Goal: Transaction & Acquisition: Book appointment/travel/reservation

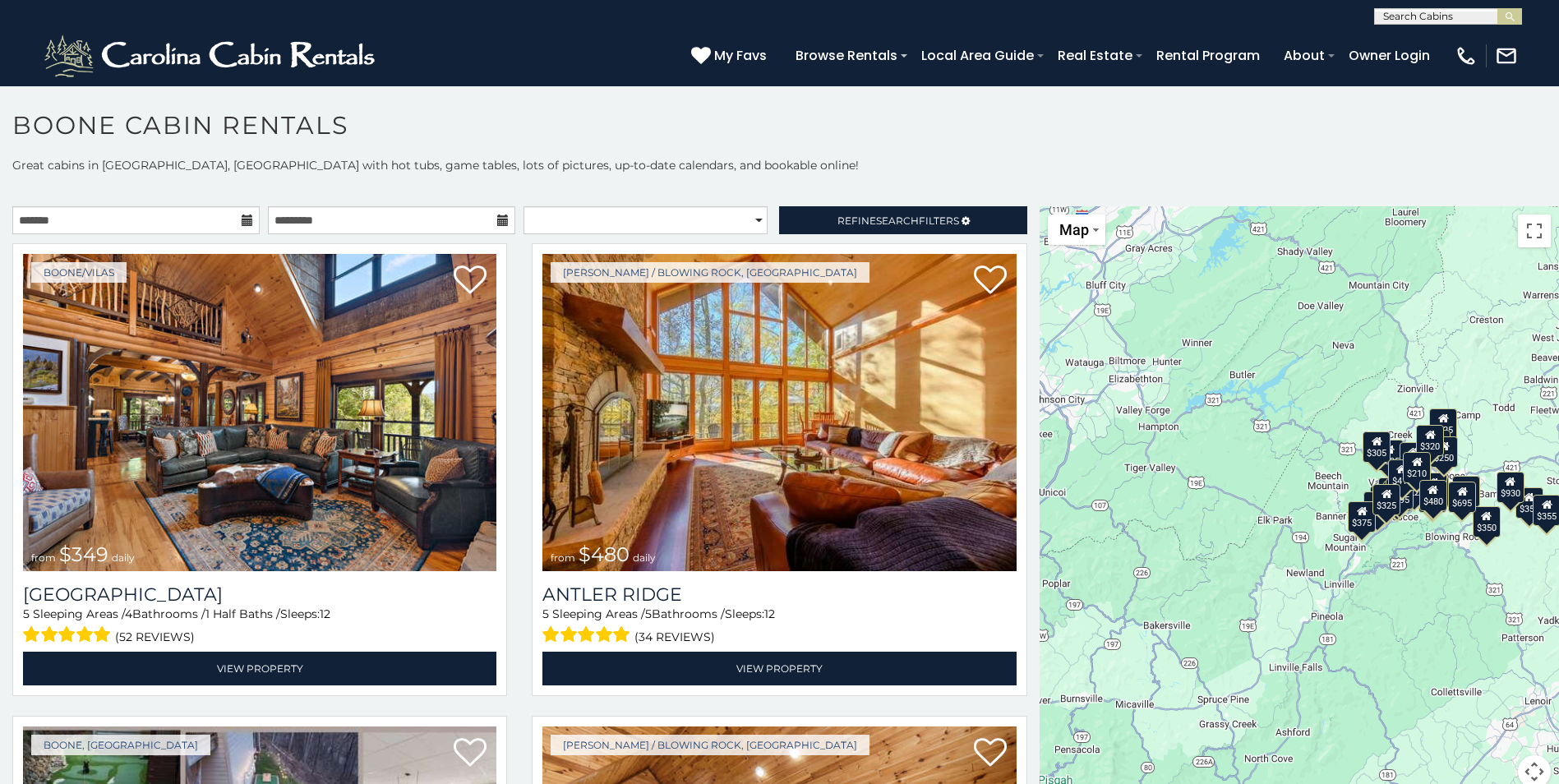
click at [677, 182] on p at bounding box center [780, 189] width 1559 height 16
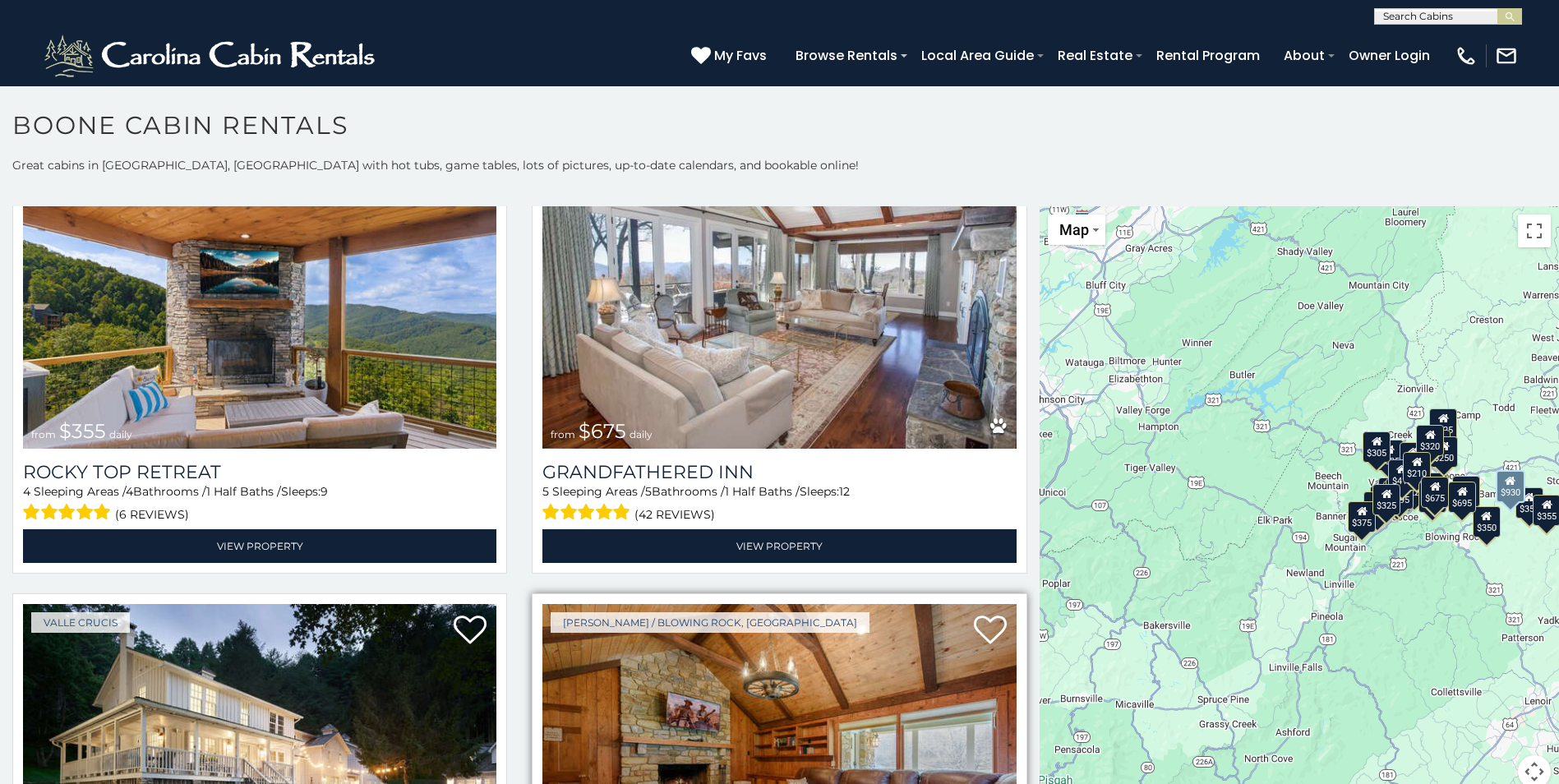
scroll to position [1397, 0]
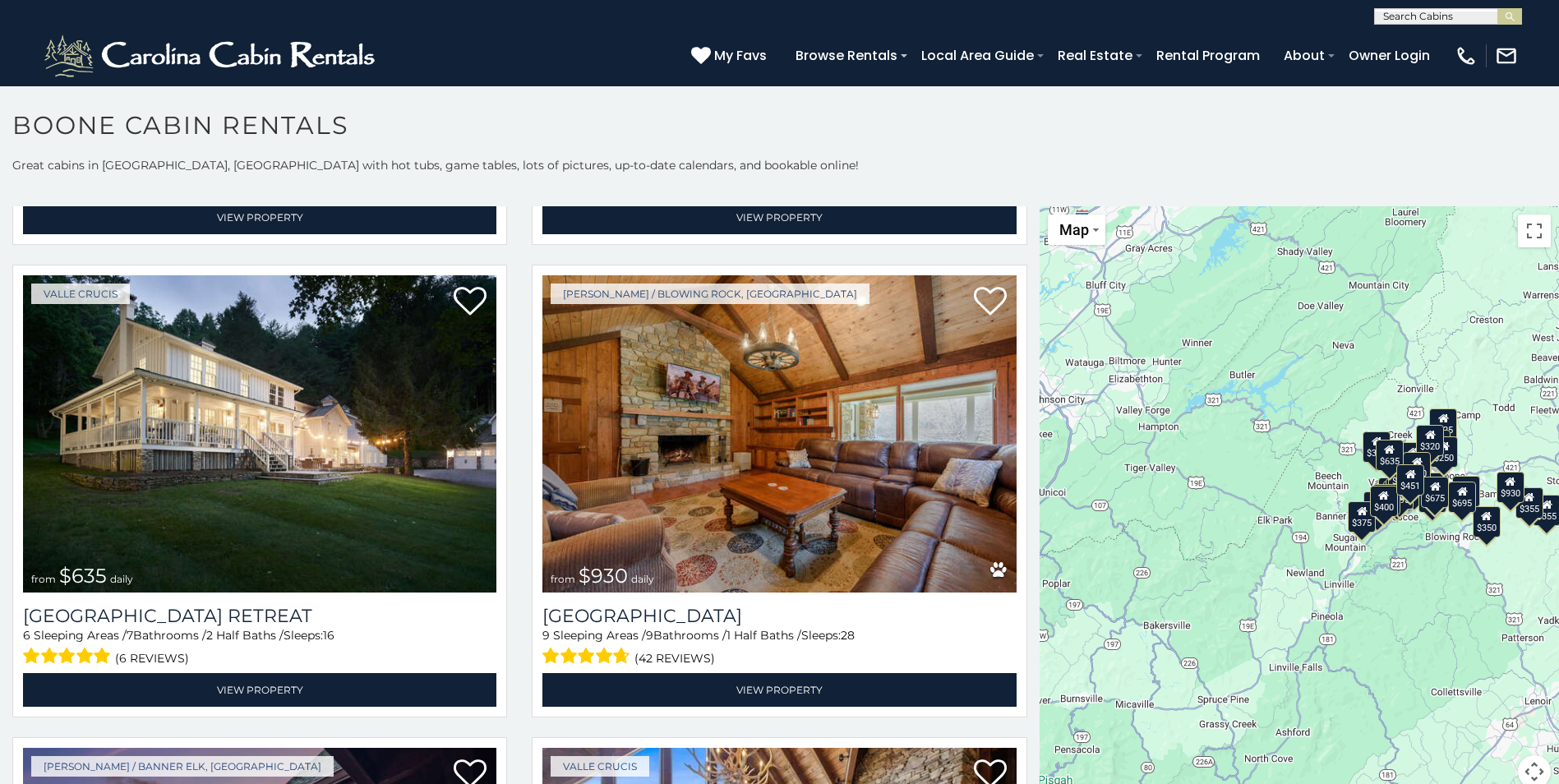
click at [1244, 74] on div "Browse Rentals Local Area Guide Activities & Attractions Area Map Driving Direc…" at bounding box center [1114, 59] width 655 height 37
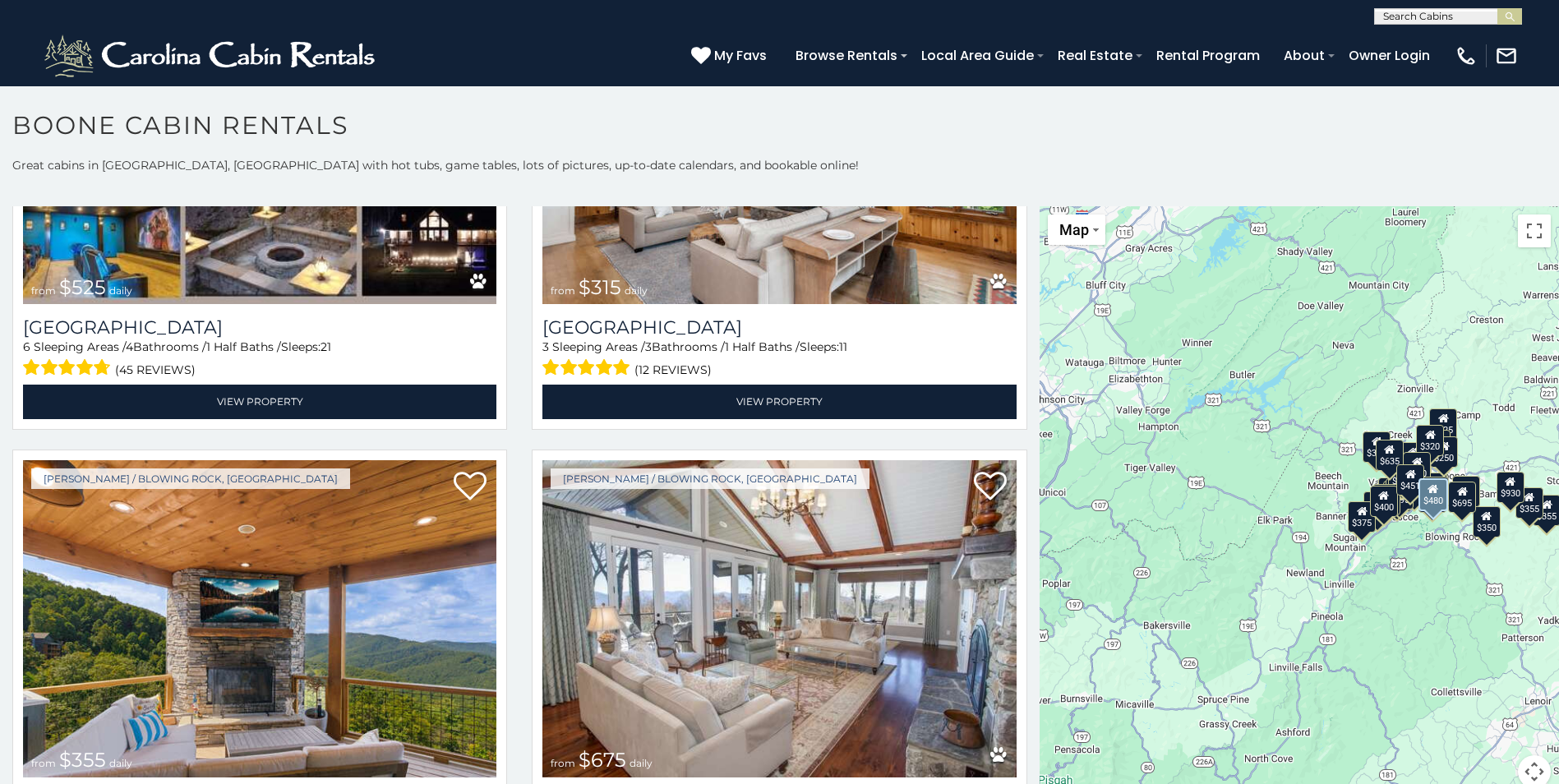
scroll to position [0, 0]
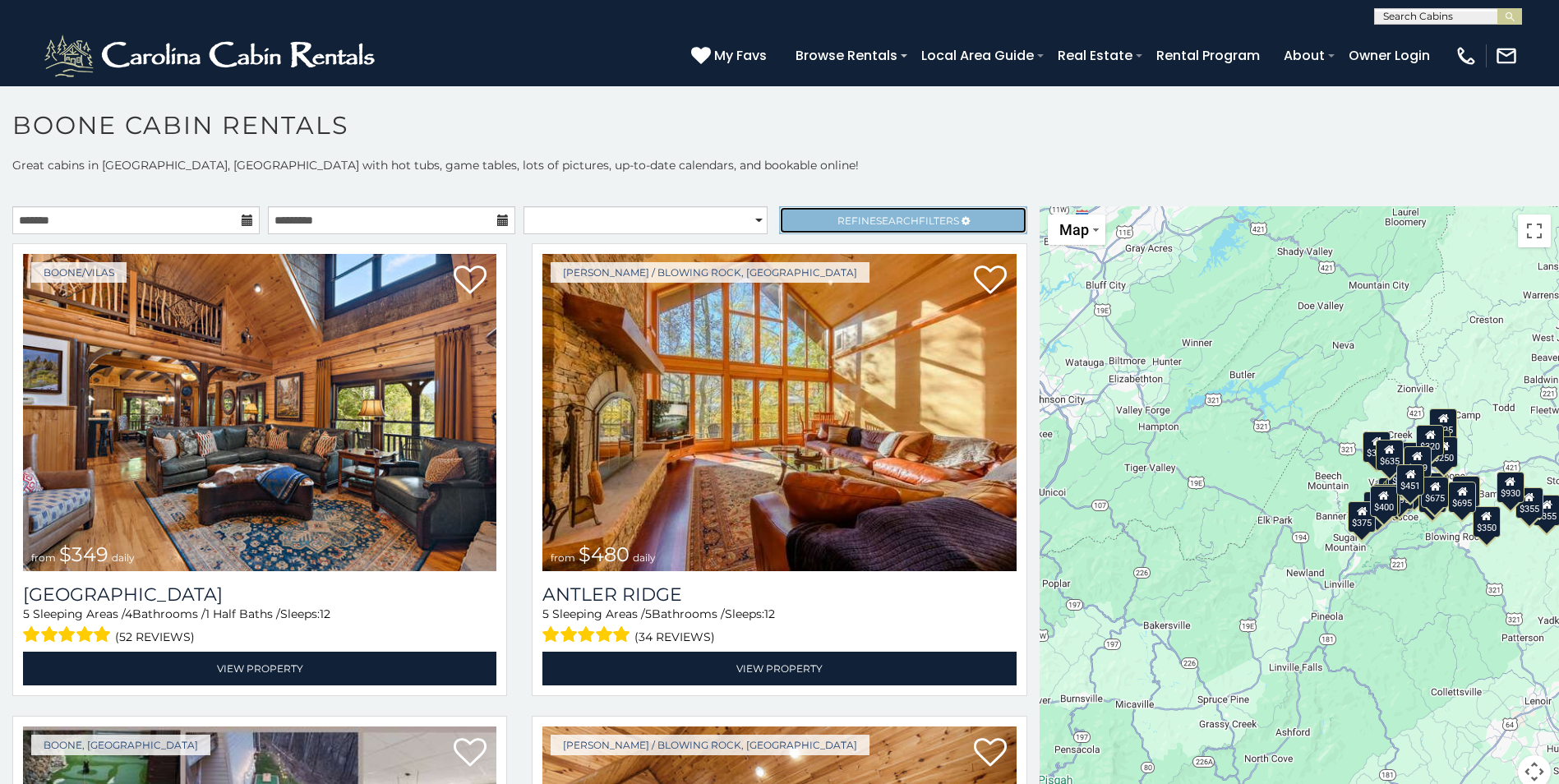
click at [924, 217] on span "Refine Search Filters" at bounding box center [898, 220] width 121 height 12
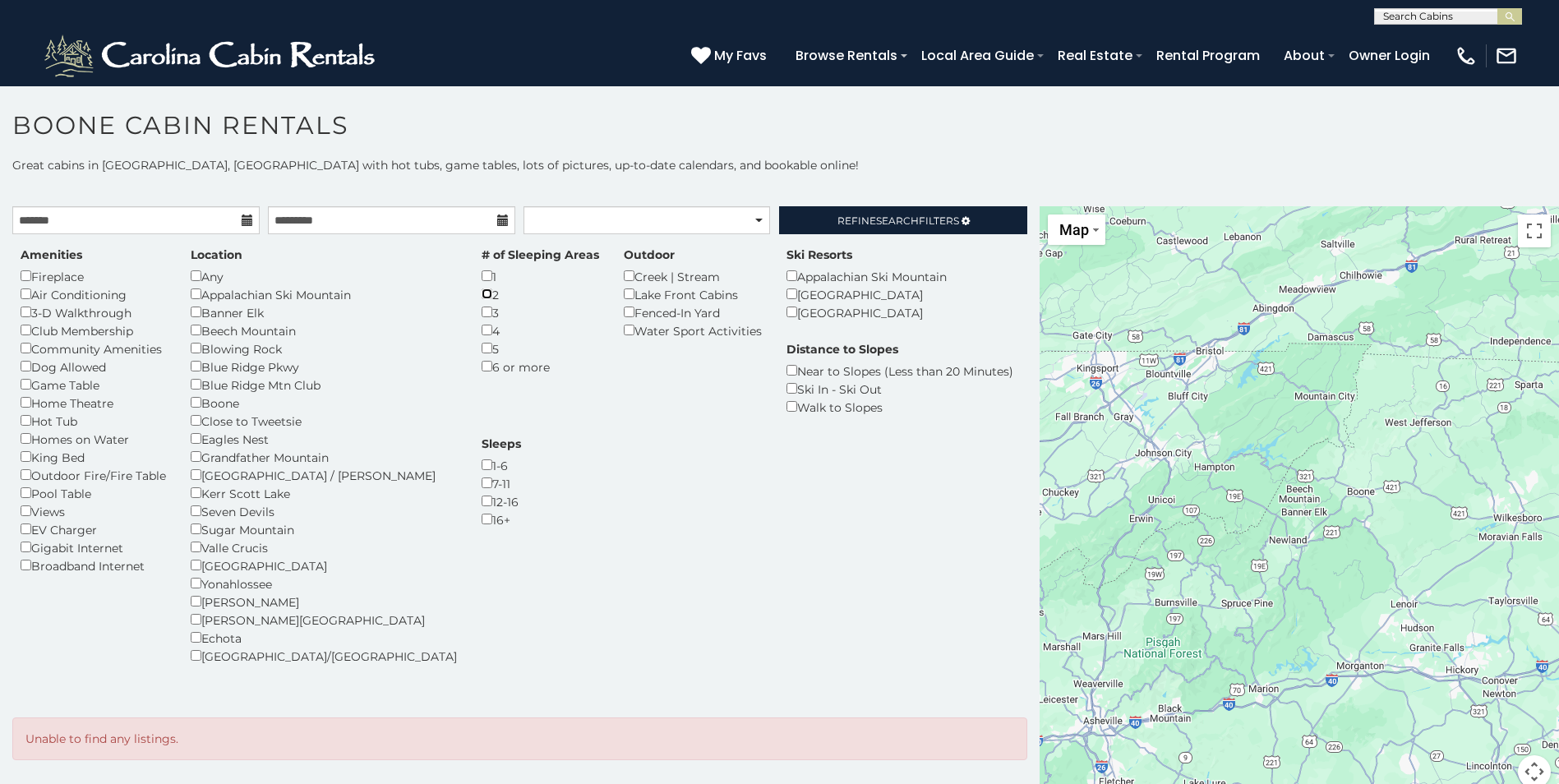
click at [481, 300] on div "2" at bounding box center [540, 293] width 118 height 18
select select "*****"
click at [886, 221] on span "Search" at bounding box center [897, 220] width 42 height 12
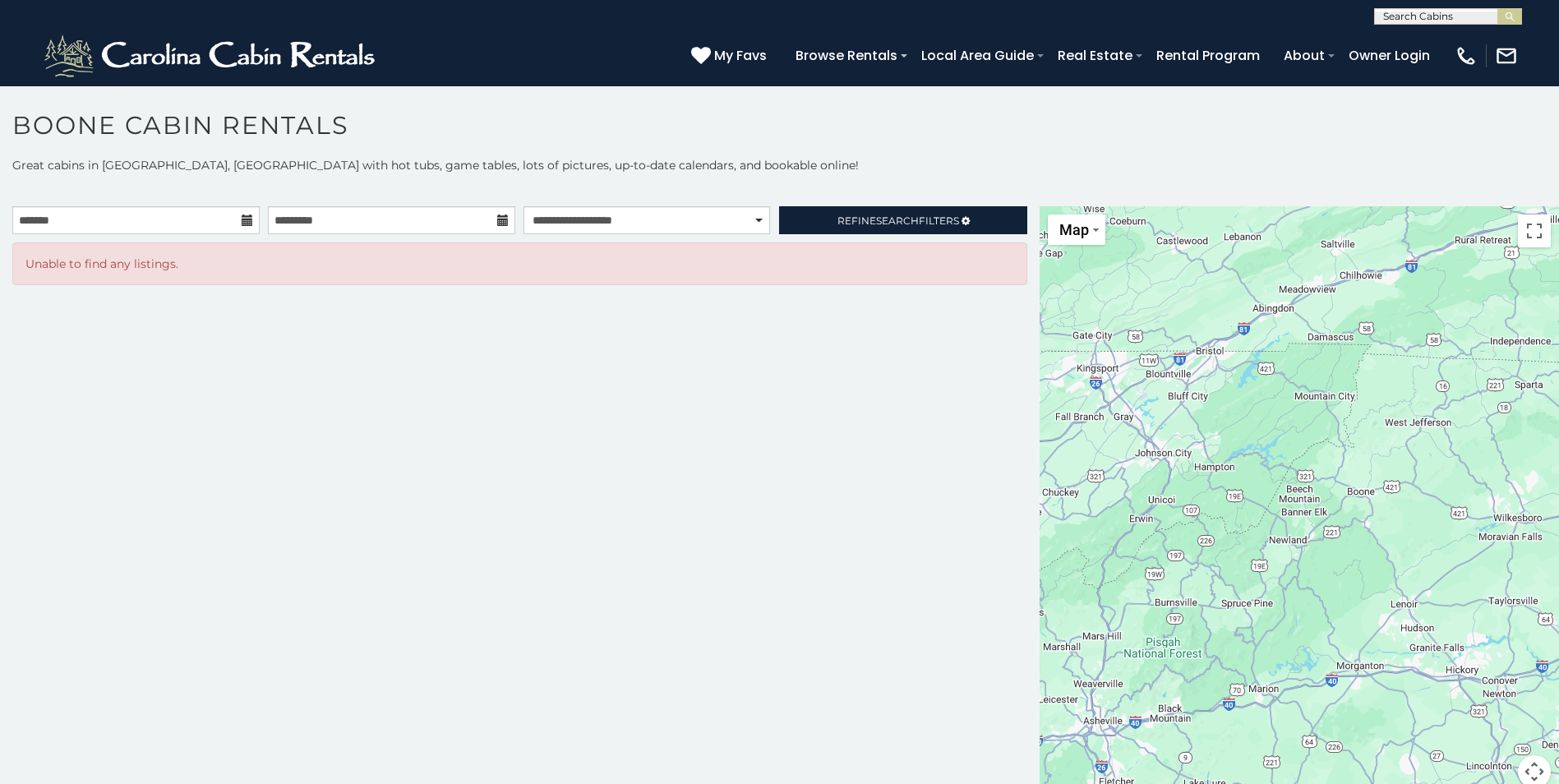
click at [243, 219] on icon at bounding box center [247, 220] width 11 height 11
click at [475, 403] on div "**********" at bounding box center [520, 507] width 1040 height 602
click at [1252, 439] on div at bounding box center [1299, 507] width 519 height 602
click at [1527, 232] on button "Toggle fullscreen view" at bounding box center [1535, 230] width 33 height 33
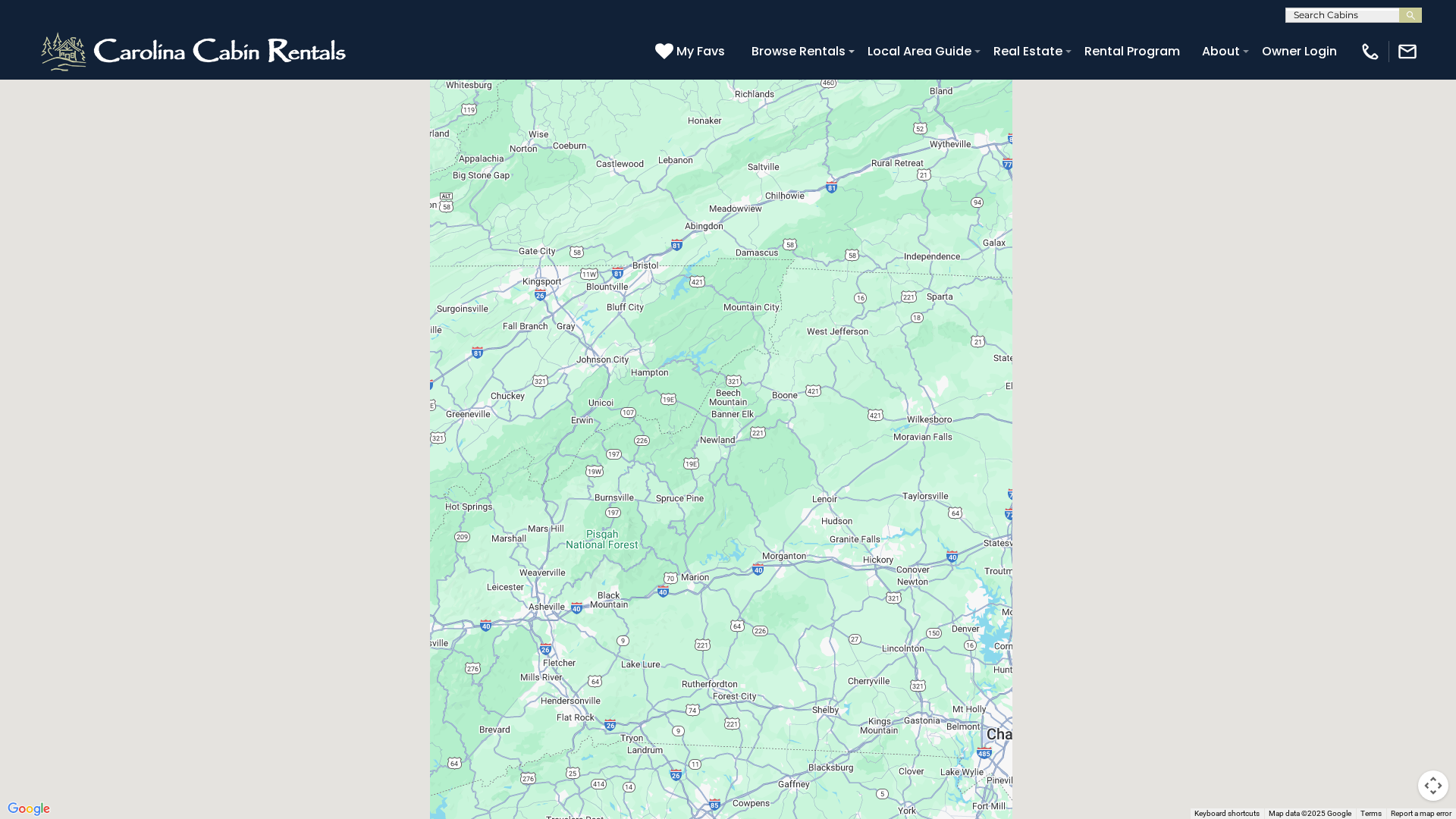
click at [697, 369] on div at bounding box center [728, 410] width 1456 height 819
click at [697, 372] on div at bounding box center [728, 410] width 1456 height 819
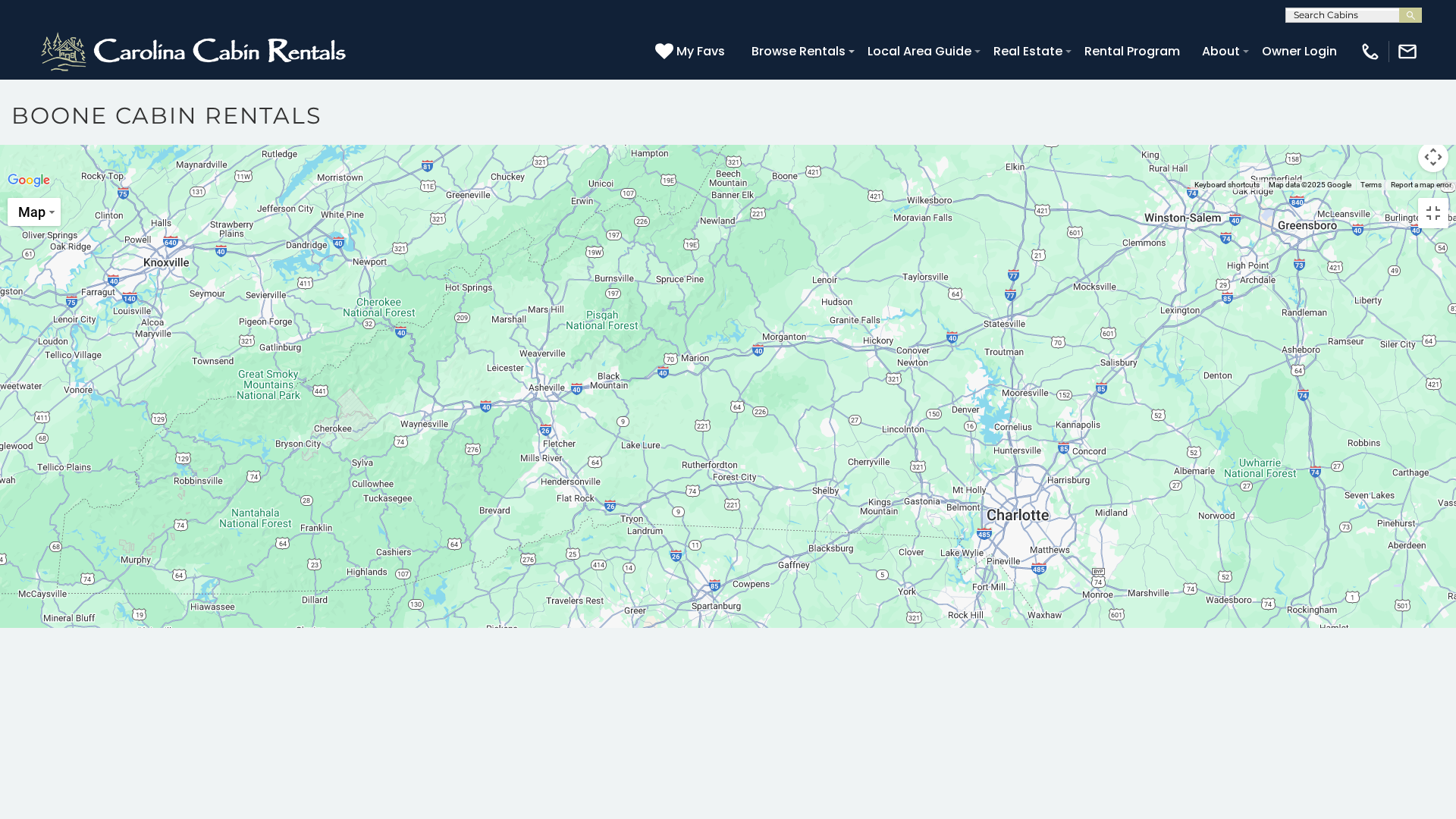
click at [700, 190] on div at bounding box center [728, 190] width 1456 height 0
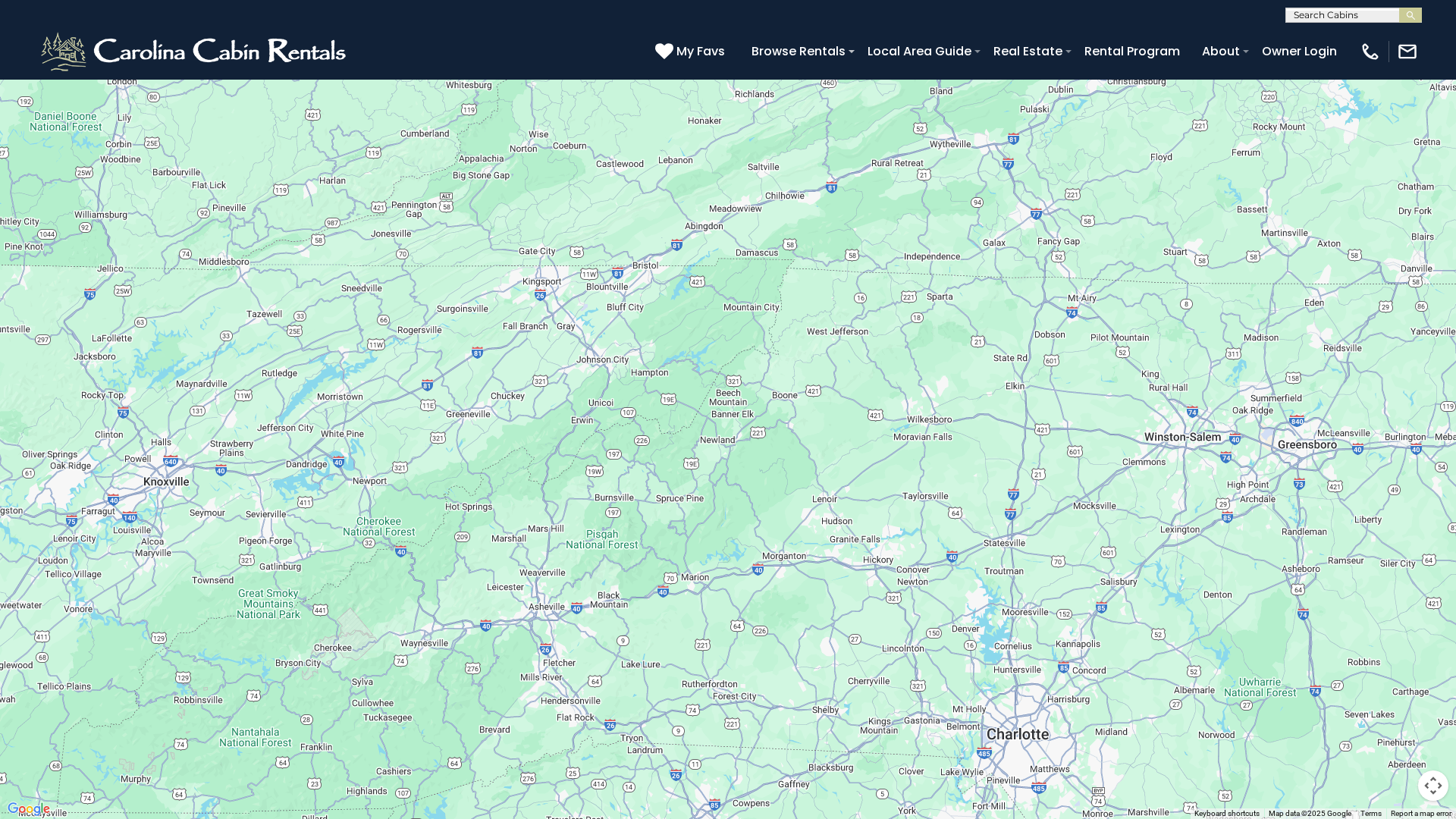
click at [688, 358] on div at bounding box center [728, 410] width 1456 height 819
click at [689, 362] on div at bounding box center [728, 410] width 1456 height 819
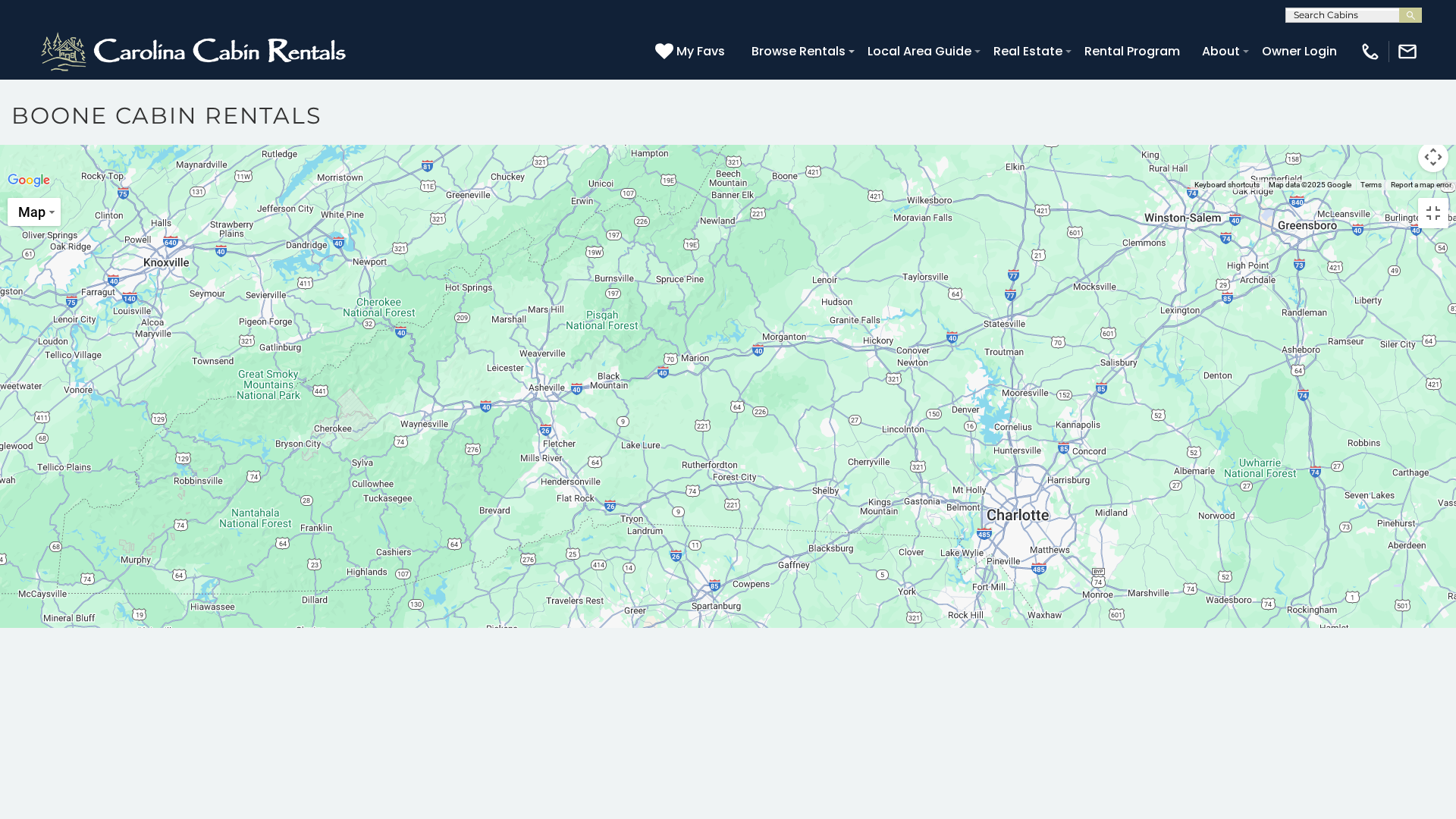
click at [720, 190] on div at bounding box center [728, 190] width 1456 height 0
drag, startPoint x: 720, startPoint y: 361, endPoint x: 630, endPoint y: 405, distance: 100.2
click at [630, 190] on div at bounding box center [728, 190] width 1456 height 0
click at [1438, 198] on button "Toggle fullscreen view" at bounding box center [1433, 213] width 30 height 30
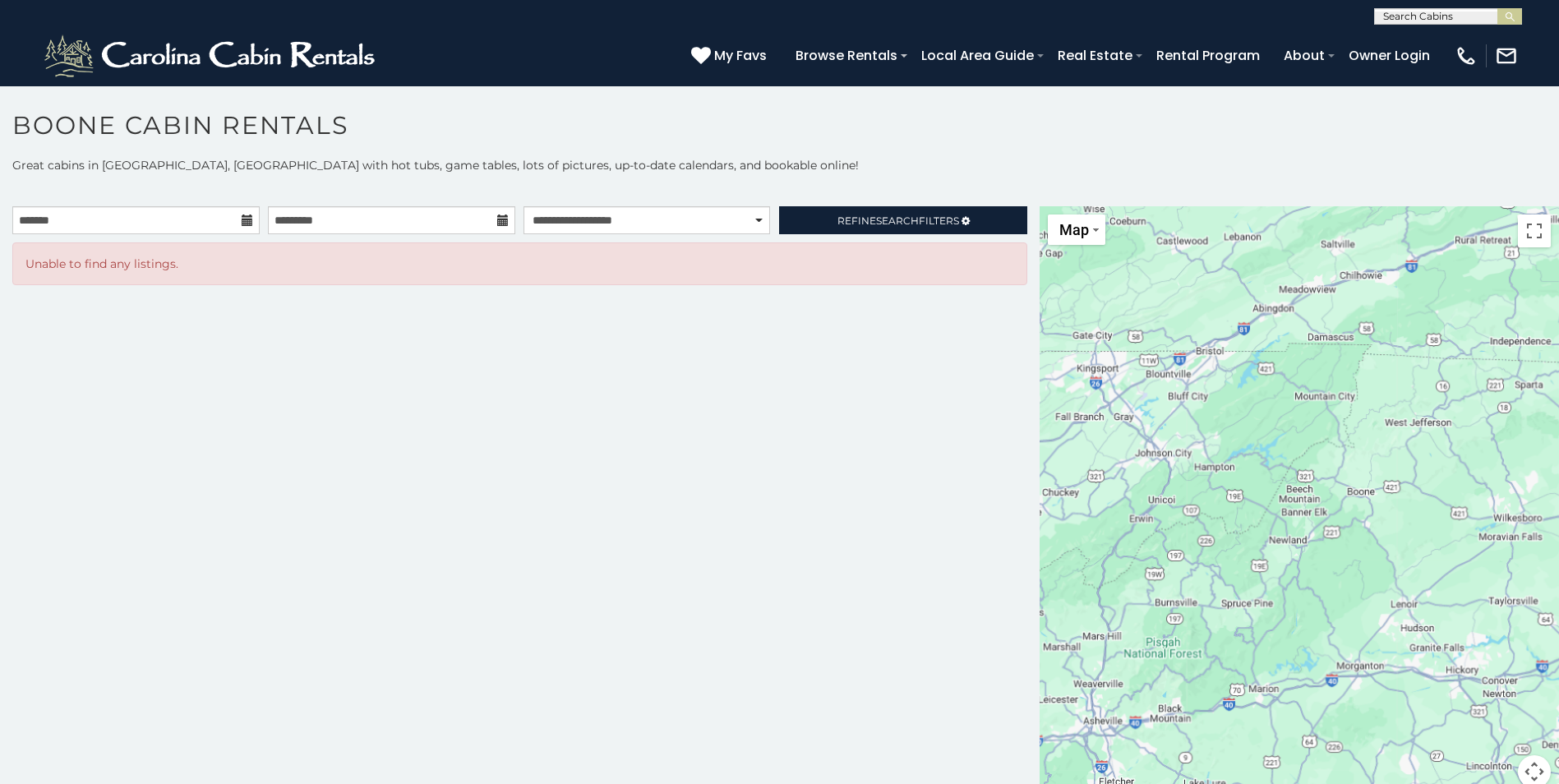
click at [1229, 489] on div at bounding box center [1299, 507] width 519 height 602
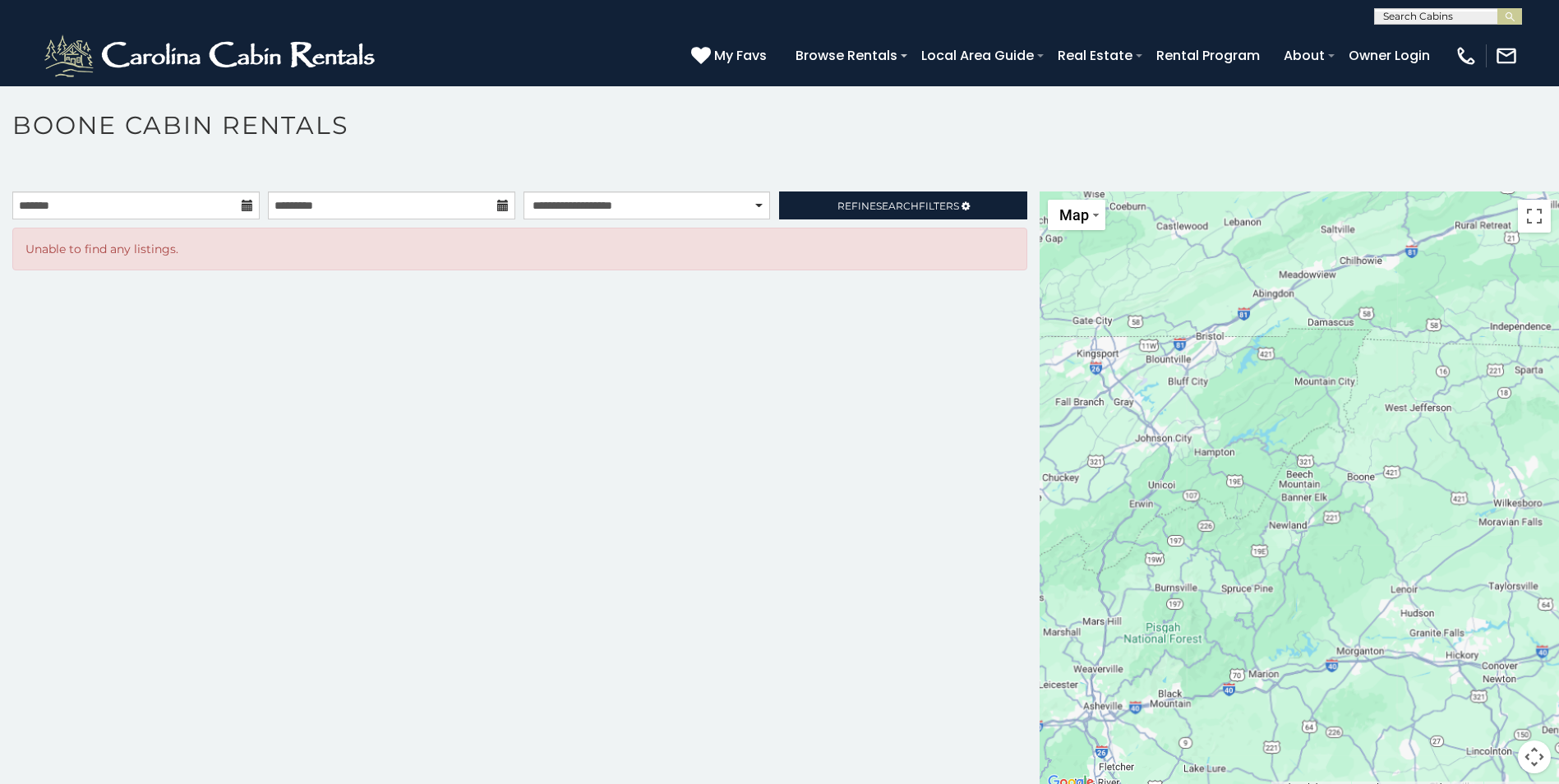
click at [1212, 505] on div at bounding box center [1299, 493] width 519 height 602
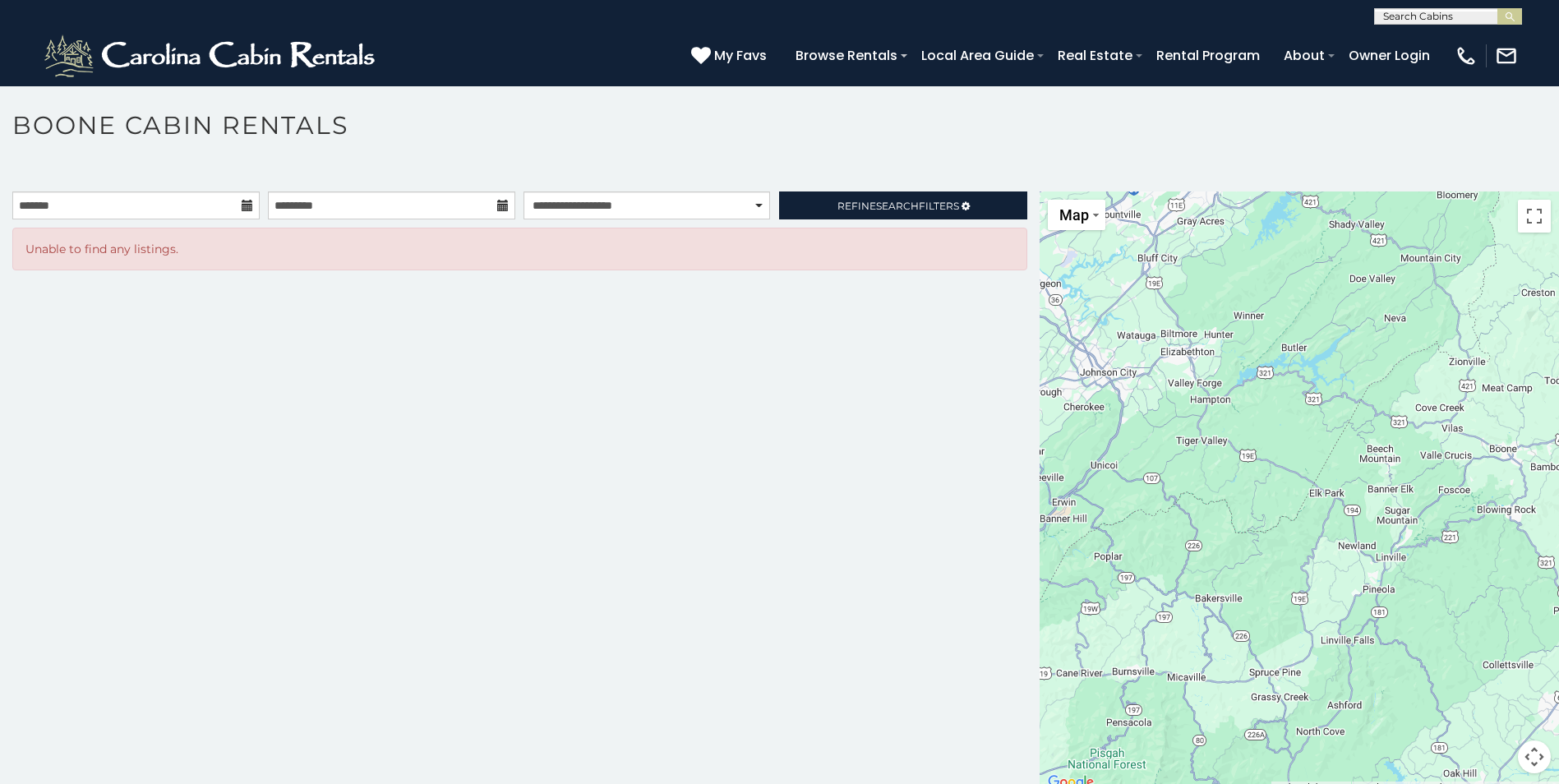
click at [1209, 471] on div at bounding box center [1299, 493] width 519 height 602
click at [1209, 472] on div at bounding box center [1299, 493] width 519 height 602
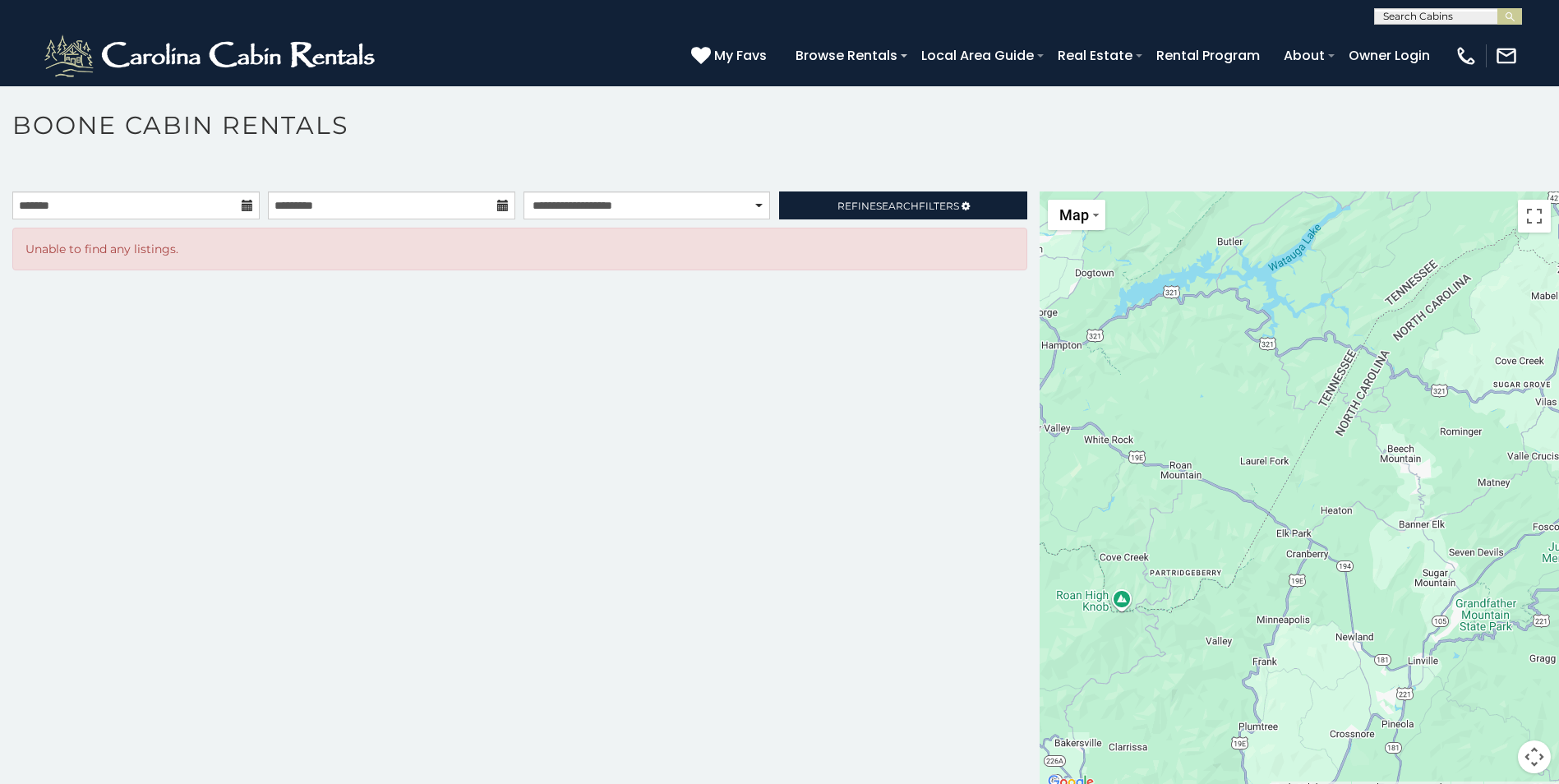
drag, startPoint x: 1403, startPoint y: 549, endPoint x: 1146, endPoint y: 566, distance: 257.6
click at [1127, 548] on div at bounding box center [1299, 493] width 519 height 602
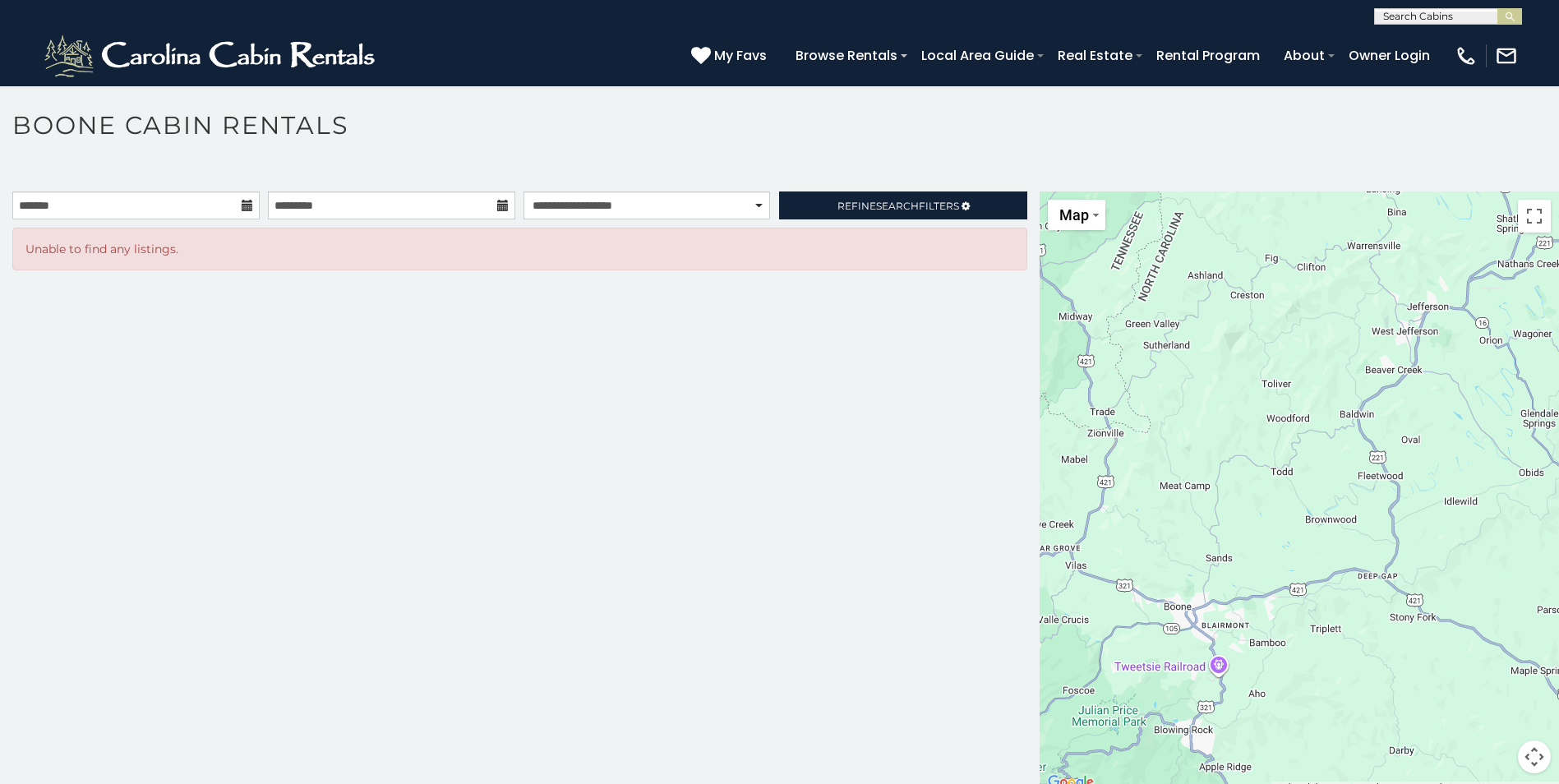
drag, startPoint x: 1442, startPoint y: 441, endPoint x: 1049, endPoint y: 608, distance: 427.0
click at [1049, 608] on div at bounding box center [1299, 493] width 519 height 602
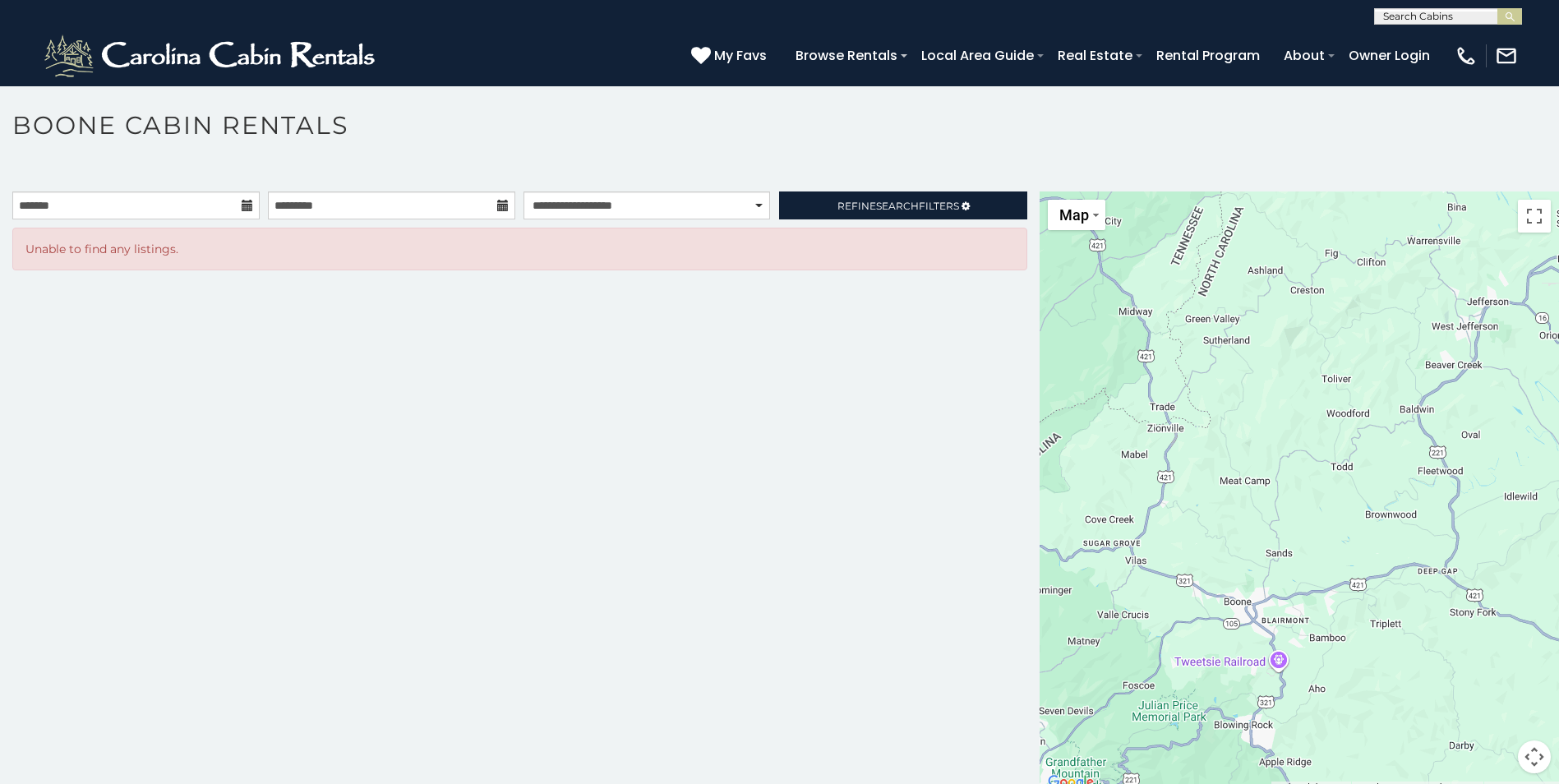
drag, startPoint x: 1273, startPoint y: 522, endPoint x: 1330, endPoint y: 519, distance: 57.1
click at [1329, 519] on div at bounding box center [1299, 493] width 519 height 602
click at [742, 469] on div "**********" at bounding box center [520, 493] width 1040 height 602
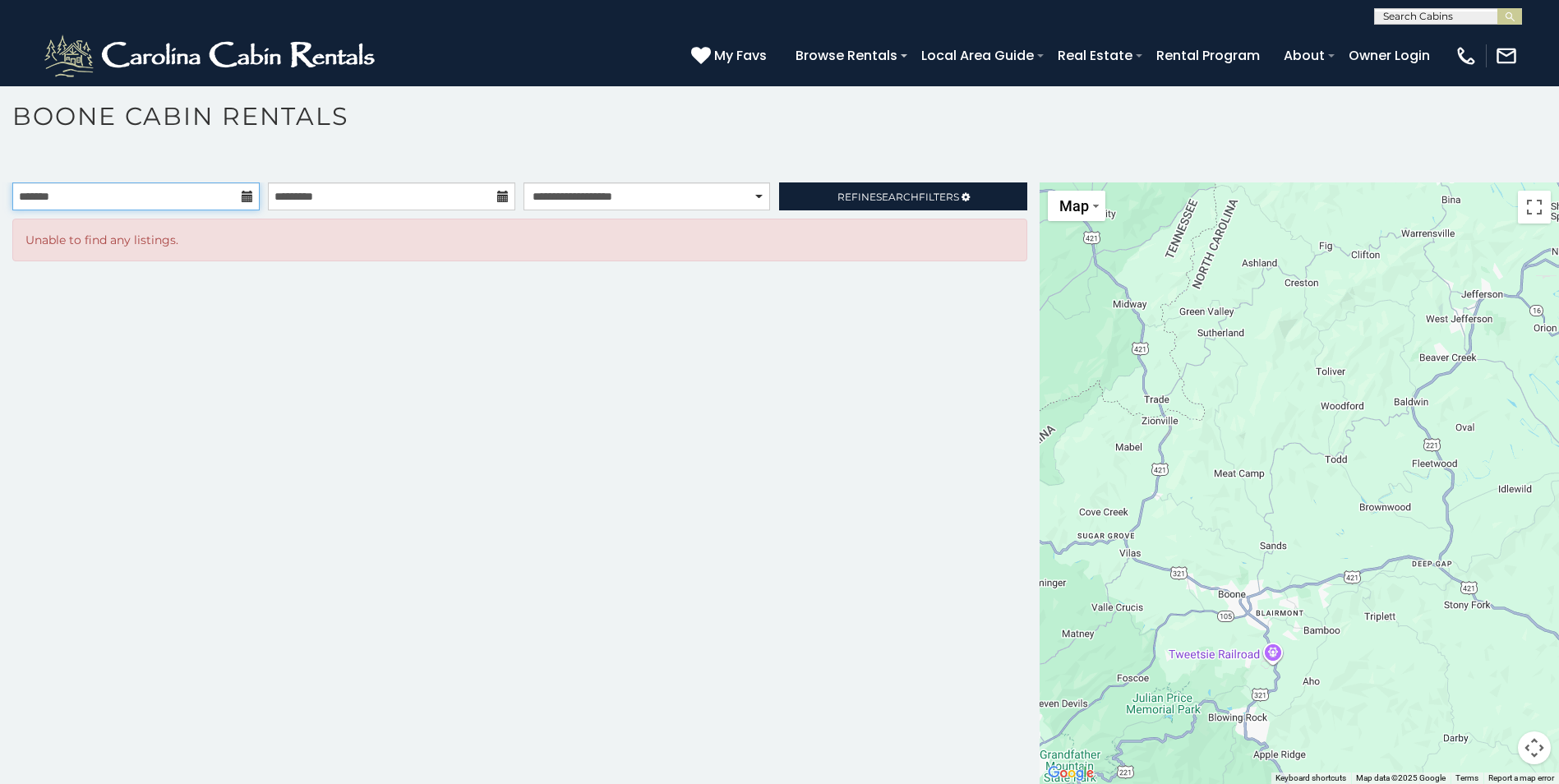
drag, startPoint x: 251, startPoint y: 204, endPoint x: 244, endPoint y: 198, distance: 9.2
click at [245, 198] on div at bounding box center [135, 196] width 247 height 28
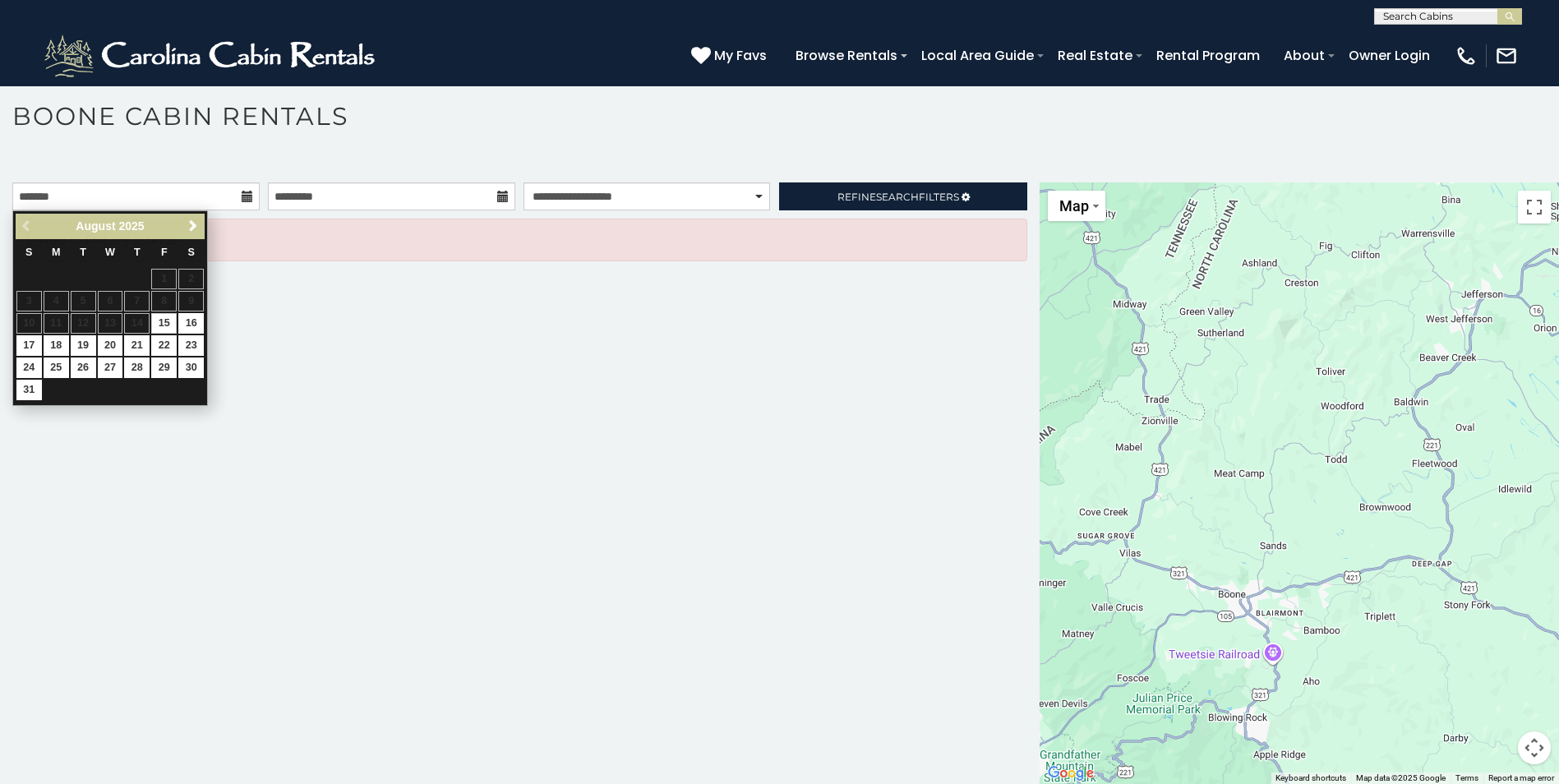
click at [243, 196] on icon at bounding box center [247, 196] width 11 height 11
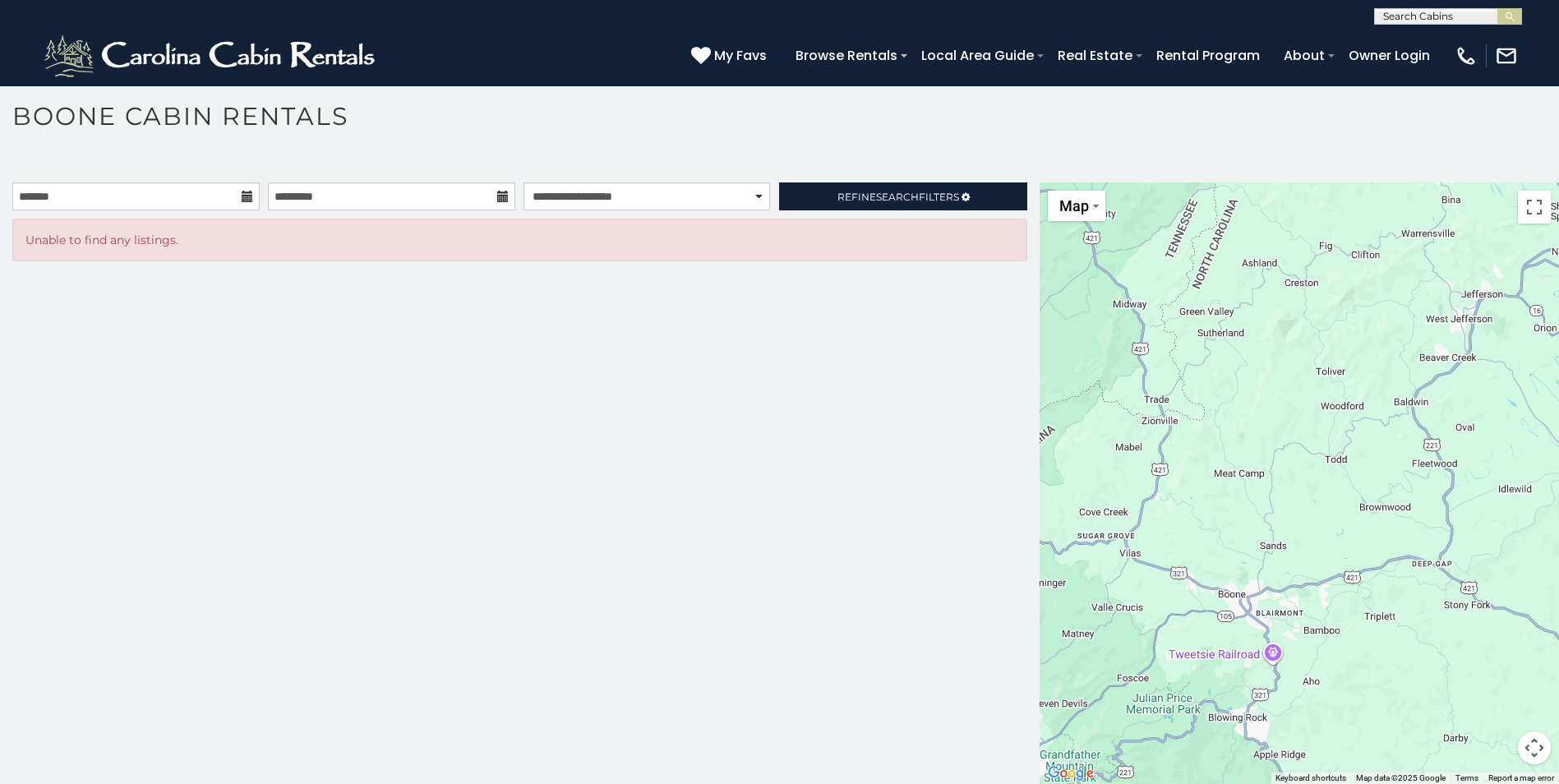
click at [243, 196] on icon at bounding box center [247, 196] width 11 height 11
click at [244, 193] on icon at bounding box center [247, 196] width 11 height 11
click at [242, 200] on icon at bounding box center [247, 196] width 11 height 11
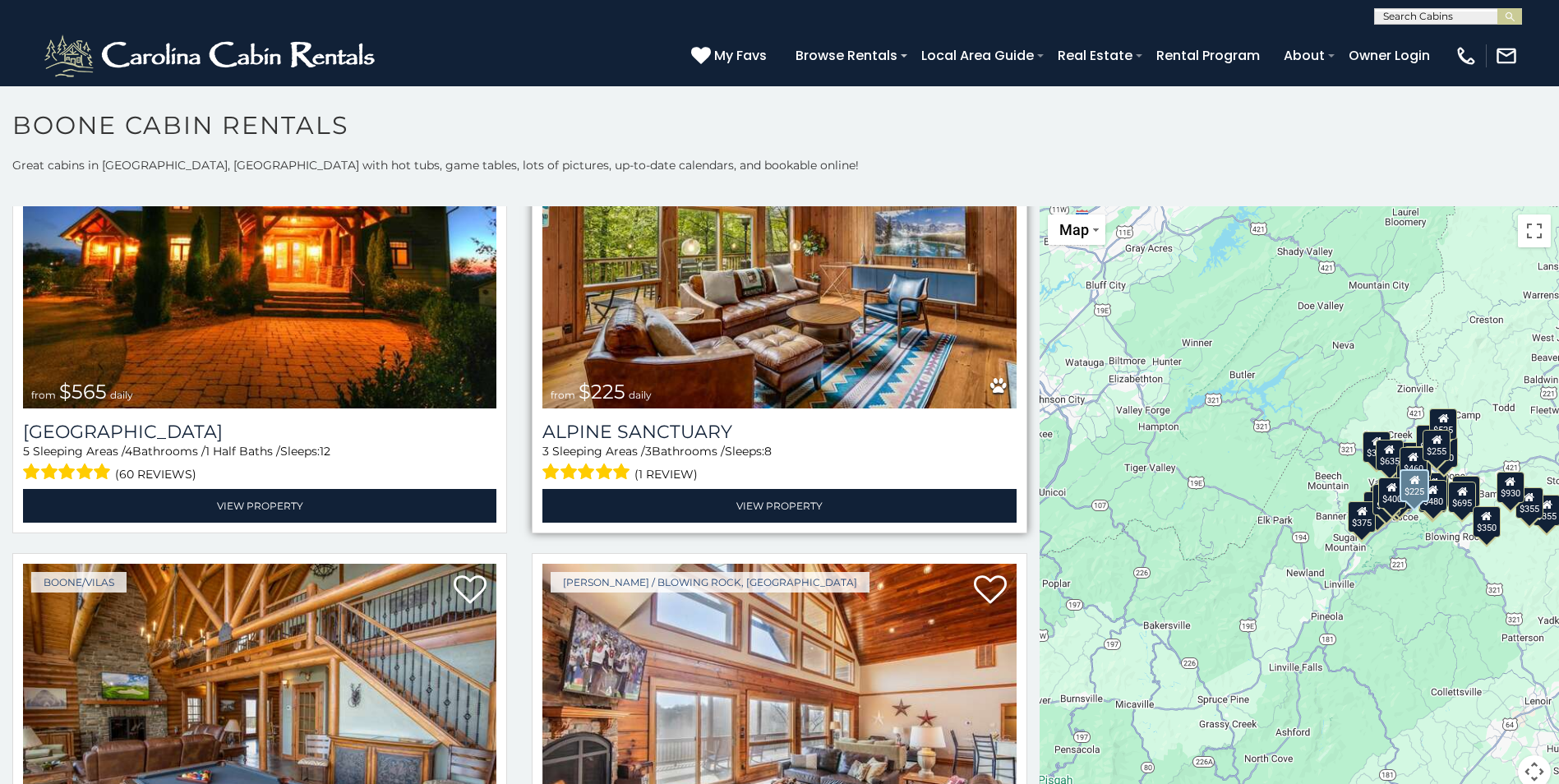
scroll to position [3698, 0]
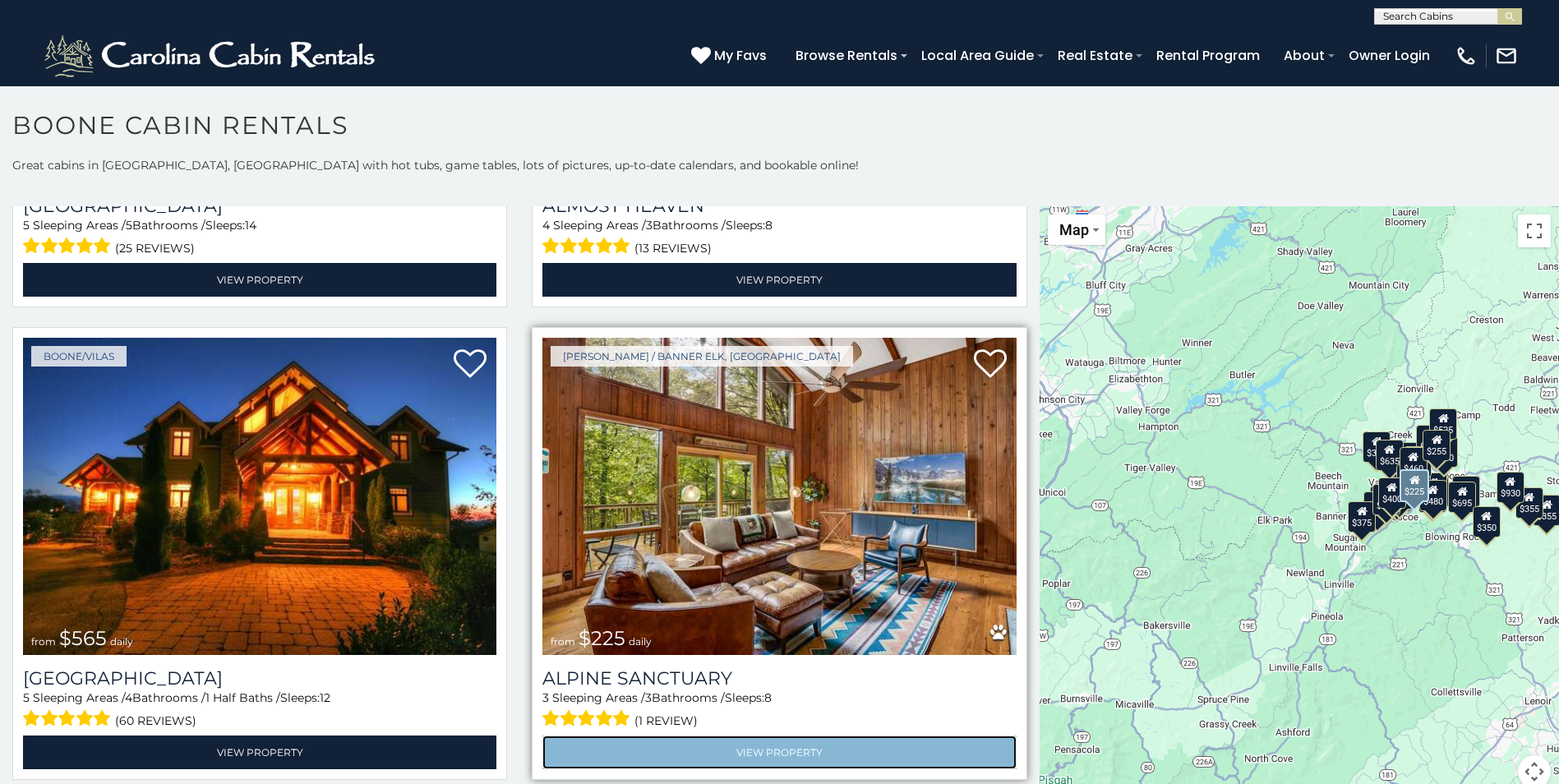
click at [787, 735] on link "View Property" at bounding box center [780, 752] width 474 height 34
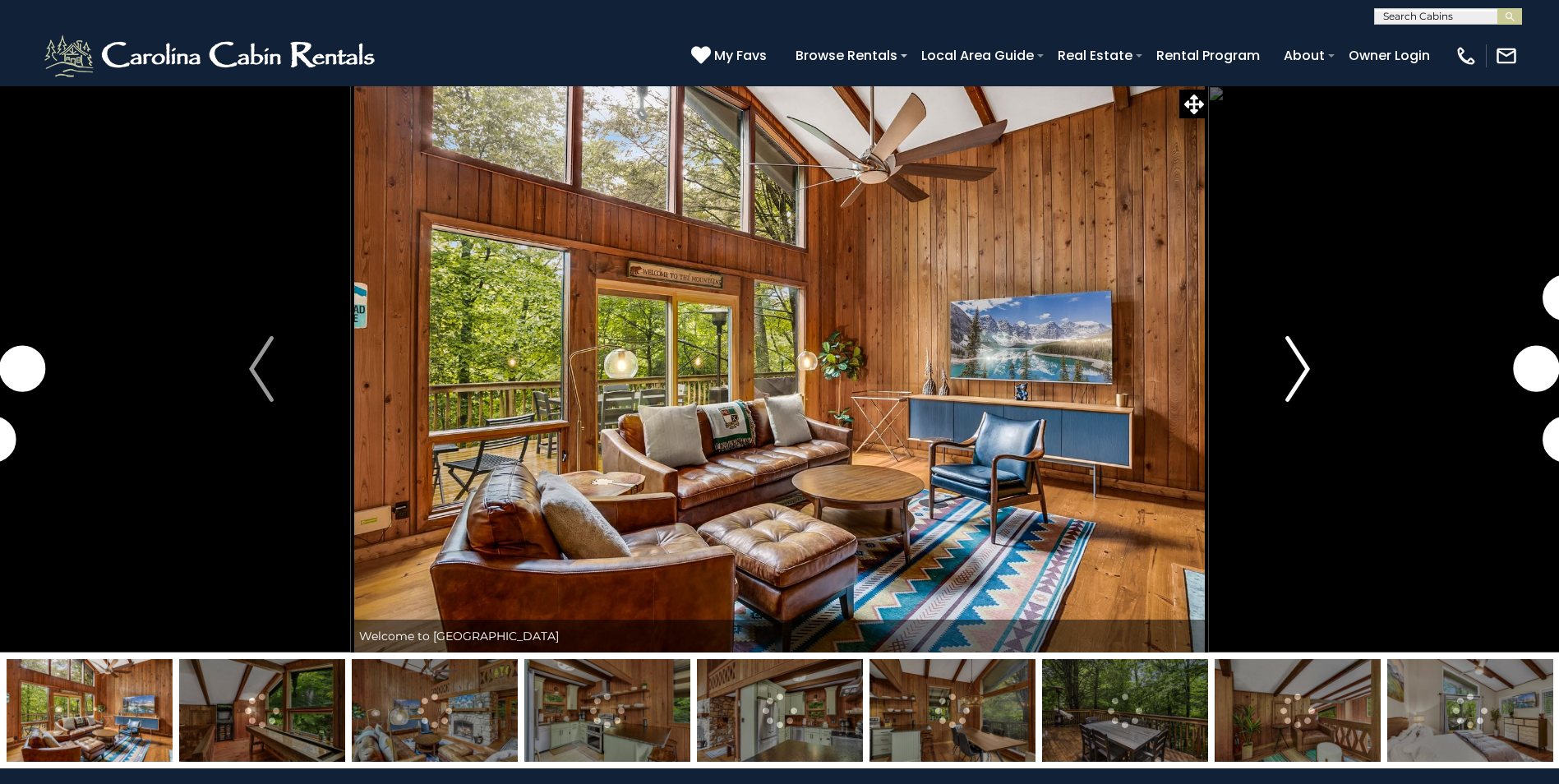
click at [1303, 368] on img "Next" at bounding box center [1298, 369] width 24 height 66
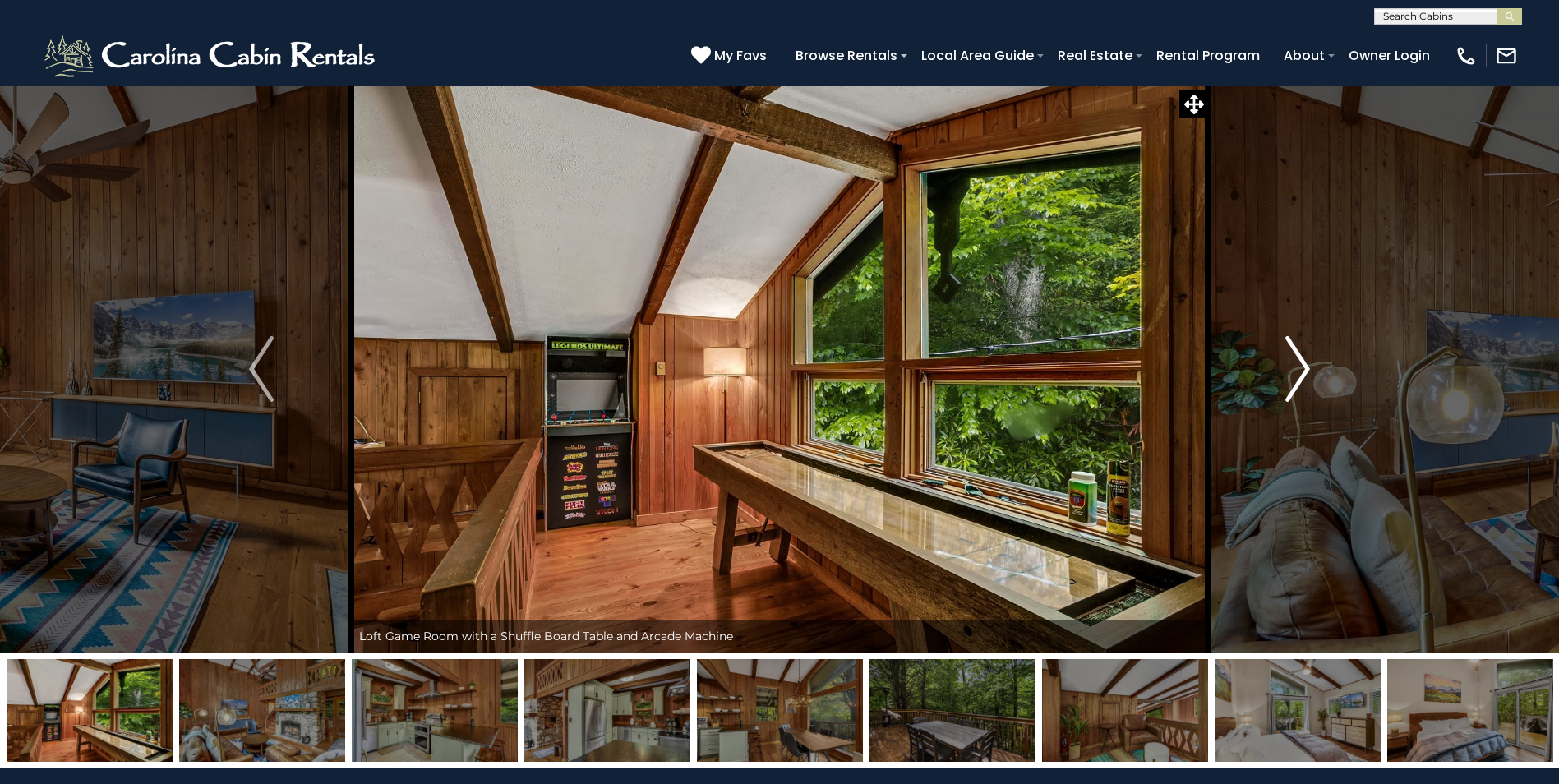
click at [1301, 370] on img "Next" at bounding box center [1298, 369] width 24 height 66
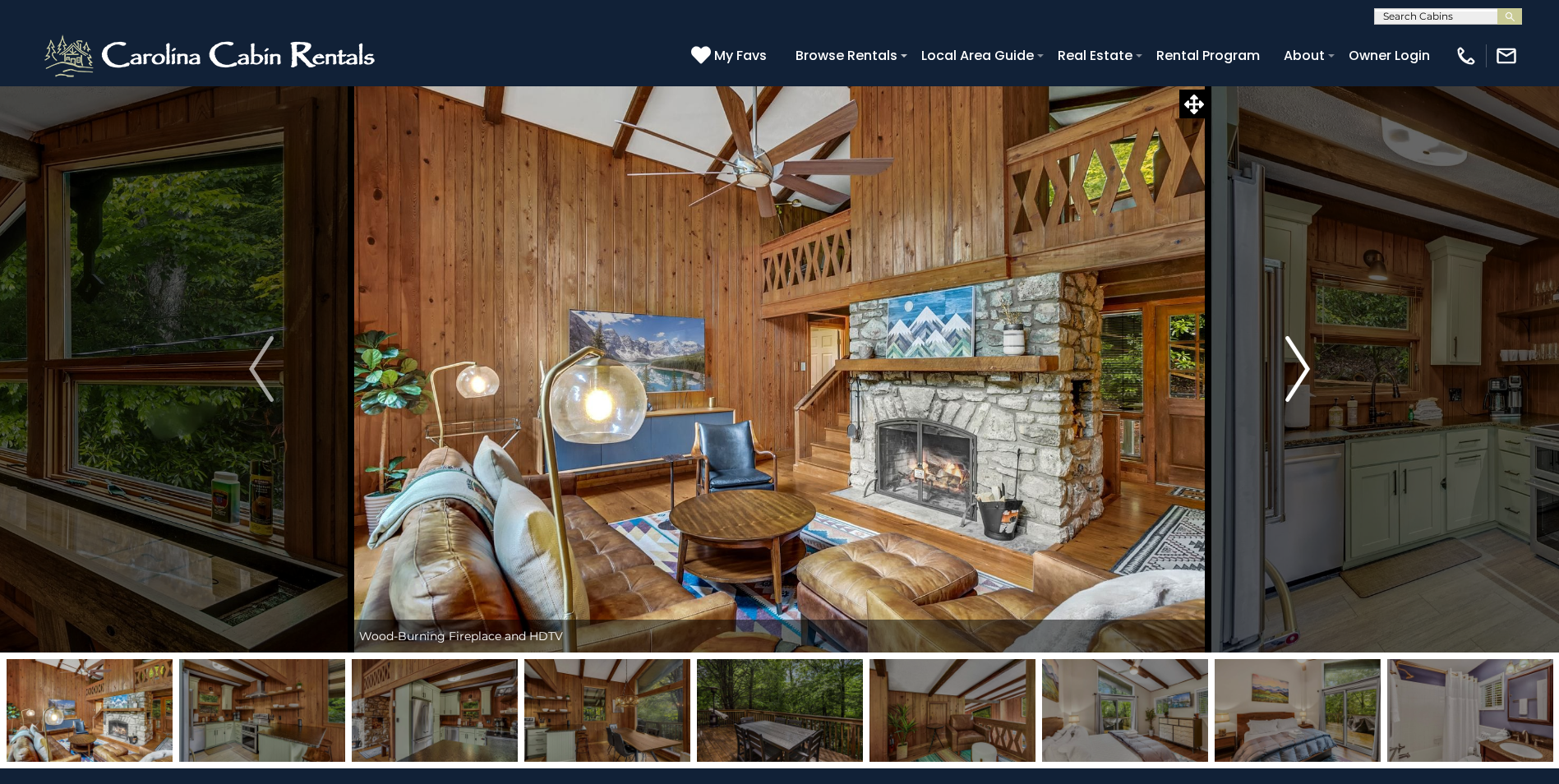
click at [1301, 370] on img "Next" at bounding box center [1298, 369] width 24 height 66
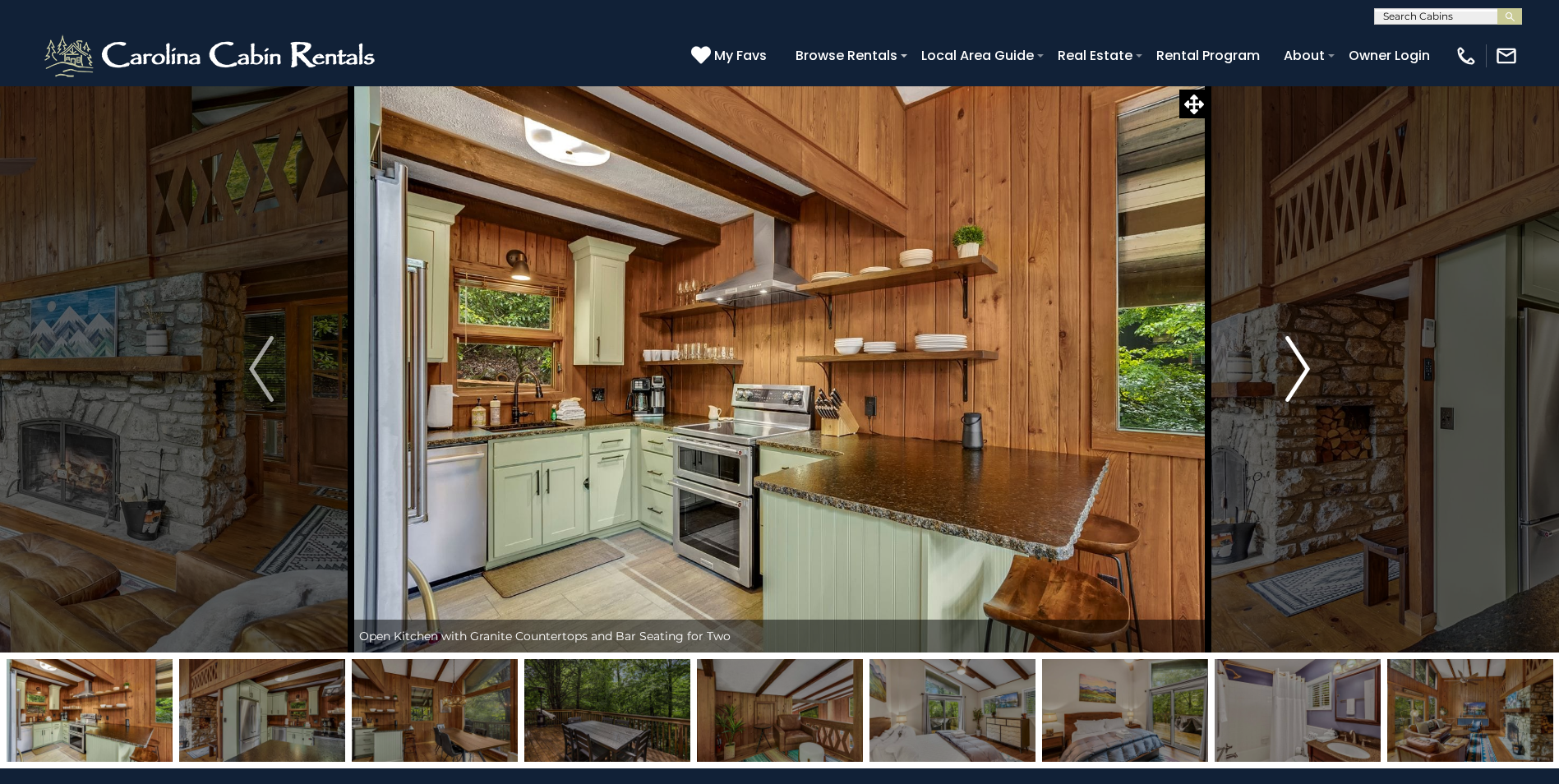
click at [1301, 370] on img "Next" at bounding box center [1298, 369] width 24 height 66
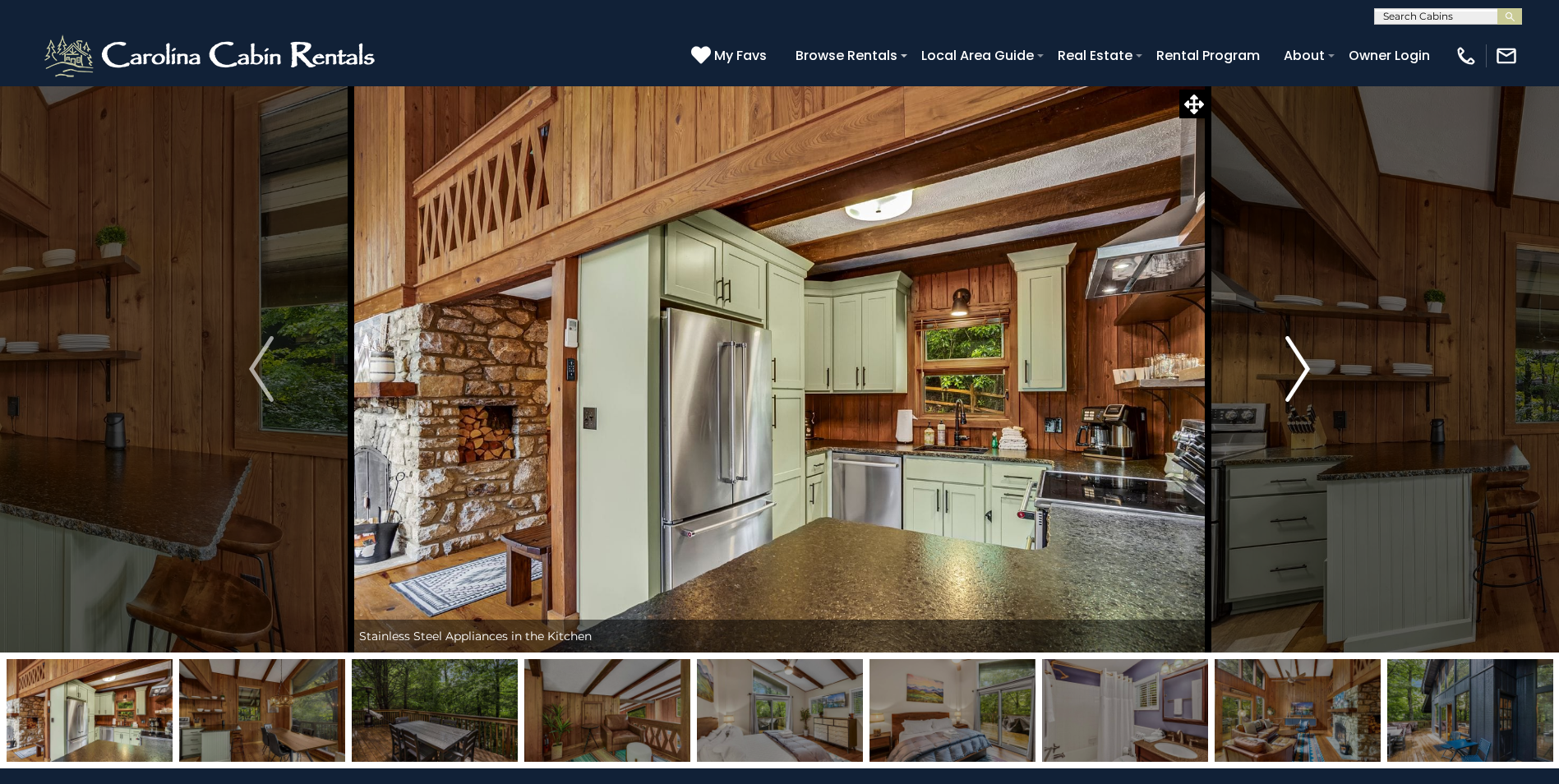
click at [1297, 370] on img "Next" at bounding box center [1298, 369] width 24 height 66
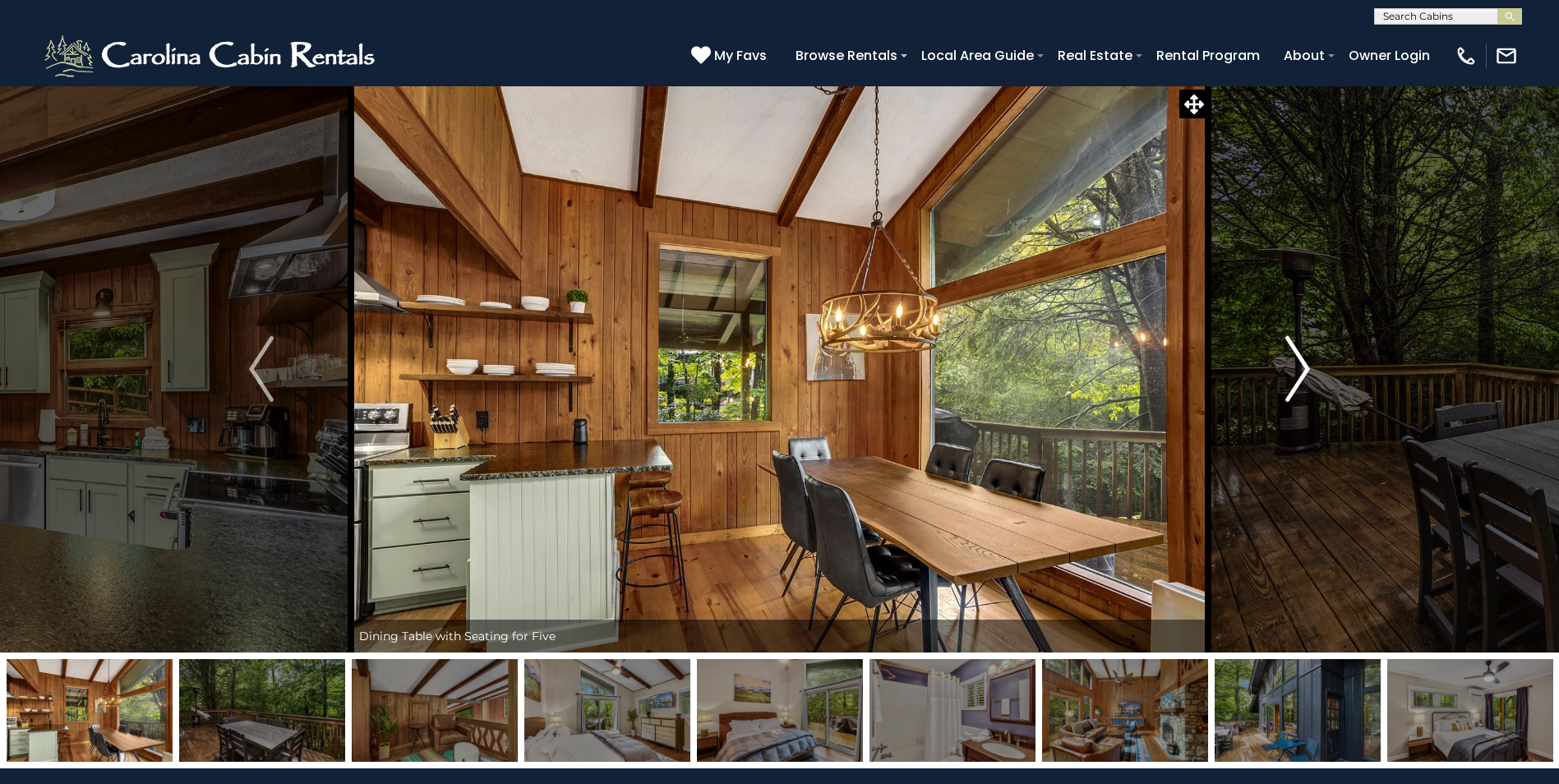
click at [1297, 379] on img "Next" at bounding box center [1298, 369] width 24 height 66
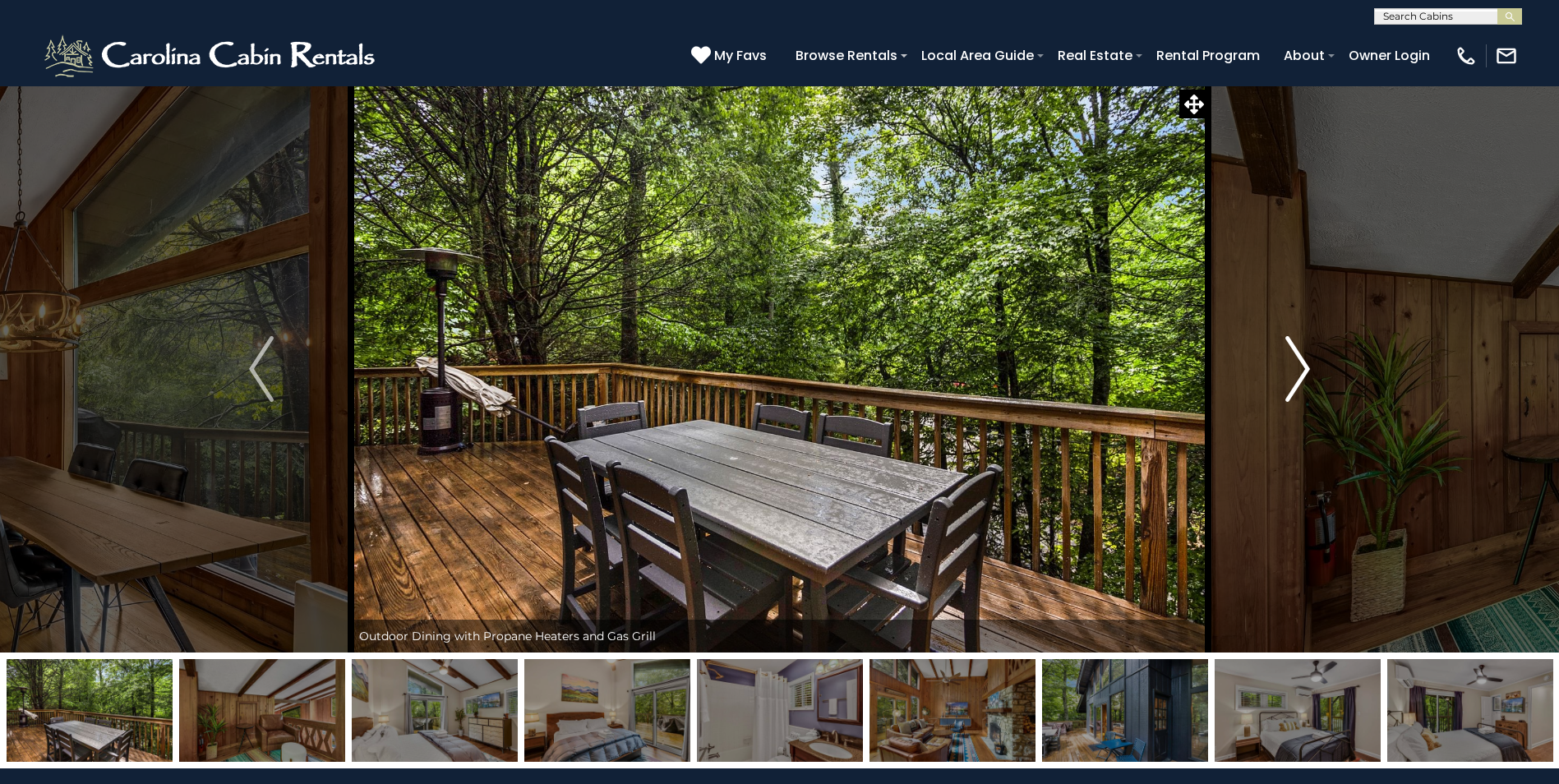
click at [1293, 381] on img "Next" at bounding box center [1298, 369] width 24 height 66
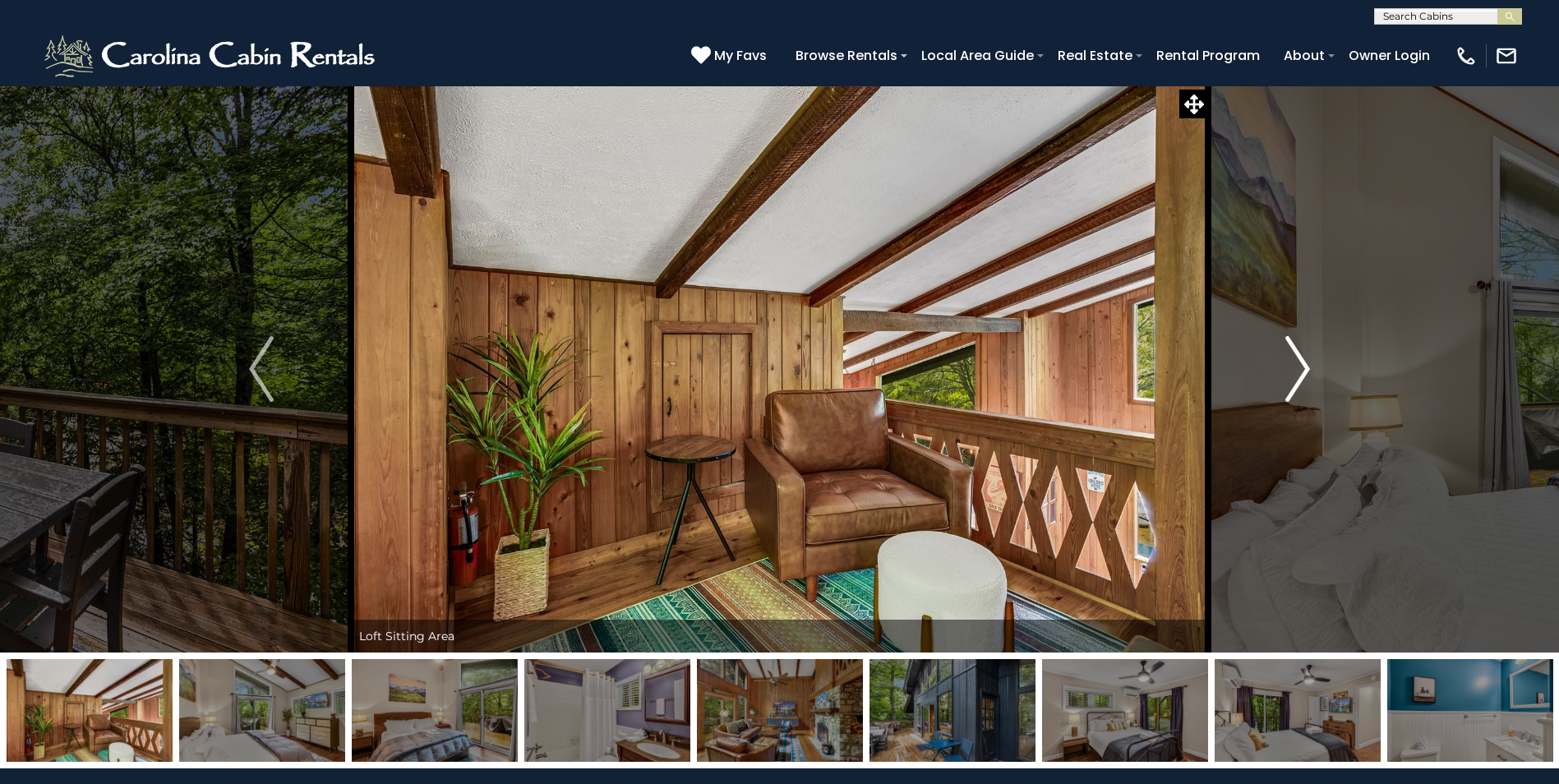
click at [1293, 381] on img "Next" at bounding box center [1298, 369] width 24 height 66
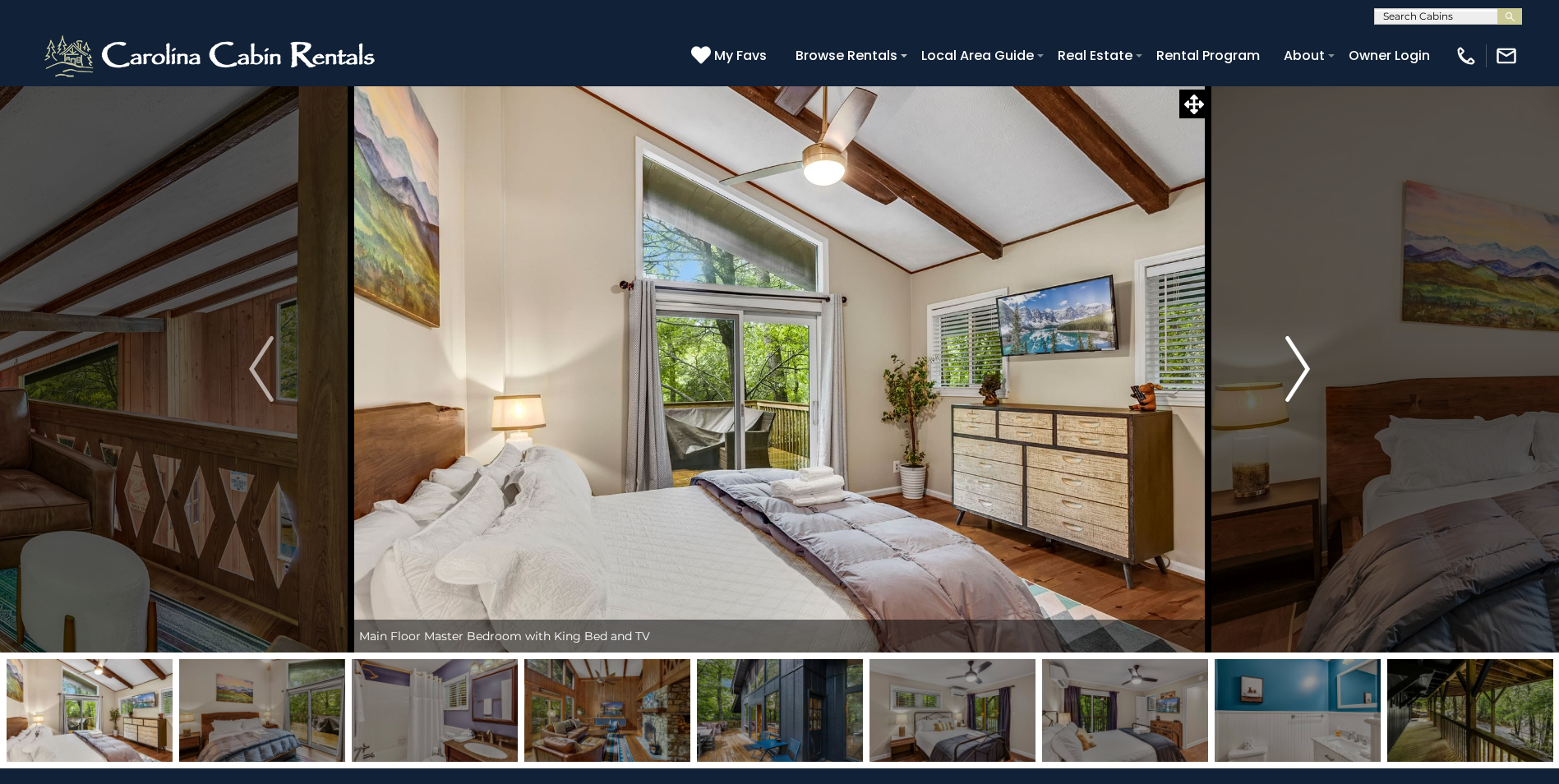
click at [1293, 381] on img "Next" at bounding box center [1298, 369] width 24 height 66
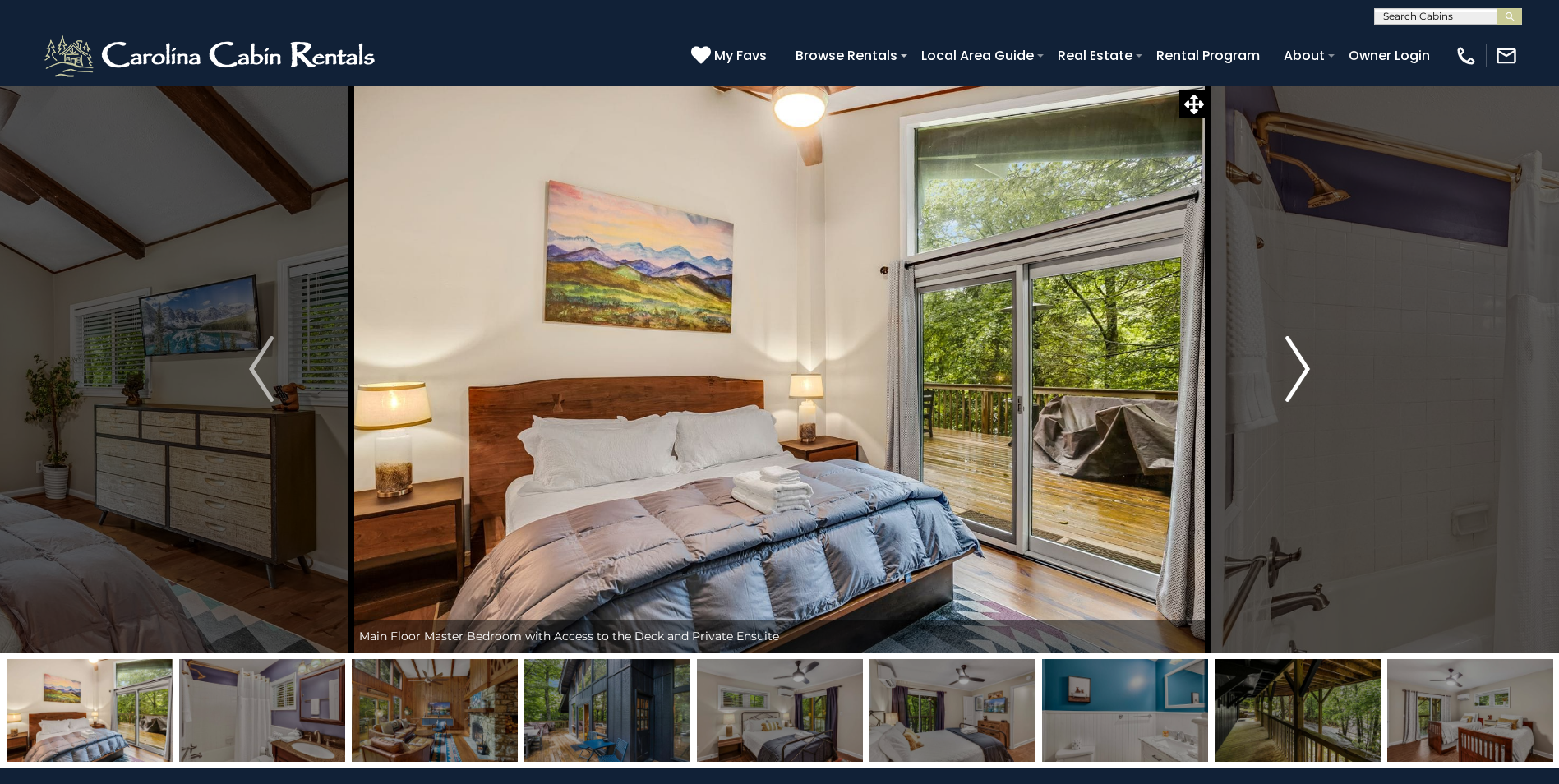
click at [1293, 381] on img "Next" at bounding box center [1298, 369] width 24 height 66
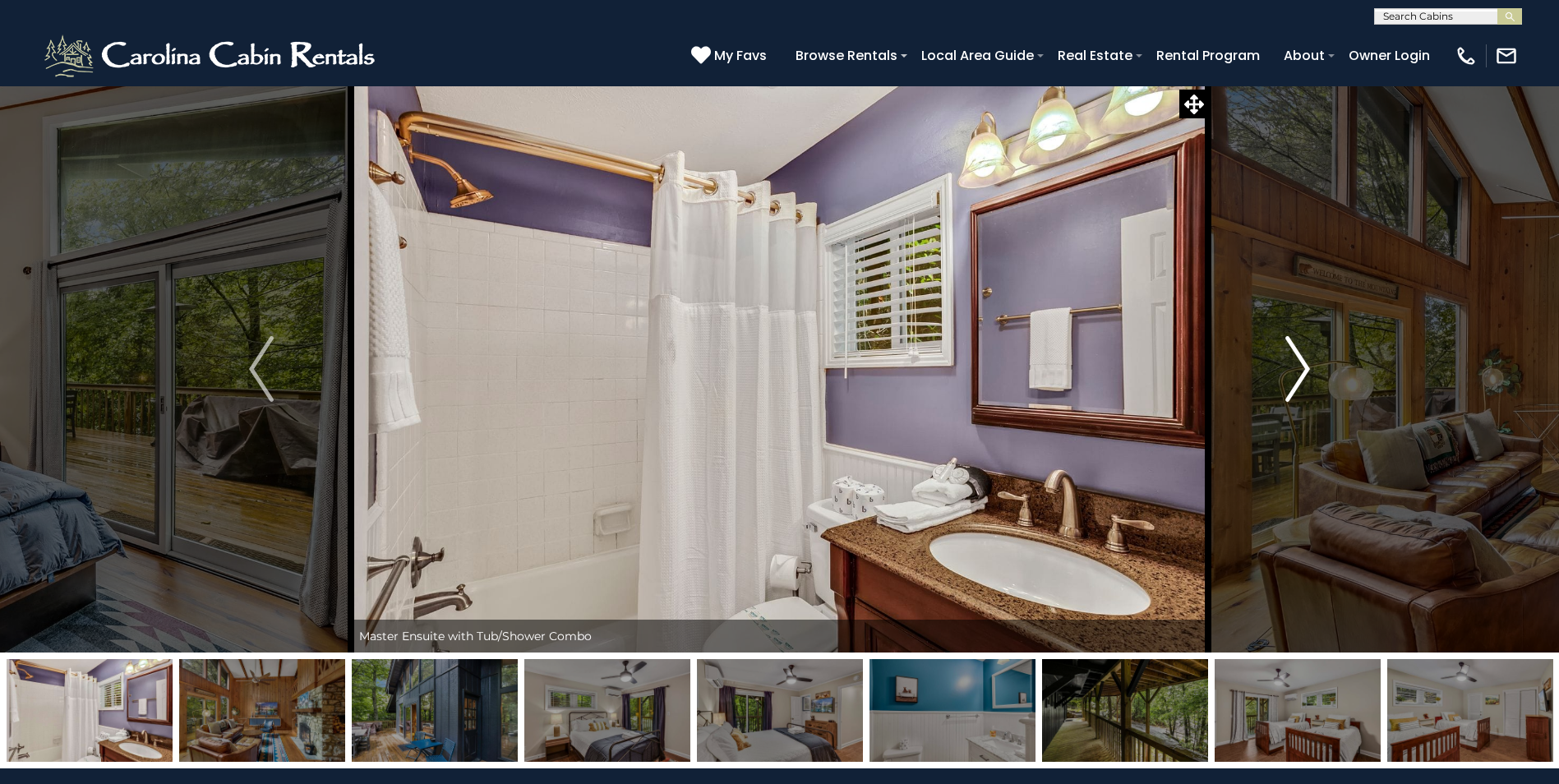
click at [1292, 382] on img "Next" at bounding box center [1298, 369] width 24 height 66
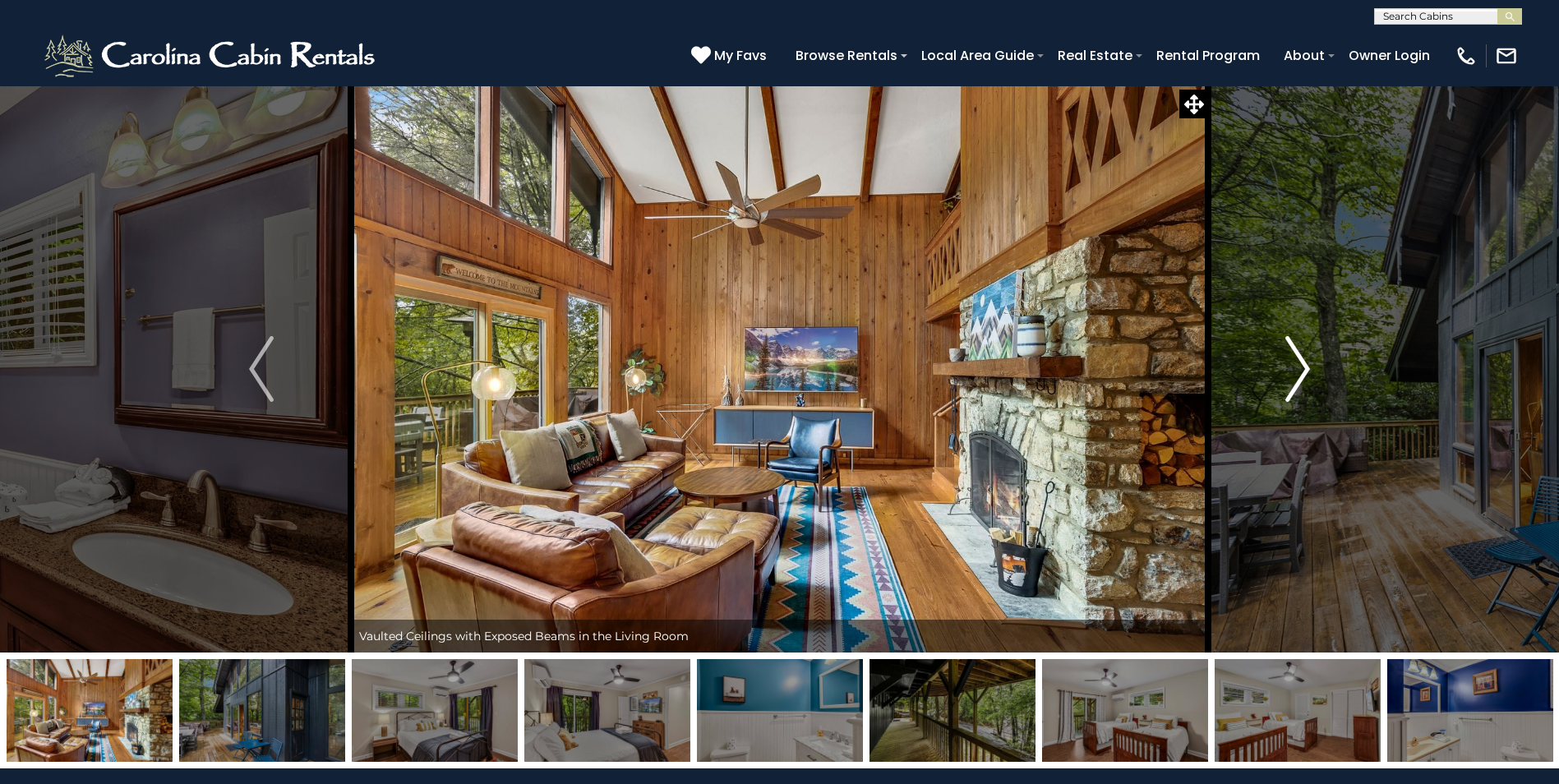
click at [1291, 382] on img "Next" at bounding box center [1298, 369] width 24 height 66
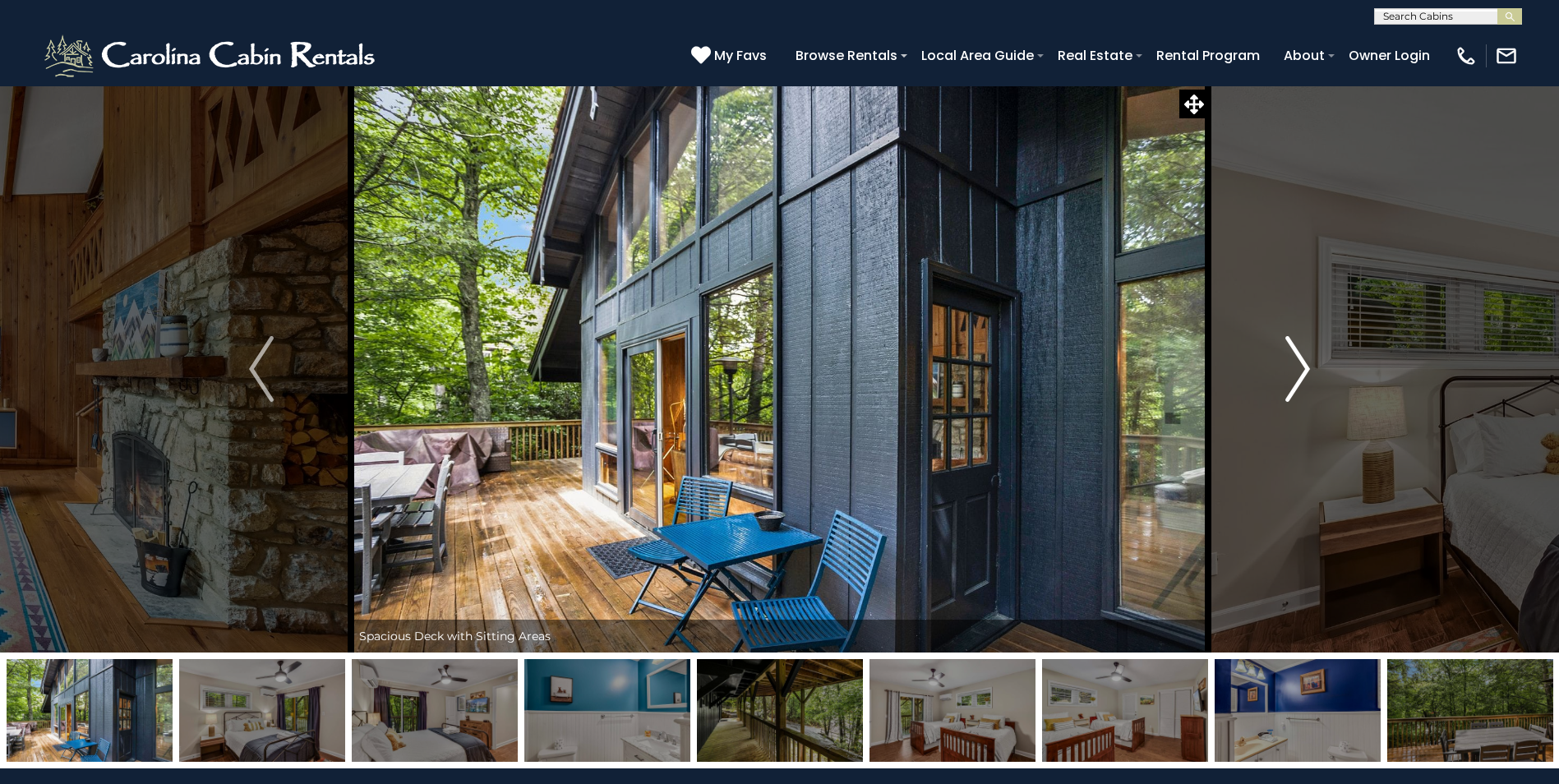
click at [1295, 384] on img "Next" at bounding box center [1298, 369] width 24 height 66
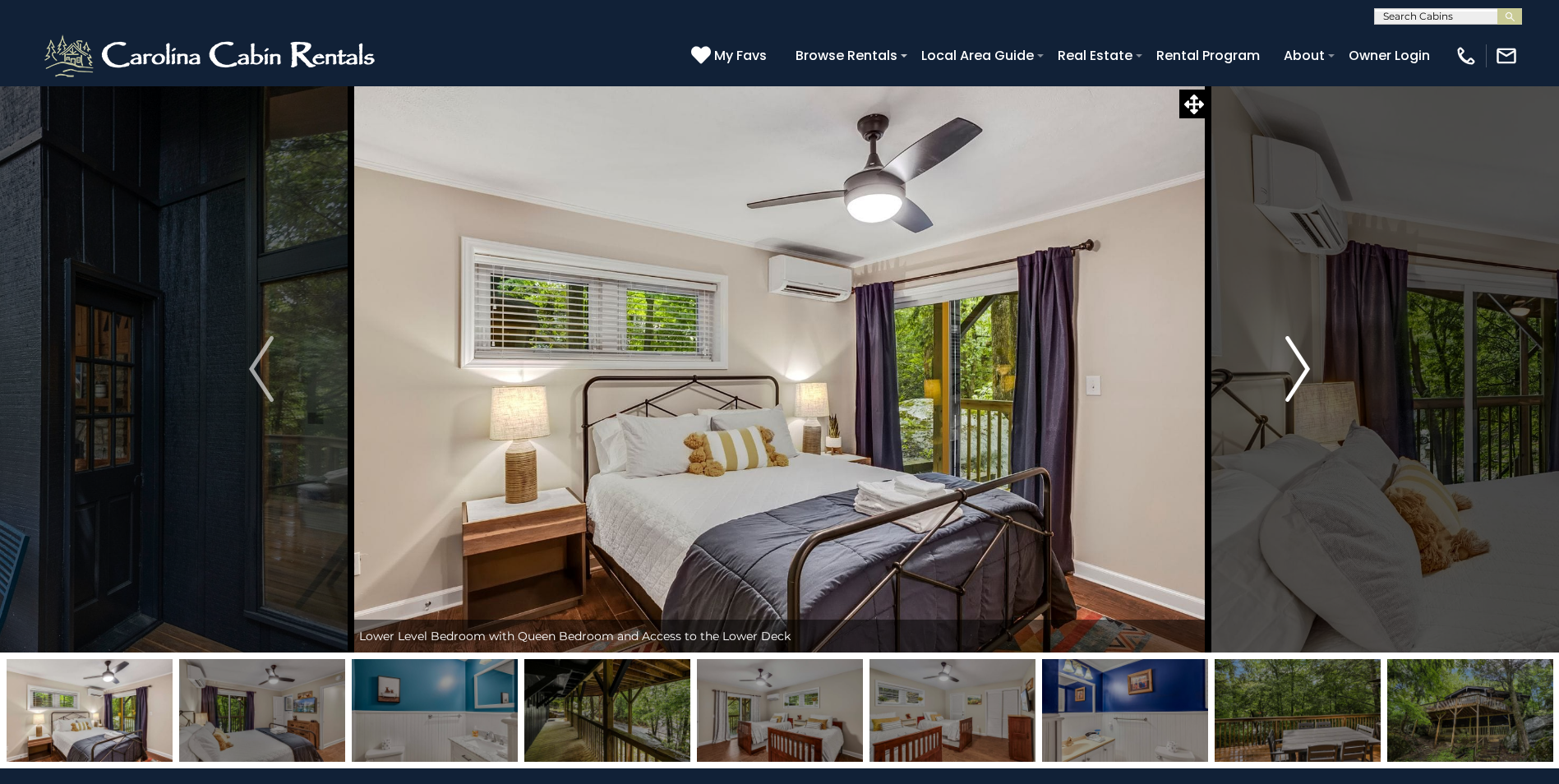
click at [1295, 384] on img "Next" at bounding box center [1298, 369] width 24 height 66
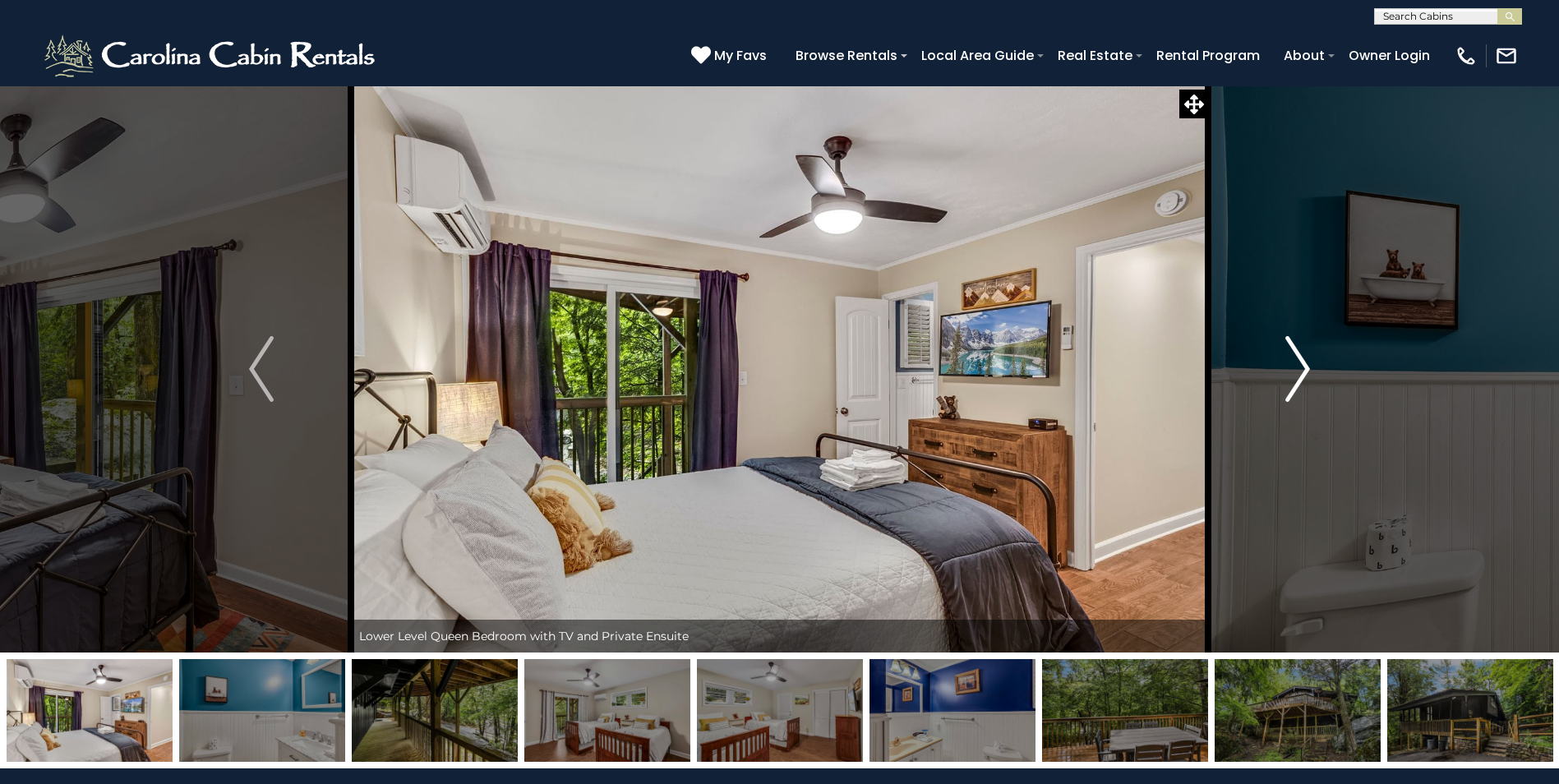
click at [1294, 384] on img "Next" at bounding box center [1298, 369] width 24 height 66
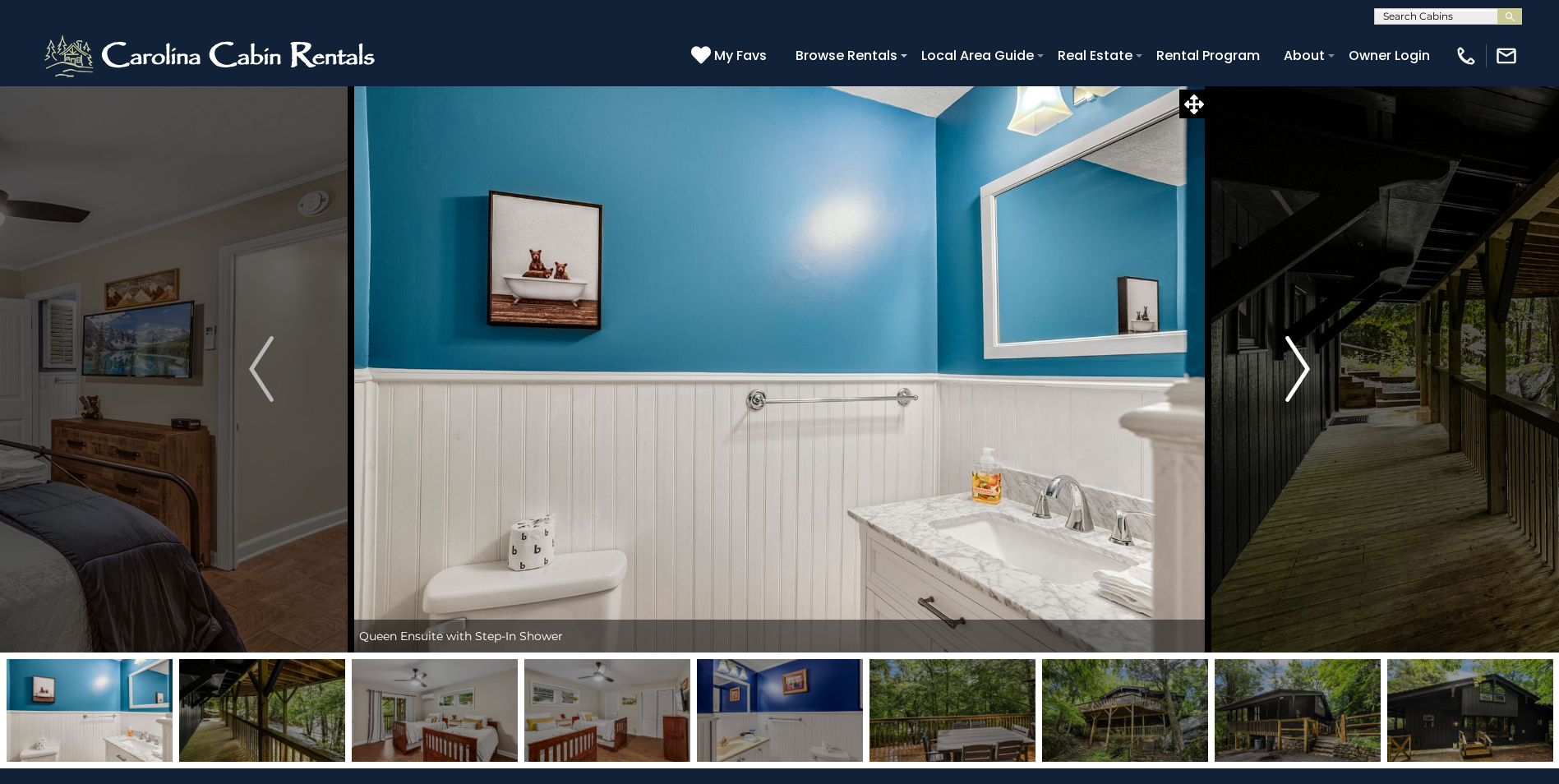
click at [1291, 386] on img "Next" at bounding box center [1298, 369] width 24 height 66
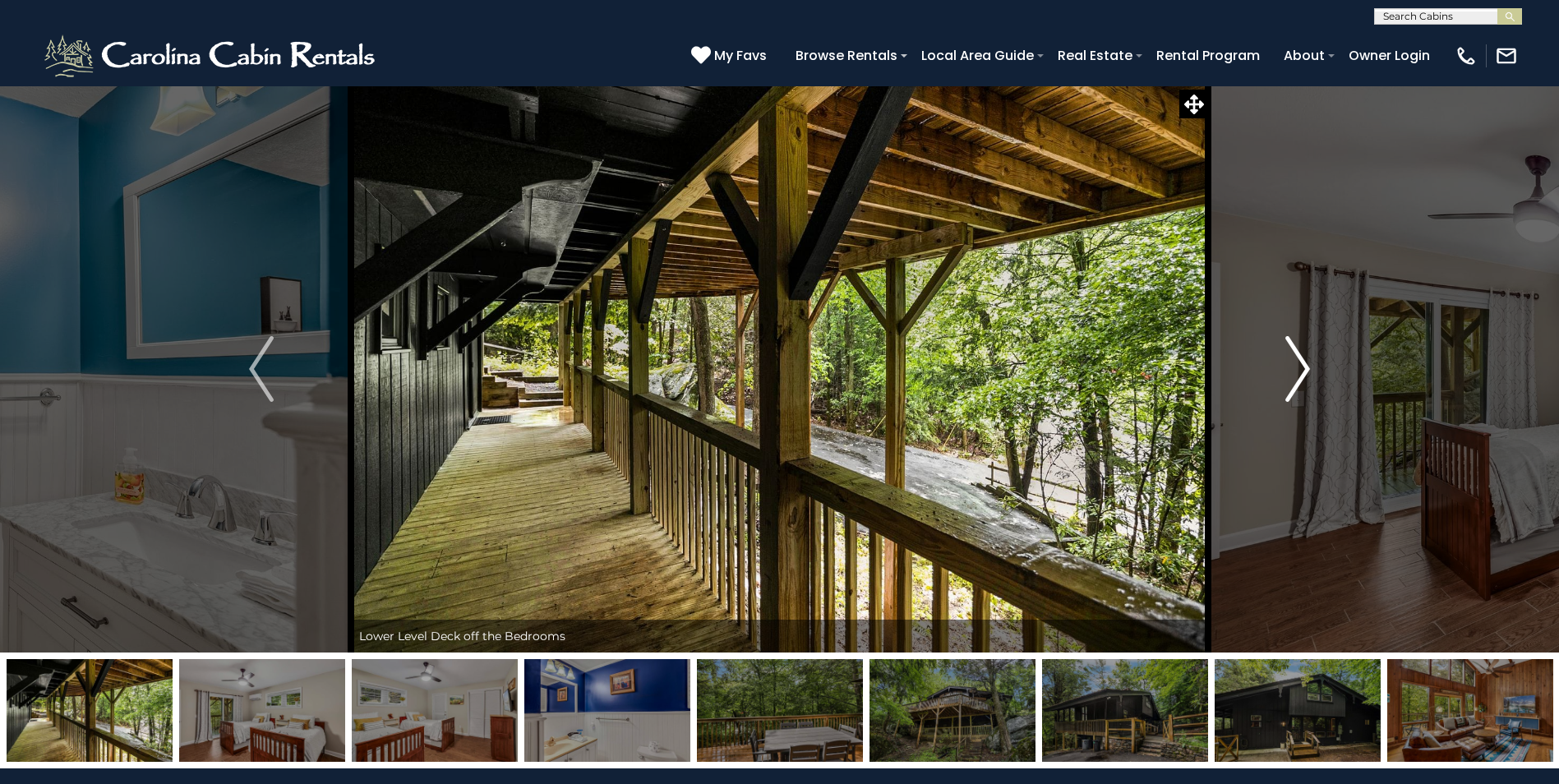
click at [1289, 387] on img "Next" at bounding box center [1298, 369] width 24 height 66
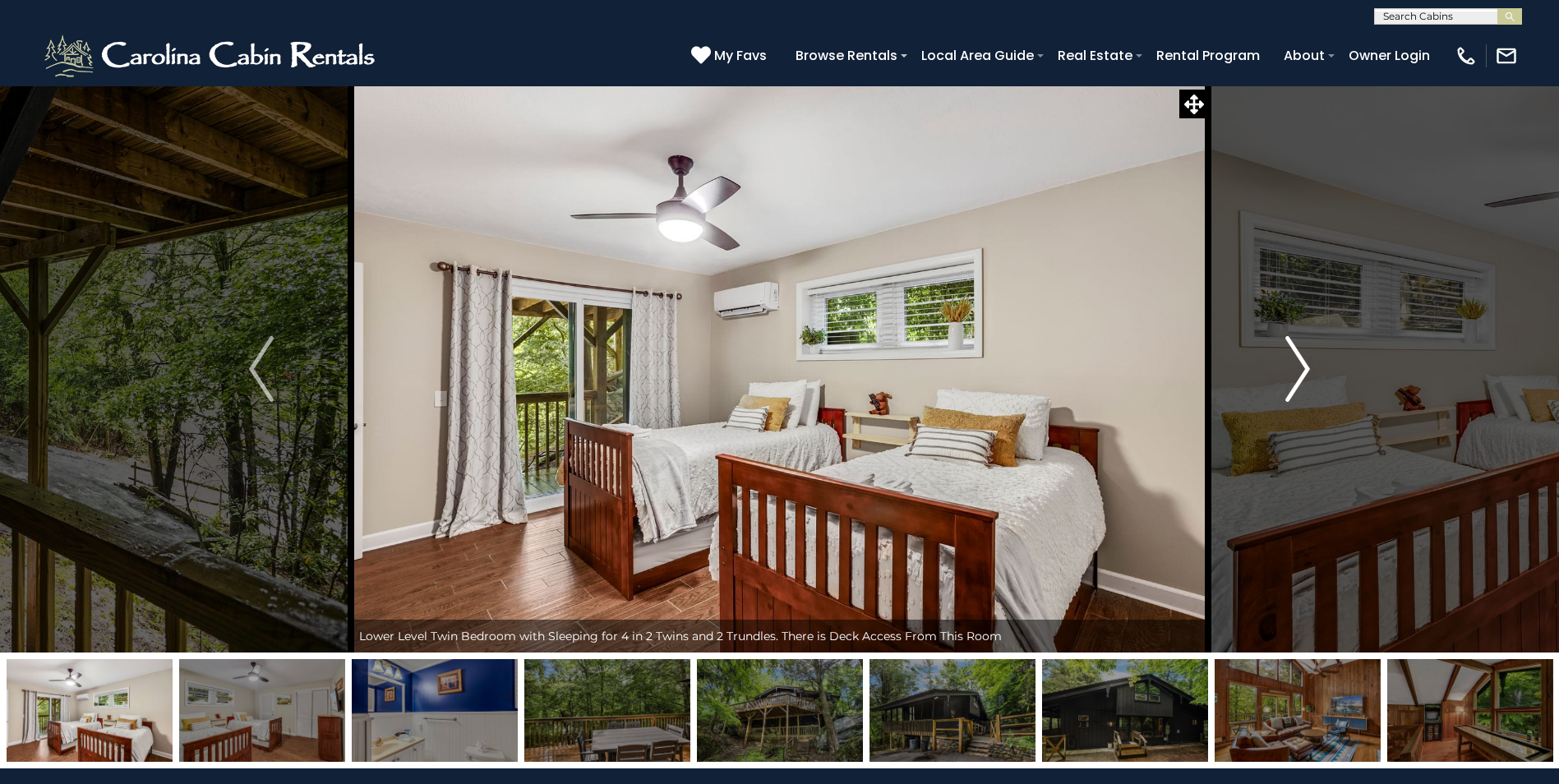
click at [1289, 387] on img "Next" at bounding box center [1298, 369] width 24 height 66
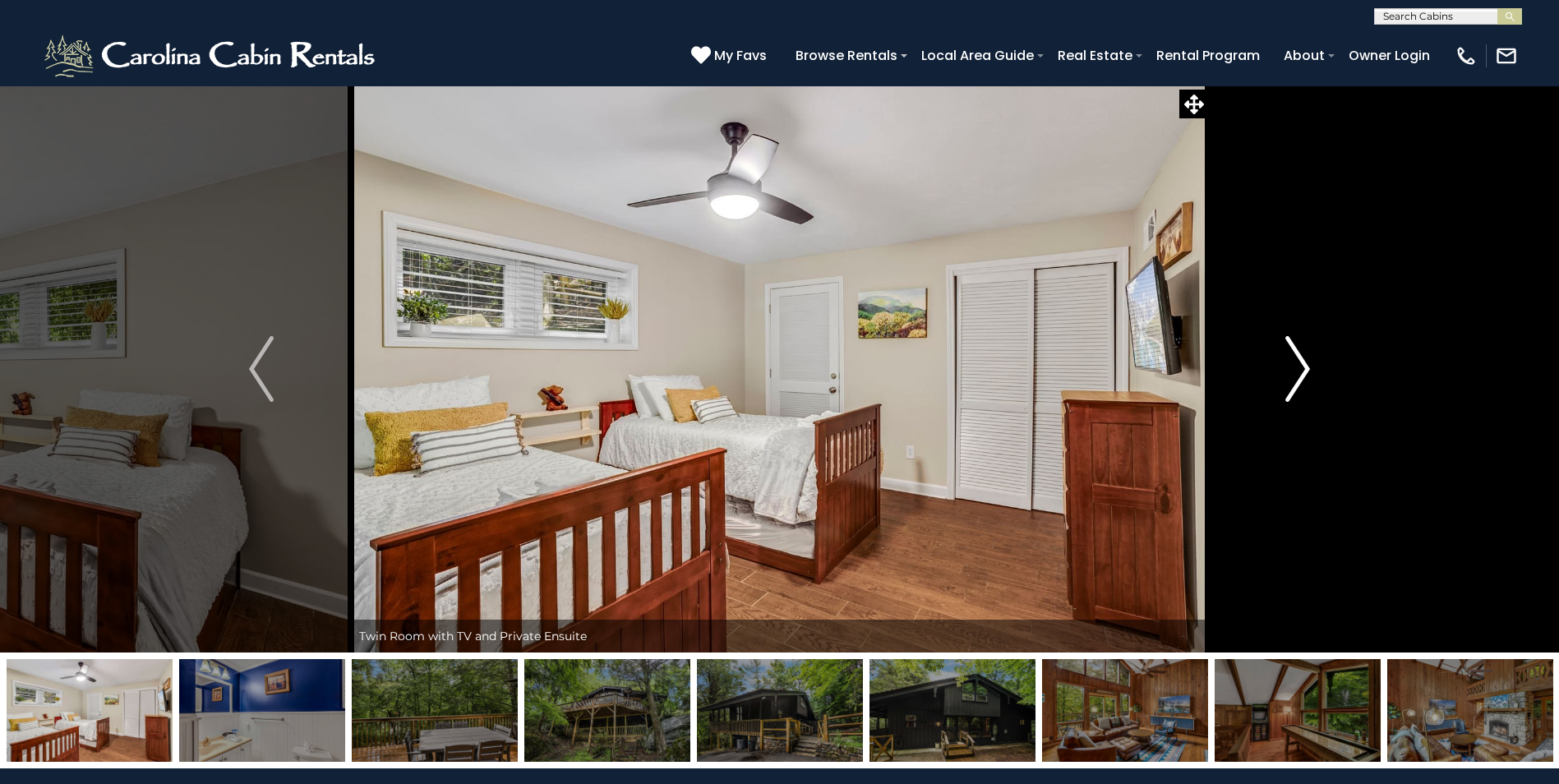
click at [1286, 388] on img "Next" at bounding box center [1298, 369] width 24 height 66
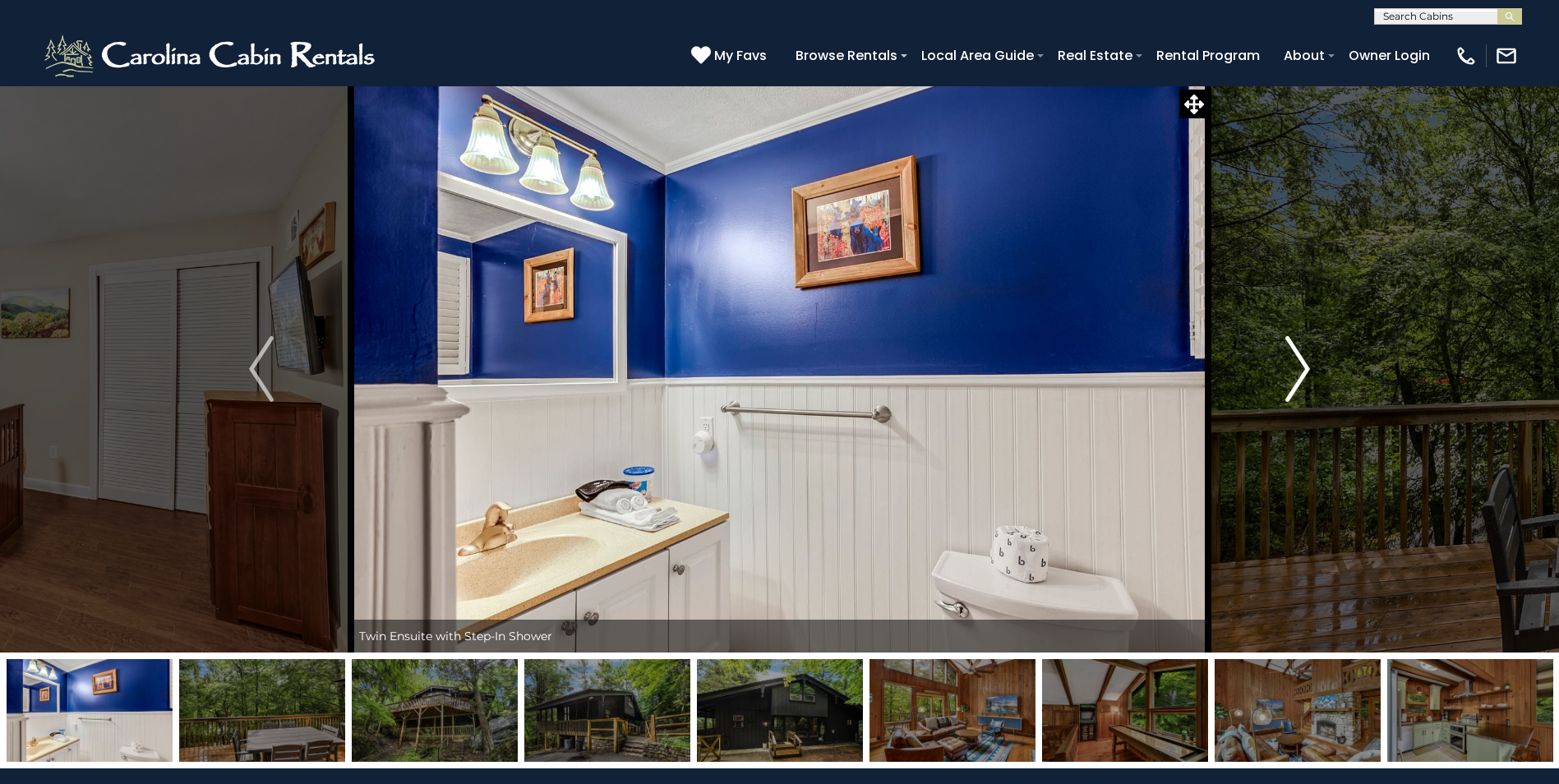
click at [1286, 388] on img "Next" at bounding box center [1298, 369] width 24 height 66
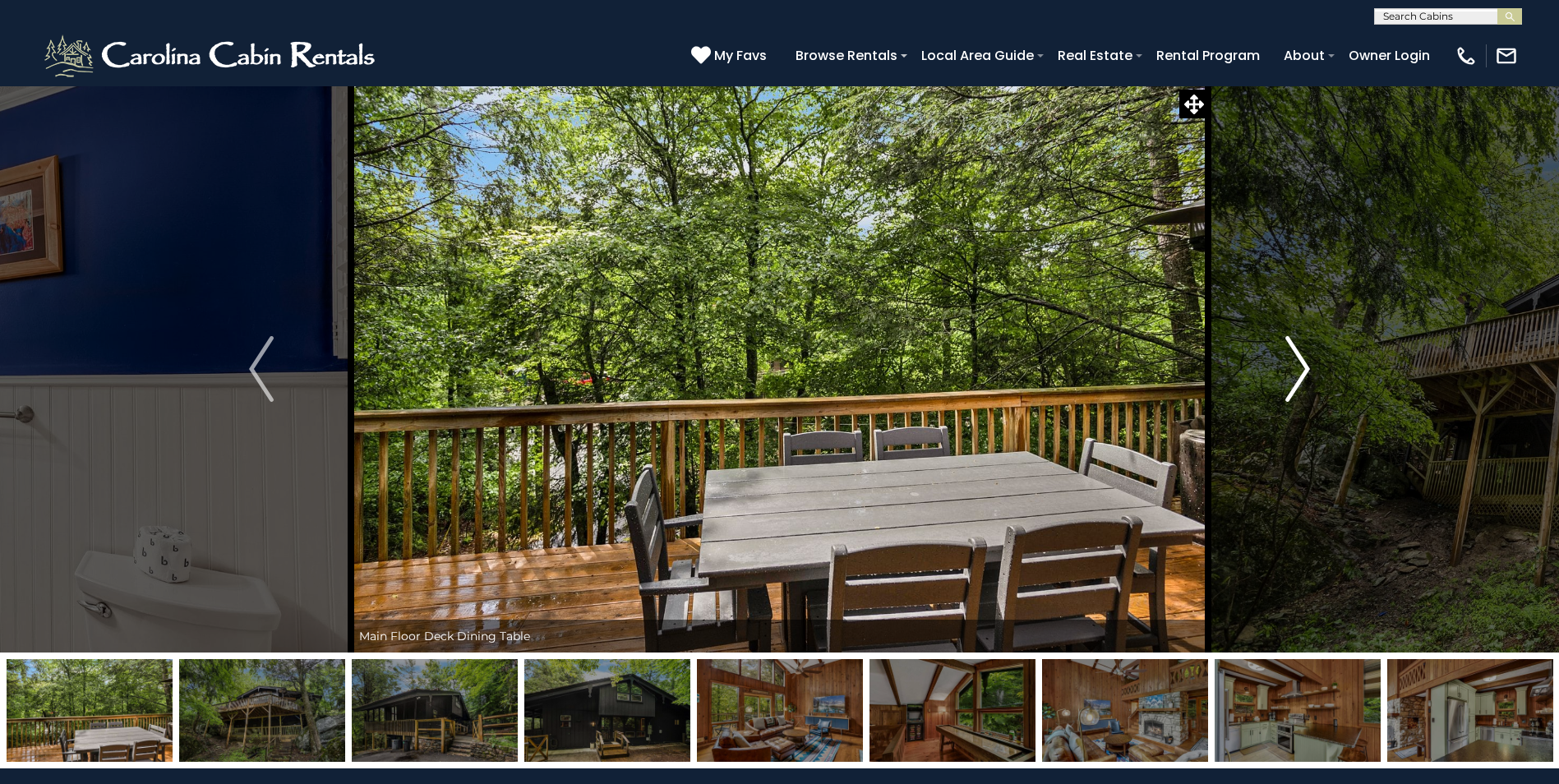
click at [1285, 388] on img "Next" at bounding box center [1298, 369] width 24 height 66
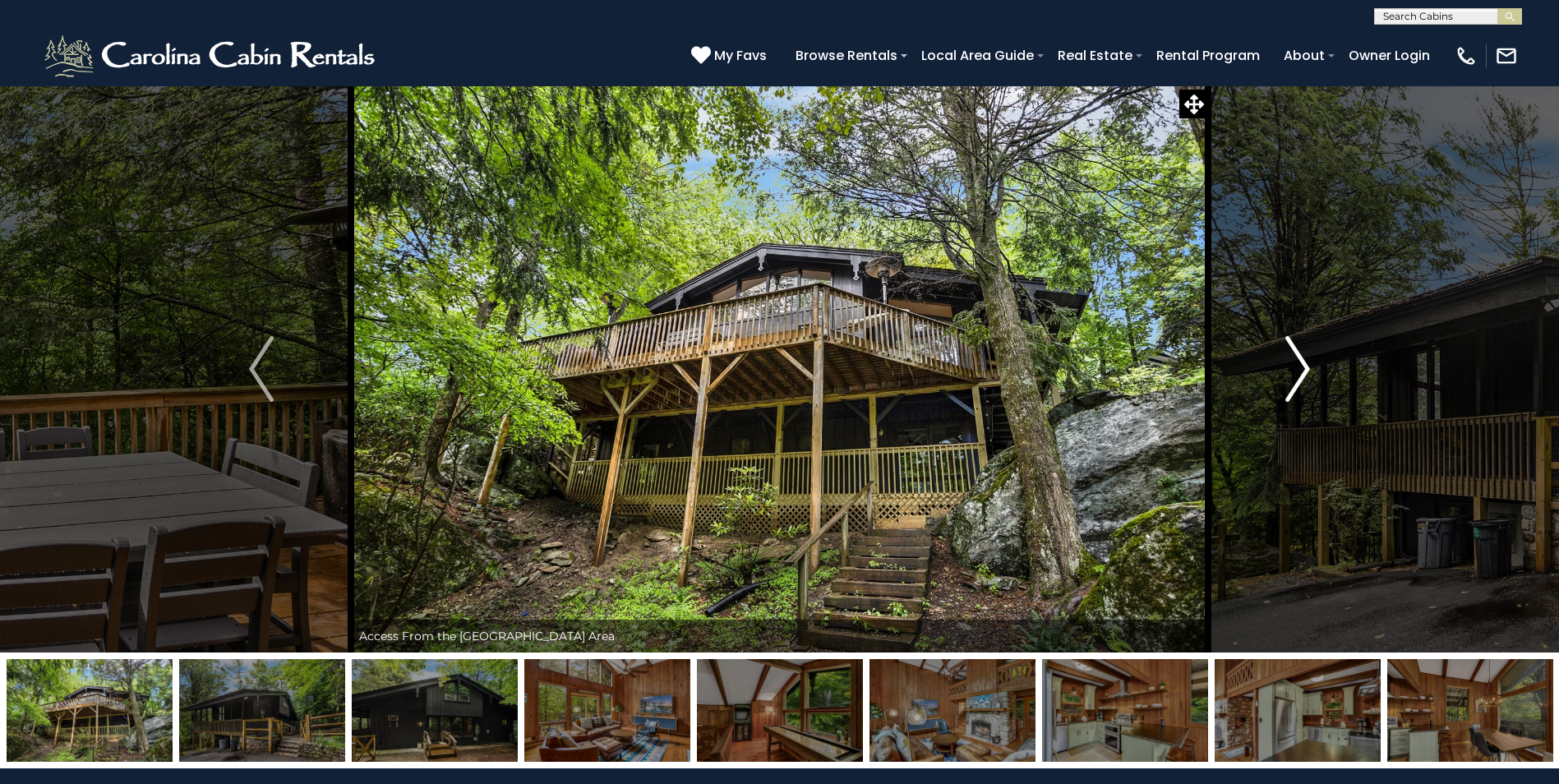
drag, startPoint x: 1285, startPoint y: 388, endPoint x: 1305, endPoint y: 371, distance: 26.2
click at [1305, 370] on img "Next" at bounding box center [1298, 369] width 24 height 66
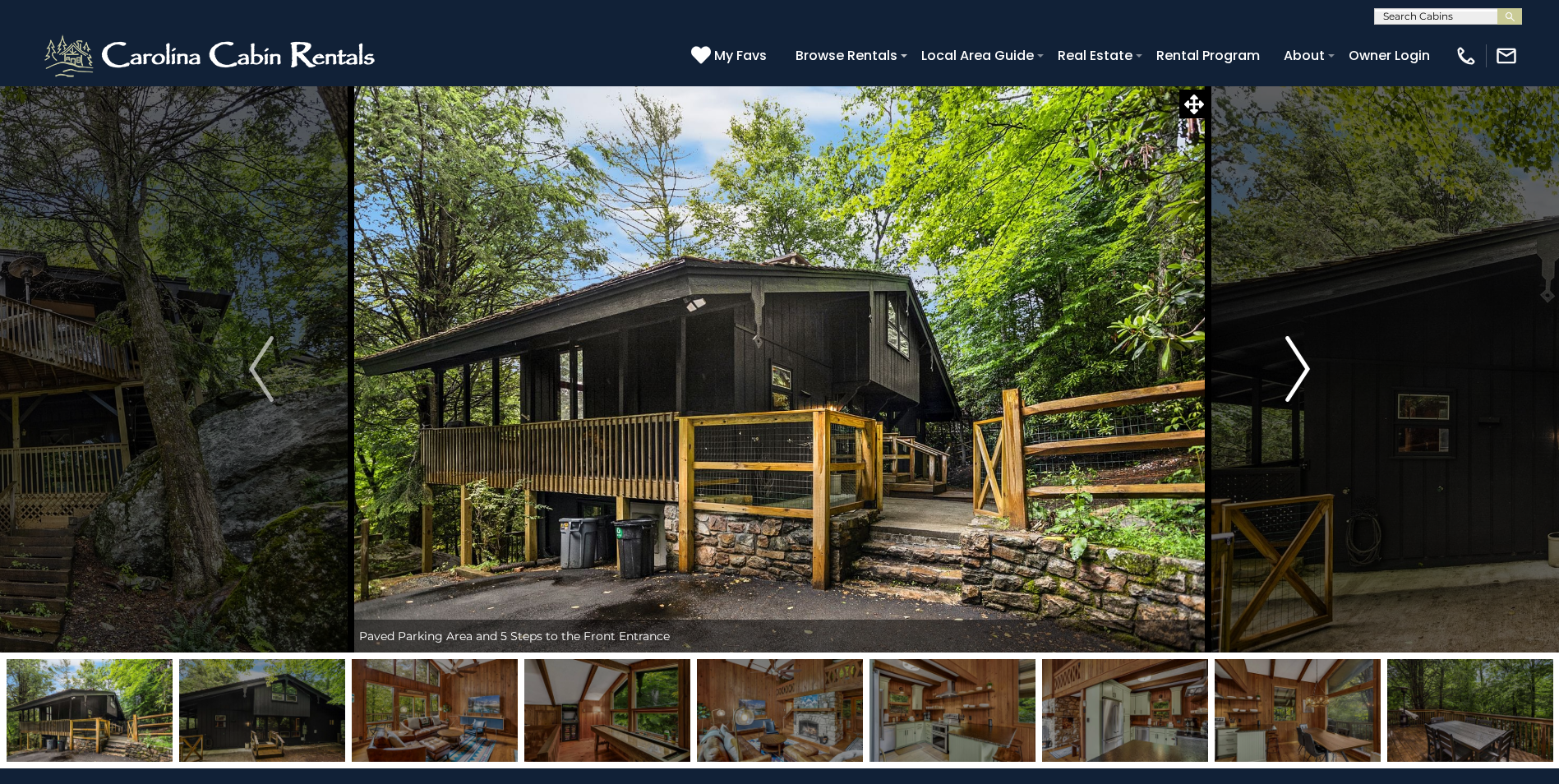
click at [1306, 371] on img "Next" at bounding box center [1298, 369] width 24 height 66
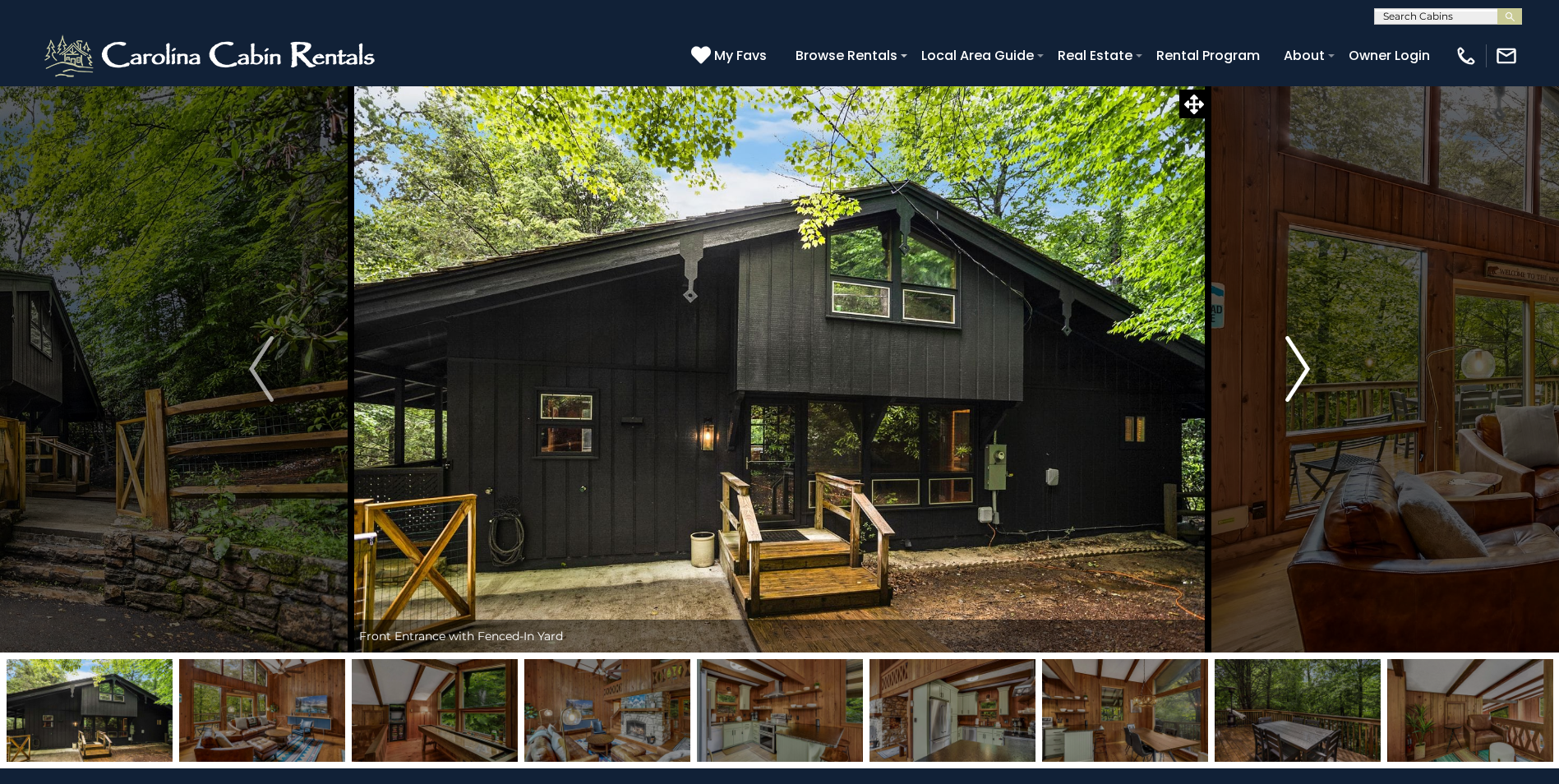
click at [1295, 374] on img "Next" at bounding box center [1298, 369] width 24 height 66
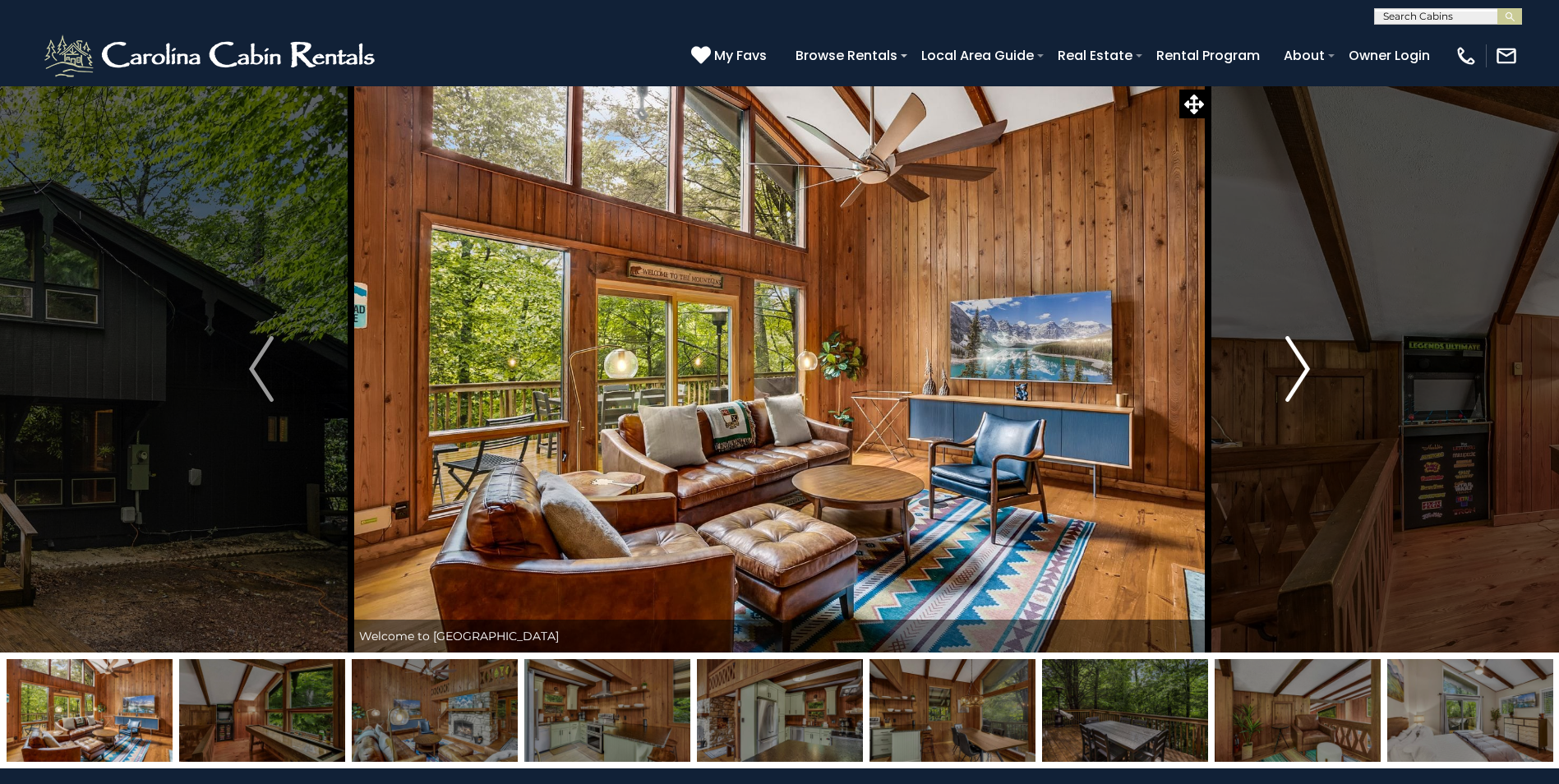
click at [1294, 374] on img "Next" at bounding box center [1298, 369] width 24 height 66
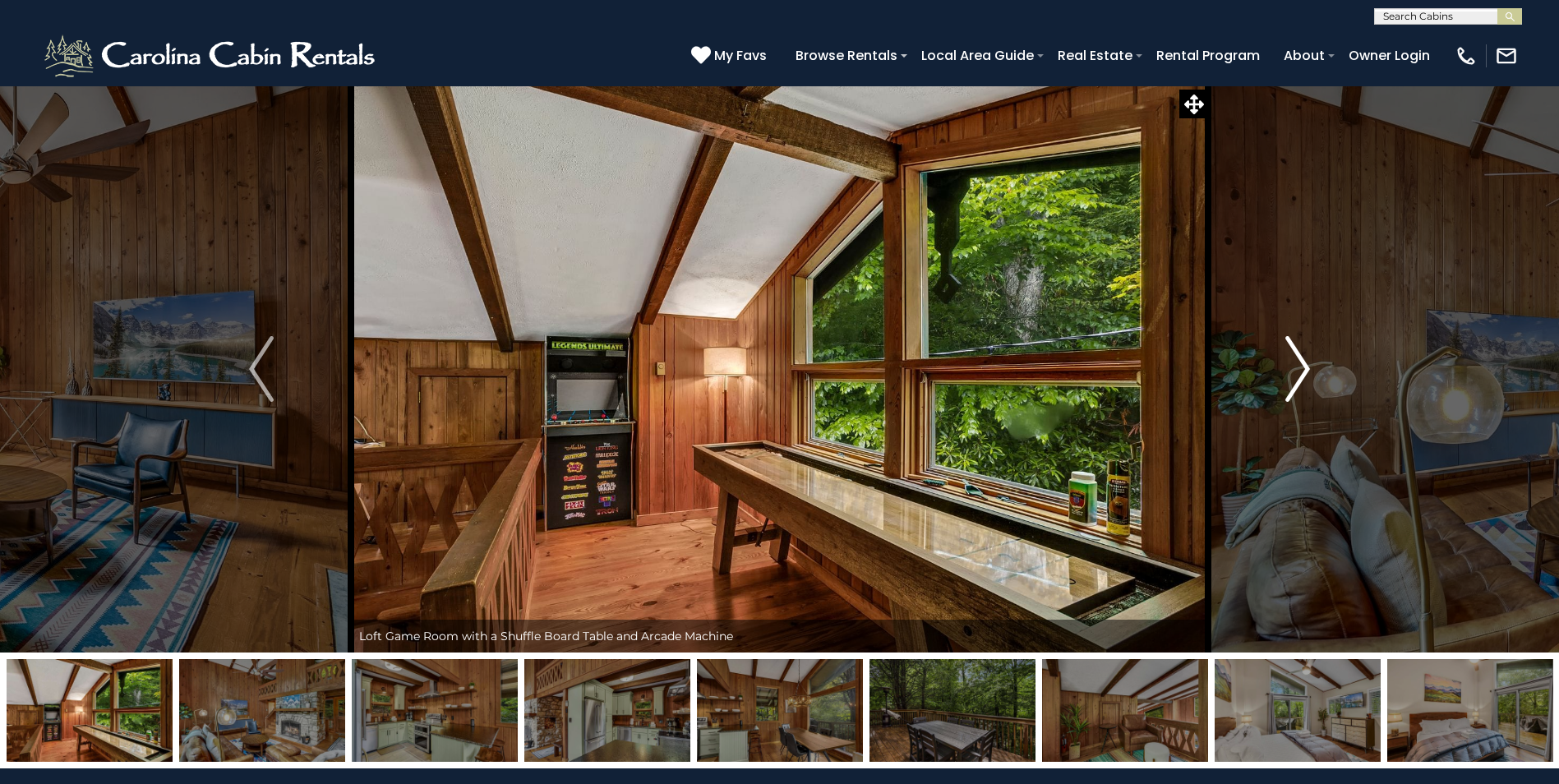
click at [1294, 374] on img "Next" at bounding box center [1298, 369] width 24 height 66
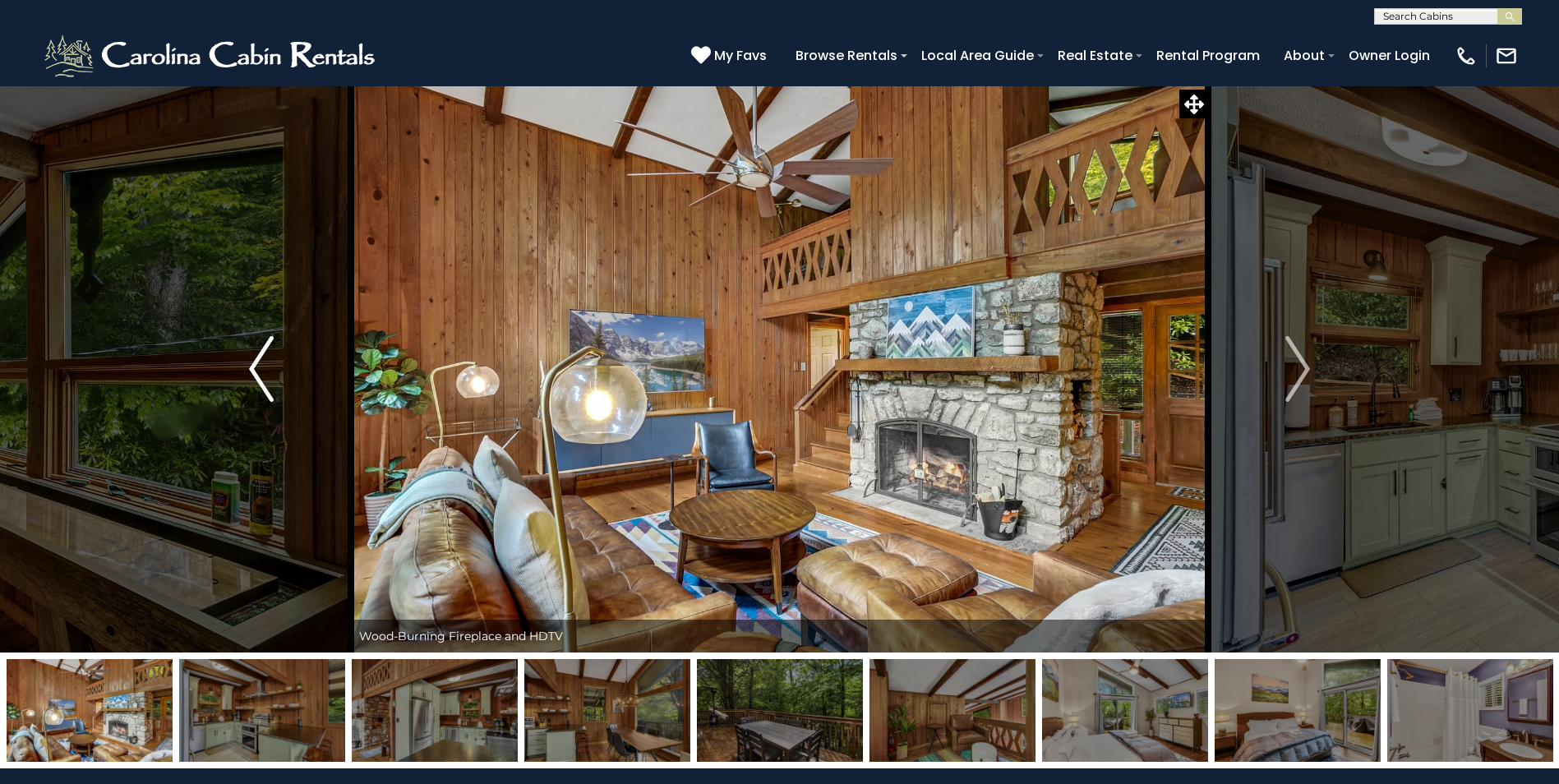
click at [256, 370] on img "Previous" at bounding box center [261, 369] width 24 height 66
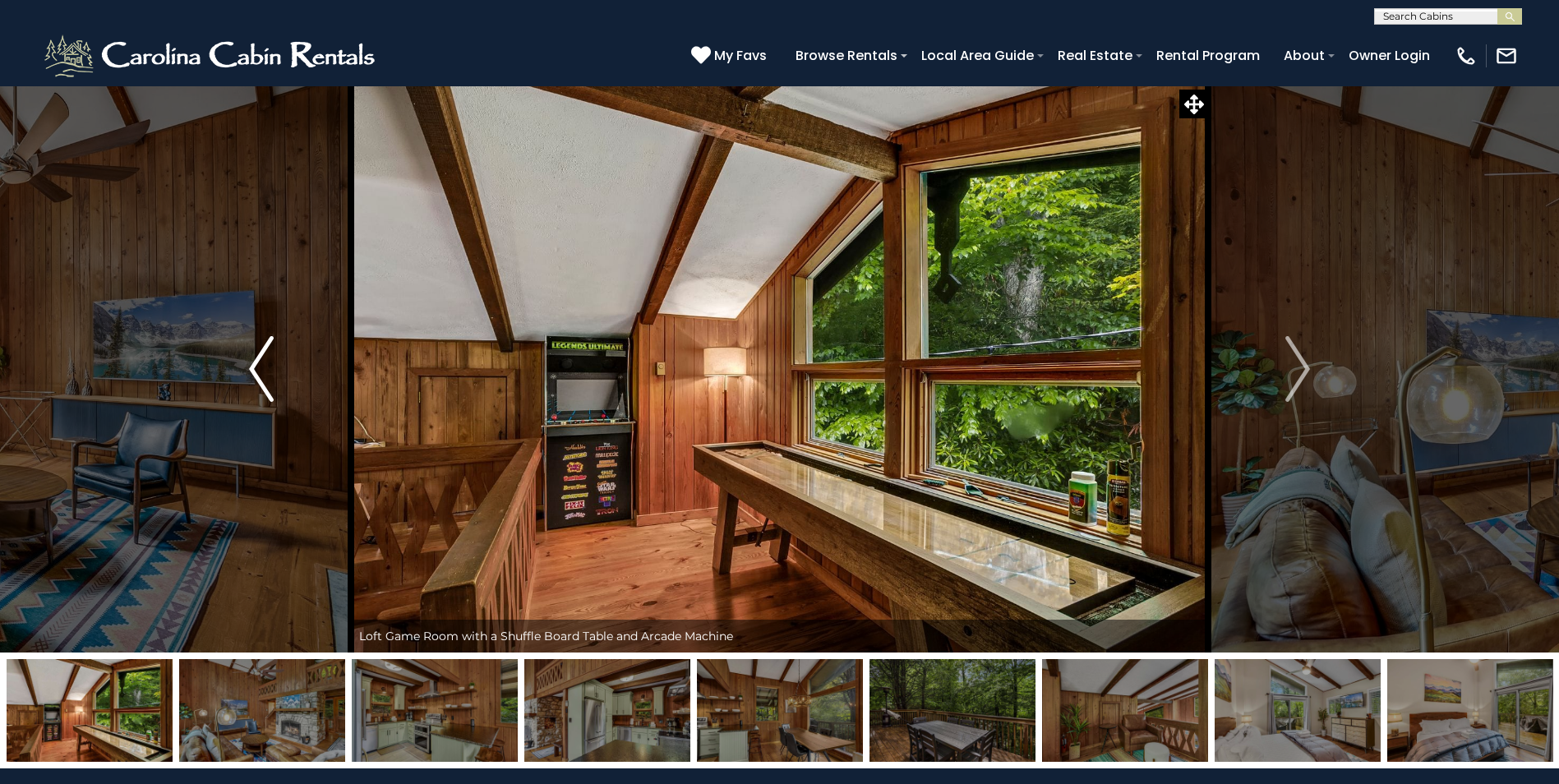
click at [256, 370] on img "Previous" at bounding box center [261, 369] width 24 height 66
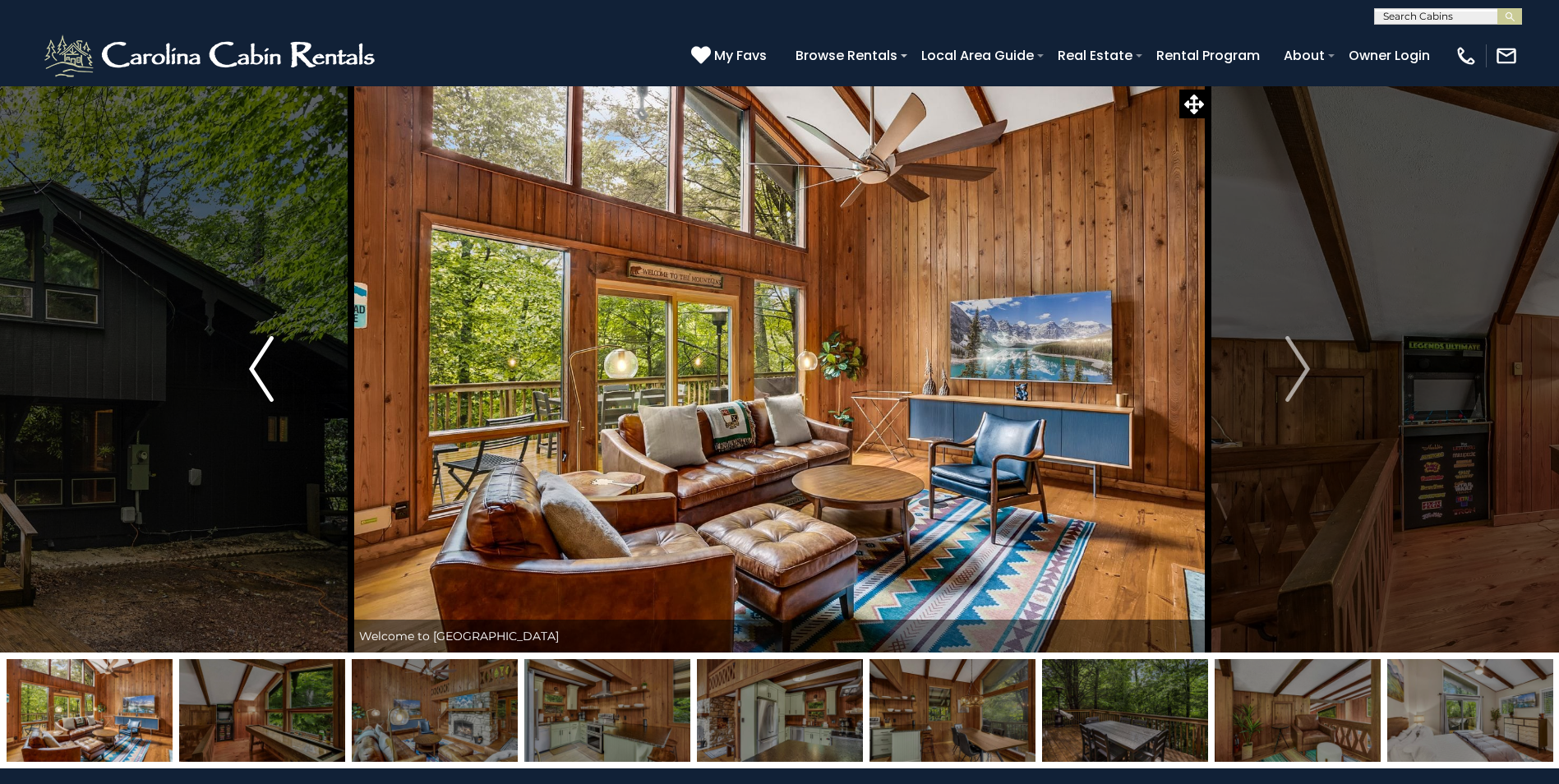
click at [256, 370] on img "Previous" at bounding box center [261, 369] width 24 height 66
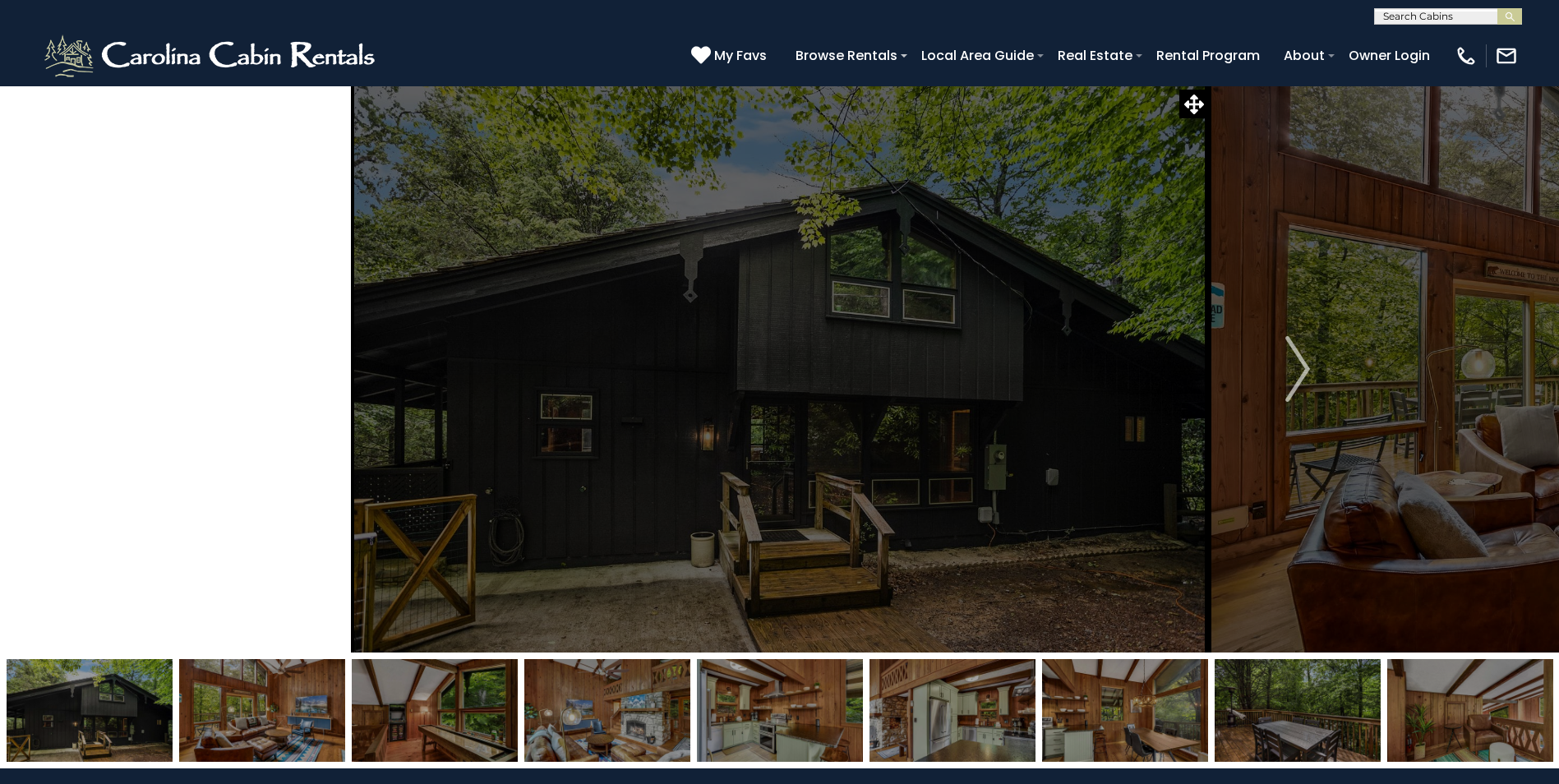
click at [256, 370] on img "Previous" at bounding box center [261, 369] width 24 height 66
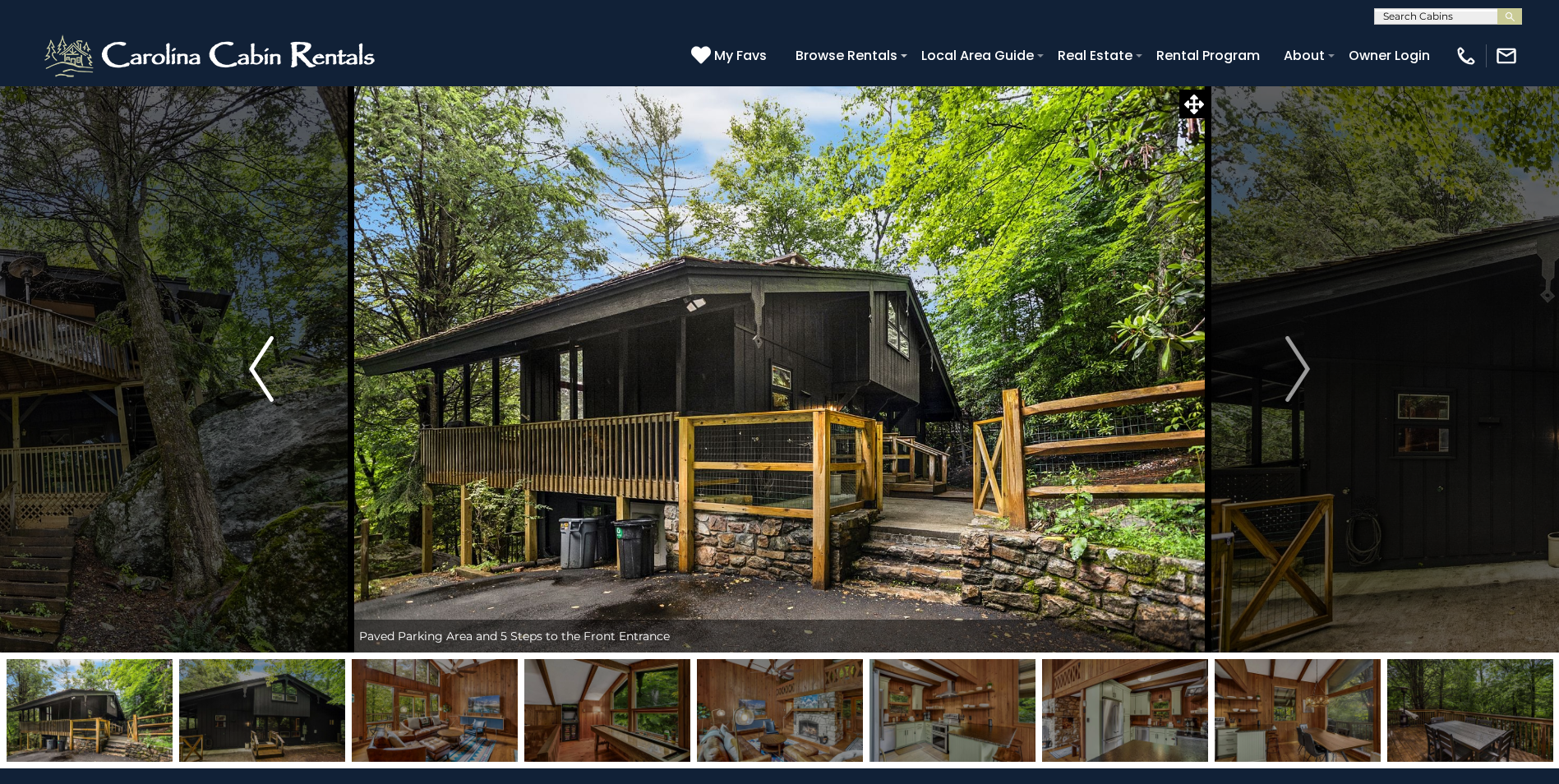
click at [256, 369] on img "Previous" at bounding box center [261, 369] width 24 height 66
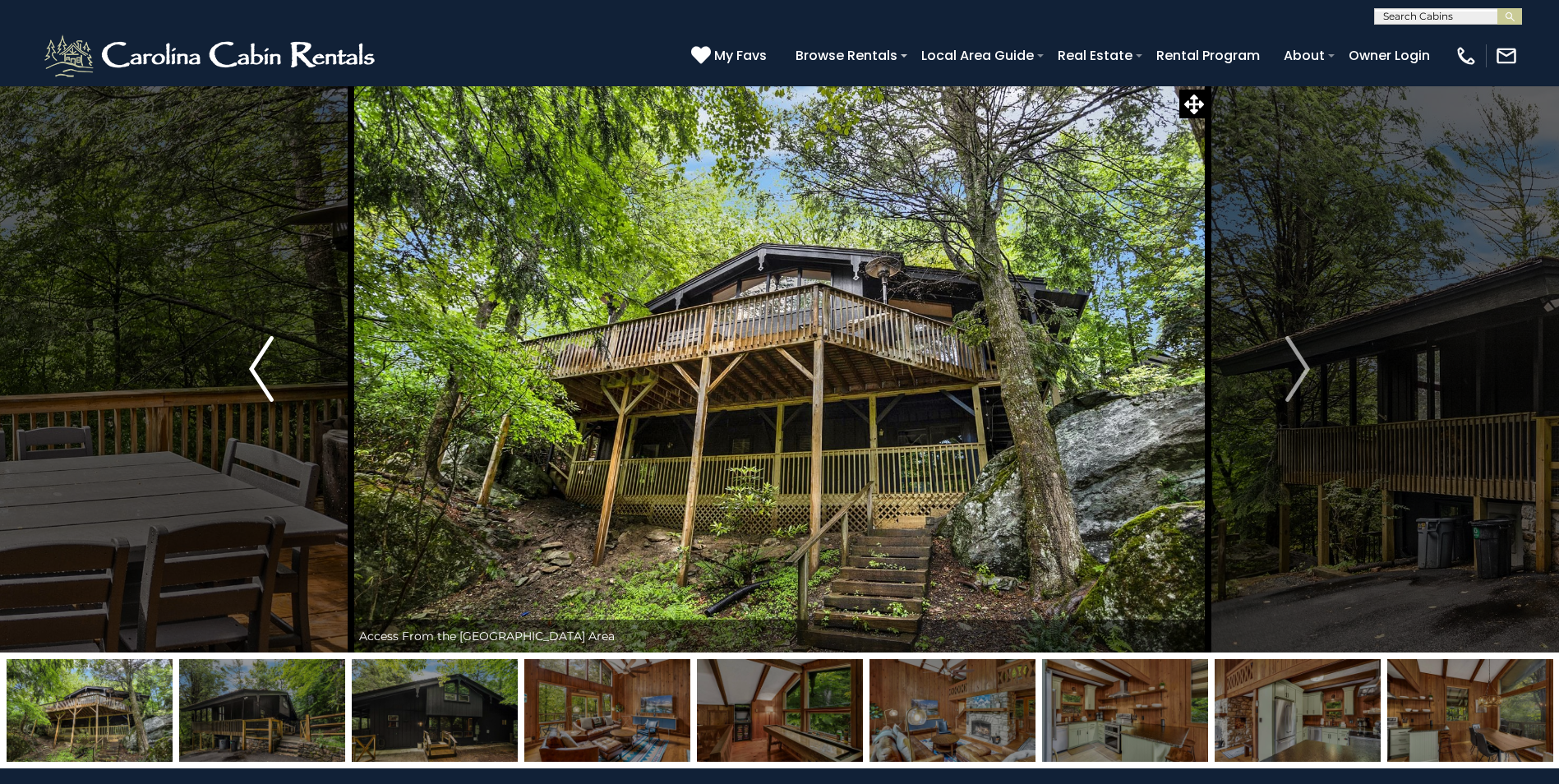
click at [256, 369] on img "Previous" at bounding box center [261, 369] width 24 height 66
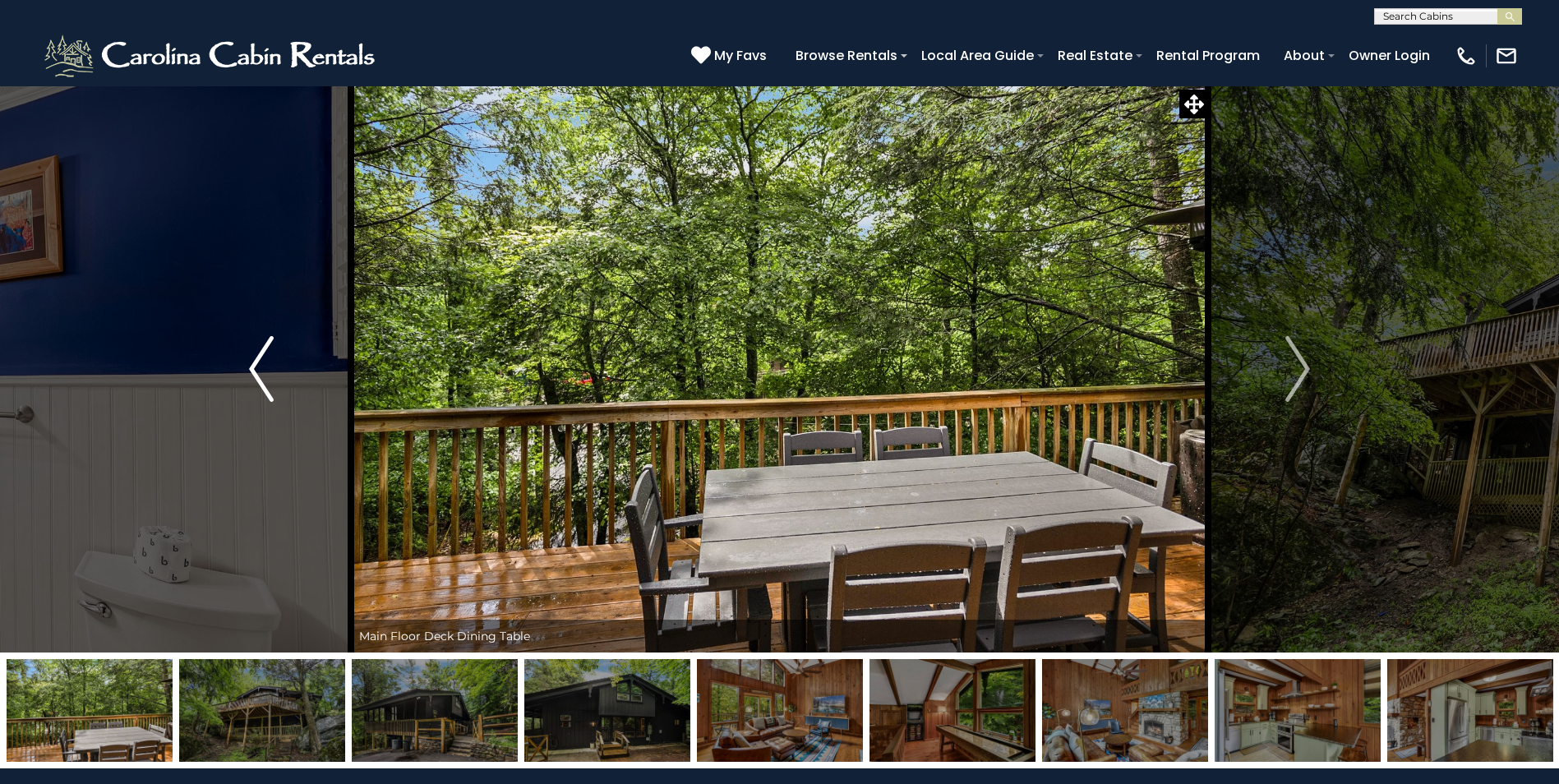
click at [253, 369] on img "Previous" at bounding box center [261, 369] width 24 height 66
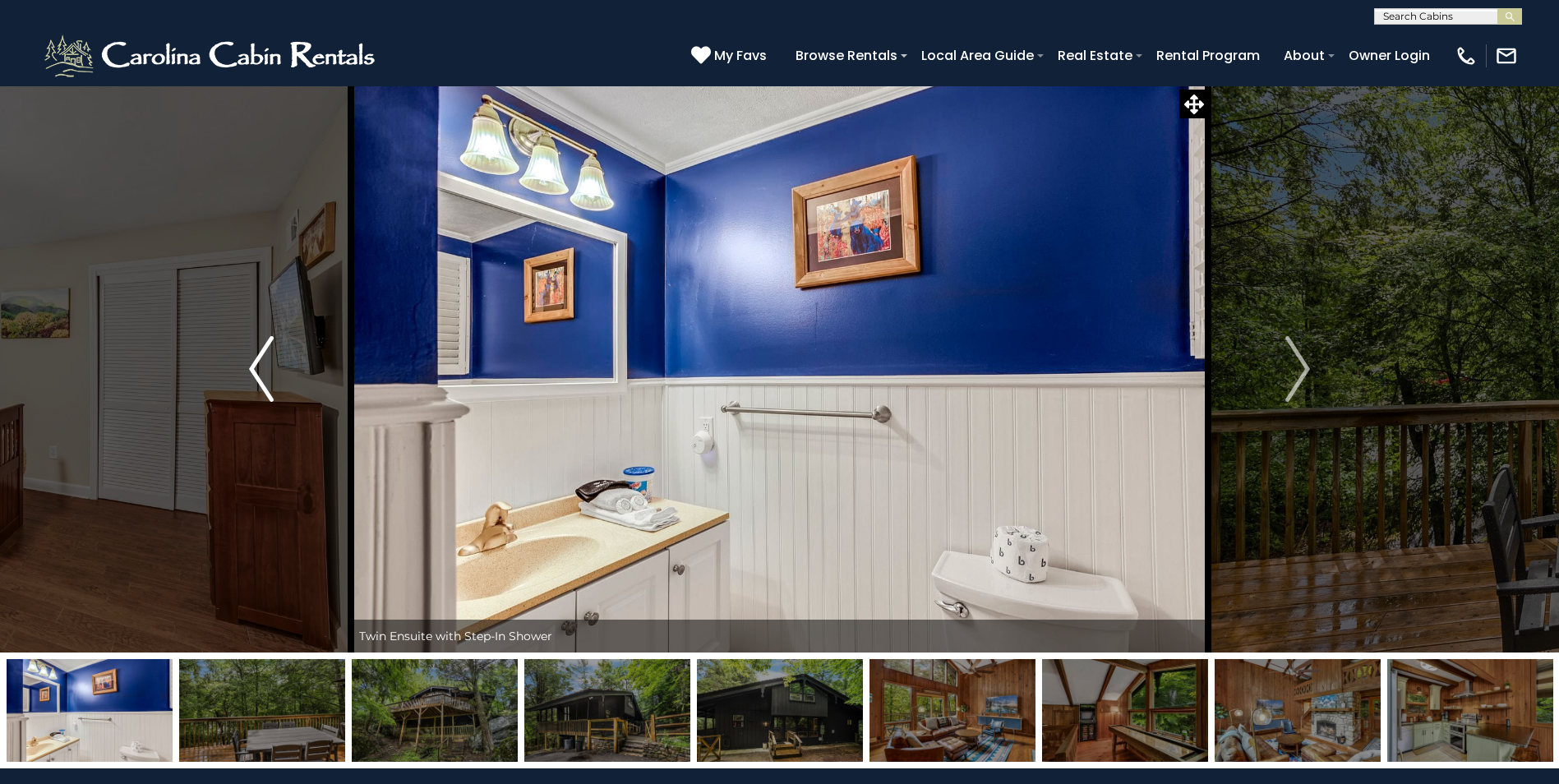
click at [253, 369] on img "Previous" at bounding box center [261, 369] width 24 height 66
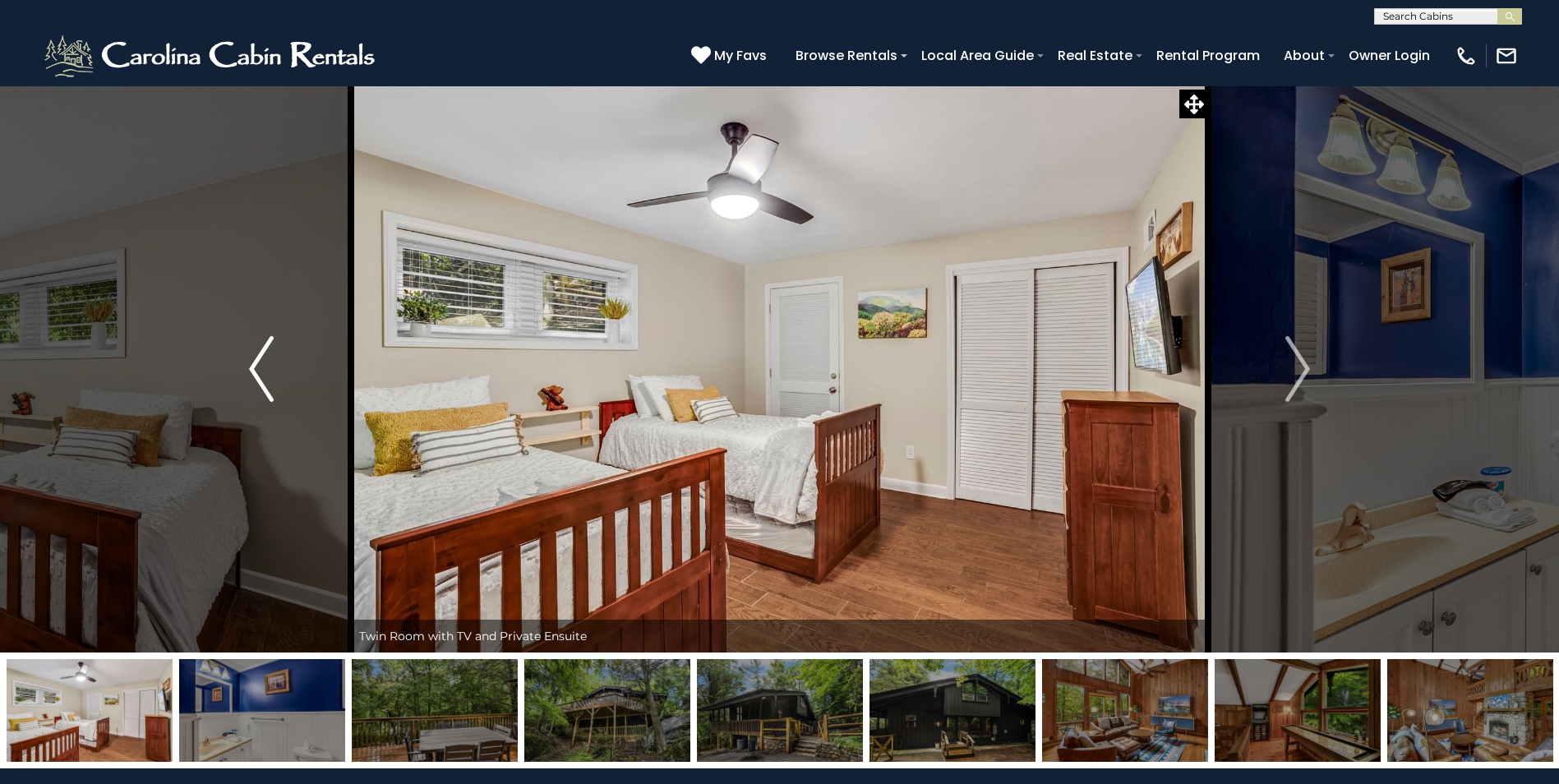
click at [252, 369] on img "Previous" at bounding box center [261, 369] width 24 height 66
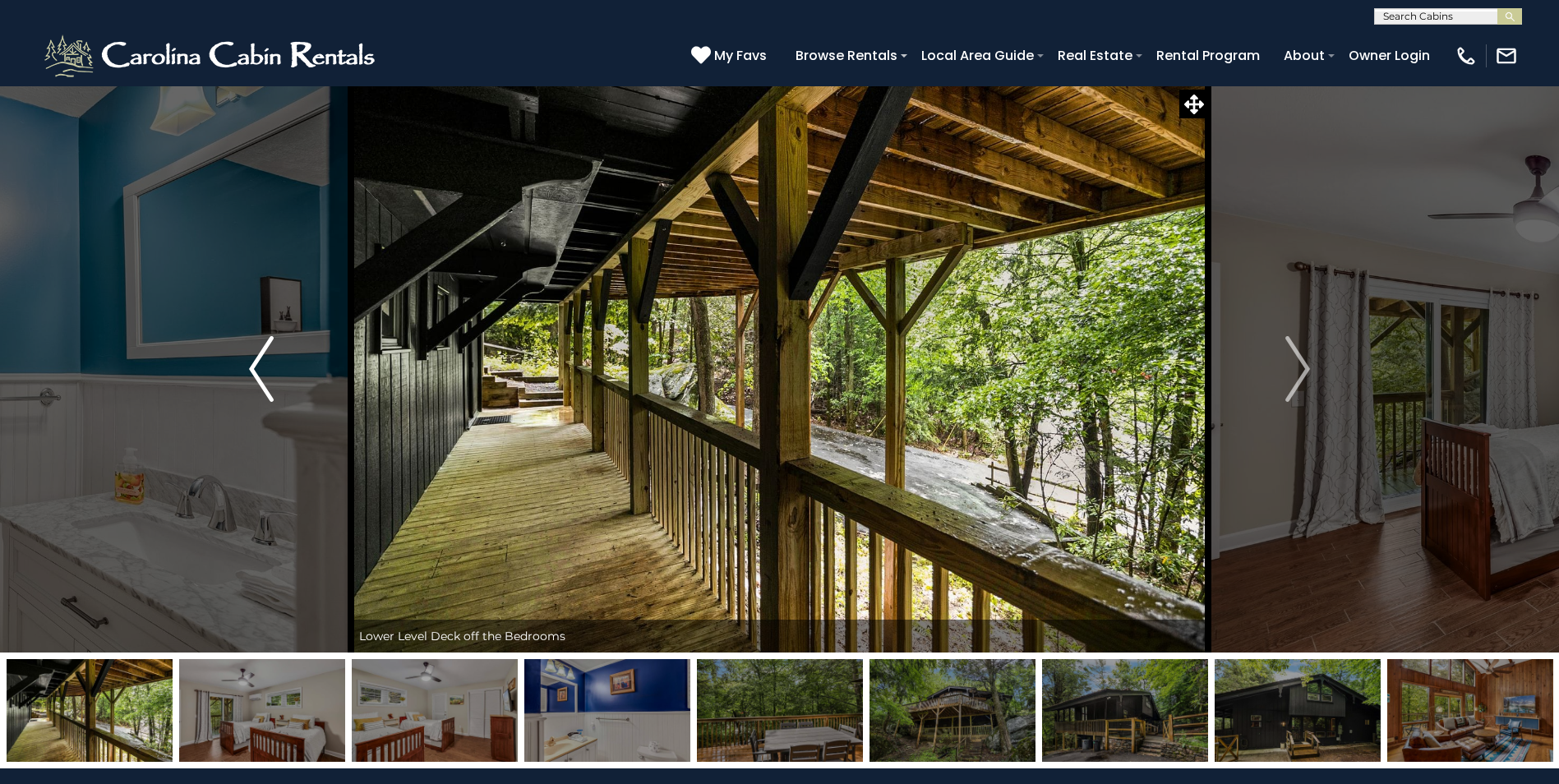
click at [252, 369] on img "Previous" at bounding box center [261, 369] width 24 height 66
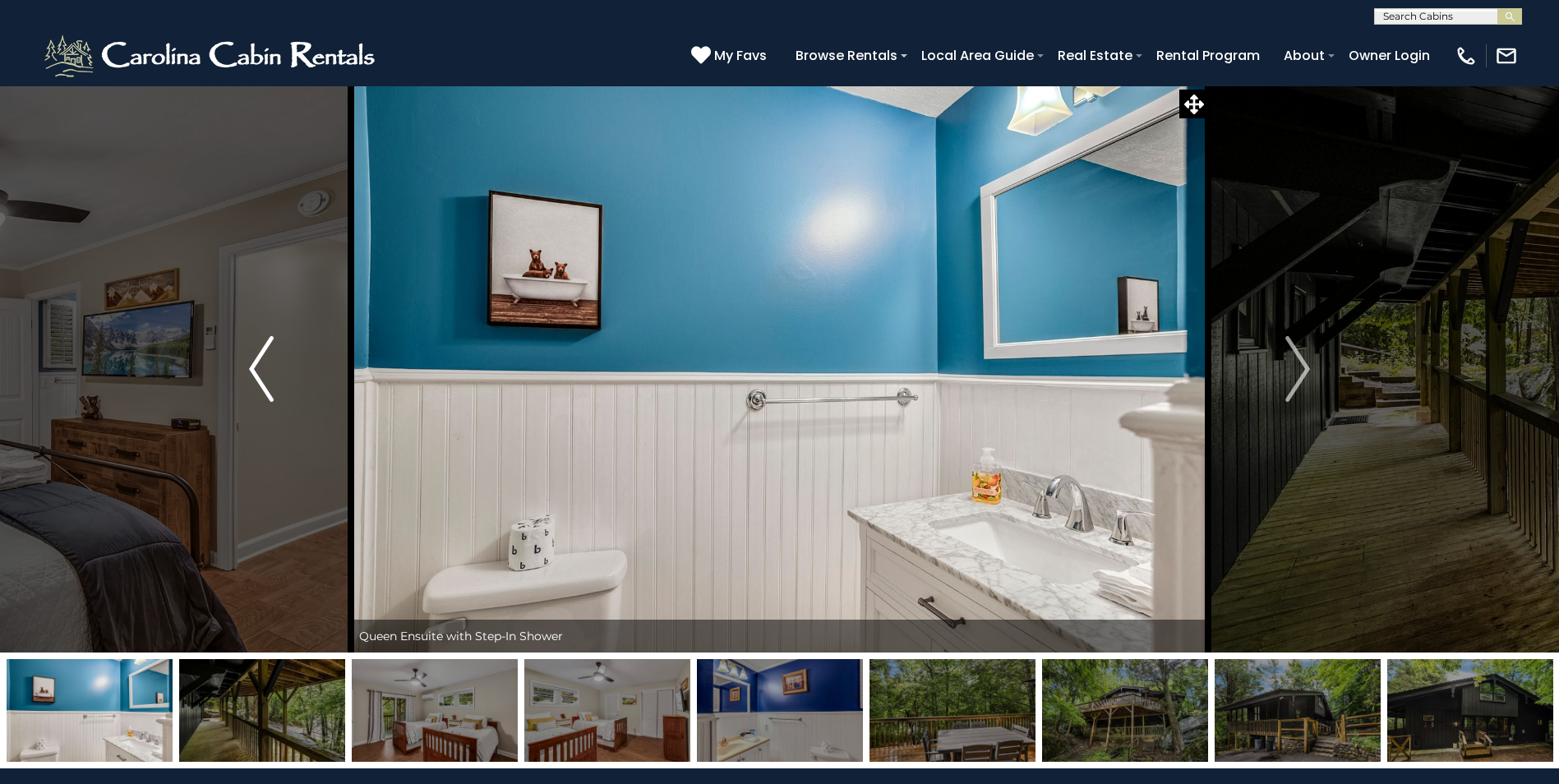
click at [252, 369] on img "Previous" at bounding box center [261, 369] width 24 height 66
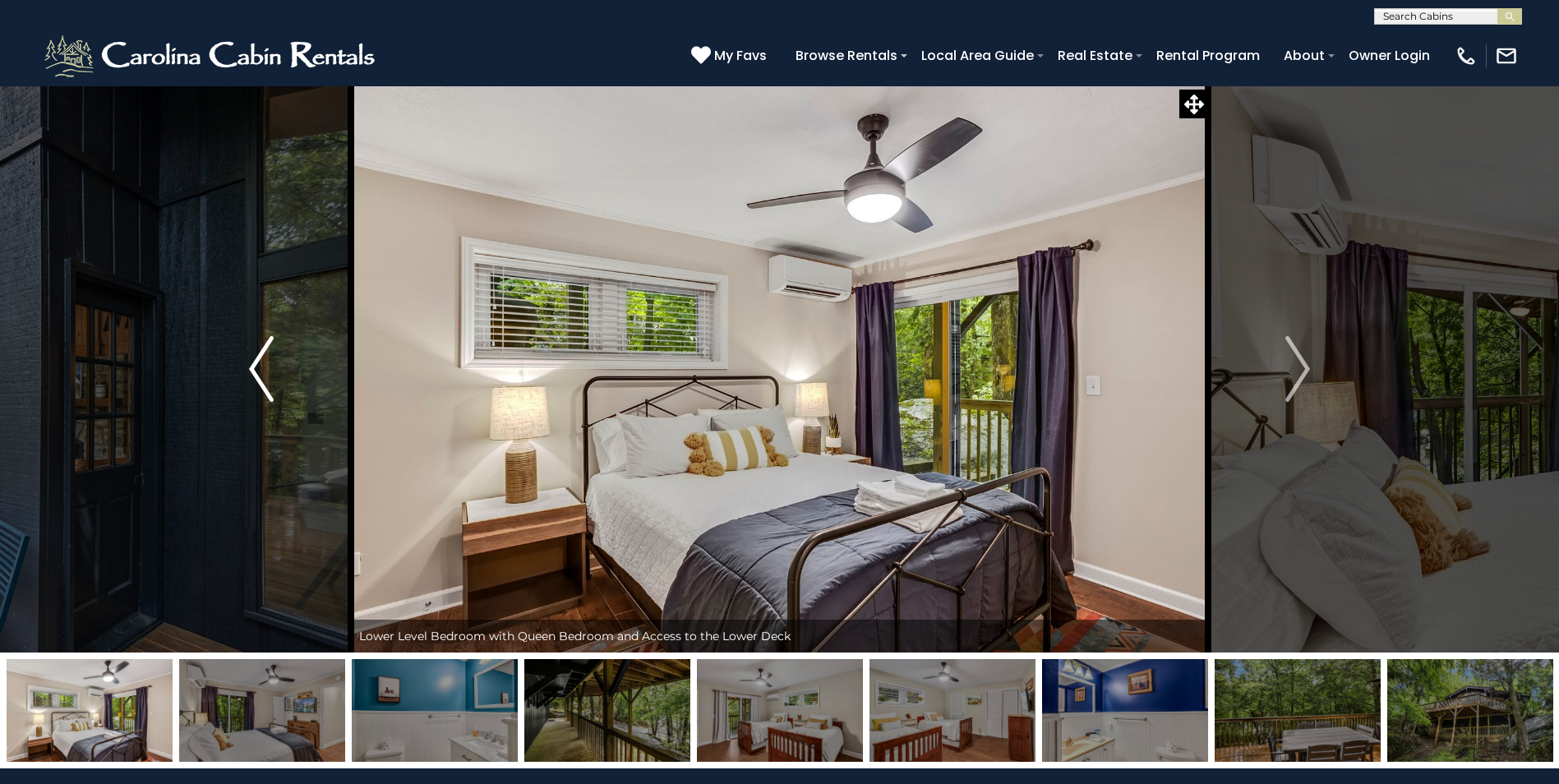
click at [252, 369] on img "Previous" at bounding box center [261, 369] width 24 height 66
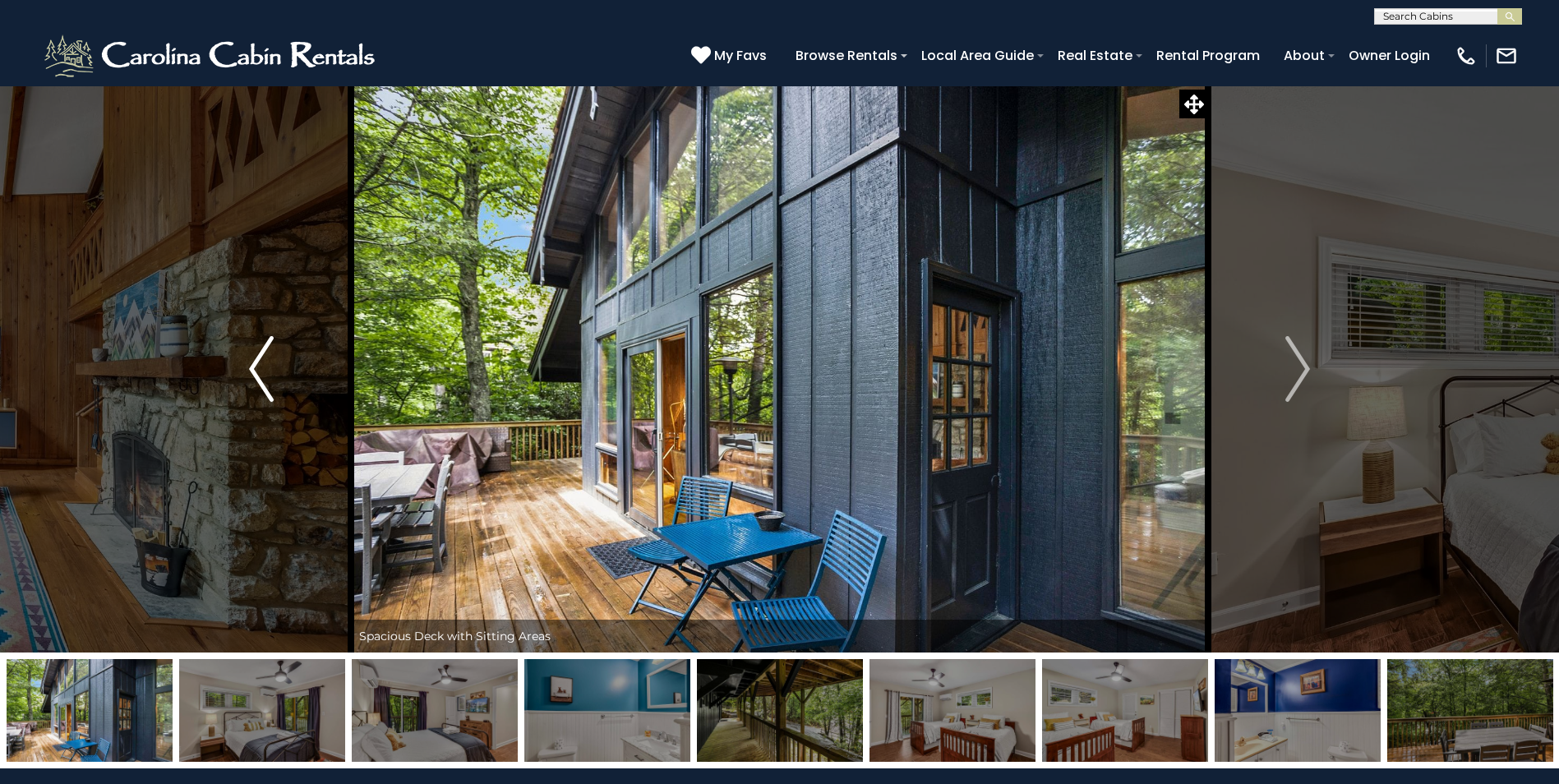
click at [252, 369] on img "Previous" at bounding box center [261, 369] width 24 height 66
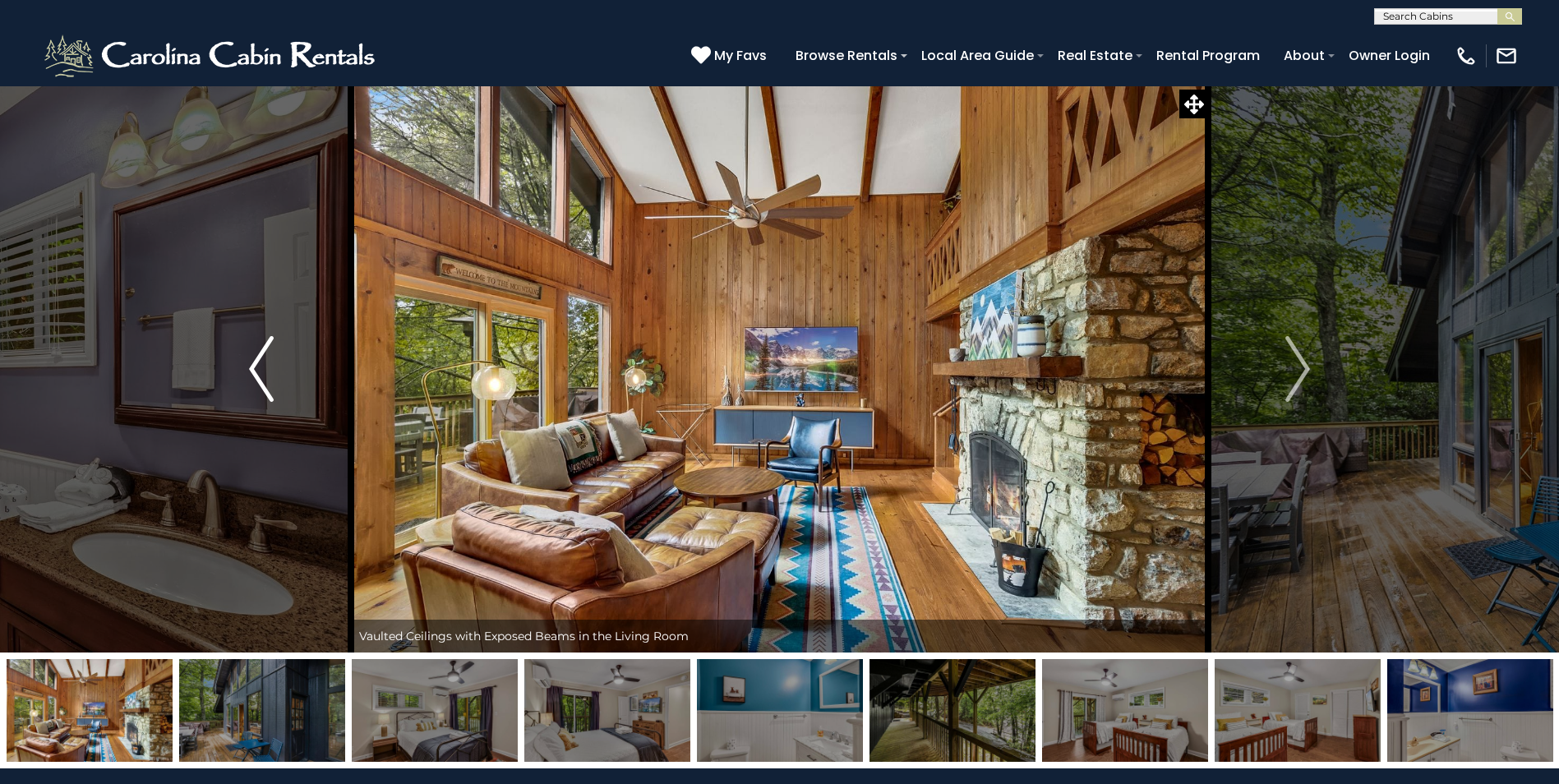
click at [252, 369] on img "Previous" at bounding box center [261, 369] width 24 height 66
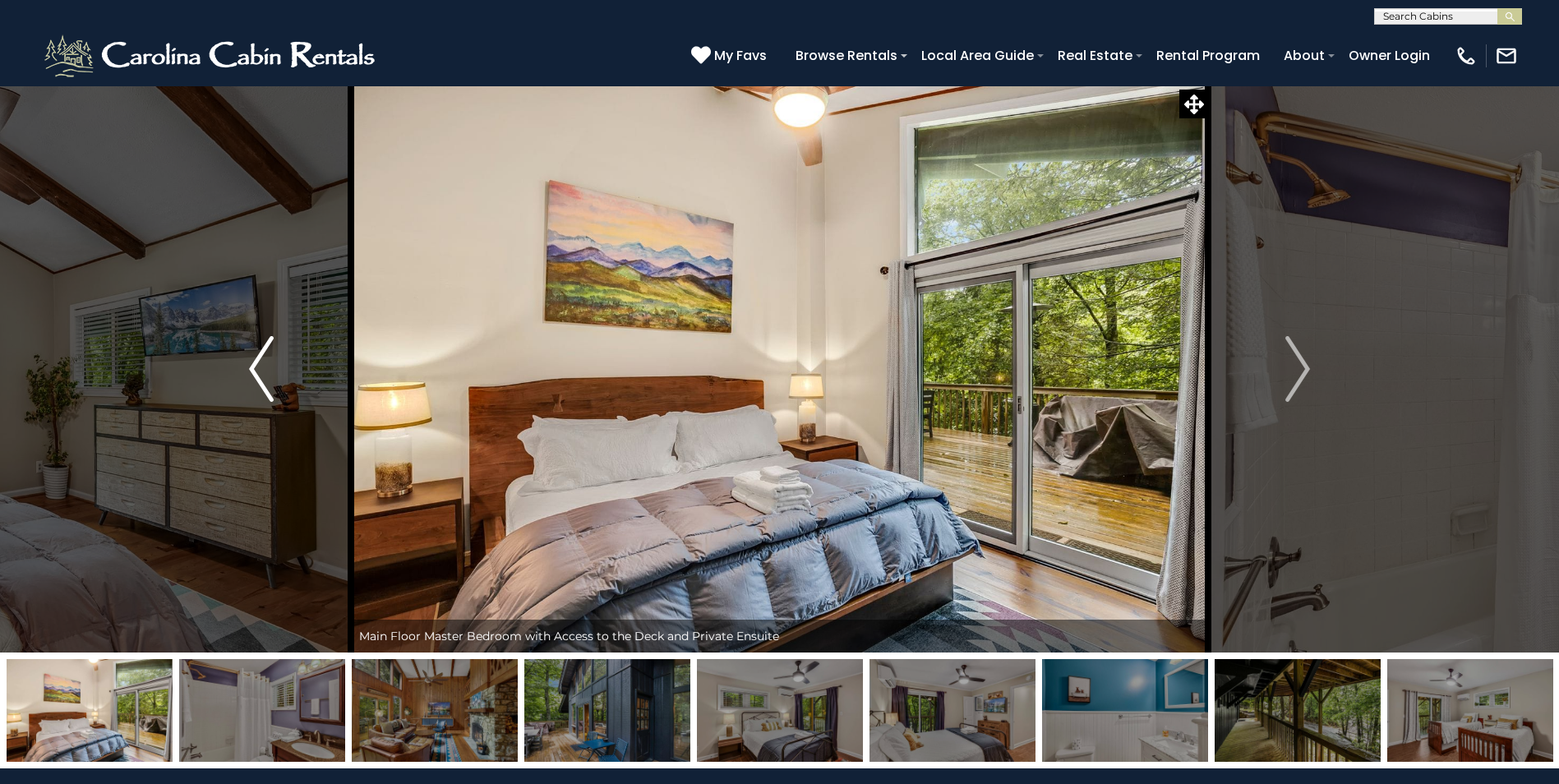
click at [252, 369] on img "Previous" at bounding box center [261, 369] width 24 height 66
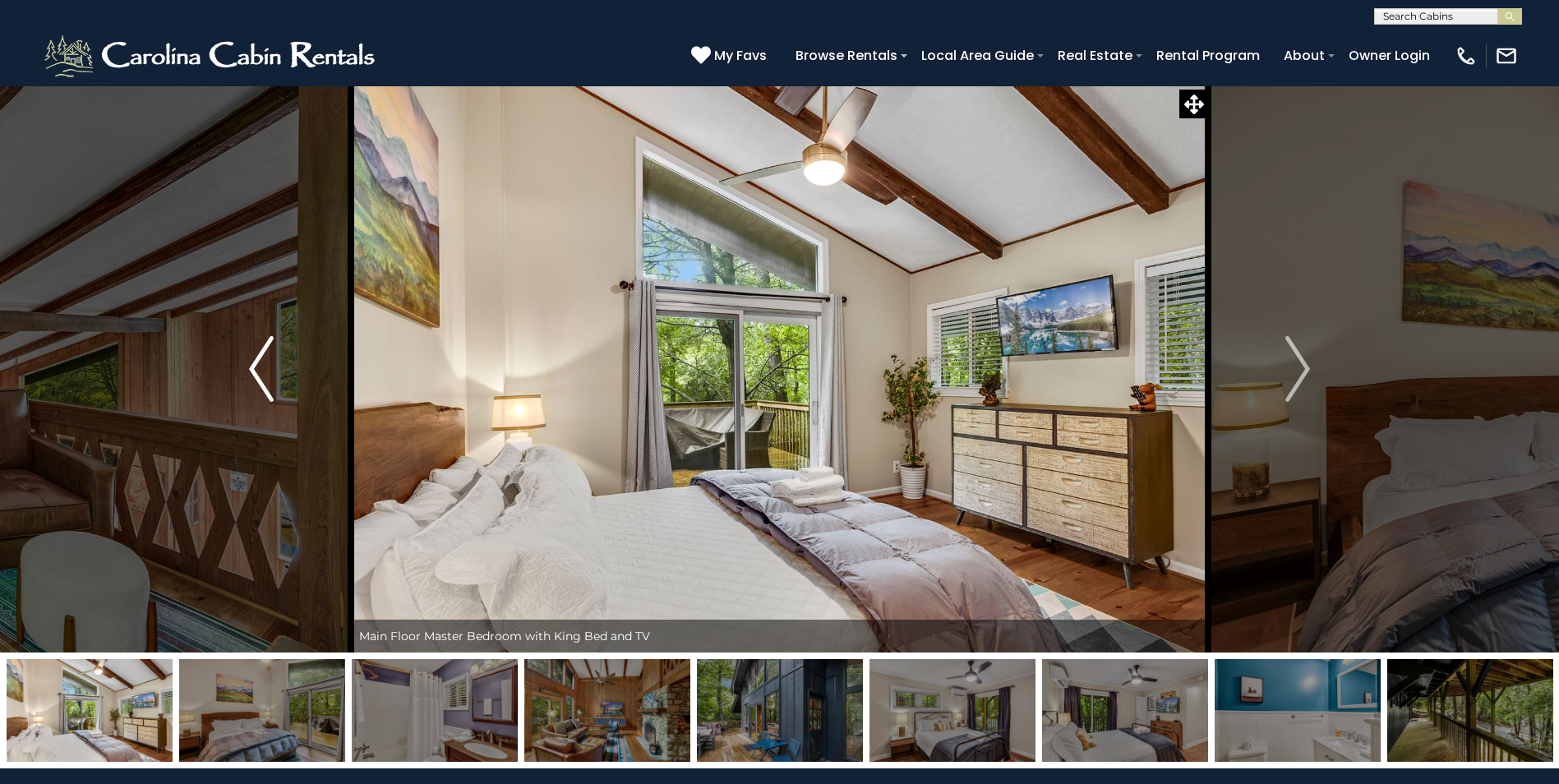
click at [252, 369] on img "Previous" at bounding box center [261, 369] width 24 height 66
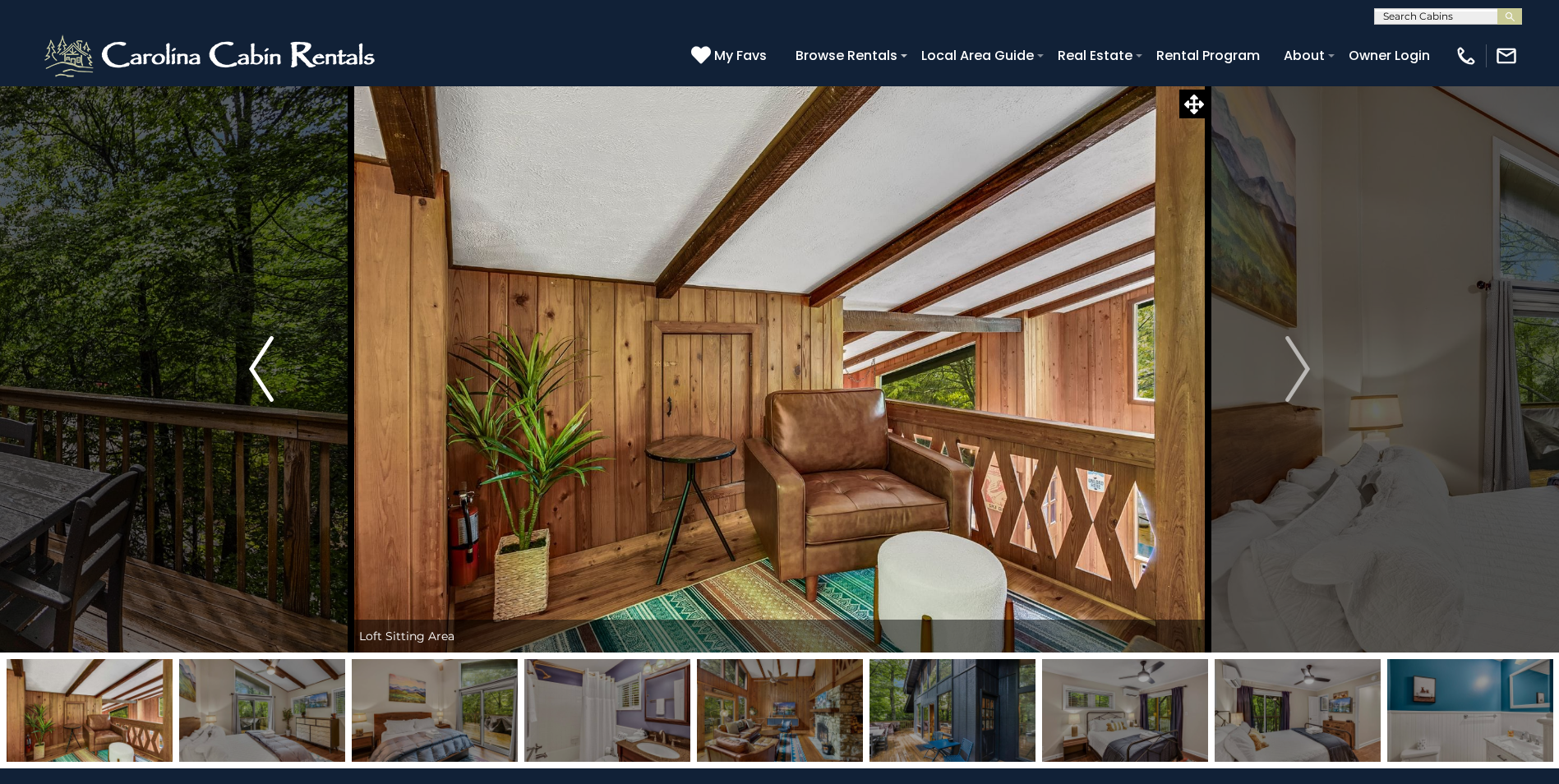
click at [252, 369] on img "Previous" at bounding box center [261, 369] width 24 height 66
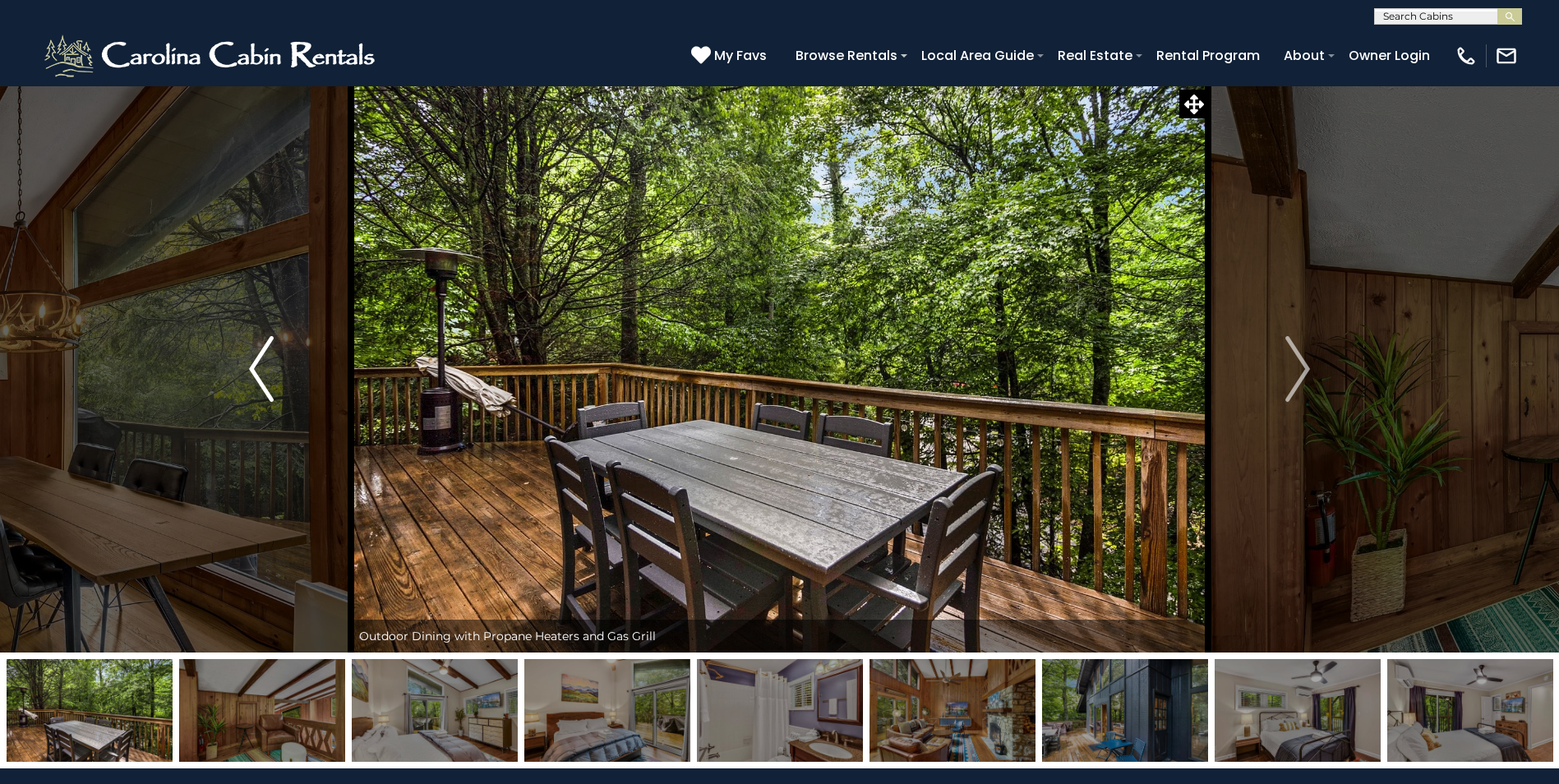
click at [252, 369] on img "Previous" at bounding box center [261, 369] width 24 height 66
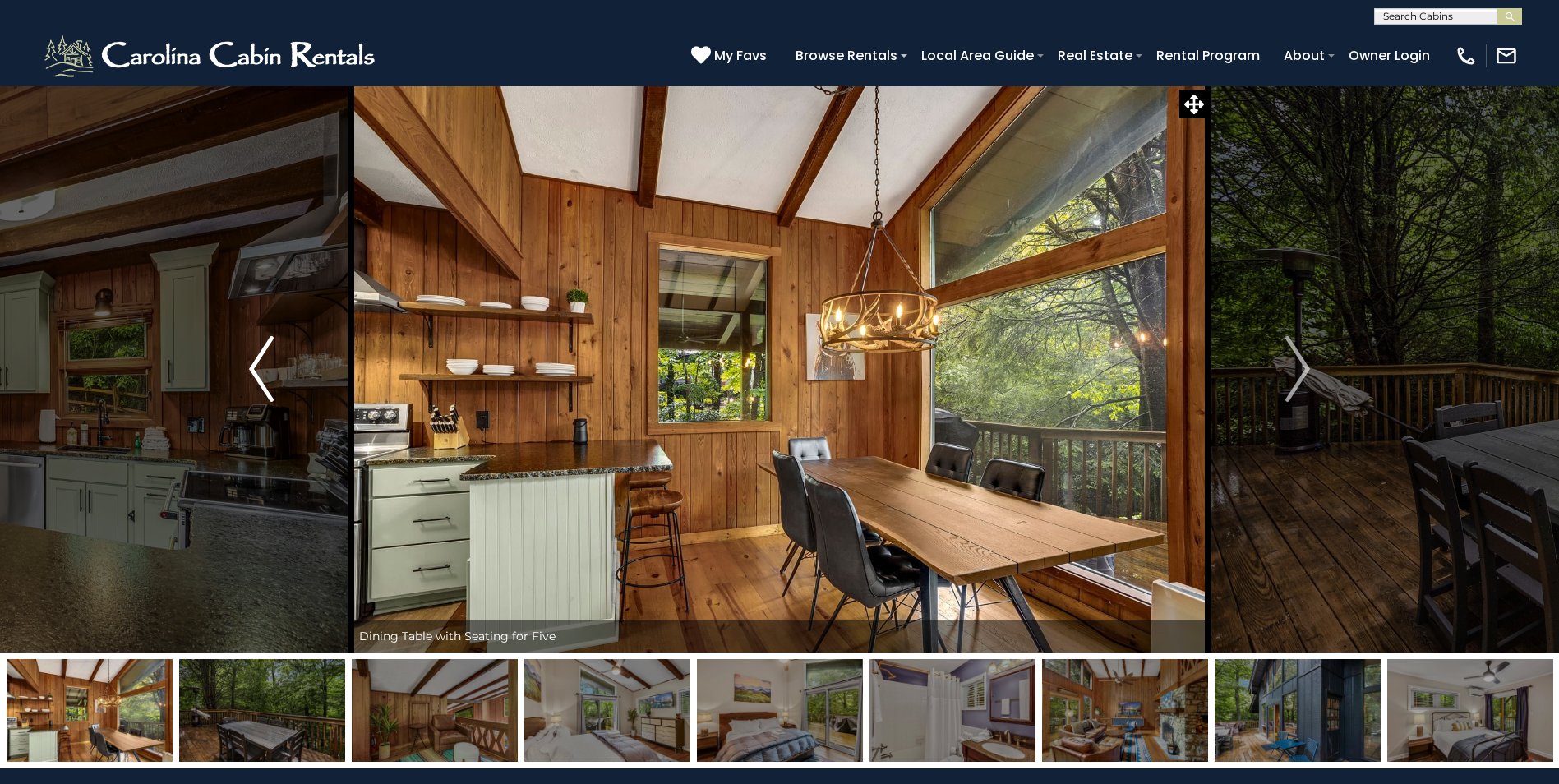
click at [252, 369] on img "Previous" at bounding box center [261, 369] width 24 height 66
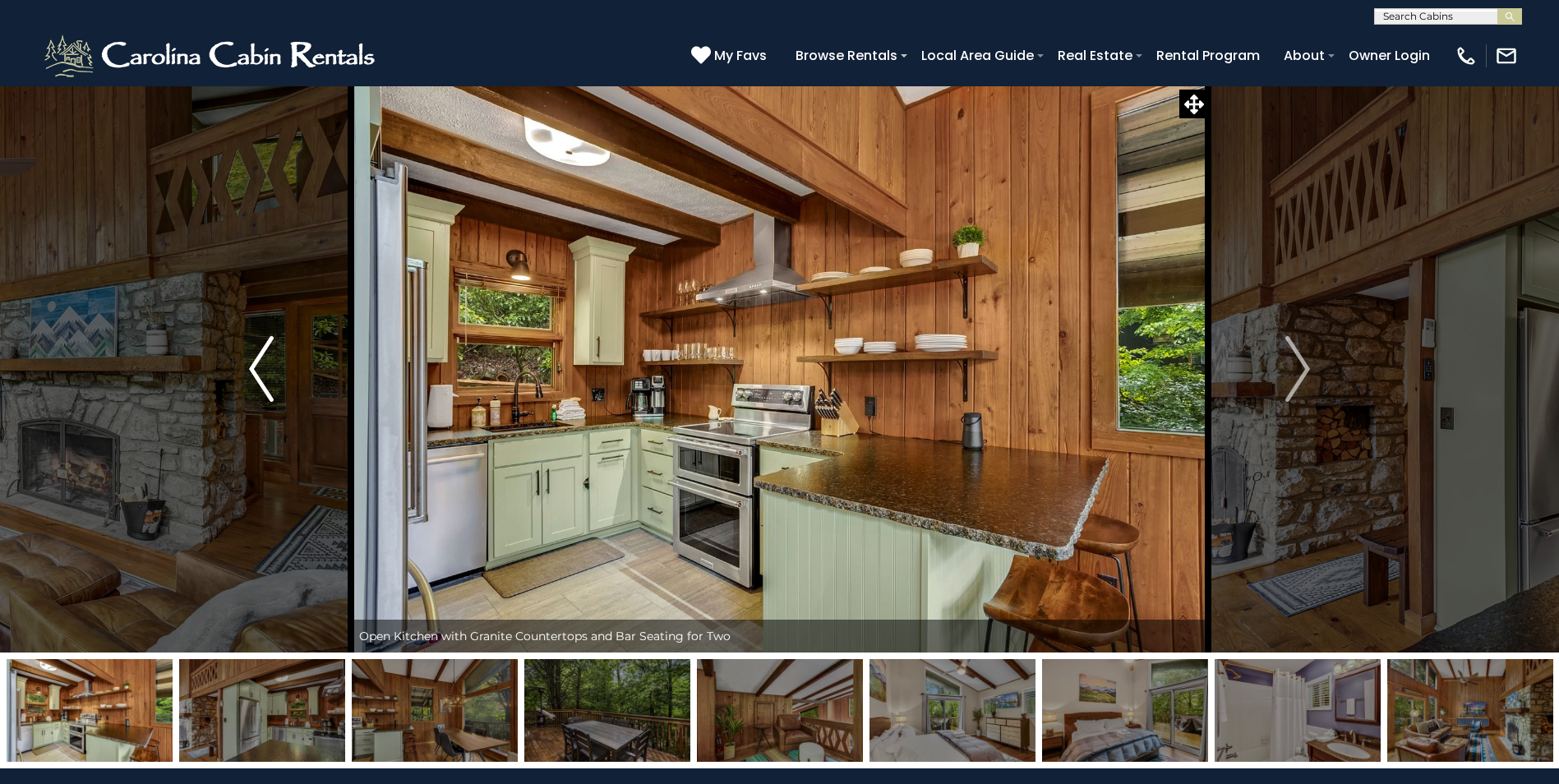
click at [252, 369] on img "Previous" at bounding box center [261, 369] width 24 height 66
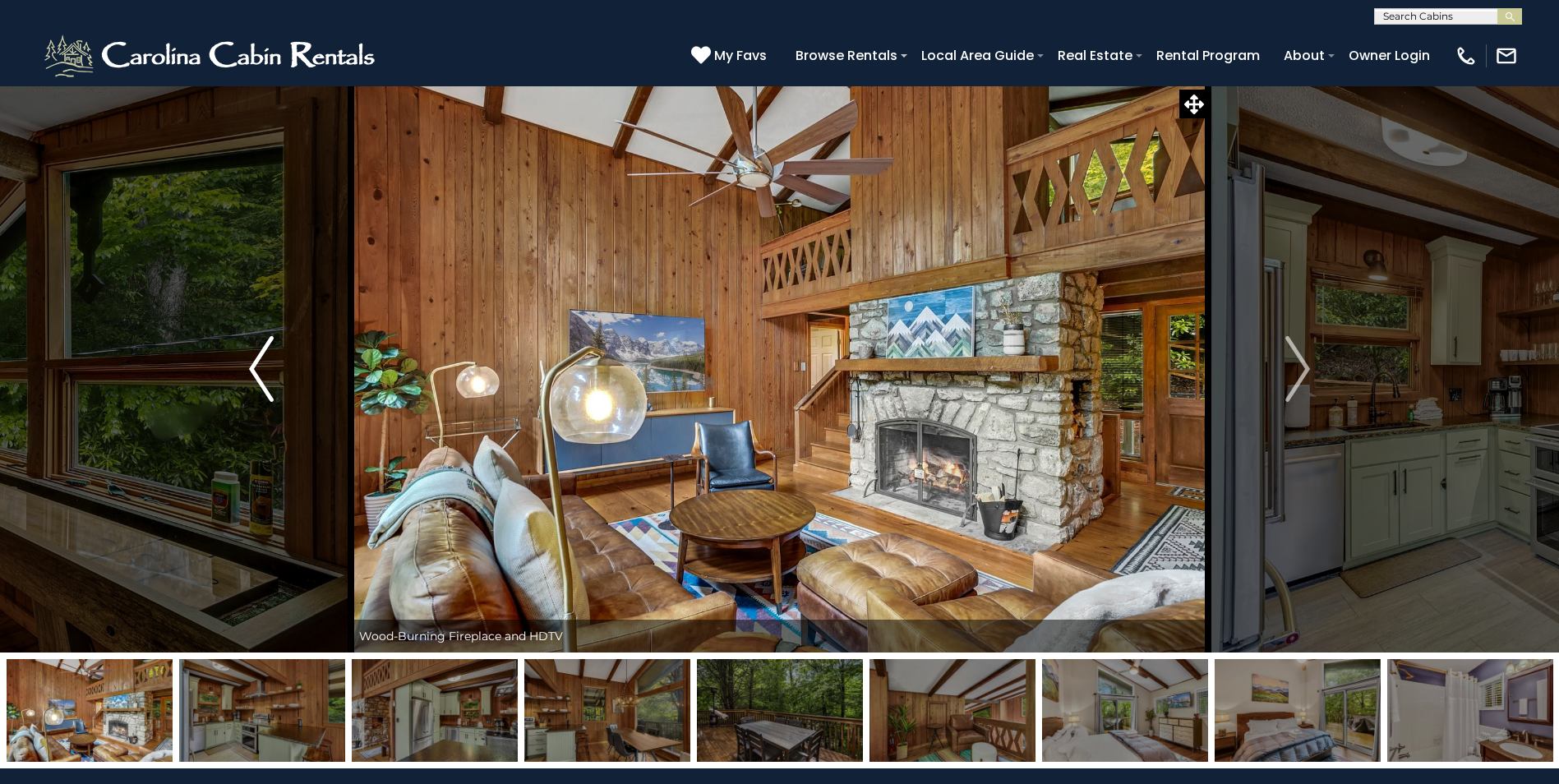
click at [252, 369] on img "Previous" at bounding box center [261, 369] width 24 height 66
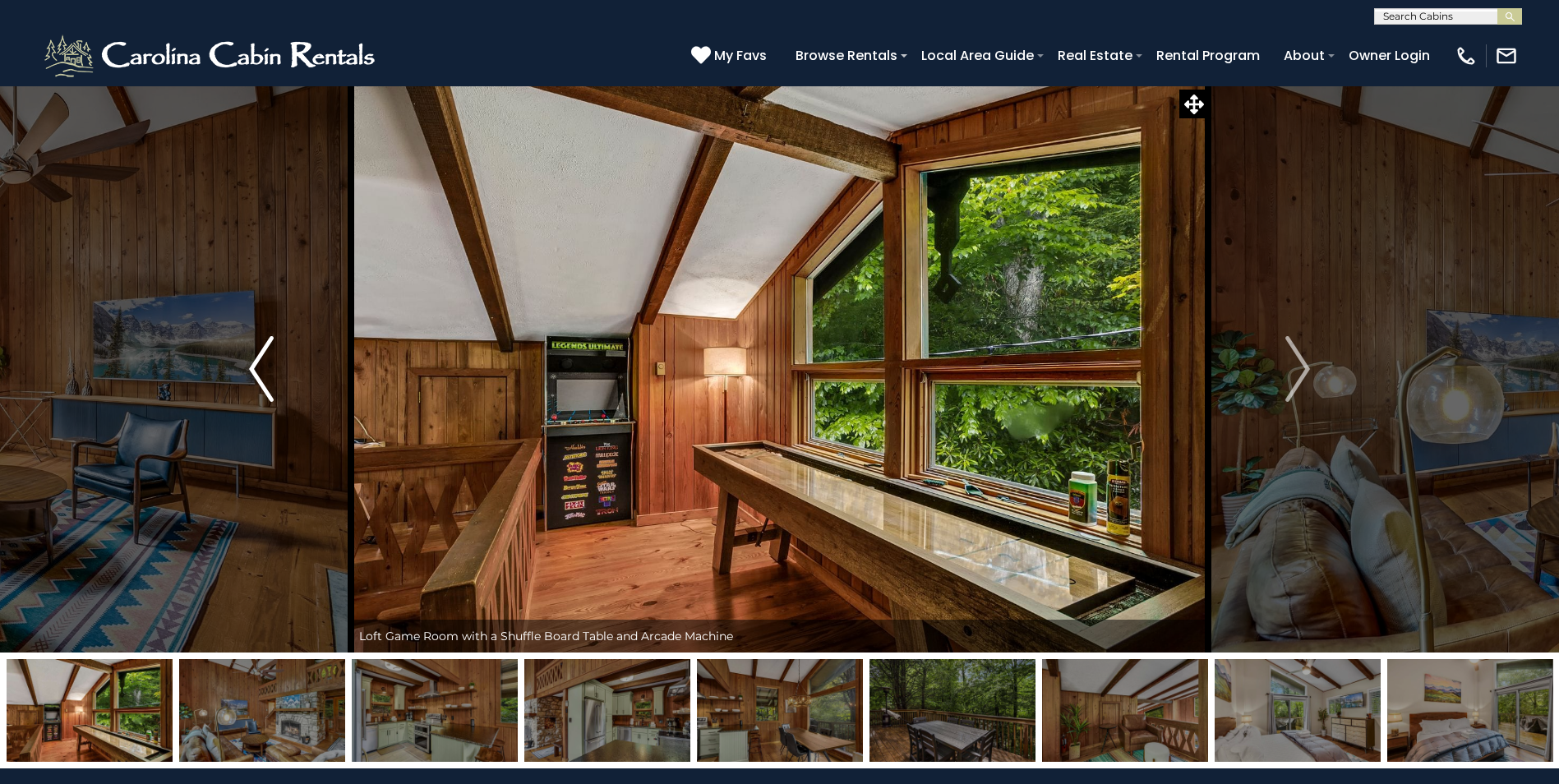
click at [252, 369] on img "Previous" at bounding box center [261, 369] width 24 height 66
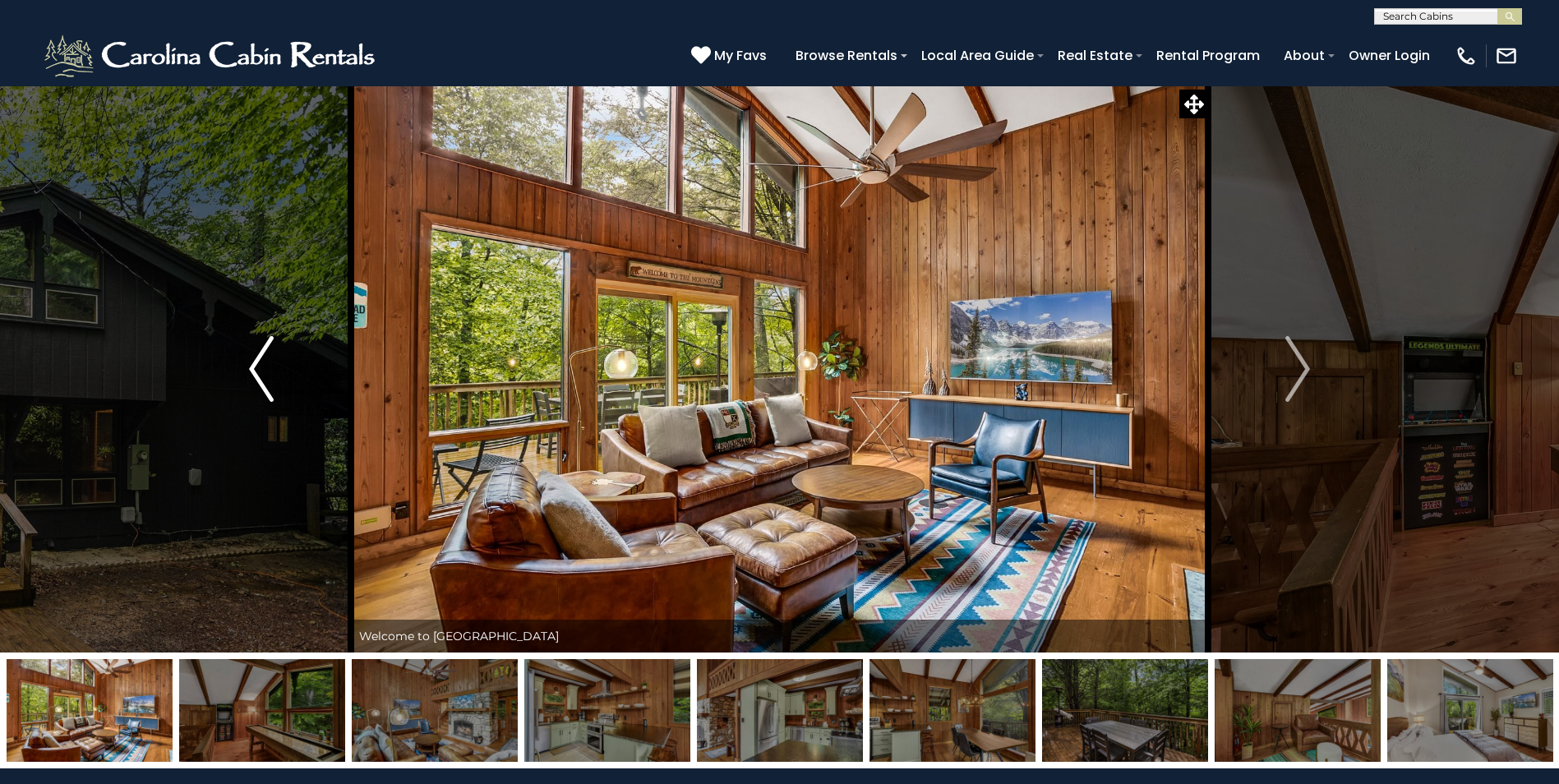
click at [252, 369] on img "Previous" at bounding box center [261, 369] width 24 height 66
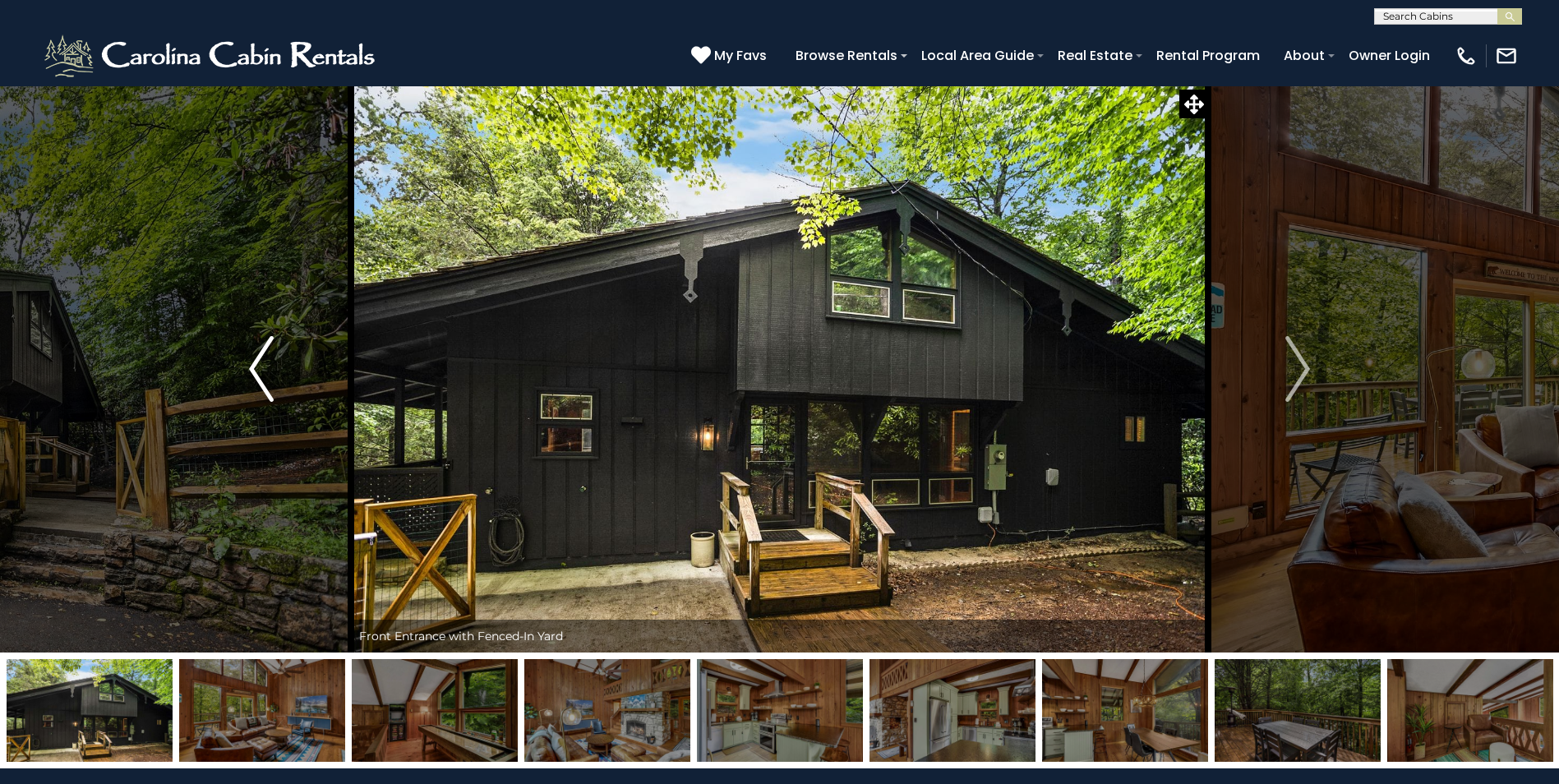
click at [252, 369] on img "Previous" at bounding box center [261, 369] width 24 height 66
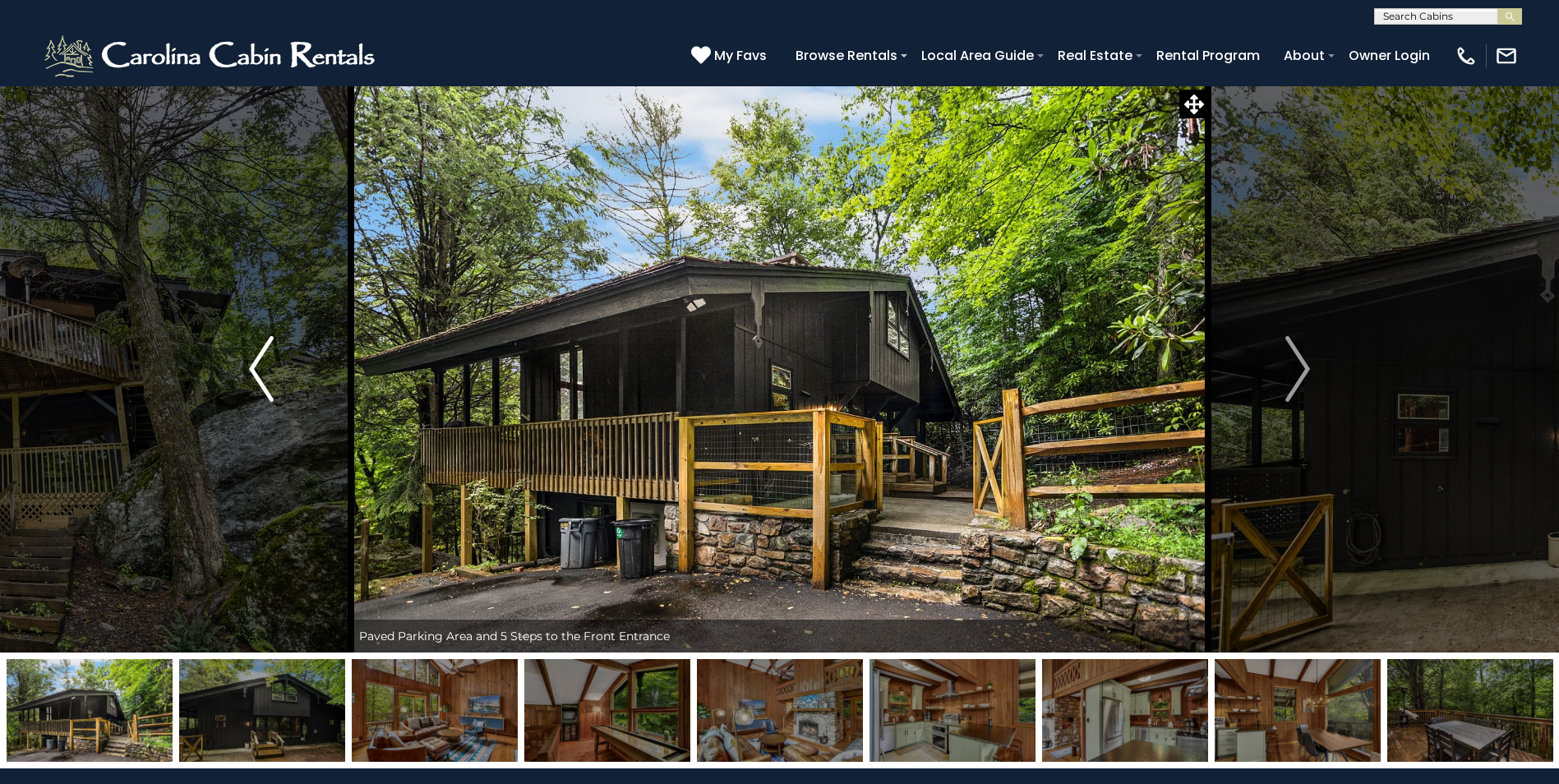
click at [252, 369] on img "Previous" at bounding box center [261, 369] width 24 height 66
click at [252, 368] on img "Previous" at bounding box center [261, 369] width 24 height 66
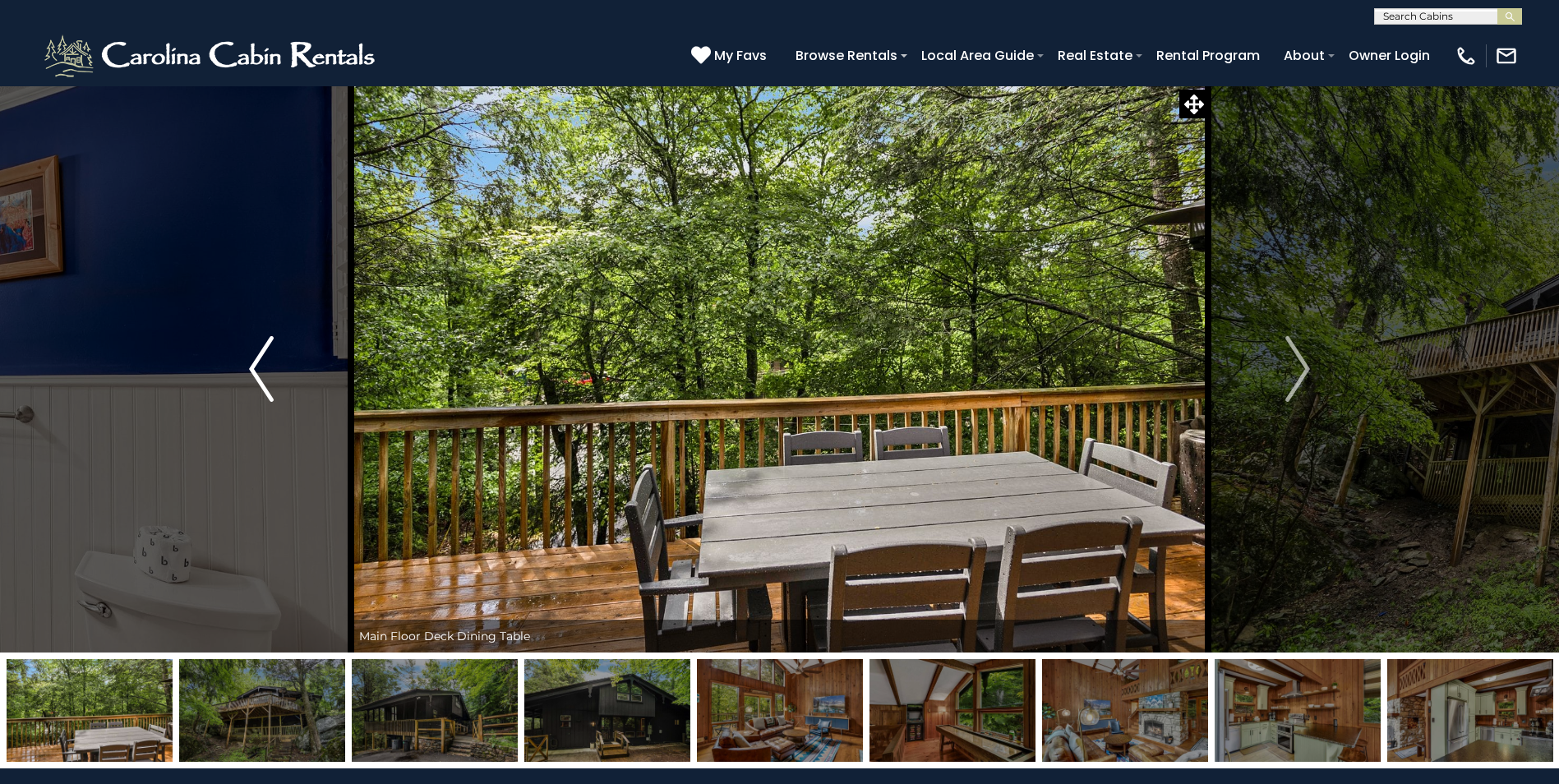
click at [252, 368] on img "Previous" at bounding box center [261, 369] width 24 height 66
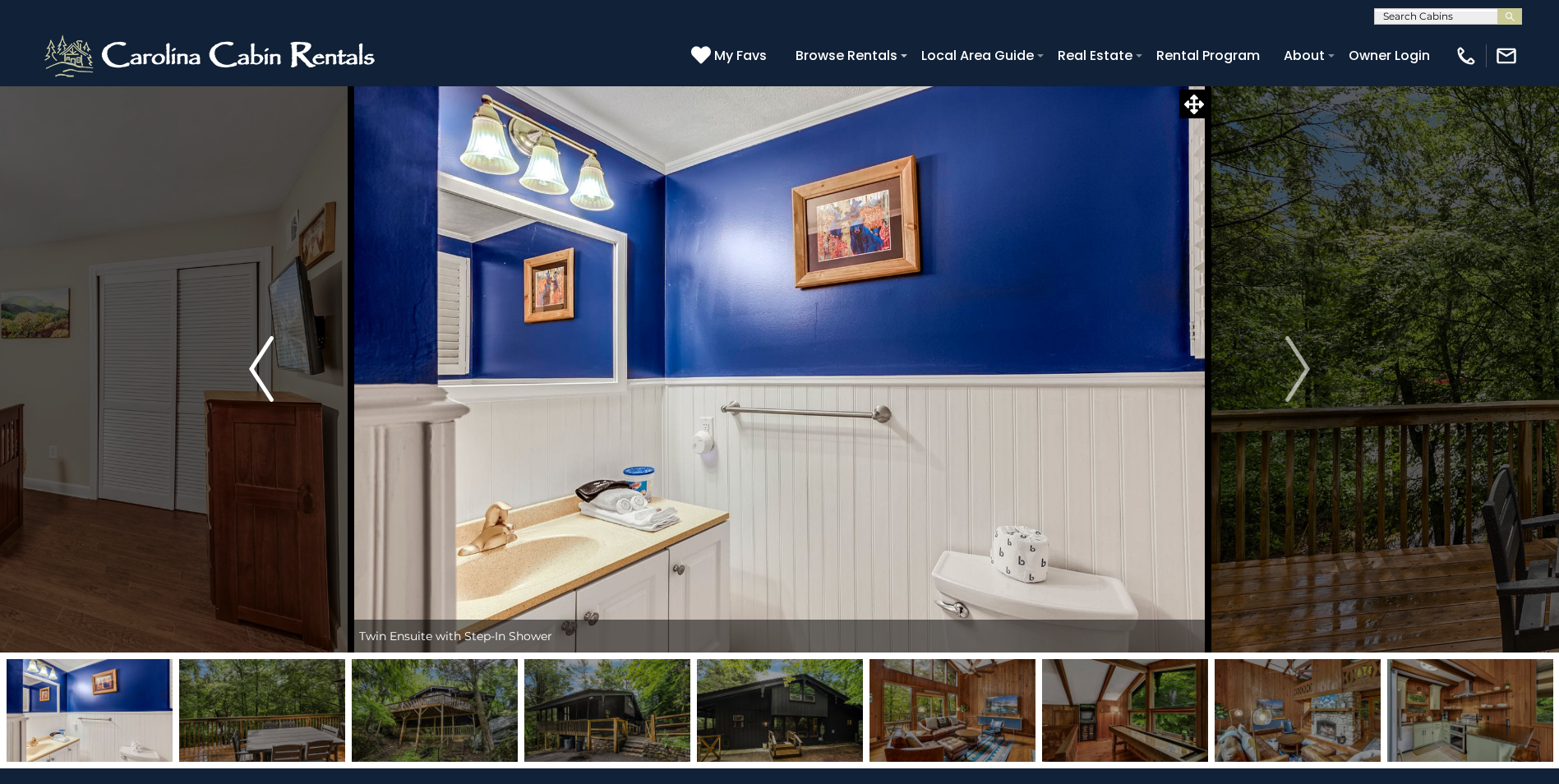
click at [251, 368] on img "Previous" at bounding box center [261, 369] width 24 height 66
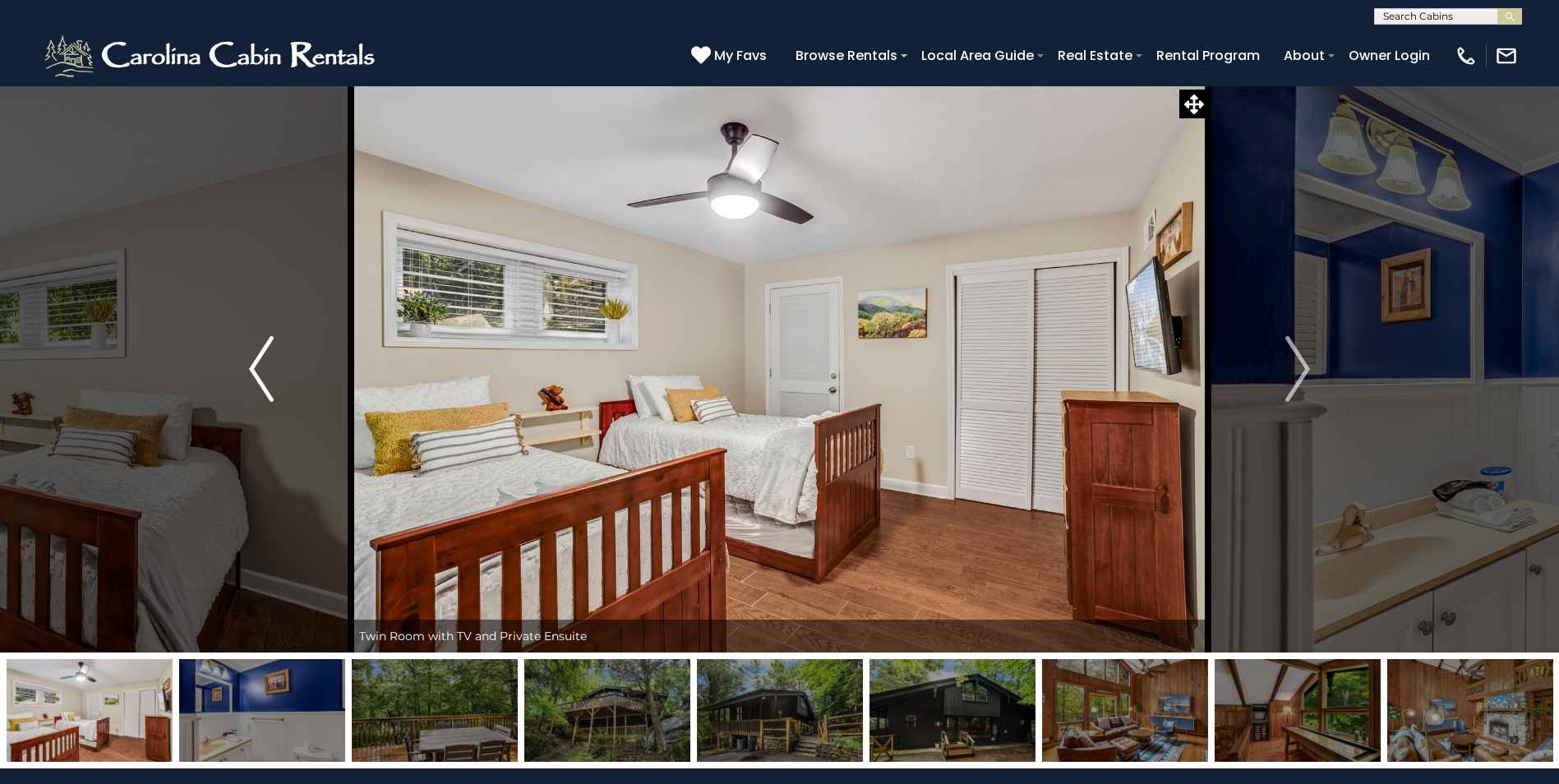
click at [251, 368] on img "Previous" at bounding box center [261, 369] width 24 height 66
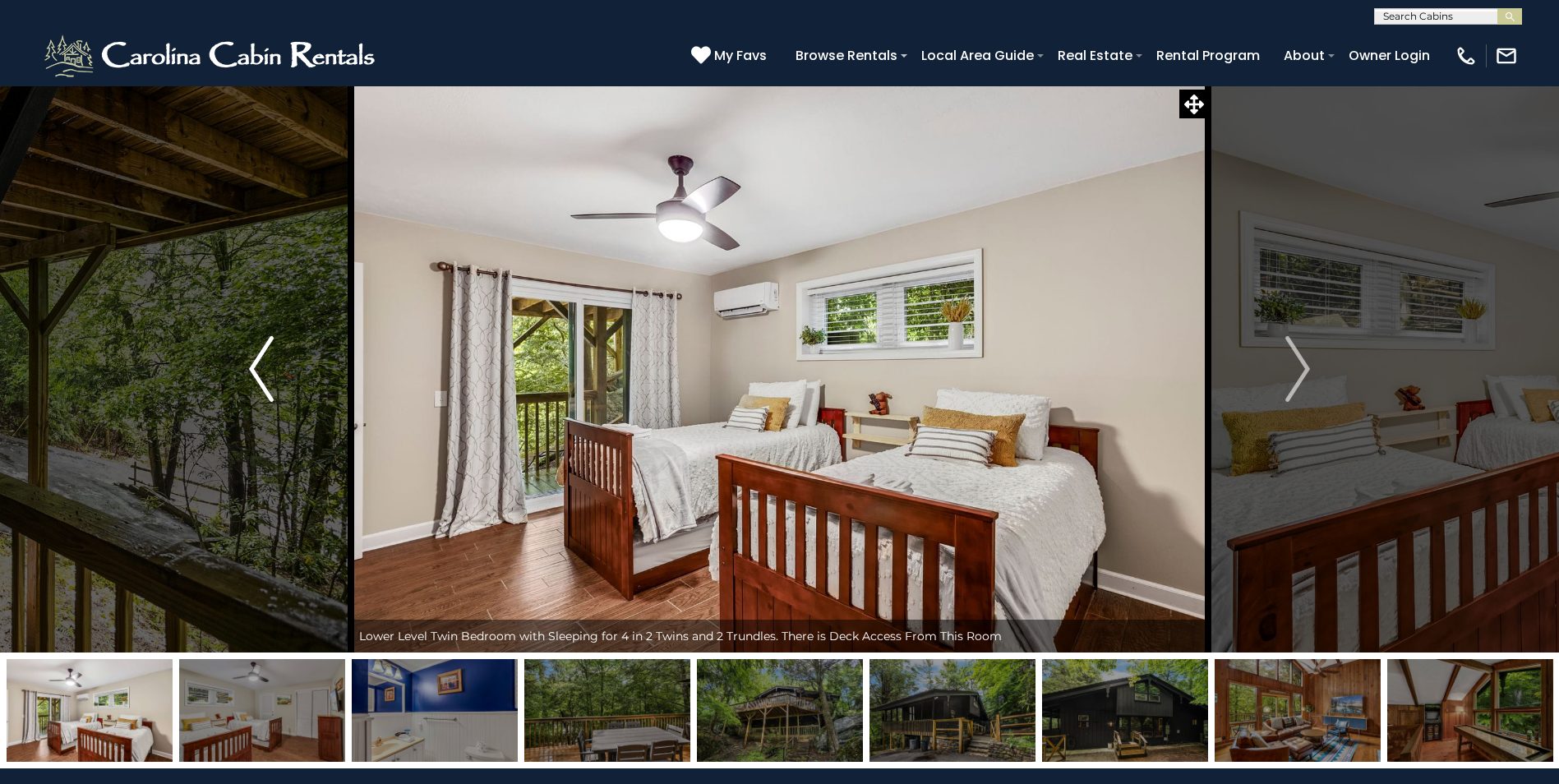
click at [251, 368] on img "Previous" at bounding box center [261, 369] width 24 height 66
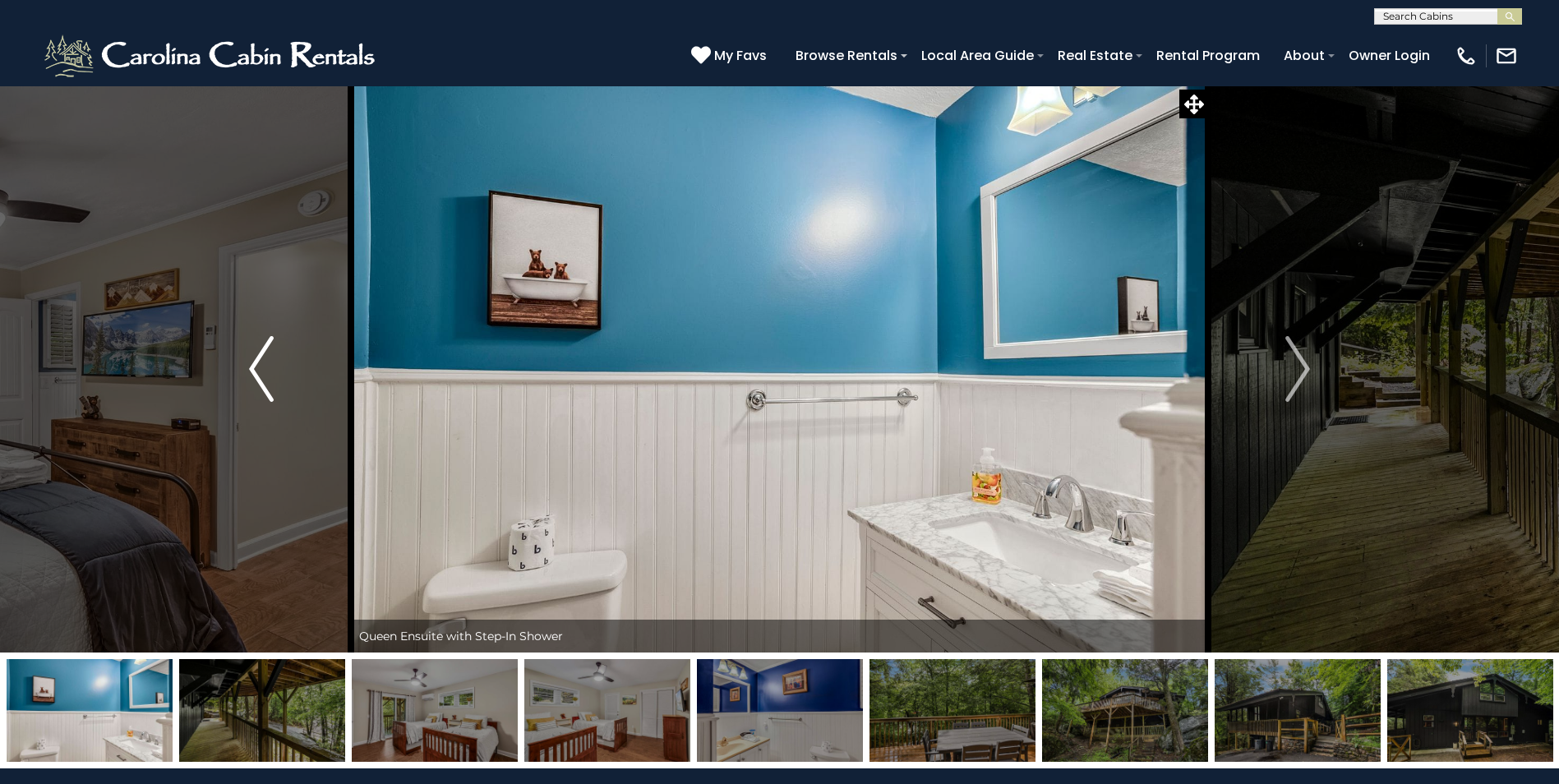
click at [251, 368] on img "Previous" at bounding box center [261, 369] width 24 height 66
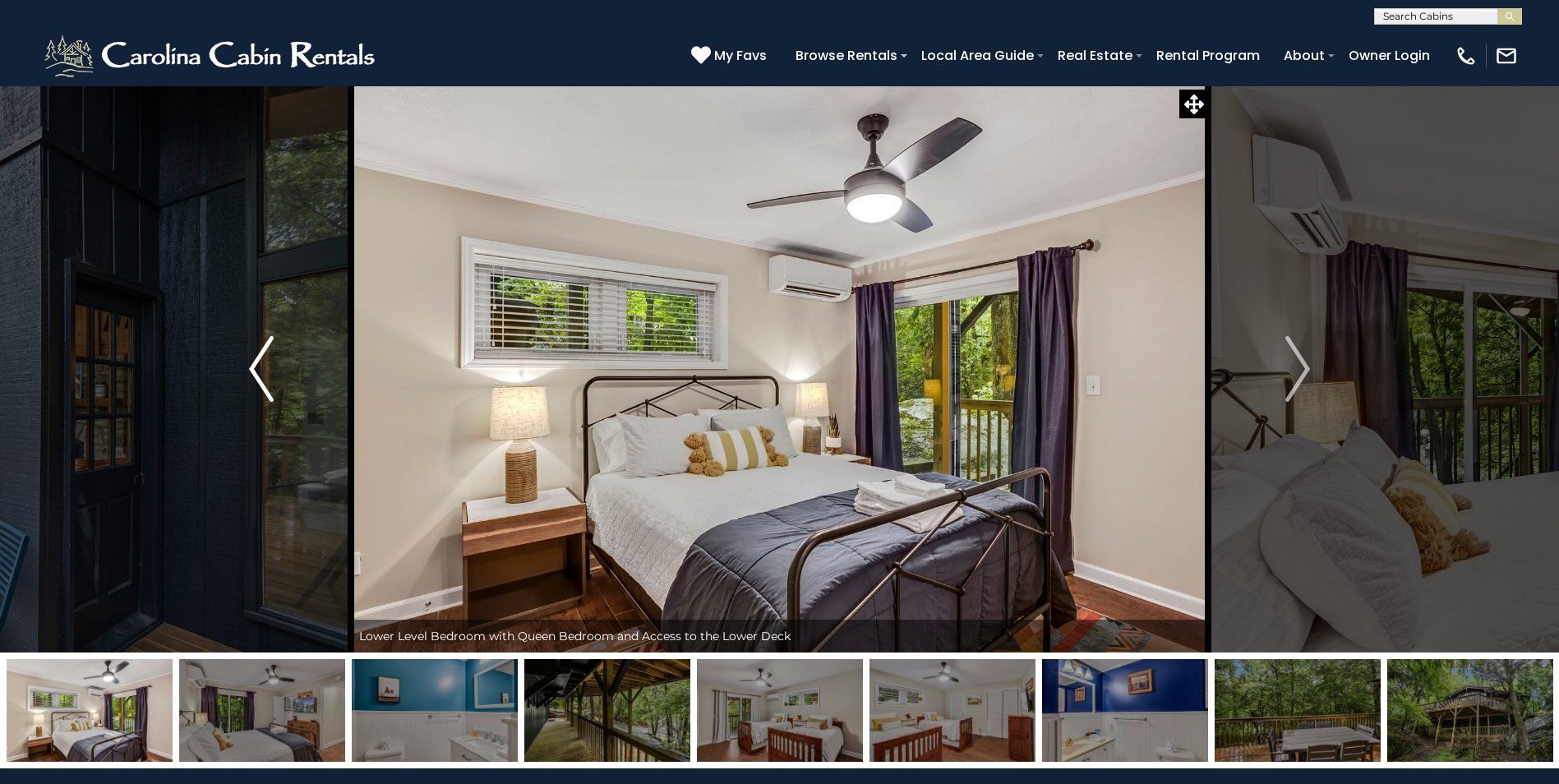
click at [251, 368] on img "Previous" at bounding box center [261, 369] width 24 height 66
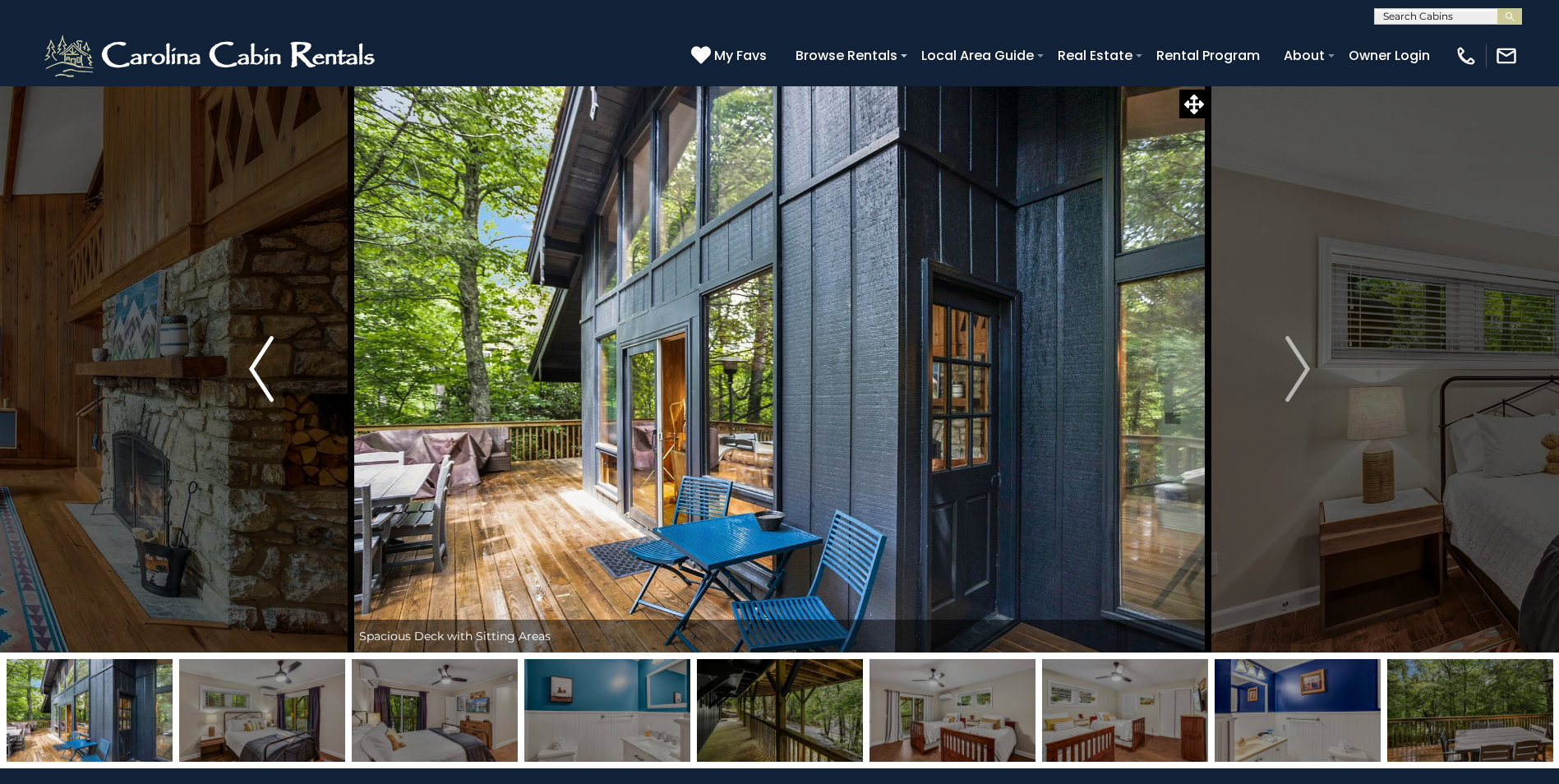
click at [249, 366] on img "Previous" at bounding box center [261, 369] width 24 height 66
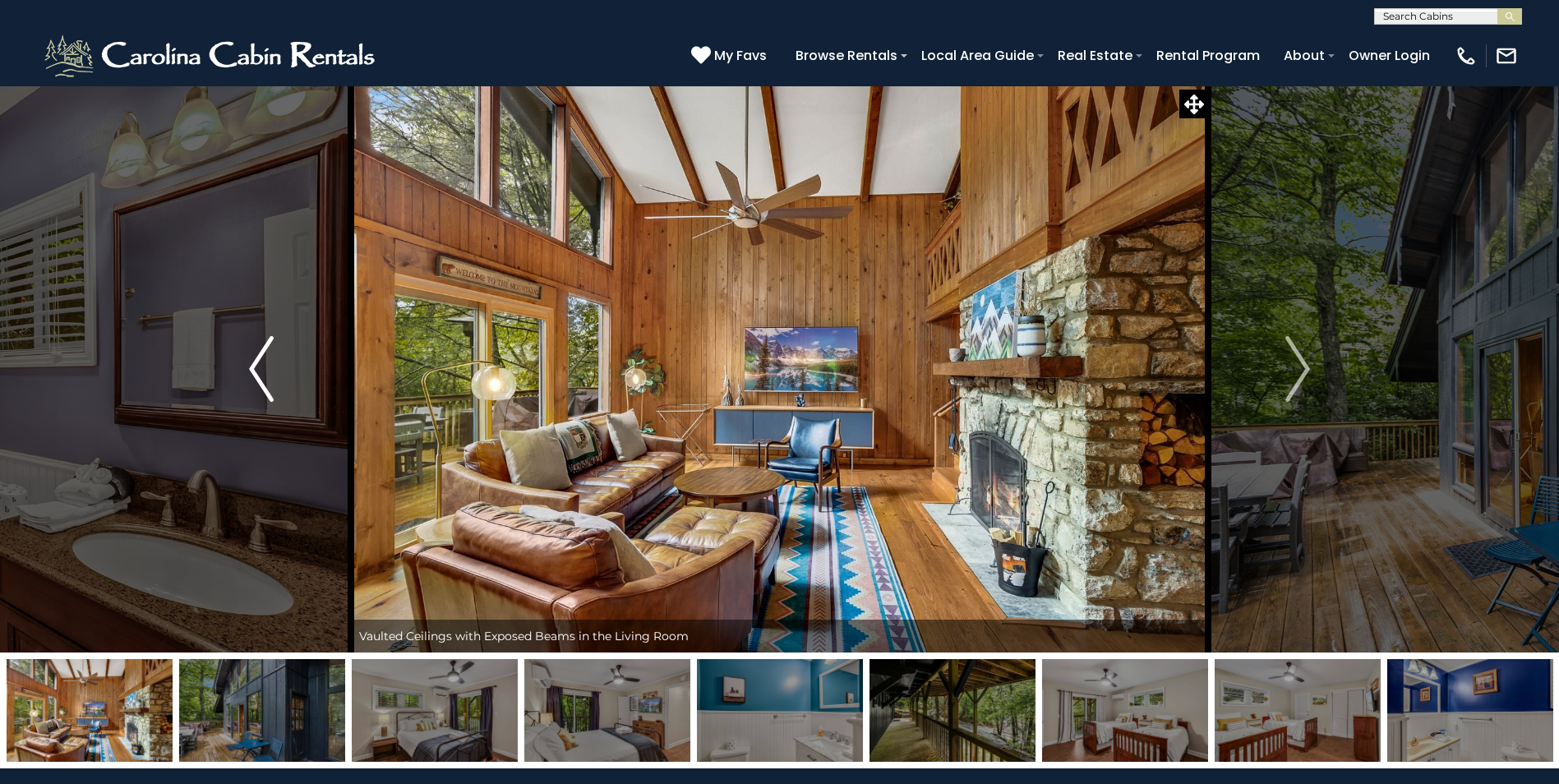
click at [249, 366] on img "Previous" at bounding box center [261, 369] width 24 height 66
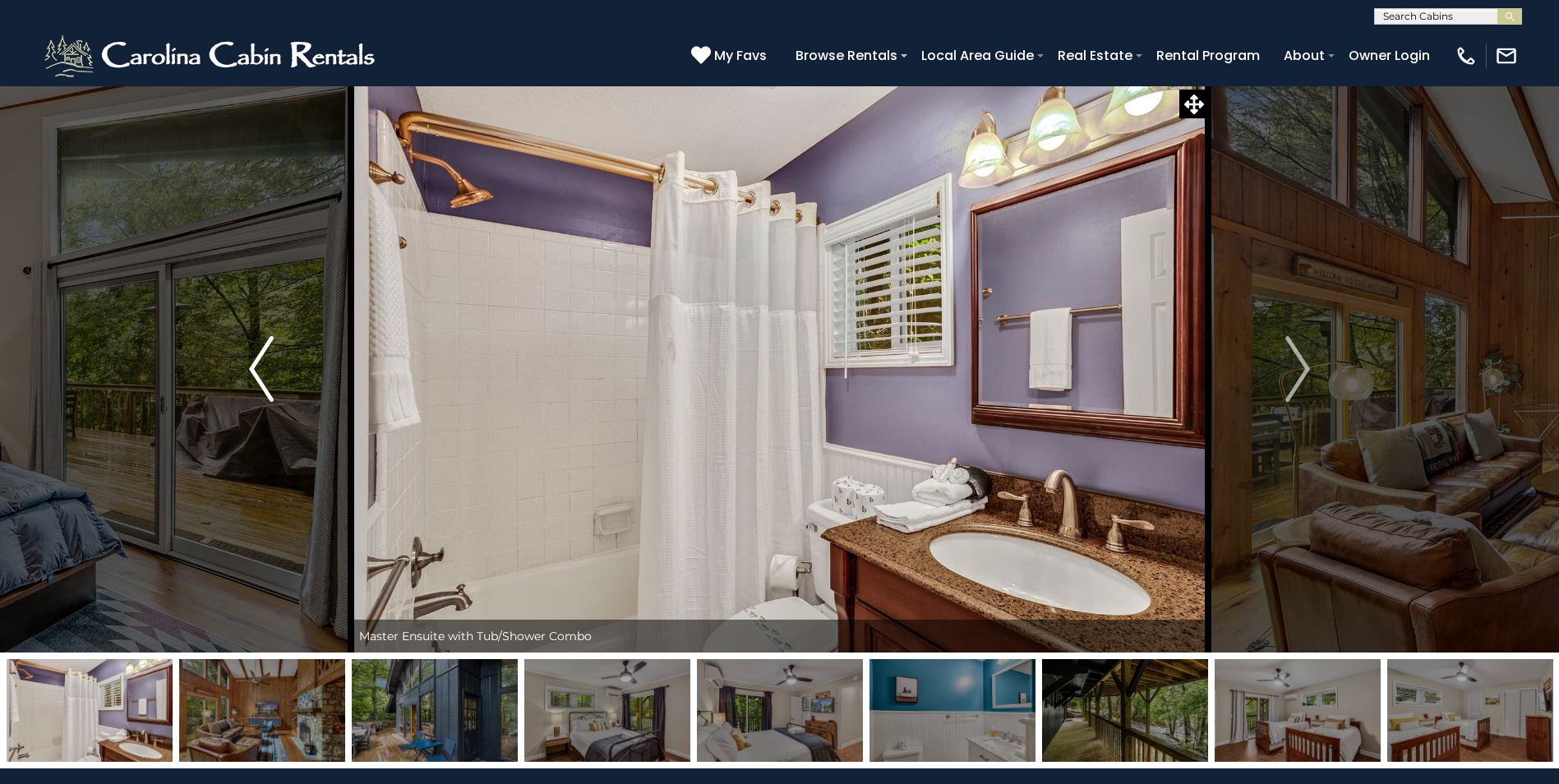
click at [249, 366] on img "Previous" at bounding box center [261, 369] width 24 height 66
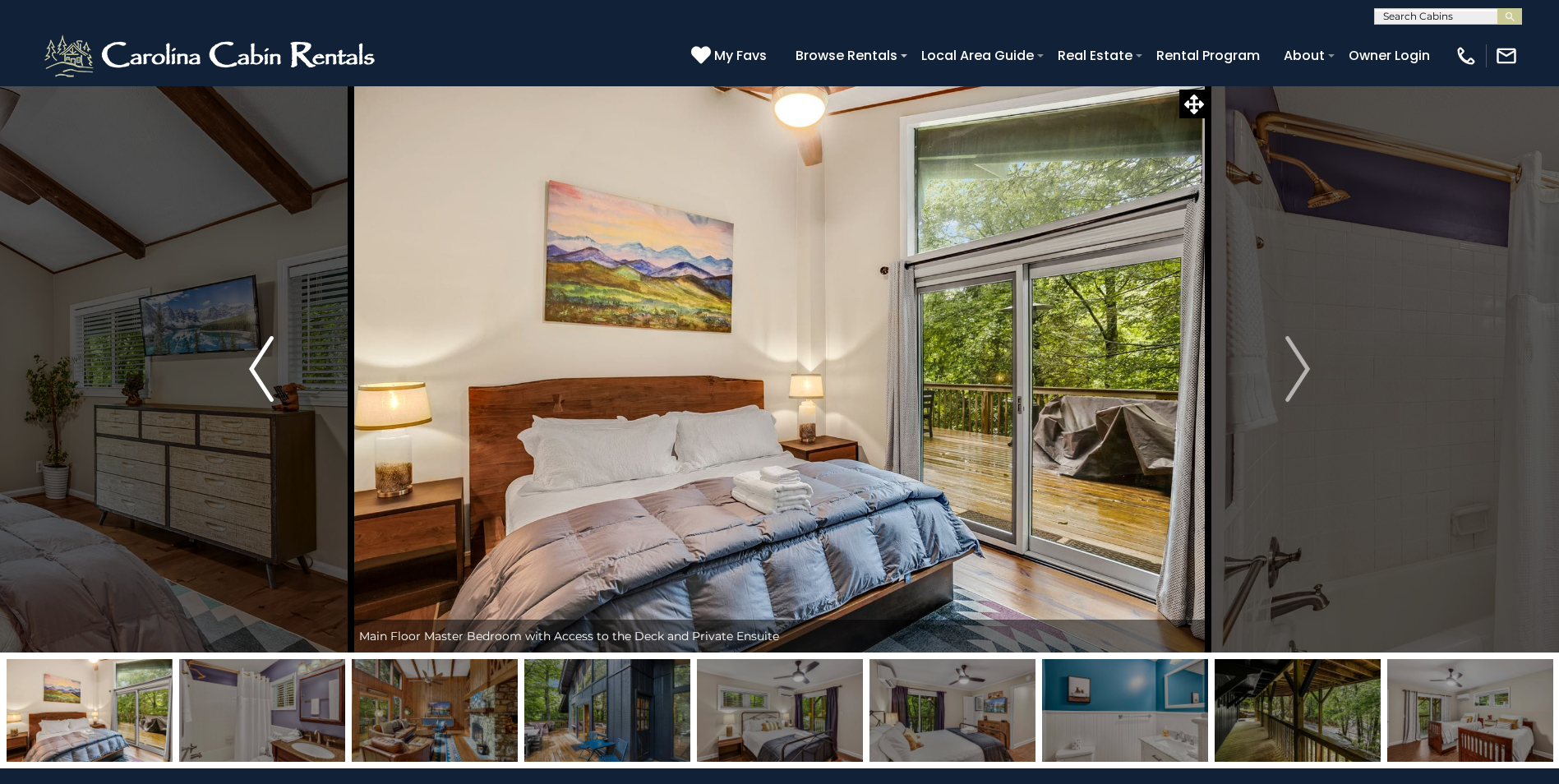
click at [249, 366] on img "Previous" at bounding box center [261, 369] width 24 height 66
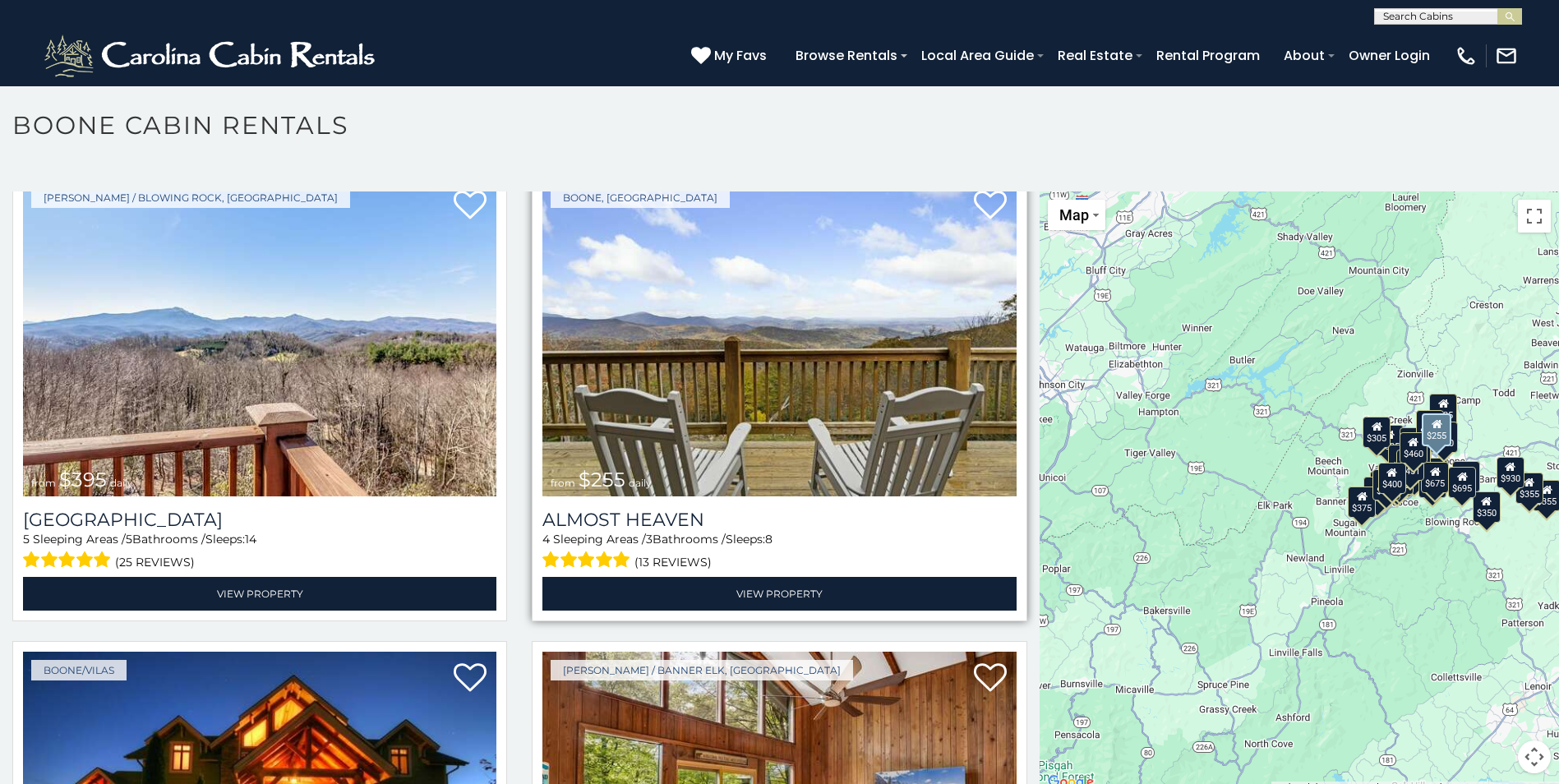
scroll to position [3452, 0]
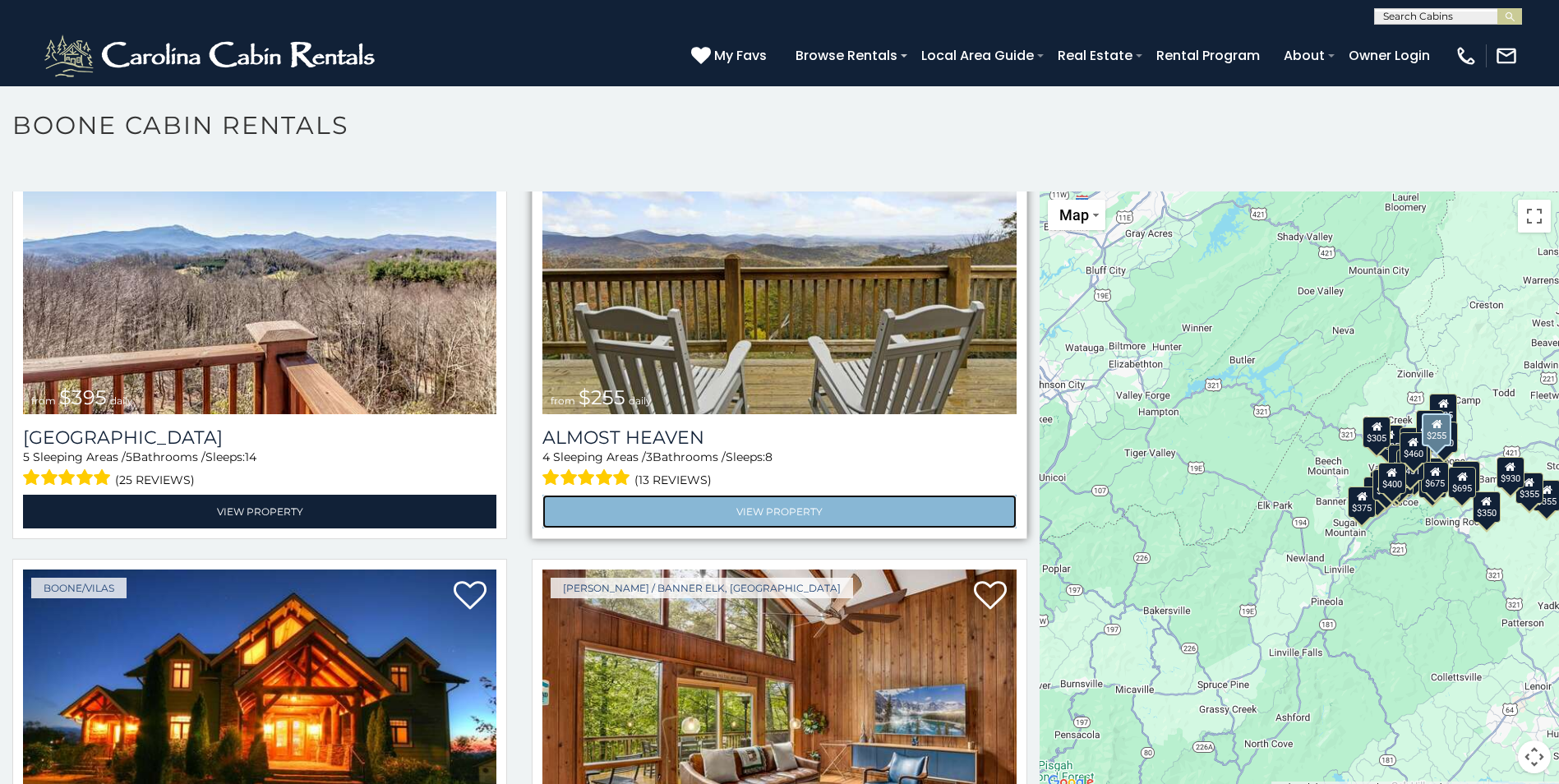
click at [773, 494] on link "View Property" at bounding box center [780, 511] width 474 height 34
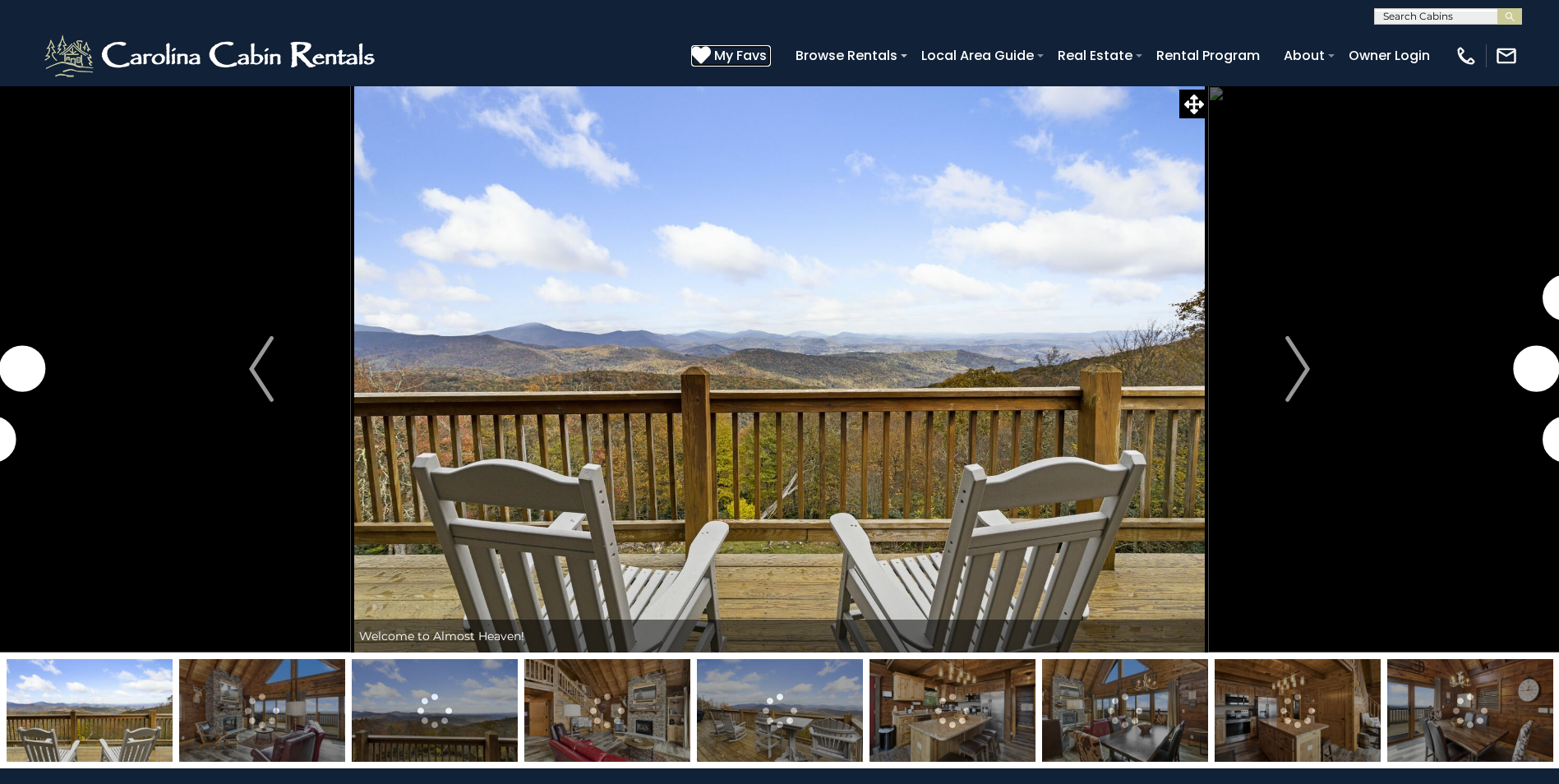
drag, startPoint x: 0, startPoint y: 0, endPoint x: 710, endPoint y: 60, distance: 712.5
click at [708, 54] on icon at bounding box center [701, 55] width 20 height 20
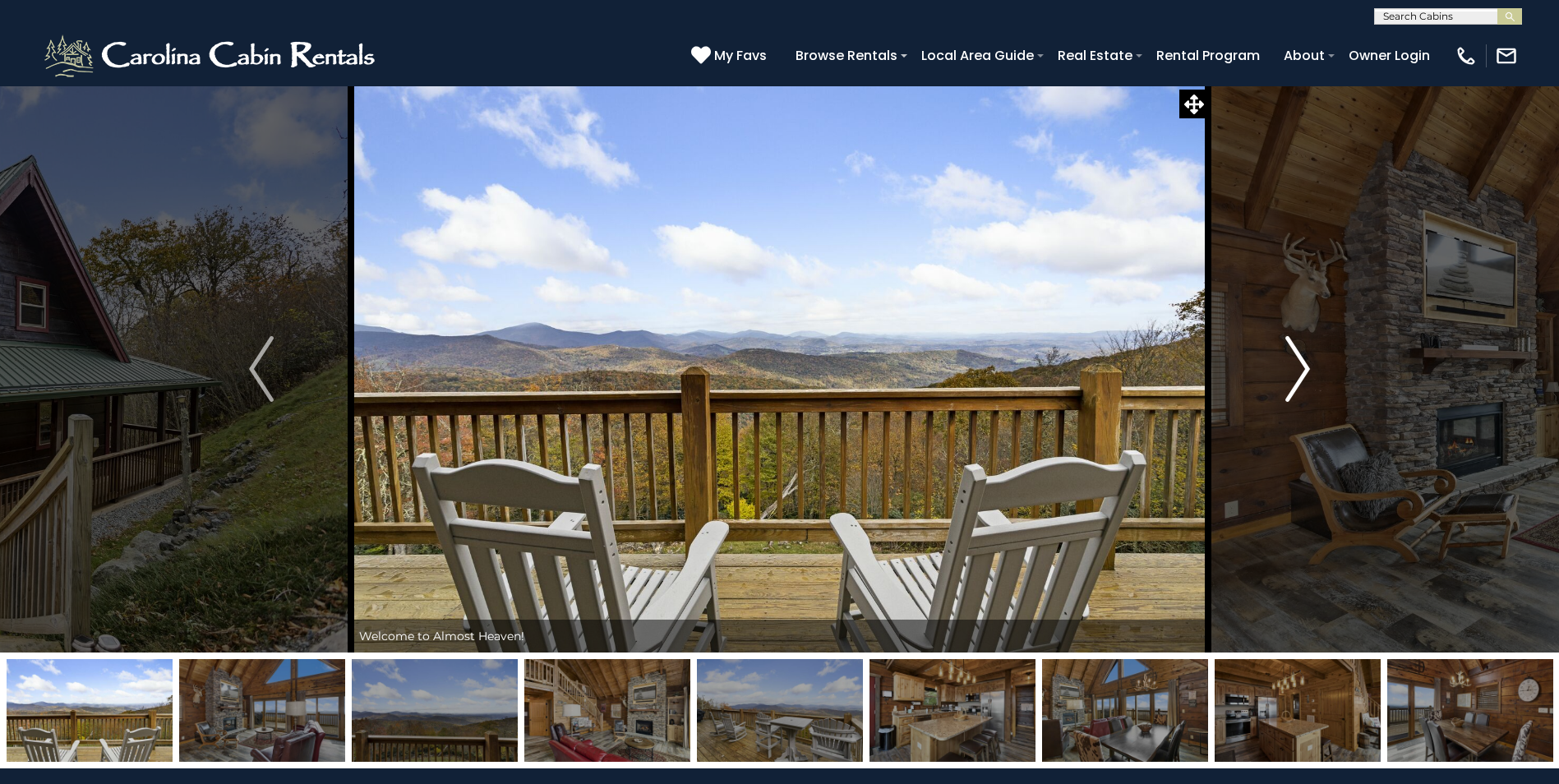
click at [1299, 368] on img "Next" at bounding box center [1298, 369] width 24 height 66
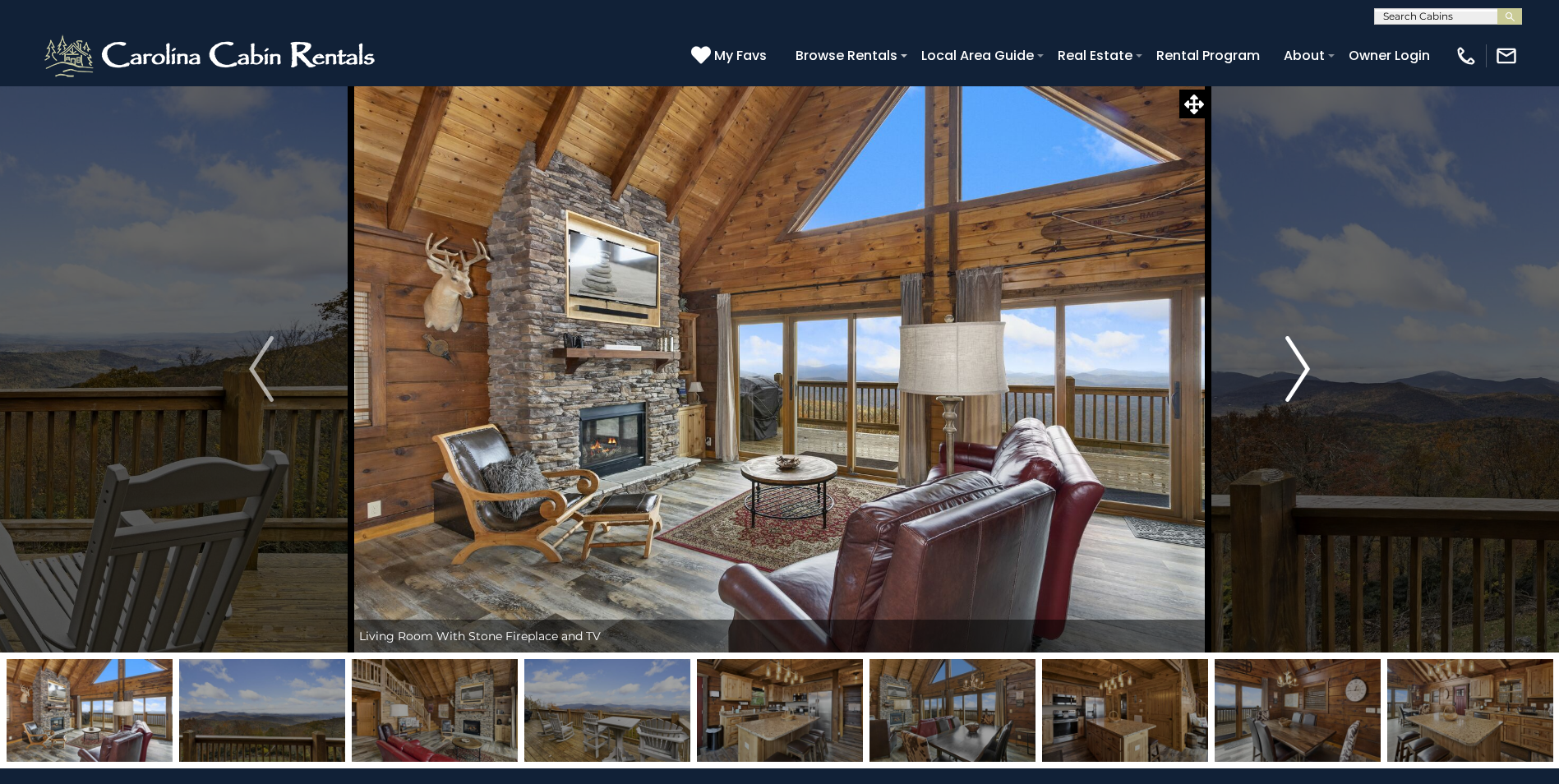
click at [1297, 366] on img "Next" at bounding box center [1298, 369] width 24 height 66
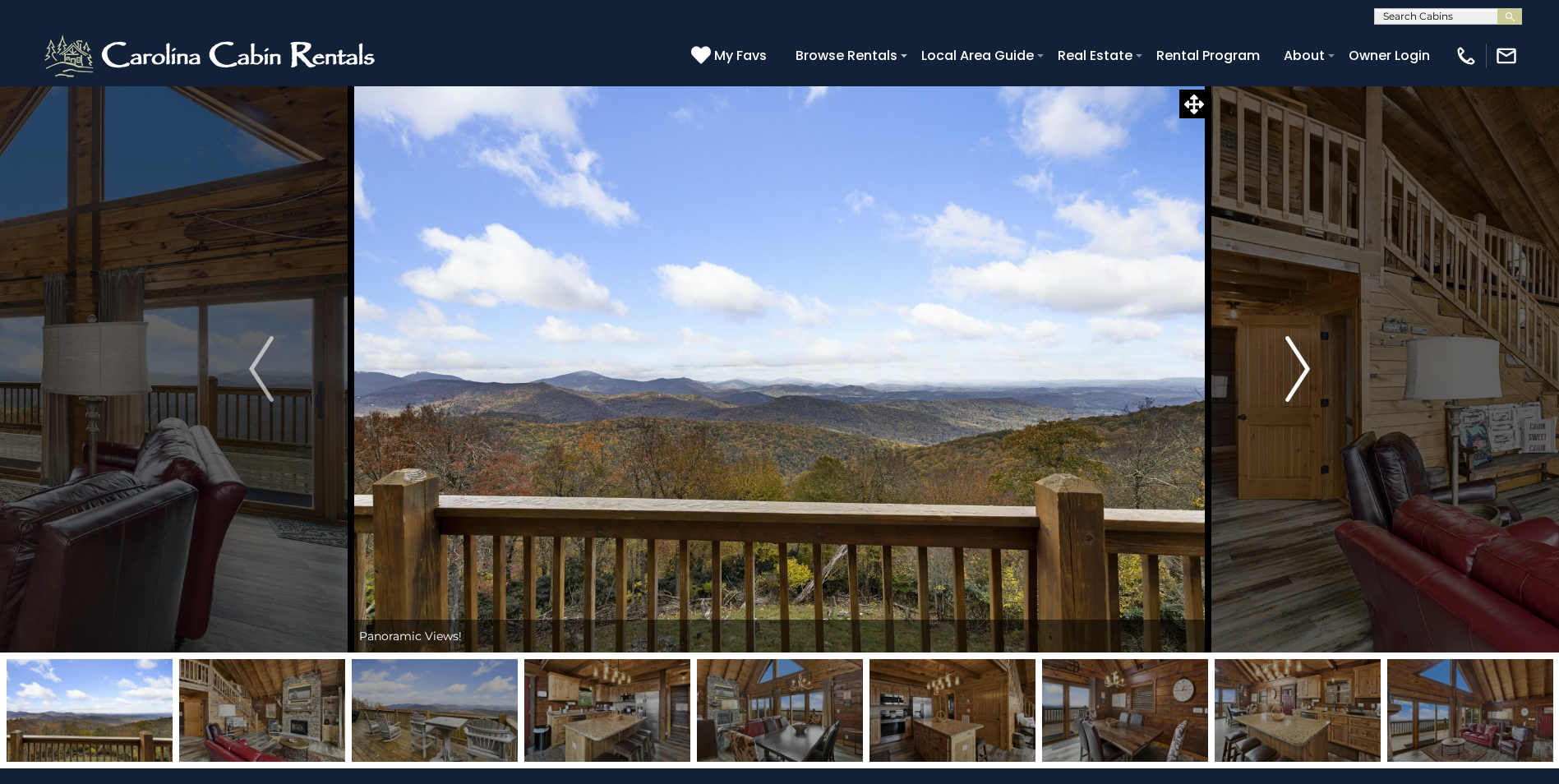
click at [1296, 366] on img "Next" at bounding box center [1298, 369] width 24 height 66
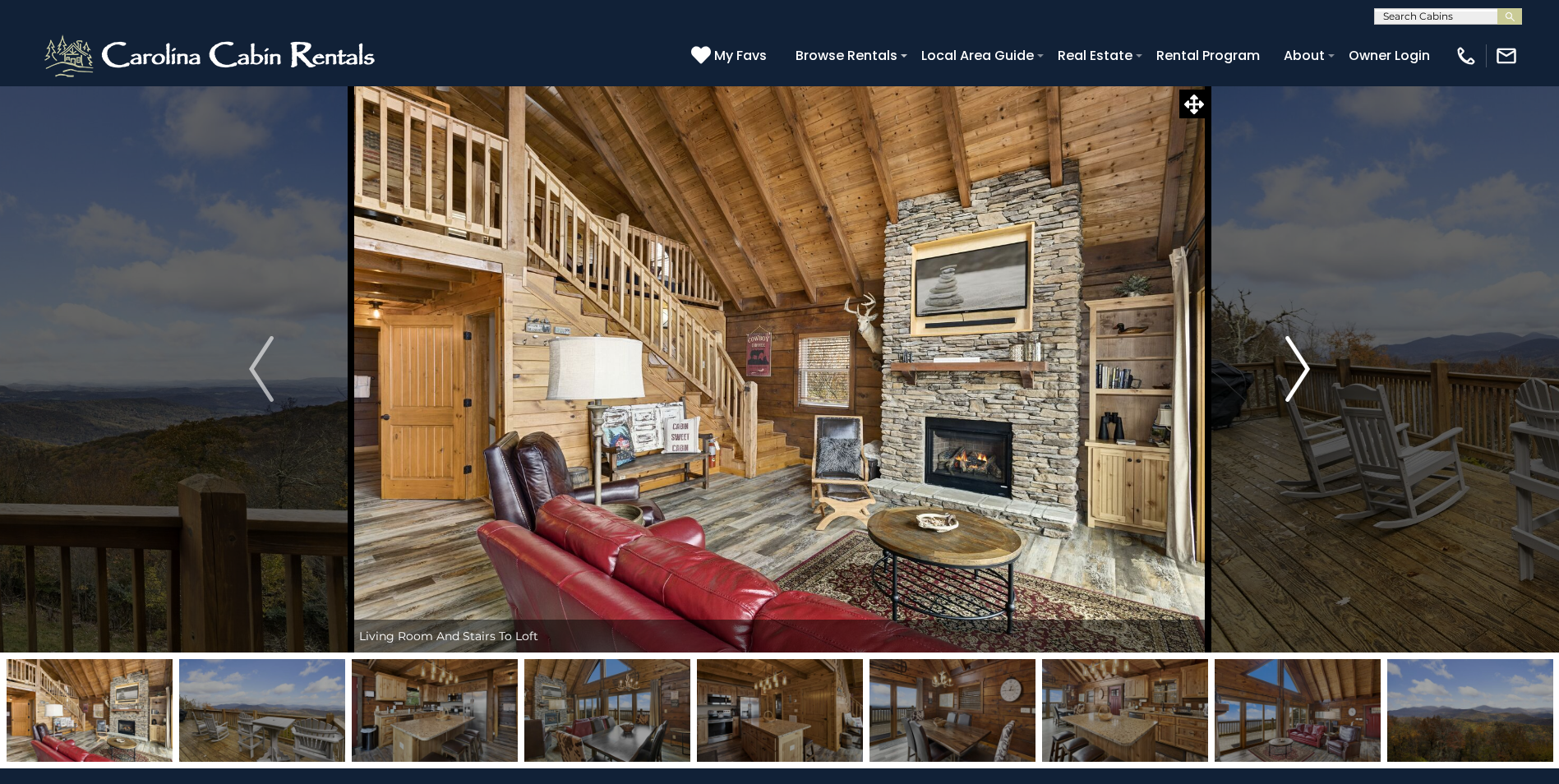
click at [1305, 369] on img "Next" at bounding box center [1298, 369] width 24 height 66
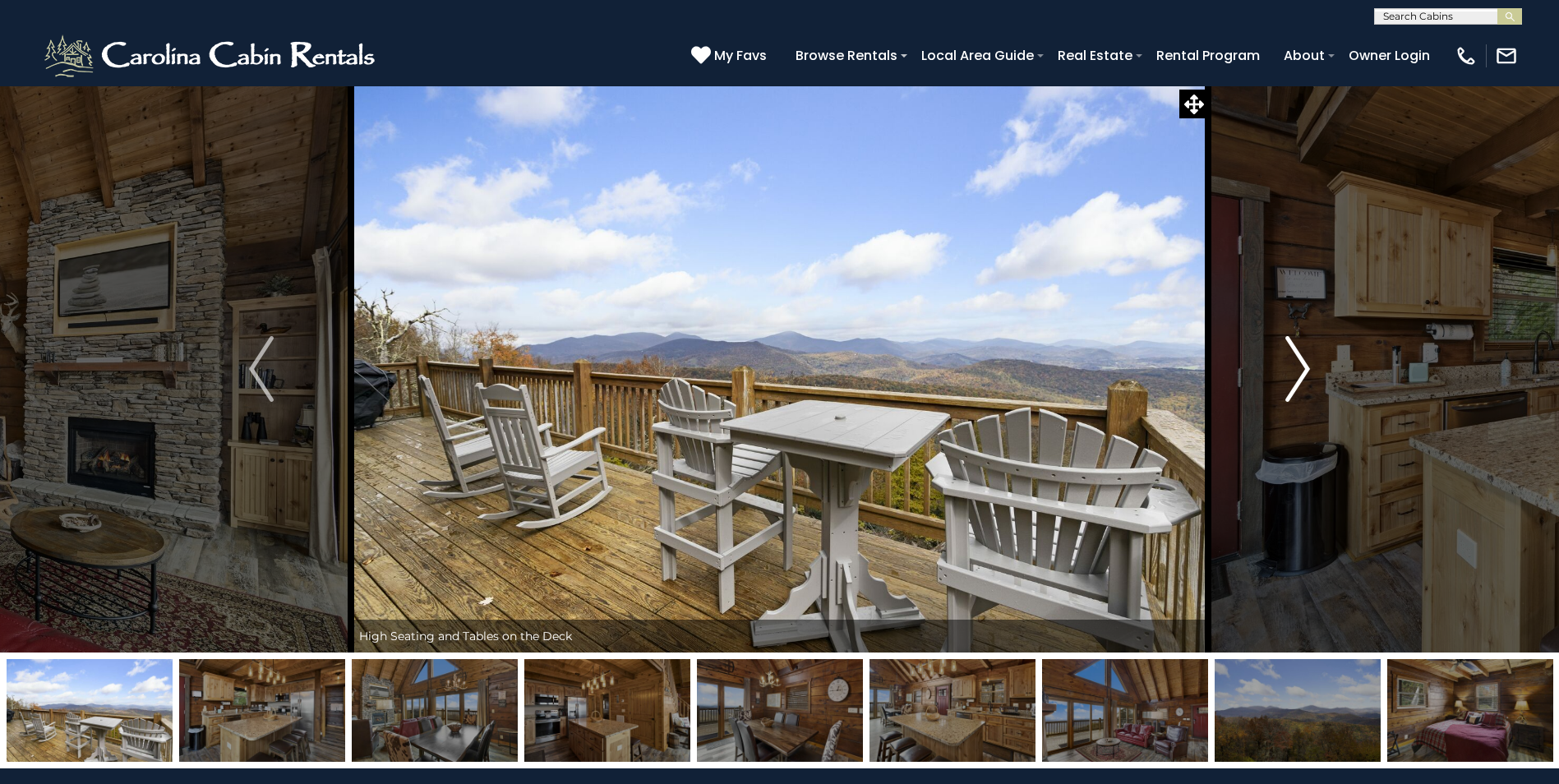
click at [1305, 369] on img "Next" at bounding box center [1298, 369] width 24 height 66
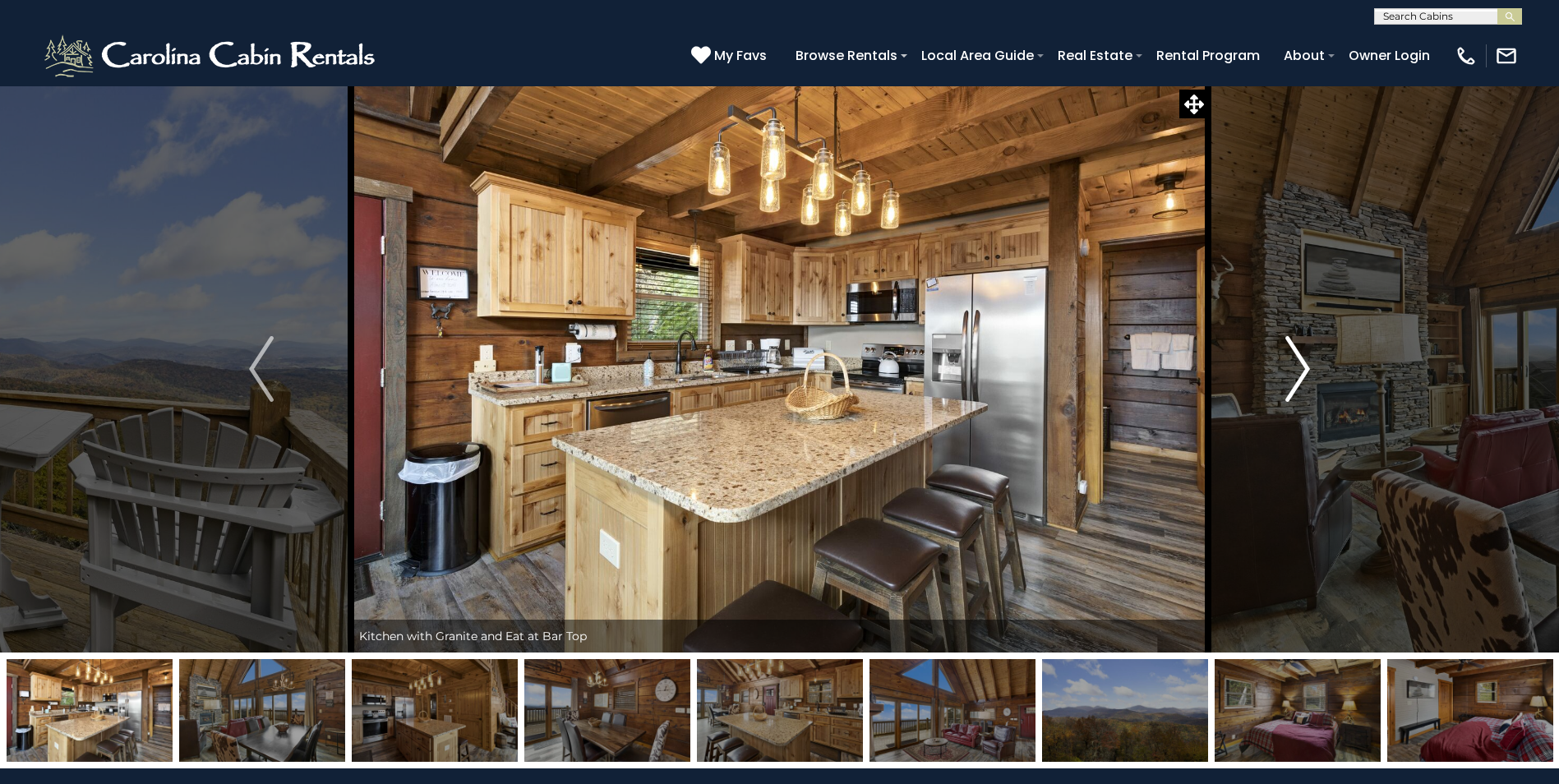
click at [1303, 372] on img "Next" at bounding box center [1298, 369] width 24 height 66
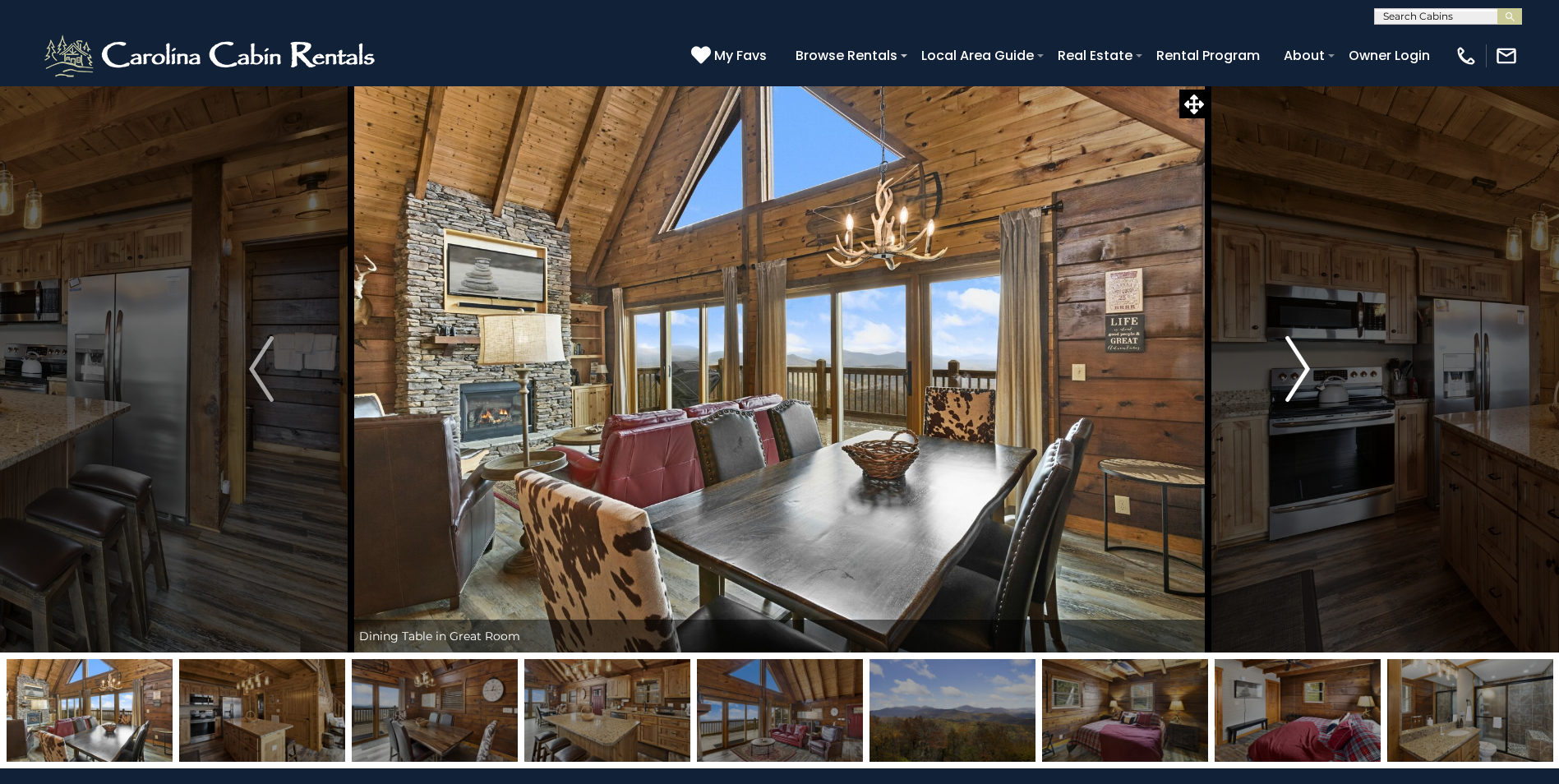
click at [1292, 375] on img "Next" at bounding box center [1298, 369] width 24 height 66
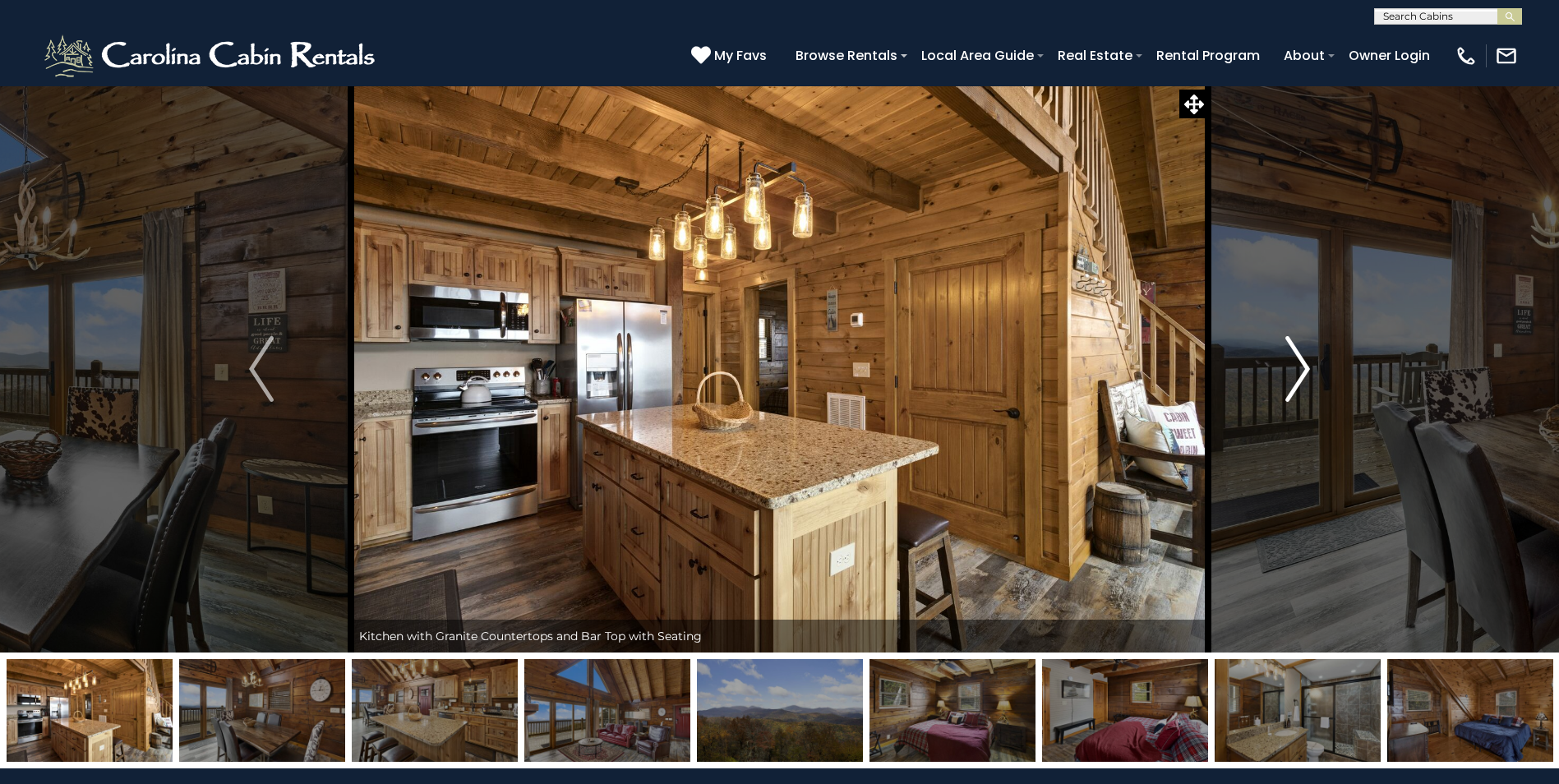
click at [1294, 375] on img "Next" at bounding box center [1298, 369] width 24 height 66
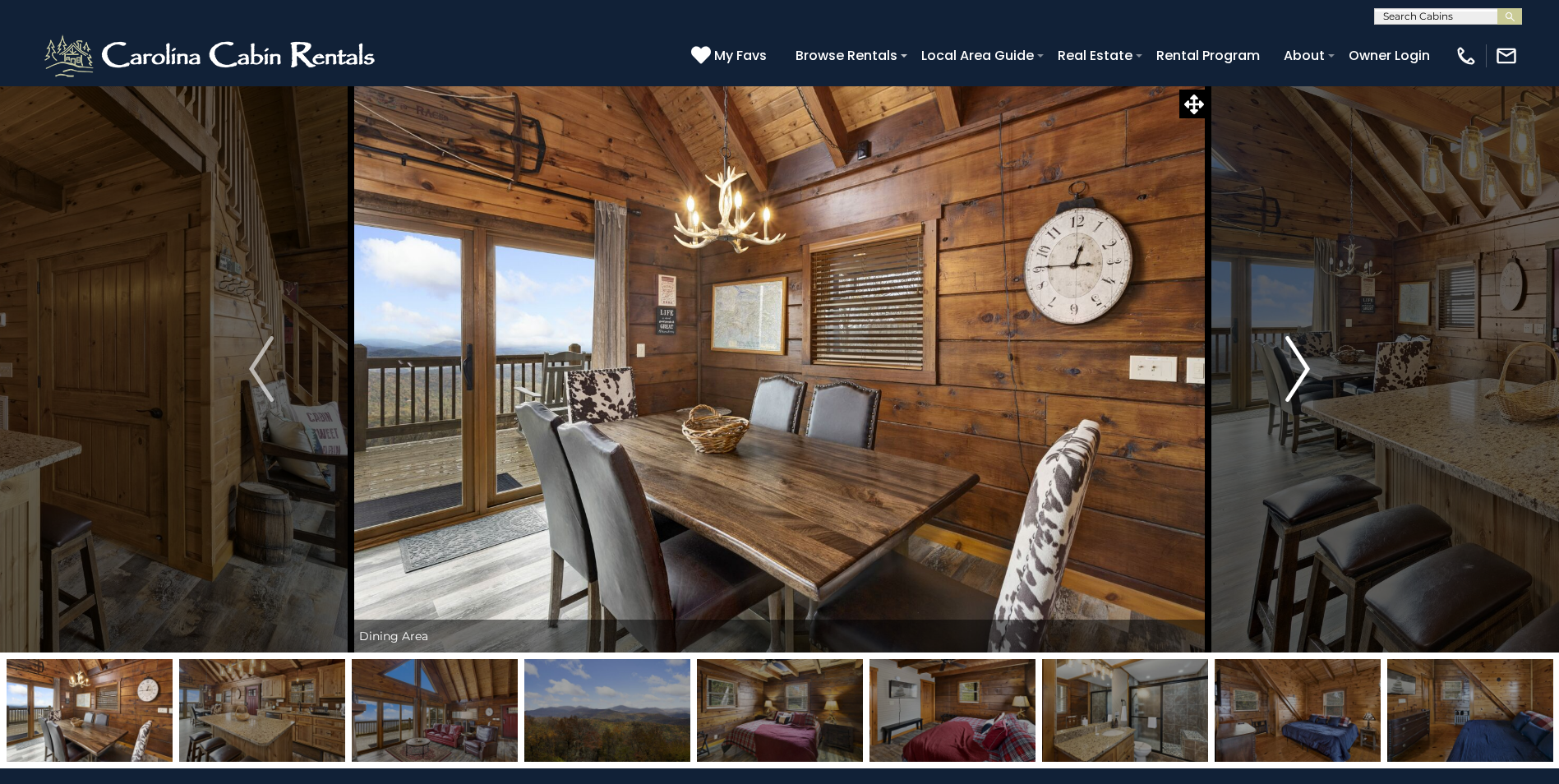
click at [1294, 375] on img "Next" at bounding box center [1298, 369] width 24 height 66
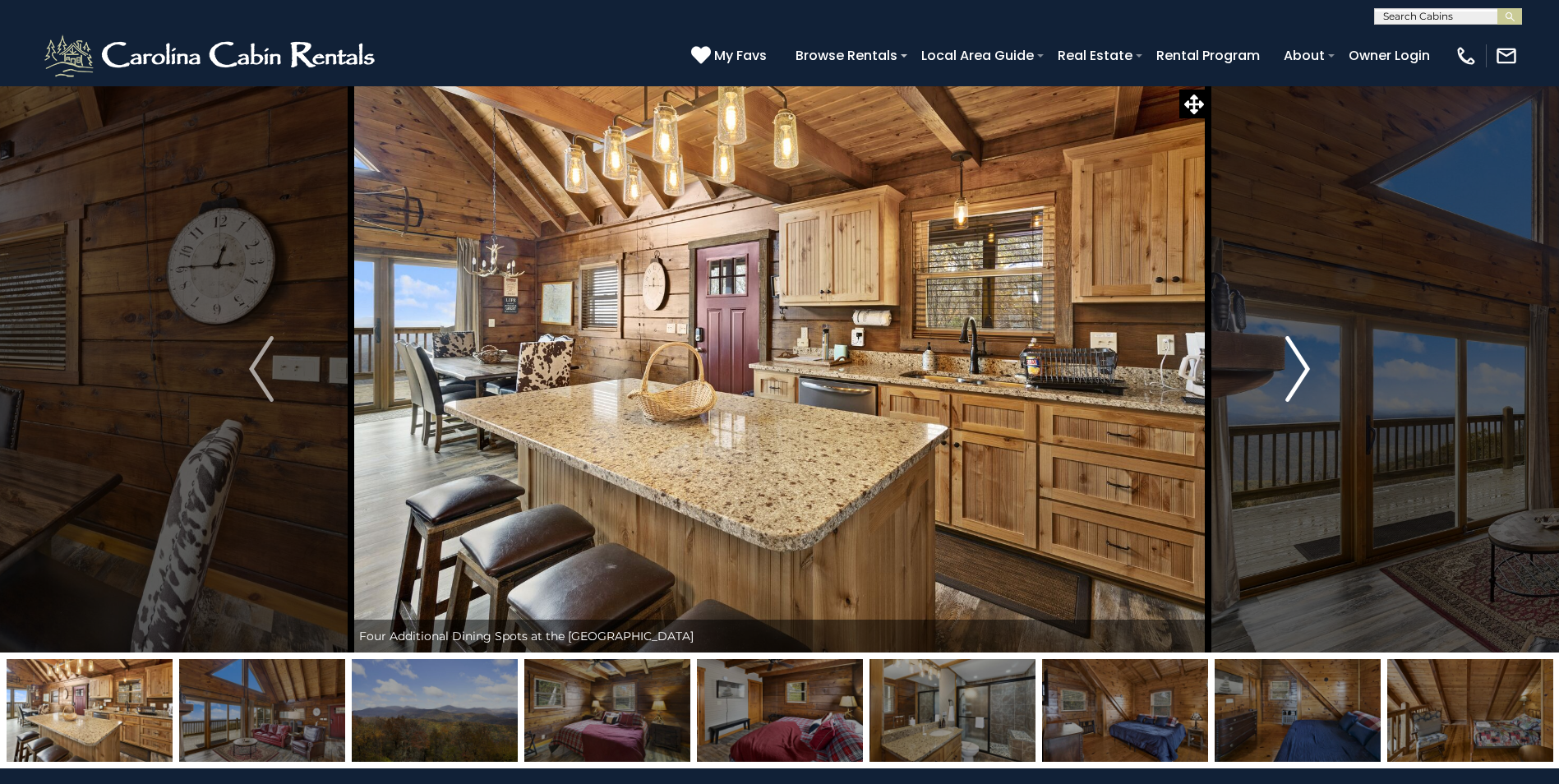
click at [1299, 375] on img "Next" at bounding box center [1298, 369] width 24 height 66
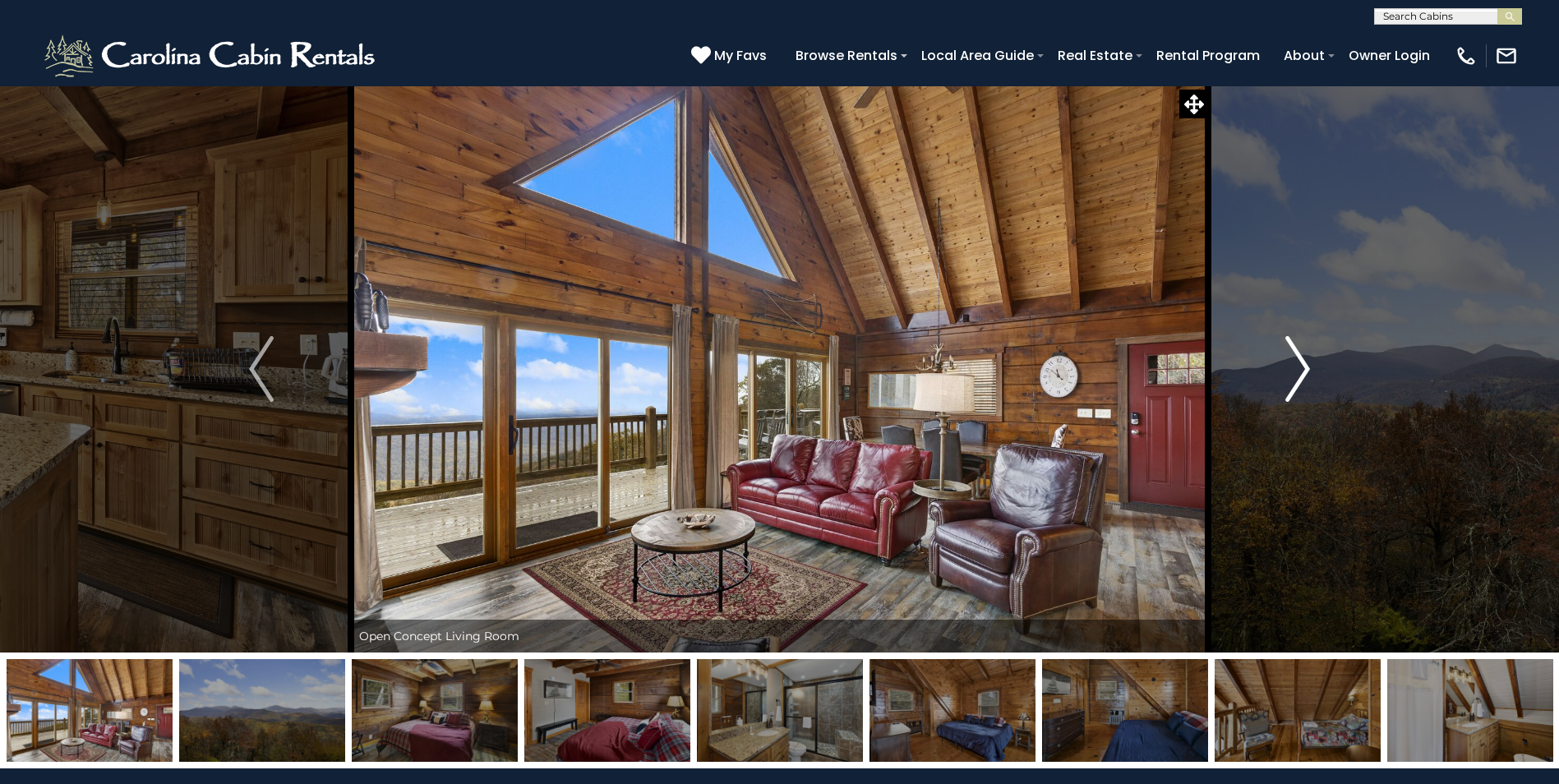
click at [1299, 375] on img "Next" at bounding box center [1298, 369] width 24 height 66
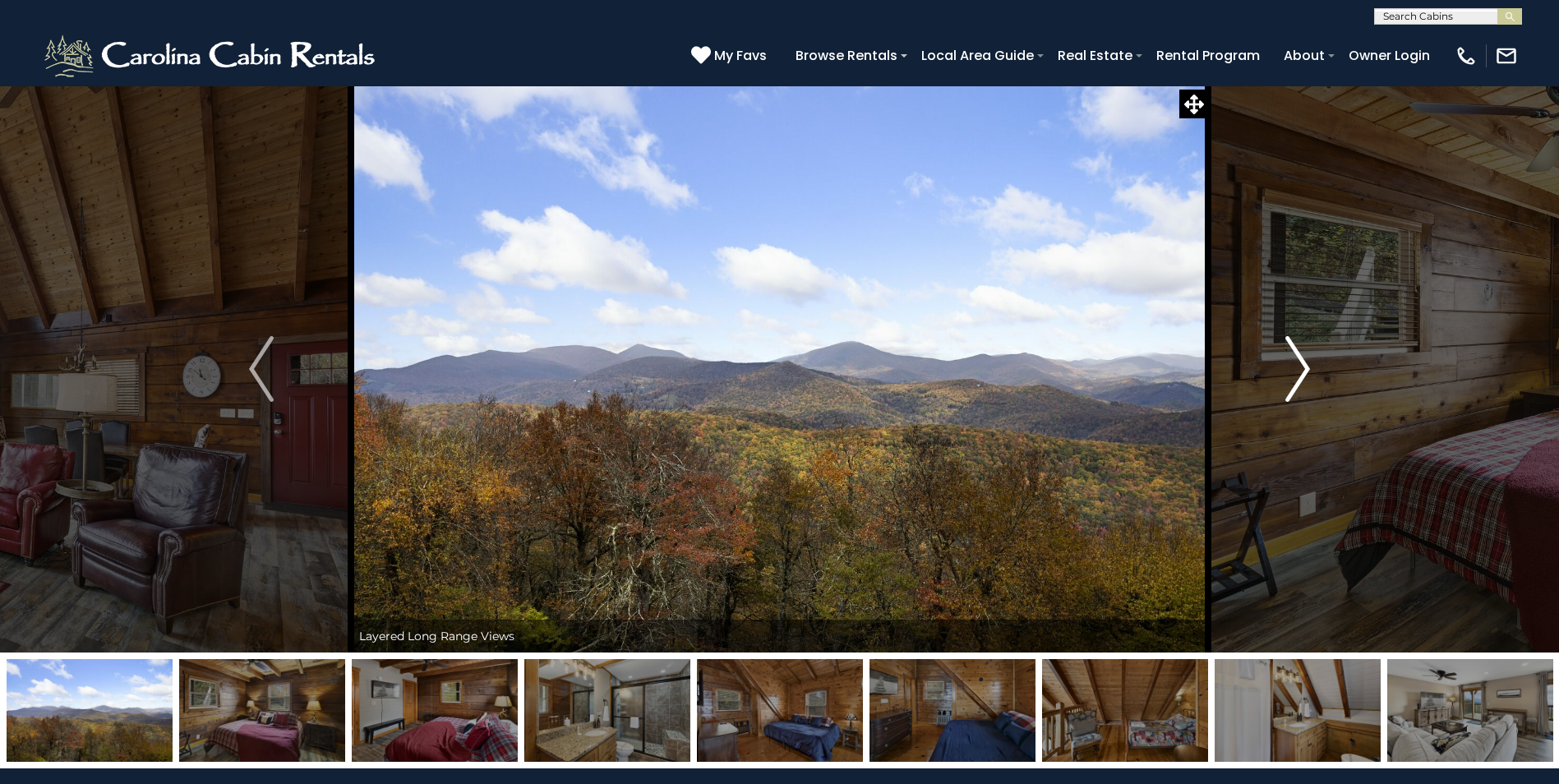
click at [1299, 375] on img "Next" at bounding box center [1298, 369] width 24 height 66
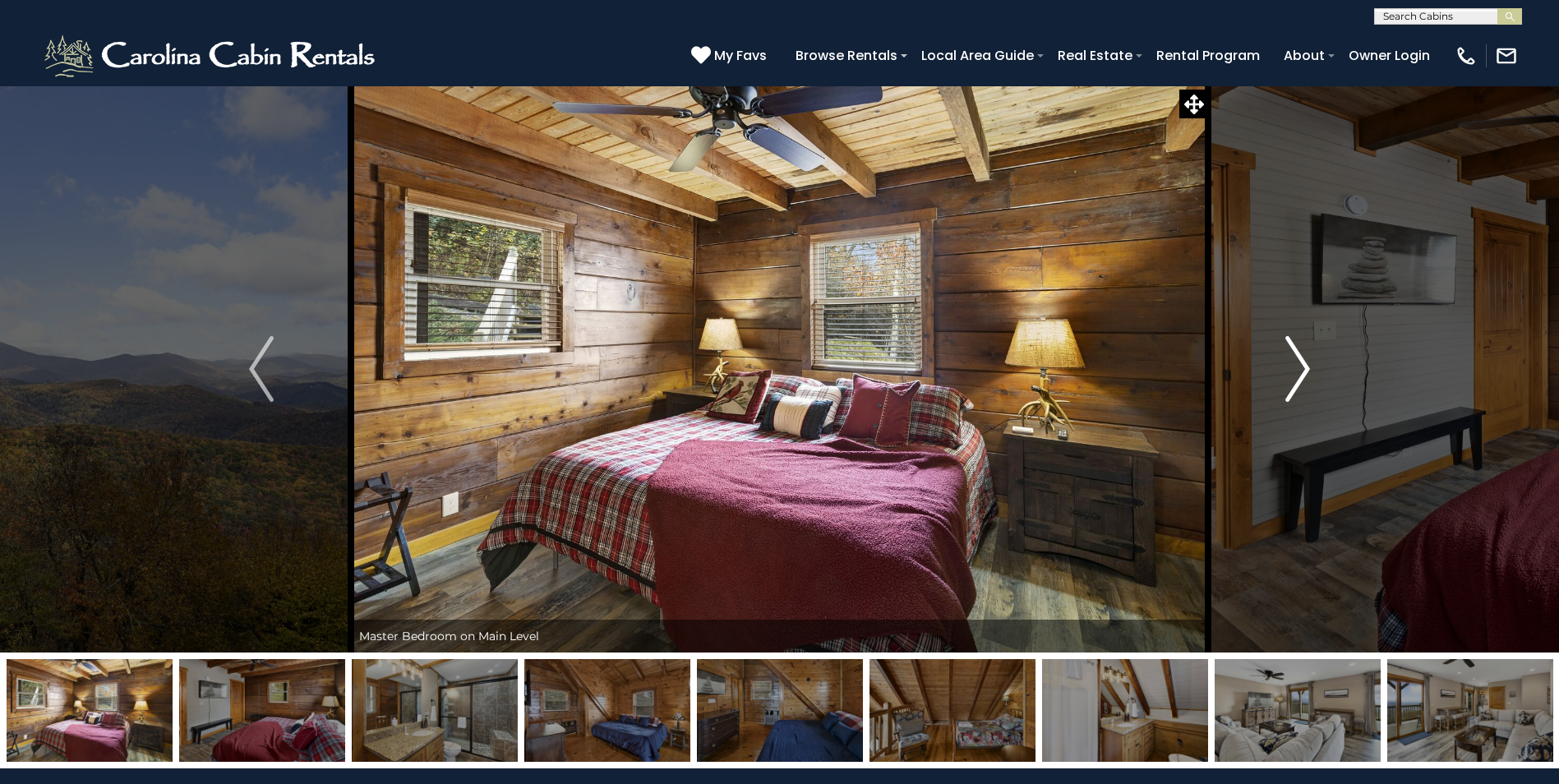
click at [1299, 375] on img "Next" at bounding box center [1298, 369] width 24 height 66
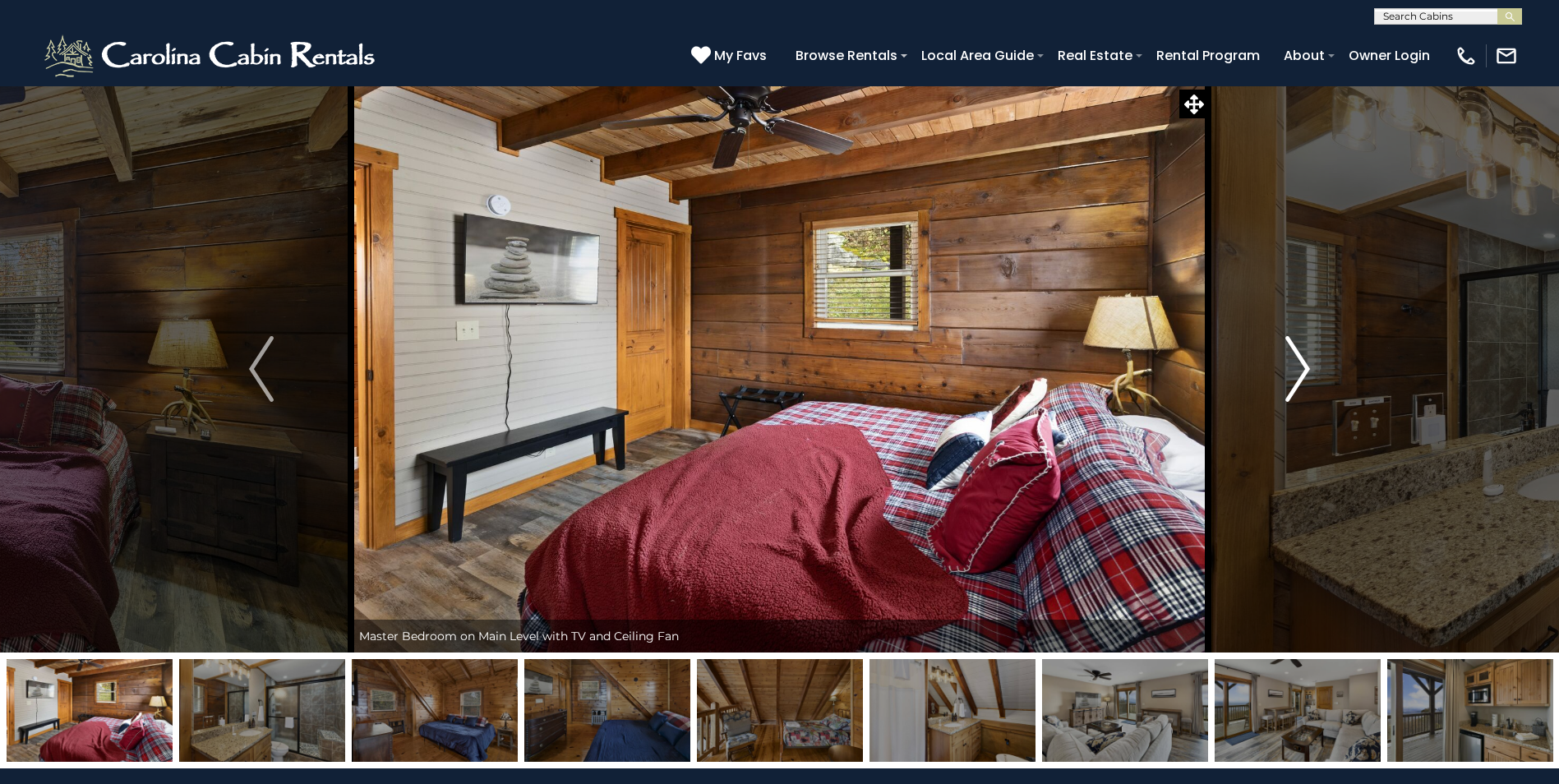
click at [1299, 375] on img "Next" at bounding box center [1298, 369] width 24 height 66
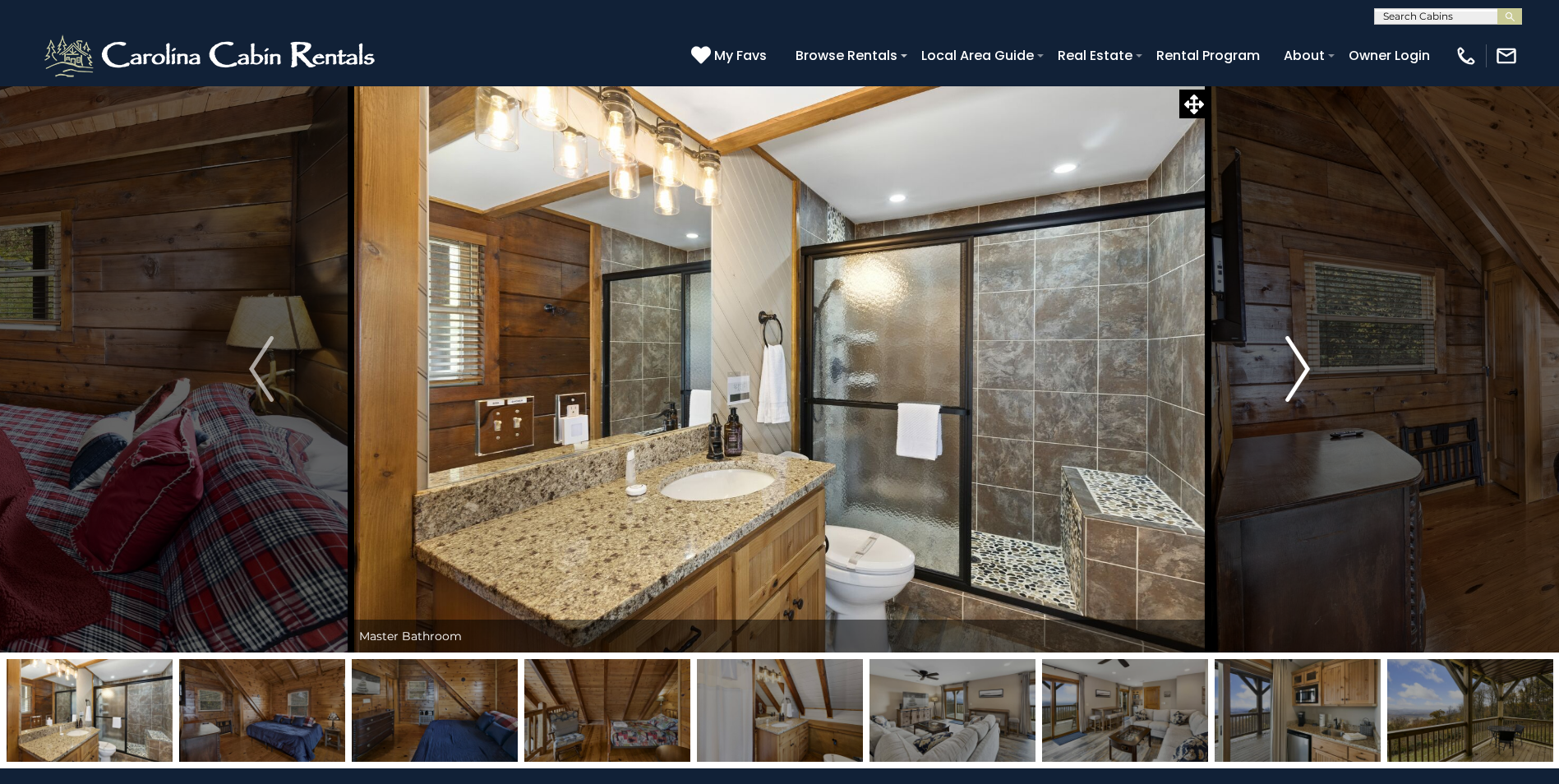
click at [1299, 375] on img "Next" at bounding box center [1298, 369] width 24 height 66
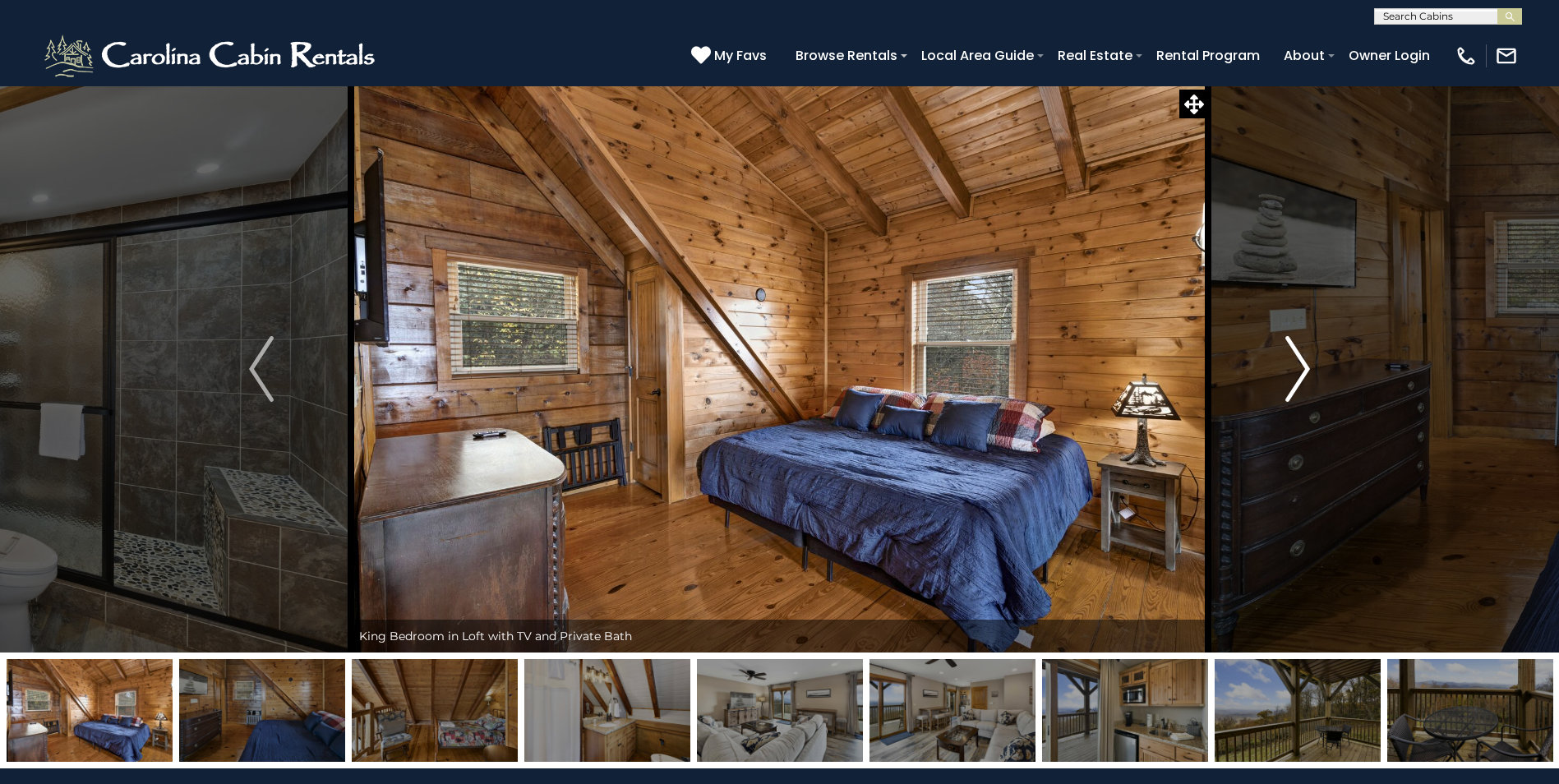
click at [1299, 375] on img "Next" at bounding box center [1298, 369] width 24 height 66
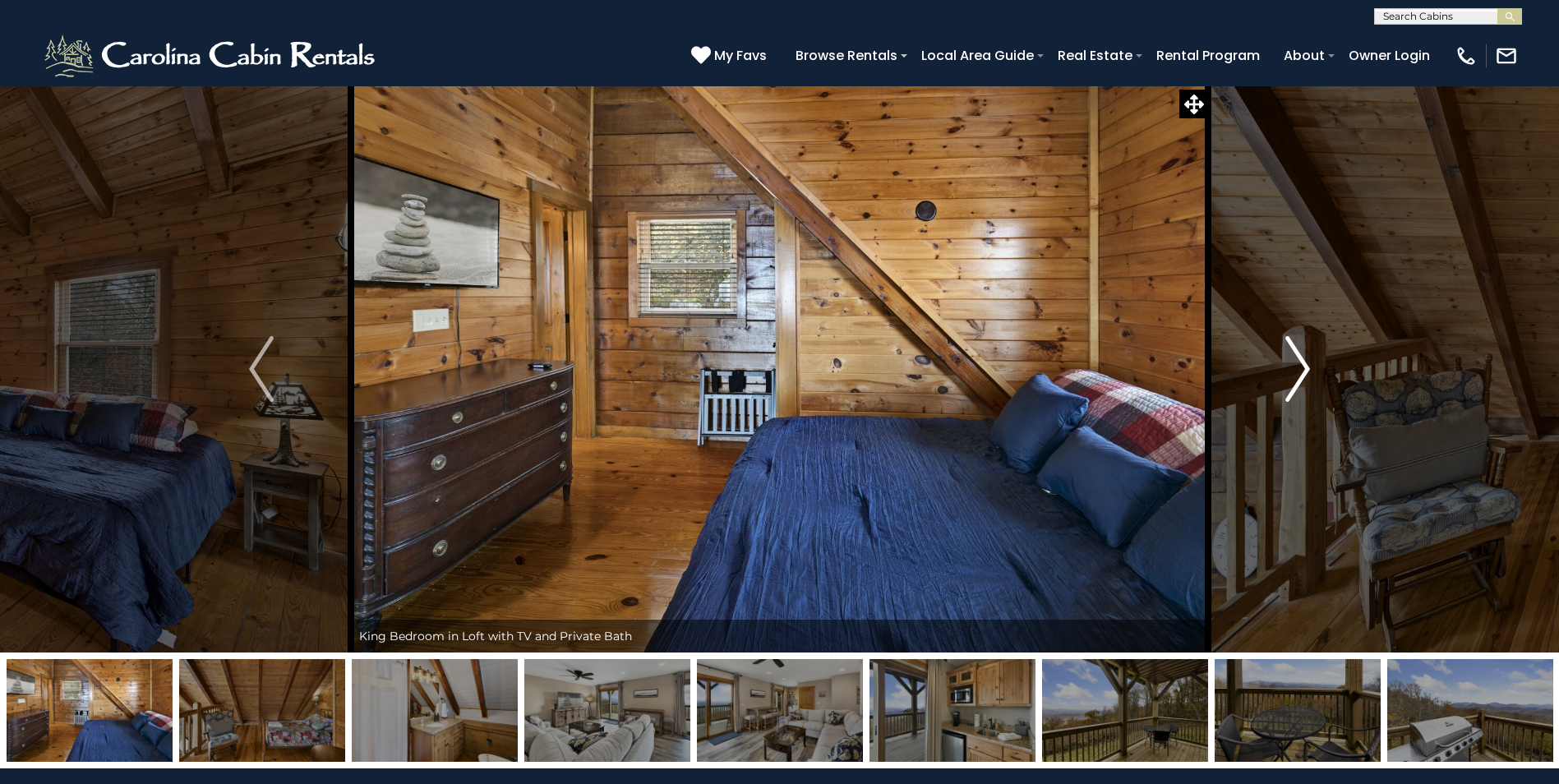
click at [1299, 375] on img "Next" at bounding box center [1298, 369] width 24 height 66
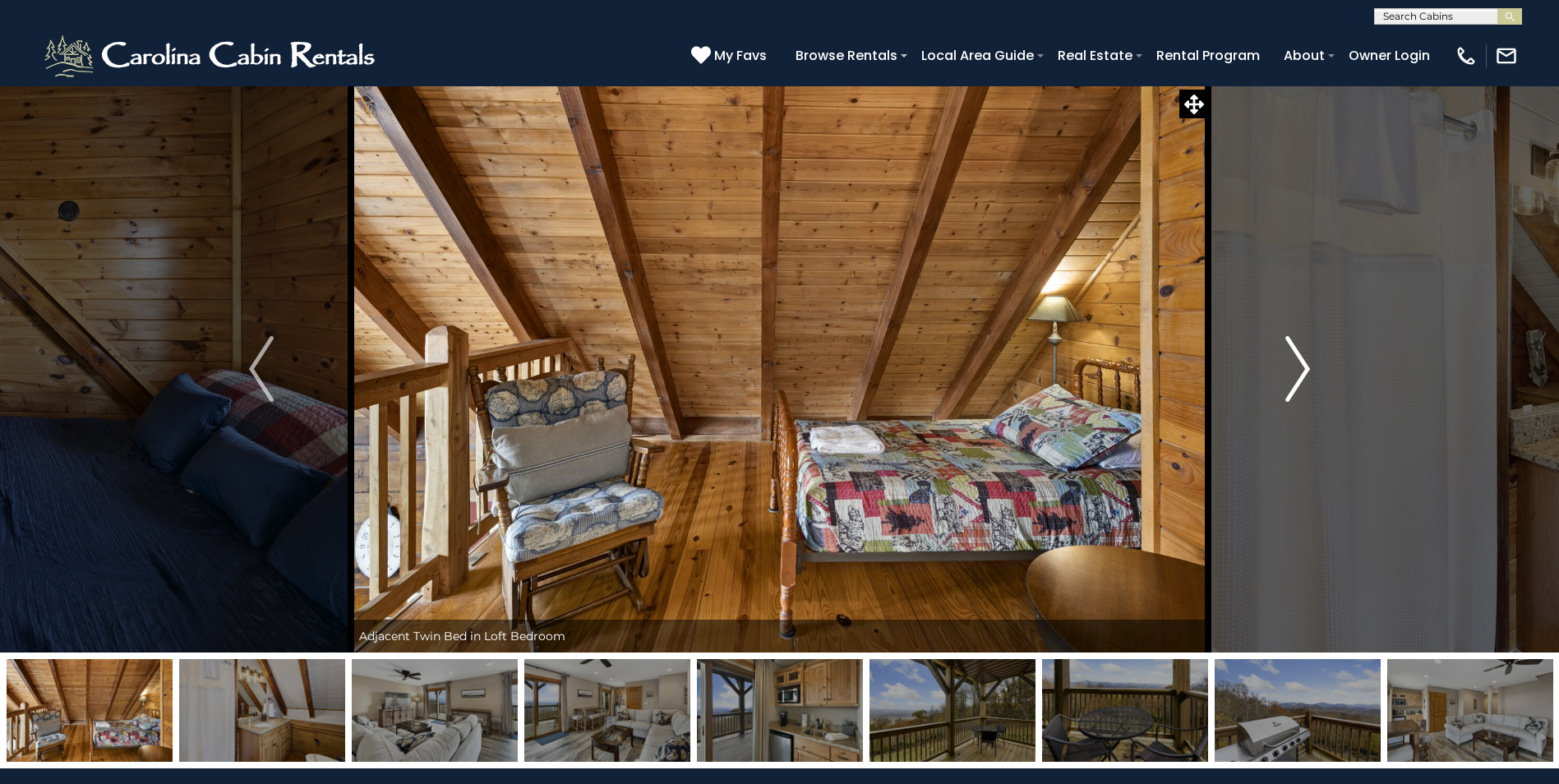
click at [1299, 375] on img "Next" at bounding box center [1298, 369] width 24 height 66
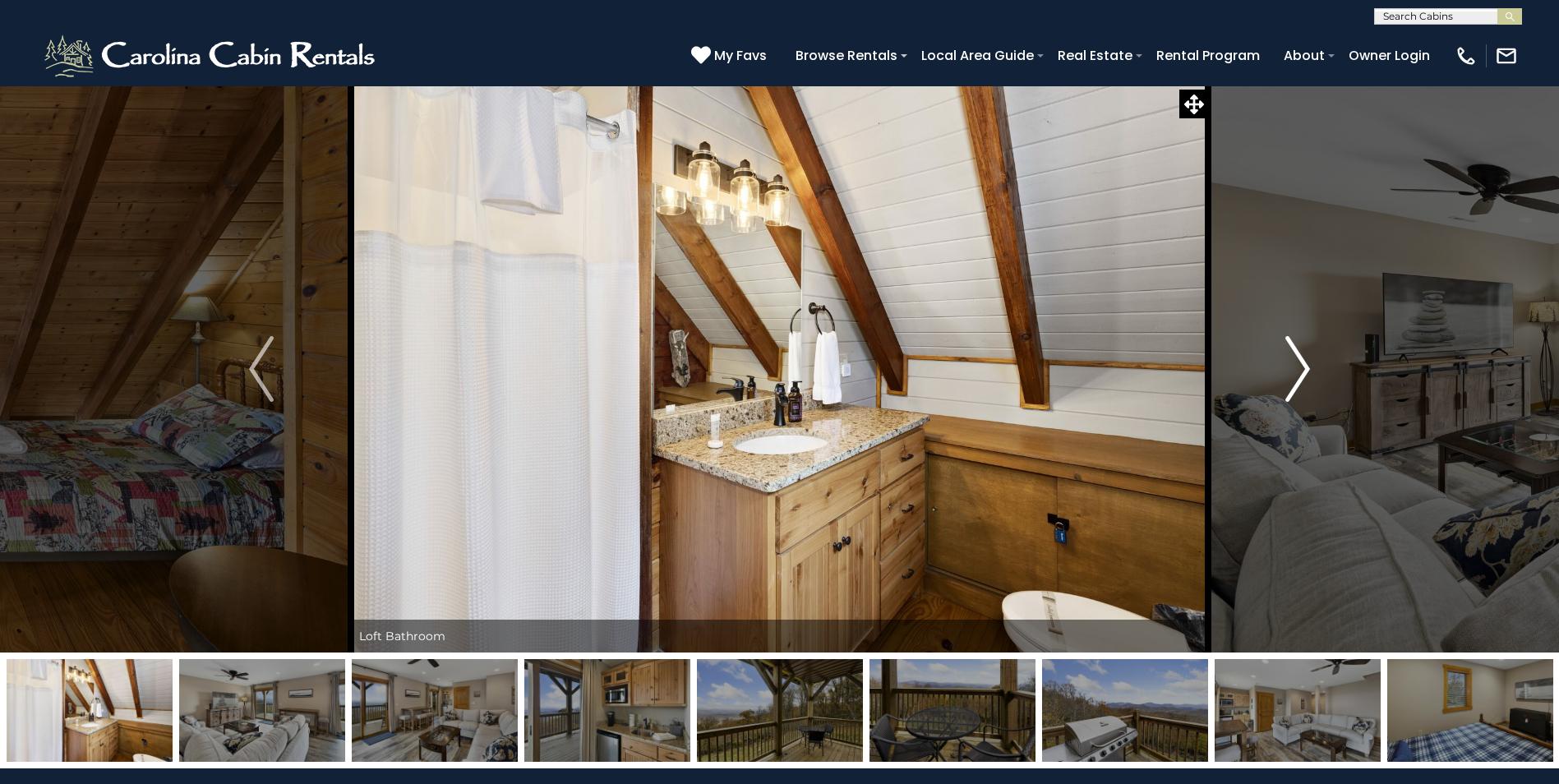
click at [1299, 375] on img "Next" at bounding box center [1298, 369] width 24 height 66
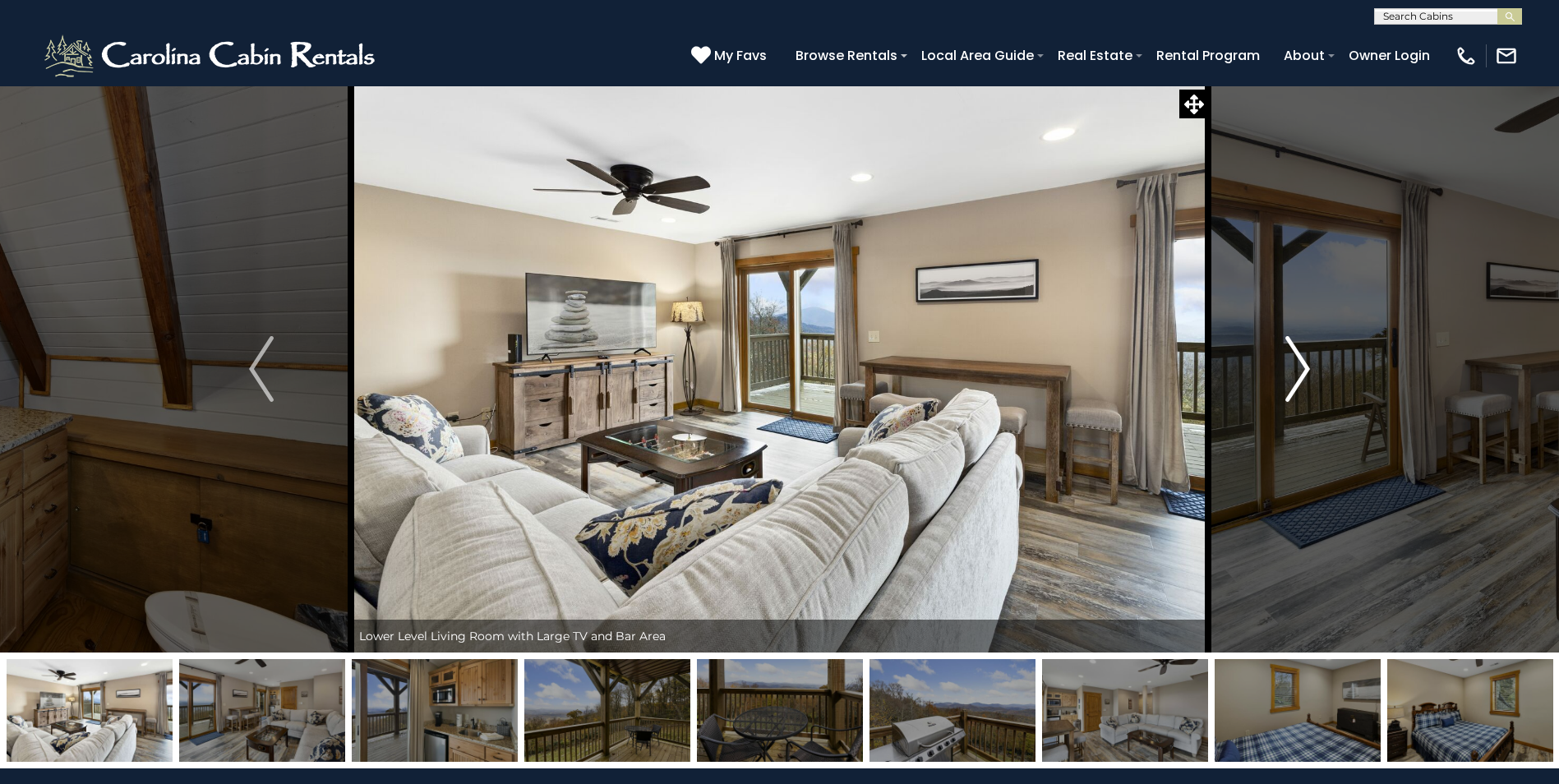
click at [1299, 375] on img "Next" at bounding box center [1298, 369] width 24 height 66
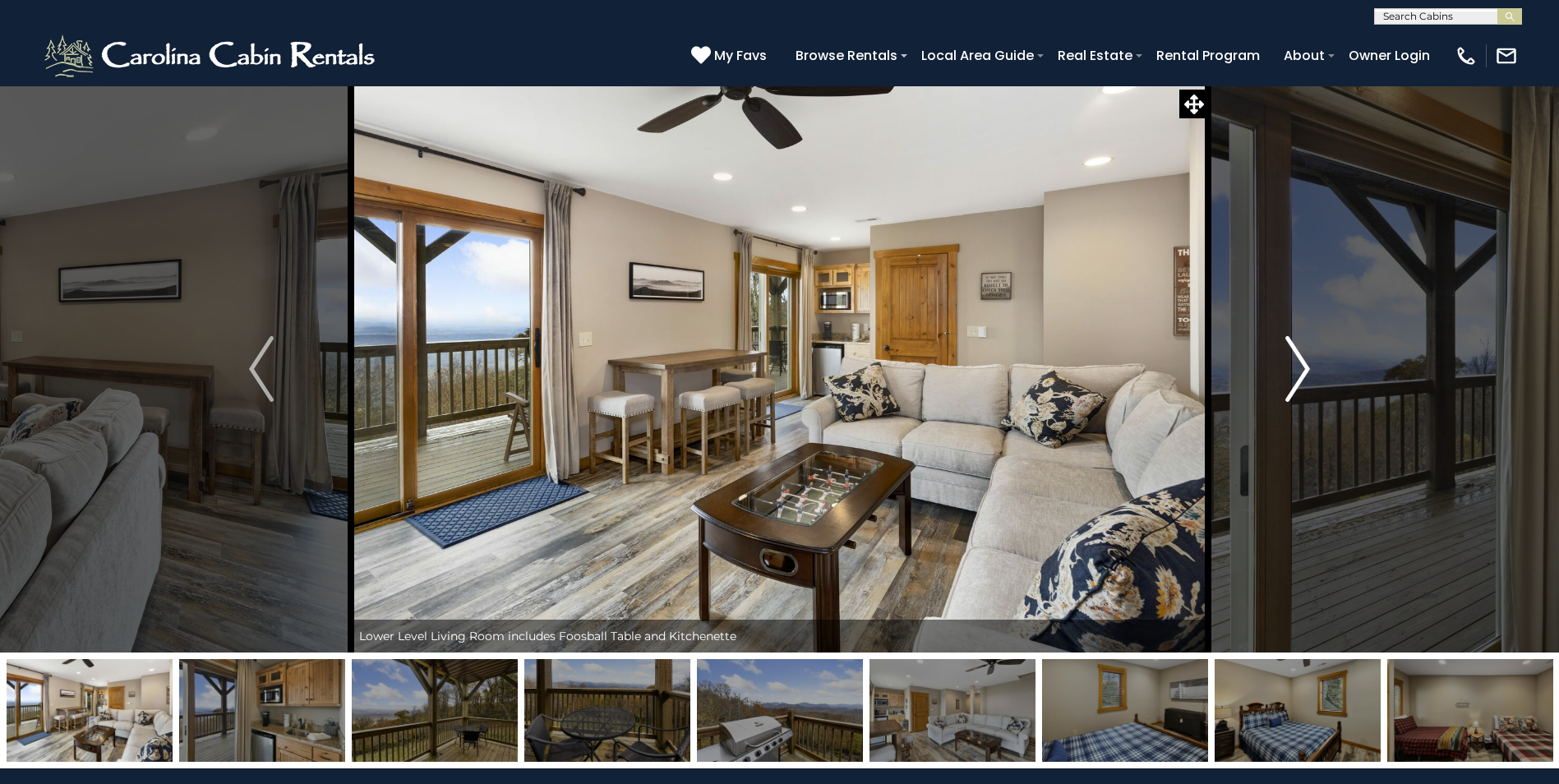
click at [1299, 375] on img "Next" at bounding box center [1298, 369] width 24 height 66
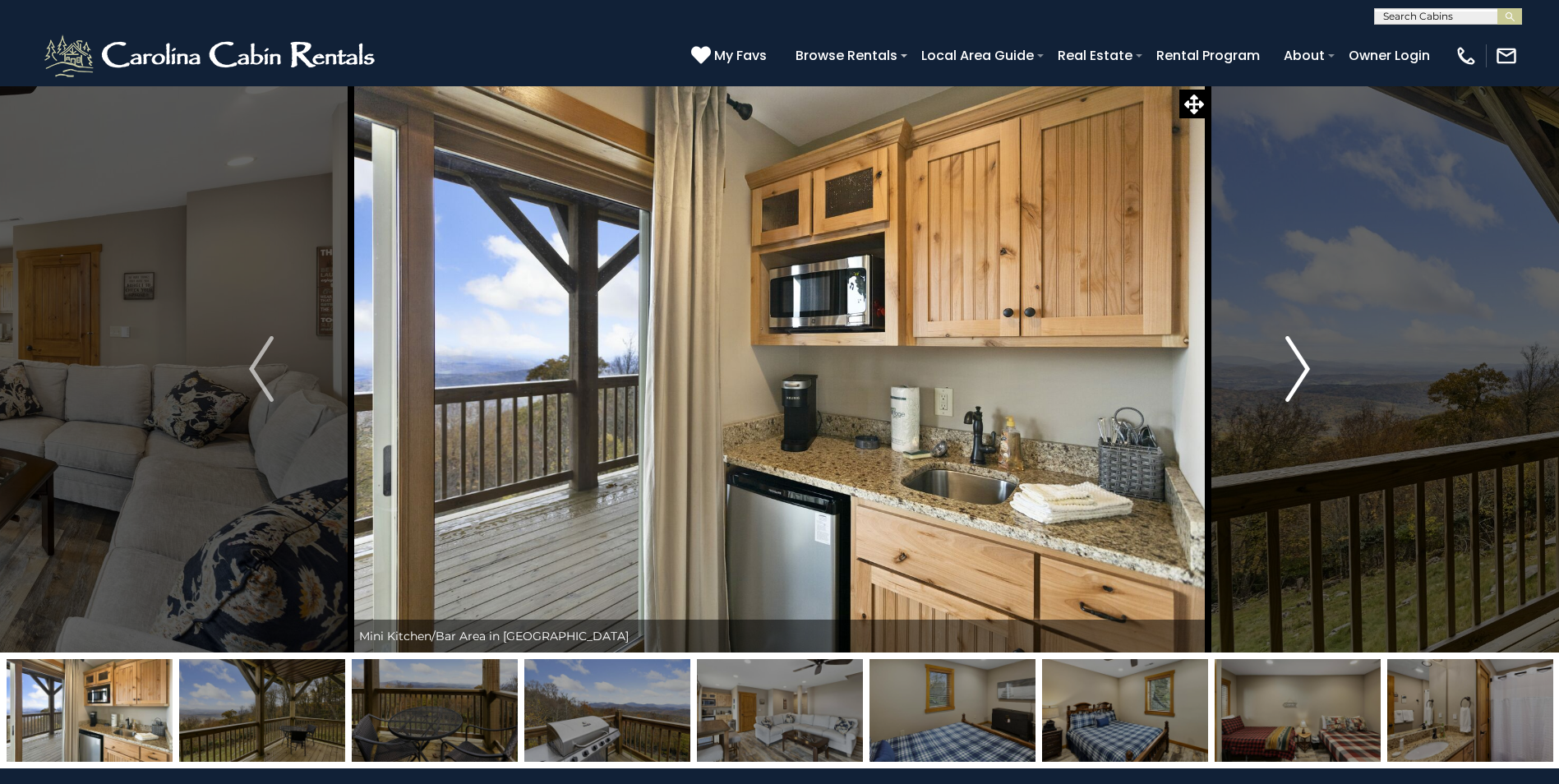
click at [1299, 375] on img "Next" at bounding box center [1298, 369] width 24 height 66
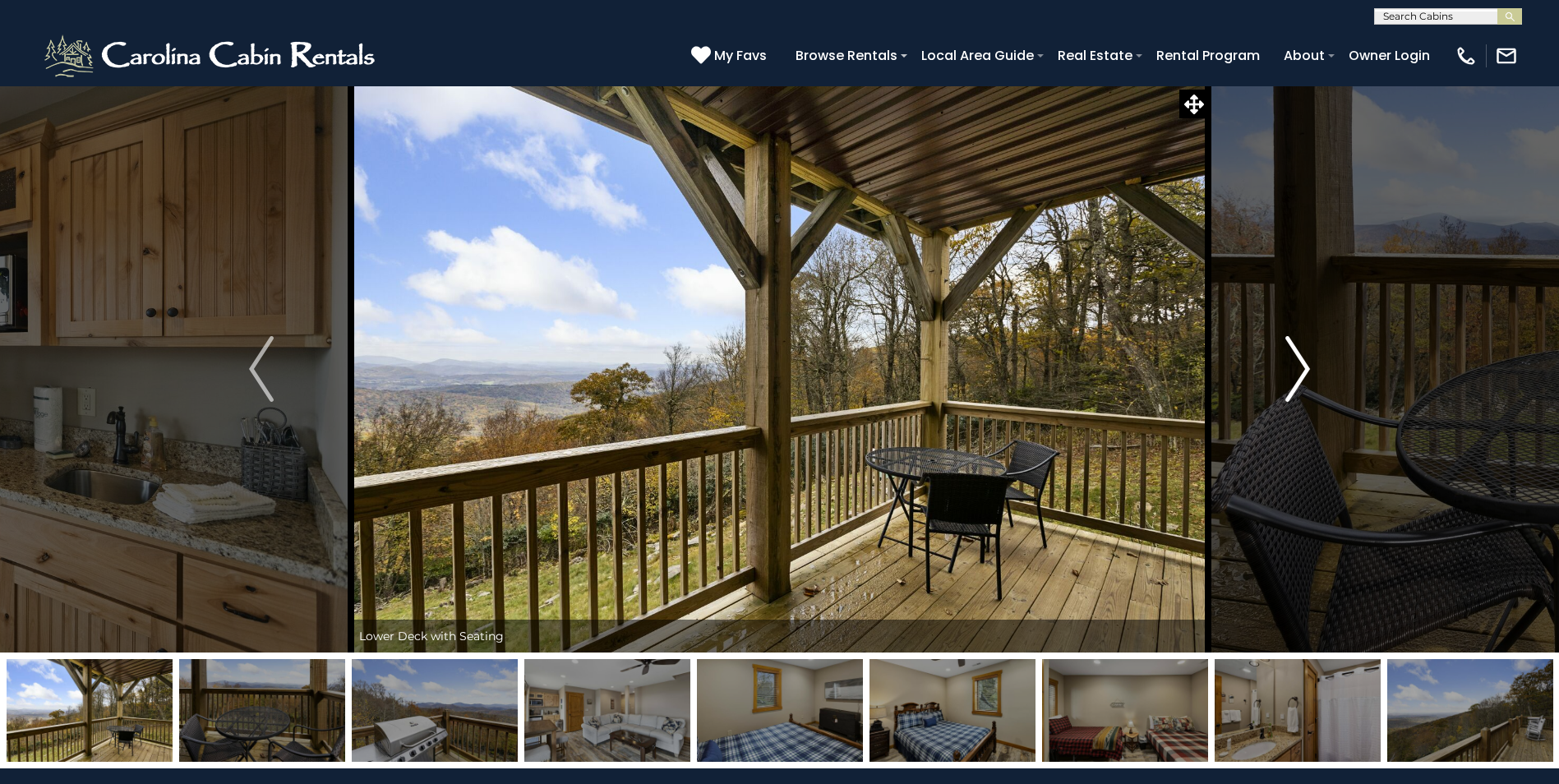
click at [1299, 375] on img "Next" at bounding box center [1298, 369] width 24 height 66
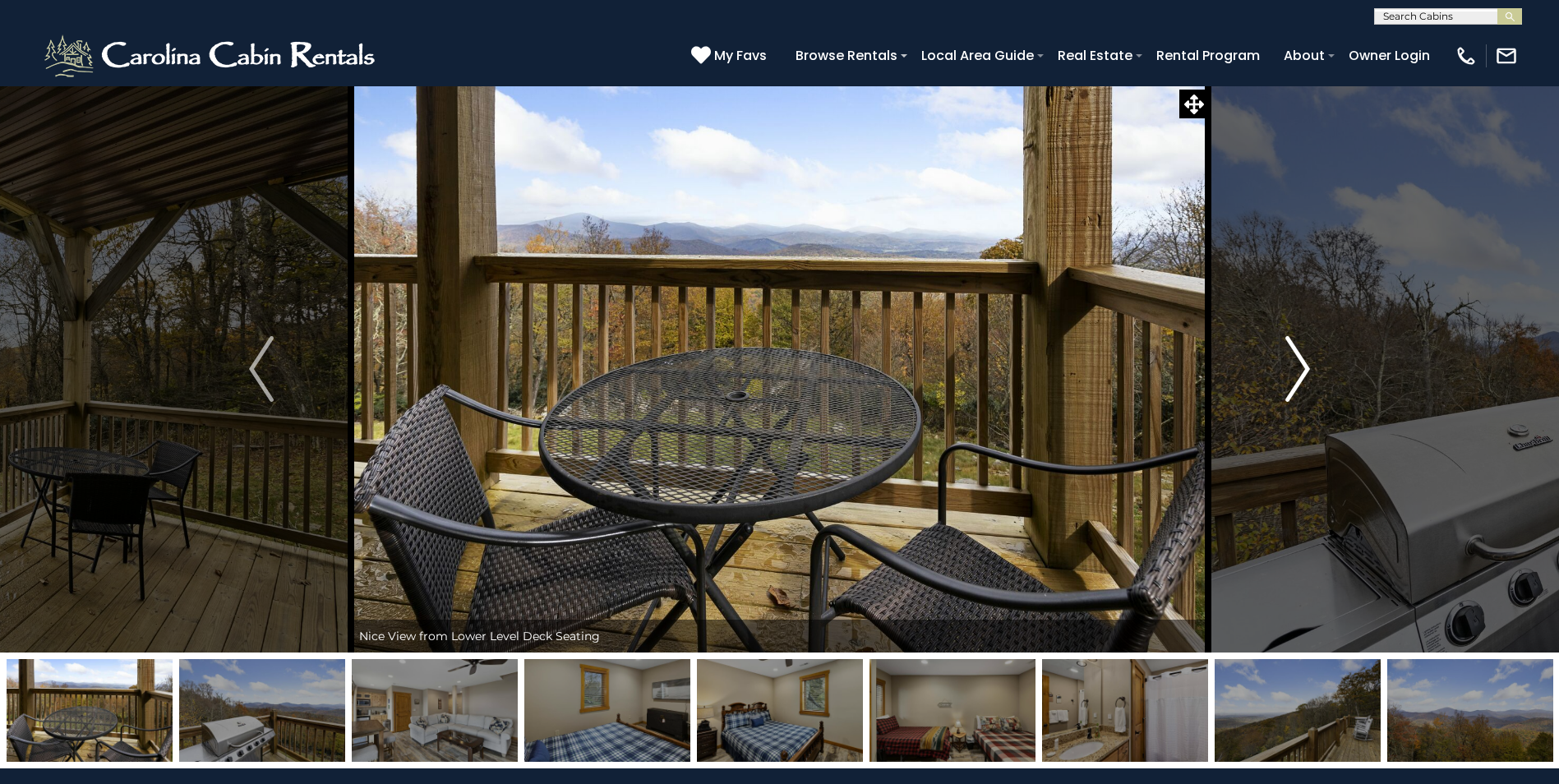
click at [1299, 375] on img "Next" at bounding box center [1298, 369] width 24 height 66
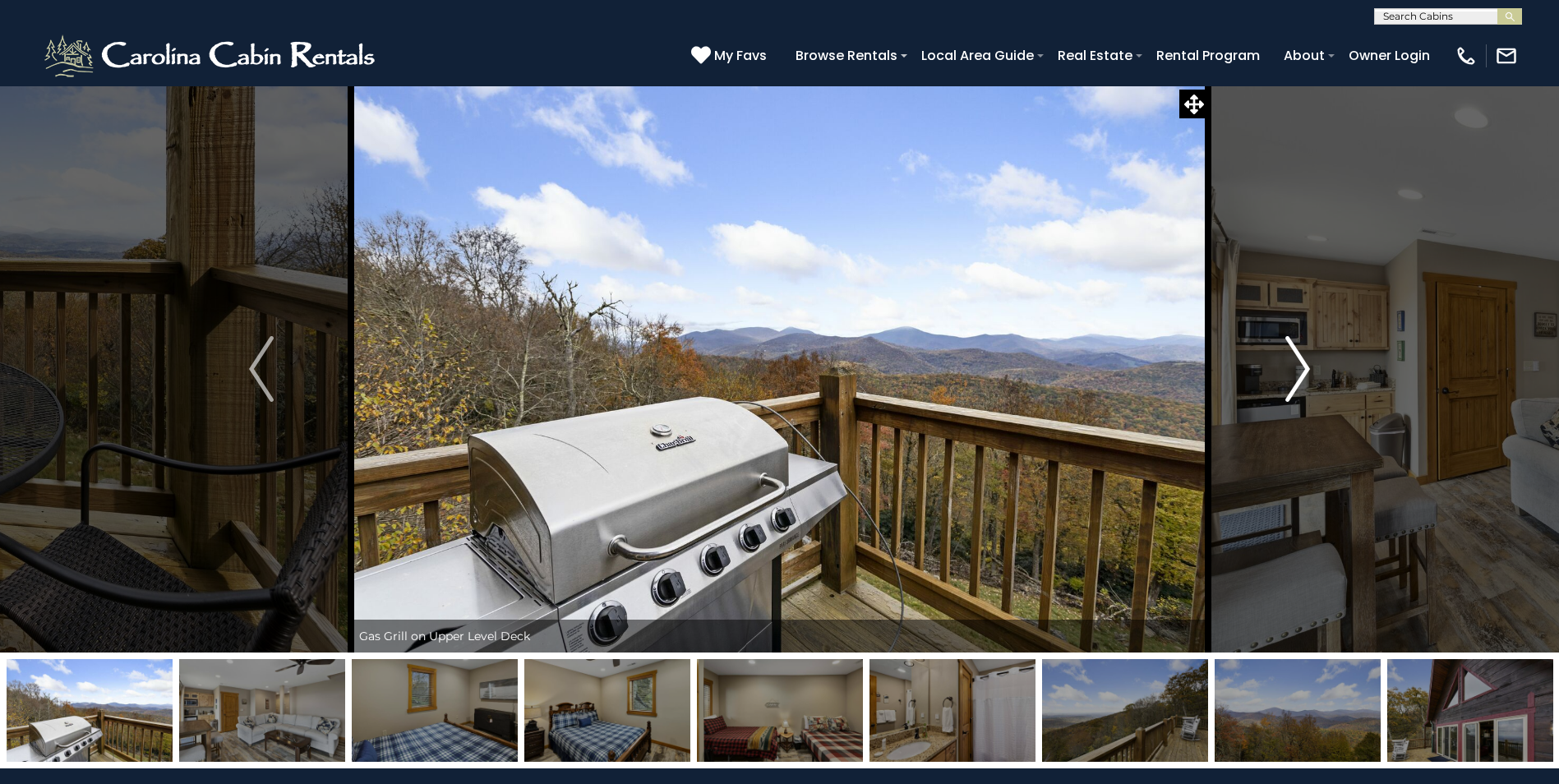
click at [1297, 375] on img "Next" at bounding box center [1298, 369] width 24 height 66
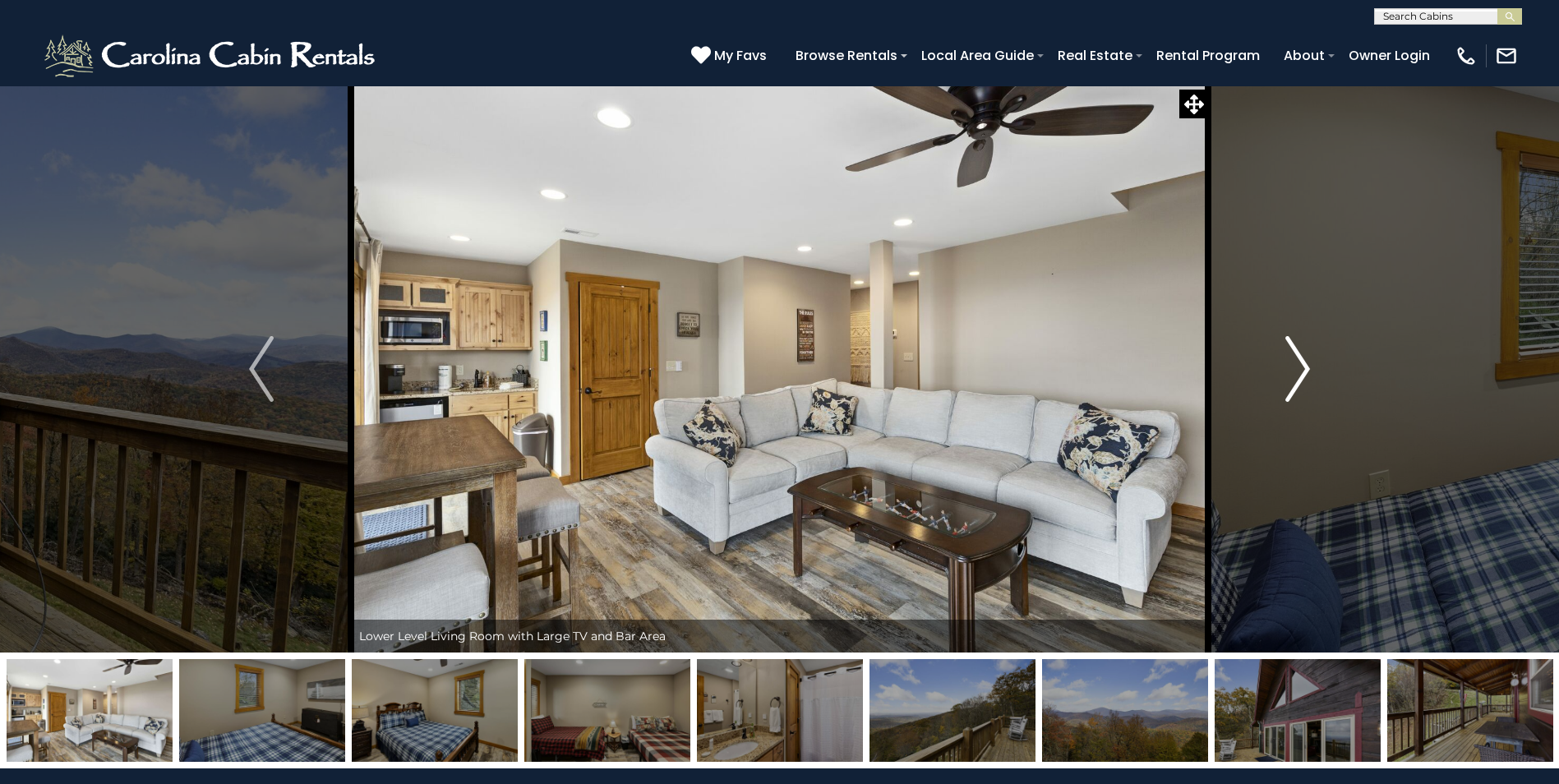
click at [1297, 375] on img "Next" at bounding box center [1298, 369] width 24 height 66
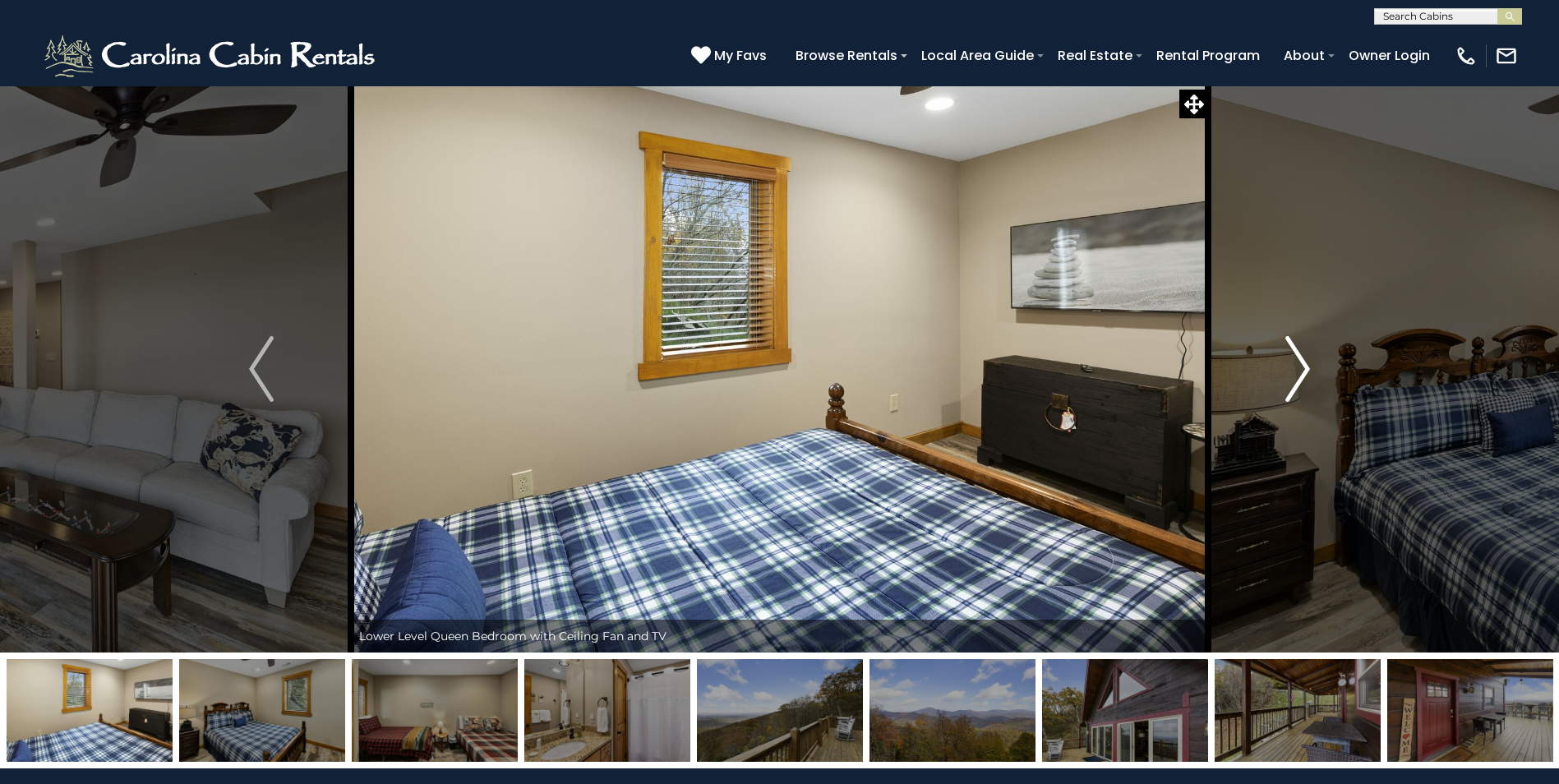
click at [1299, 373] on img "Next" at bounding box center [1298, 369] width 24 height 66
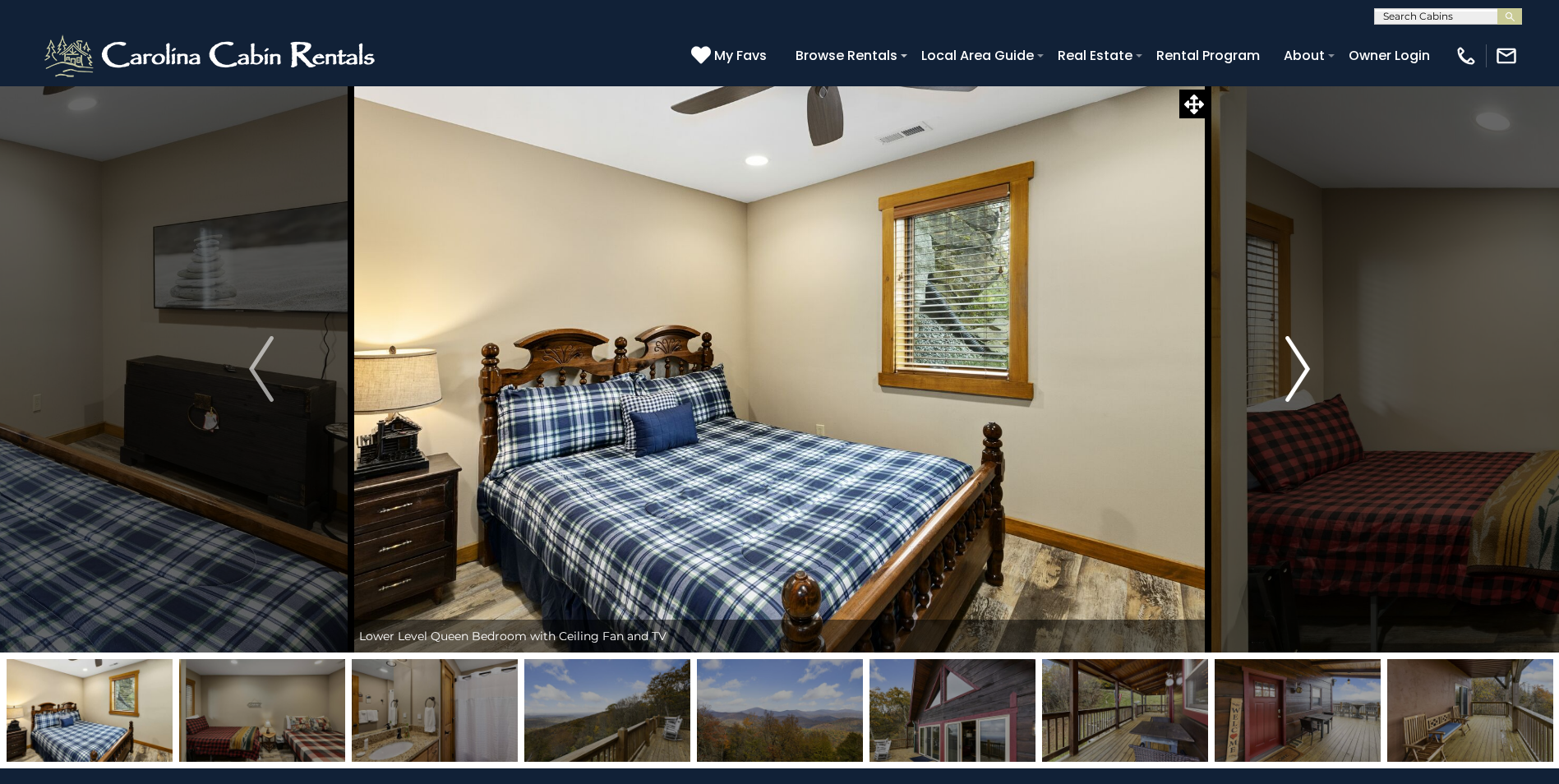
click at [1299, 373] on img "Next" at bounding box center [1298, 369] width 24 height 66
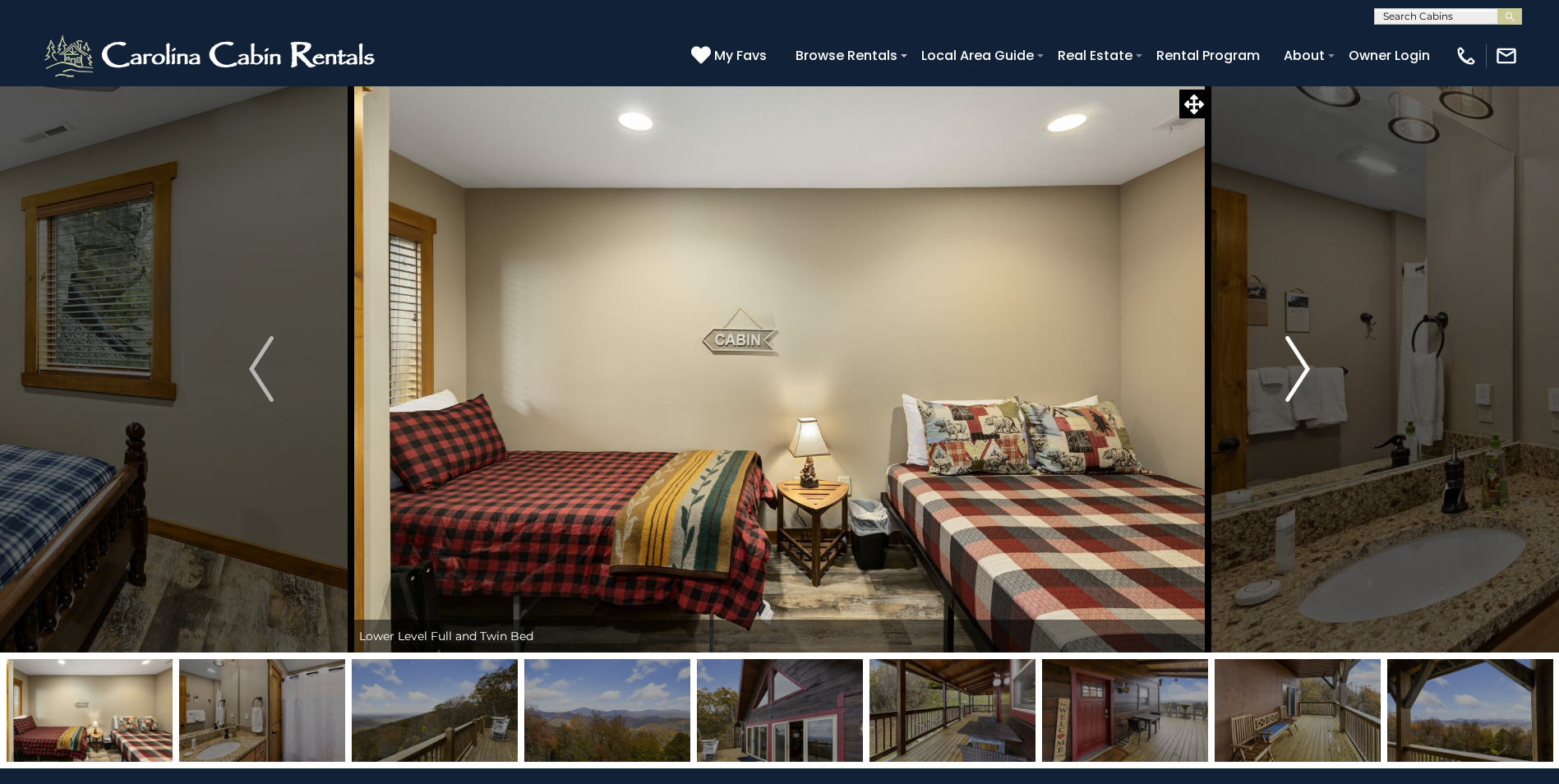
click at [1299, 373] on img "Next" at bounding box center [1298, 369] width 24 height 66
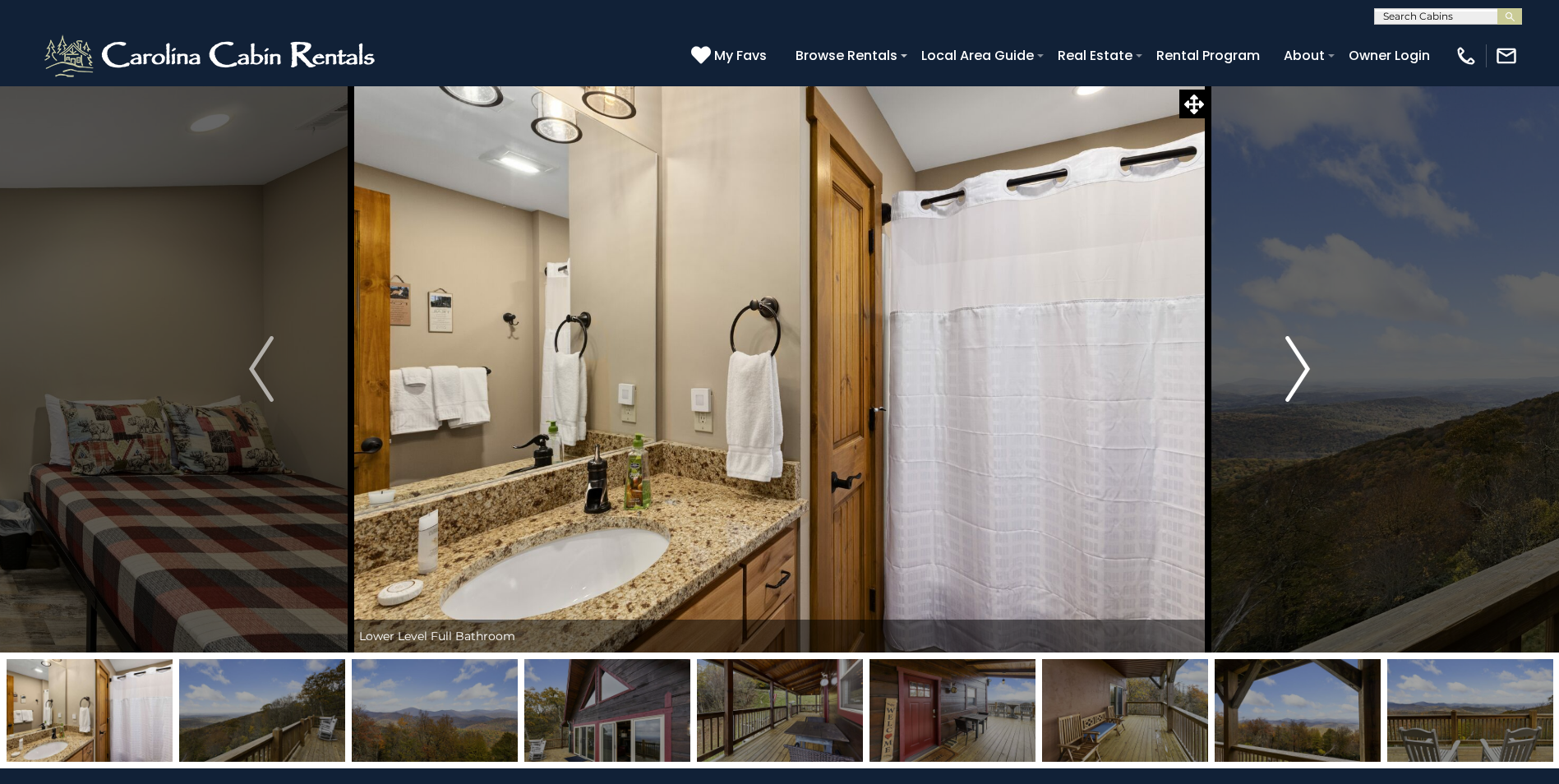
click at [1299, 373] on img "Next" at bounding box center [1298, 369] width 24 height 66
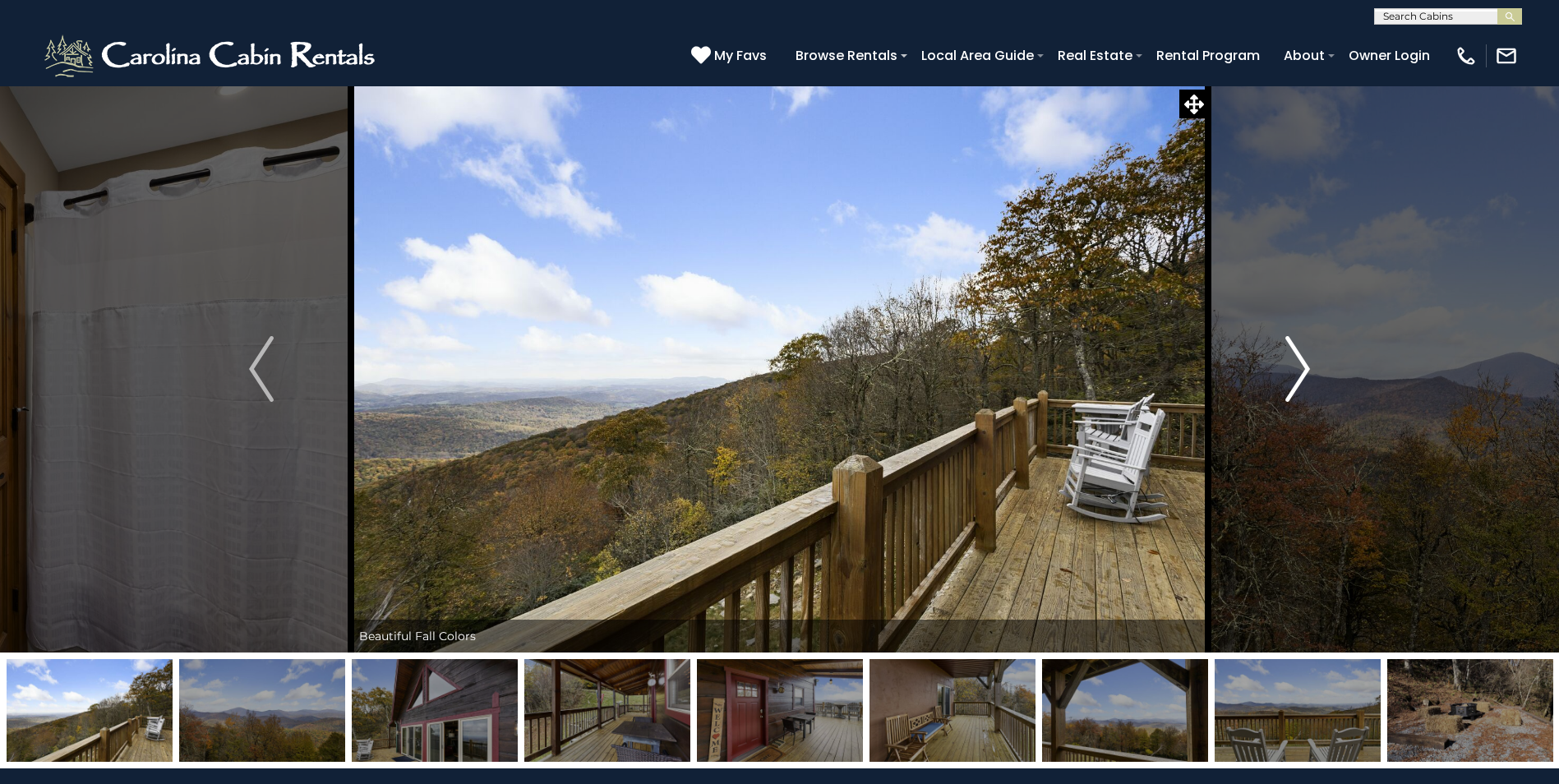
click at [1299, 373] on img "Next" at bounding box center [1298, 369] width 24 height 66
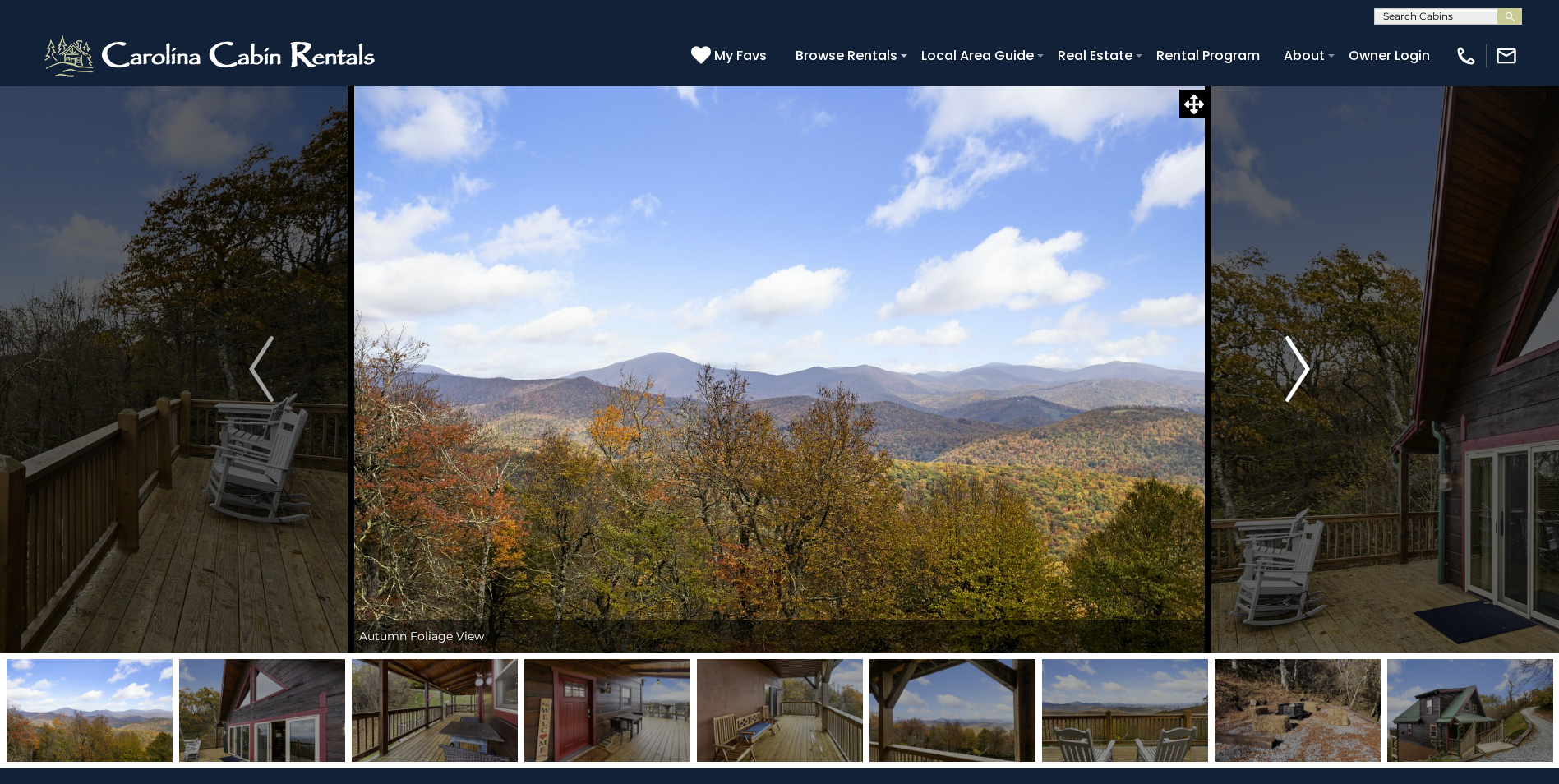
click at [1299, 373] on img "Next" at bounding box center [1298, 369] width 24 height 66
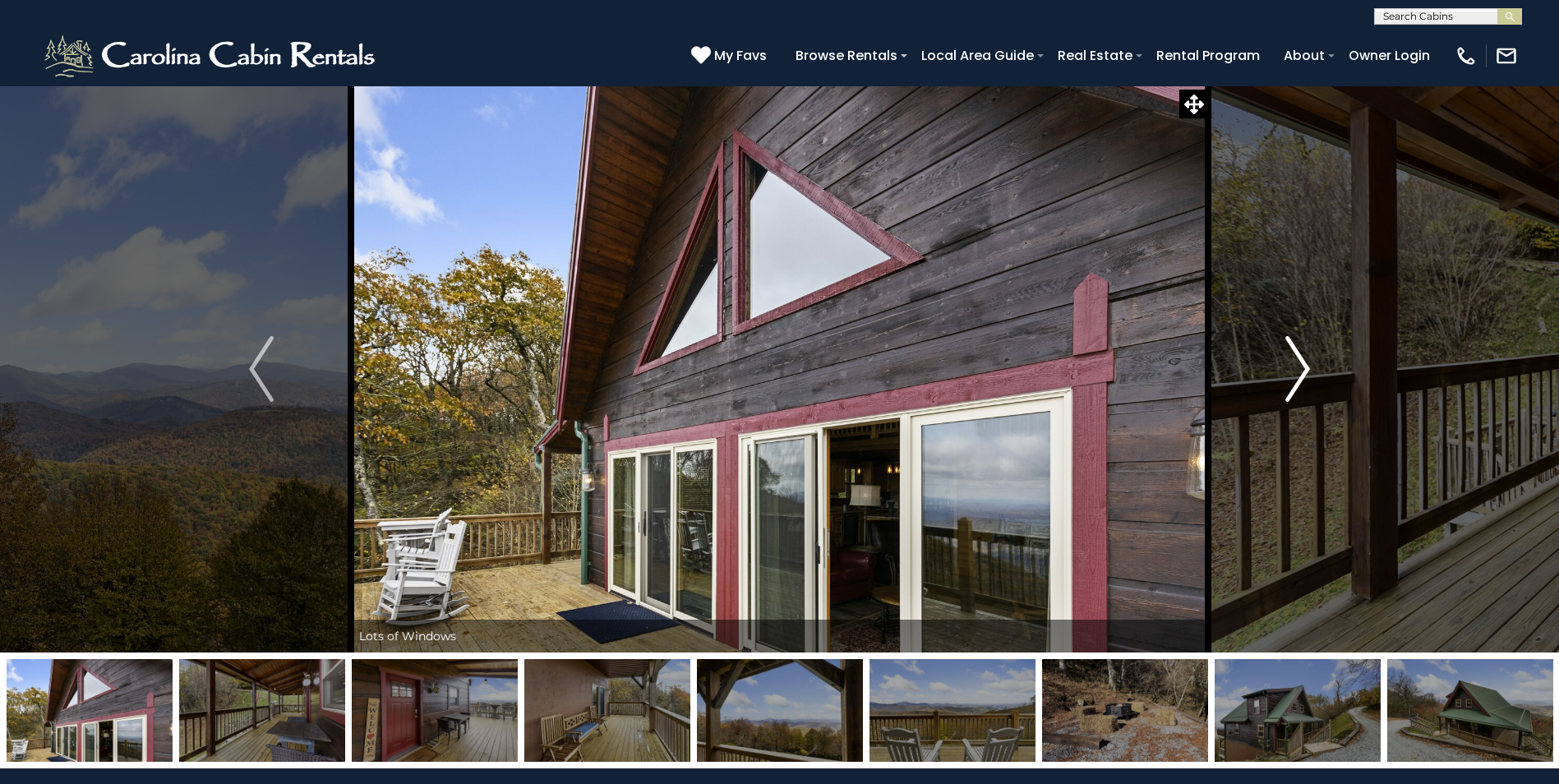
click at [1299, 373] on img "Next" at bounding box center [1298, 369] width 24 height 66
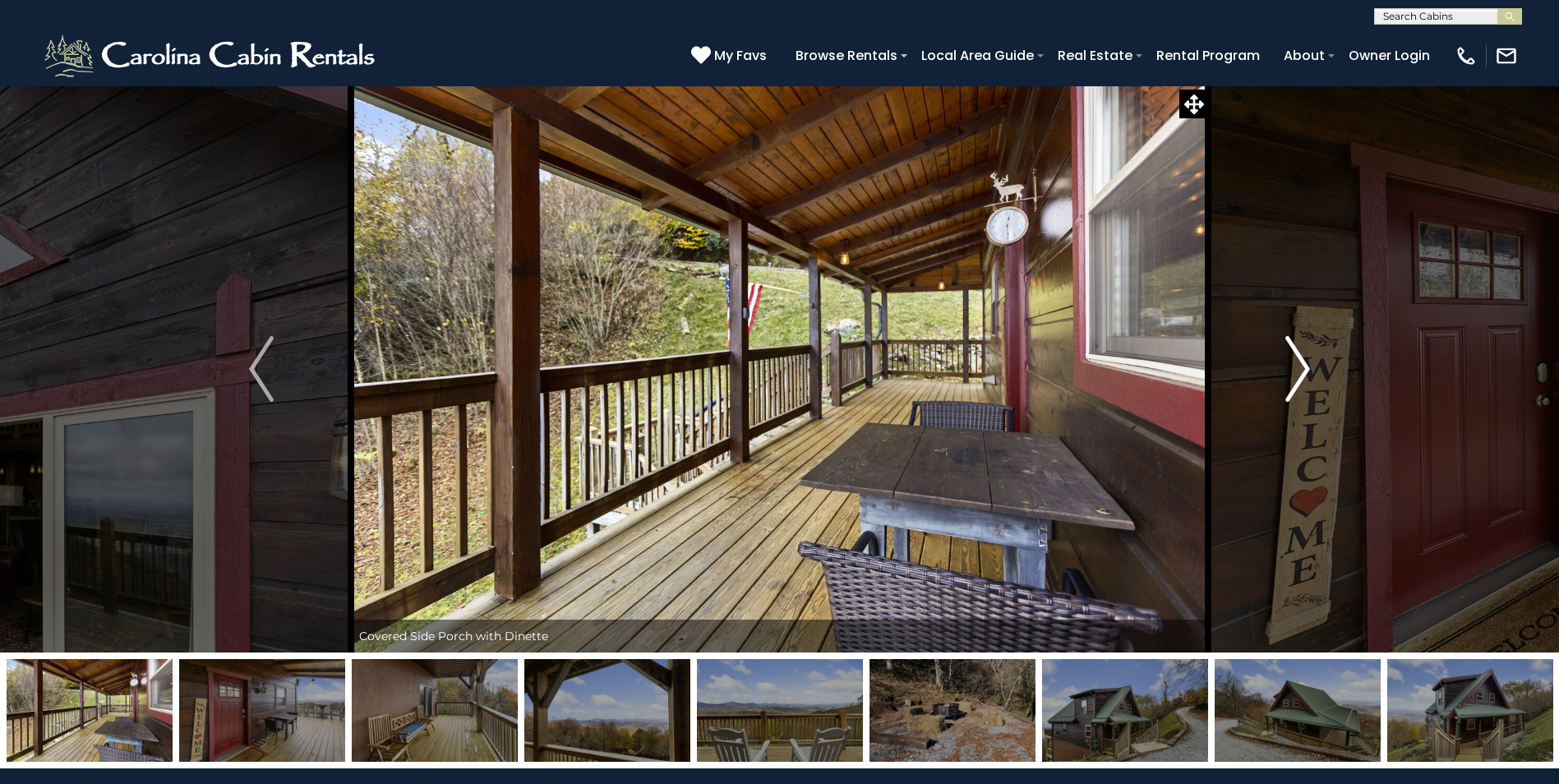
click at [1299, 373] on img "Next" at bounding box center [1298, 369] width 24 height 66
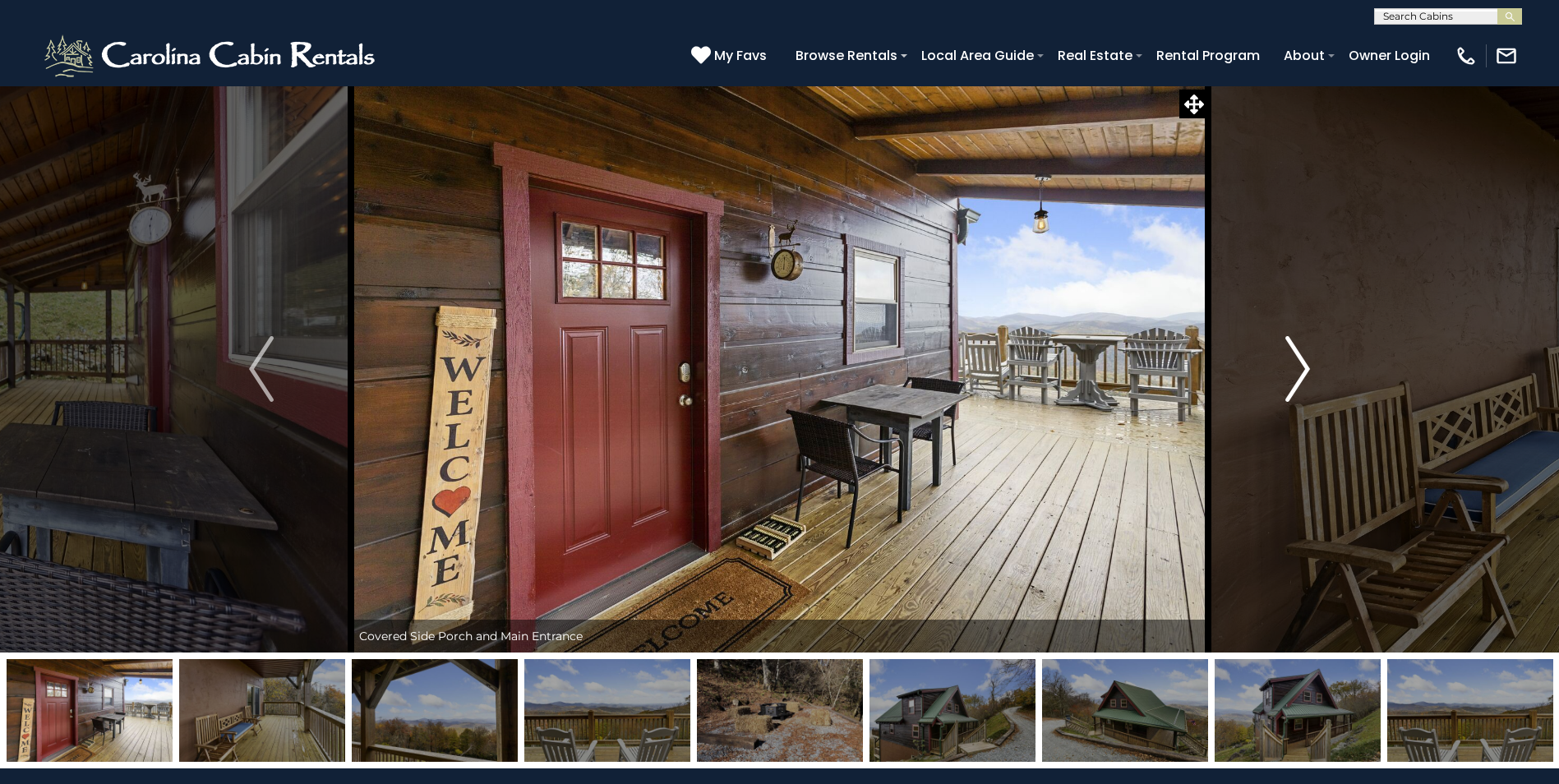
click at [1299, 373] on img "Next" at bounding box center [1298, 369] width 24 height 66
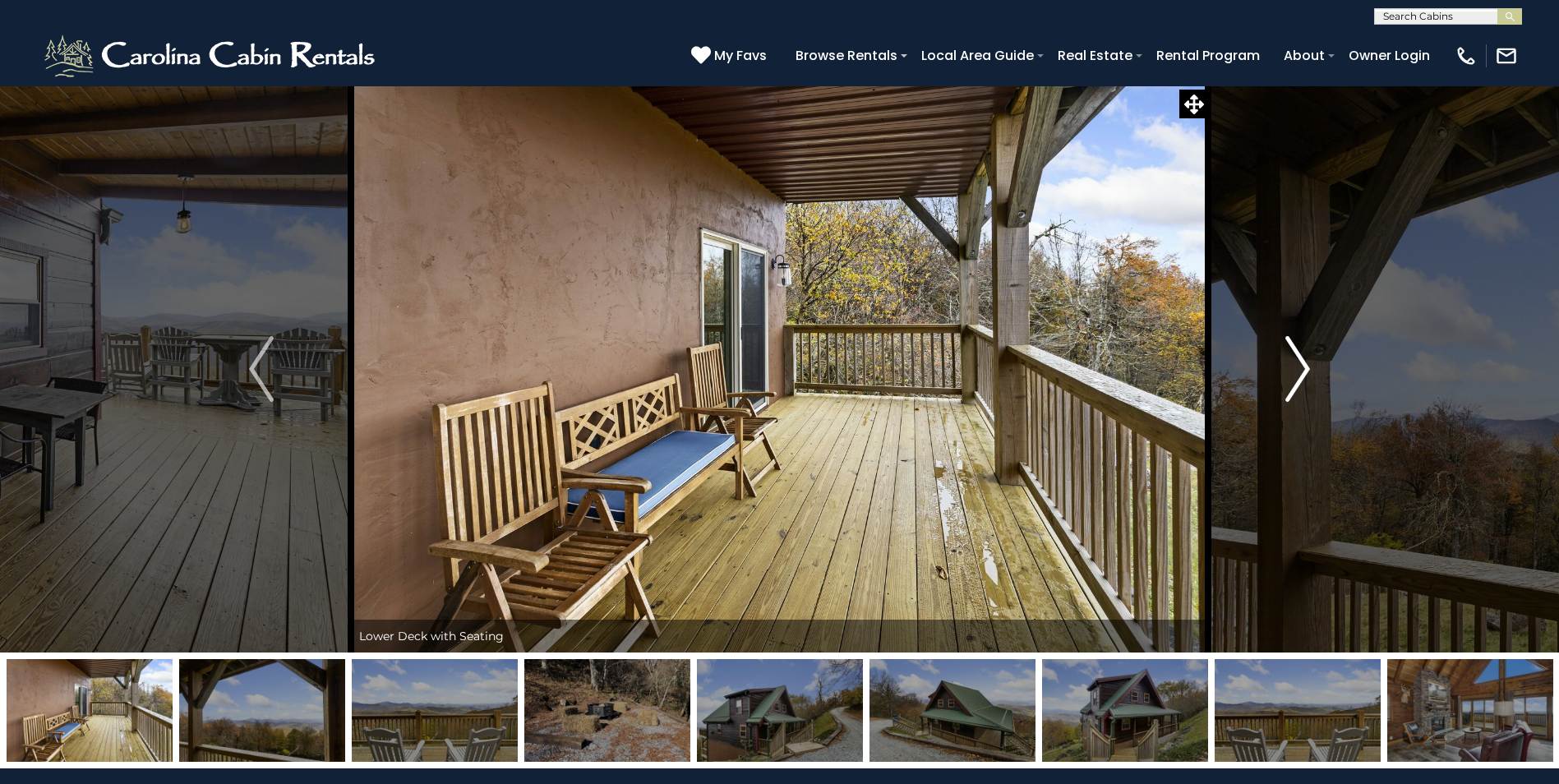
click at [1298, 373] on img "Next" at bounding box center [1298, 369] width 24 height 66
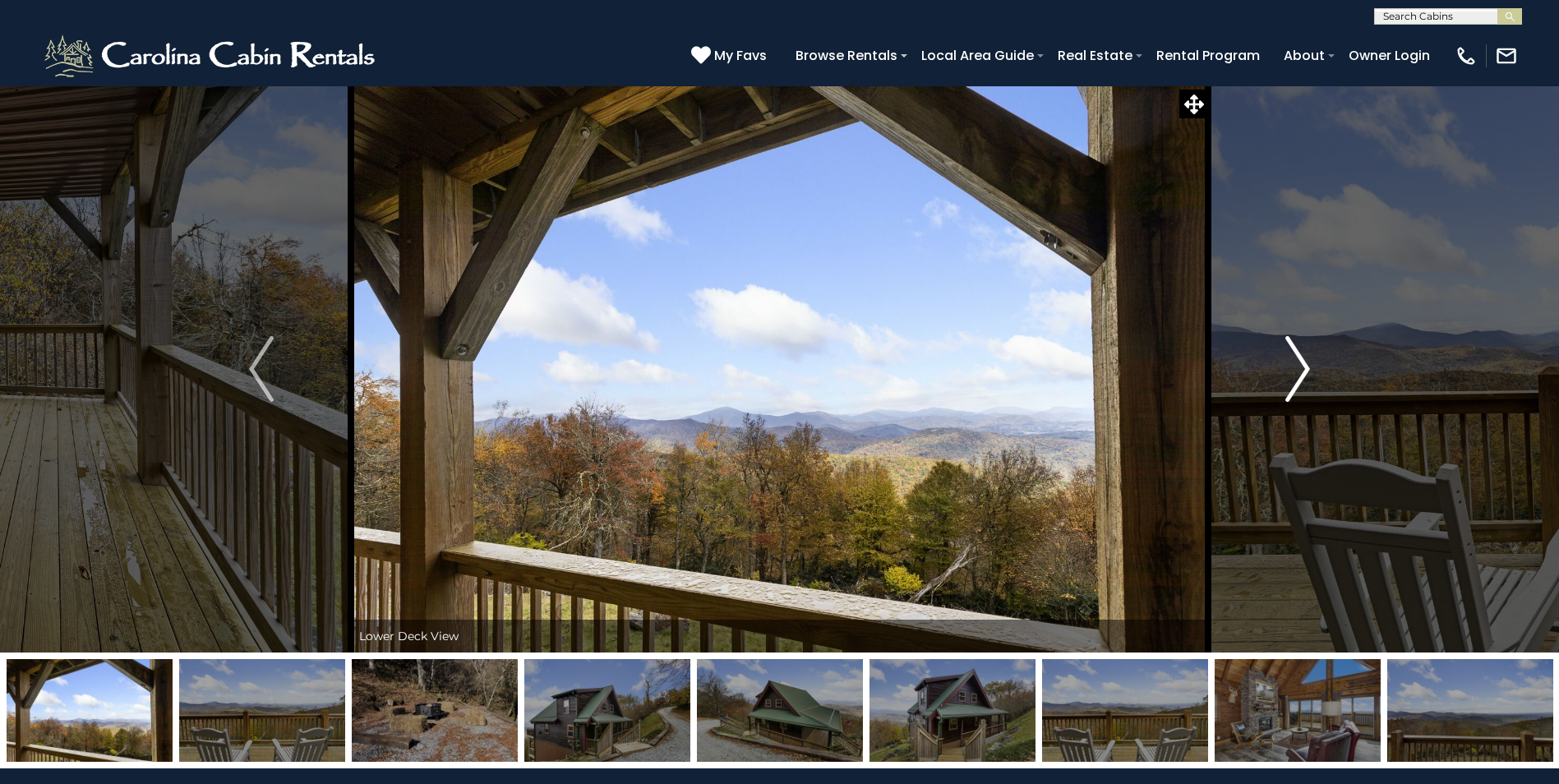
click at [1298, 373] on img "Next" at bounding box center [1298, 369] width 24 height 66
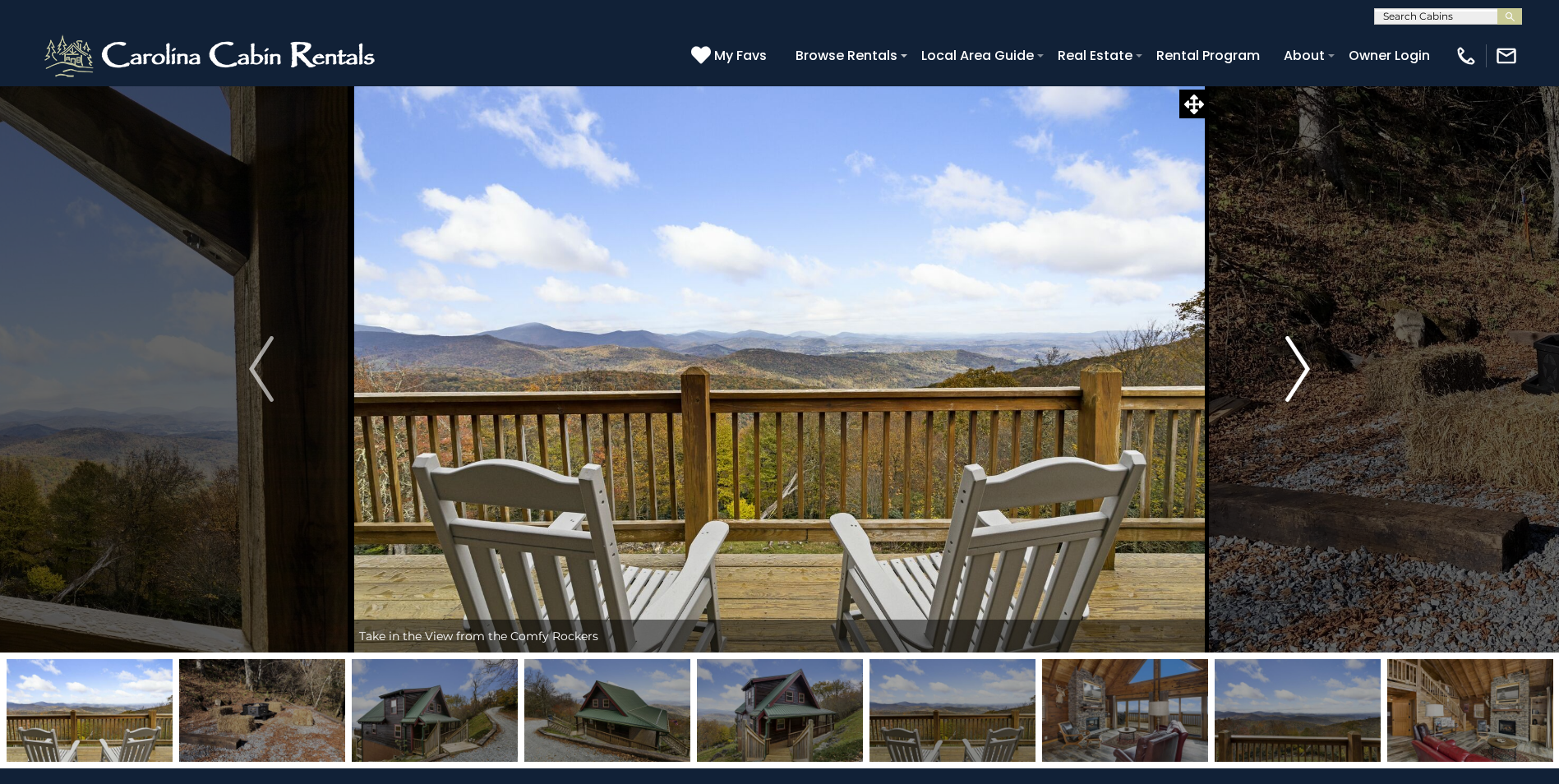
click at [1298, 373] on img "Next" at bounding box center [1298, 369] width 24 height 66
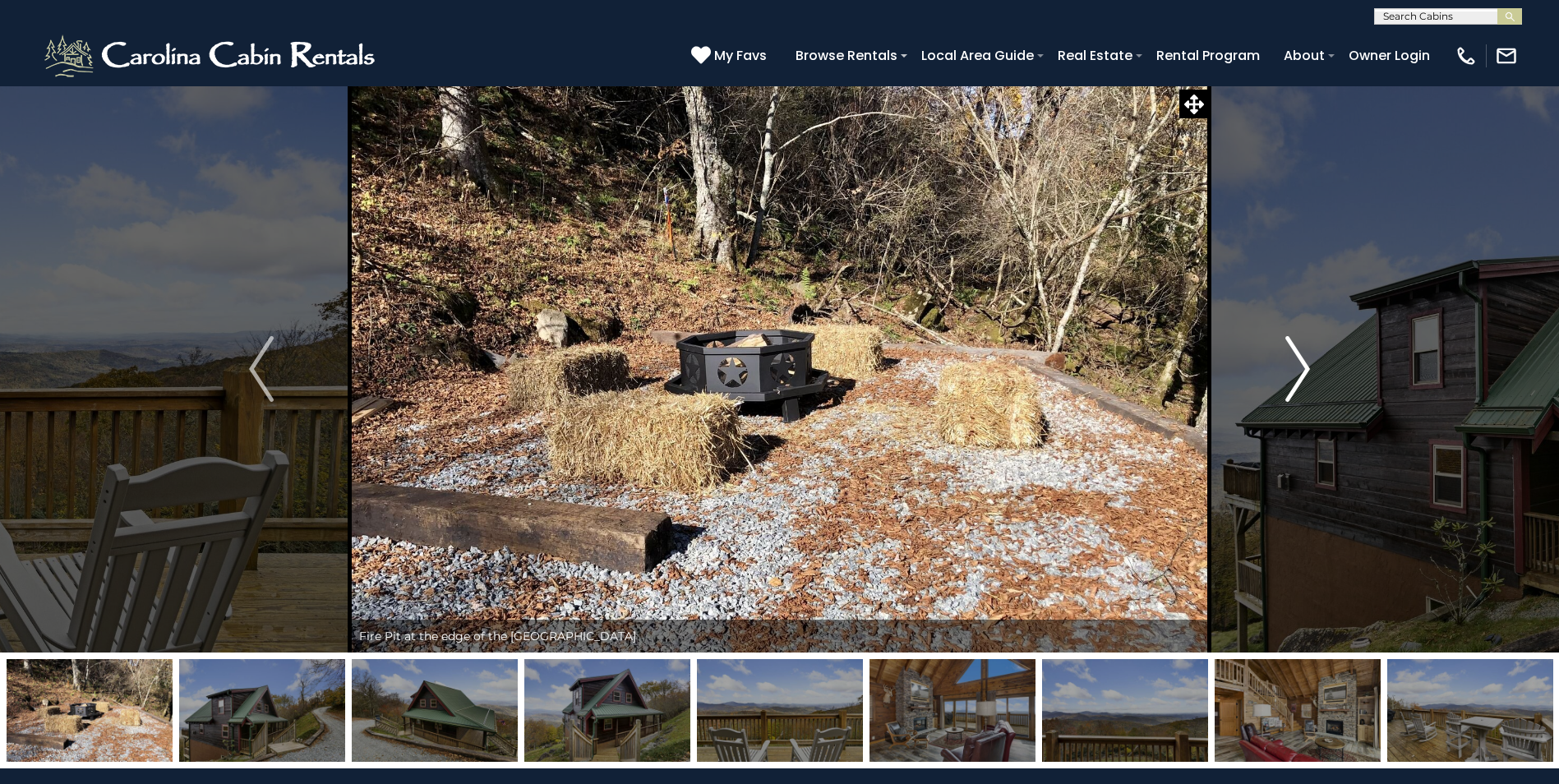
click at [1298, 373] on img "Next" at bounding box center [1298, 369] width 24 height 66
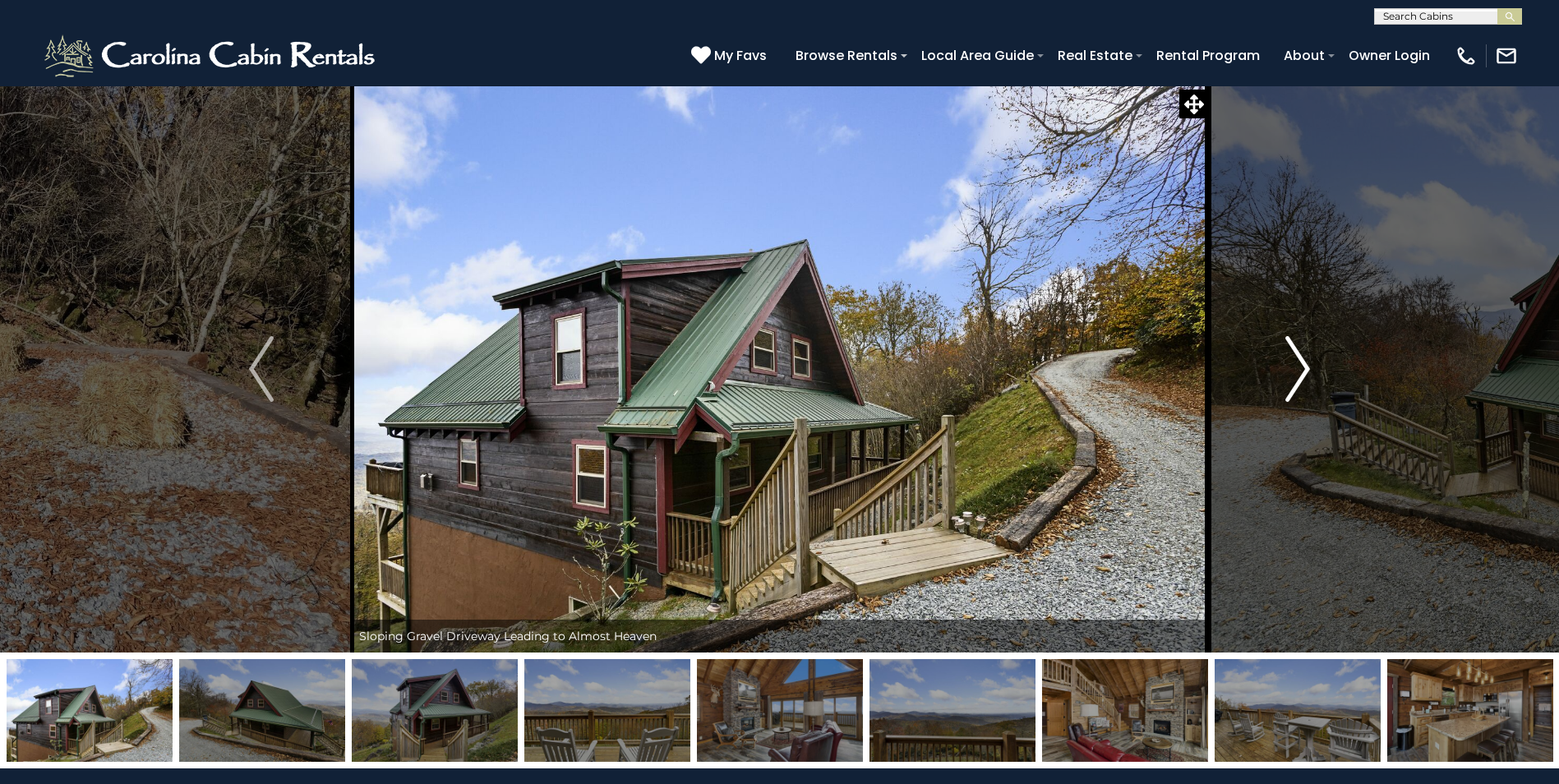
click at [1298, 373] on img "Next" at bounding box center [1298, 369] width 24 height 66
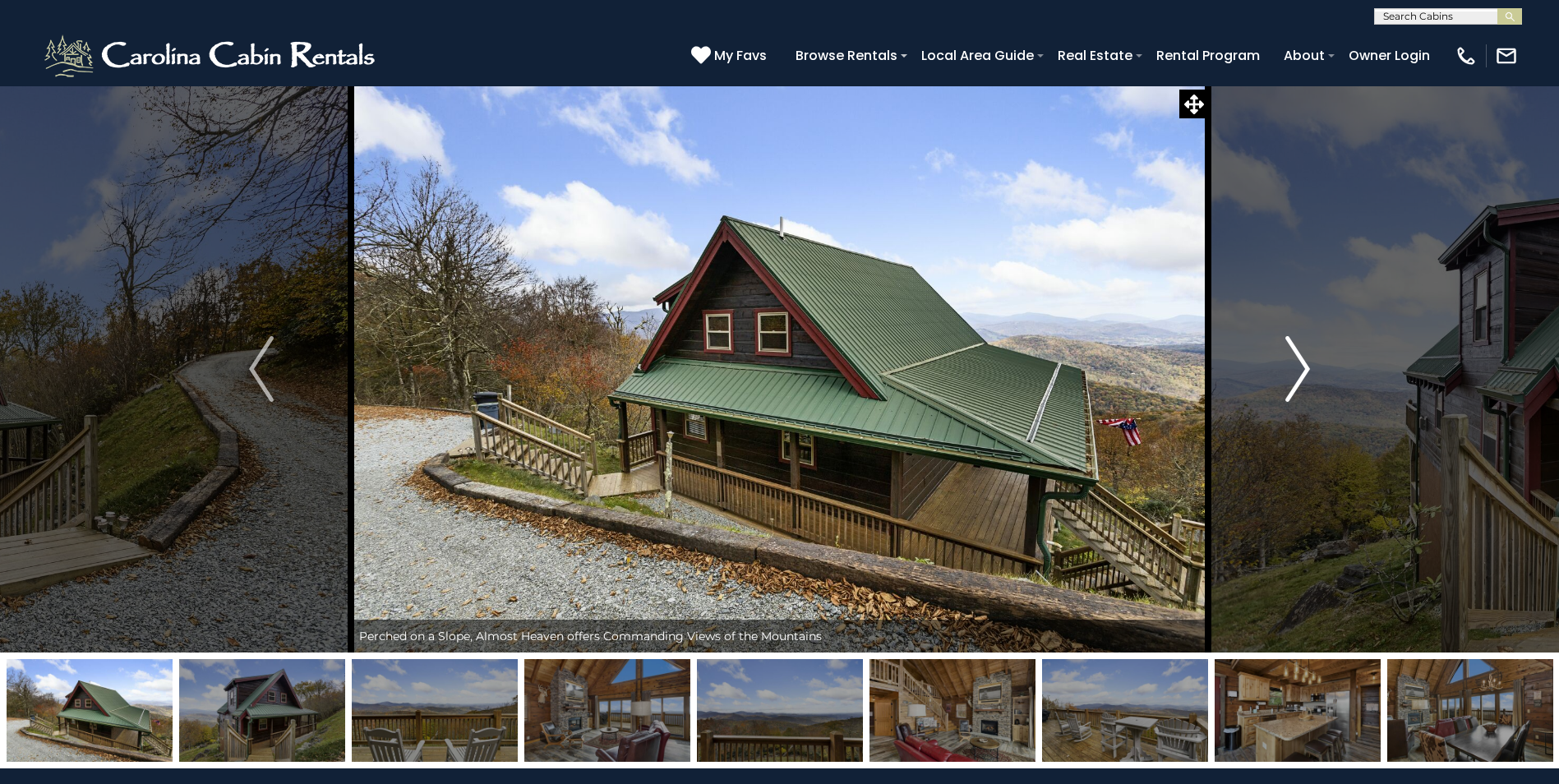
click at [1300, 369] on img "Next" at bounding box center [1298, 369] width 24 height 66
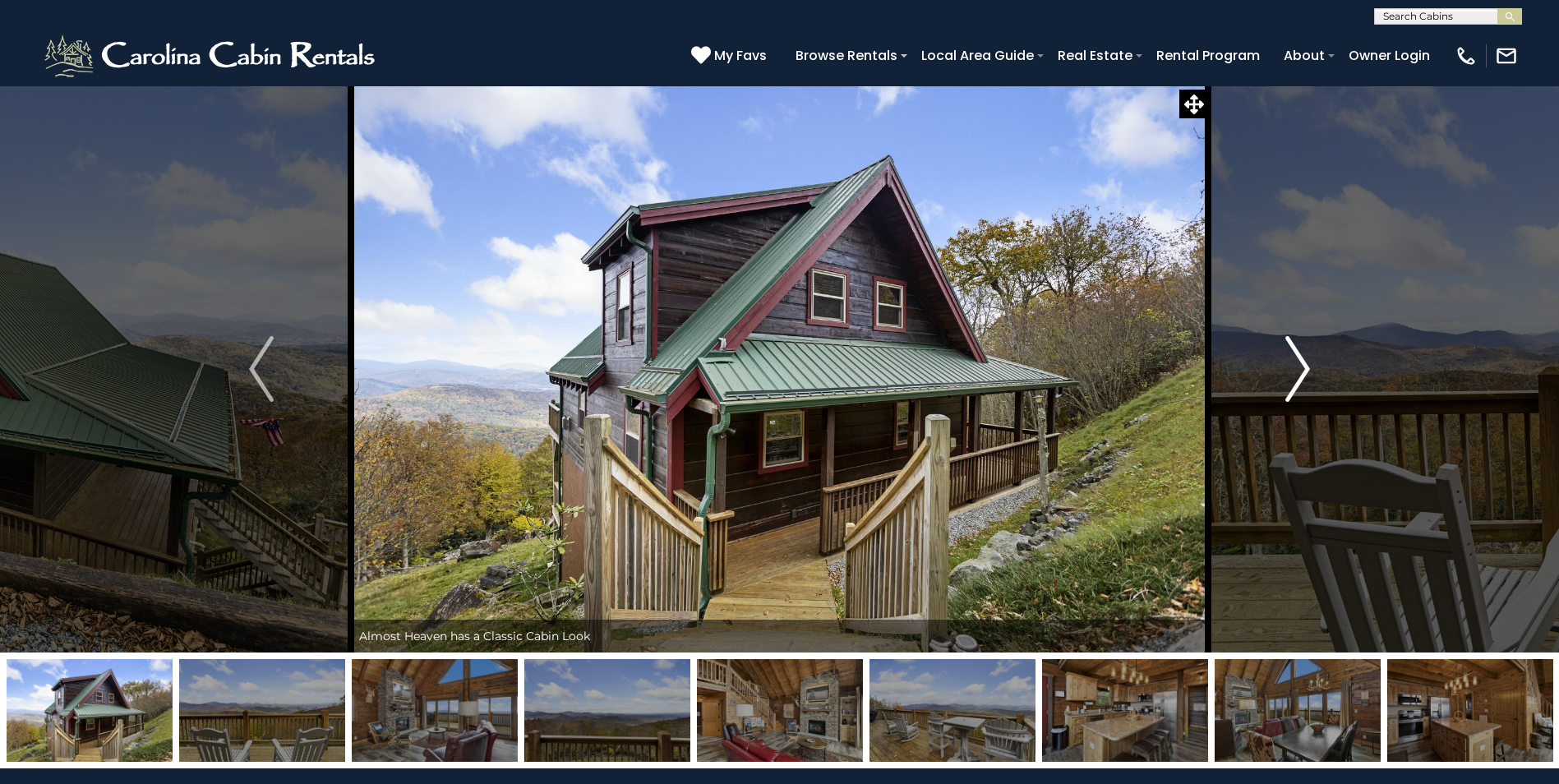
click at [1300, 369] on img "Next" at bounding box center [1298, 369] width 24 height 66
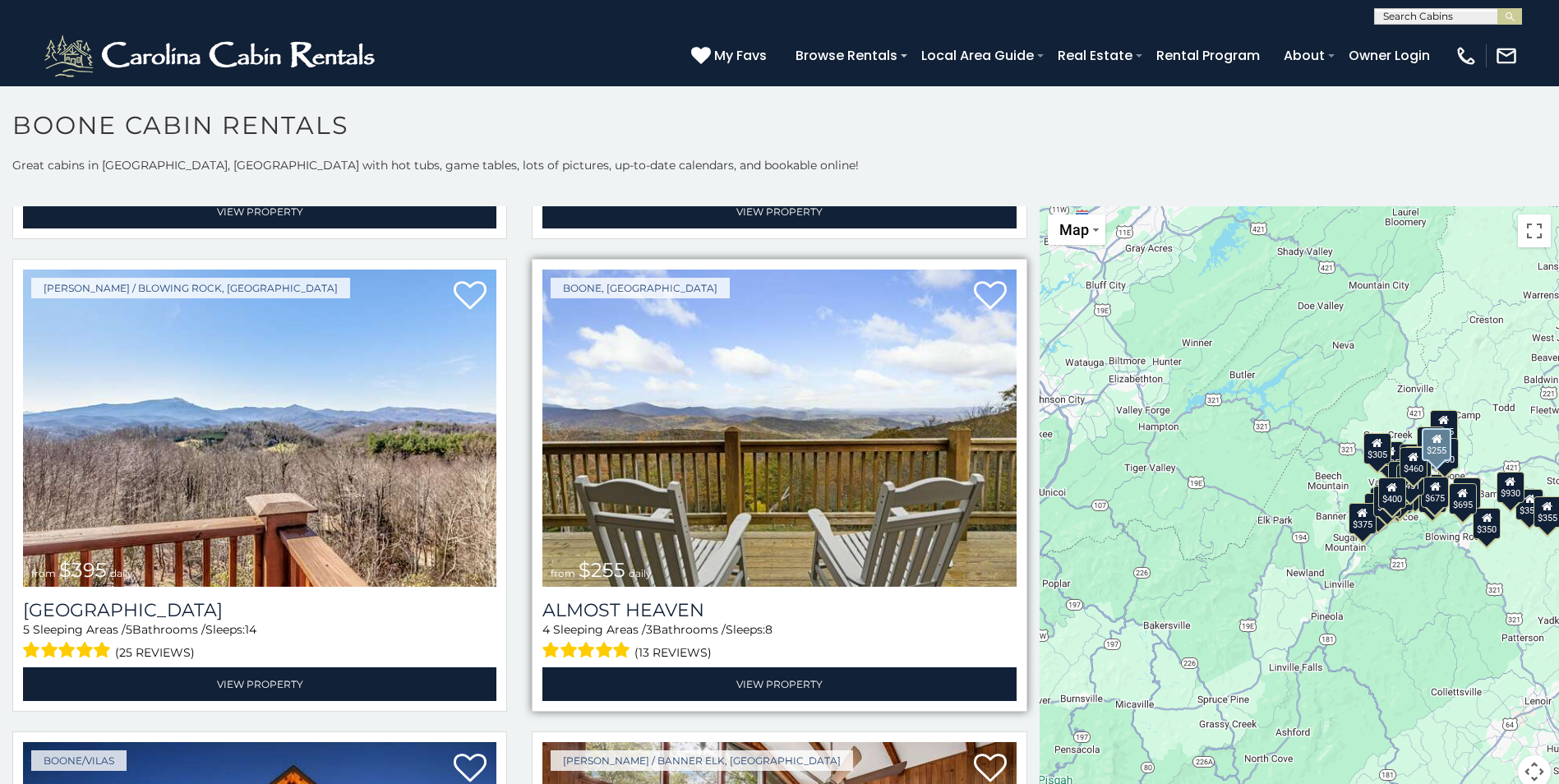
scroll to position [3287, 0]
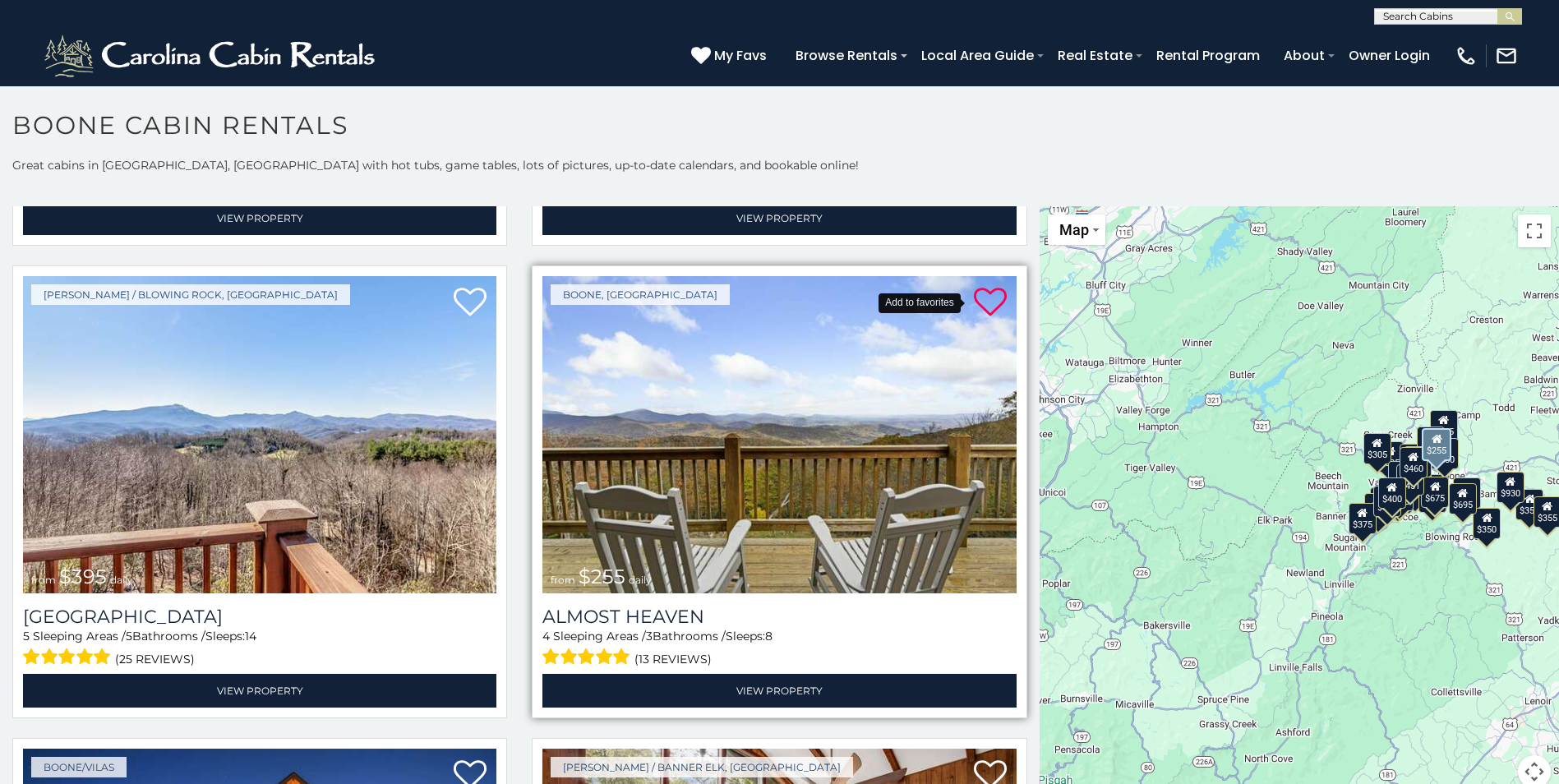
click at [955, 276] on div "Add to favorites [GEOGRAPHIC_DATA], [GEOGRAPHIC_DATA] from $255 daily" at bounding box center [780, 434] width 474 height 317
click at [976, 286] on icon at bounding box center [990, 302] width 33 height 33
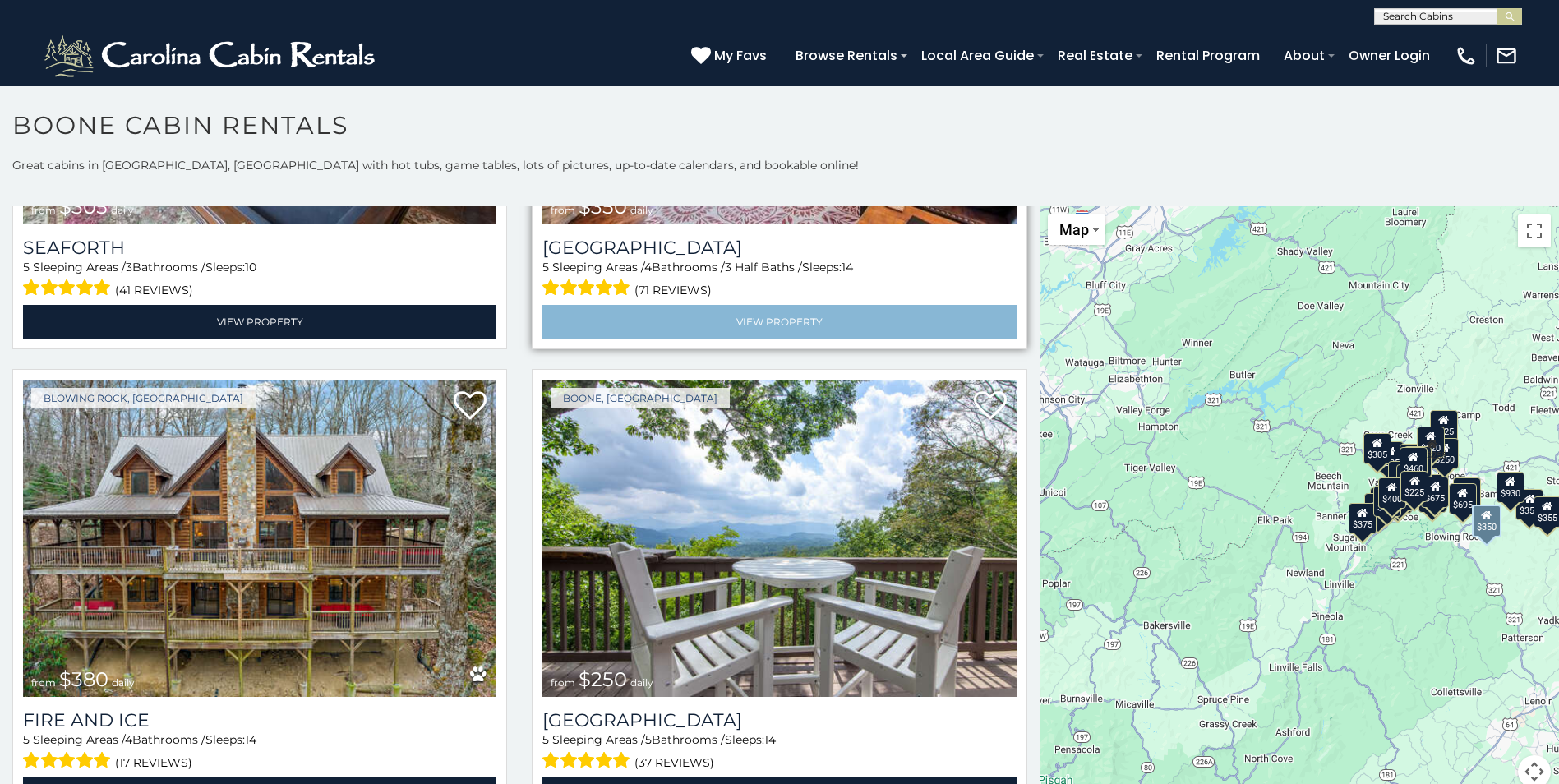
scroll to position [4766, 0]
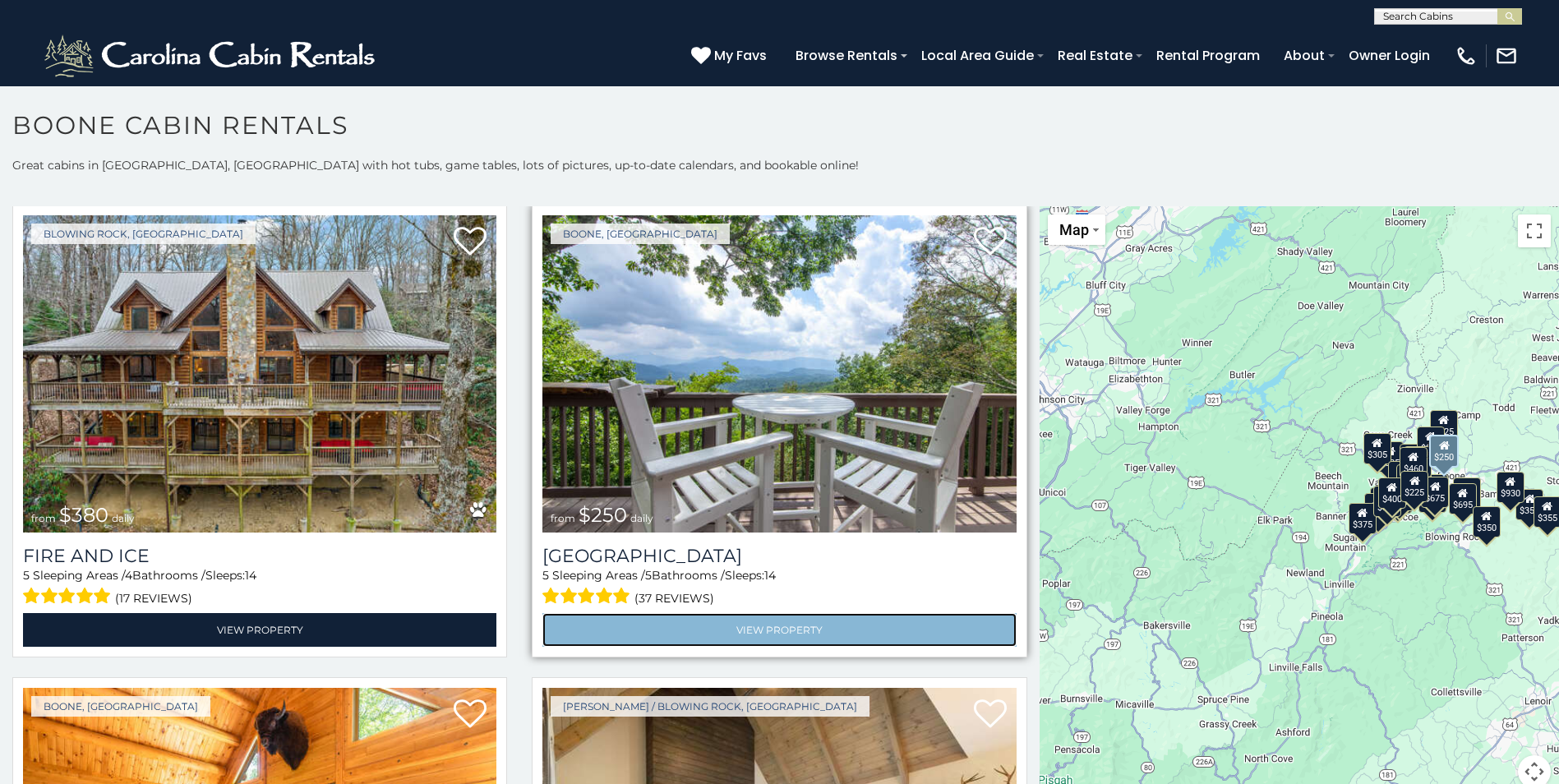
click at [794, 613] on link "View Property" at bounding box center [780, 630] width 474 height 34
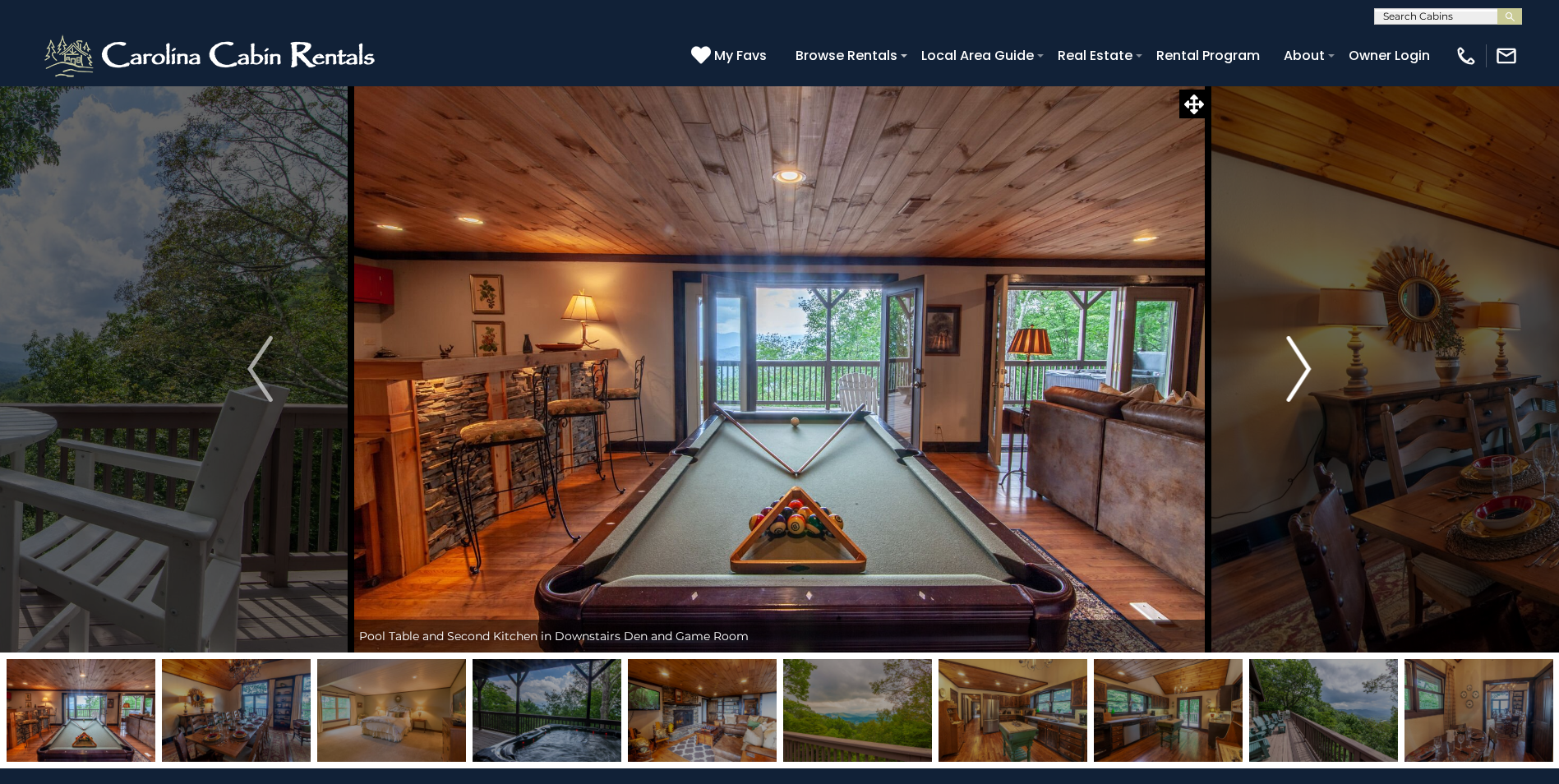
click at [1302, 368] on img "Next" at bounding box center [1299, 369] width 24 height 66
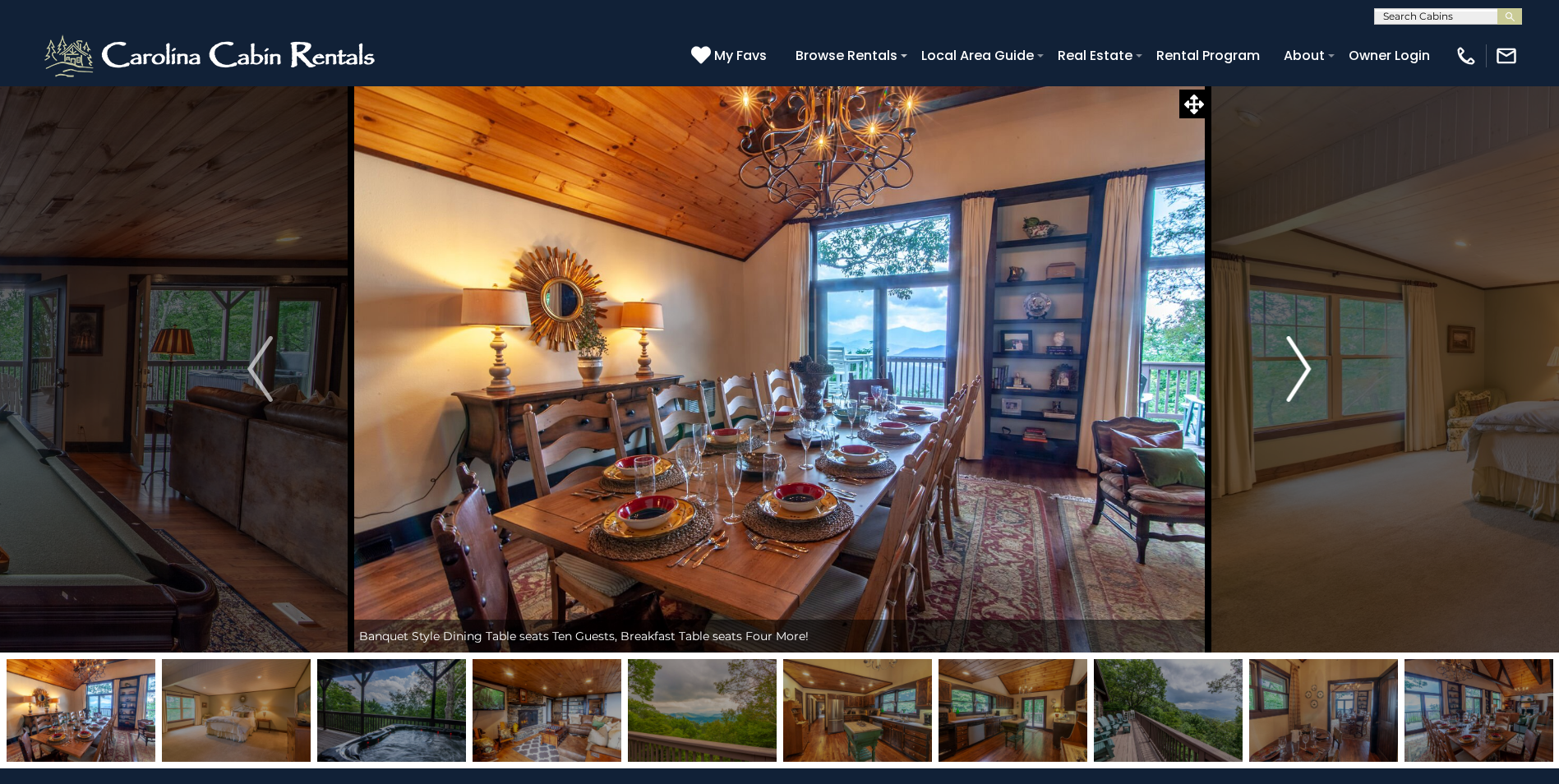
click at [1299, 366] on img "Next" at bounding box center [1299, 369] width 24 height 66
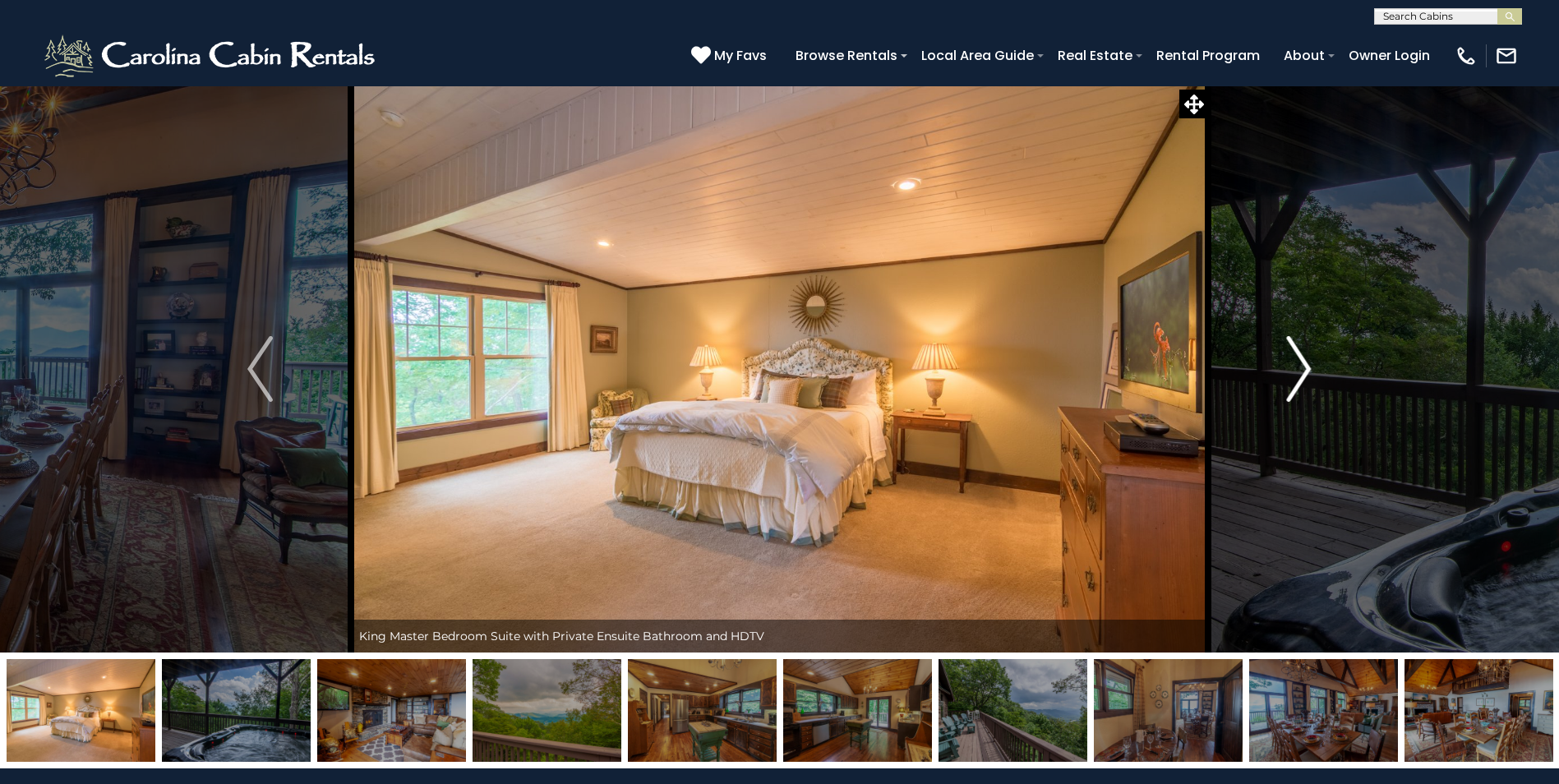
click at [1297, 365] on img "Next" at bounding box center [1299, 369] width 24 height 66
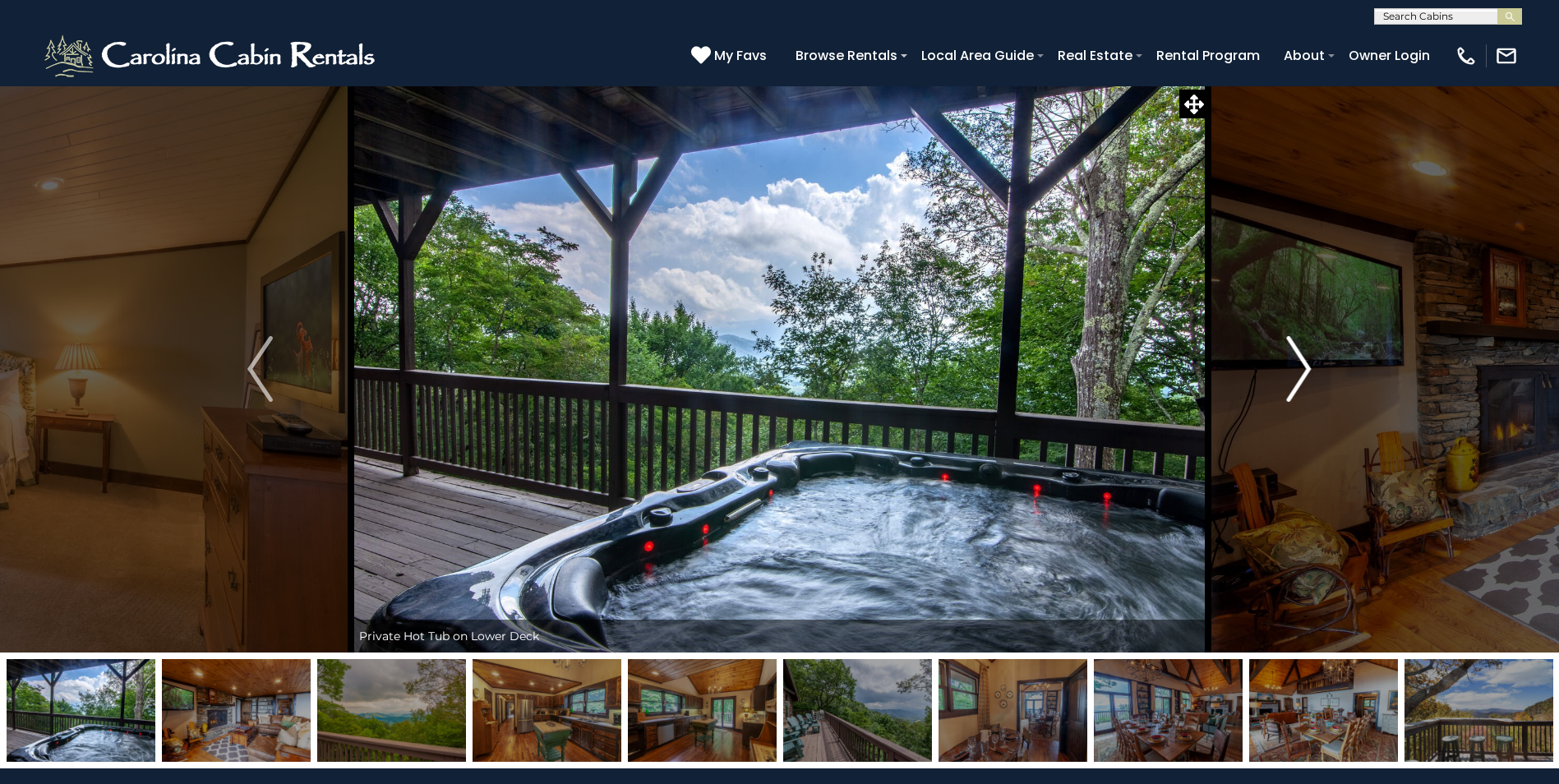
click at [1297, 365] on img "Next" at bounding box center [1299, 369] width 24 height 66
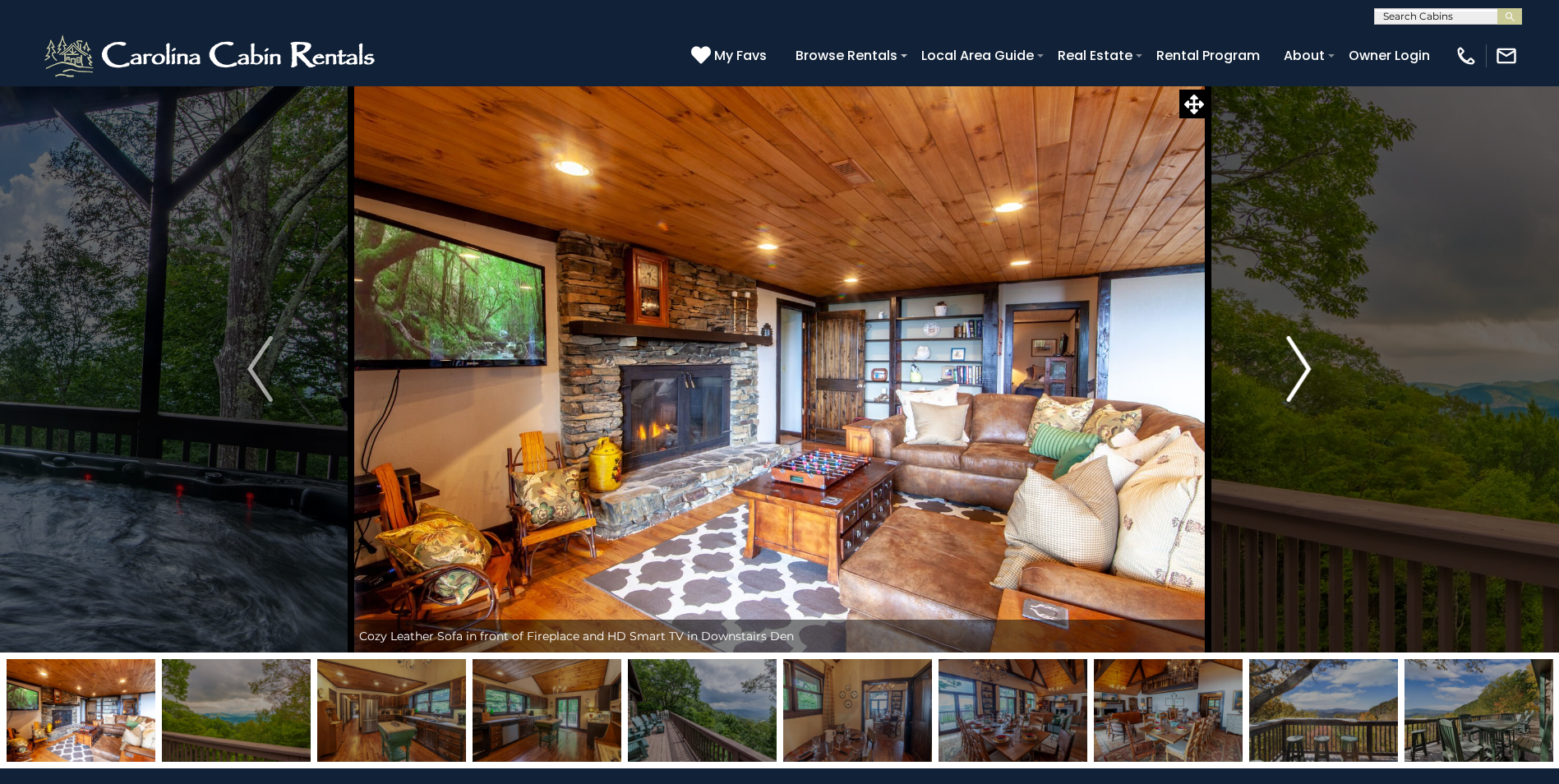
click at [1297, 365] on img "Next" at bounding box center [1299, 369] width 24 height 66
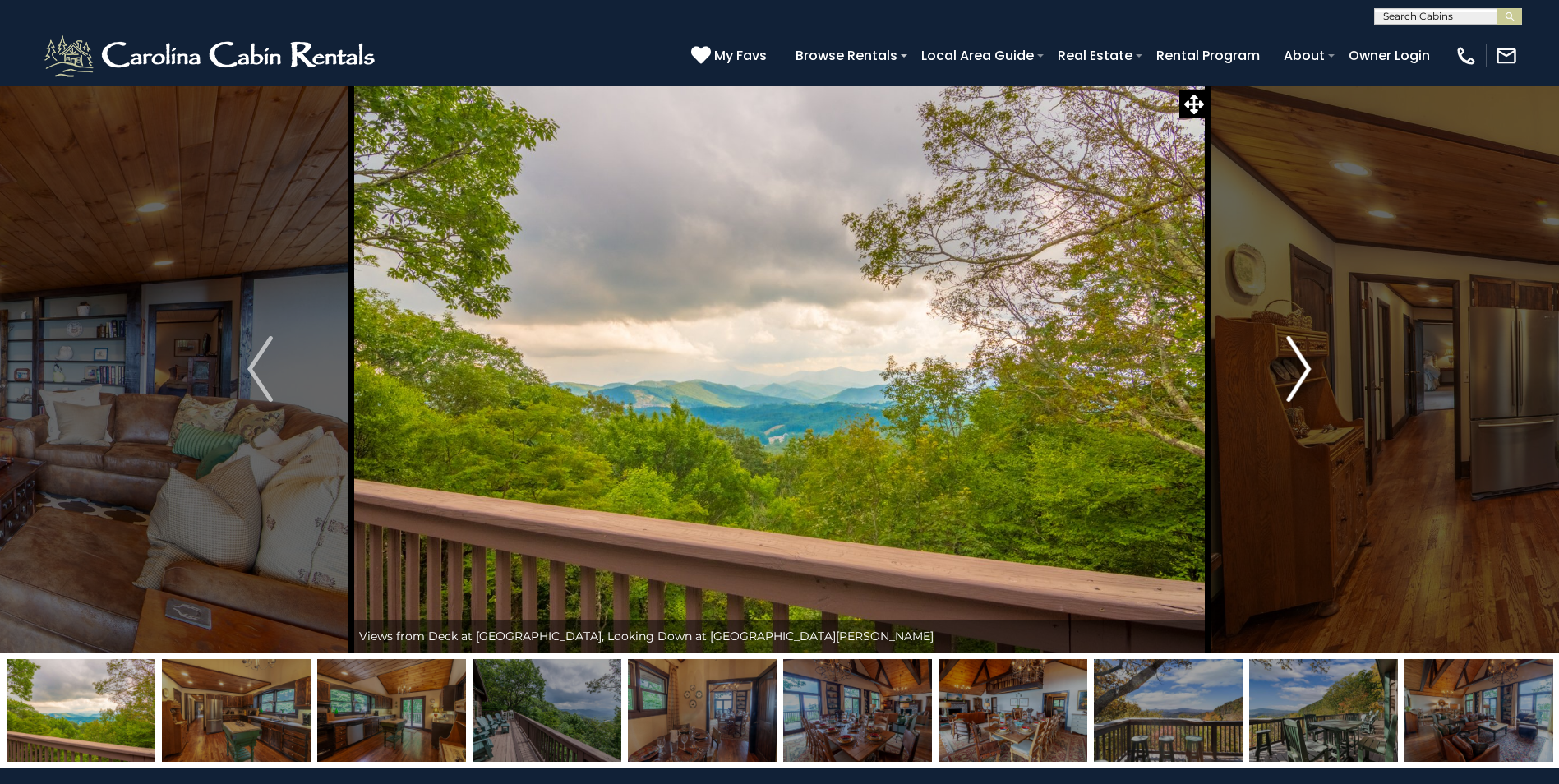
click at [1297, 365] on img "Next" at bounding box center [1299, 369] width 24 height 66
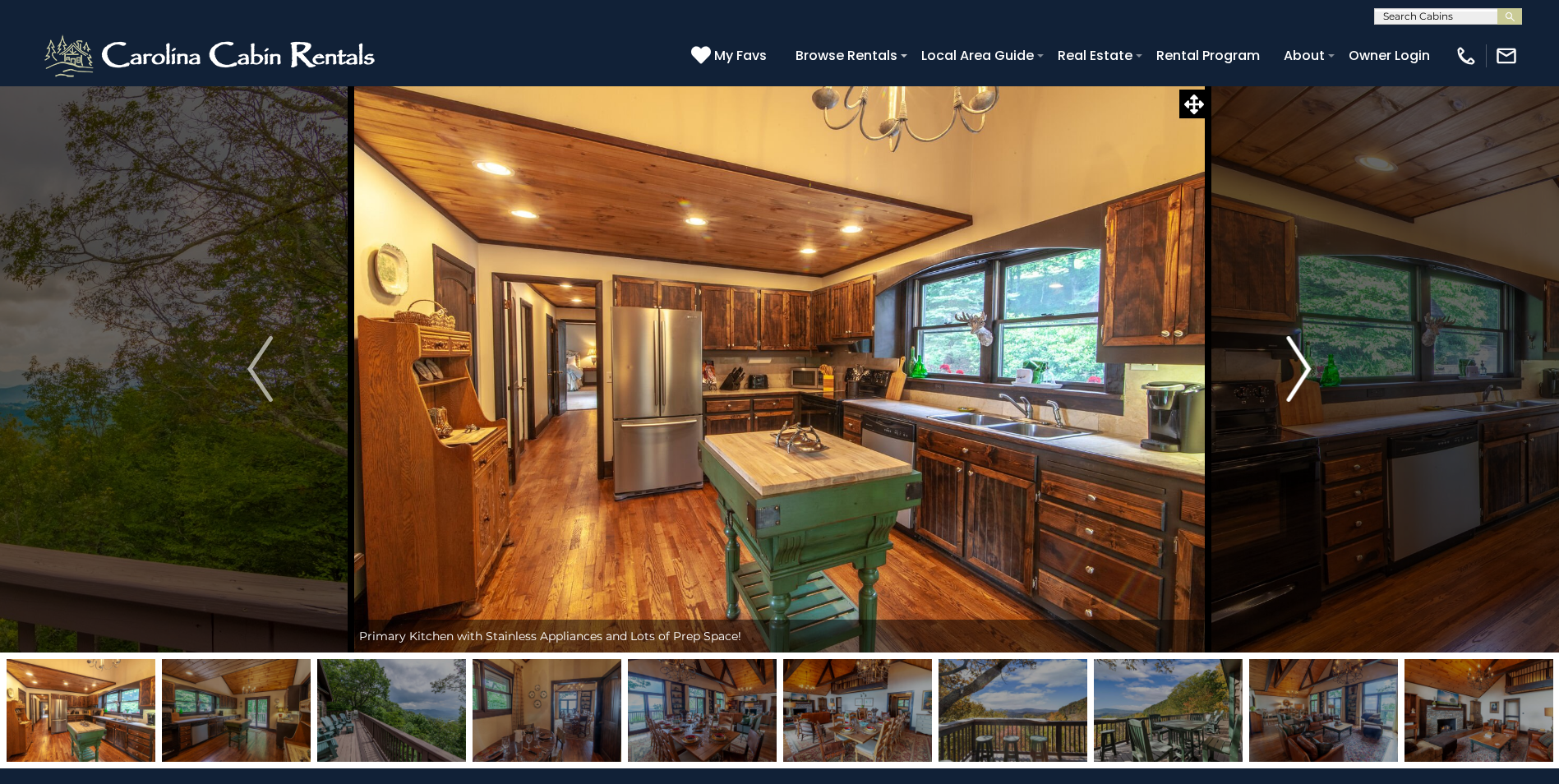
click at [1297, 365] on img "Next" at bounding box center [1299, 369] width 24 height 66
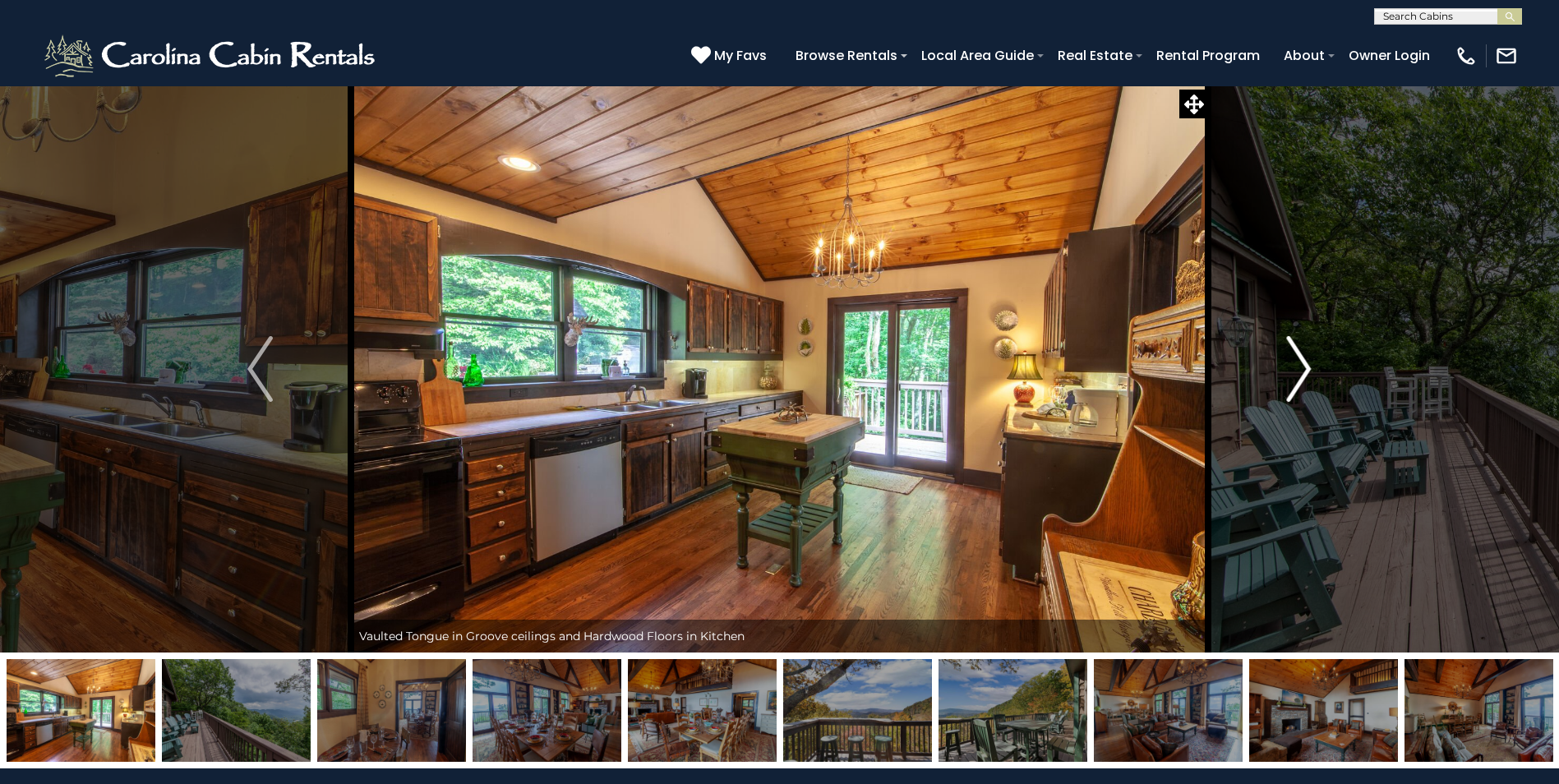
click at [1306, 368] on img "Next" at bounding box center [1299, 369] width 24 height 66
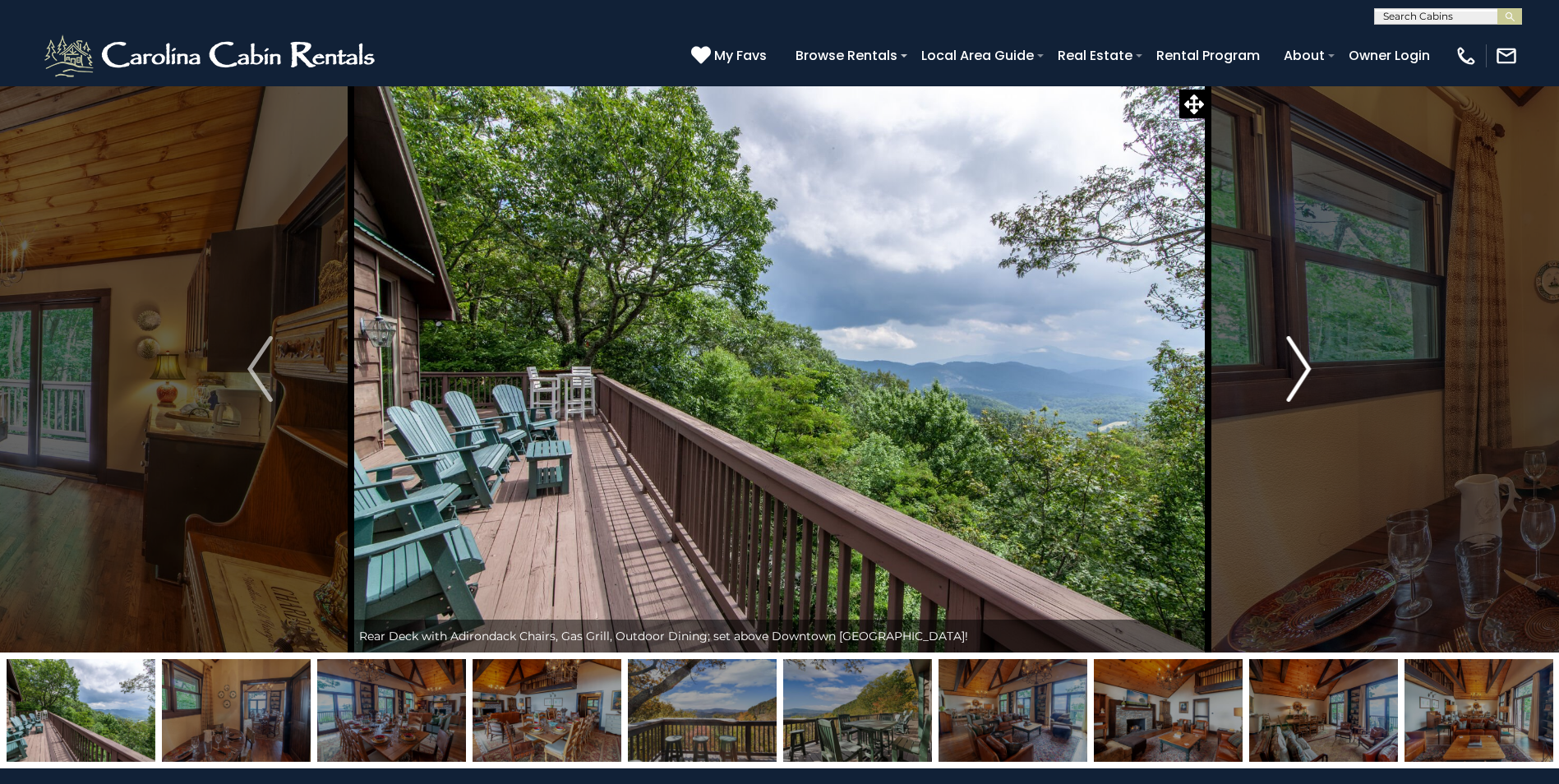
click at [1305, 368] on img "Next" at bounding box center [1299, 369] width 24 height 66
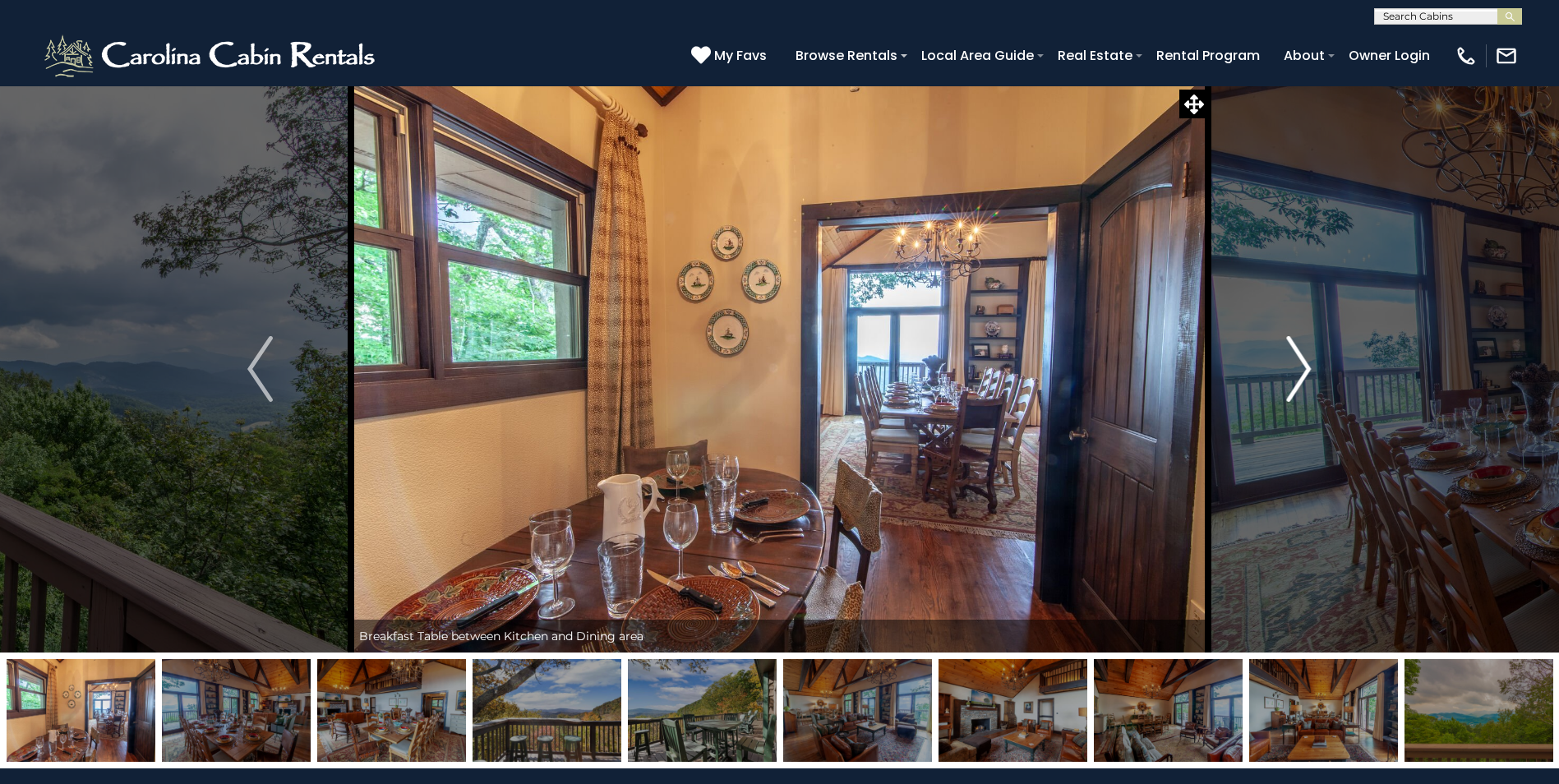
click at [1305, 368] on img "Next" at bounding box center [1299, 369] width 24 height 66
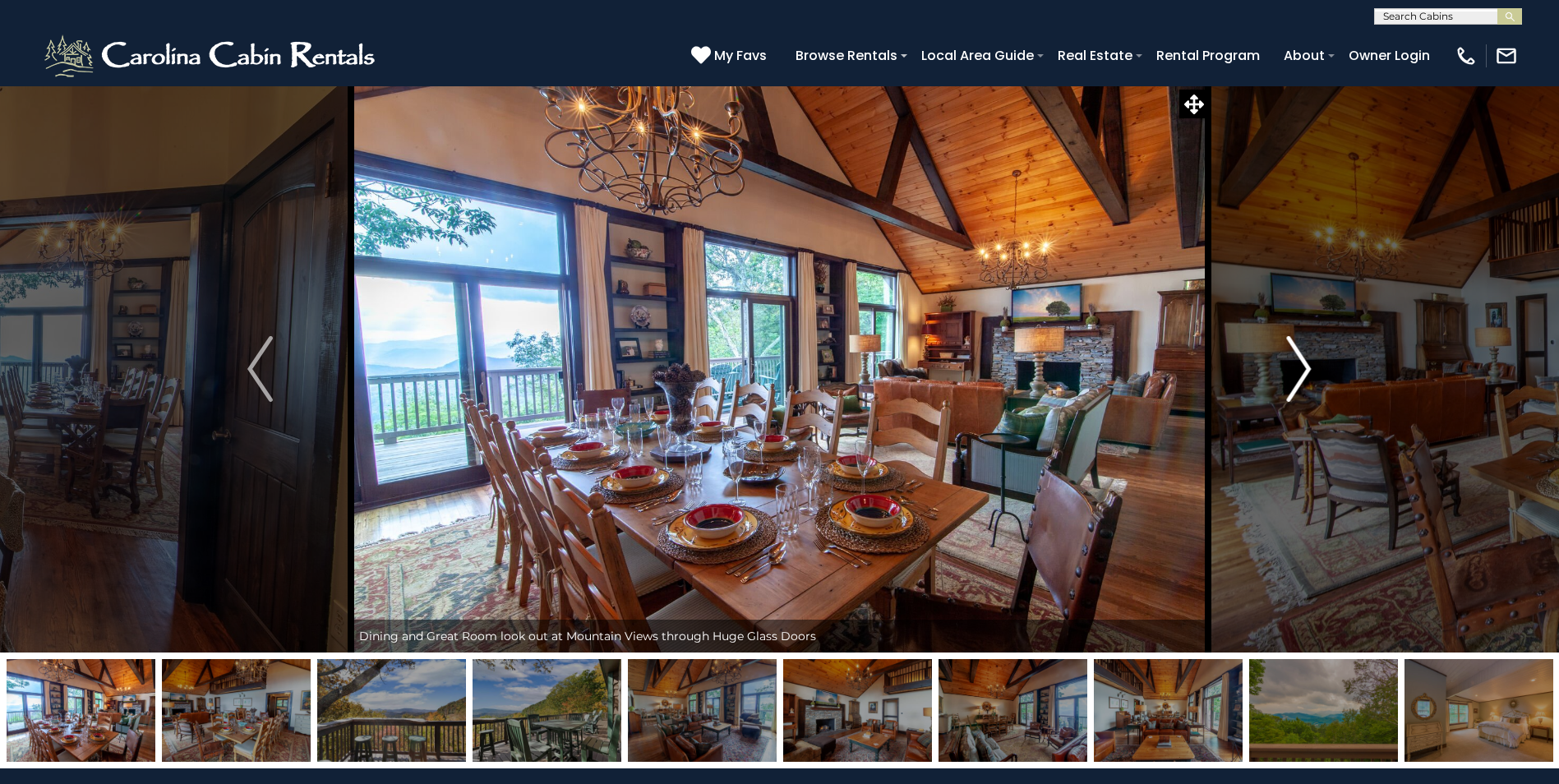
click at [1305, 368] on img "Next" at bounding box center [1299, 369] width 24 height 66
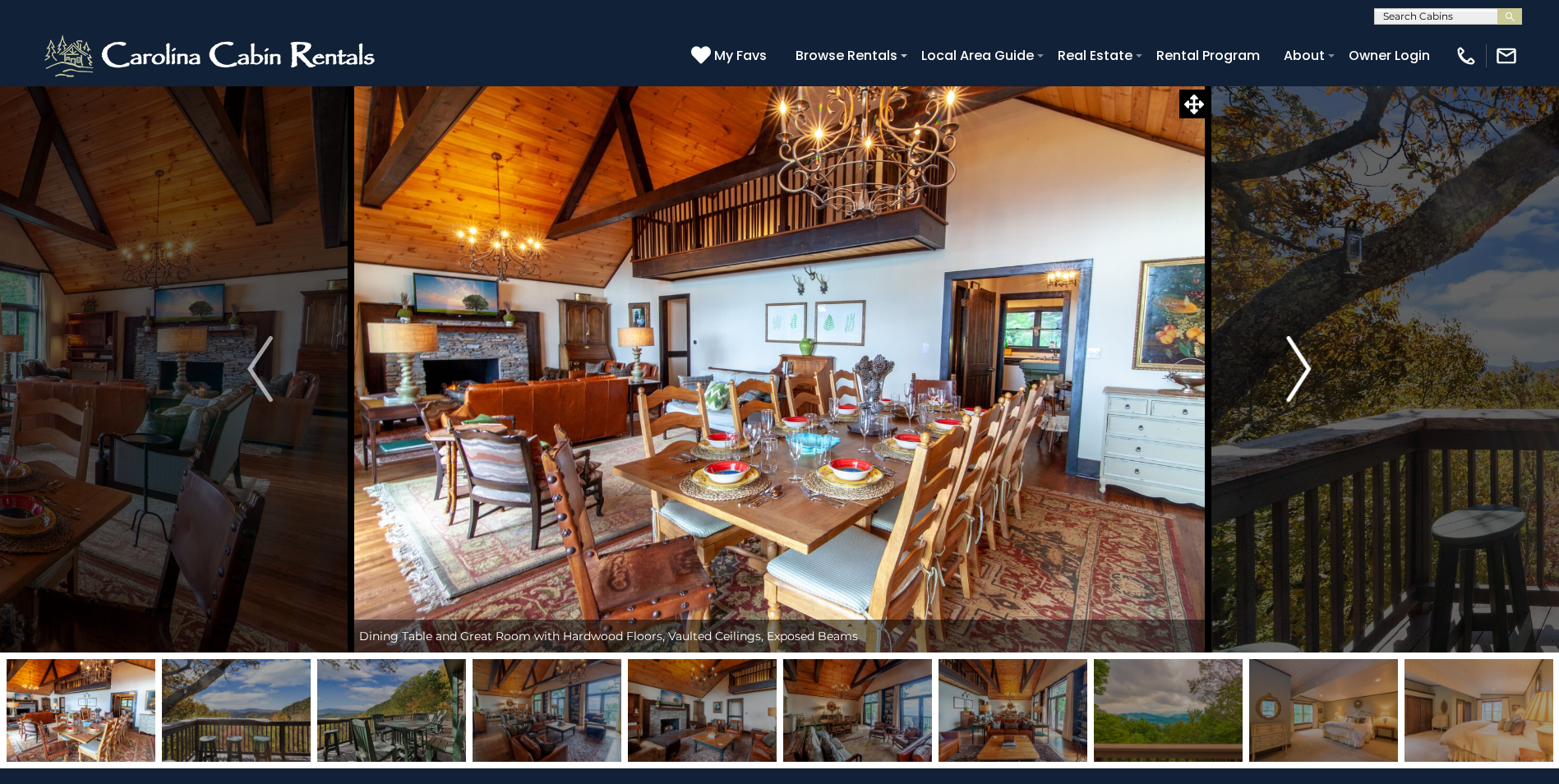
click at [1305, 368] on img "Next" at bounding box center [1299, 369] width 24 height 66
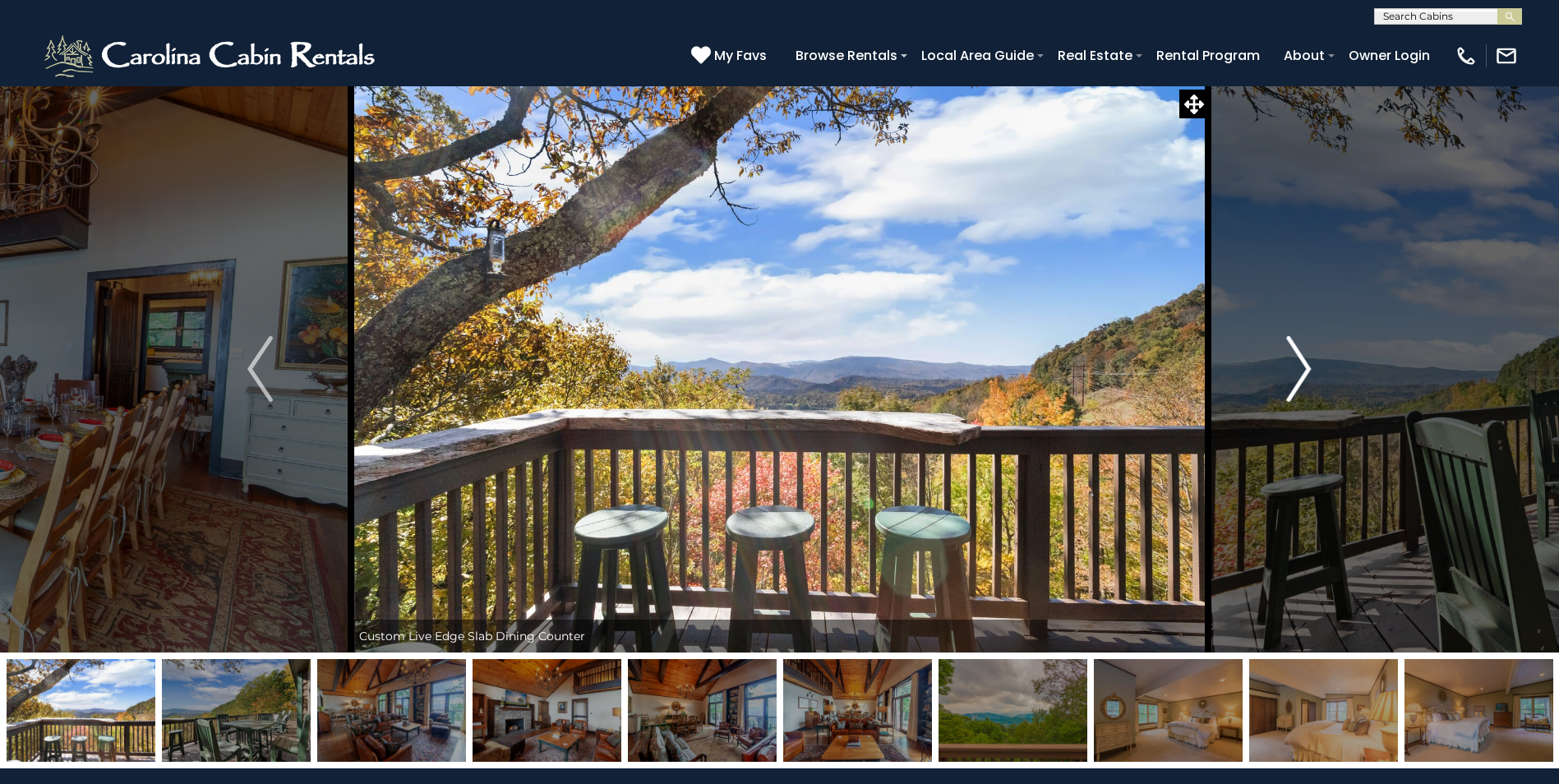
click at [1305, 368] on img "Next" at bounding box center [1299, 369] width 24 height 66
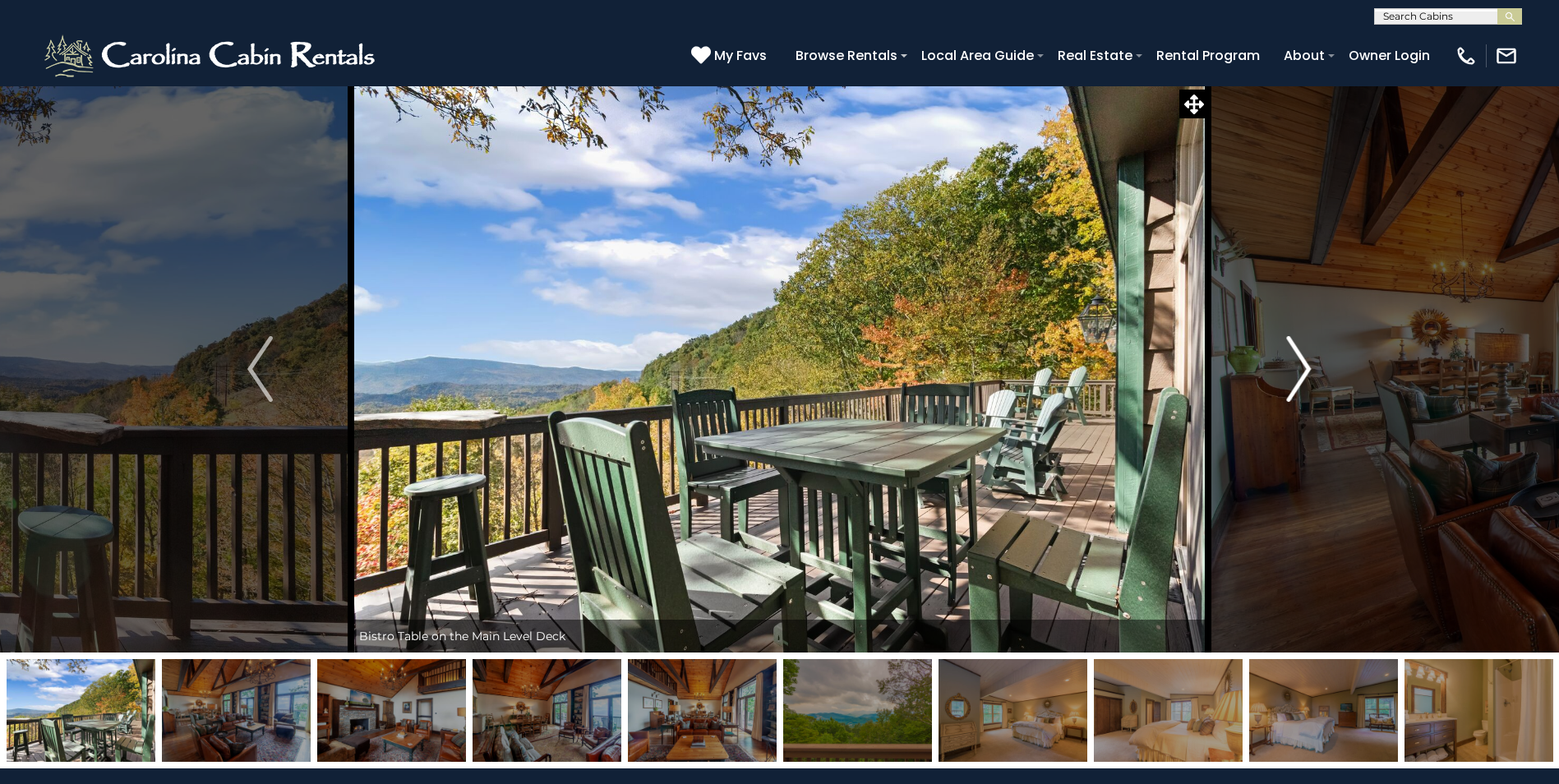
click at [1305, 368] on img "Next" at bounding box center [1299, 369] width 24 height 66
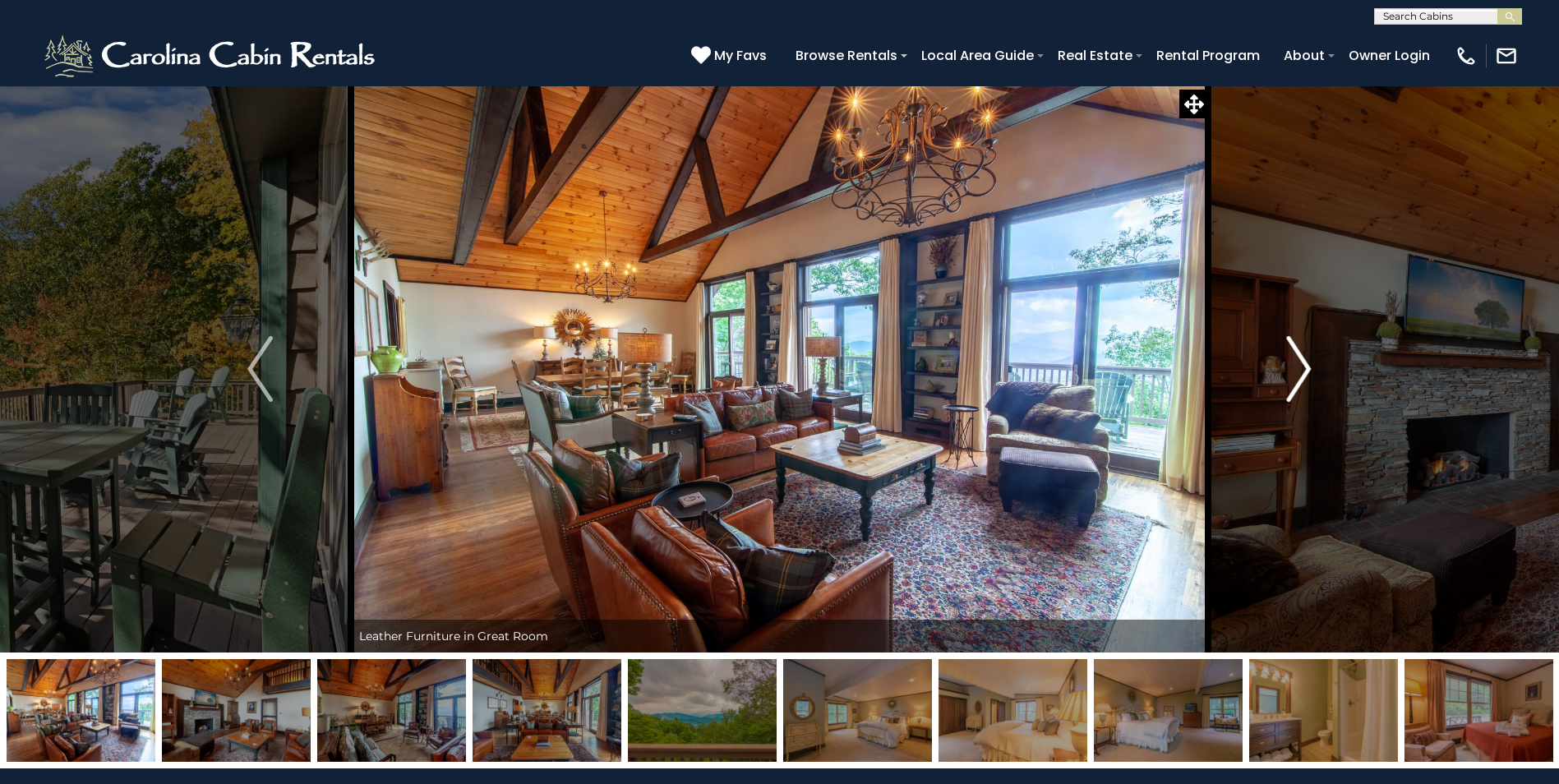
click at [1305, 368] on img "Next" at bounding box center [1299, 369] width 24 height 66
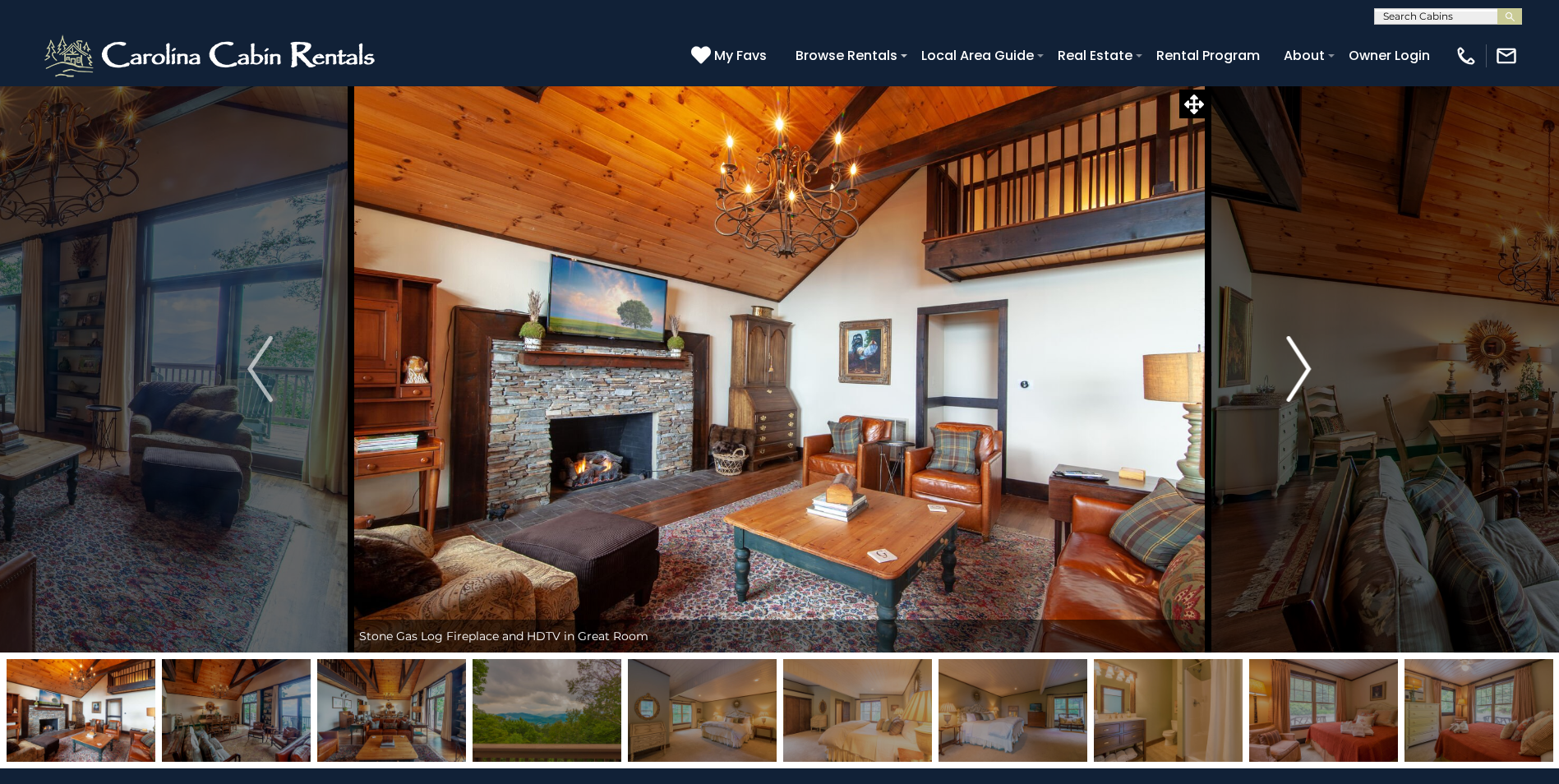
click at [1305, 368] on img "Next" at bounding box center [1299, 369] width 24 height 66
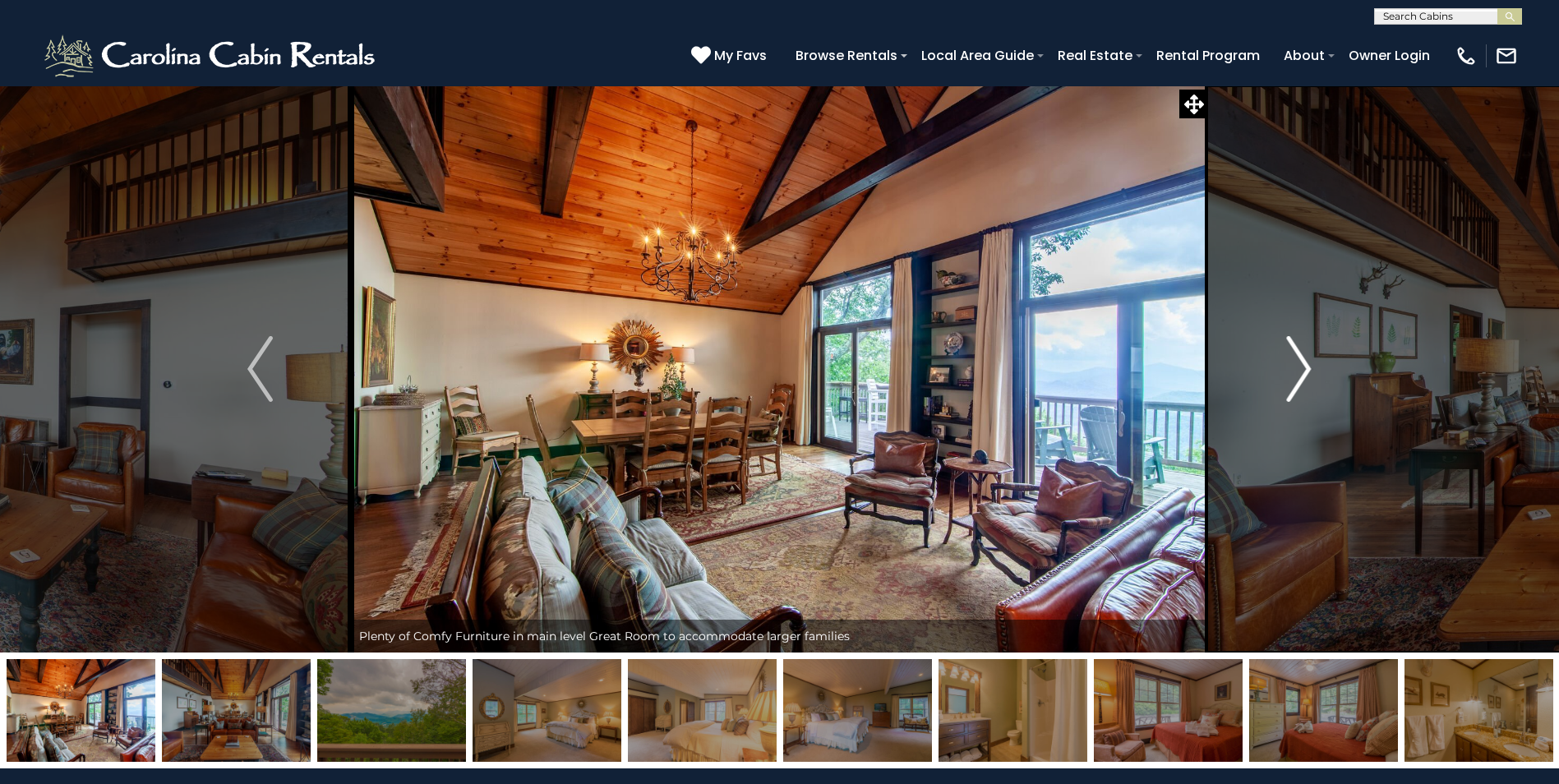
click at [1305, 368] on img "Next" at bounding box center [1299, 369] width 24 height 66
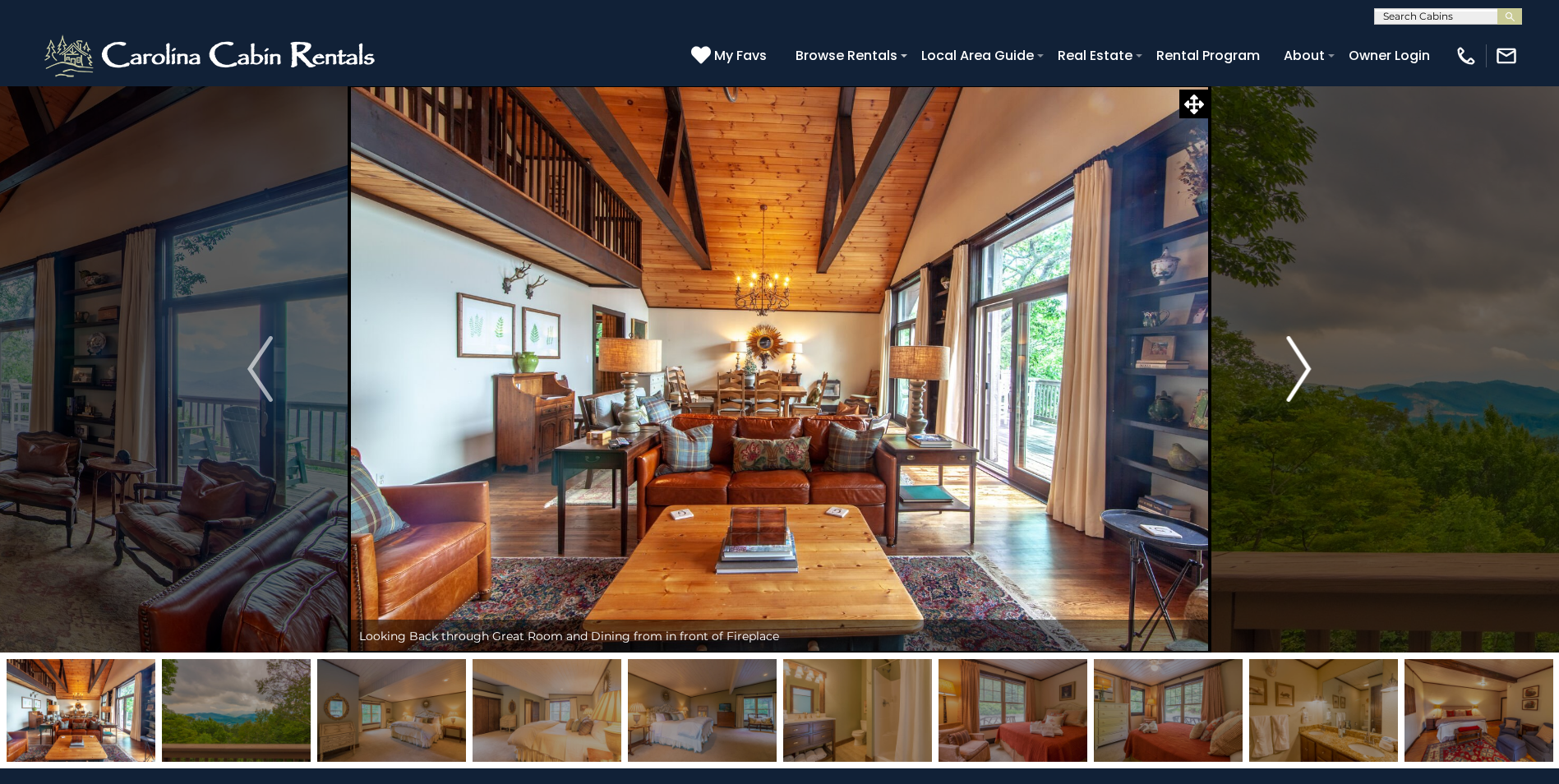
click at [1305, 368] on img "Next" at bounding box center [1299, 369] width 24 height 66
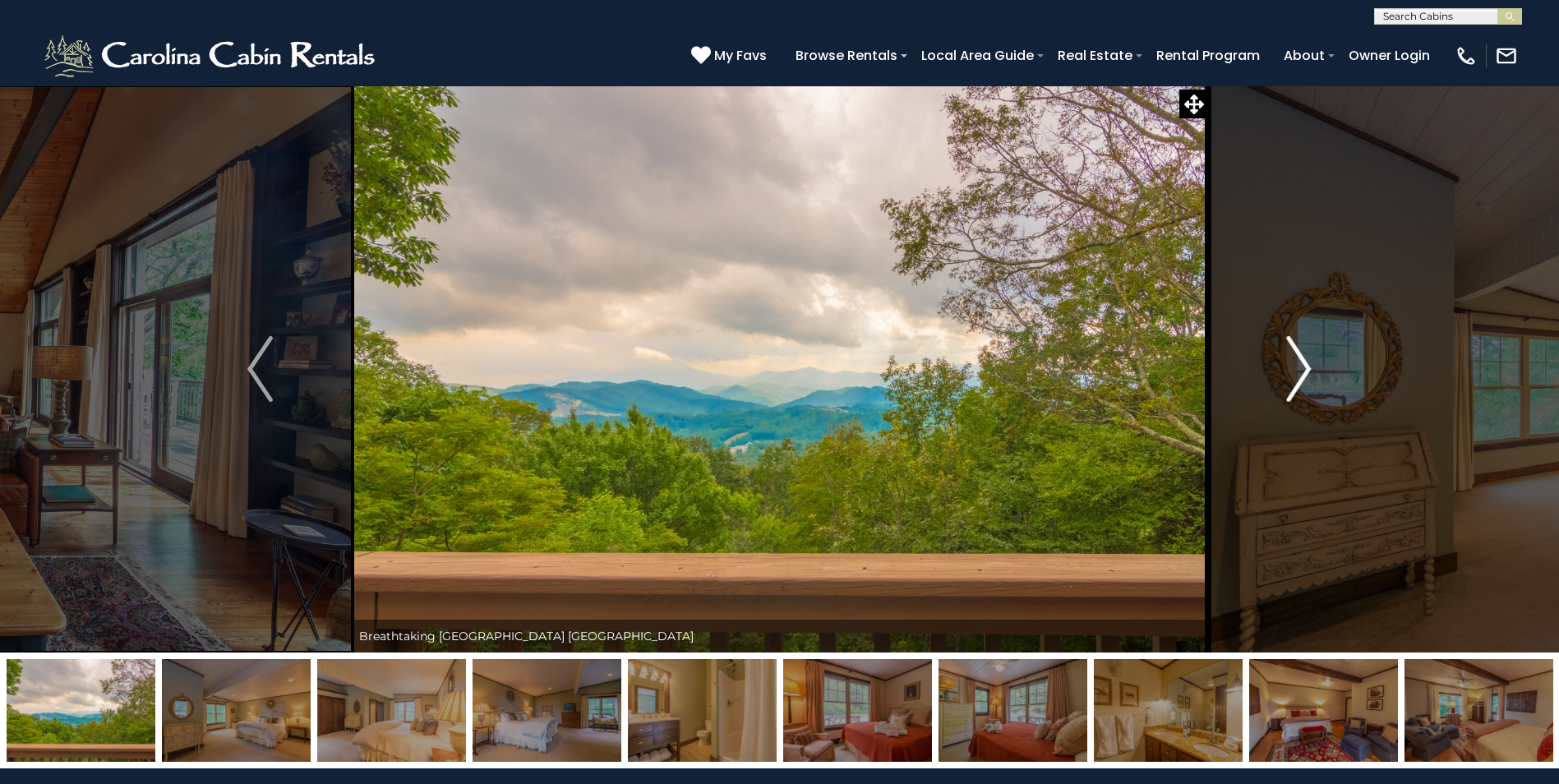
click at [1305, 368] on img "Next" at bounding box center [1299, 369] width 24 height 66
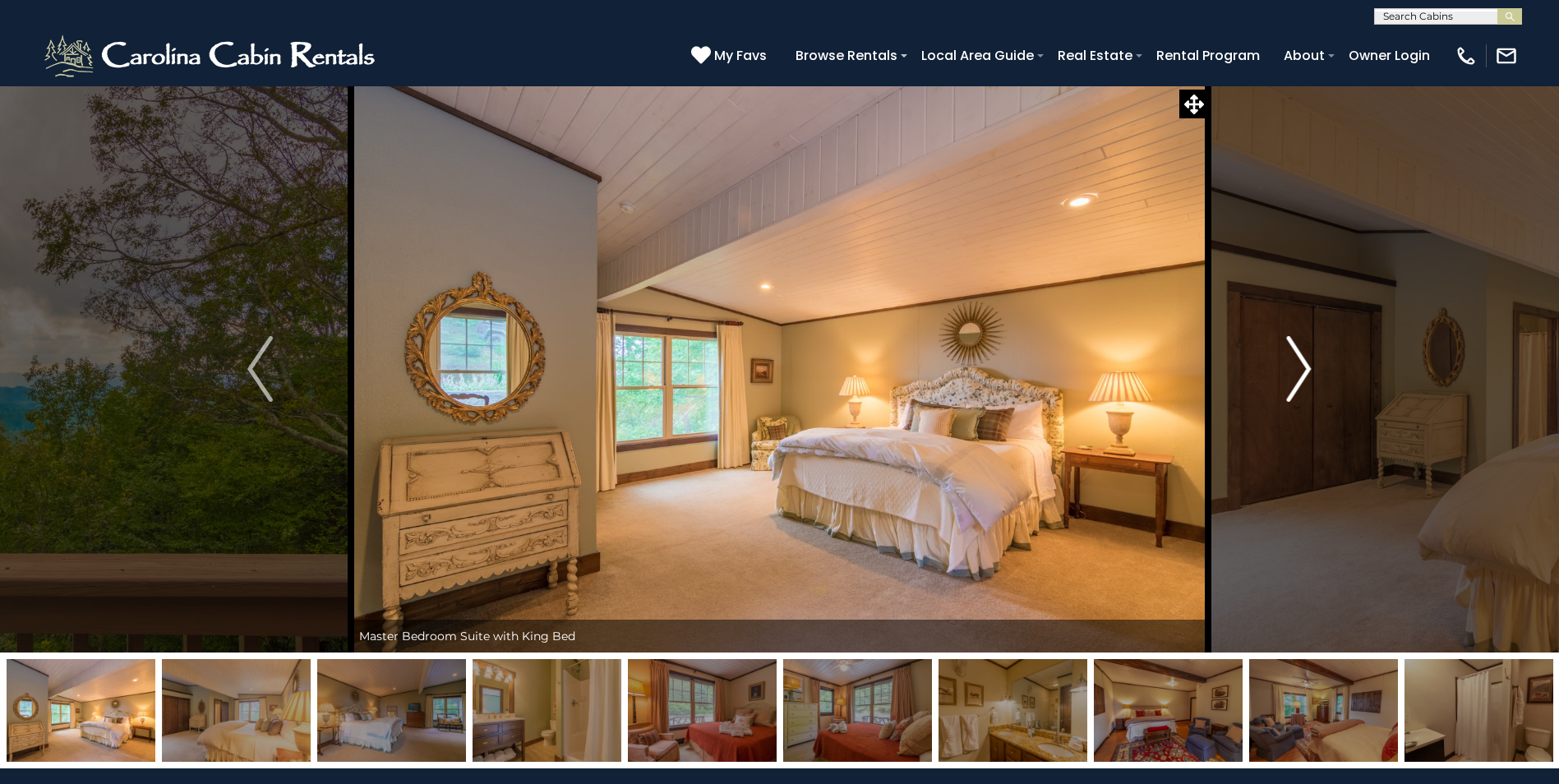
click at [1305, 368] on img "Next" at bounding box center [1299, 369] width 24 height 66
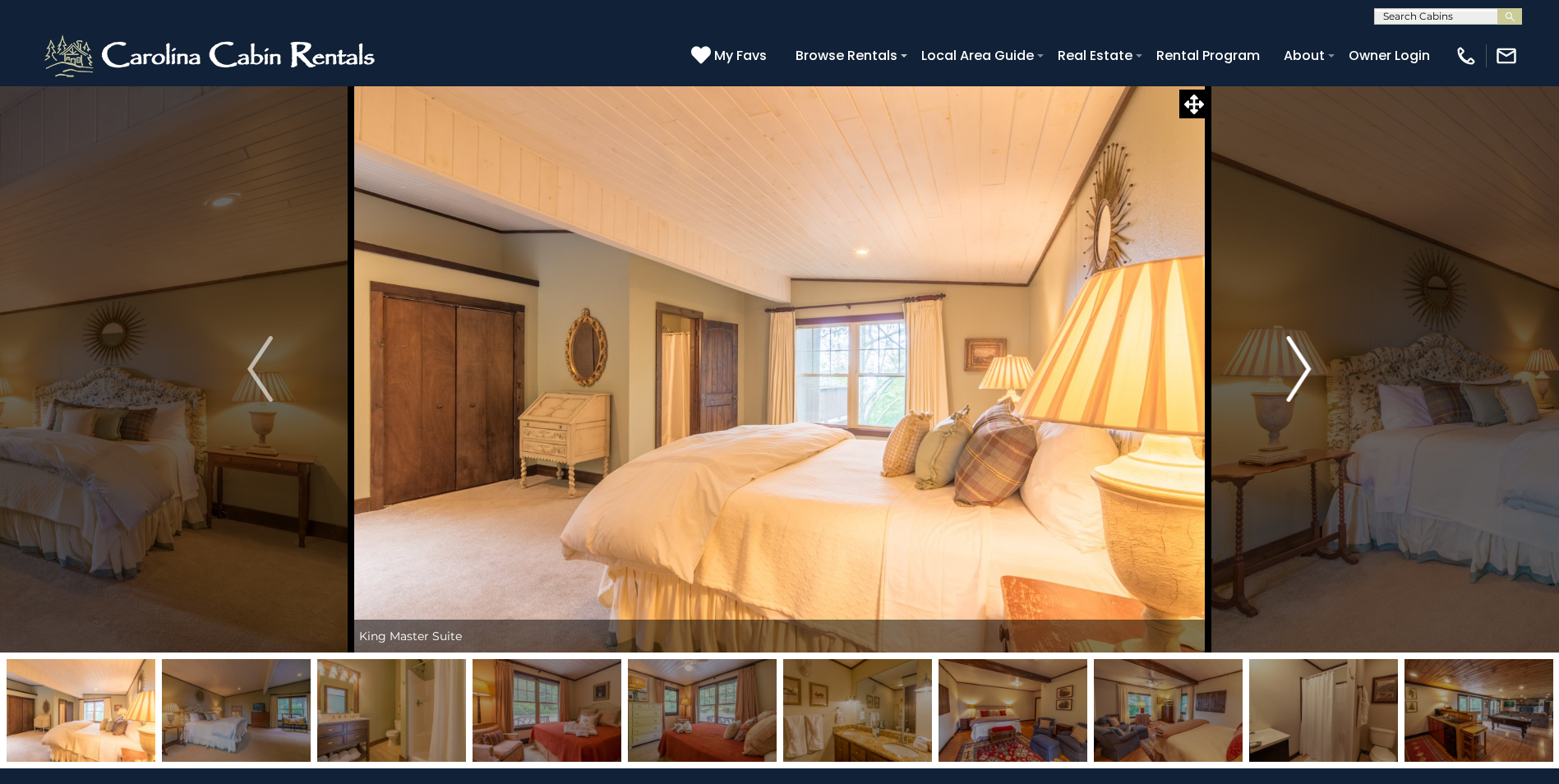
click at [1305, 368] on img "Next" at bounding box center [1299, 369] width 24 height 66
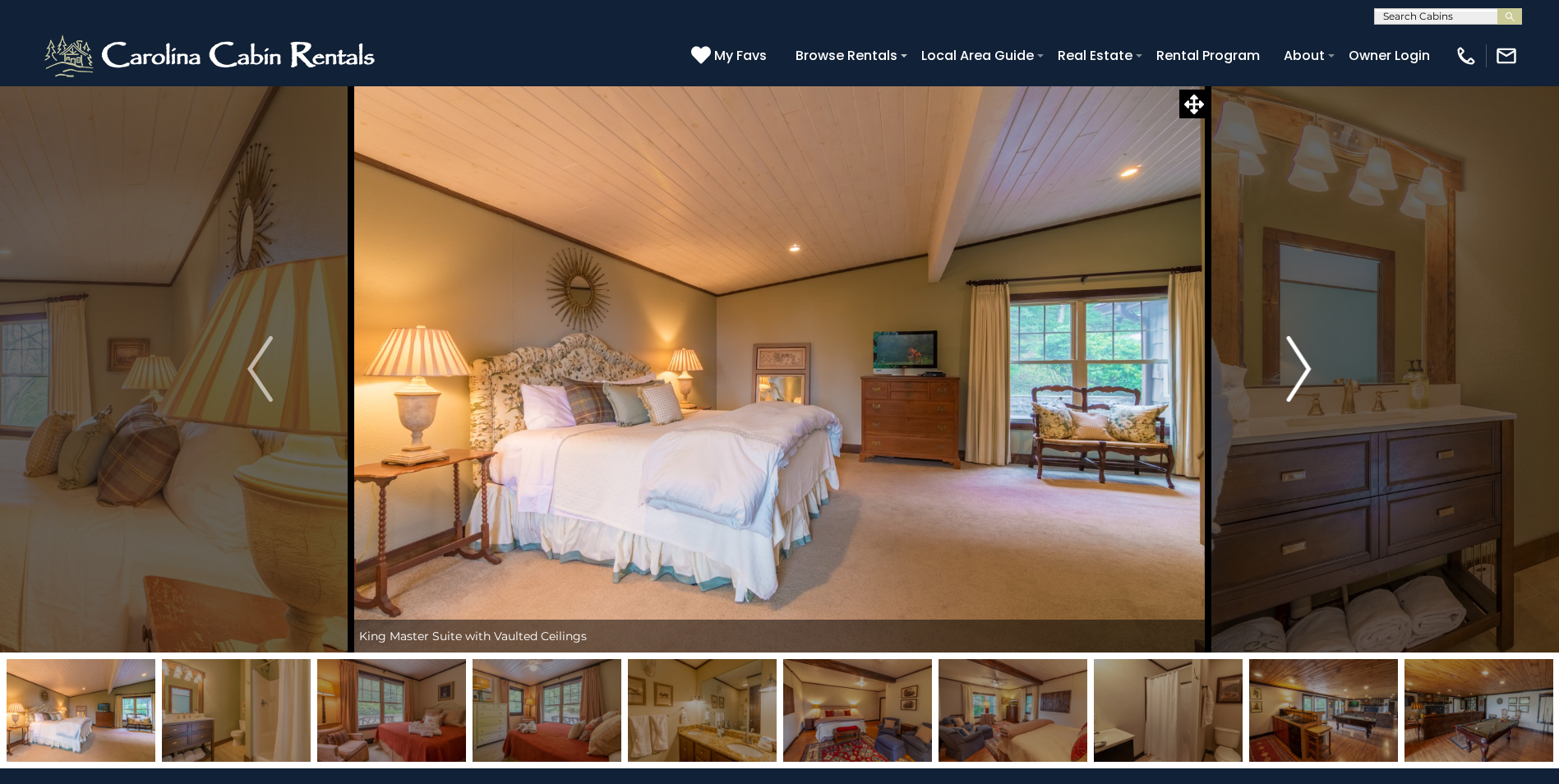
click at [1305, 368] on img "Next" at bounding box center [1299, 369] width 24 height 66
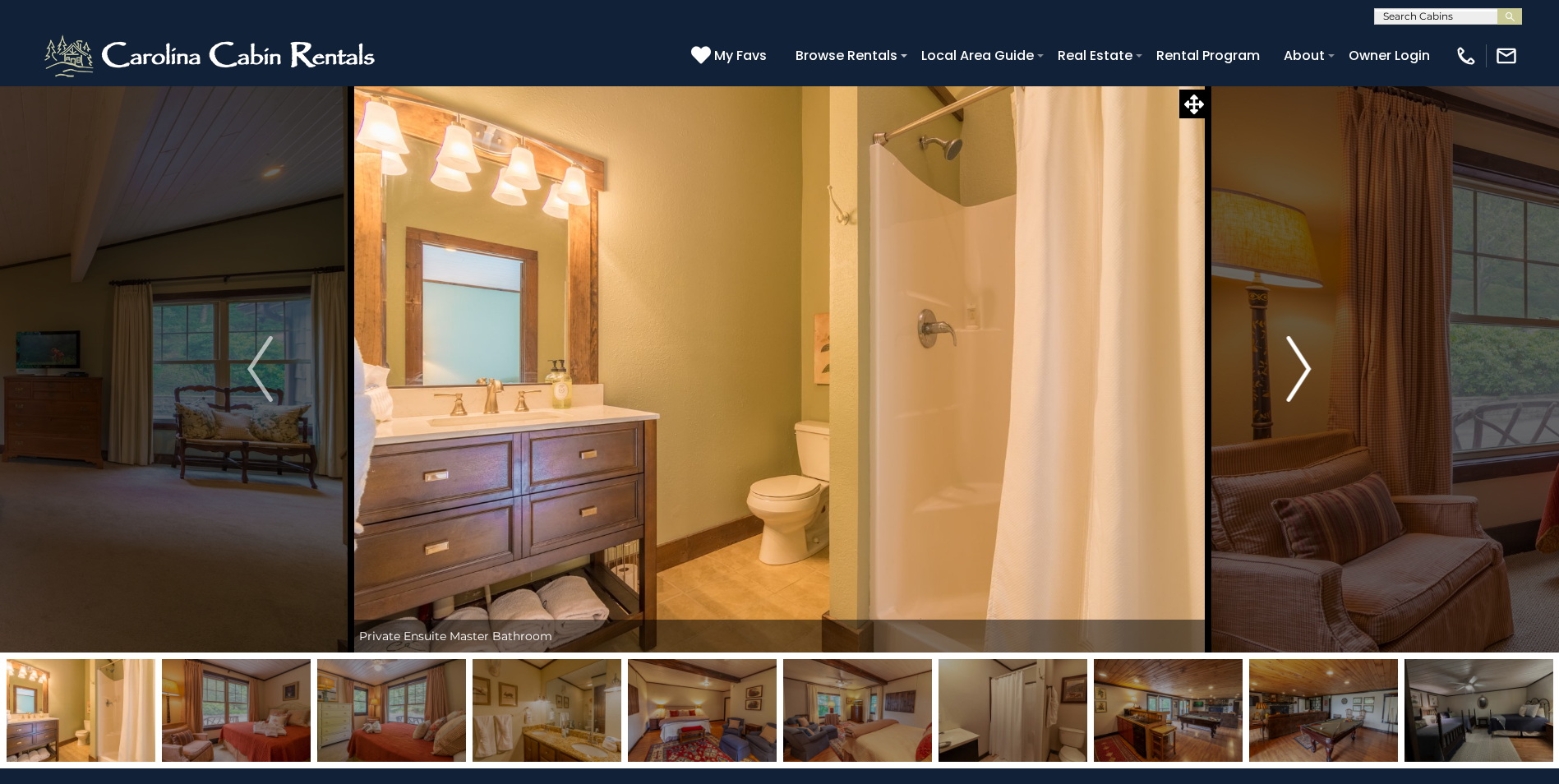
click at [1305, 368] on img "Next" at bounding box center [1299, 369] width 24 height 66
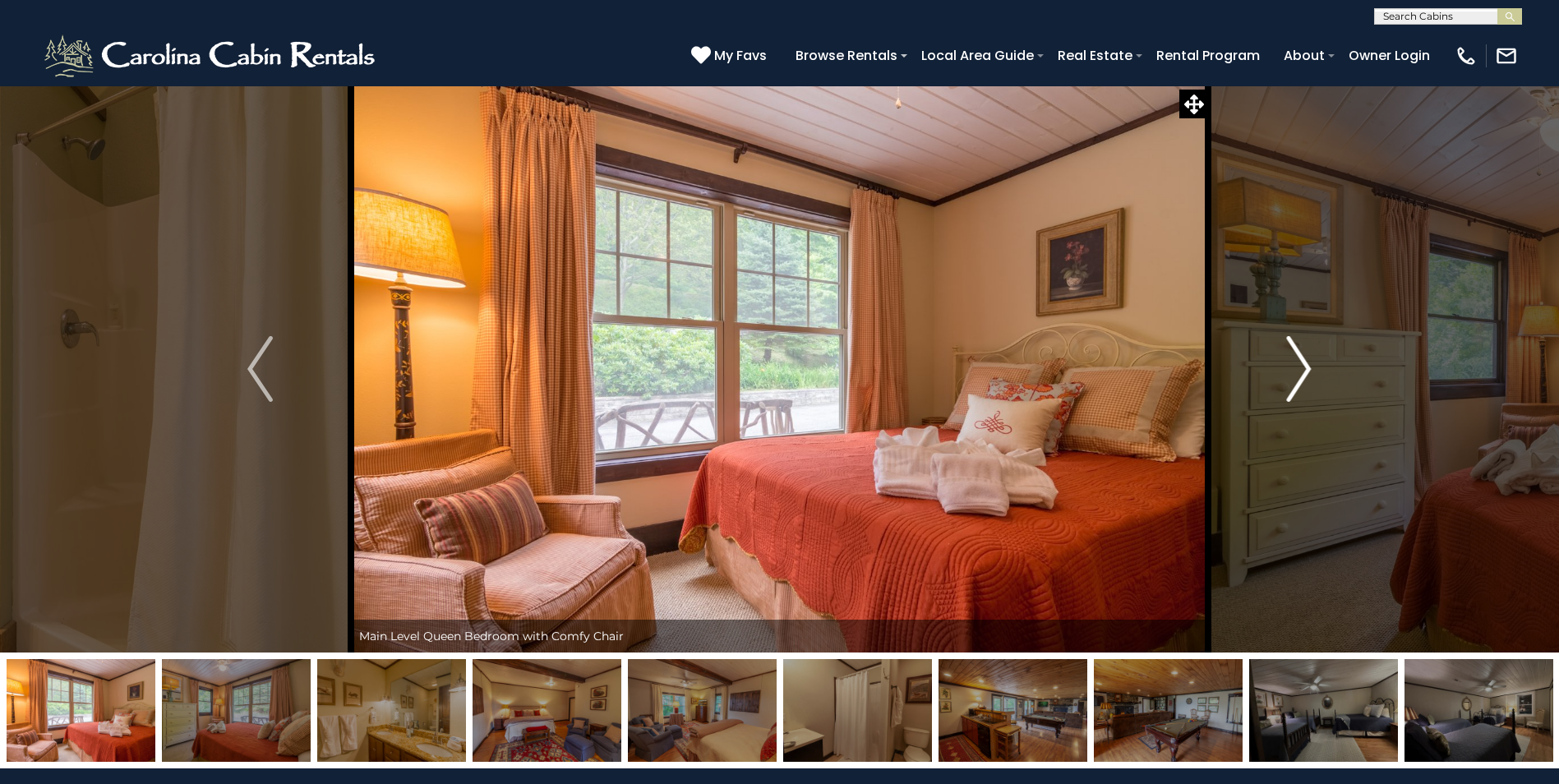
click at [1305, 368] on img "Next" at bounding box center [1299, 369] width 24 height 66
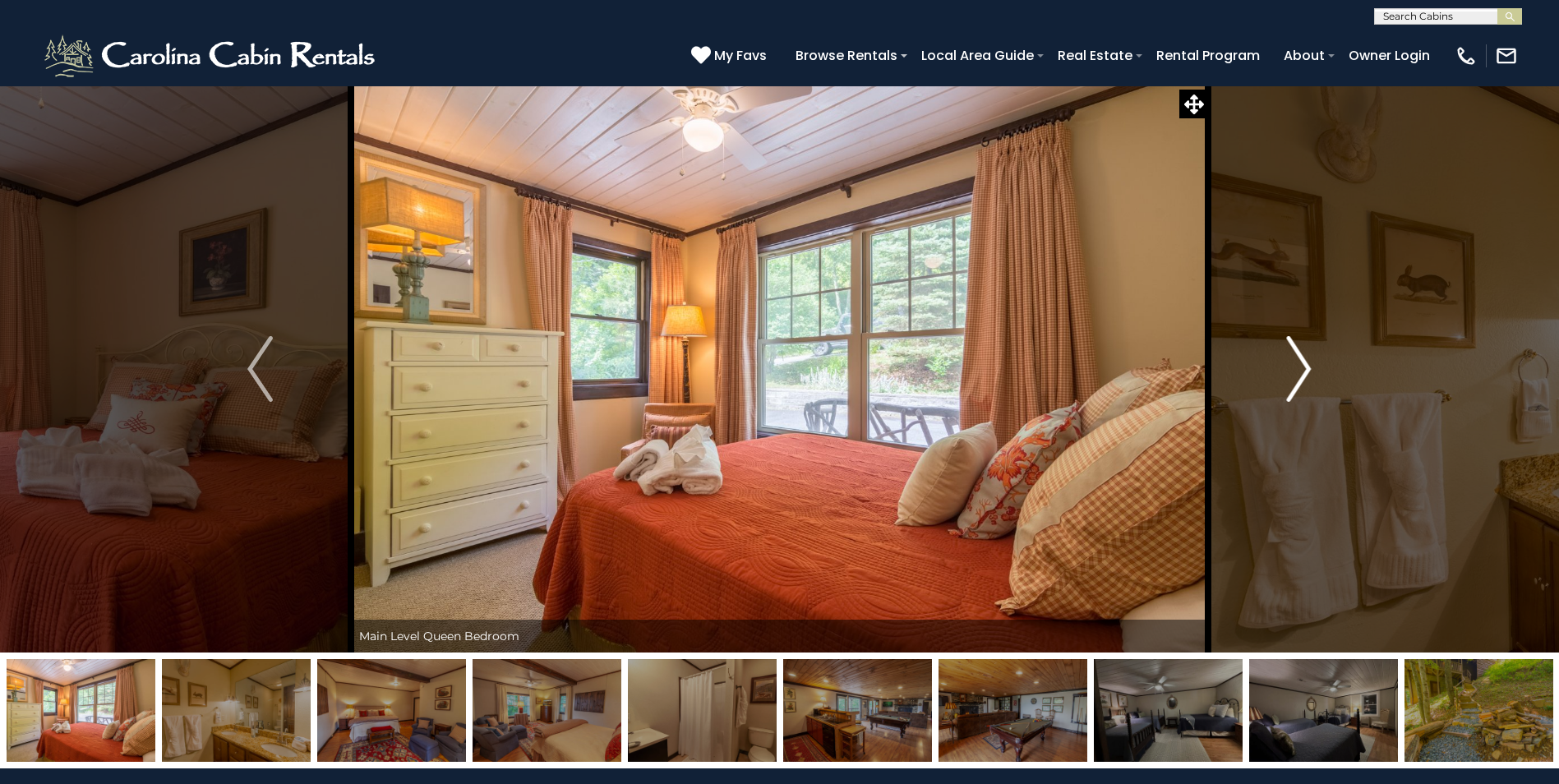
click at [1305, 368] on img "Next" at bounding box center [1299, 369] width 24 height 66
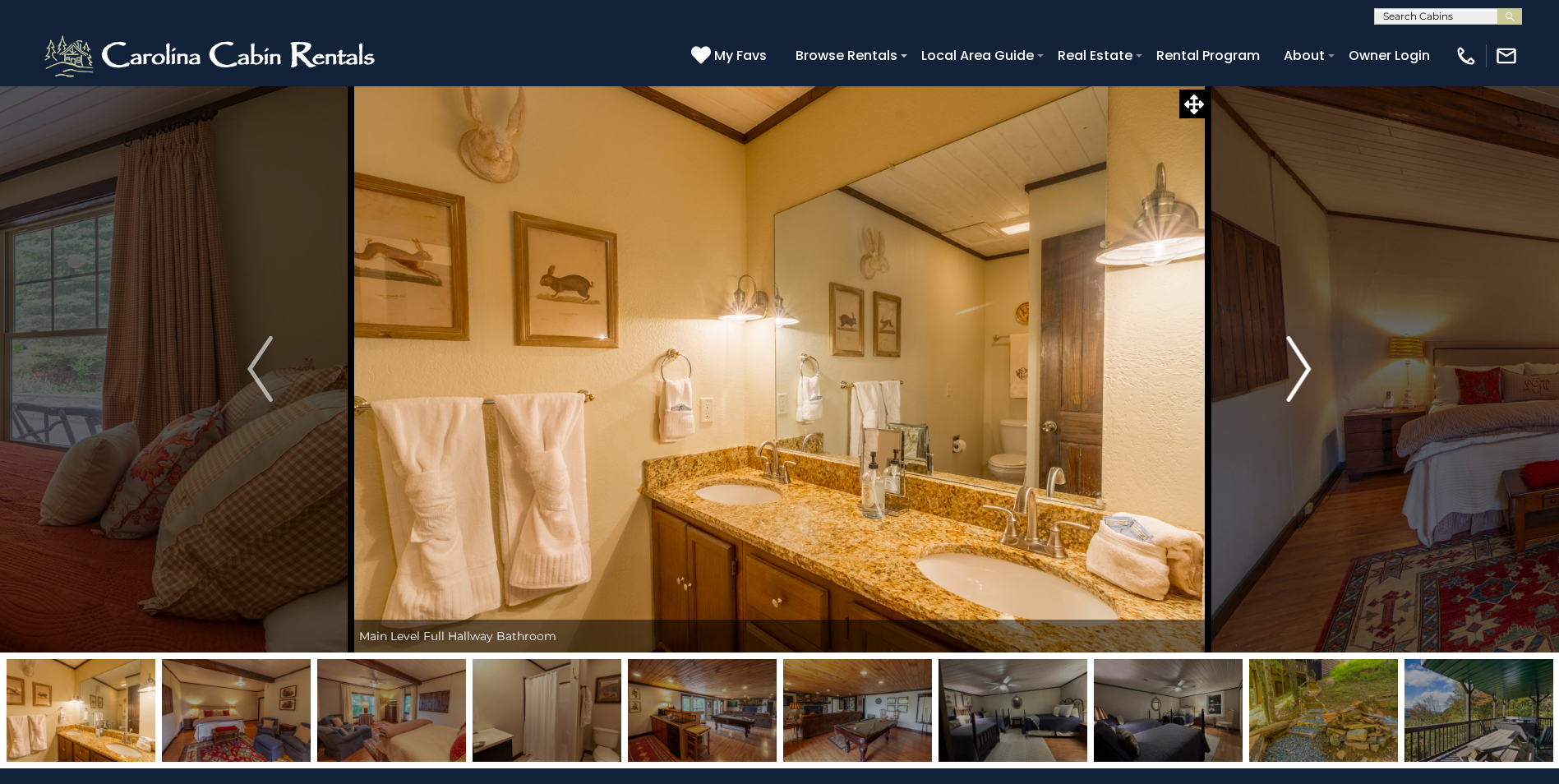
click at [1305, 368] on img "Next" at bounding box center [1299, 369] width 24 height 66
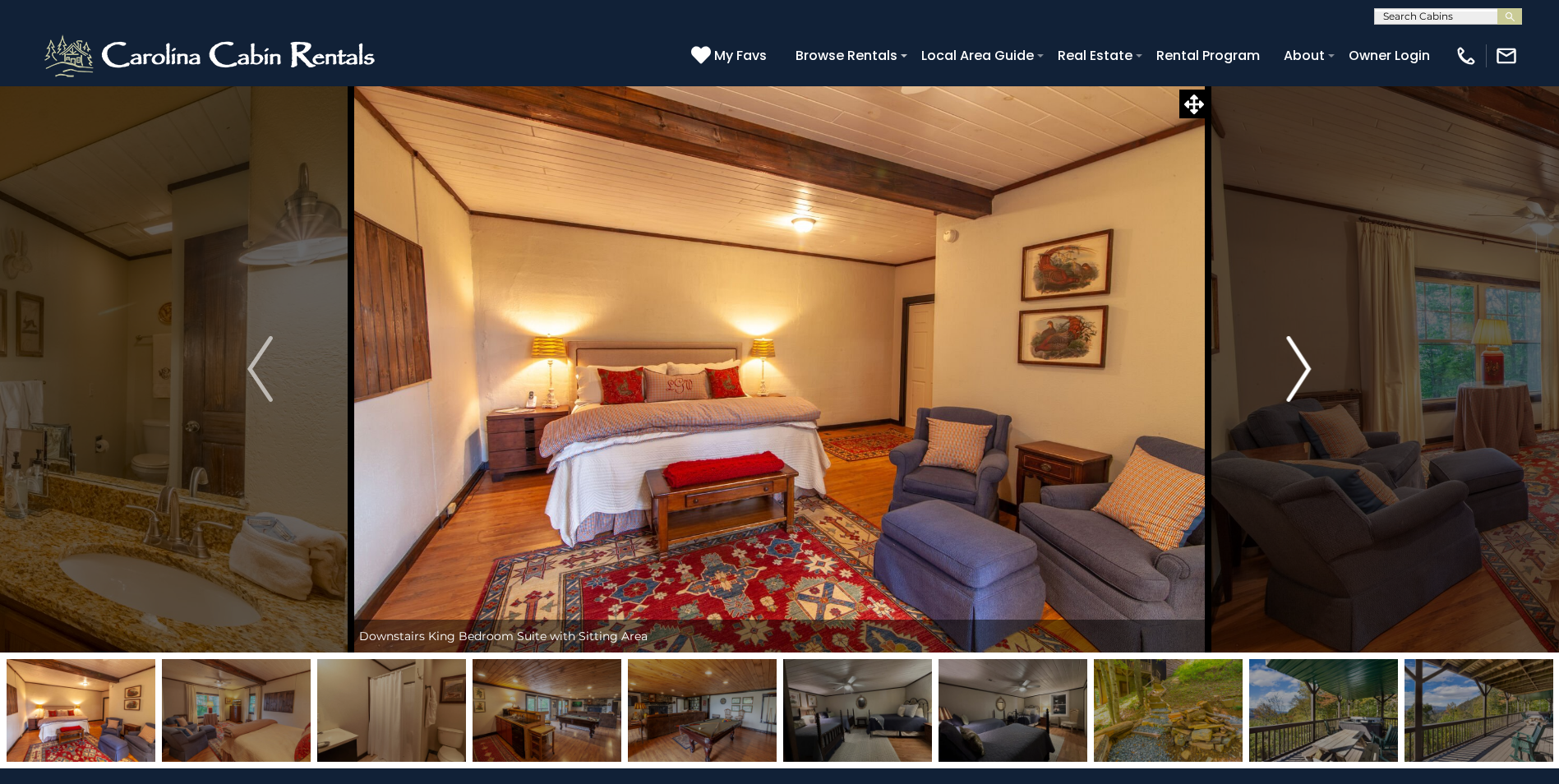
click at [1305, 368] on img "Next" at bounding box center [1299, 369] width 24 height 66
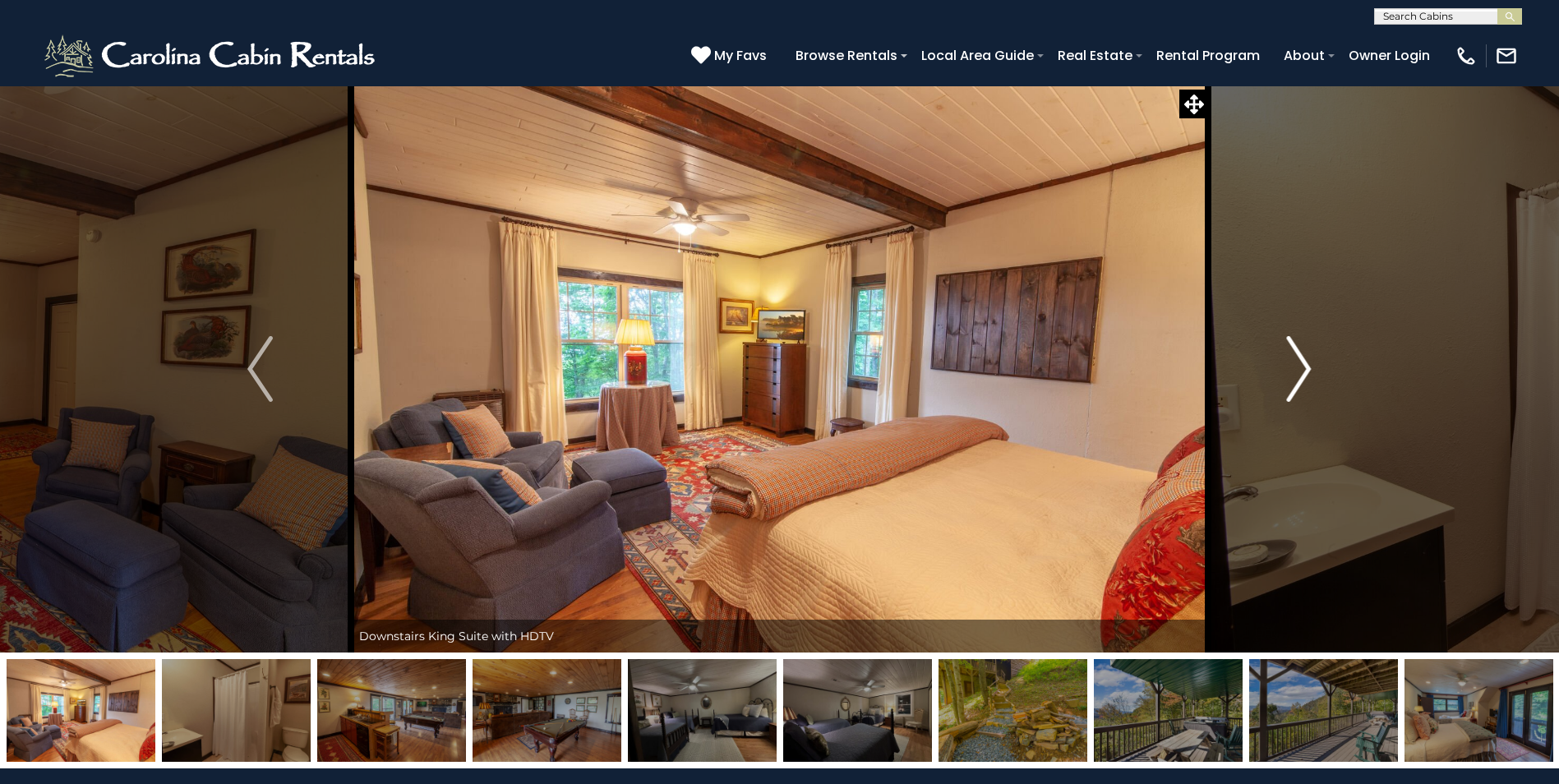
click at [1305, 368] on img "Next" at bounding box center [1299, 369] width 24 height 66
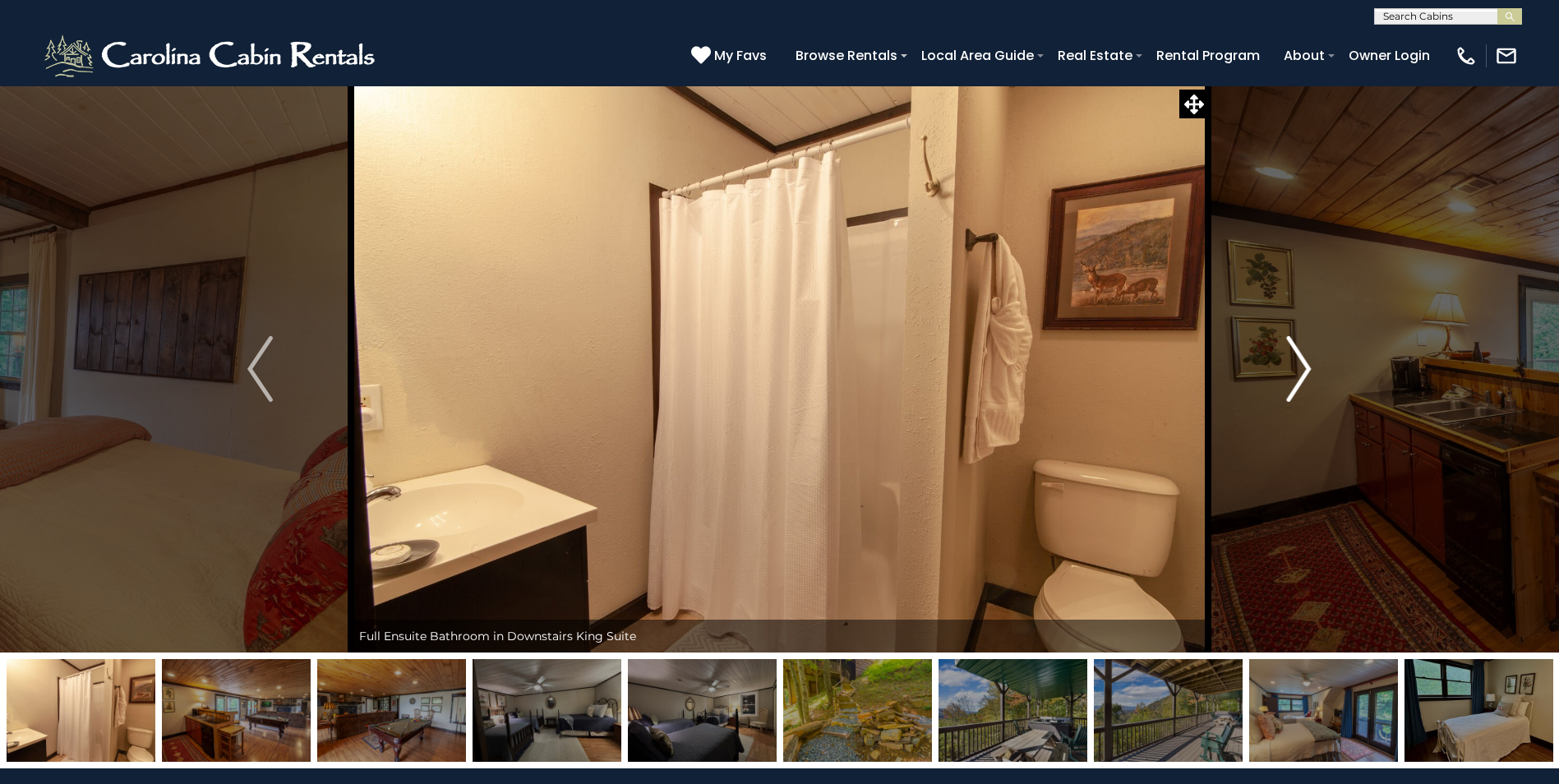
click at [1305, 368] on img "Next" at bounding box center [1299, 369] width 24 height 66
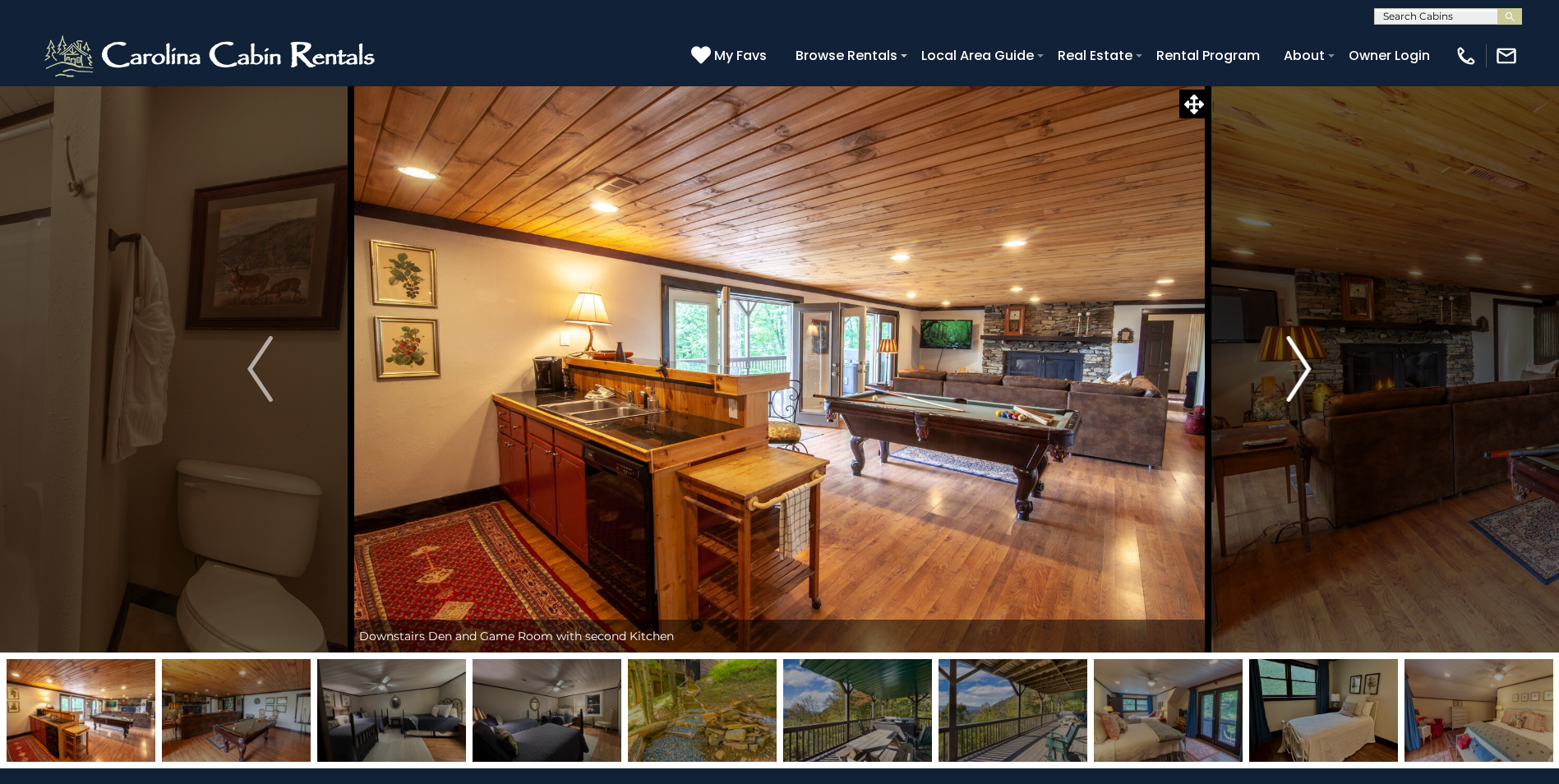
click at [1305, 368] on img "Next" at bounding box center [1299, 369] width 24 height 66
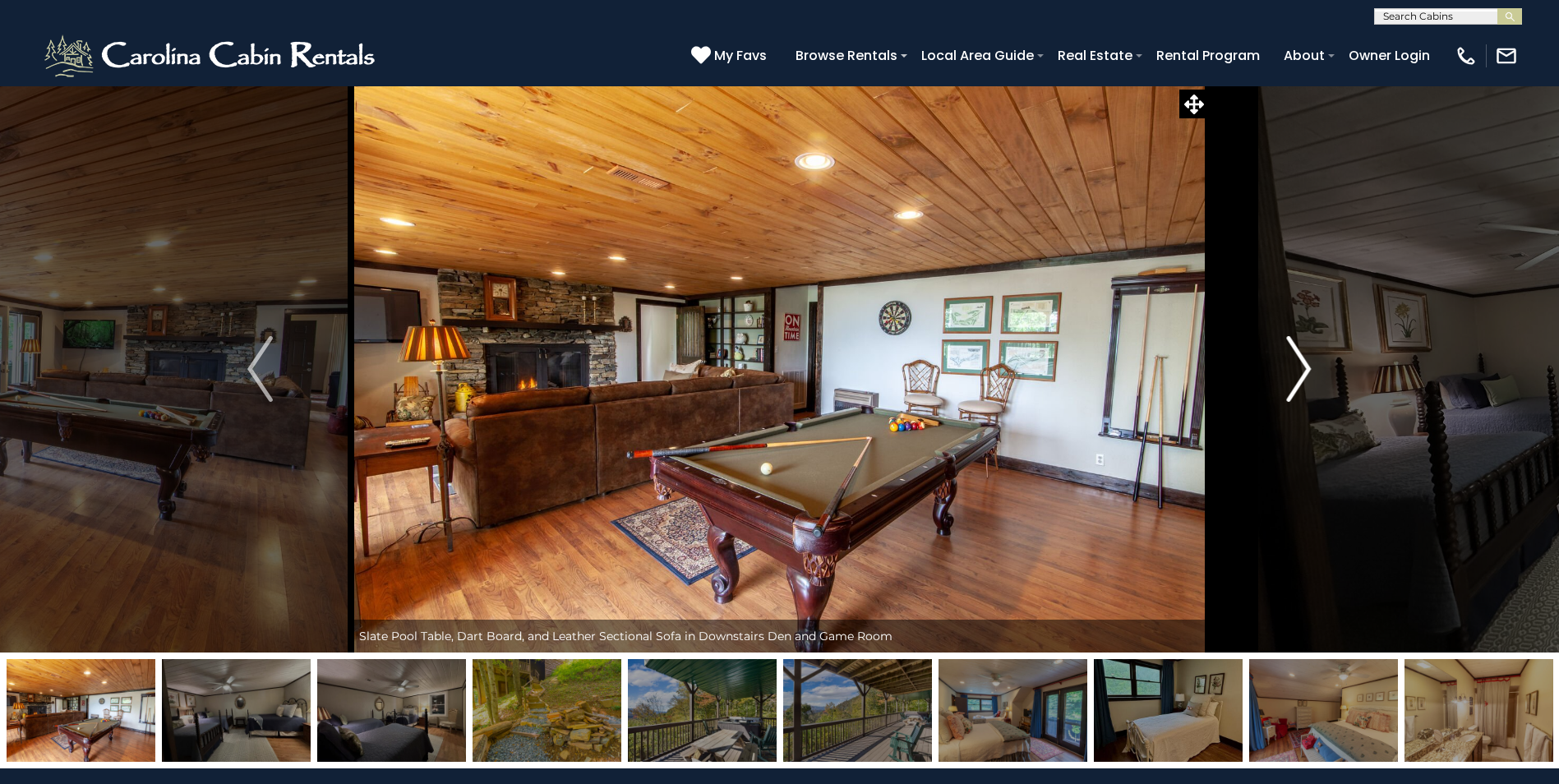
click at [1305, 368] on img "Next" at bounding box center [1299, 369] width 24 height 66
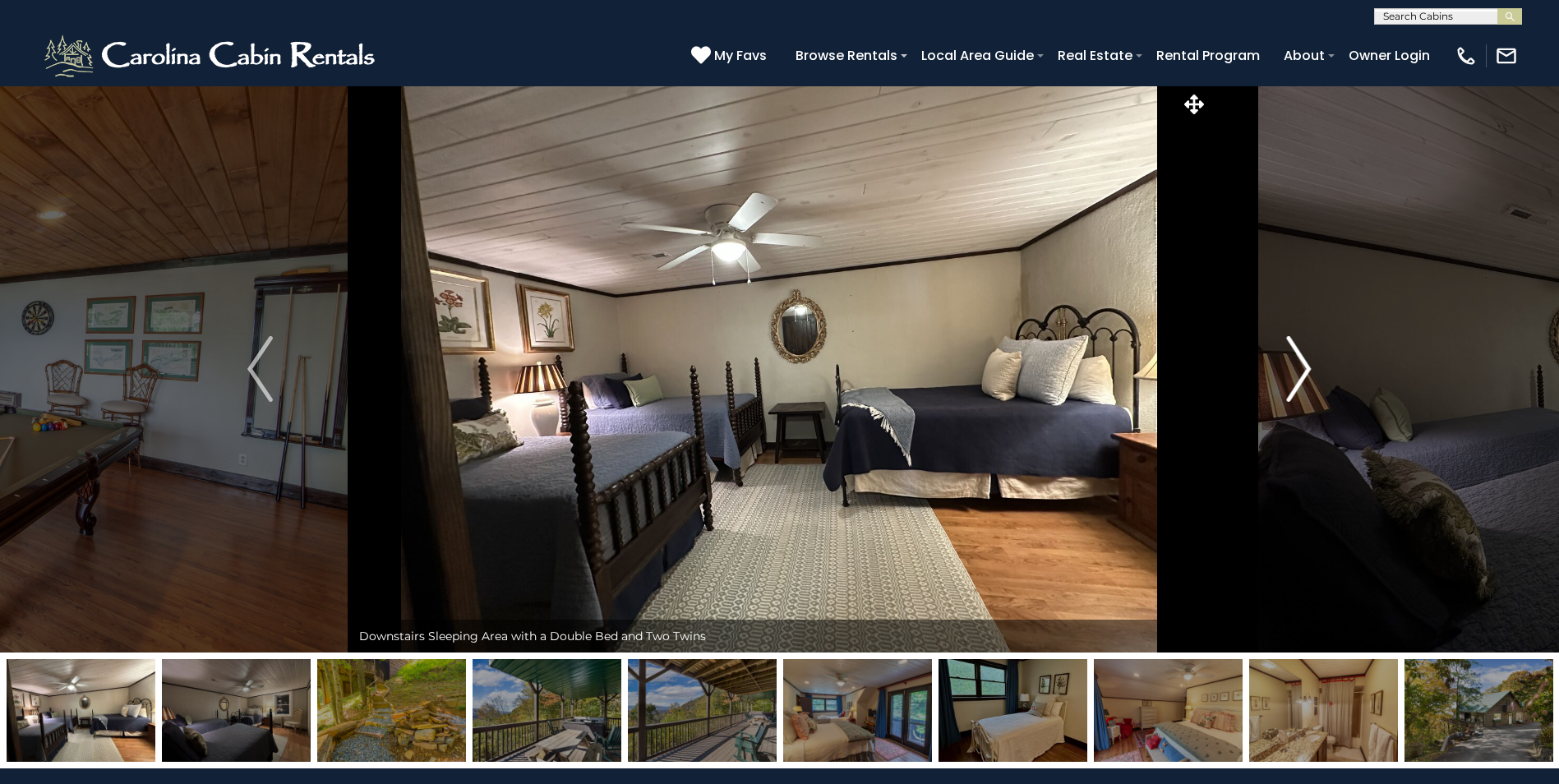
click at [1305, 368] on img "Next" at bounding box center [1299, 369] width 24 height 66
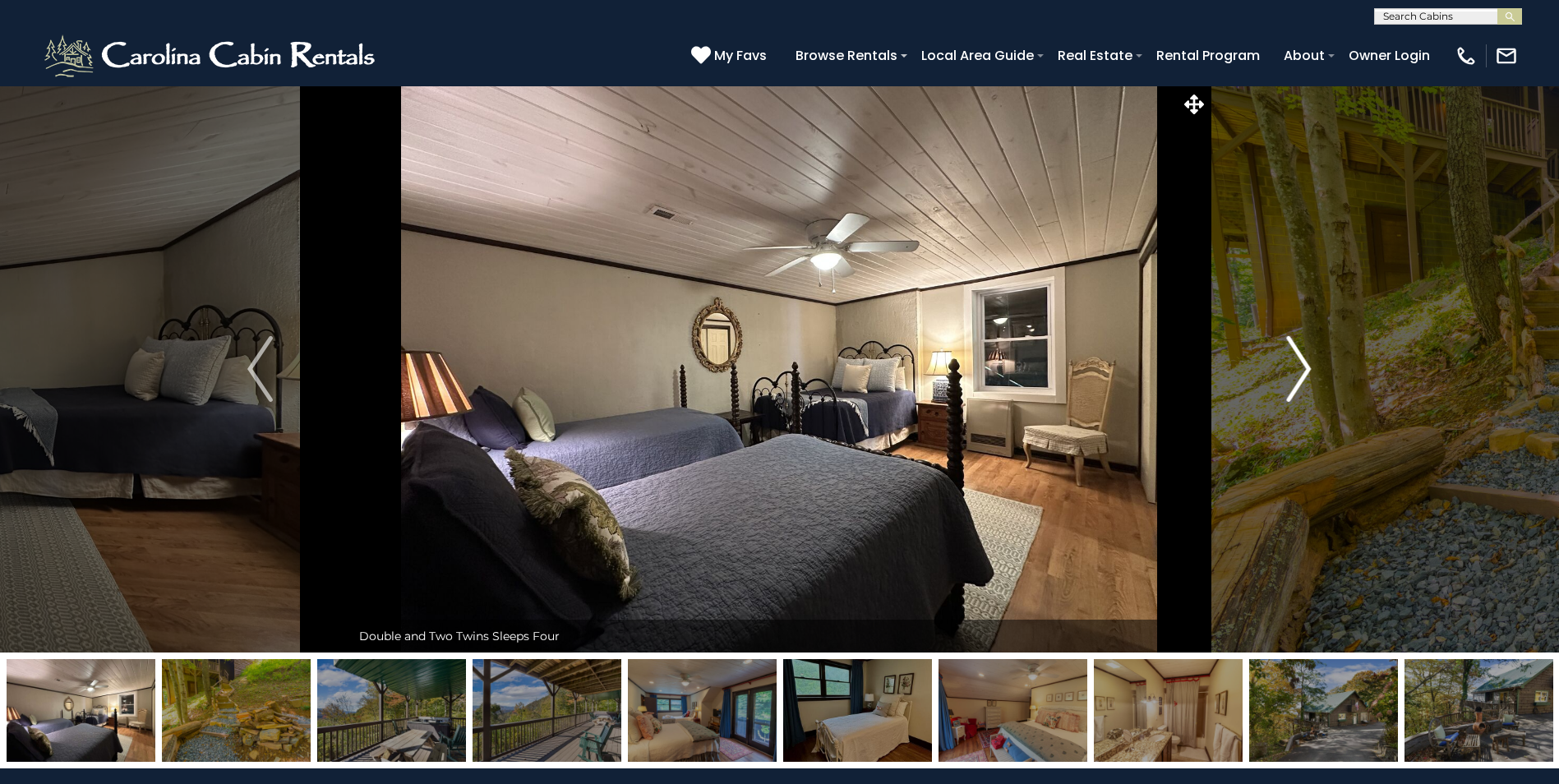
click at [1305, 368] on img "Next" at bounding box center [1299, 369] width 24 height 66
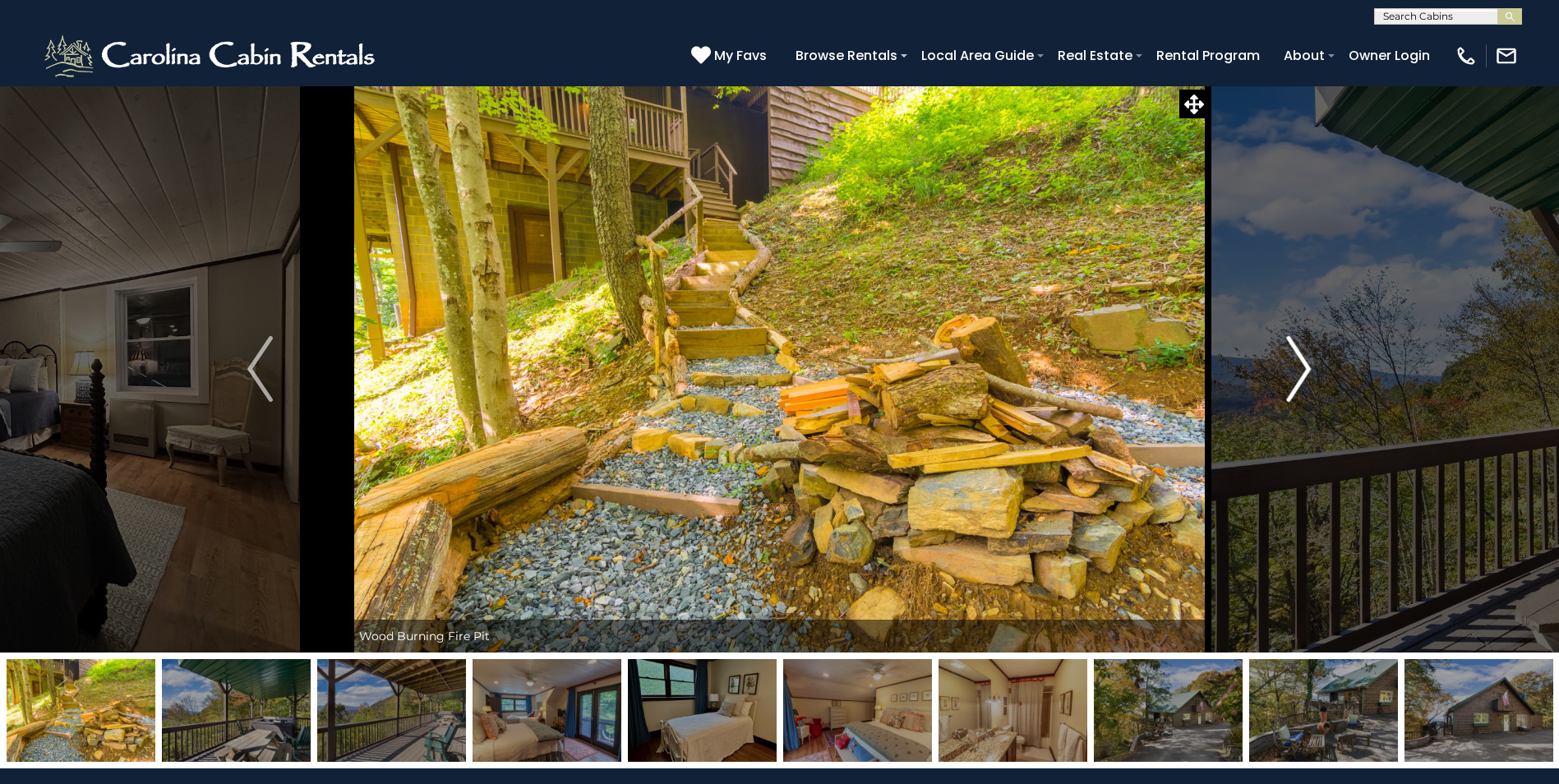
click at [1305, 368] on img "Next" at bounding box center [1299, 369] width 24 height 66
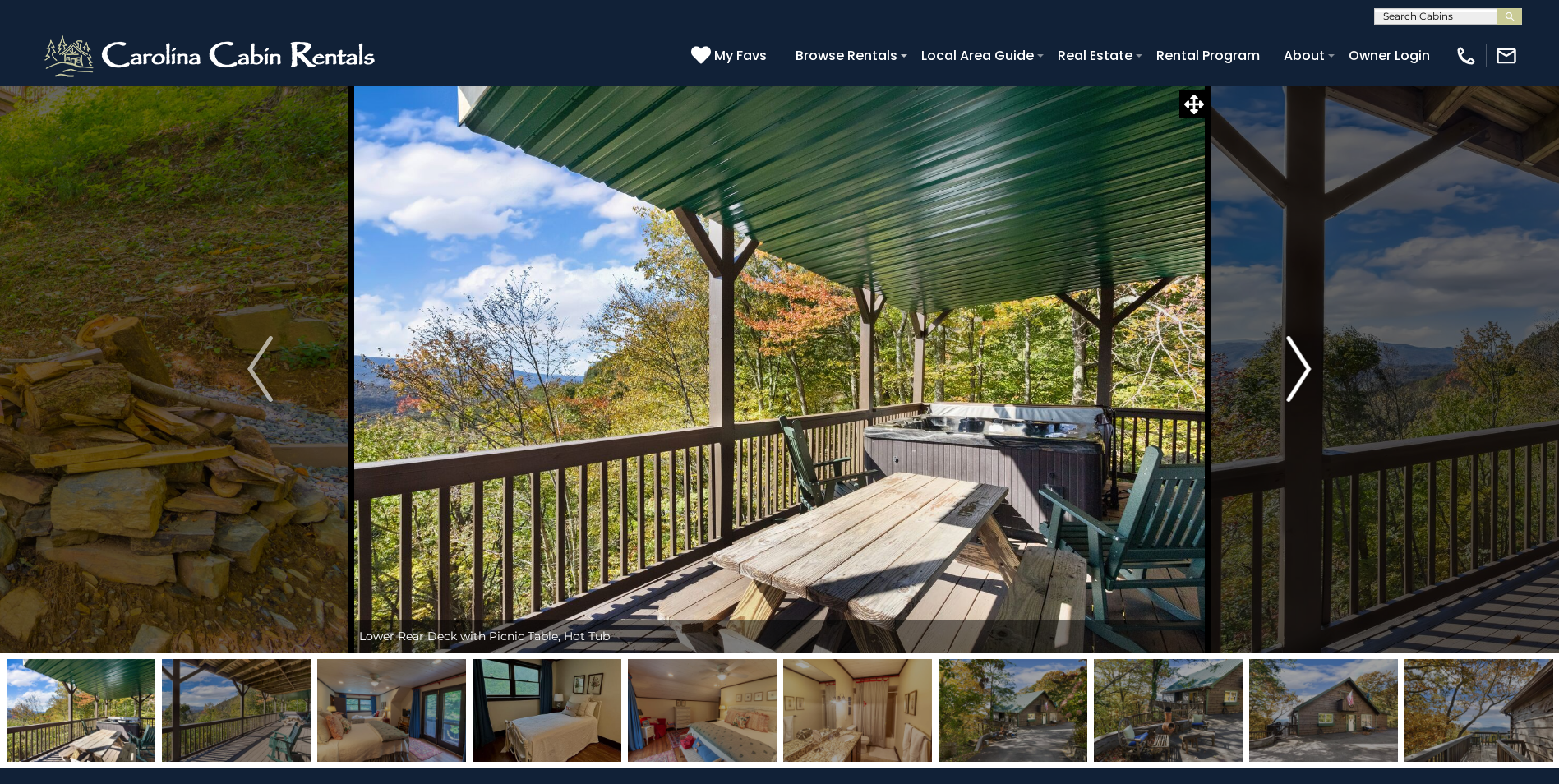
click at [1305, 368] on img "Next" at bounding box center [1299, 369] width 24 height 66
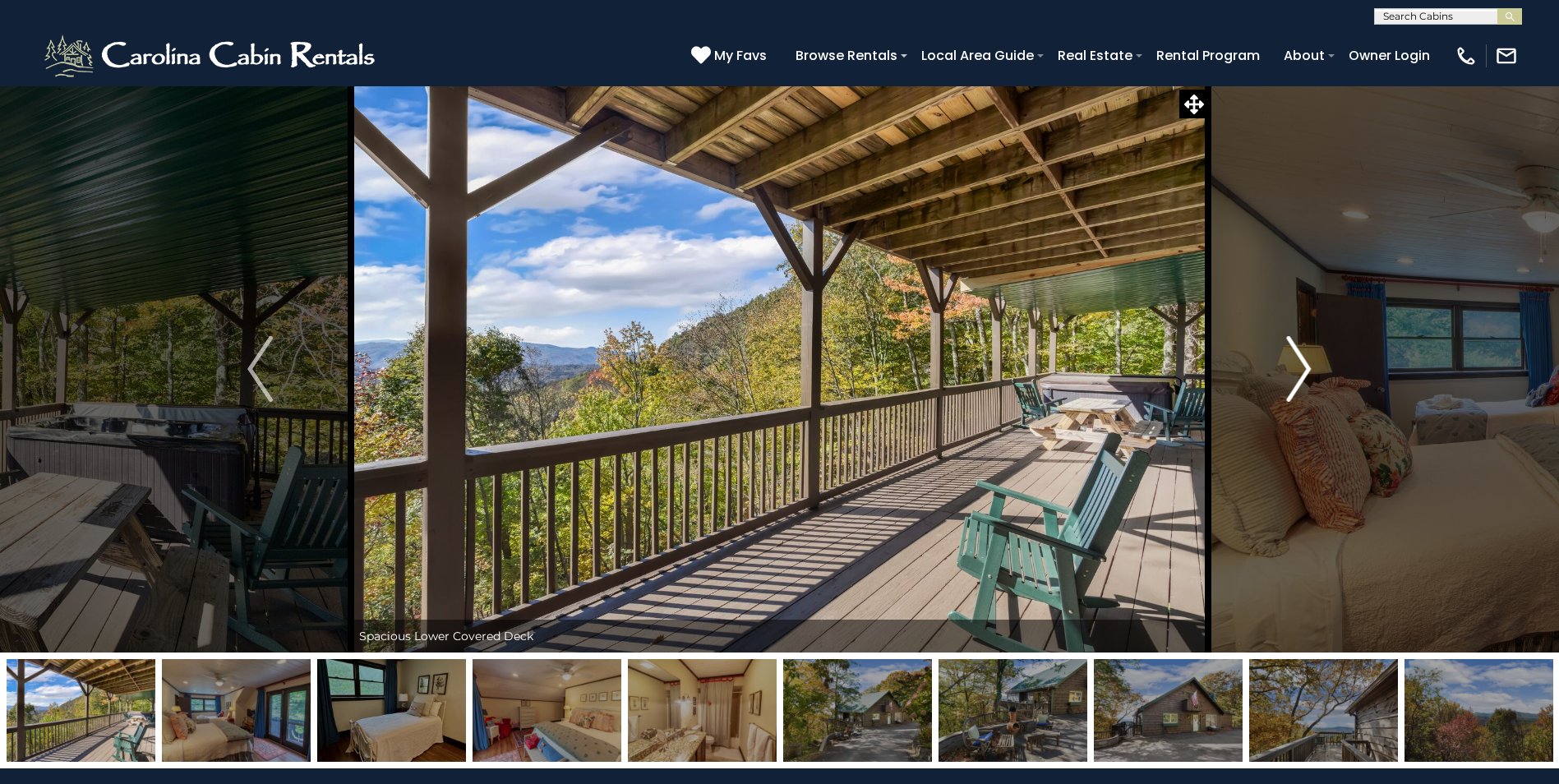
click at [1305, 368] on img "Next" at bounding box center [1299, 369] width 24 height 66
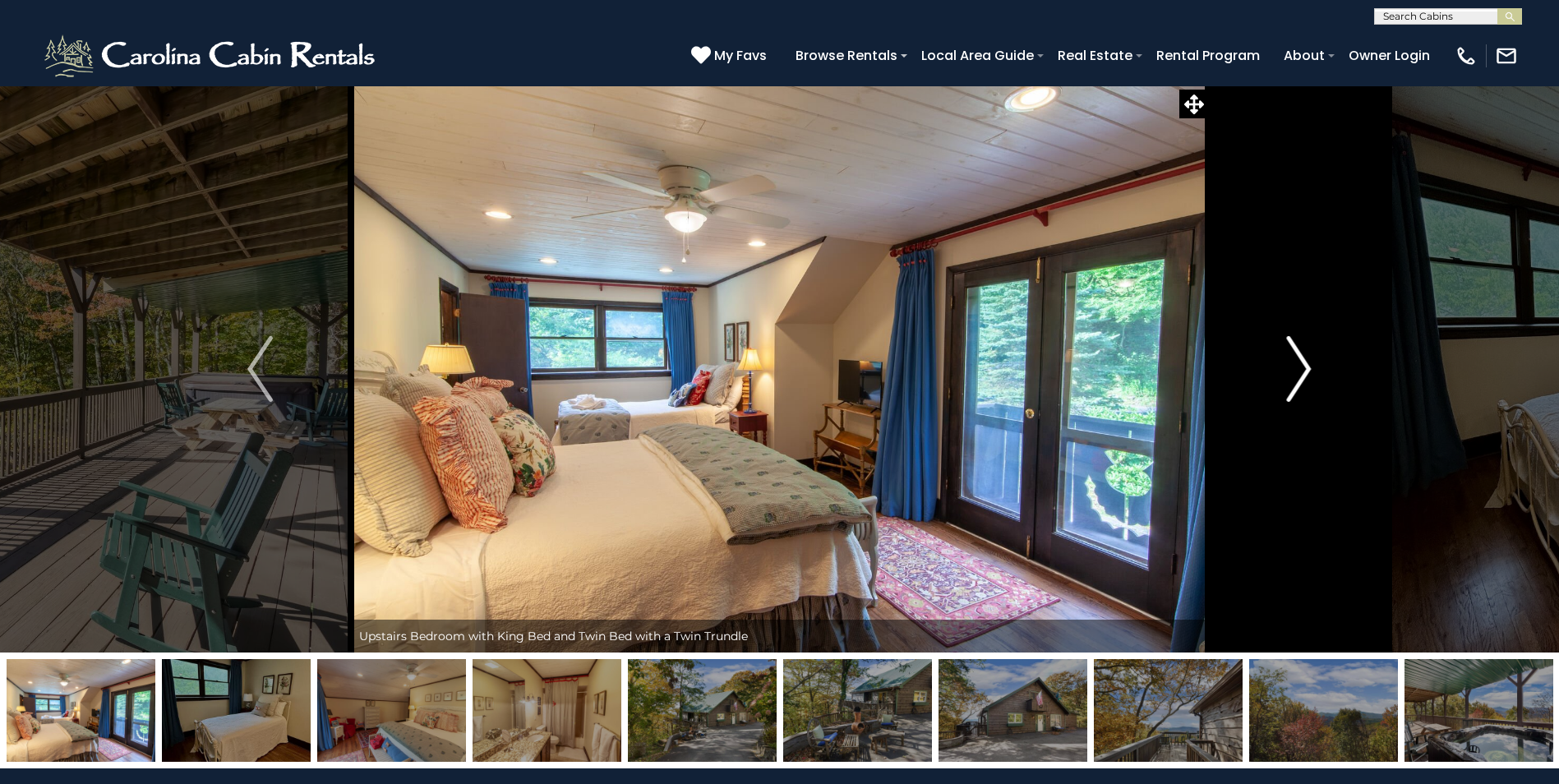
click at [1305, 368] on img "Next" at bounding box center [1299, 369] width 24 height 66
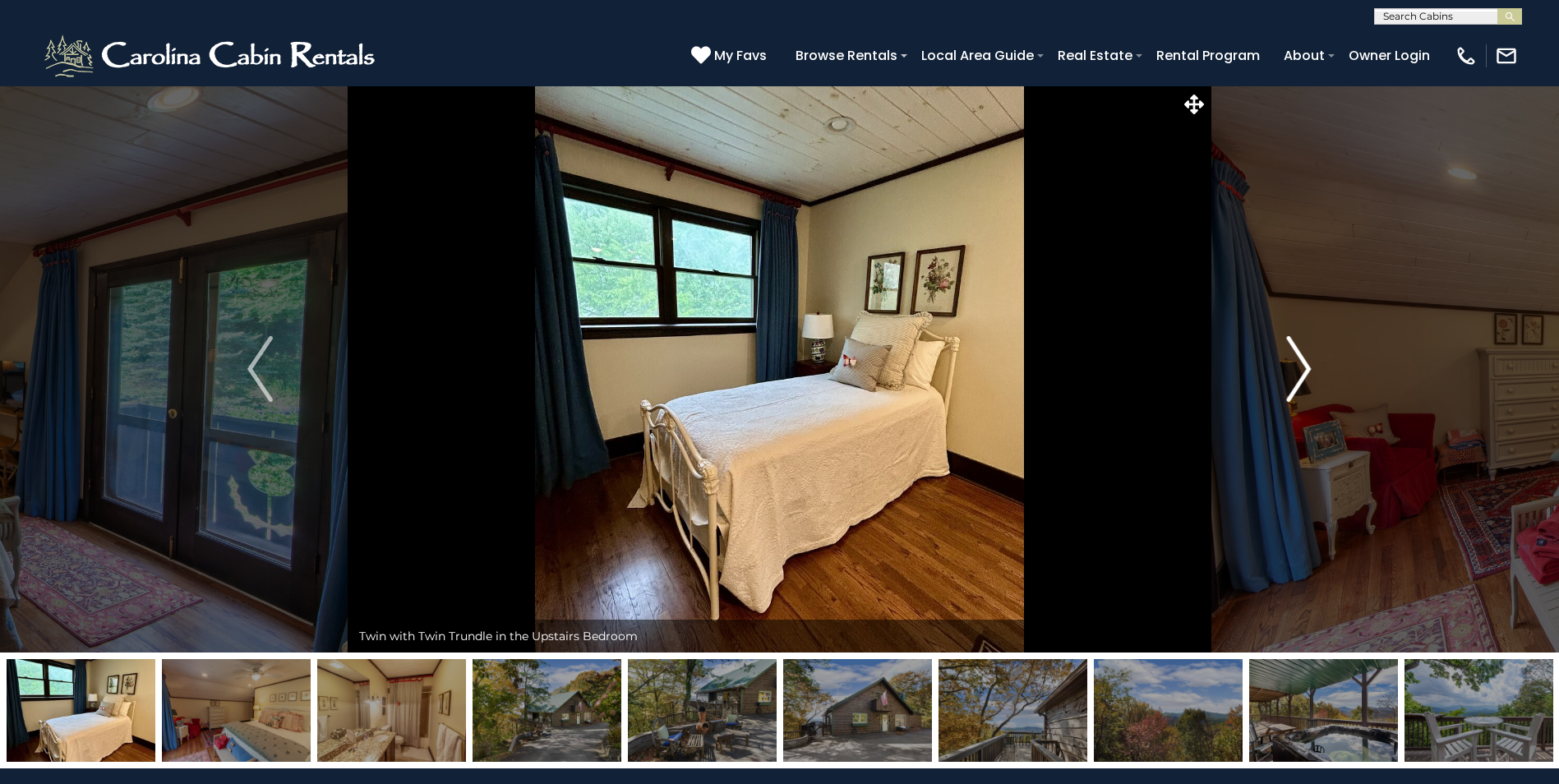
click at [1305, 368] on img "Next" at bounding box center [1299, 369] width 24 height 66
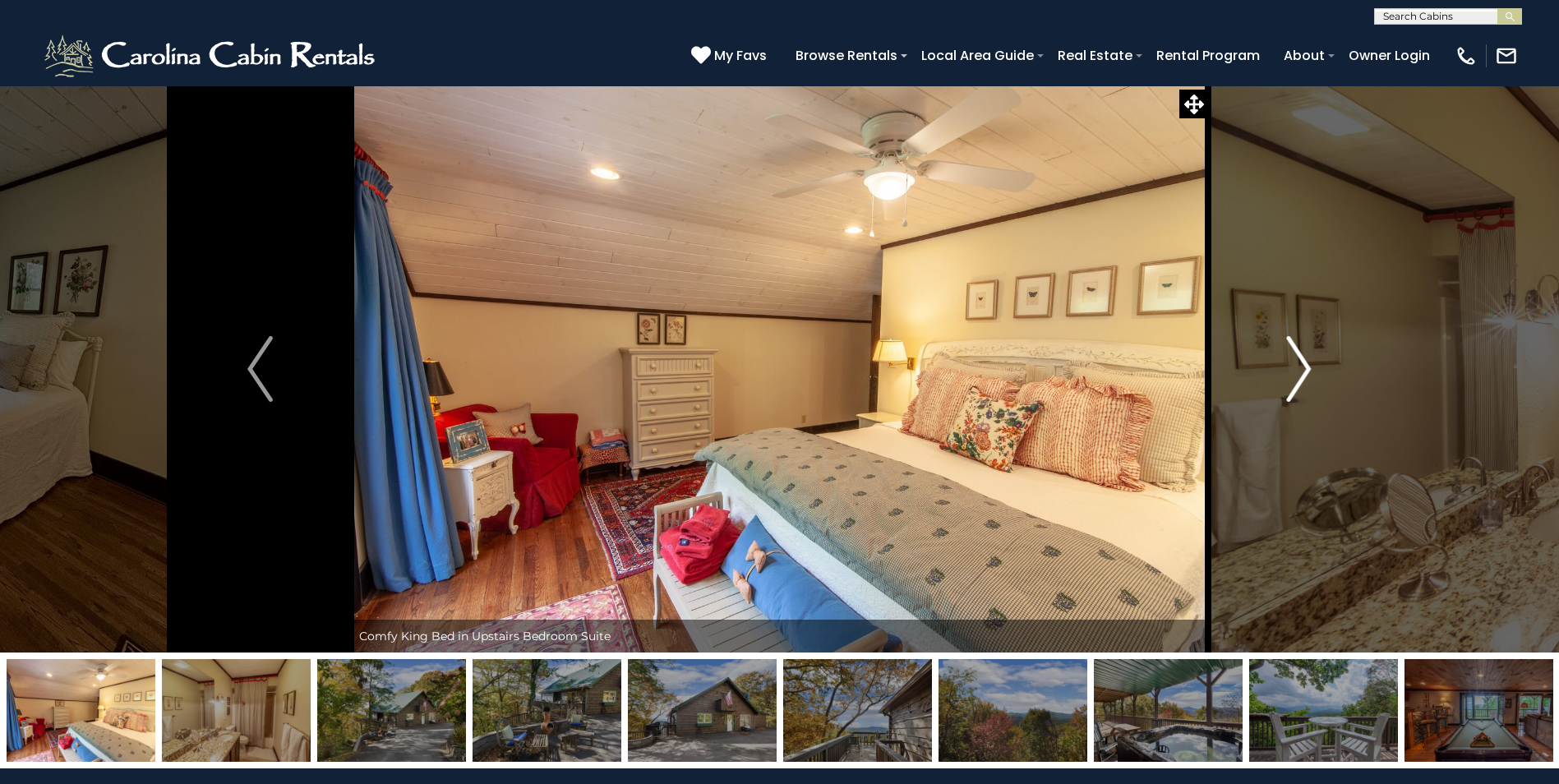
click at [1305, 368] on img "Next" at bounding box center [1299, 369] width 24 height 66
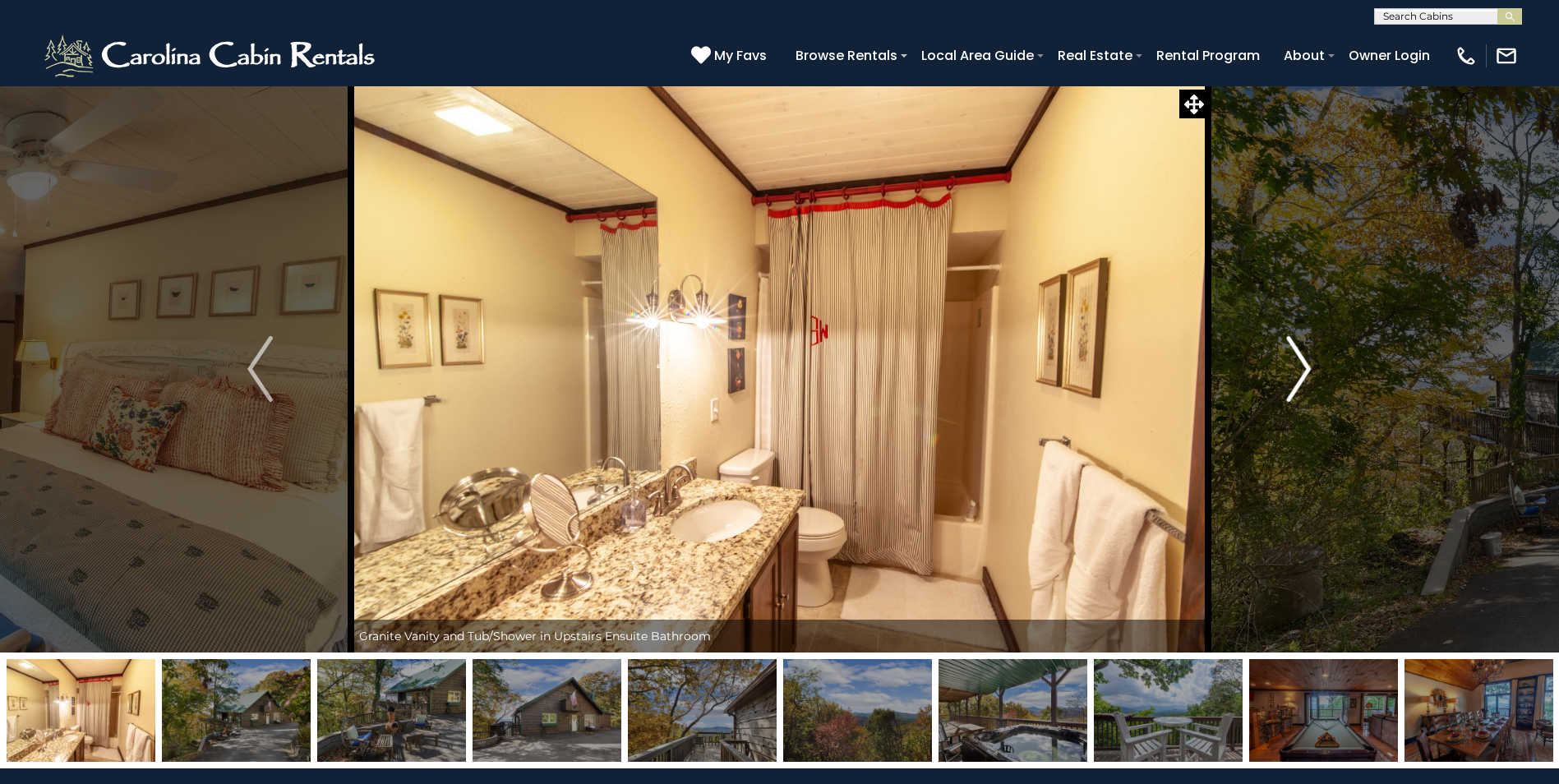
click at [1304, 368] on img "Next" at bounding box center [1299, 369] width 24 height 66
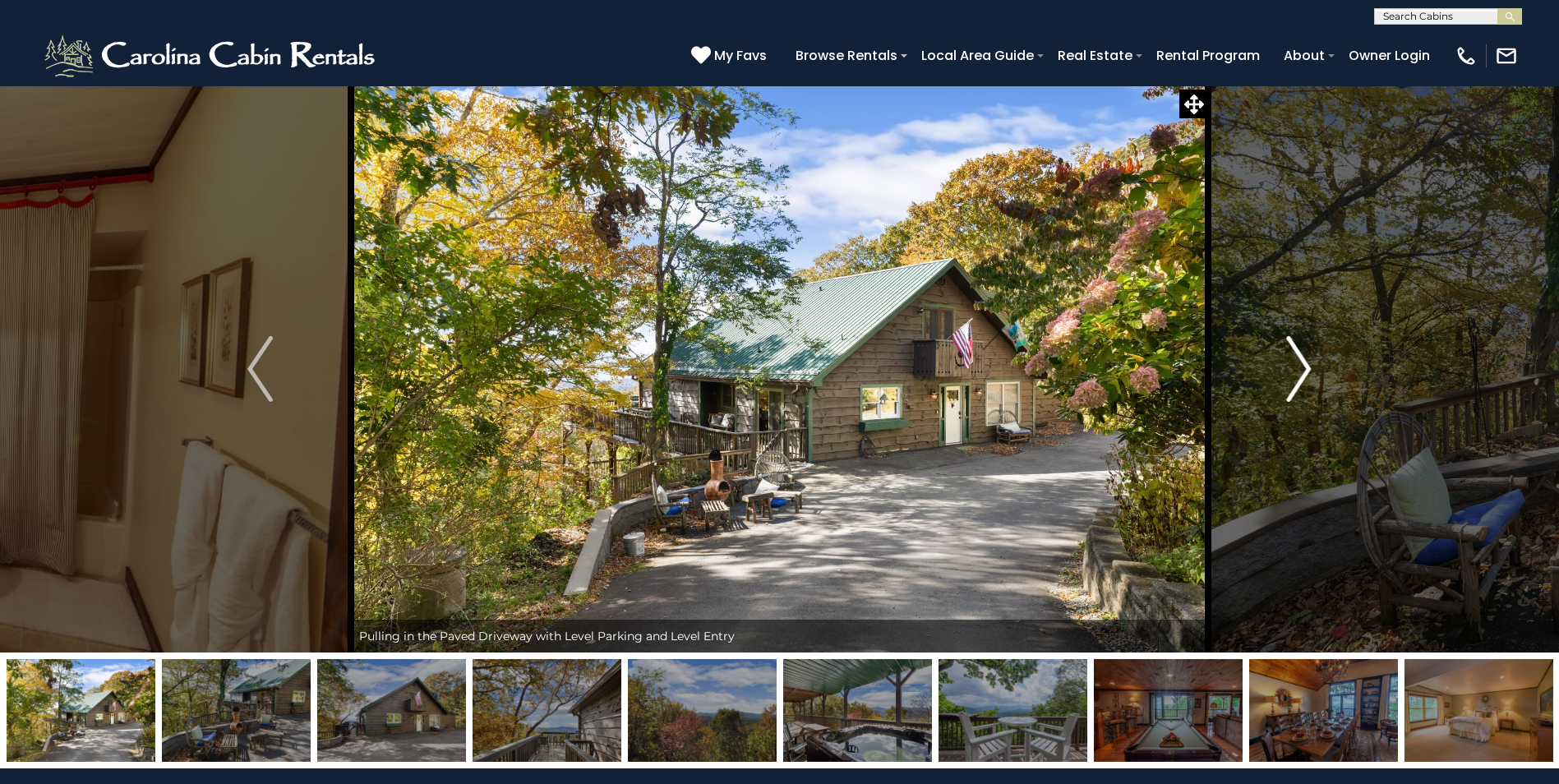
click at [1302, 368] on img "Next" at bounding box center [1299, 369] width 24 height 66
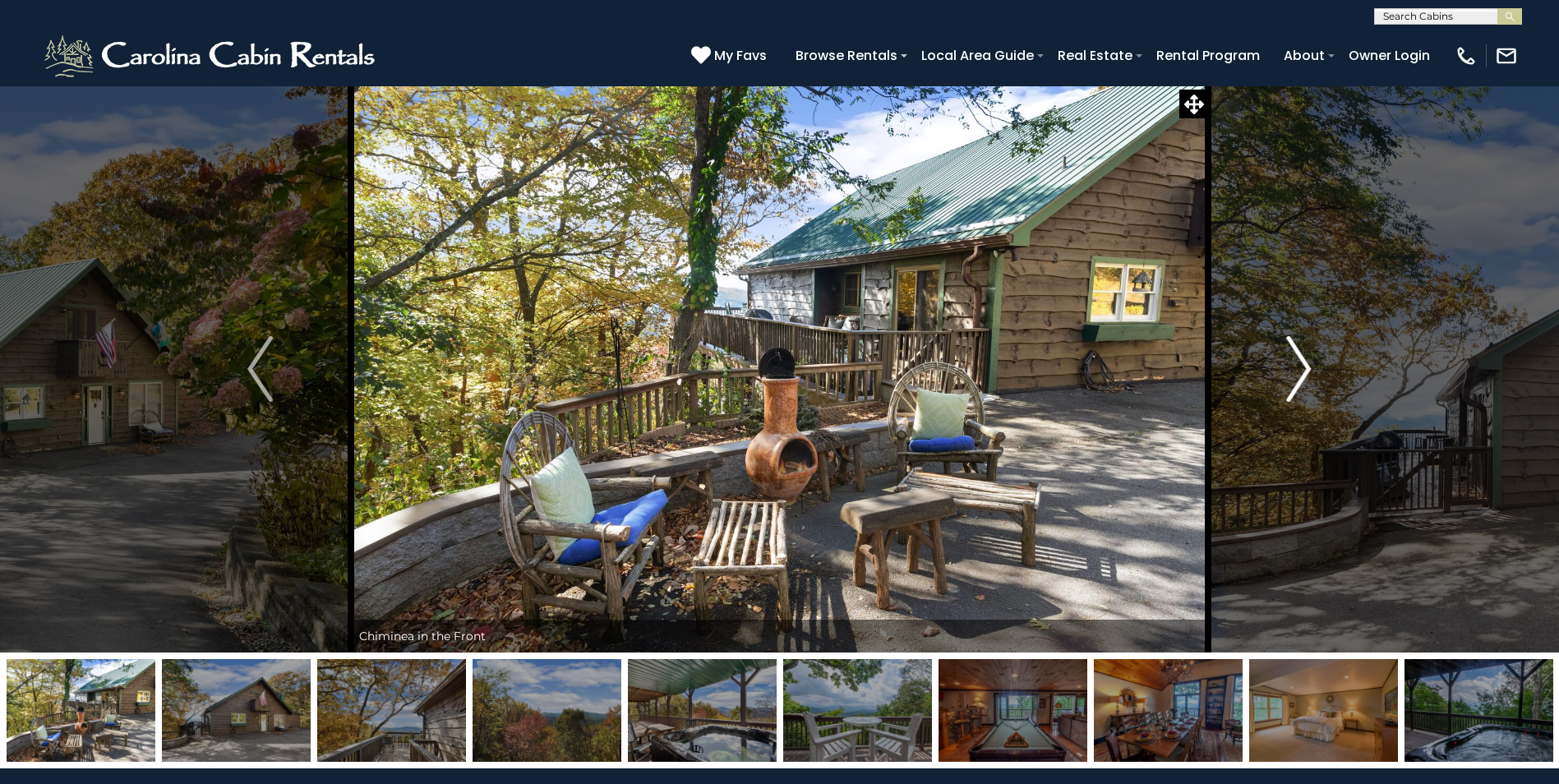
click at [1301, 368] on img "Next" at bounding box center [1299, 369] width 24 height 66
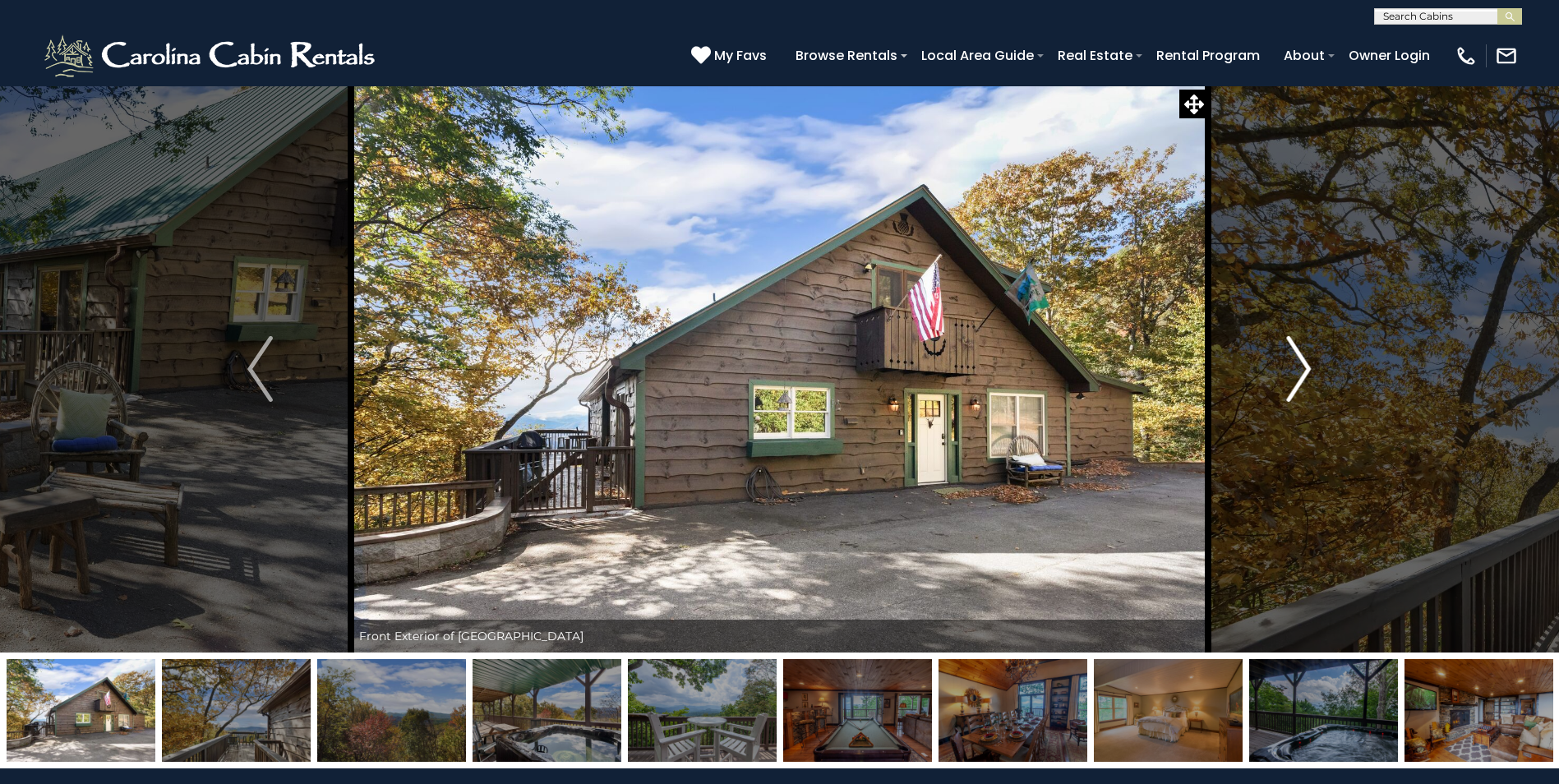
click at [1301, 368] on img "Next" at bounding box center [1299, 369] width 24 height 66
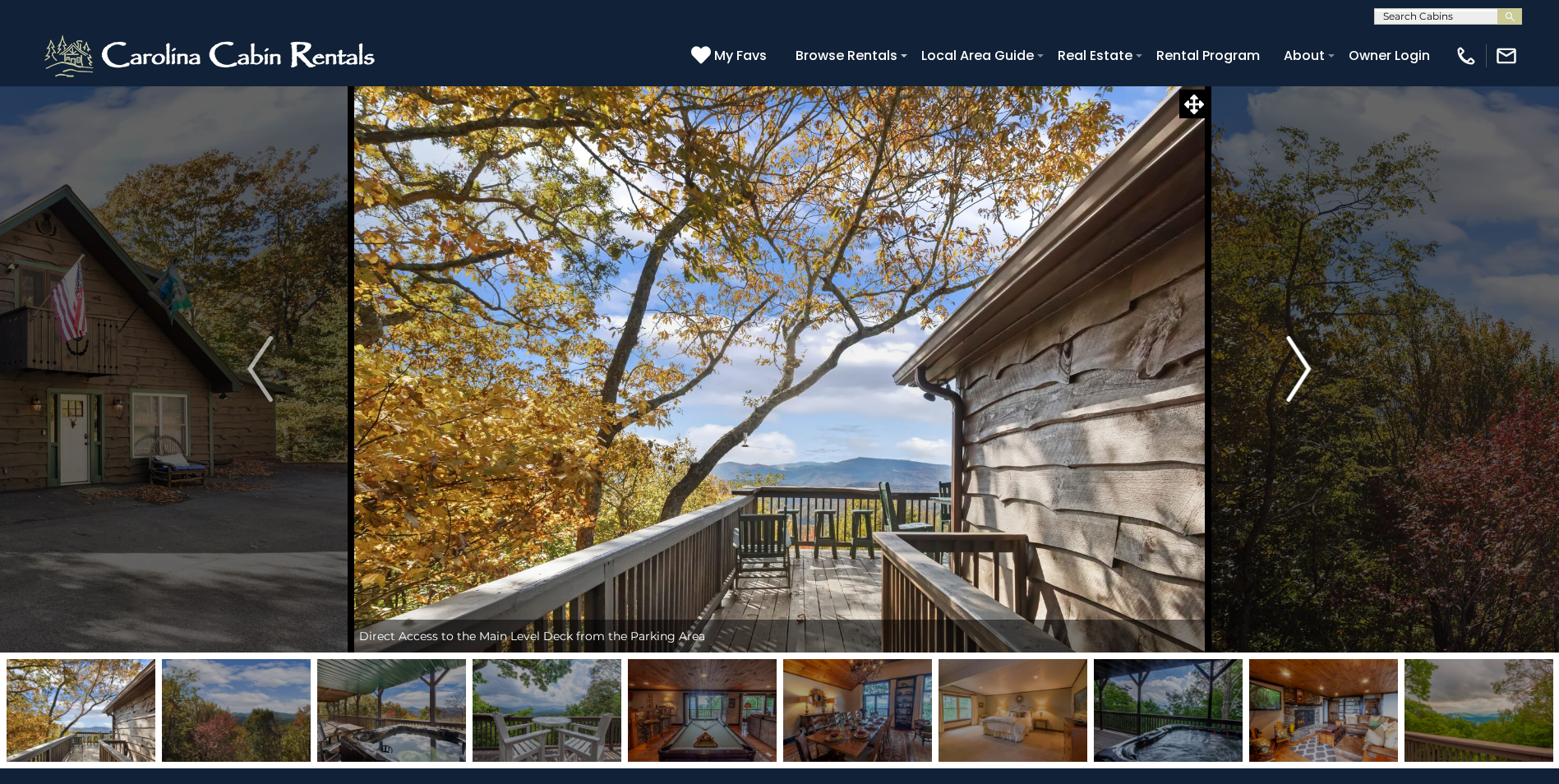
click at [1301, 368] on img "Next" at bounding box center [1299, 369] width 24 height 66
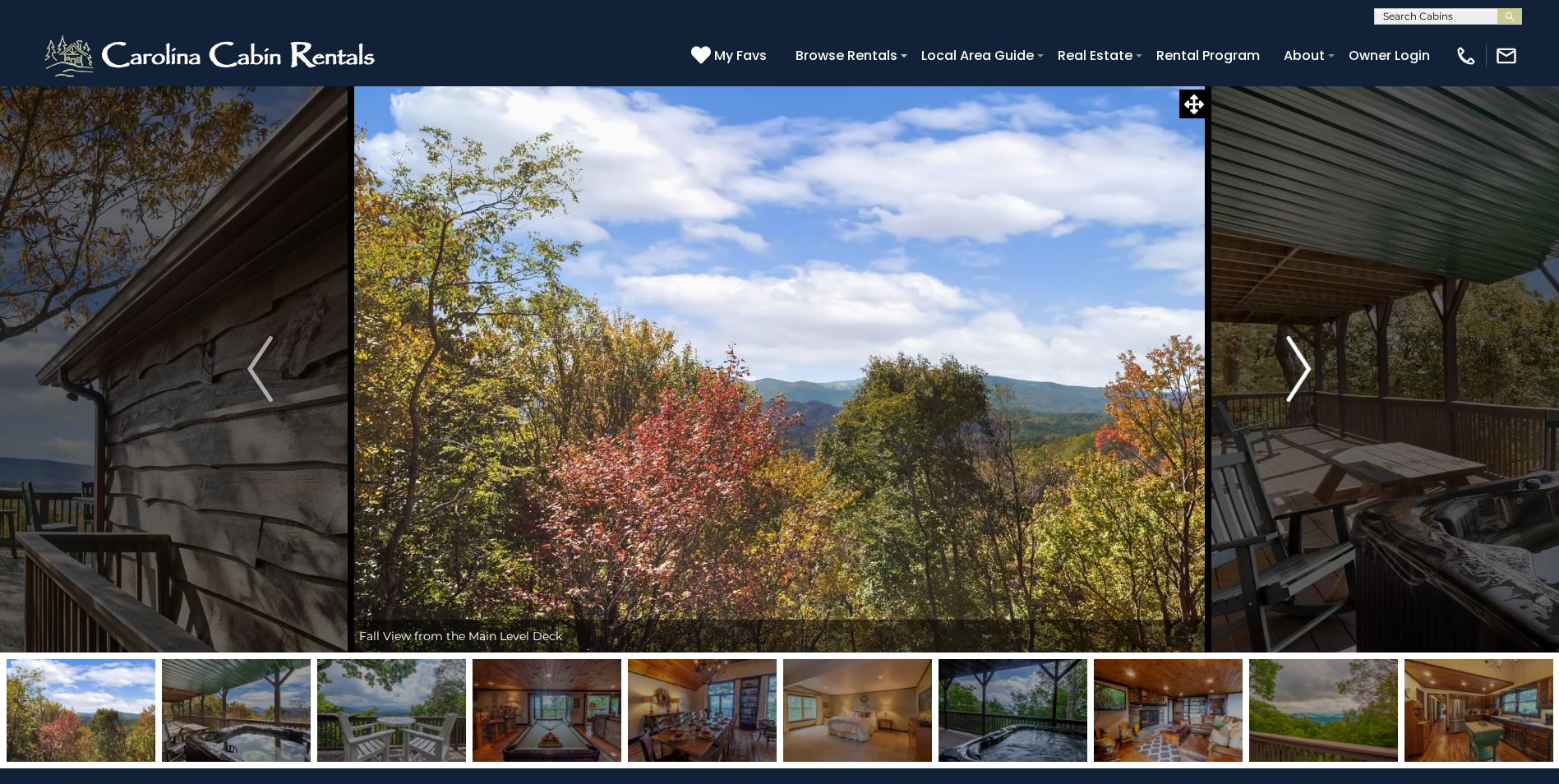
click at [1301, 368] on img "Next" at bounding box center [1299, 369] width 24 height 66
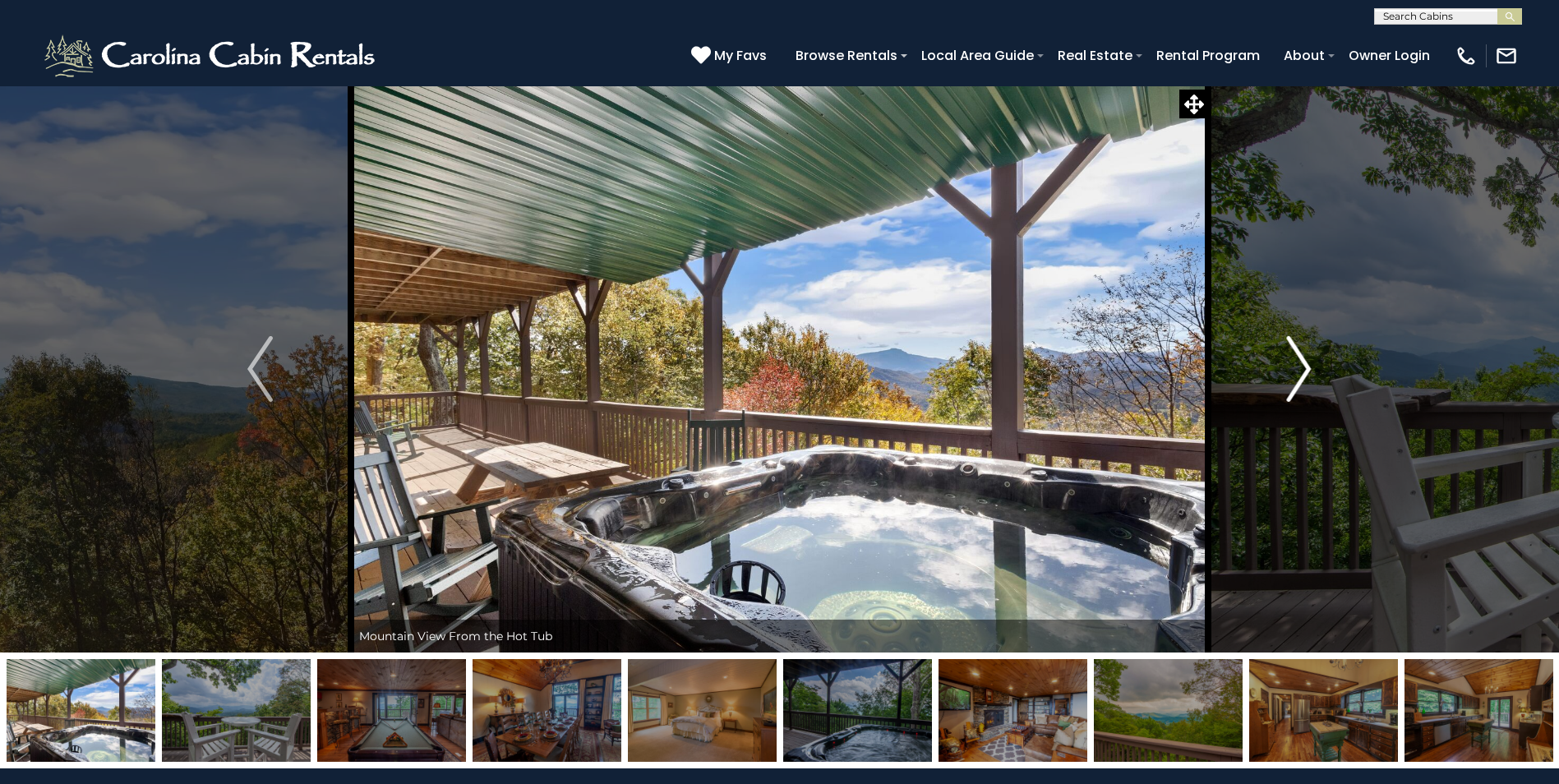
click at [1301, 368] on img "Next" at bounding box center [1299, 369] width 24 height 66
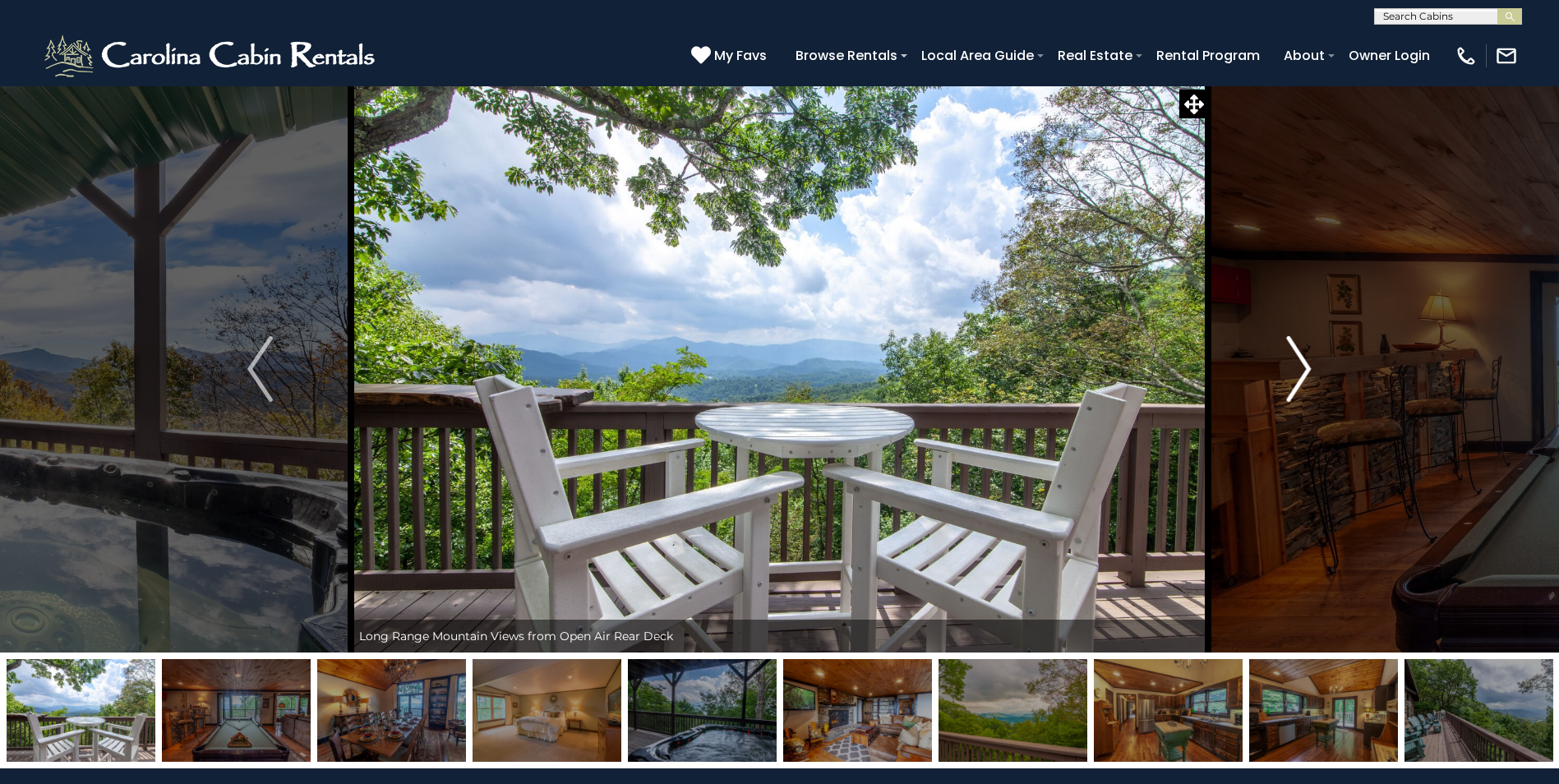
click at [1301, 368] on img "Next" at bounding box center [1299, 369] width 24 height 66
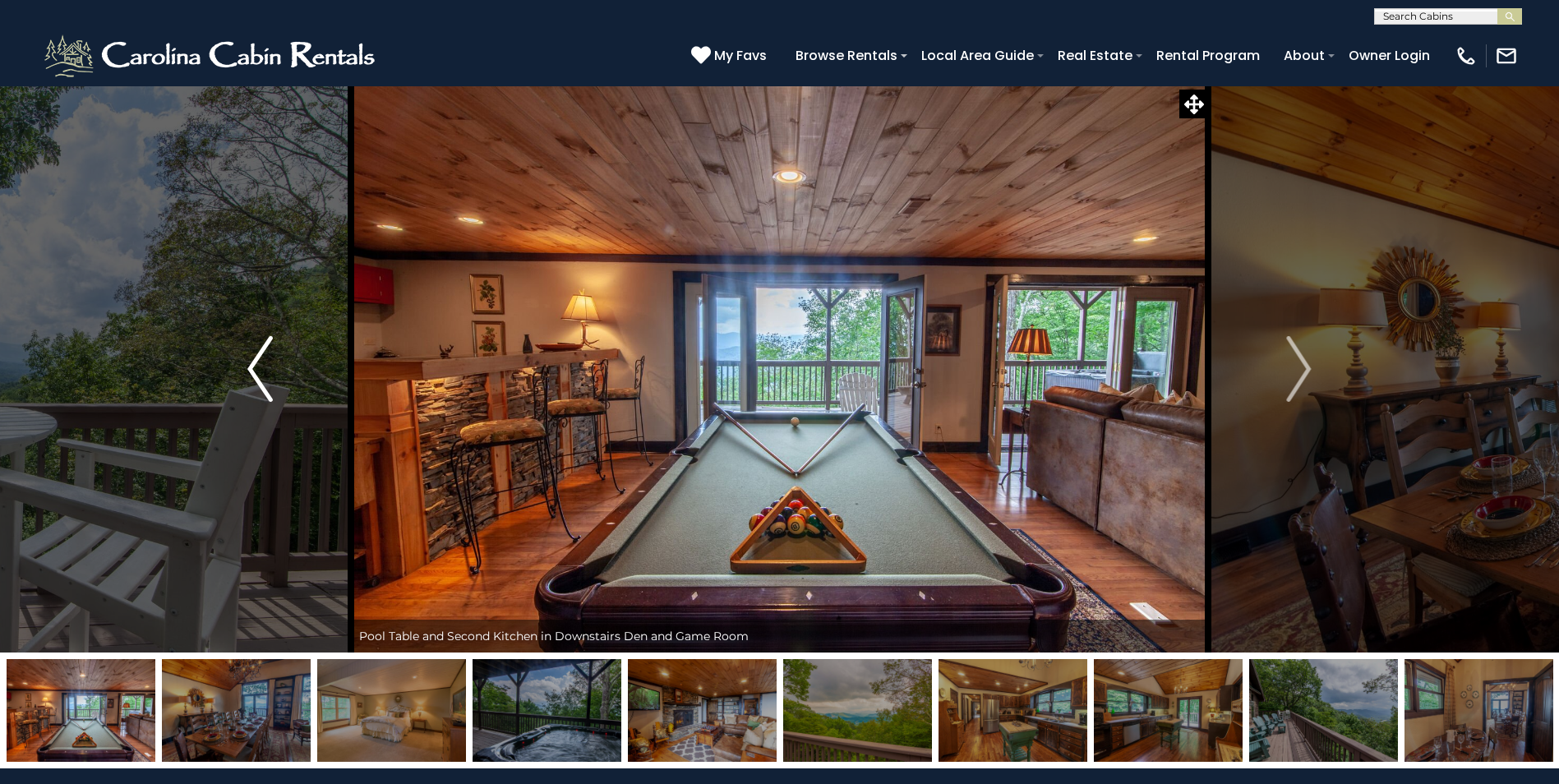
click at [251, 360] on img "Previous" at bounding box center [260, 369] width 24 height 66
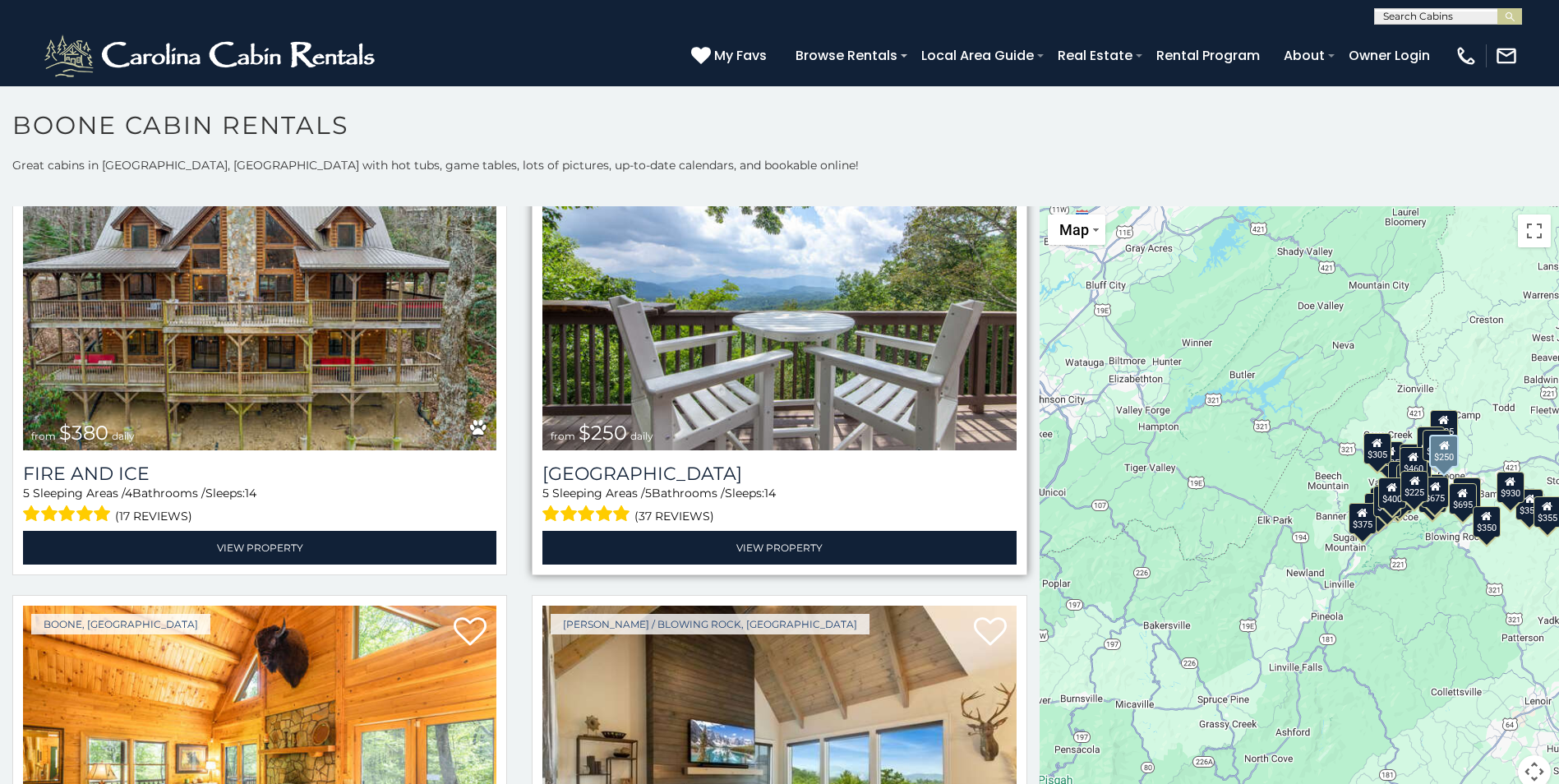
scroll to position [4684, 0]
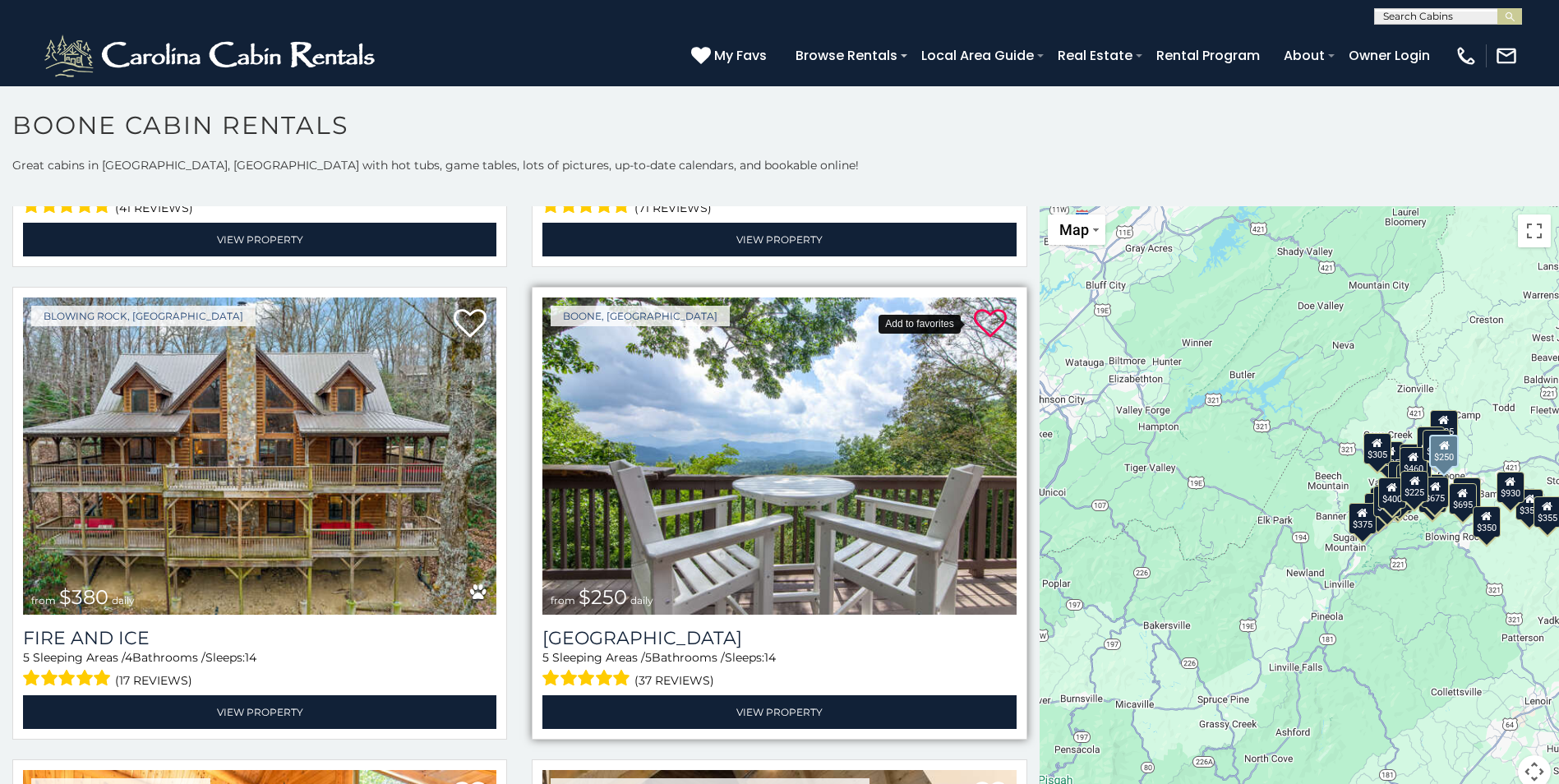
click at [974, 307] on icon at bounding box center [990, 323] width 33 height 33
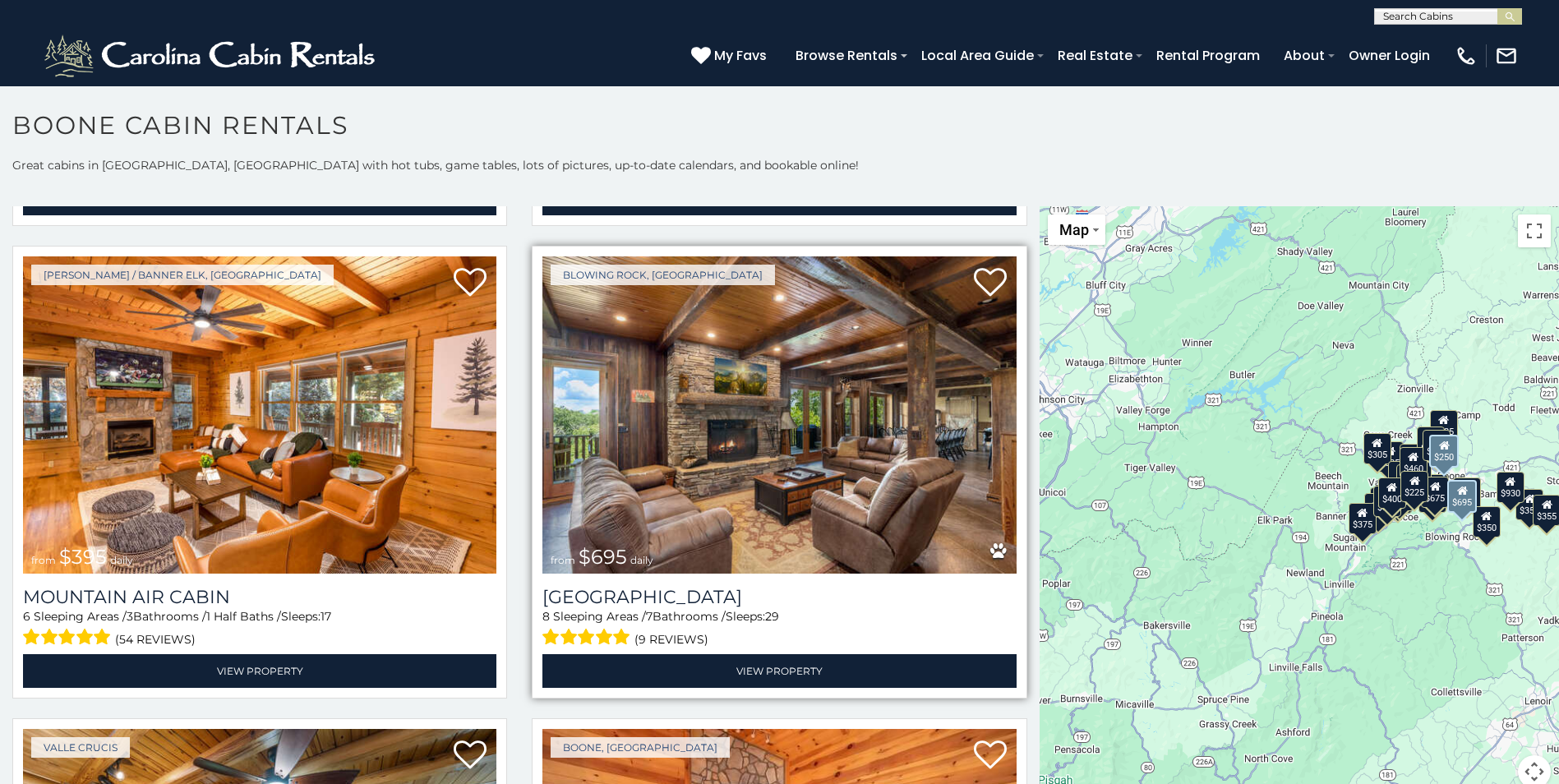
scroll to position [5998, 0]
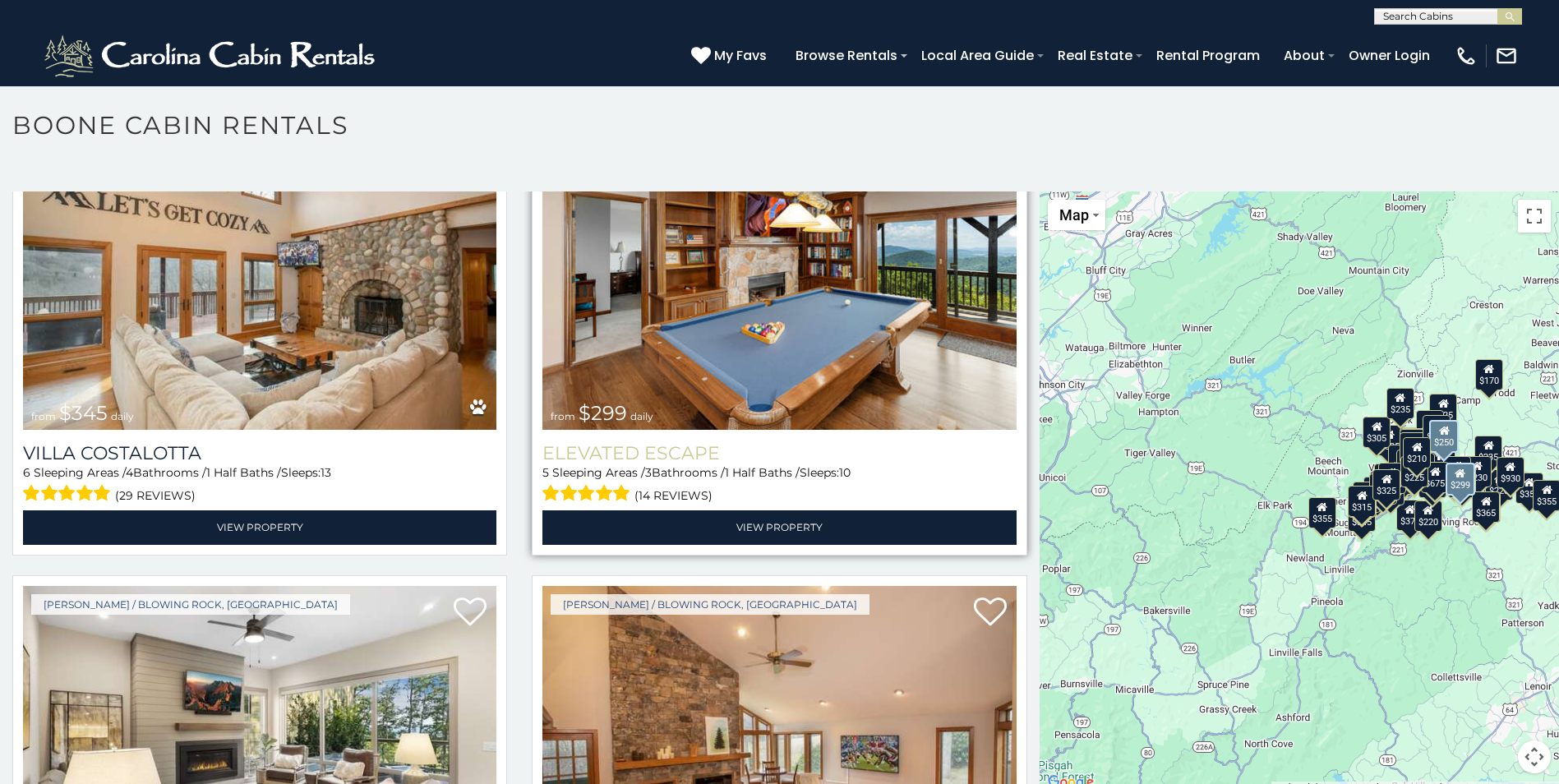
scroll to position [7937, 0]
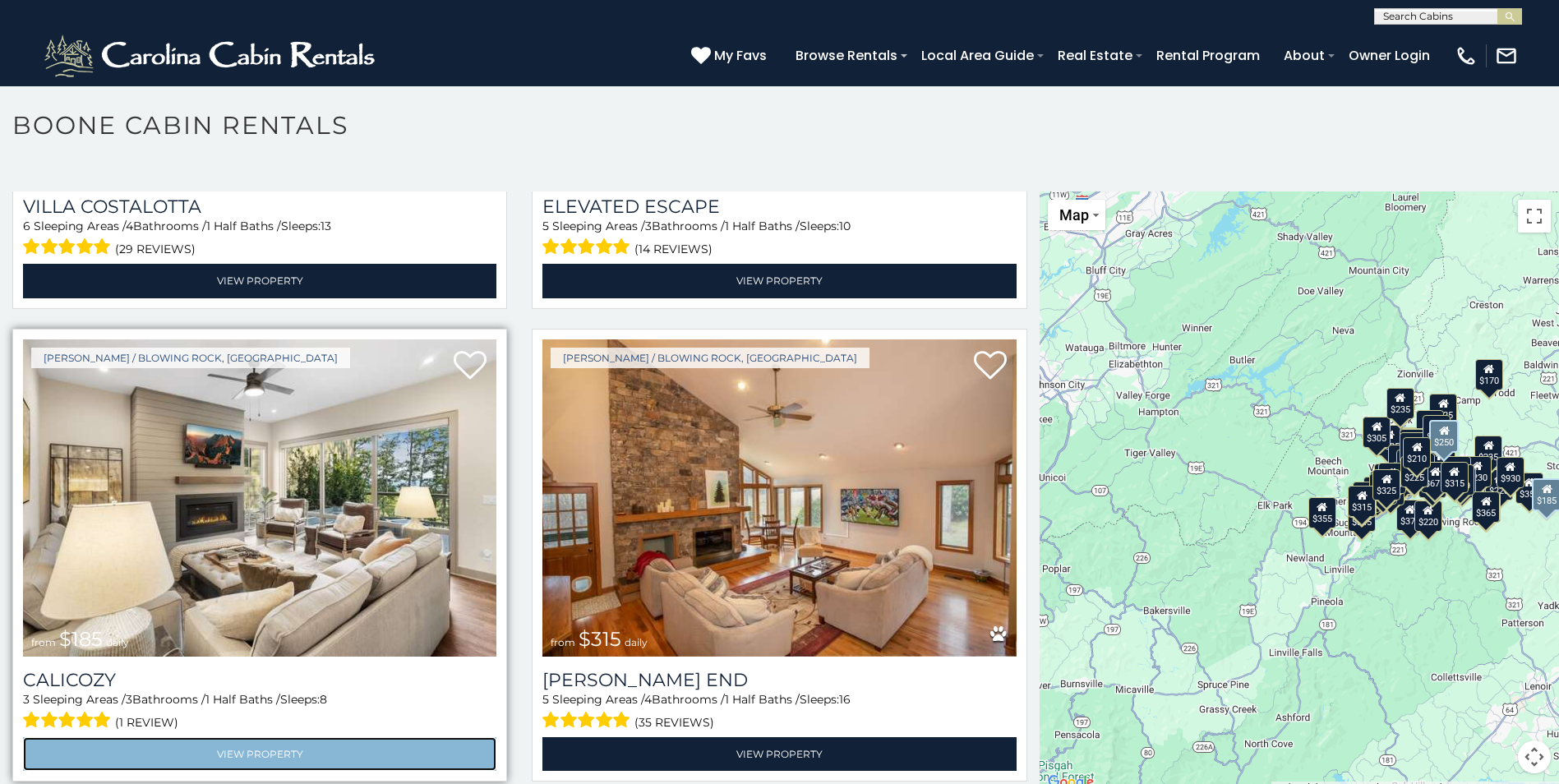
click at [337, 737] on link "View Property" at bounding box center [260, 754] width 474 height 34
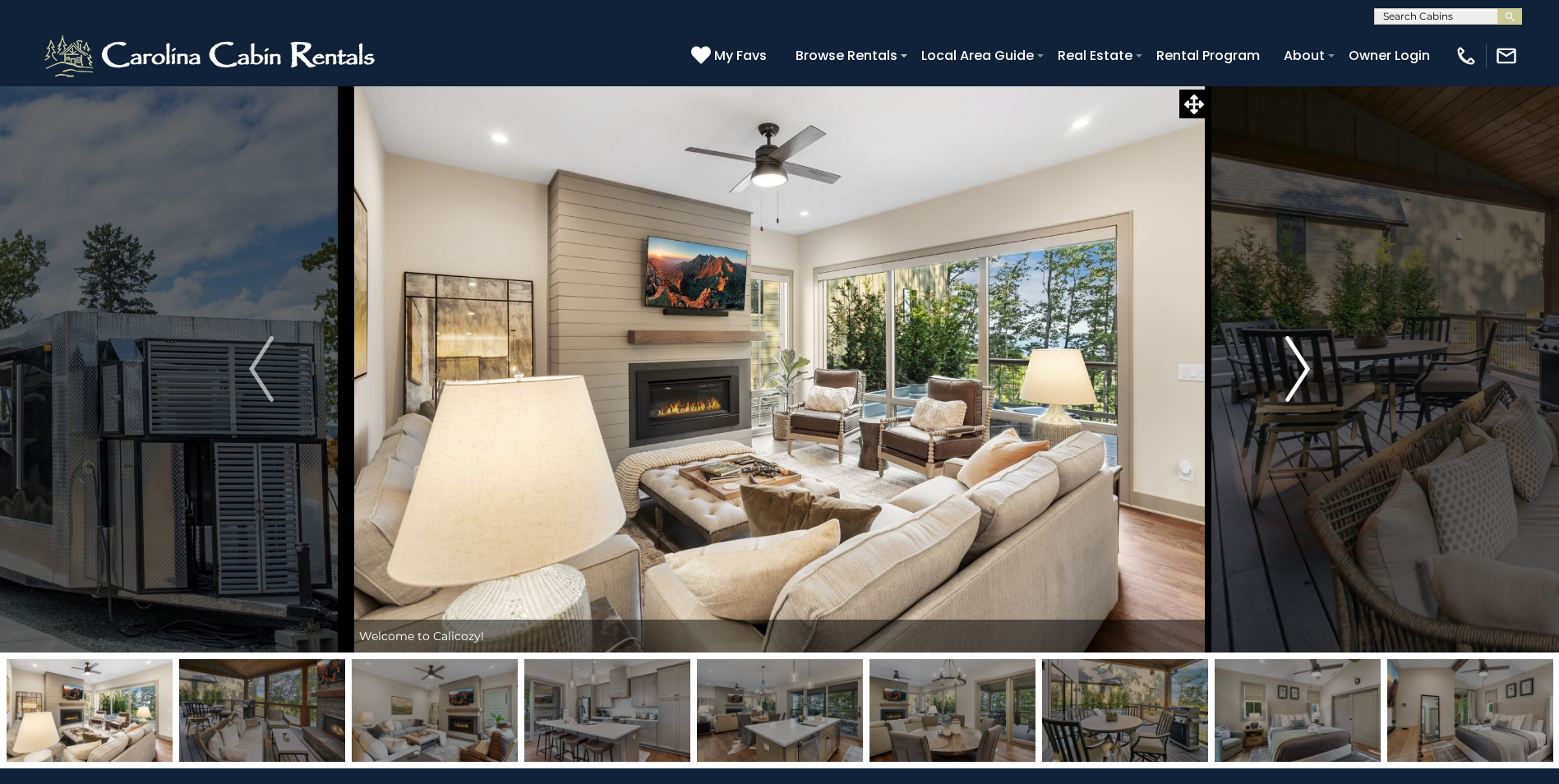
click at [1307, 367] on img "Next" at bounding box center [1298, 369] width 24 height 66
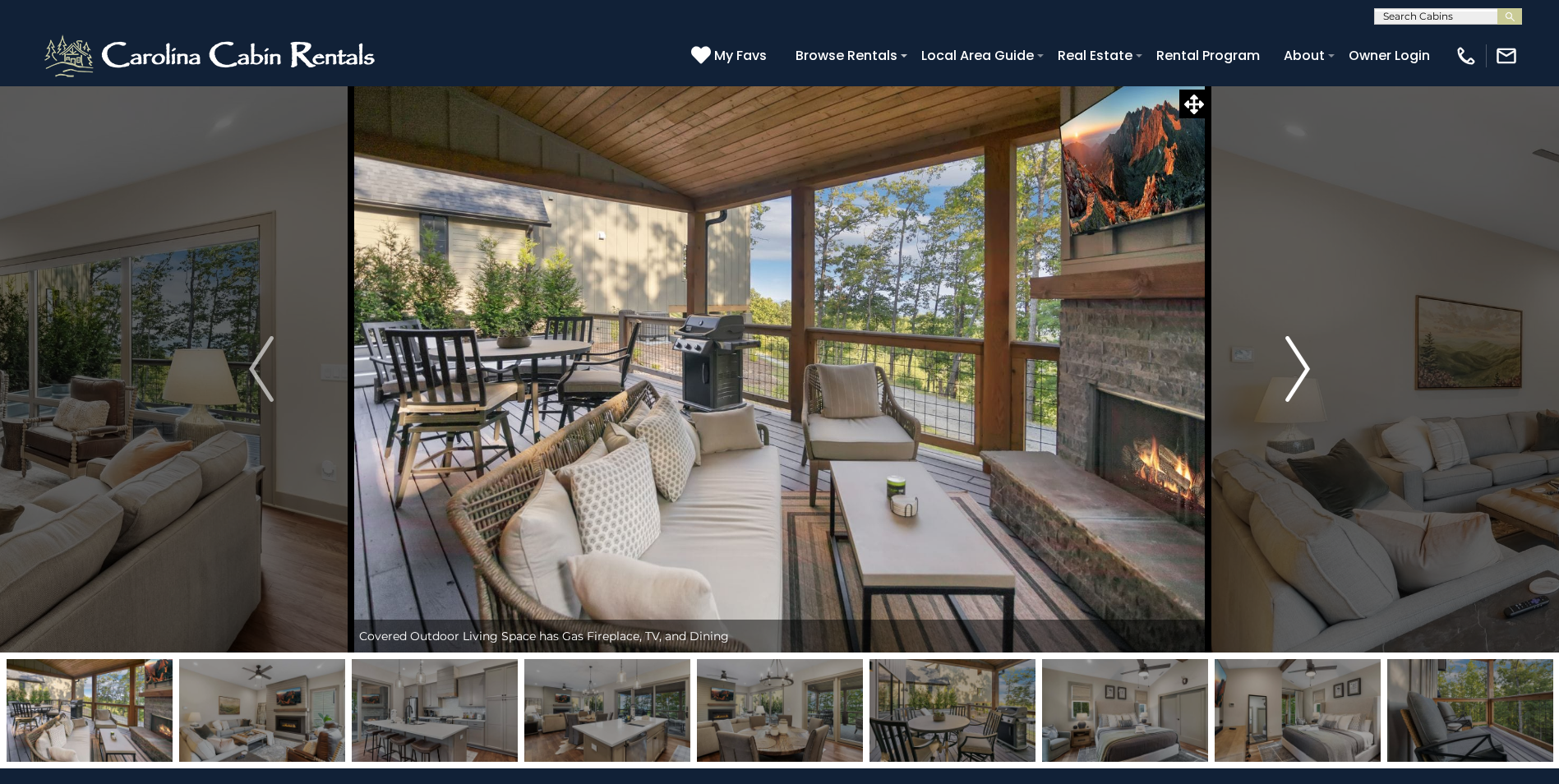
click at [1303, 364] on img "Next" at bounding box center [1298, 369] width 24 height 66
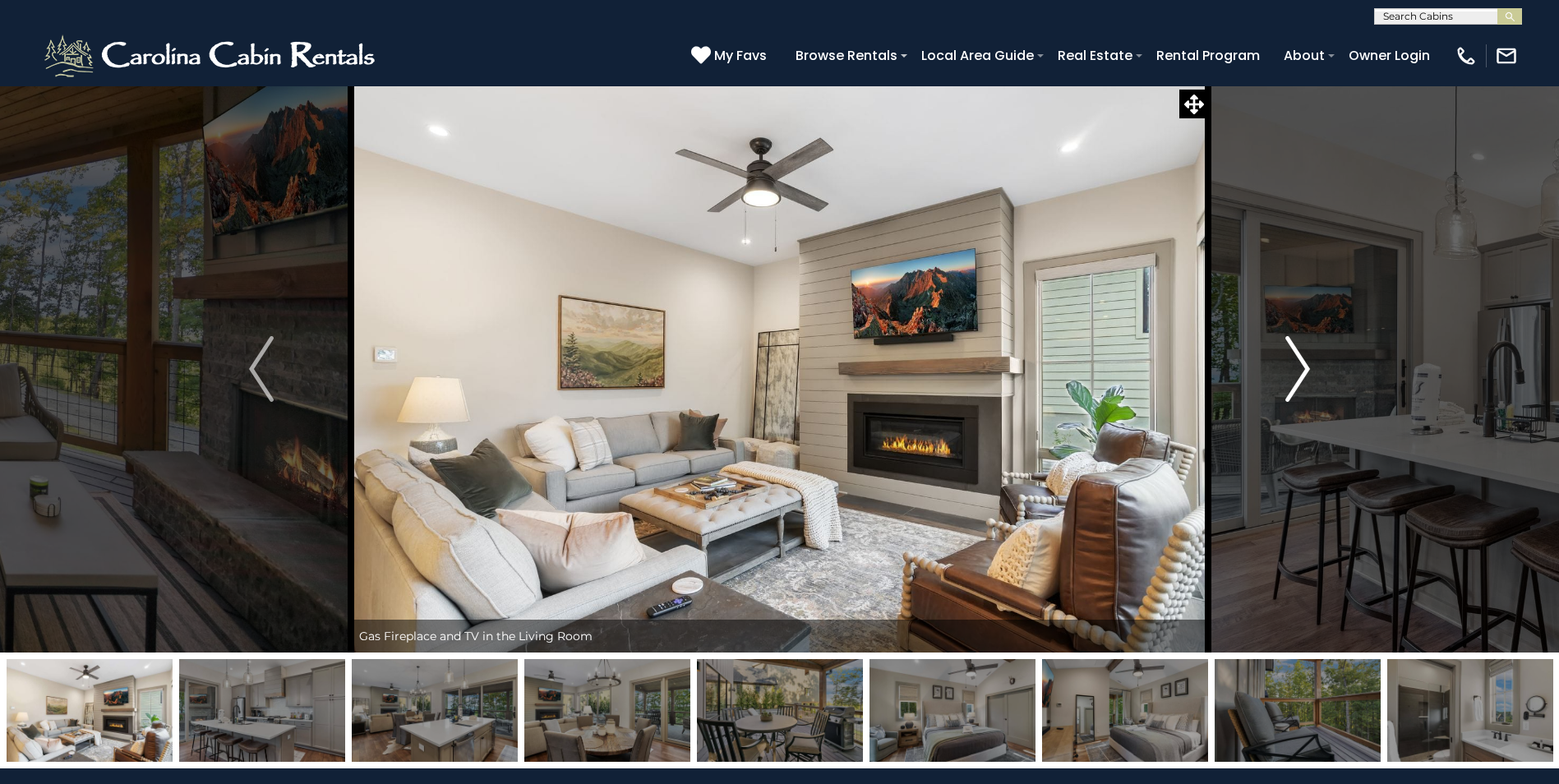
click at [1300, 363] on img "Next" at bounding box center [1298, 369] width 24 height 66
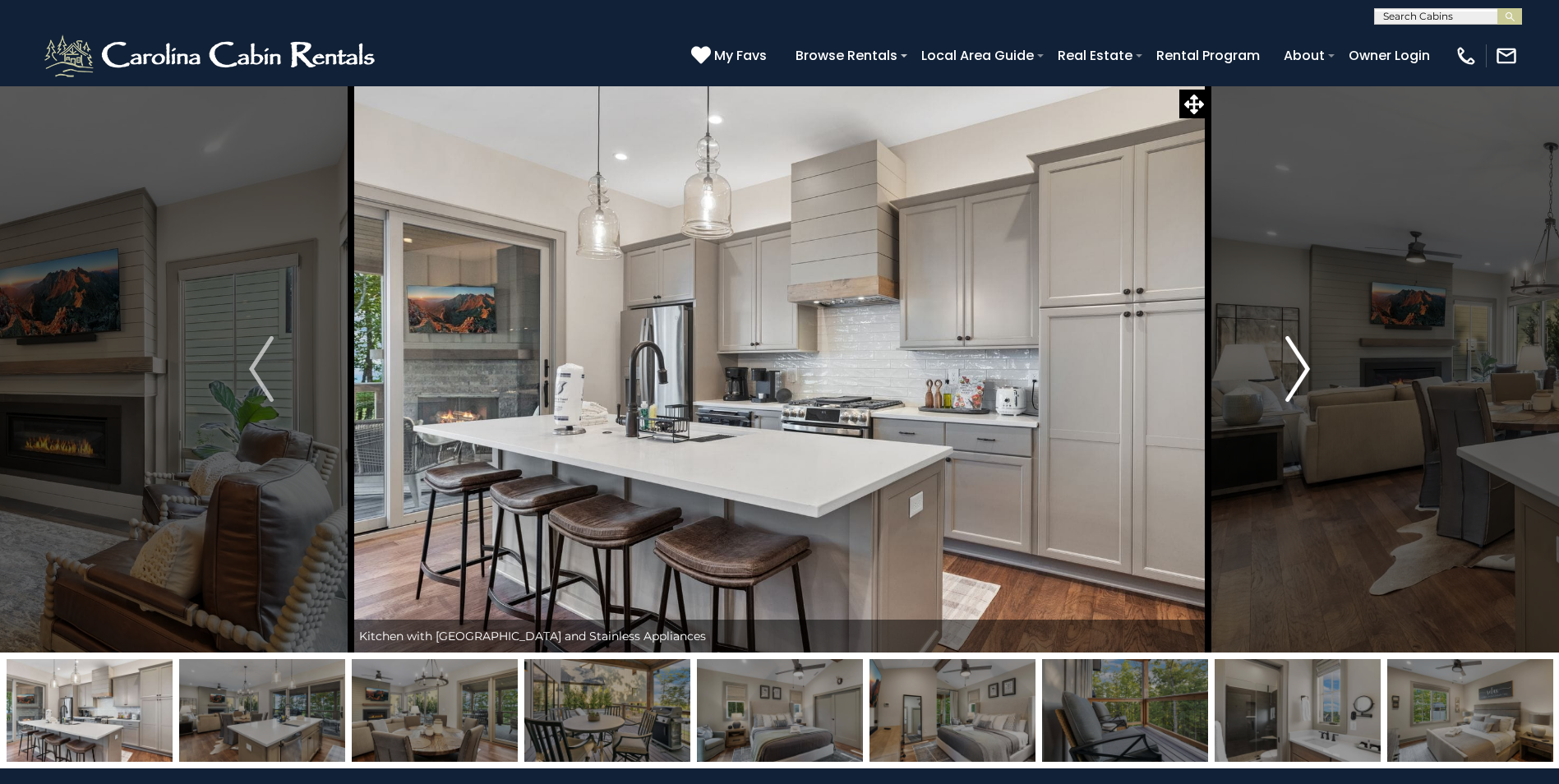
click at [1303, 368] on img "Next" at bounding box center [1298, 369] width 24 height 66
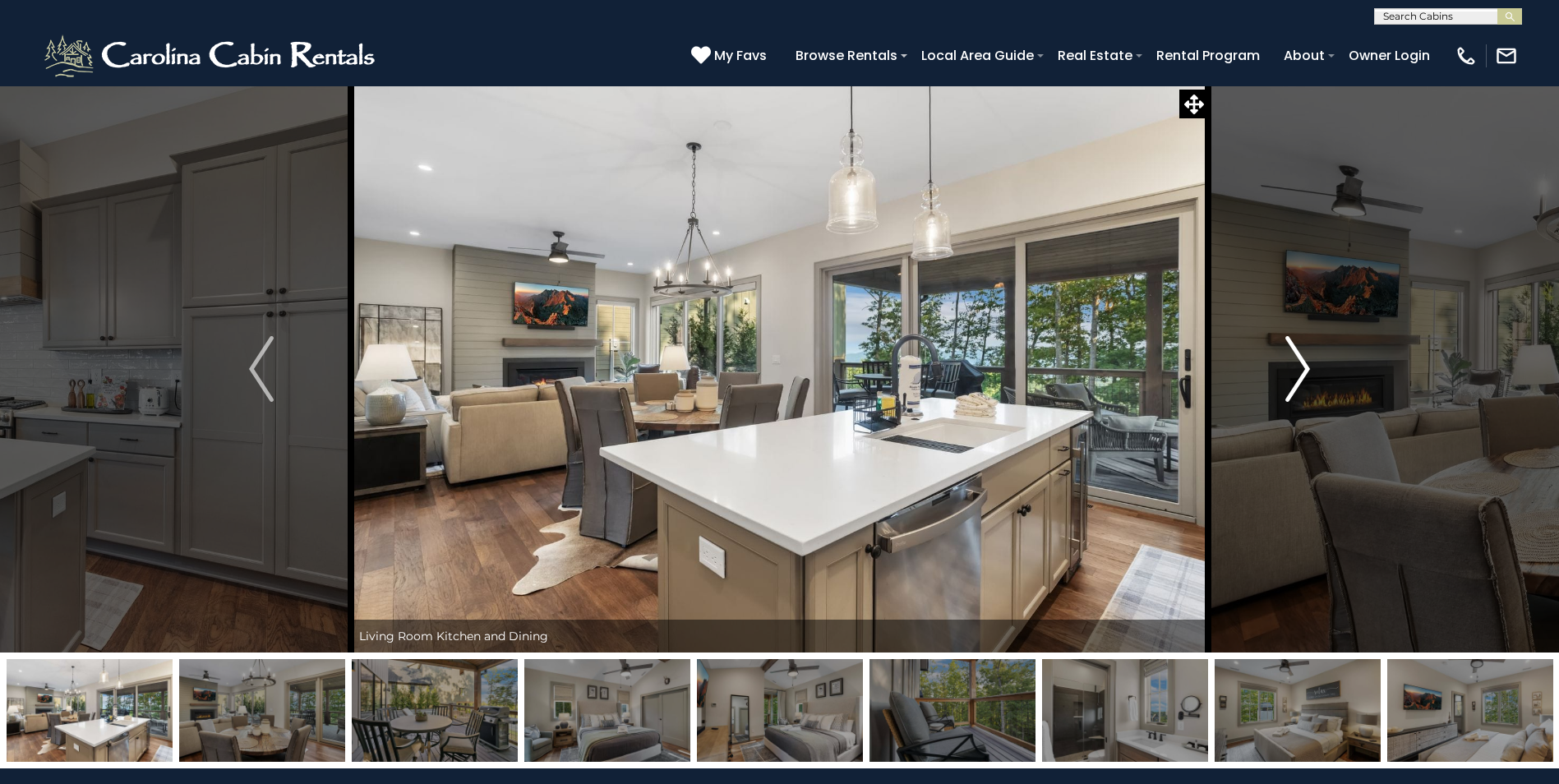
click at [1300, 362] on img "Next" at bounding box center [1298, 369] width 24 height 66
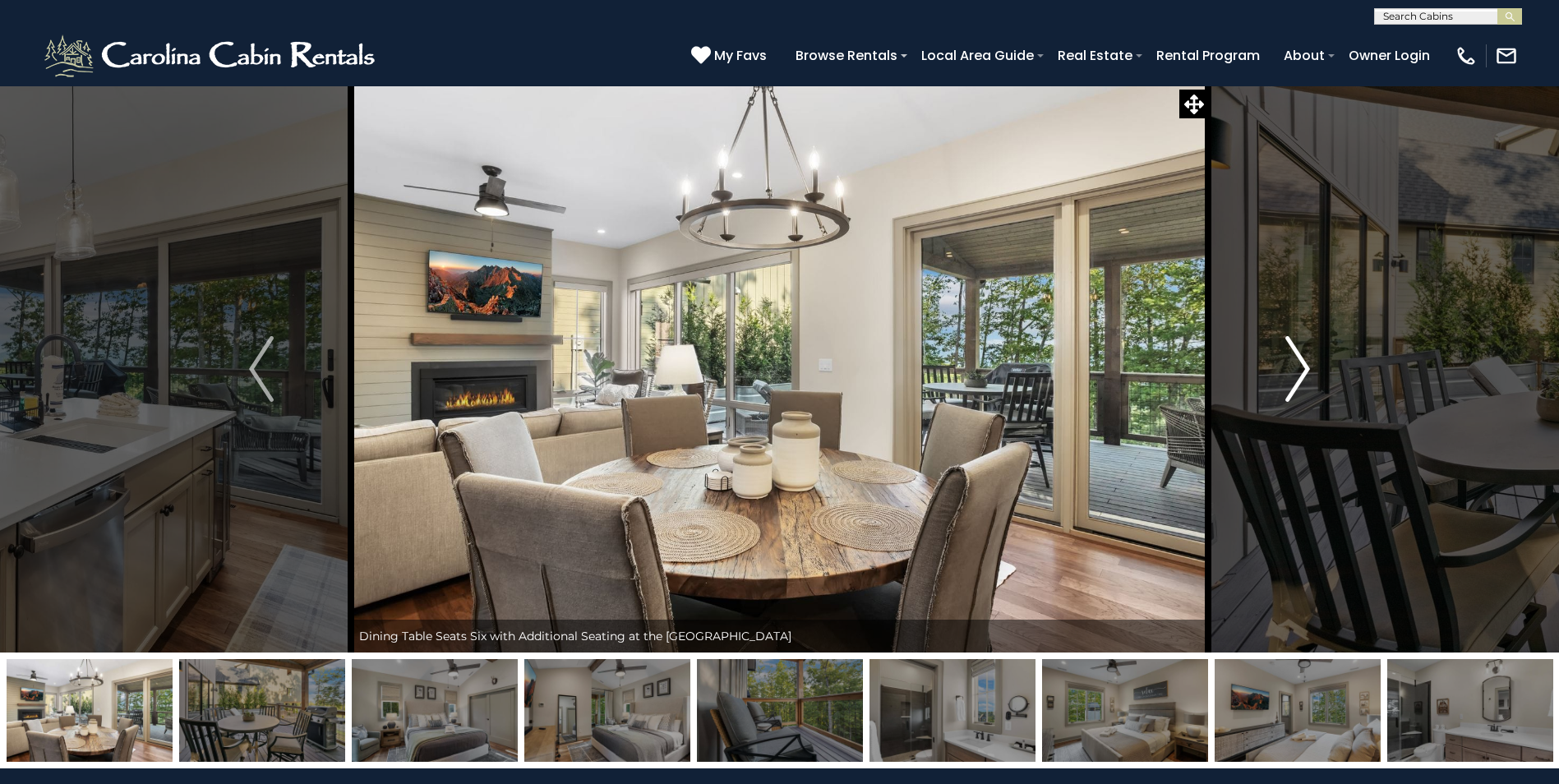
click at [1300, 362] on img "Next" at bounding box center [1298, 369] width 24 height 66
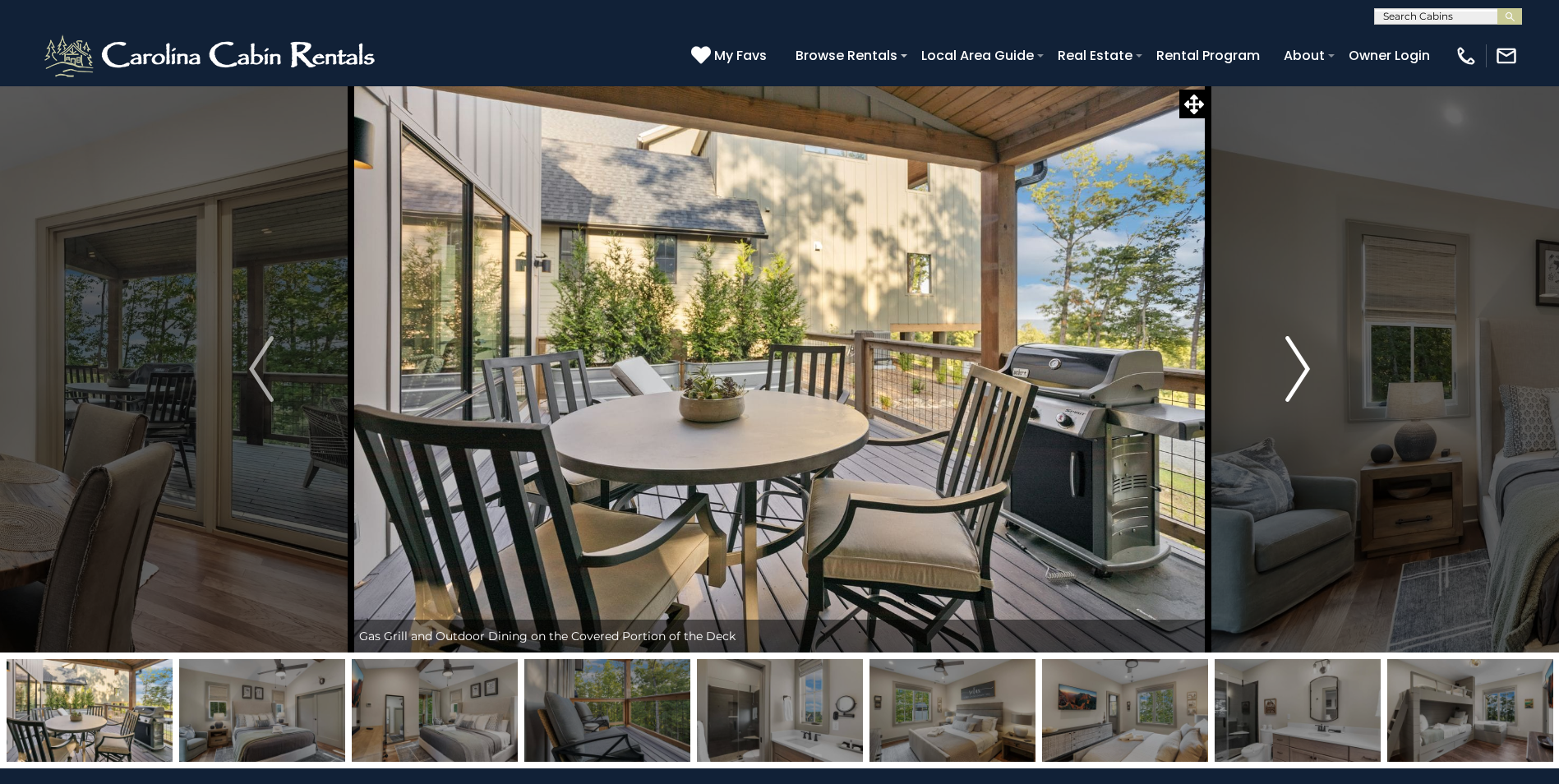
click at [1300, 362] on img "Next" at bounding box center [1298, 369] width 24 height 66
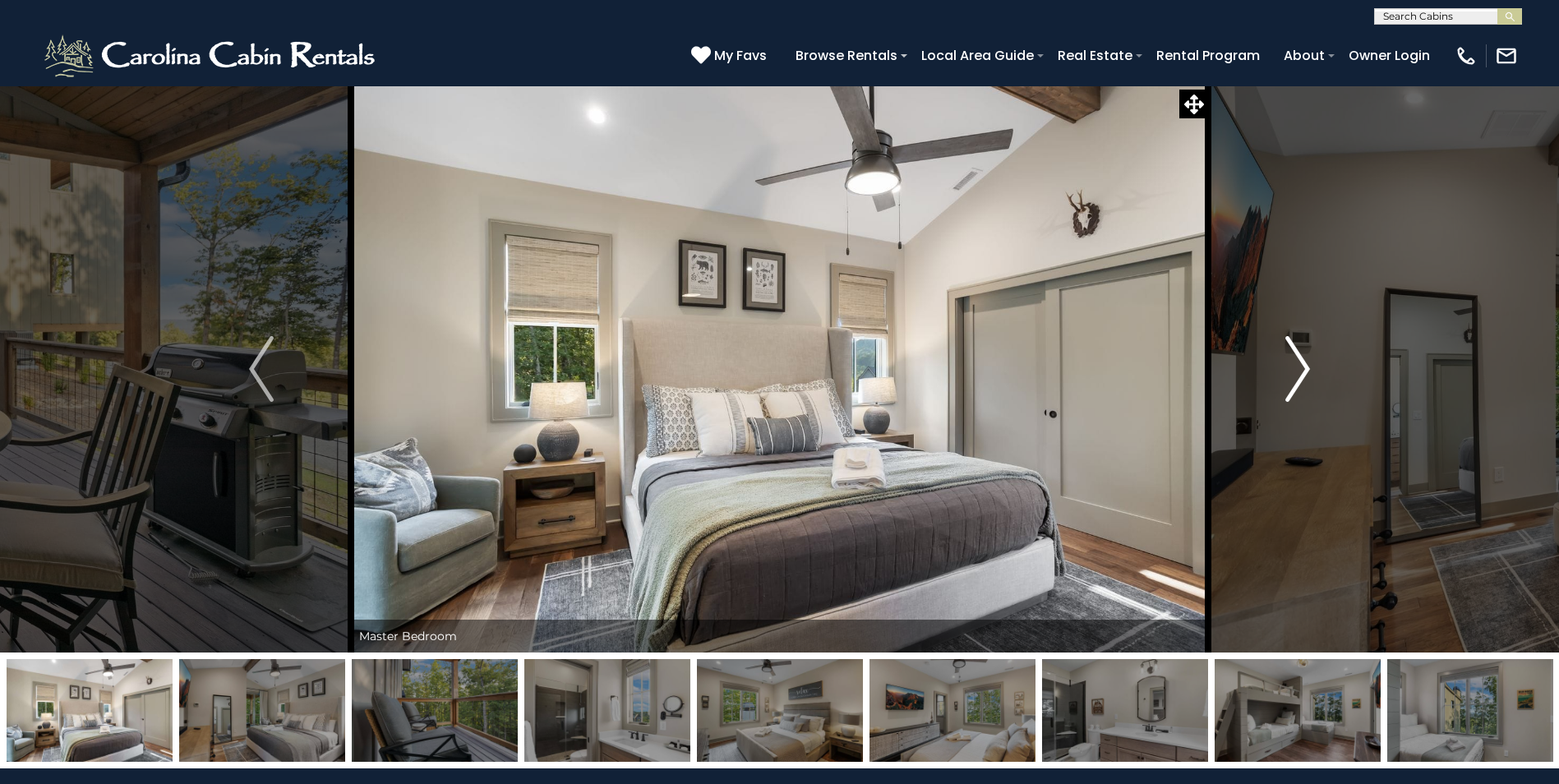
click at [1300, 362] on img "Next" at bounding box center [1298, 369] width 24 height 66
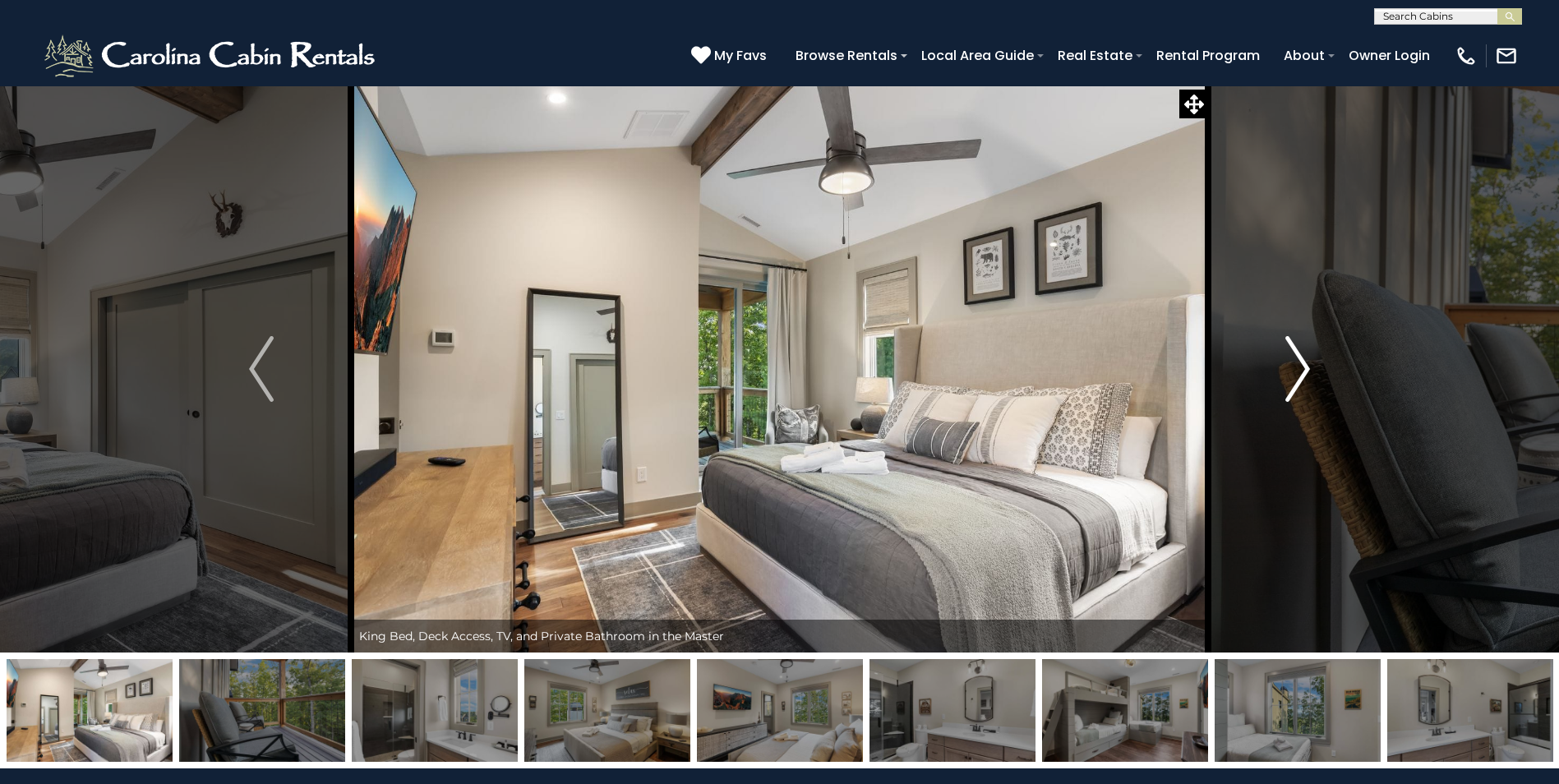
click at [1300, 362] on img "Next" at bounding box center [1298, 369] width 24 height 66
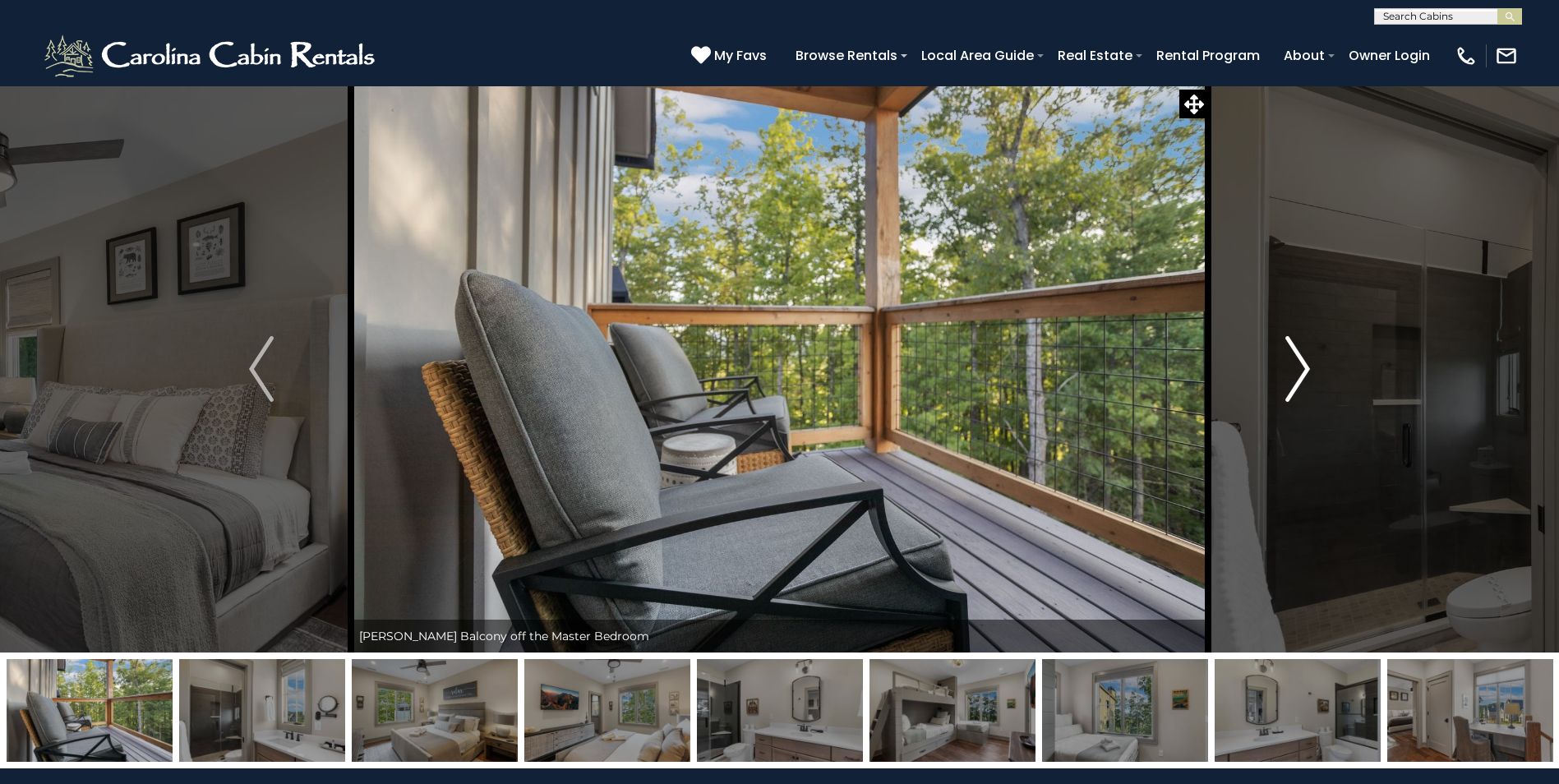
click at [1300, 362] on img "Next" at bounding box center [1298, 369] width 24 height 66
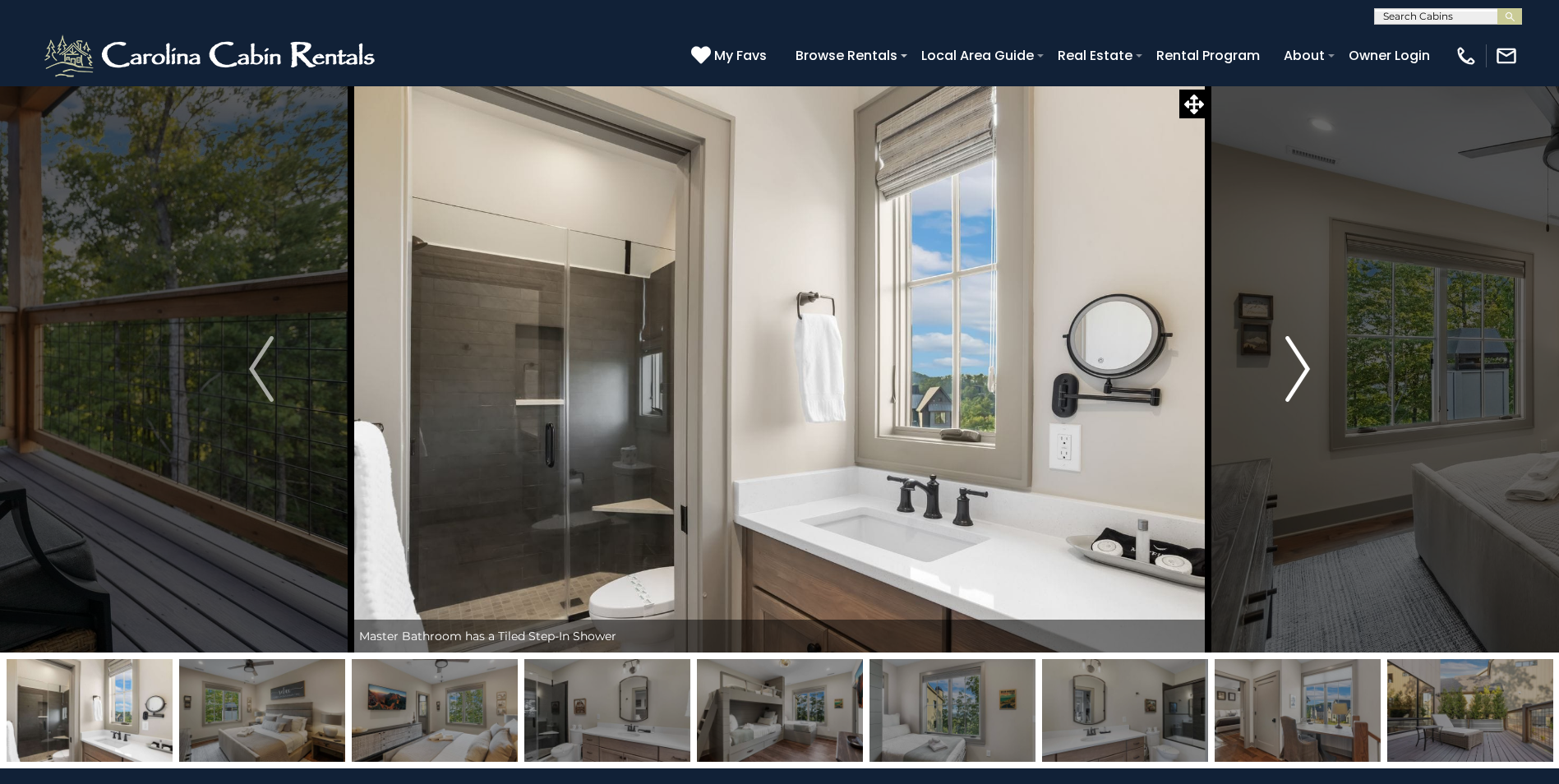
click at [1300, 362] on img "Next" at bounding box center [1298, 369] width 24 height 66
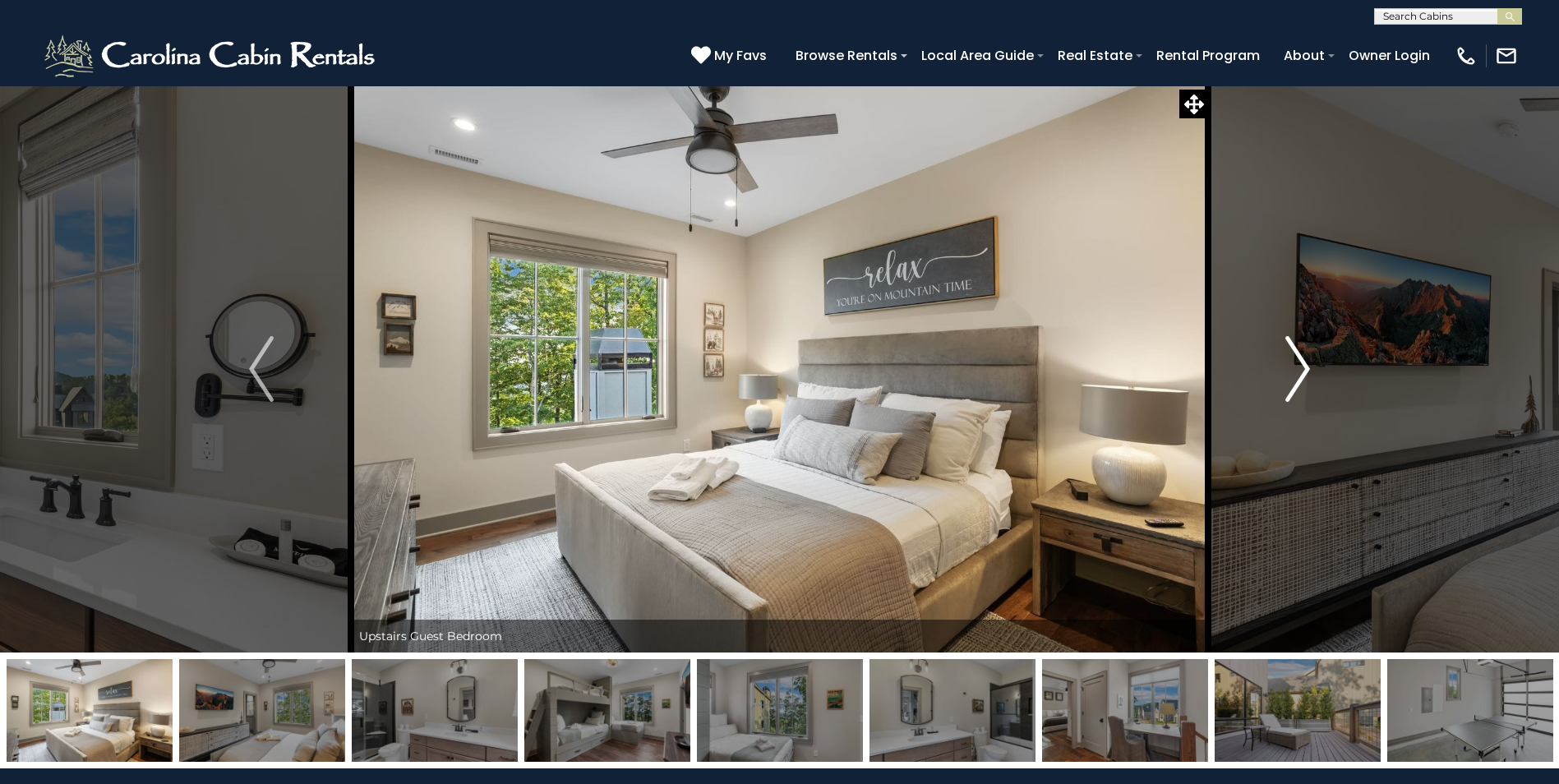
click at [1300, 362] on img "Next" at bounding box center [1298, 369] width 24 height 66
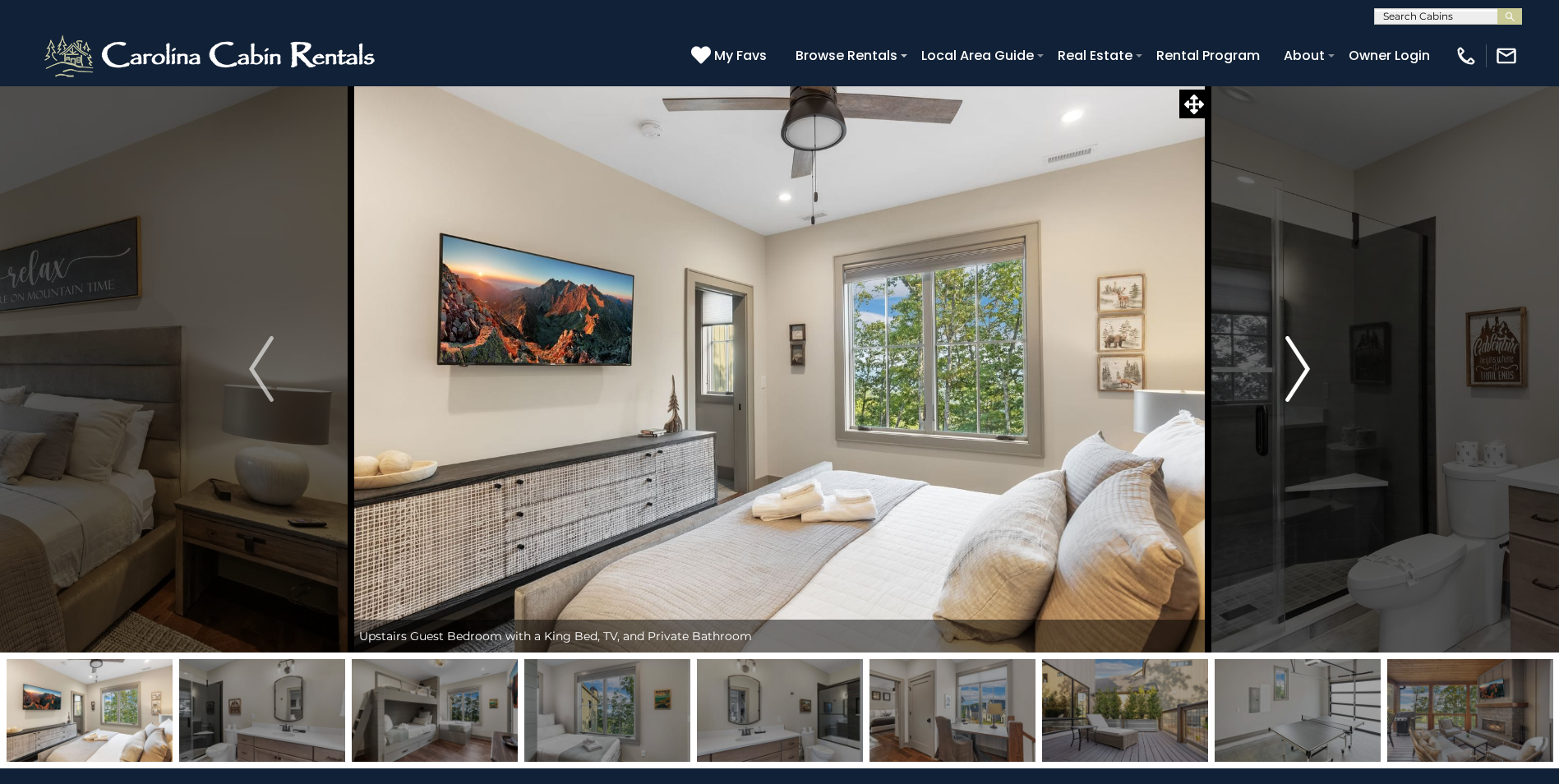
click at [1300, 362] on img "Next" at bounding box center [1298, 369] width 24 height 66
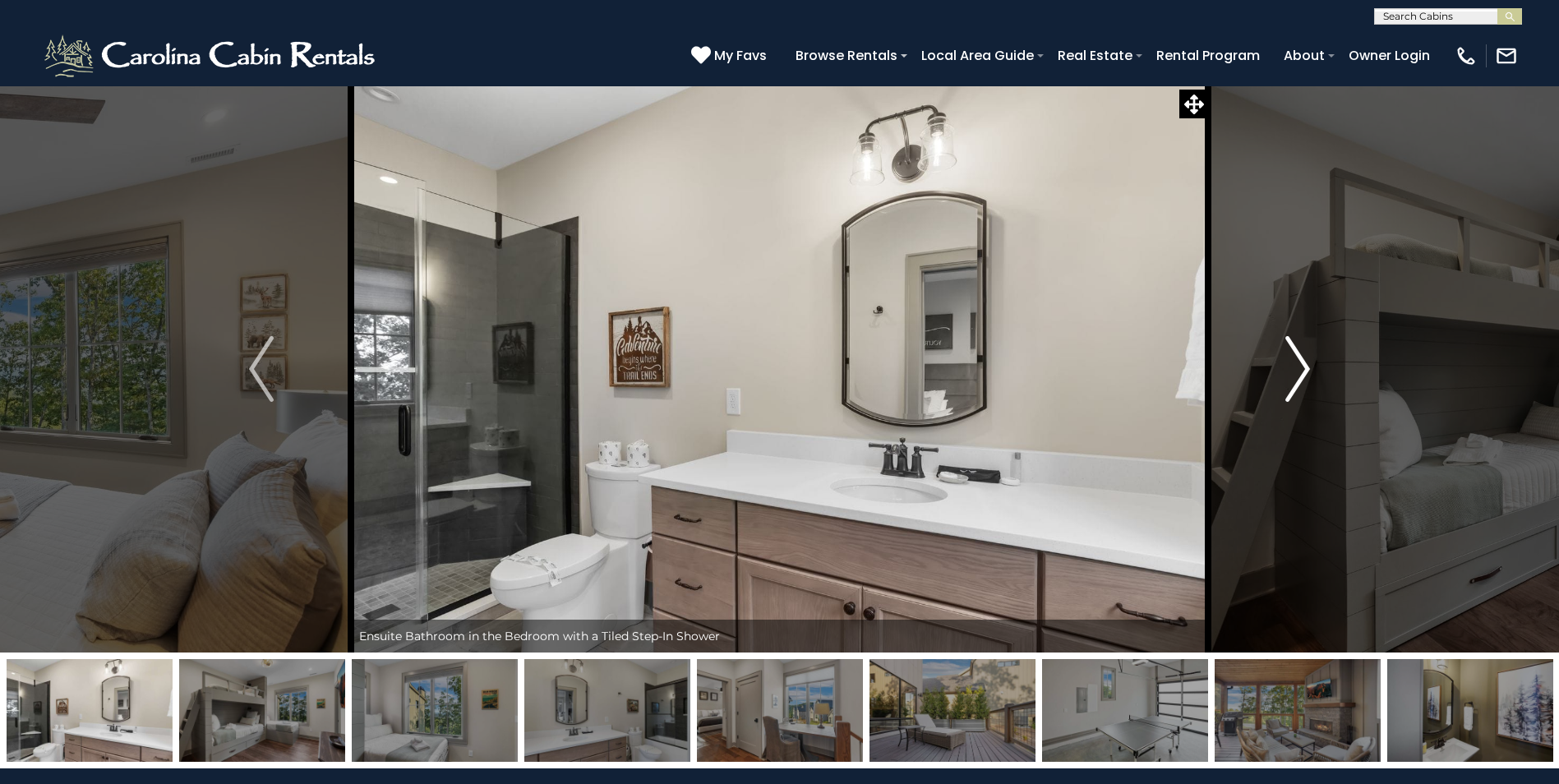
click at [1300, 362] on img "Next" at bounding box center [1298, 369] width 24 height 66
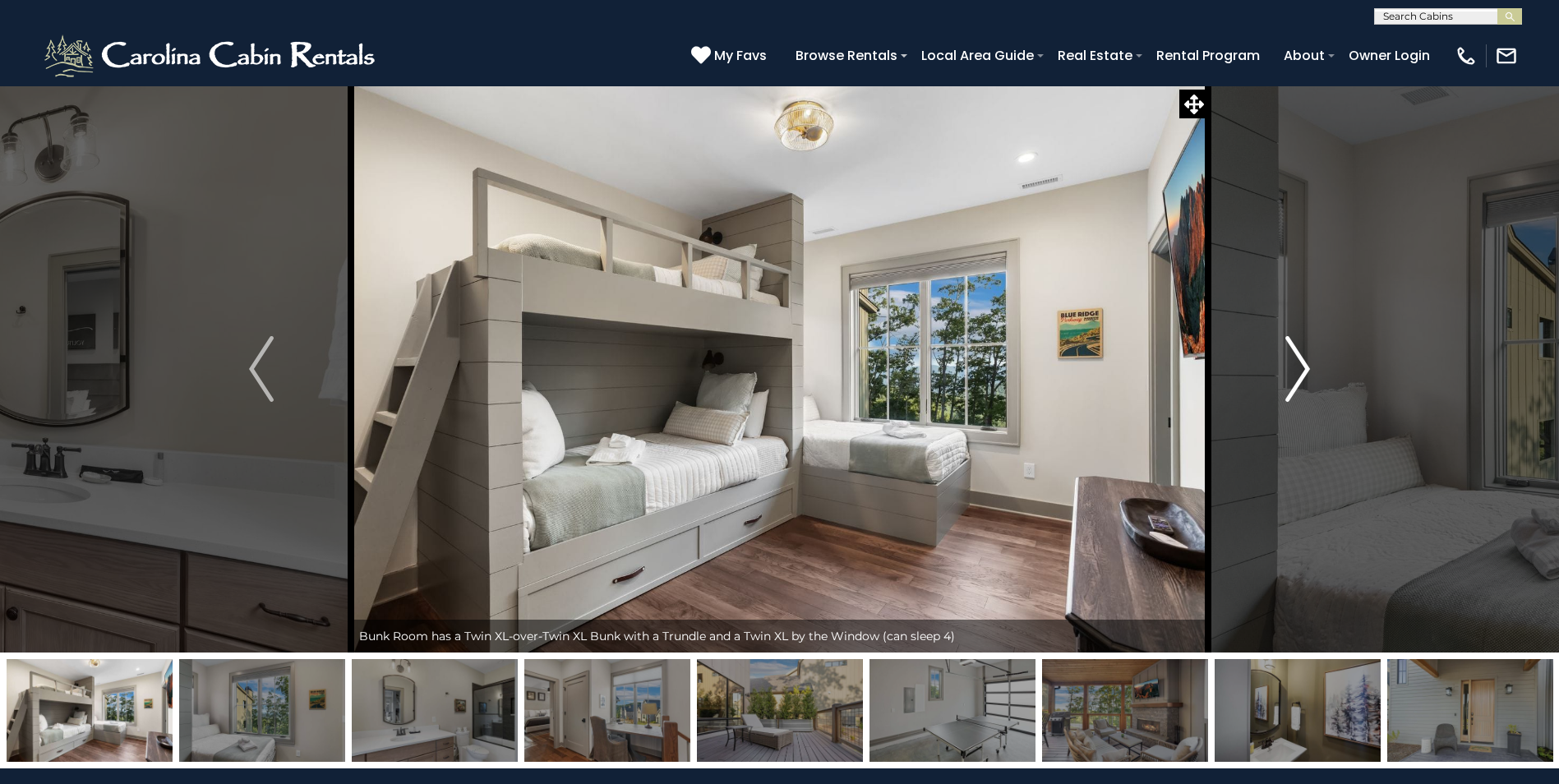
click at [1300, 362] on img "Next" at bounding box center [1298, 369] width 24 height 66
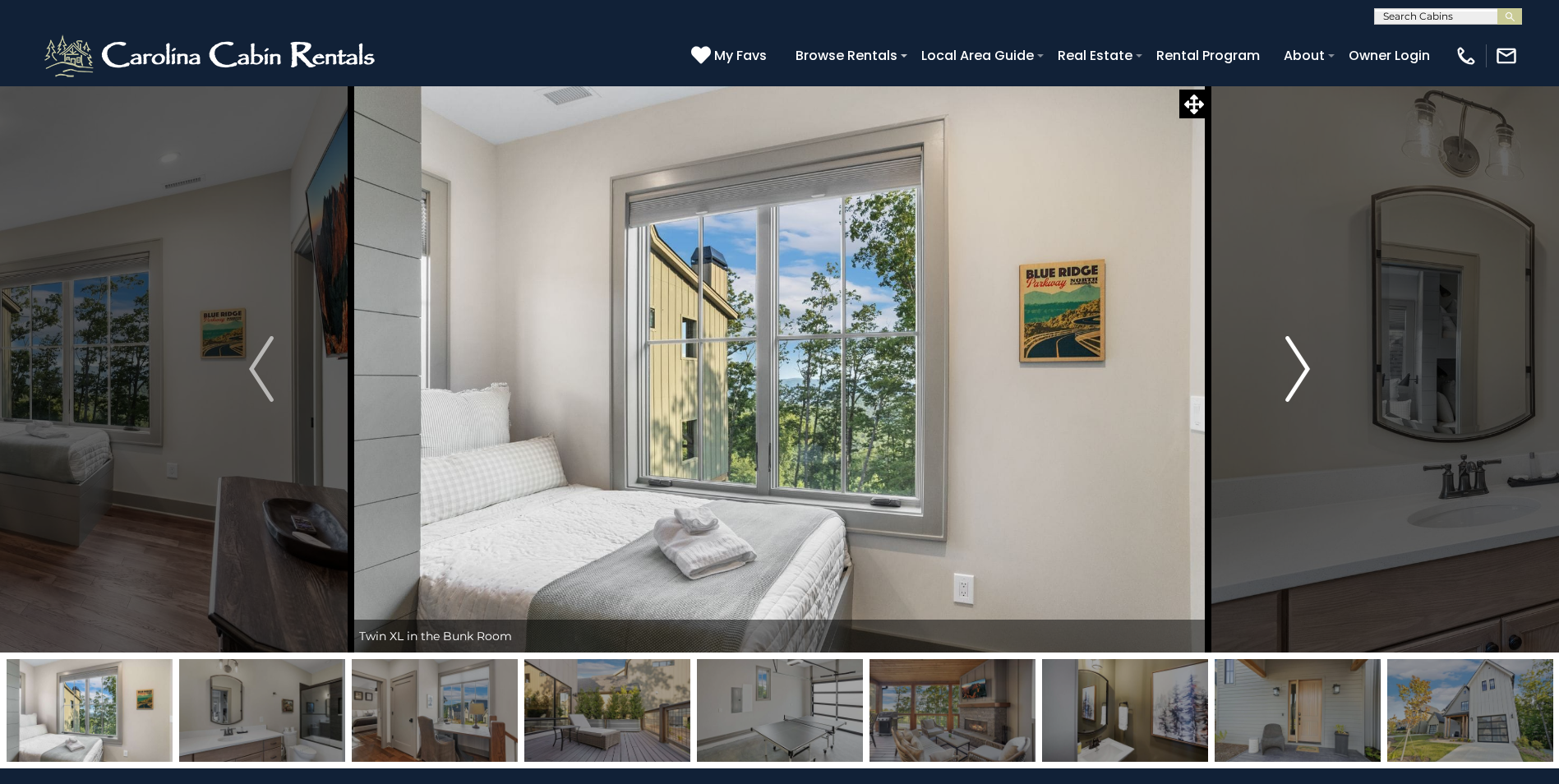
click at [1300, 362] on img "Next" at bounding box center [1298, 369] width 24 height 66
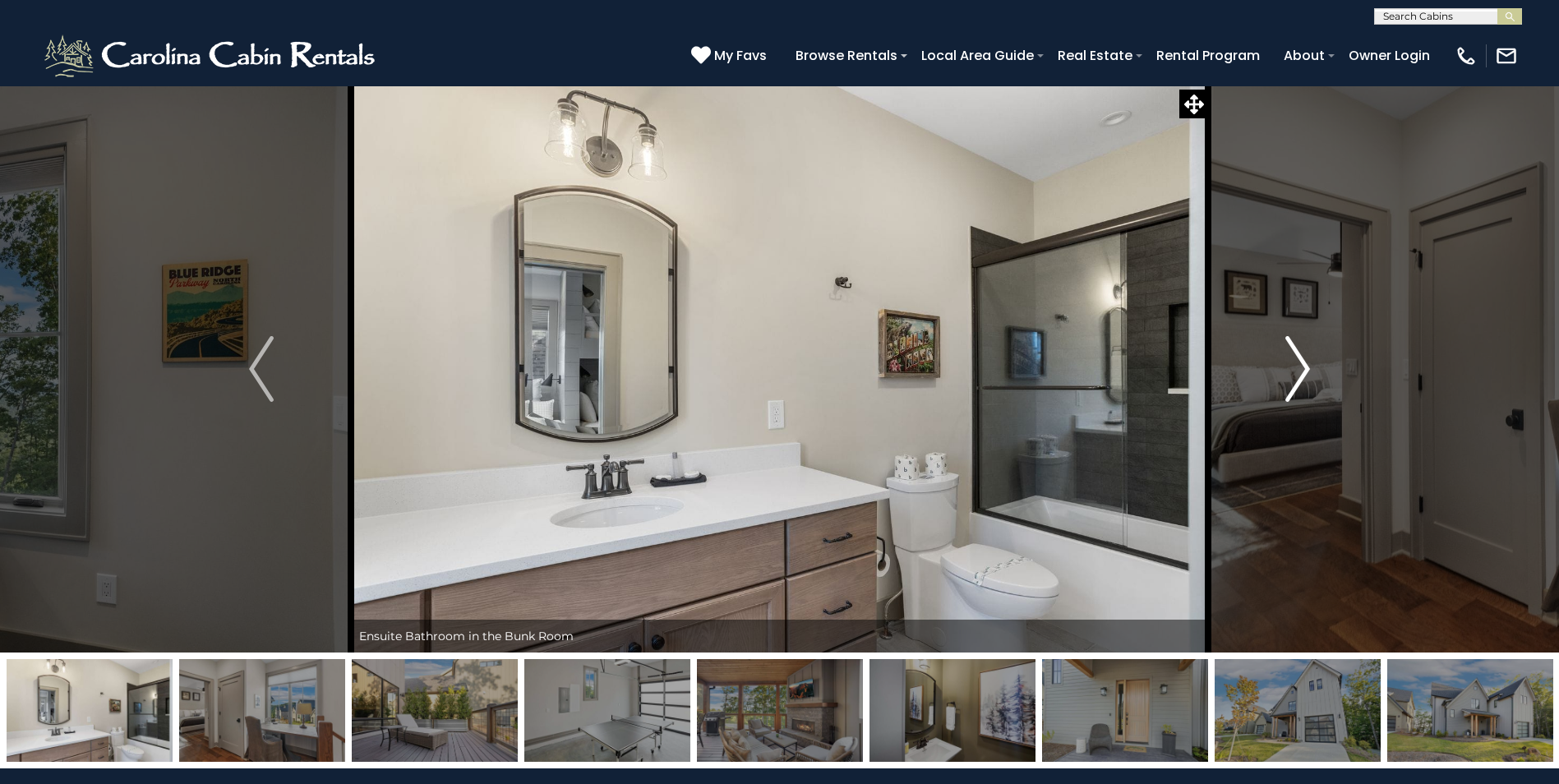
click at [1300, 362] on img "Next" at bounding box center [1298, 369] width 24 height 66
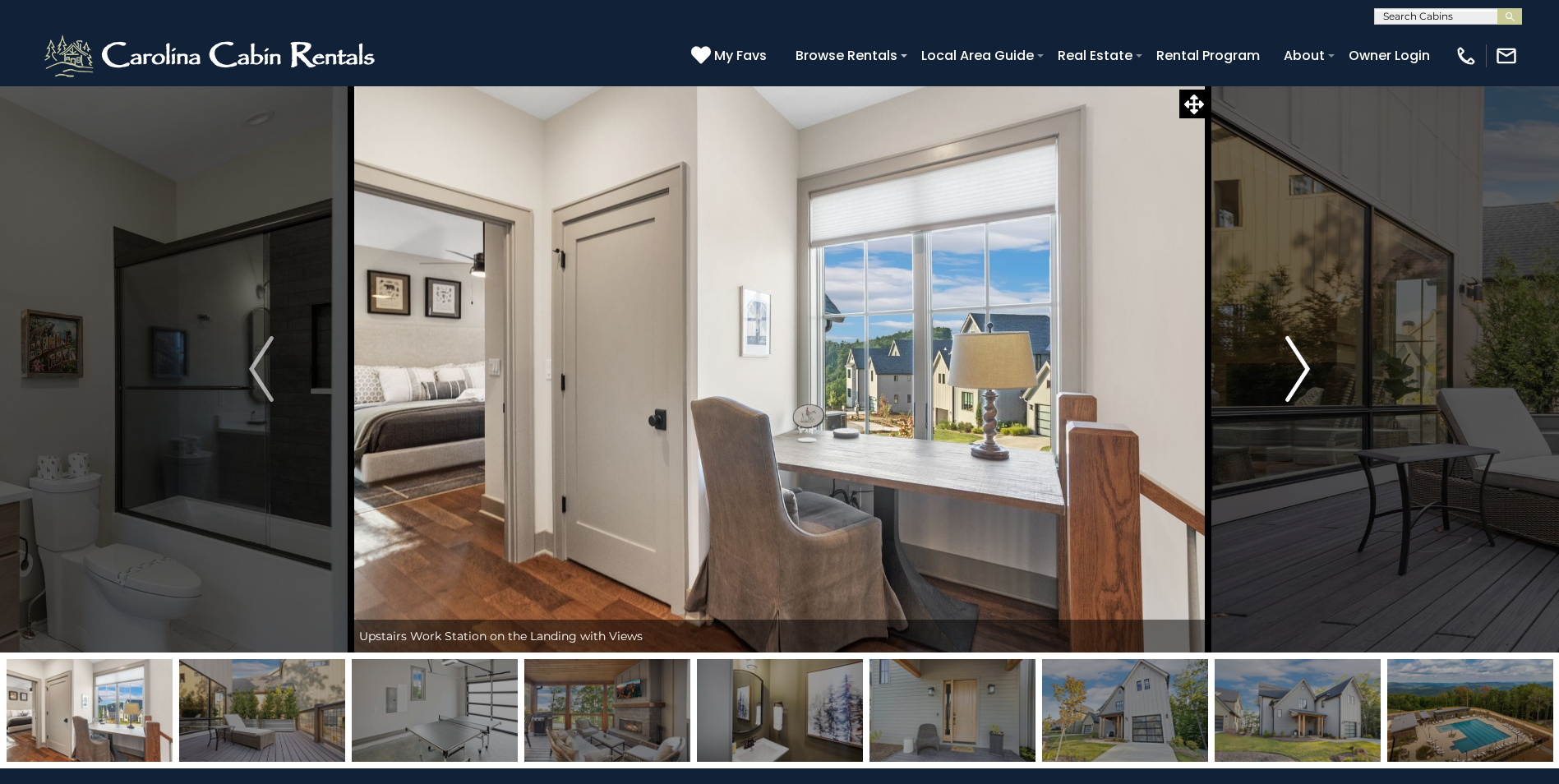
click at [1300, 362] on img "Next" at bounding box center [1298, 369] width 24 height 66
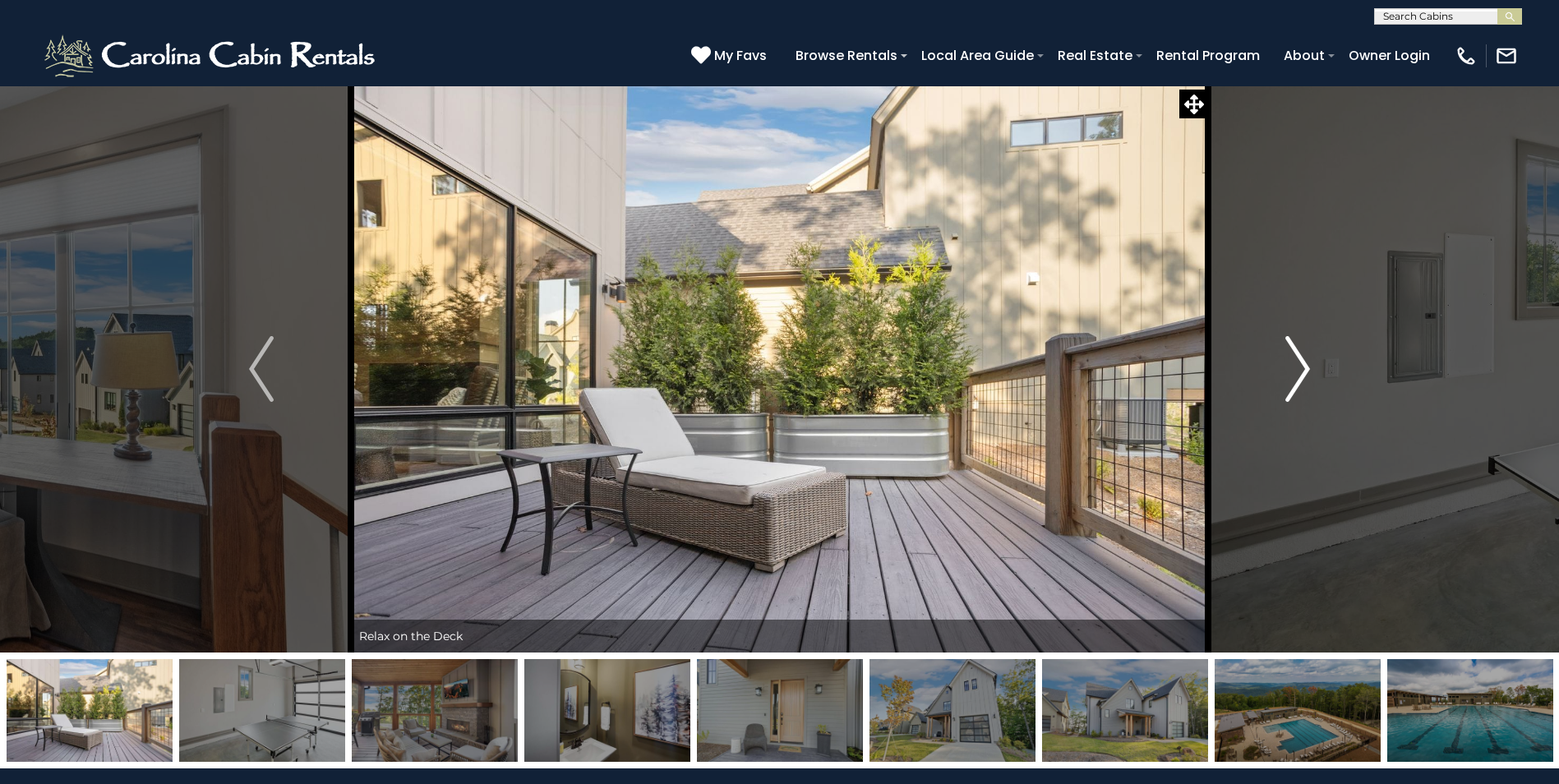
click at [1300, 362] on img "Next" at bounding box center [1298, 369] width 24 height 66
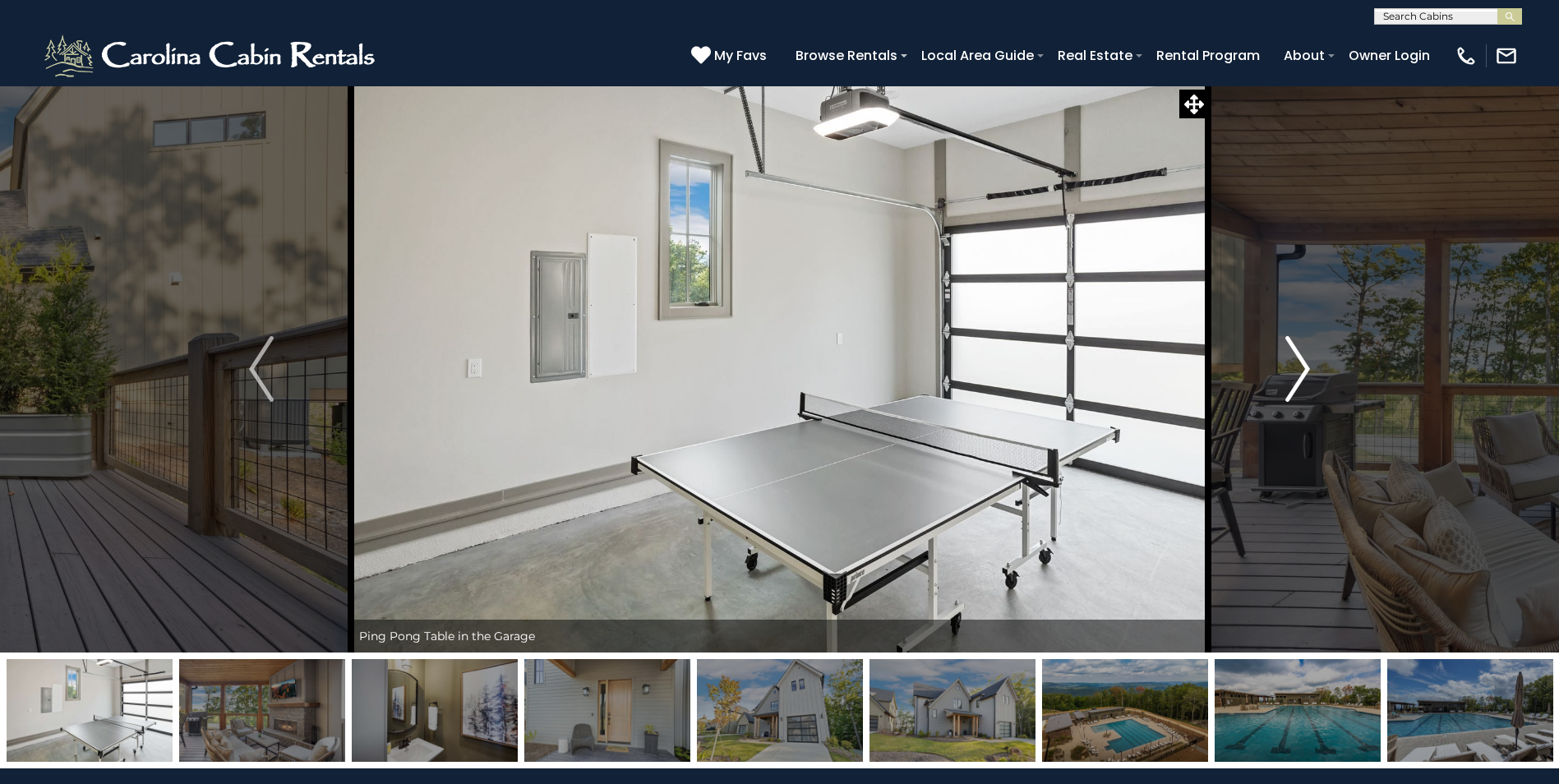
click at [1300, 362] on img "Next" at bounding box center [1298, 369] width 24 height 66
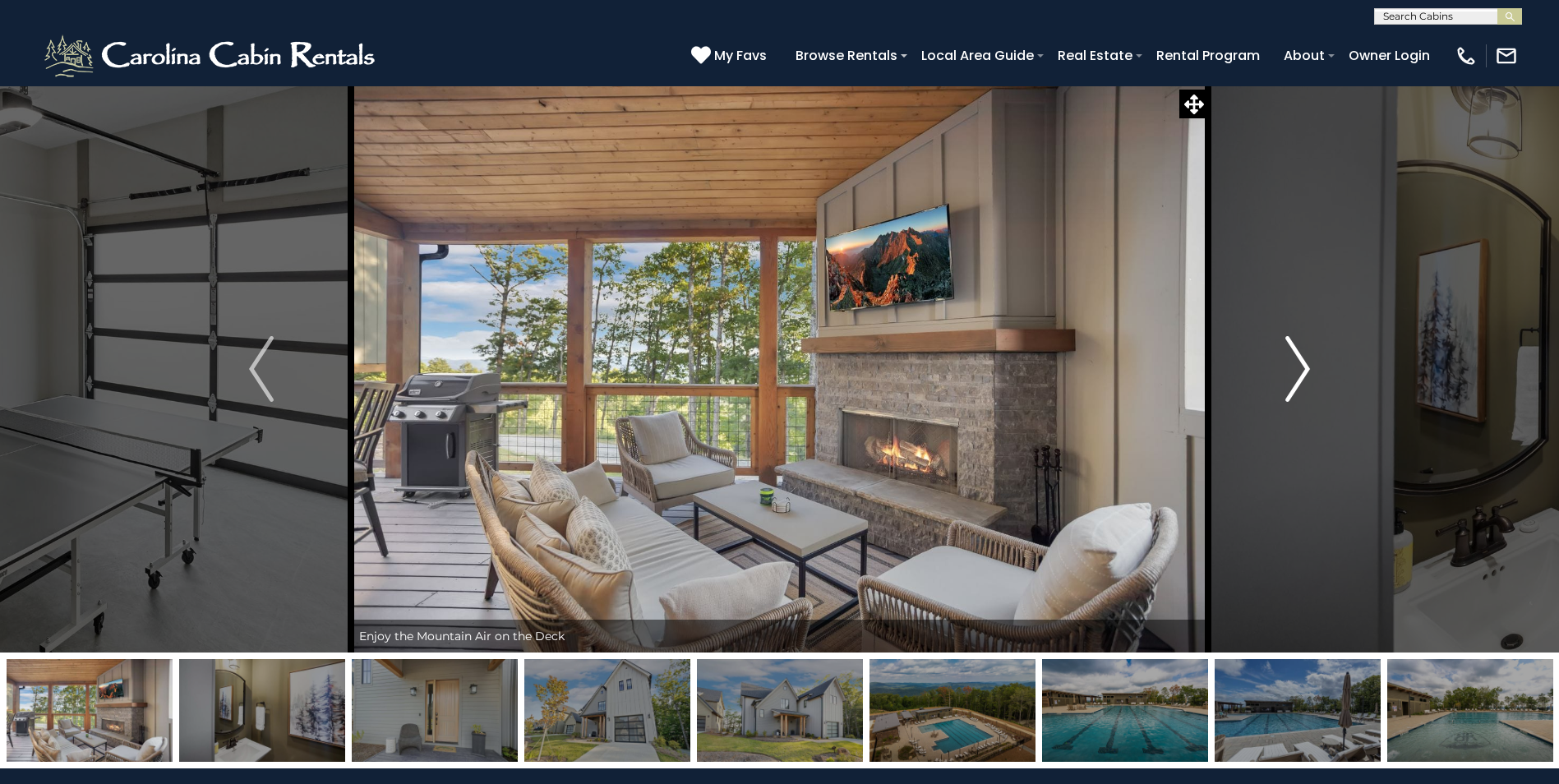
click at [1300, 362] on img "Next" at bounding box center [1298, 369] width 24 height 66
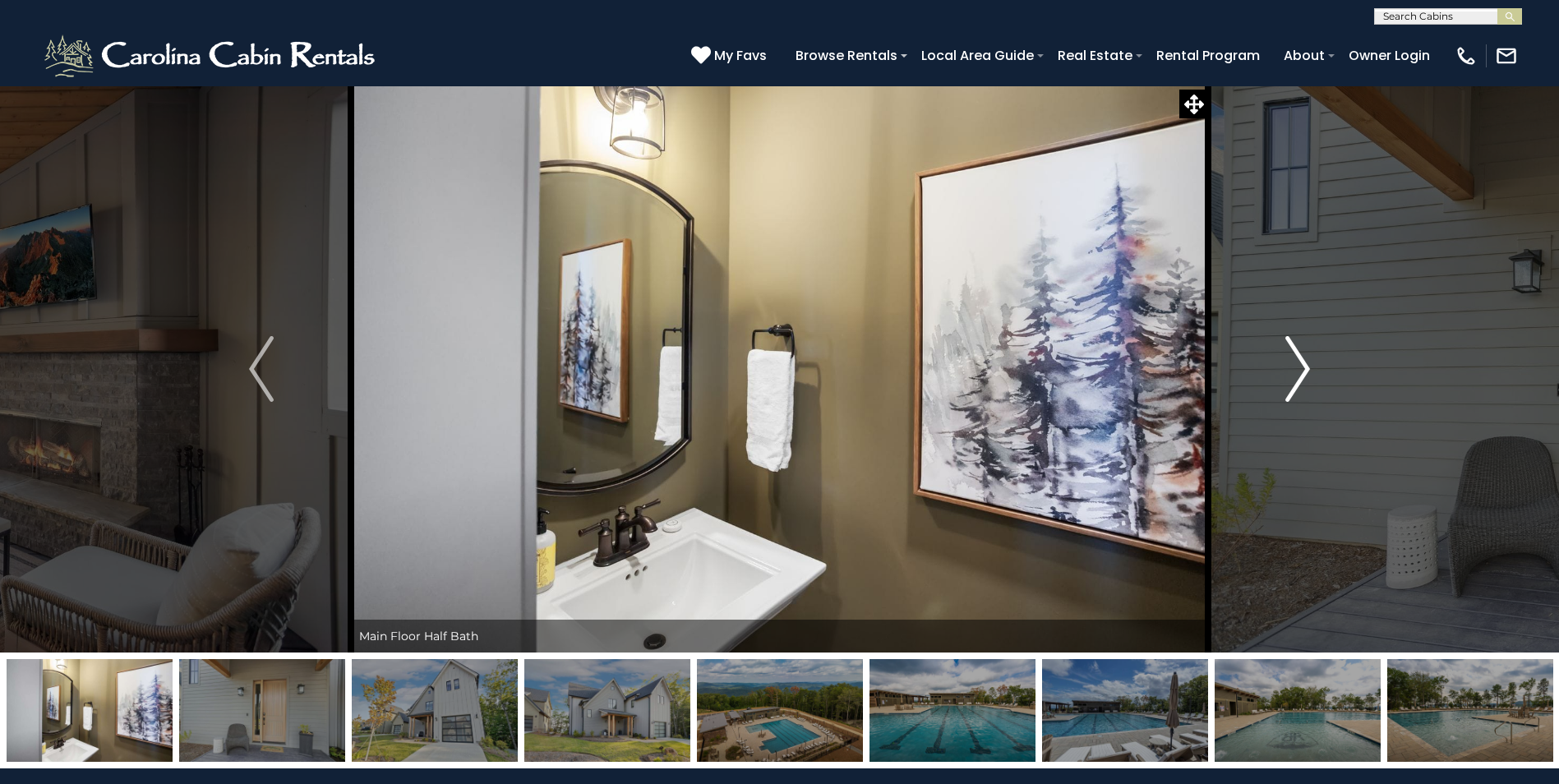
click at [1300, 362] on img "Next" at bounding box center [1298, 369] width 24 height 66
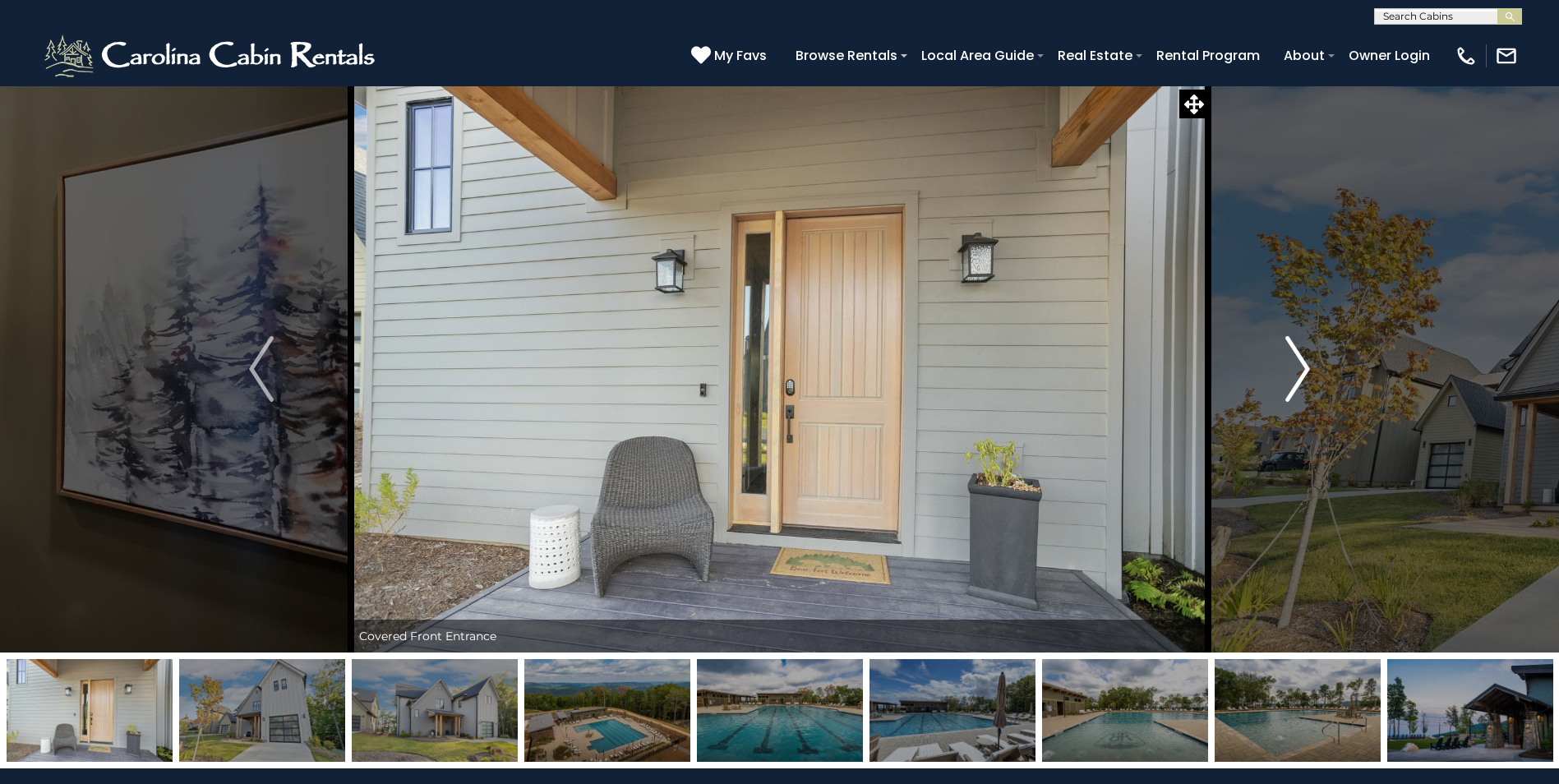
click at [1300, 362] on img "Next" at bounding box center [1298, 369] width 24 height 66
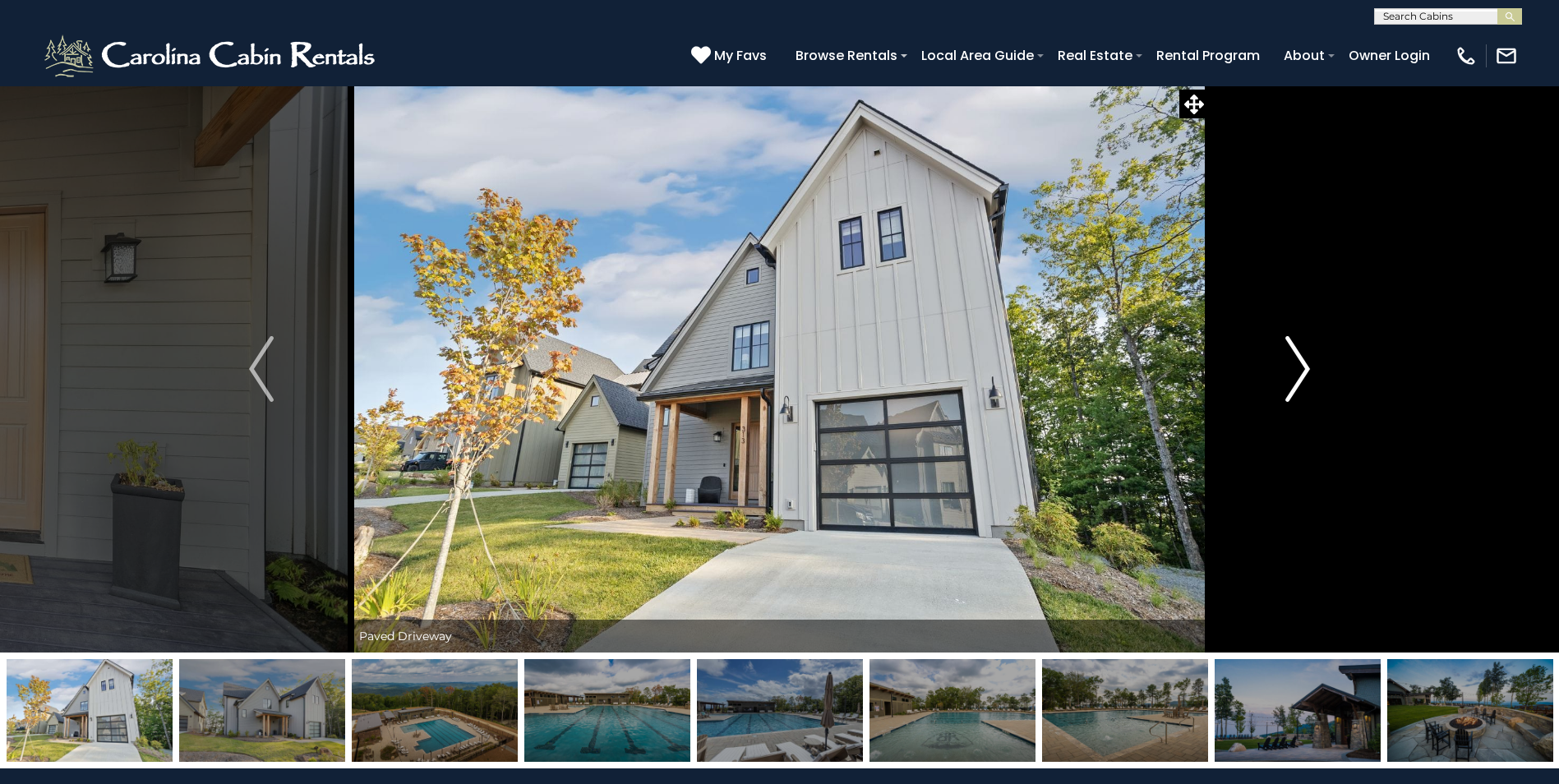
click at [1300, 362] on img "Next" at bounding box center [1298, 369] width 24 height 66
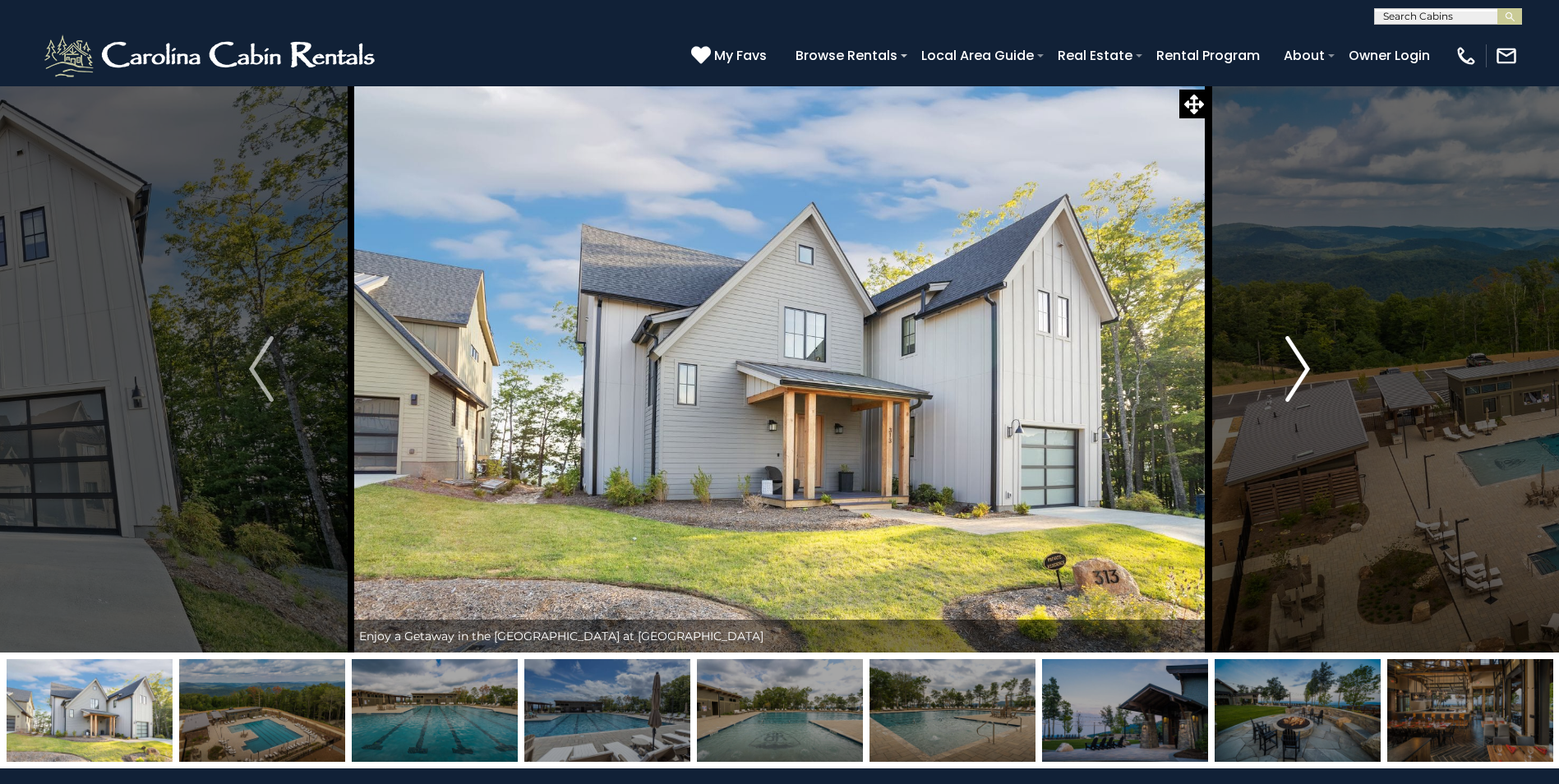
click at [1300, 362] on img "Next" at bounding box center [1298, 369] width 24 height 66
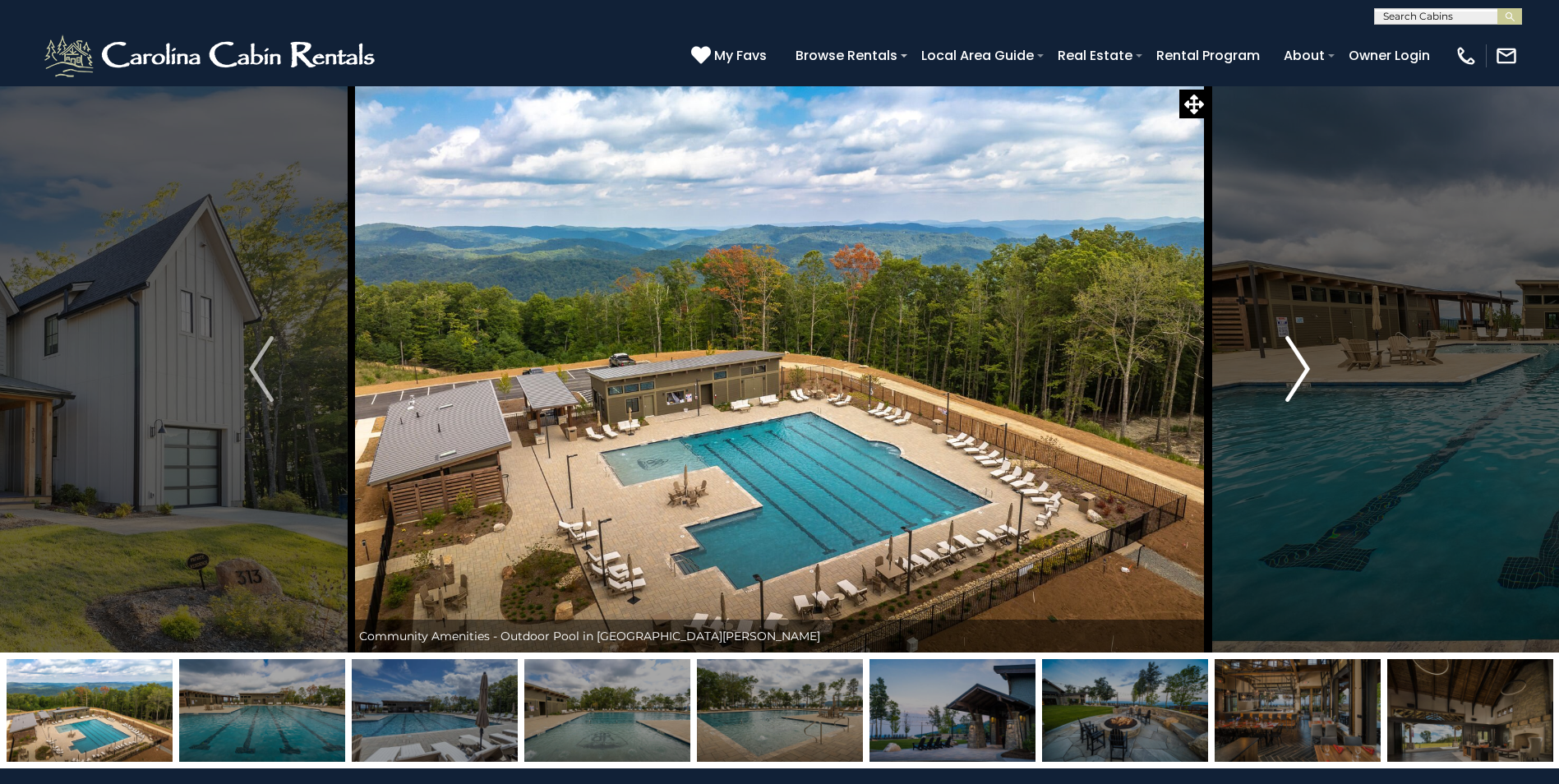
click at [1300, 362] on img "Next" at bounding box center [1298, 369] width 24 height 66
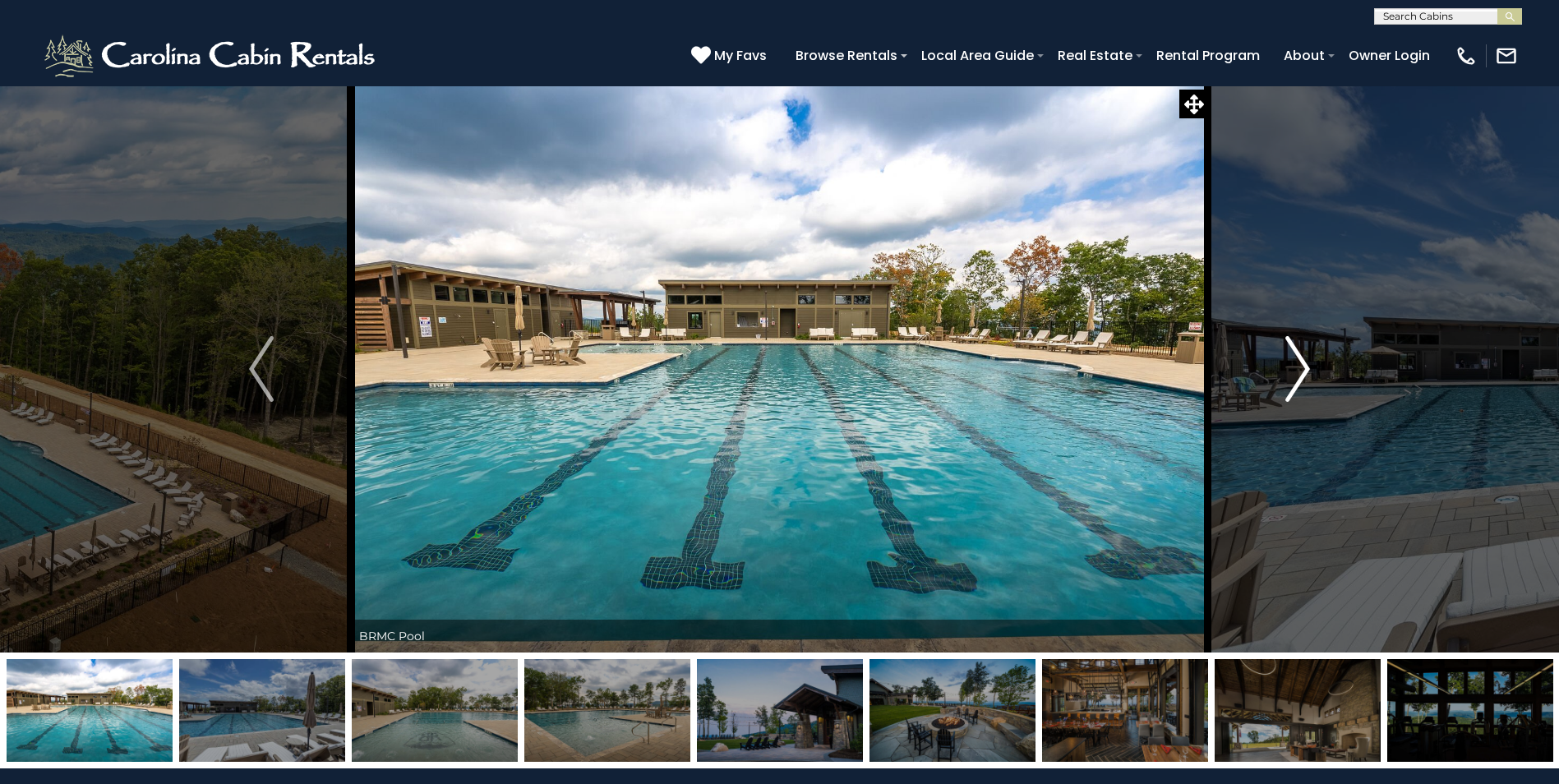
click at [1300, 362] on img "Next" at bounding box center [1298, 369] width 24 height 66
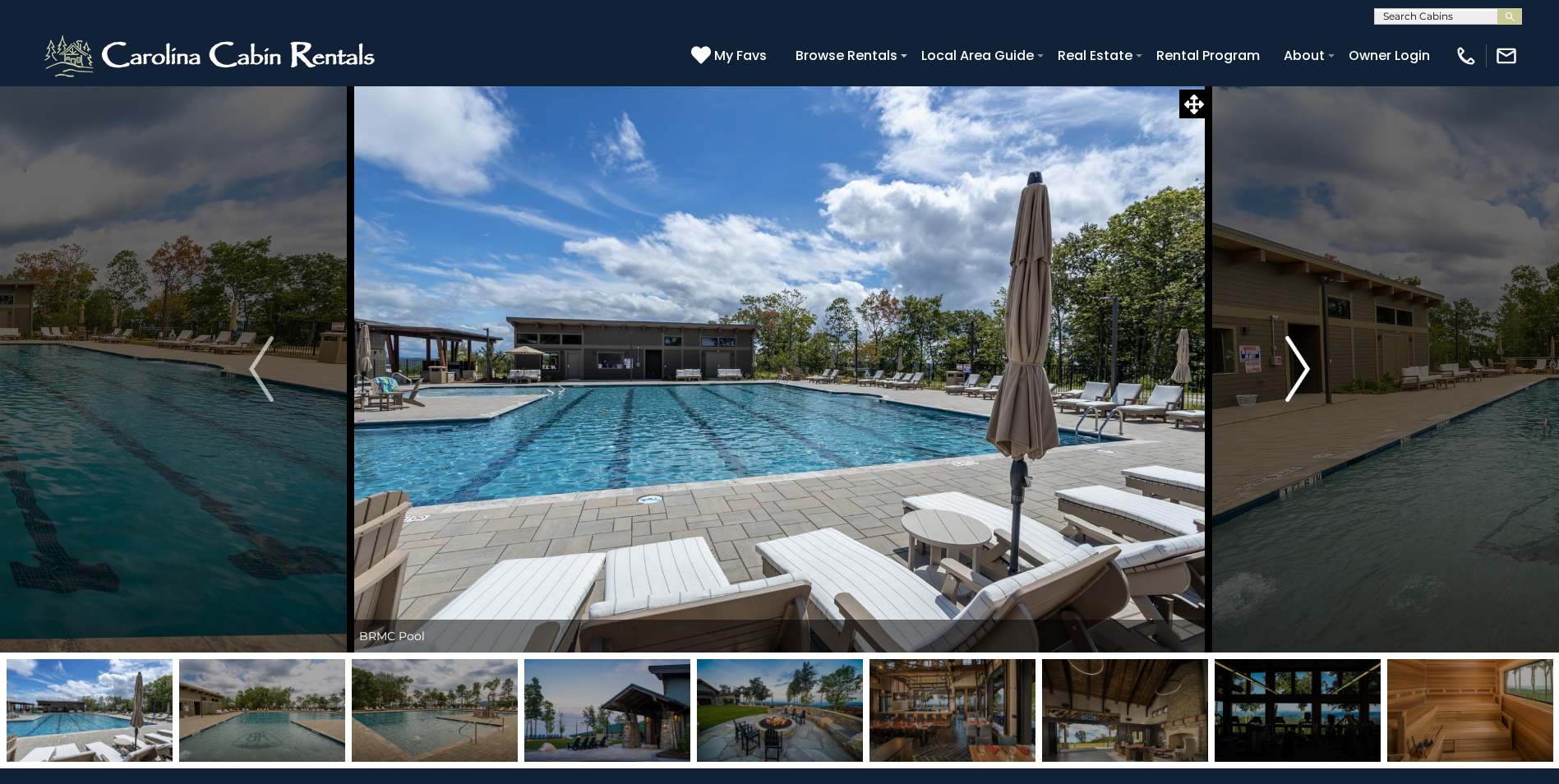
click at [1300, 362] on img "Next" at bounding box center [1298, 369] width 24 height 66
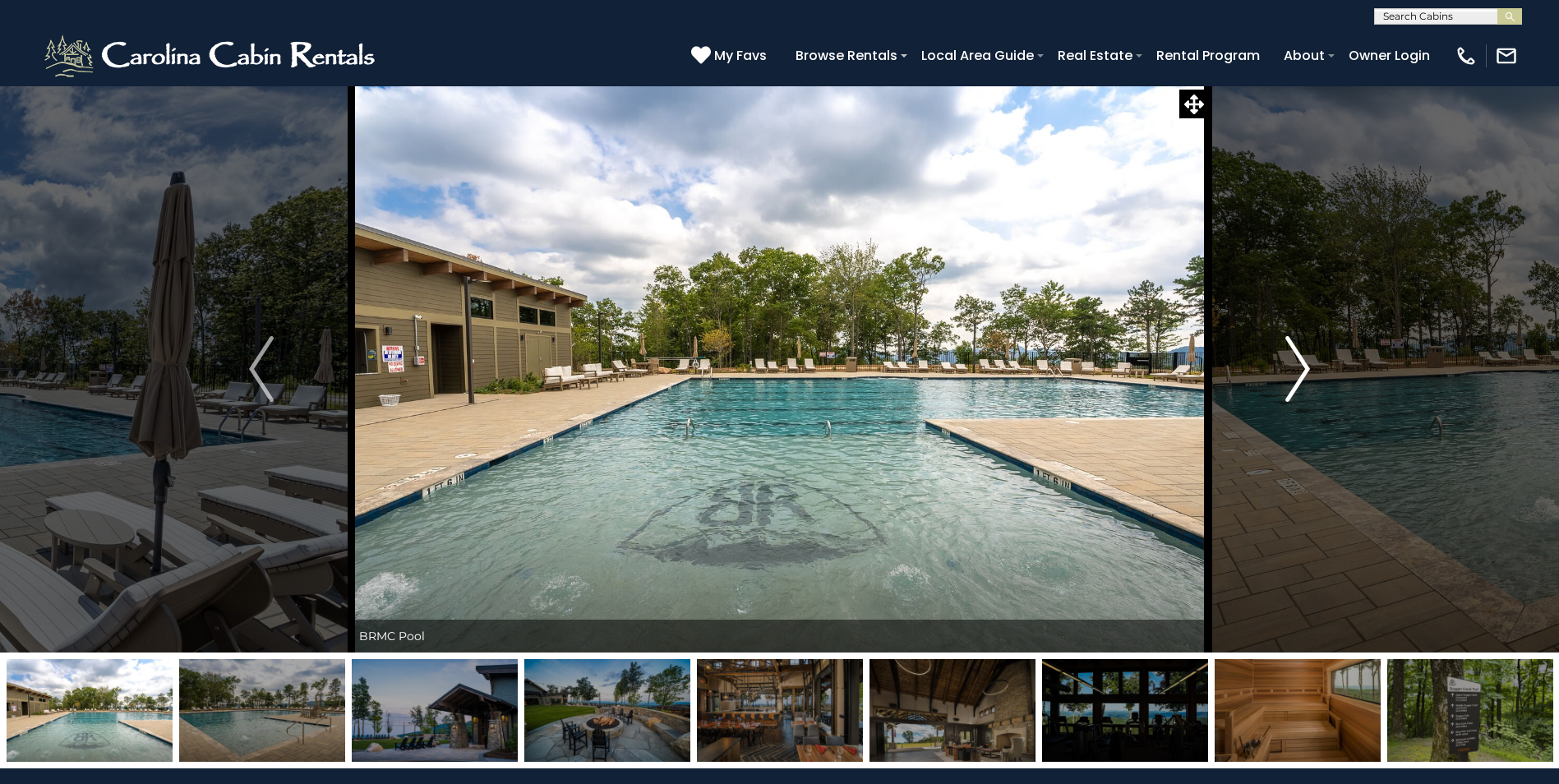
click at [1300, 362] on img "Next" at bounding box center [1298, 369] width 24 height 66
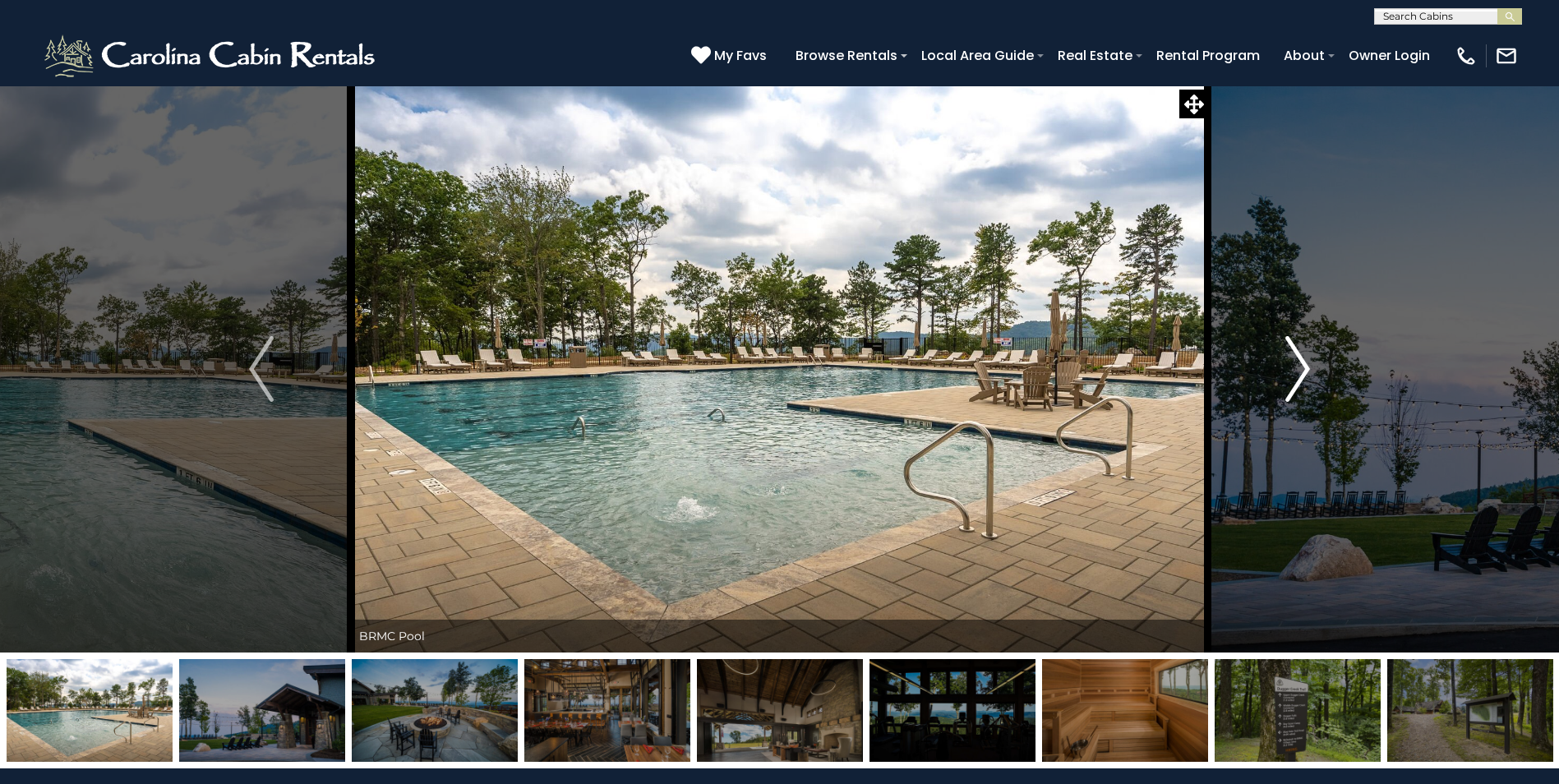
click at [1300, 362] on img "Next" at bounding box center [1298, 369] width 24 height 66
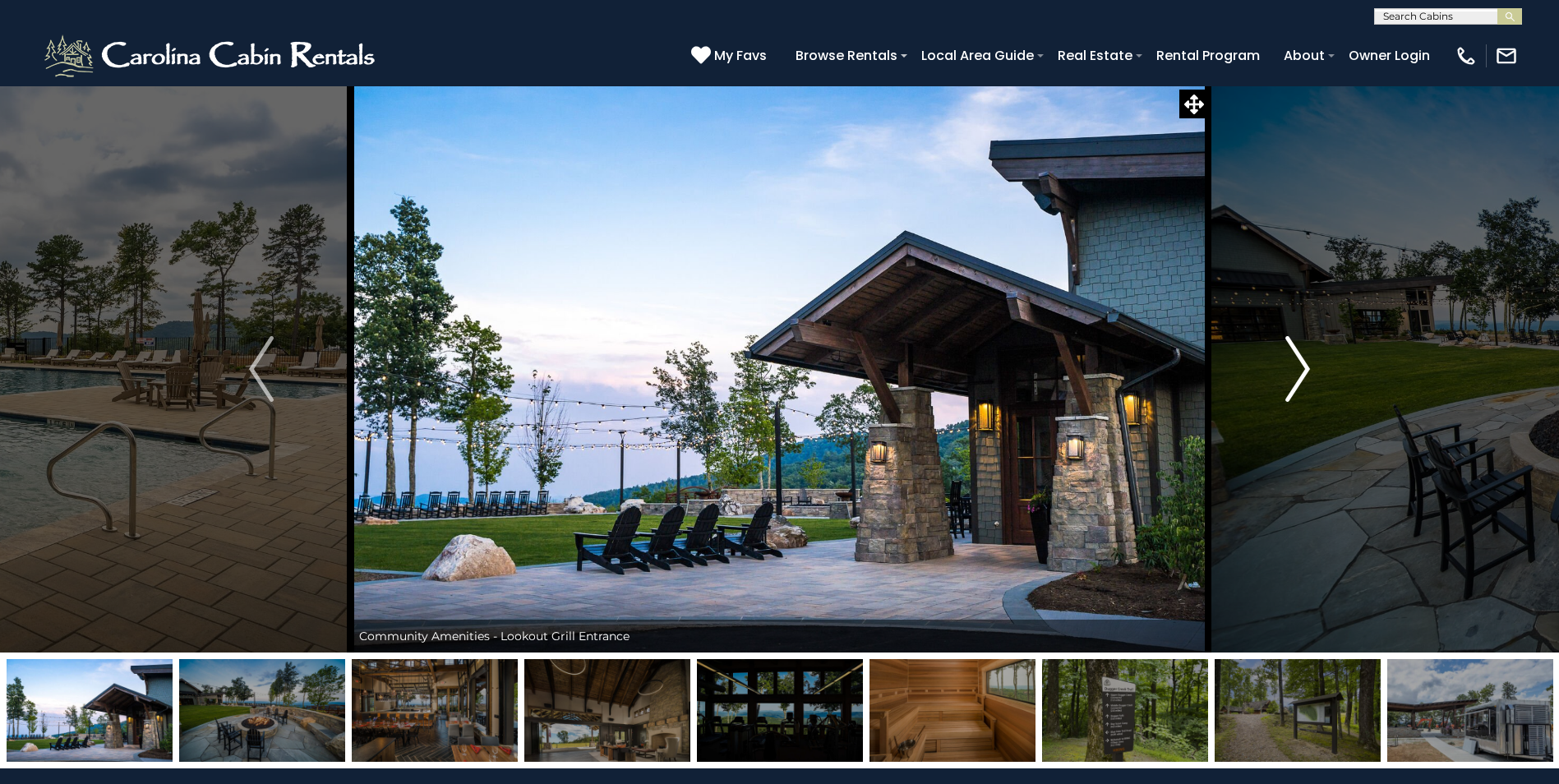
click at [1300, 362] on img "Next" at bounding box center [1298, 369] width 24 height 66
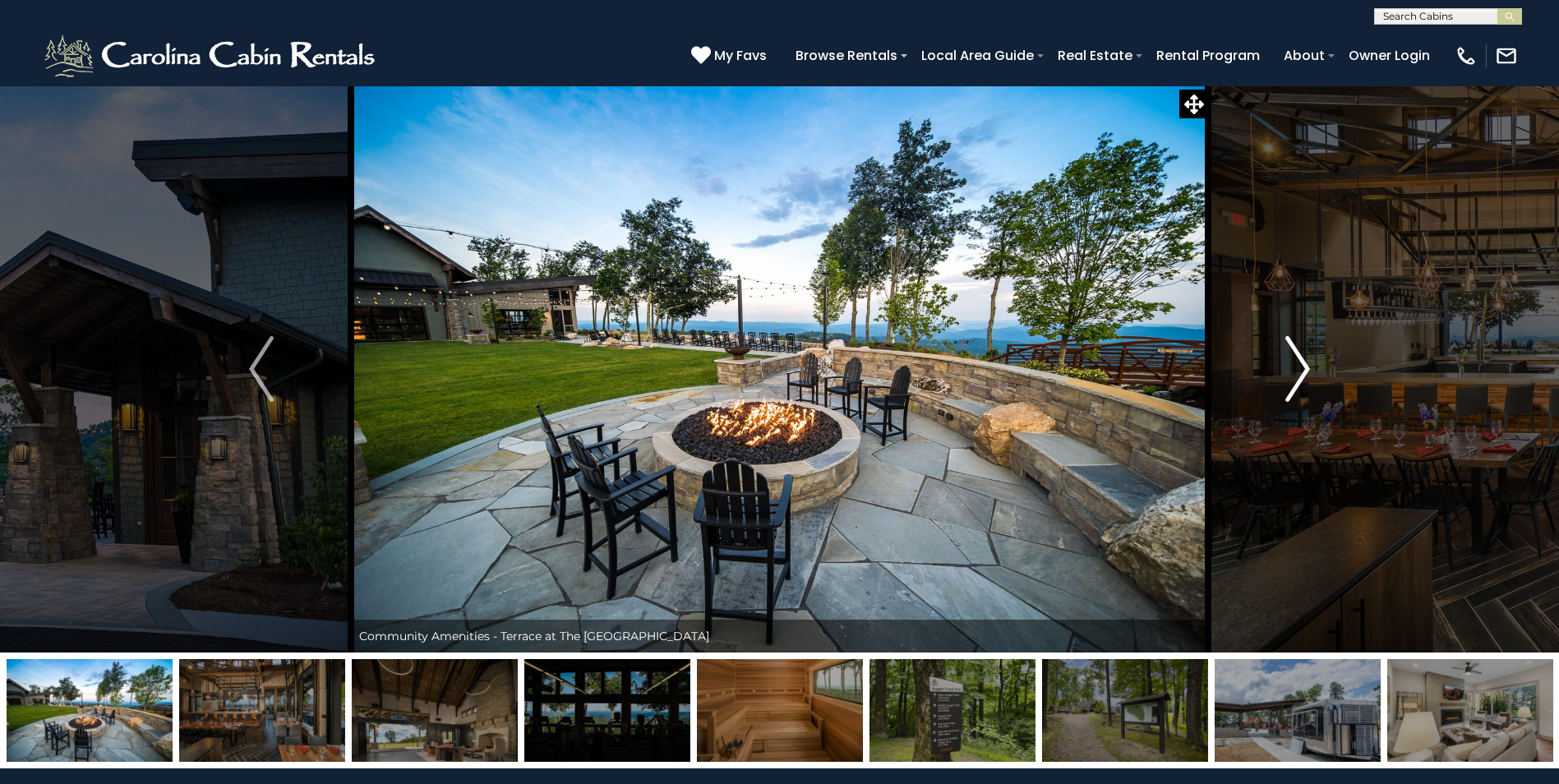
click at [1300, 362] on img "Next" at bounding box center [1298, 369] width 24 height 66
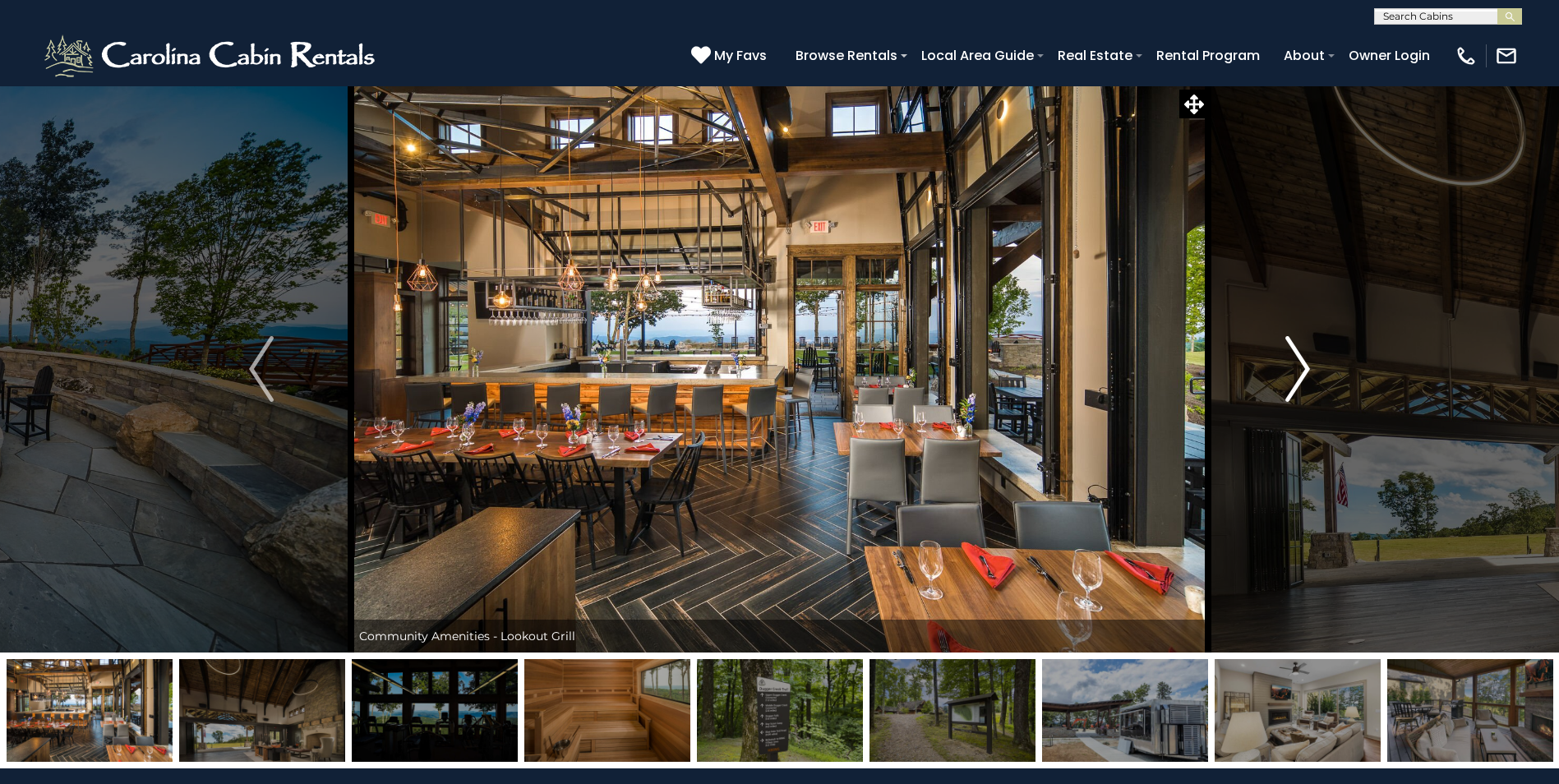
click at [1300, 362] on img "Next" at bounding box center [1298, 369] width 24 height 66
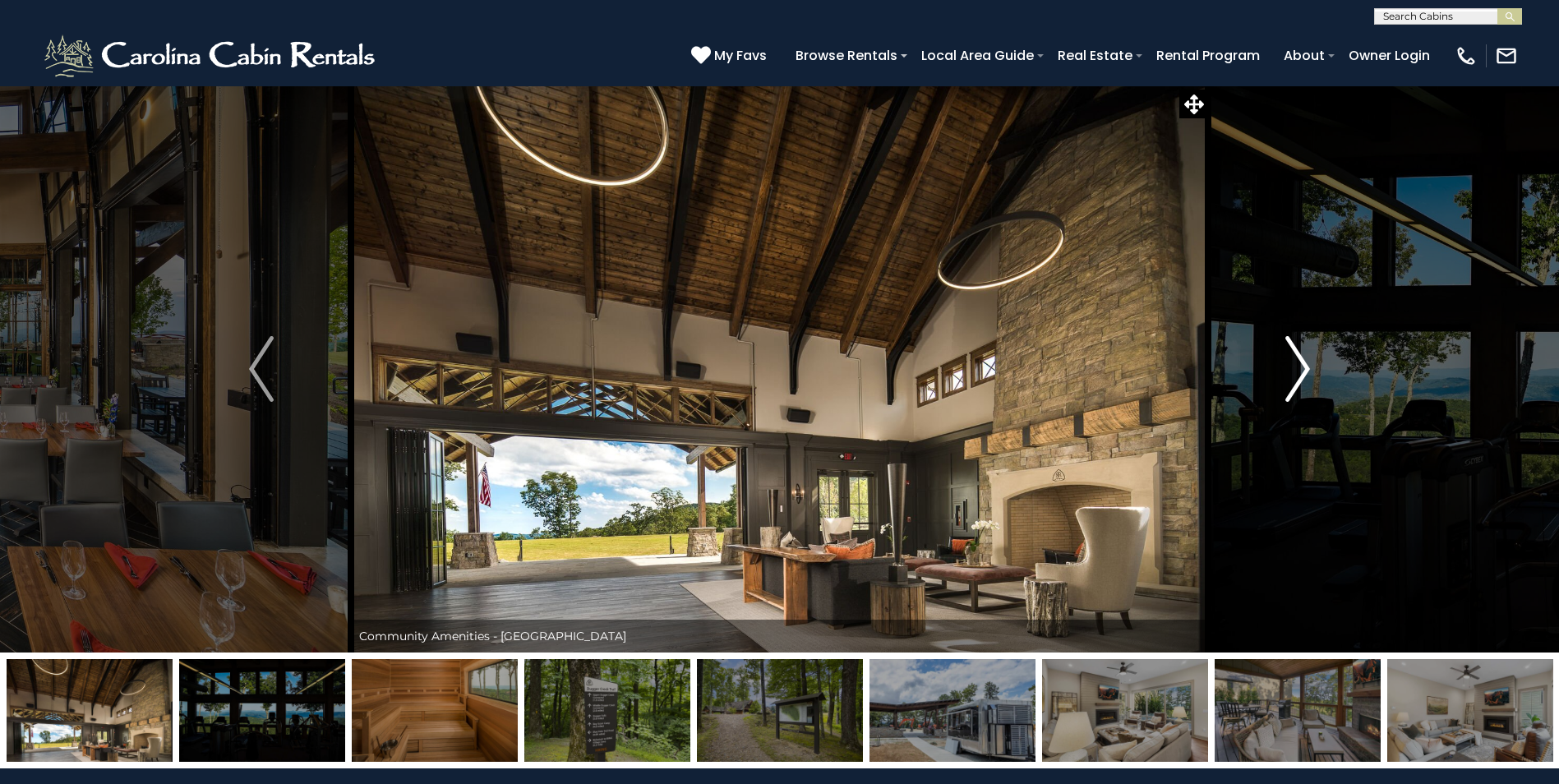
click at [1300, 362] on img "Next" at bounding box center [1298, 369] width 24 height 66
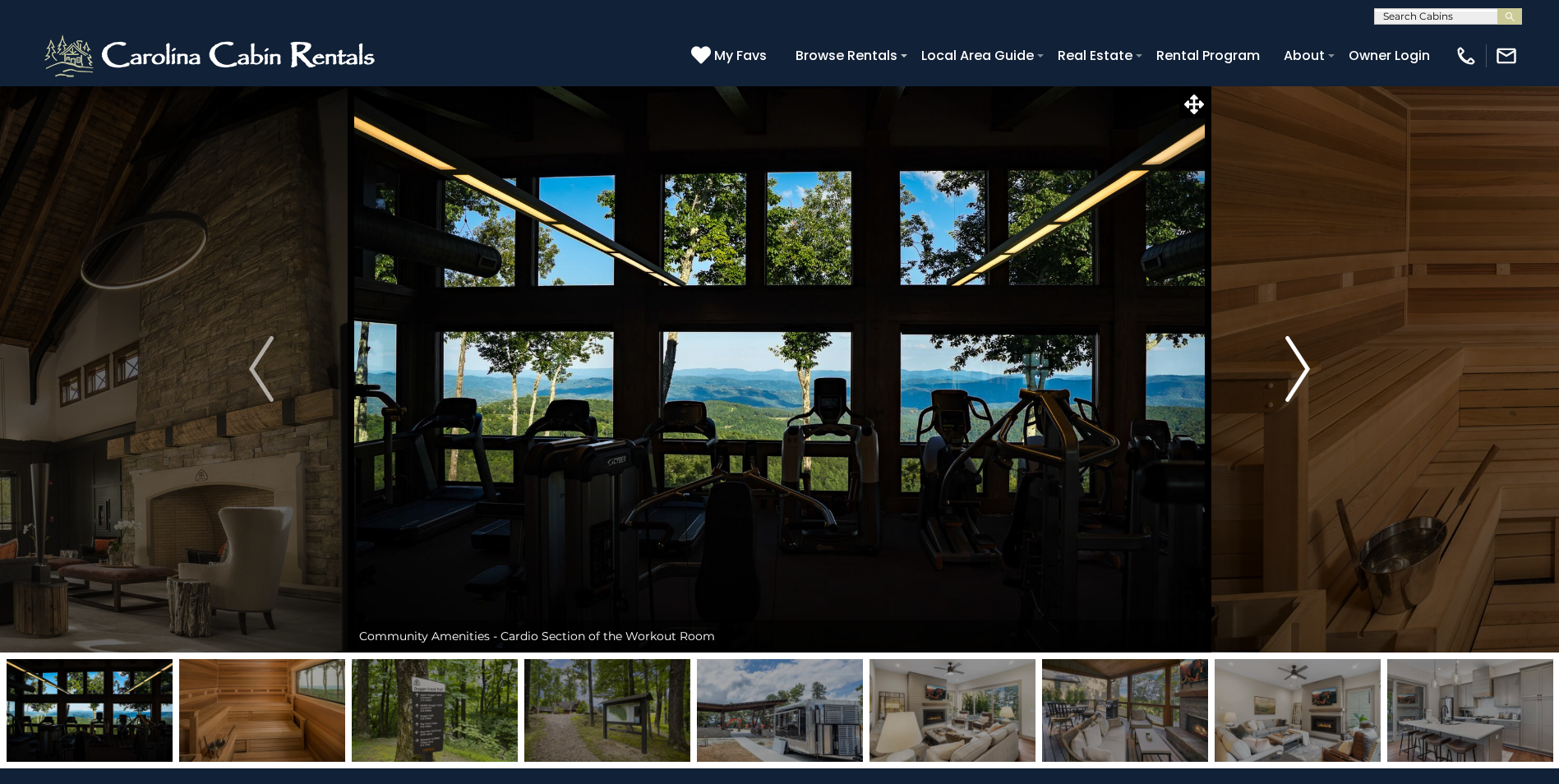
click at [1300, 362] on img "Next" at bounding box center [1298, 369] width 24 height 66
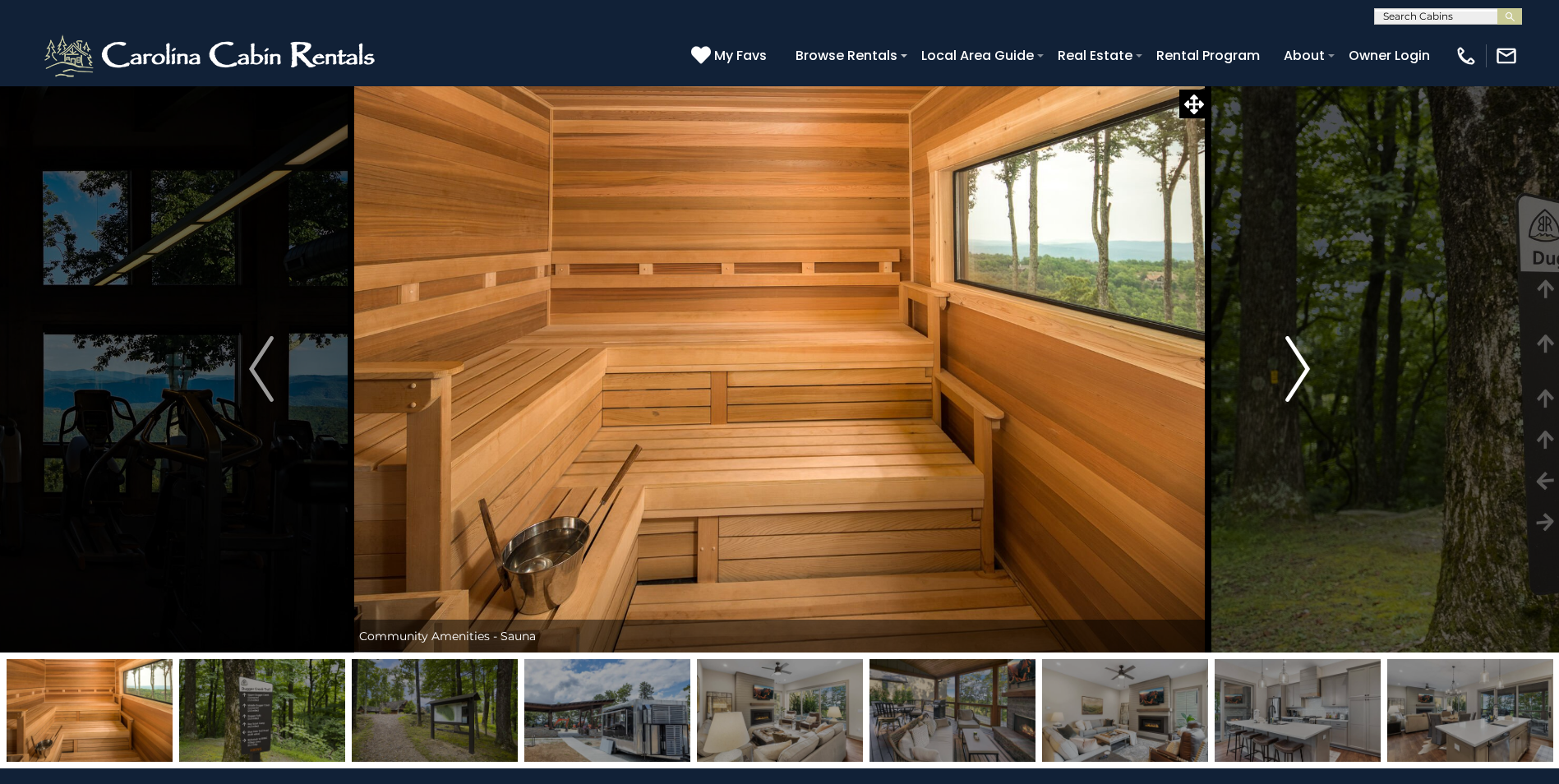
click at [1300, 362] on img "Next" at bounding box center [1298, 369] width 24 height 66
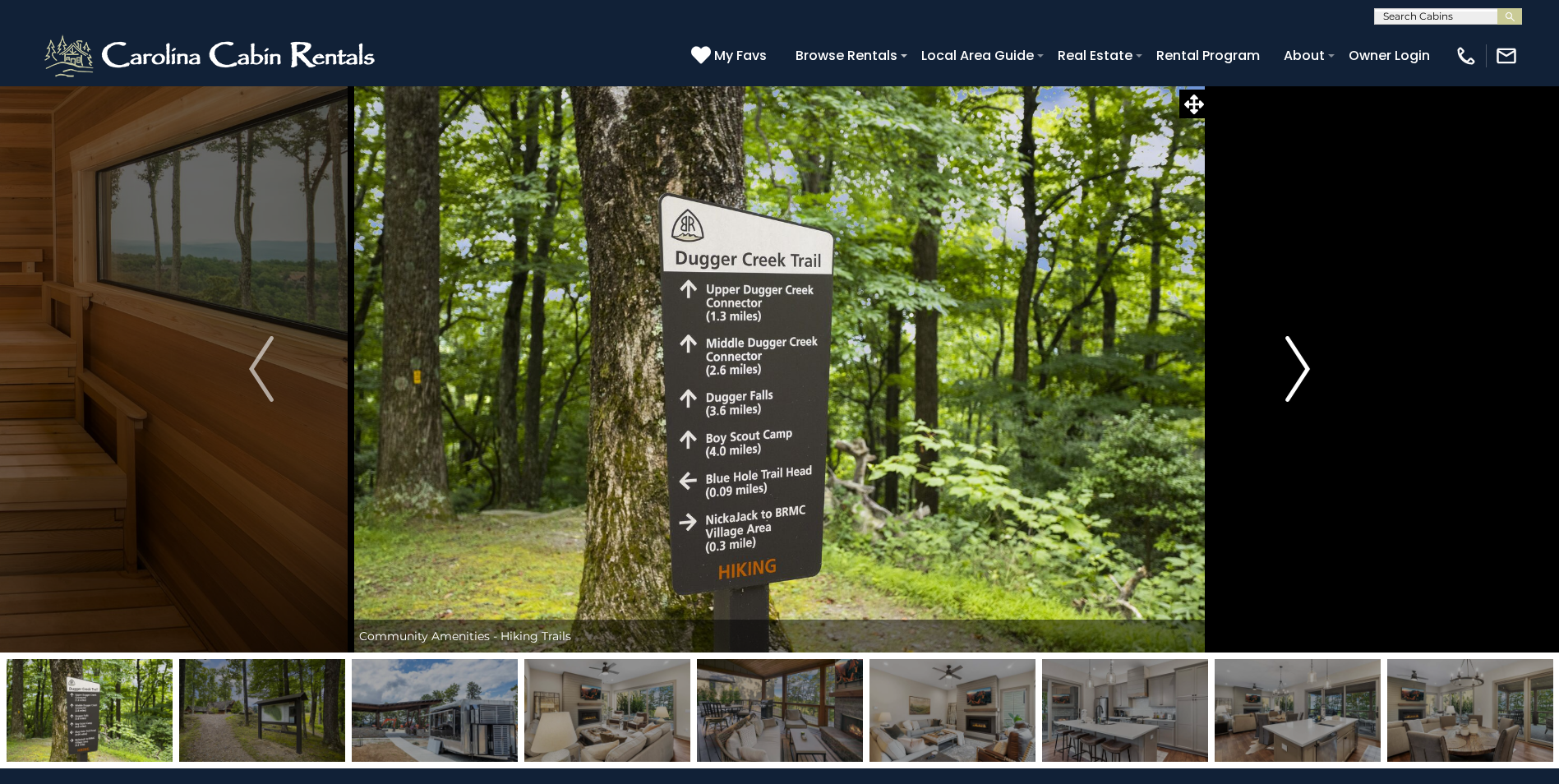
click at [1300, 362] on img "Next" at bounding box center [1298, 369] width 24 height 66
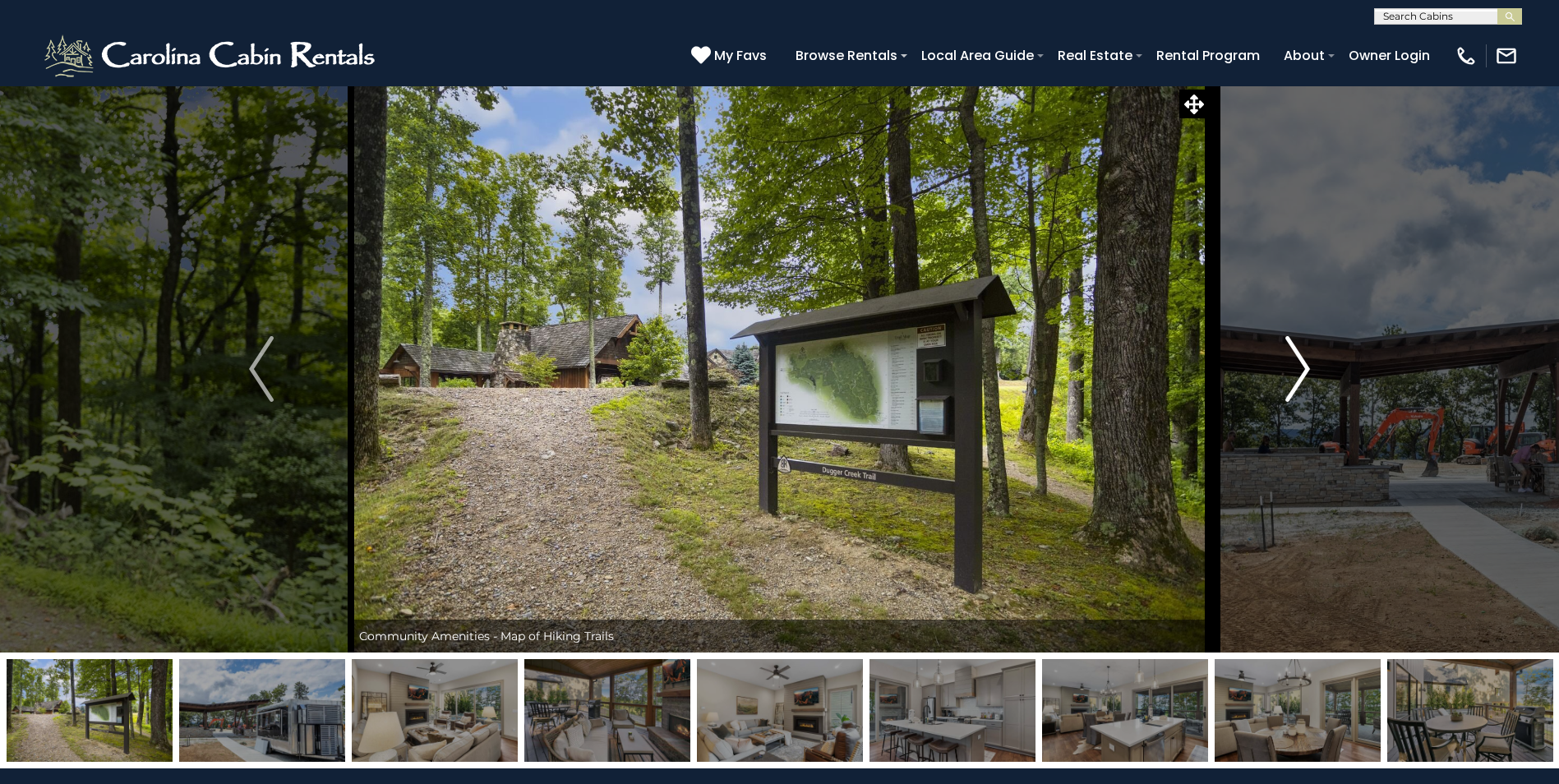
click at [1300, 362] on img "Next" at bounding box center [1298, 369] width 24 height 66
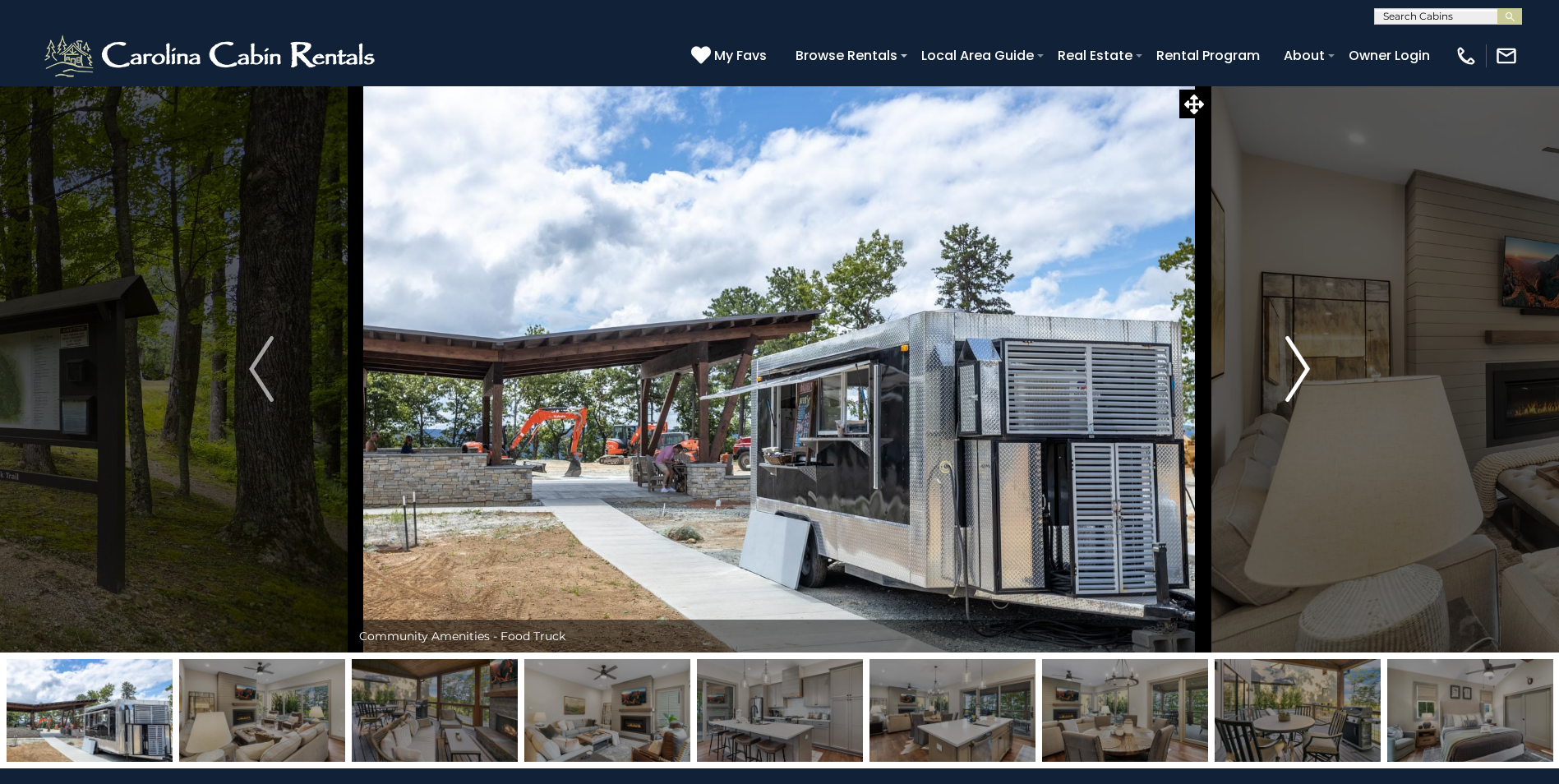
click at [1300, 362] on img "Next" at bounding box center [1298, 369] width 24 height 66
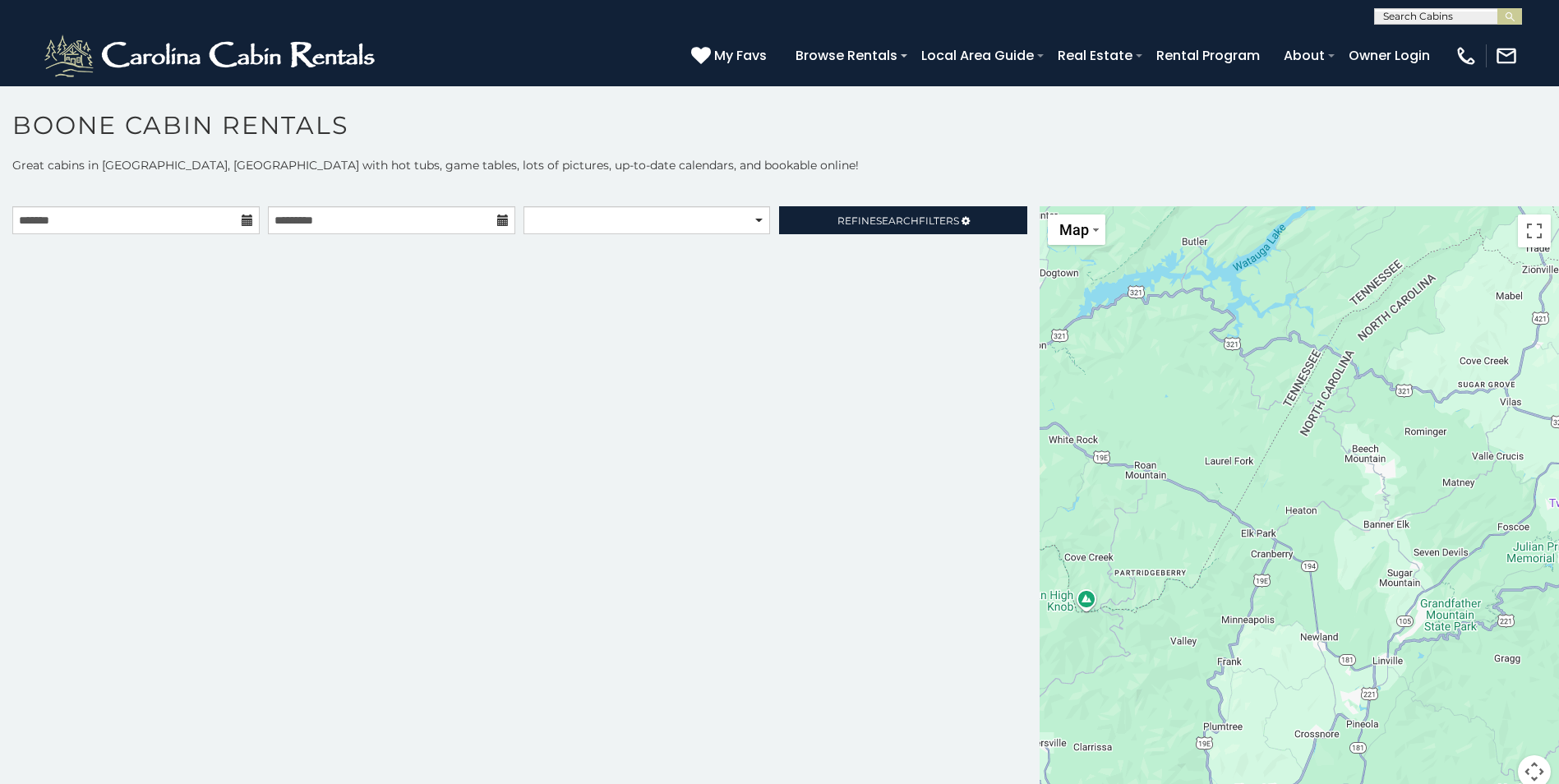
click at [1120, 317] on div at bounding box center [1299, 507] width 519 height 602
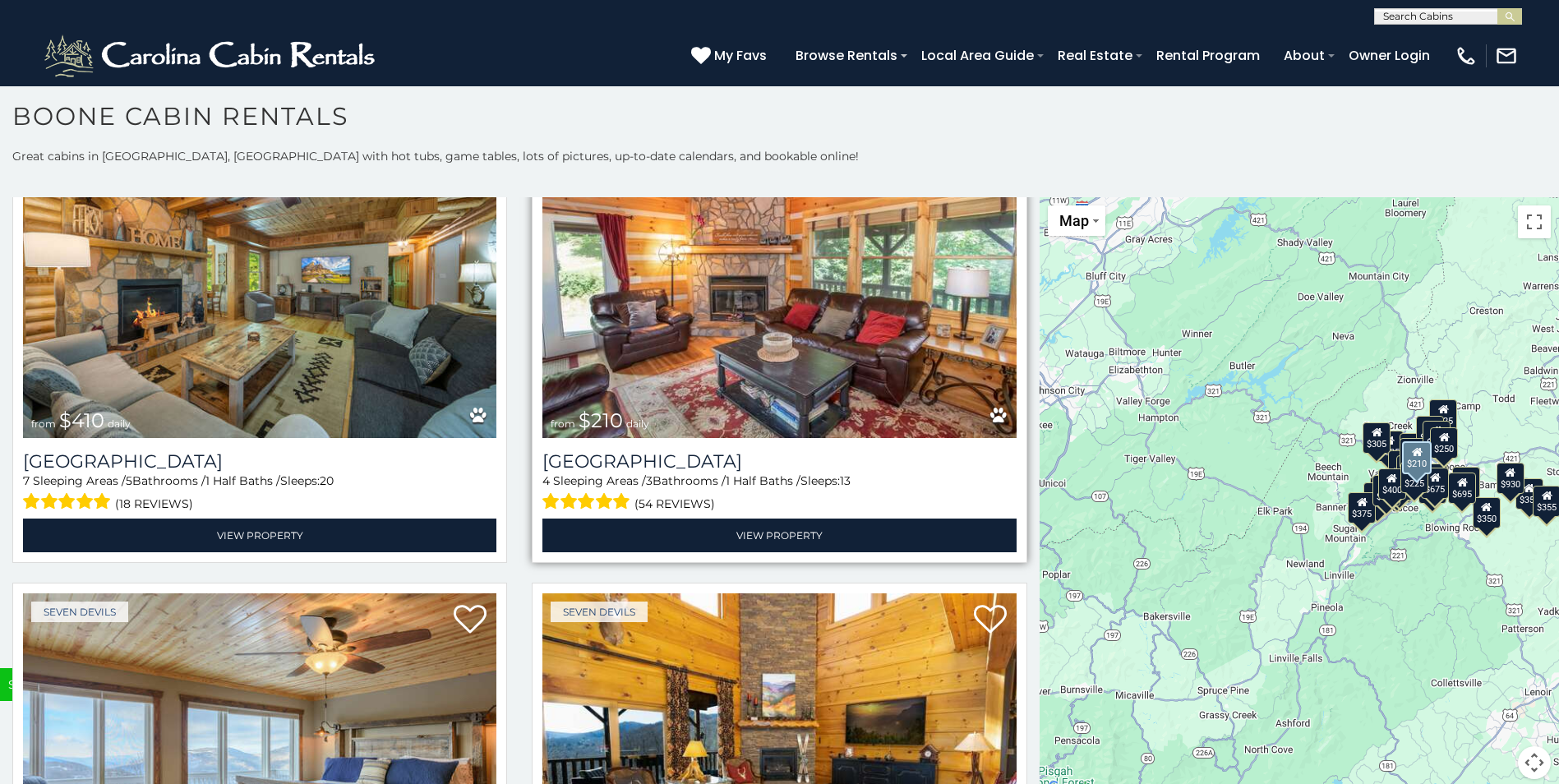
scroll to position [6327, 0]
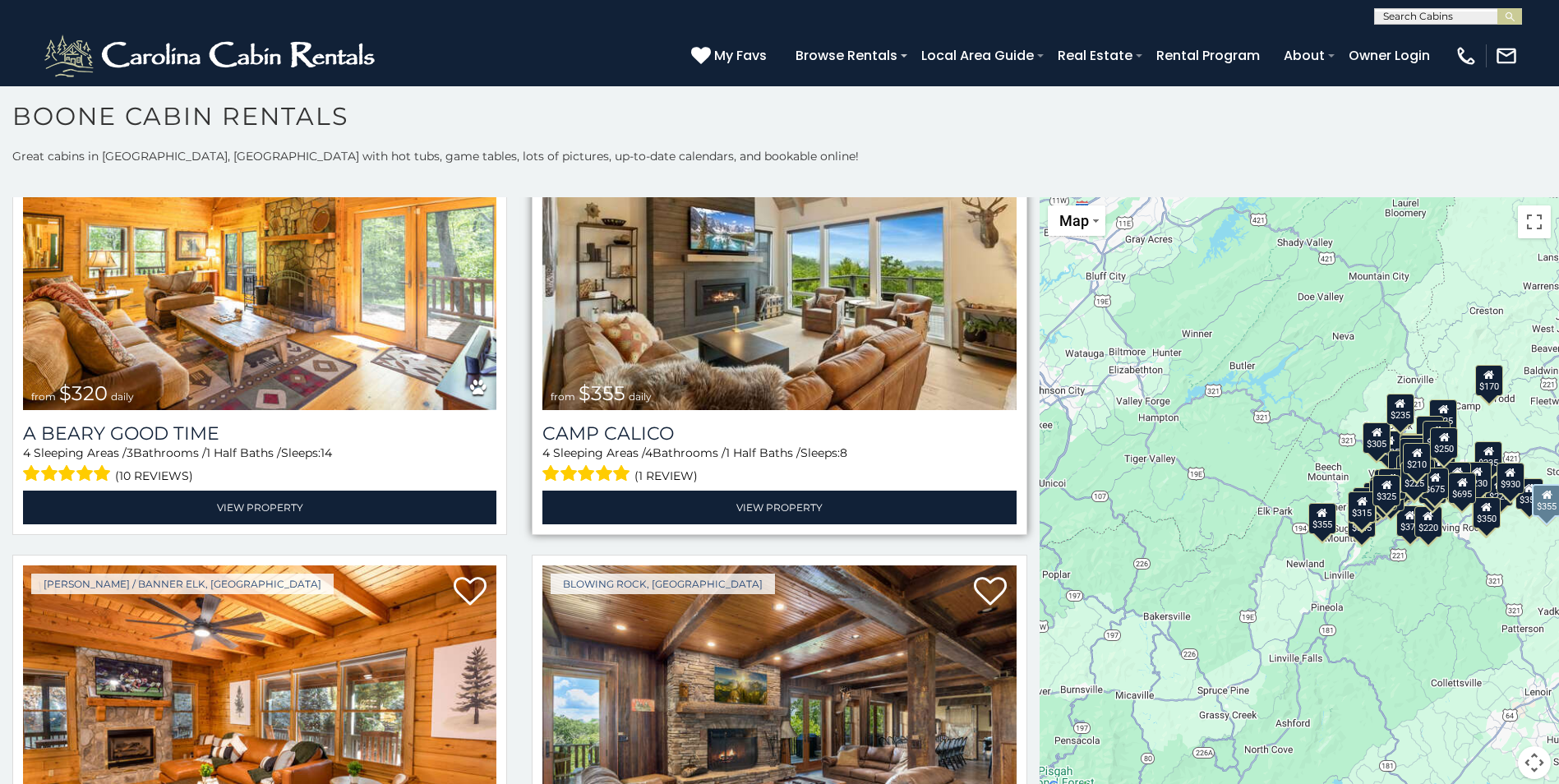
scroll to position [5588, 0]
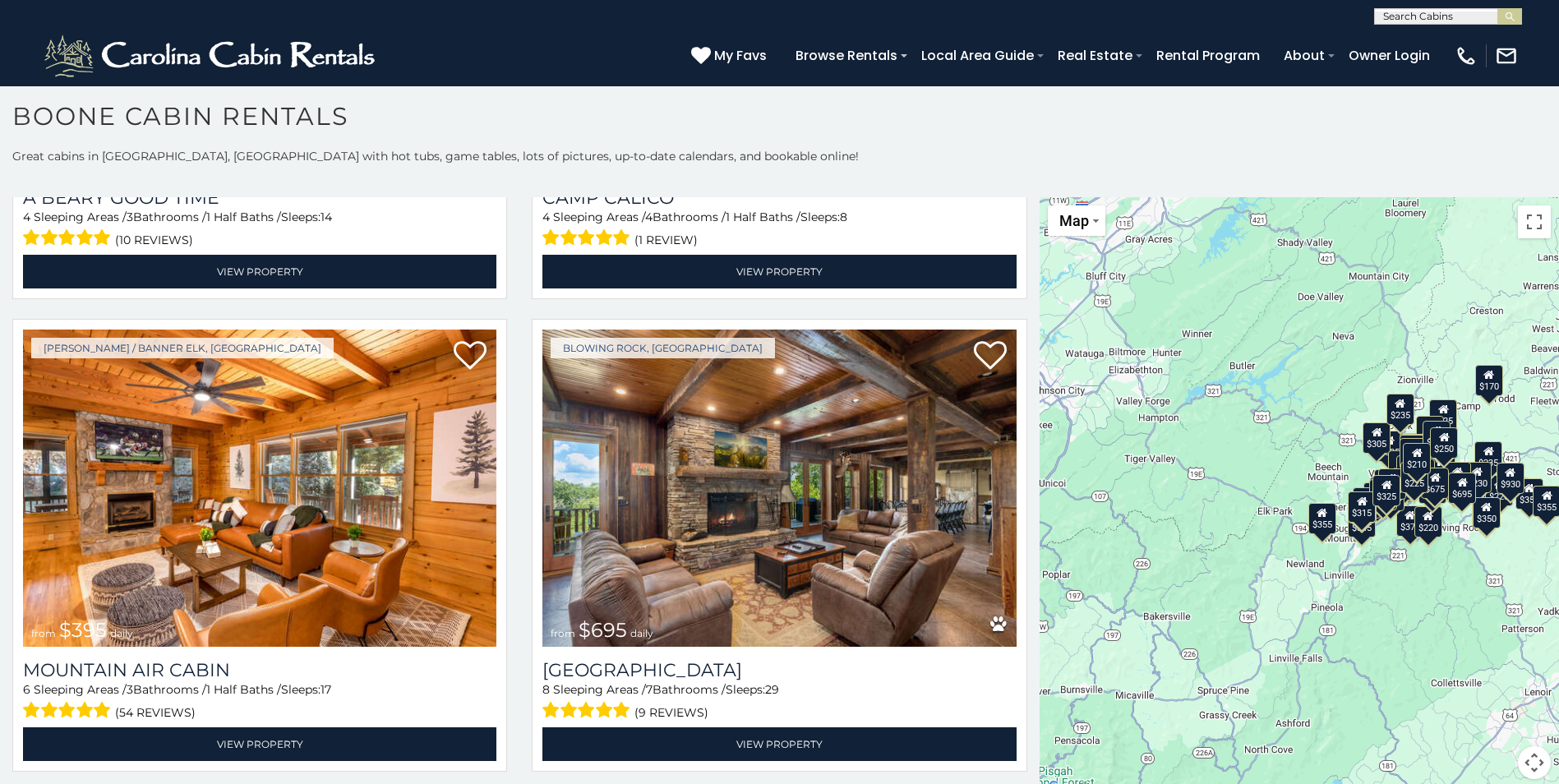
click at [1396, 16] on input "text" at bounding box center [1446, 19] width 144 height 16
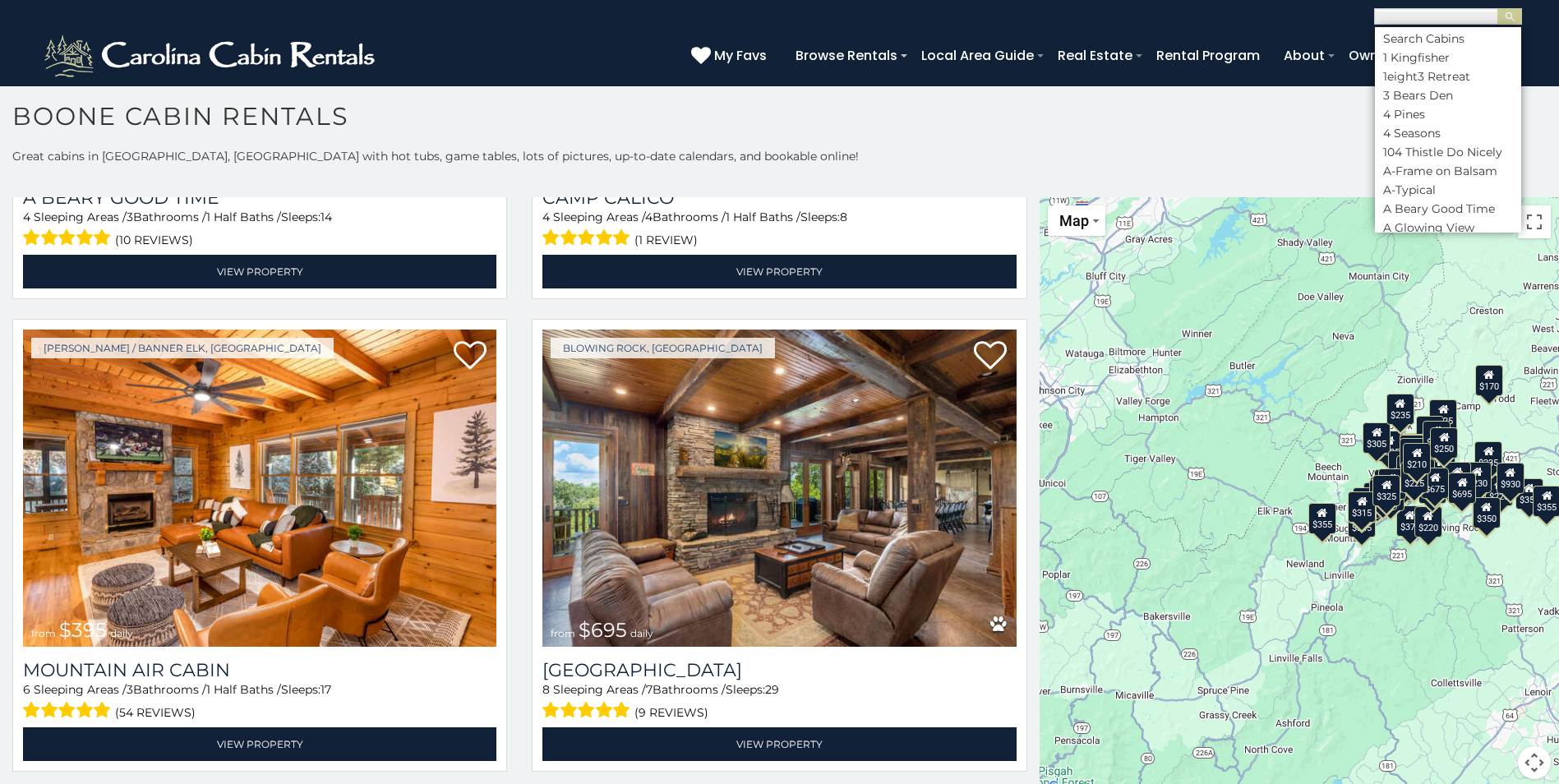
scroll to position [1, 0]
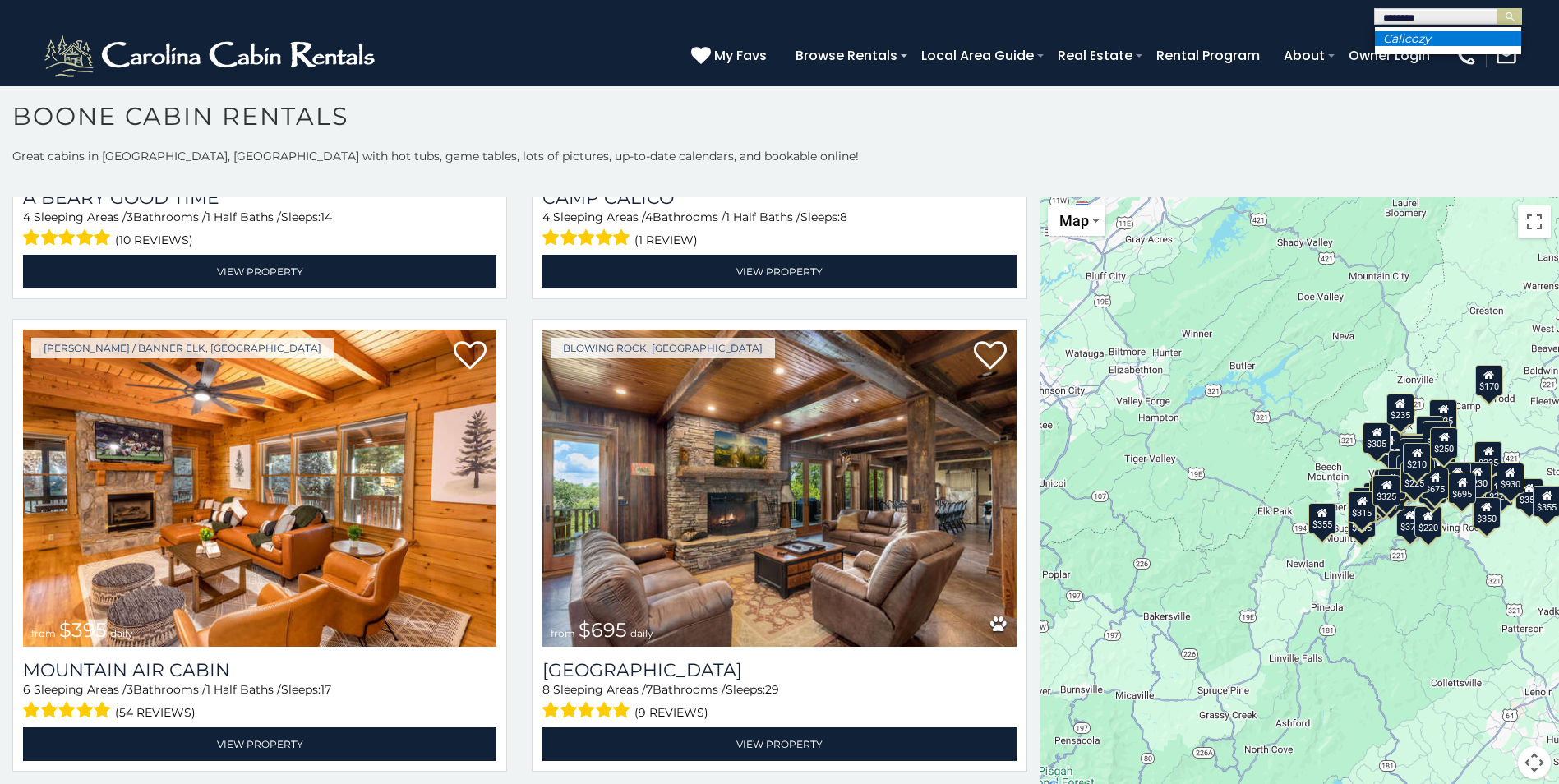
type input "********"
click at [1420, 41] on em "Calicozy" at bounding box center [1407, 39] width 48 height 15
click at [1506, 16] on img "submit" at bounding box center [1510, 16] width 12 height 12
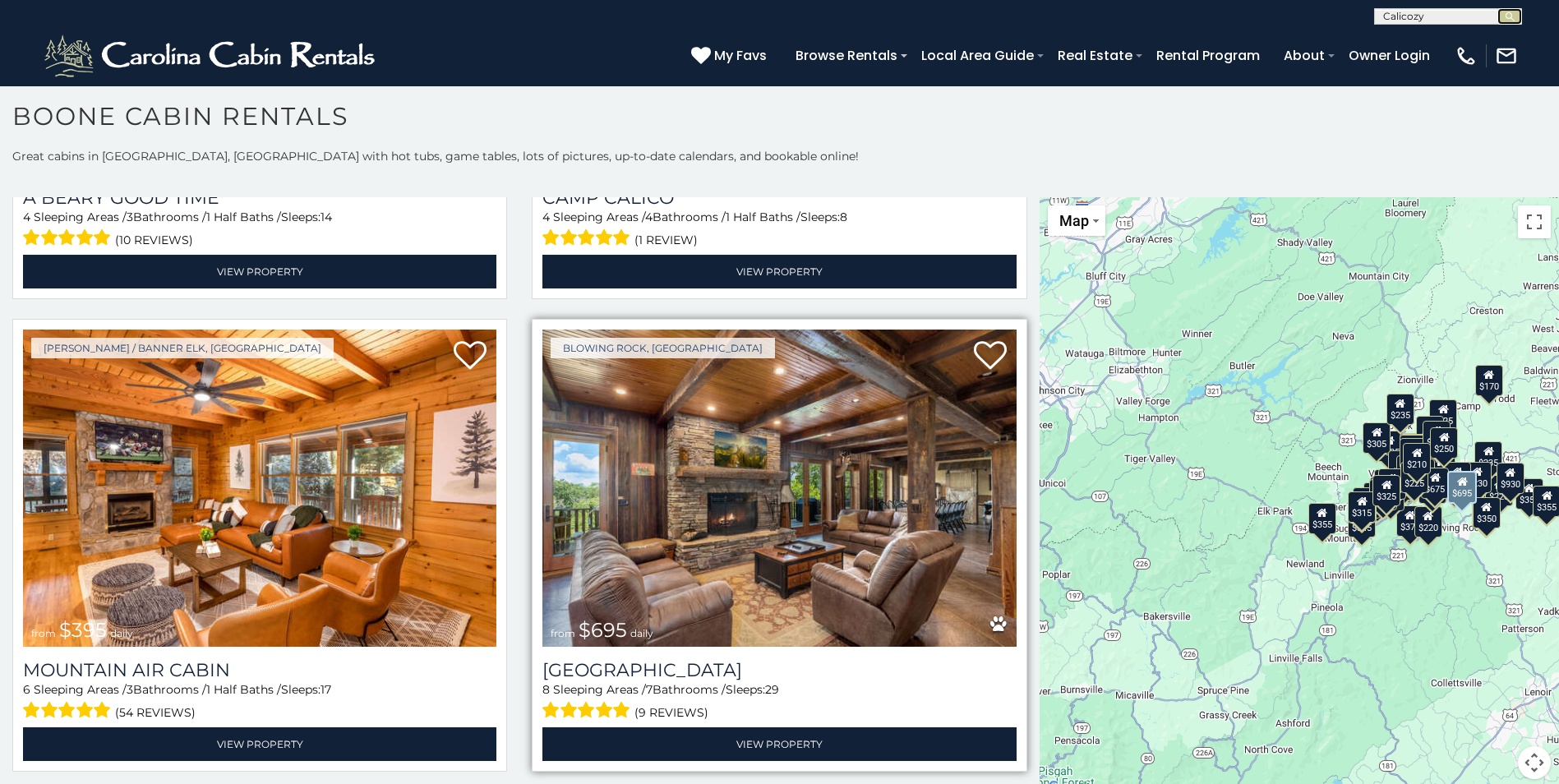
scroll to position [5670, 0]
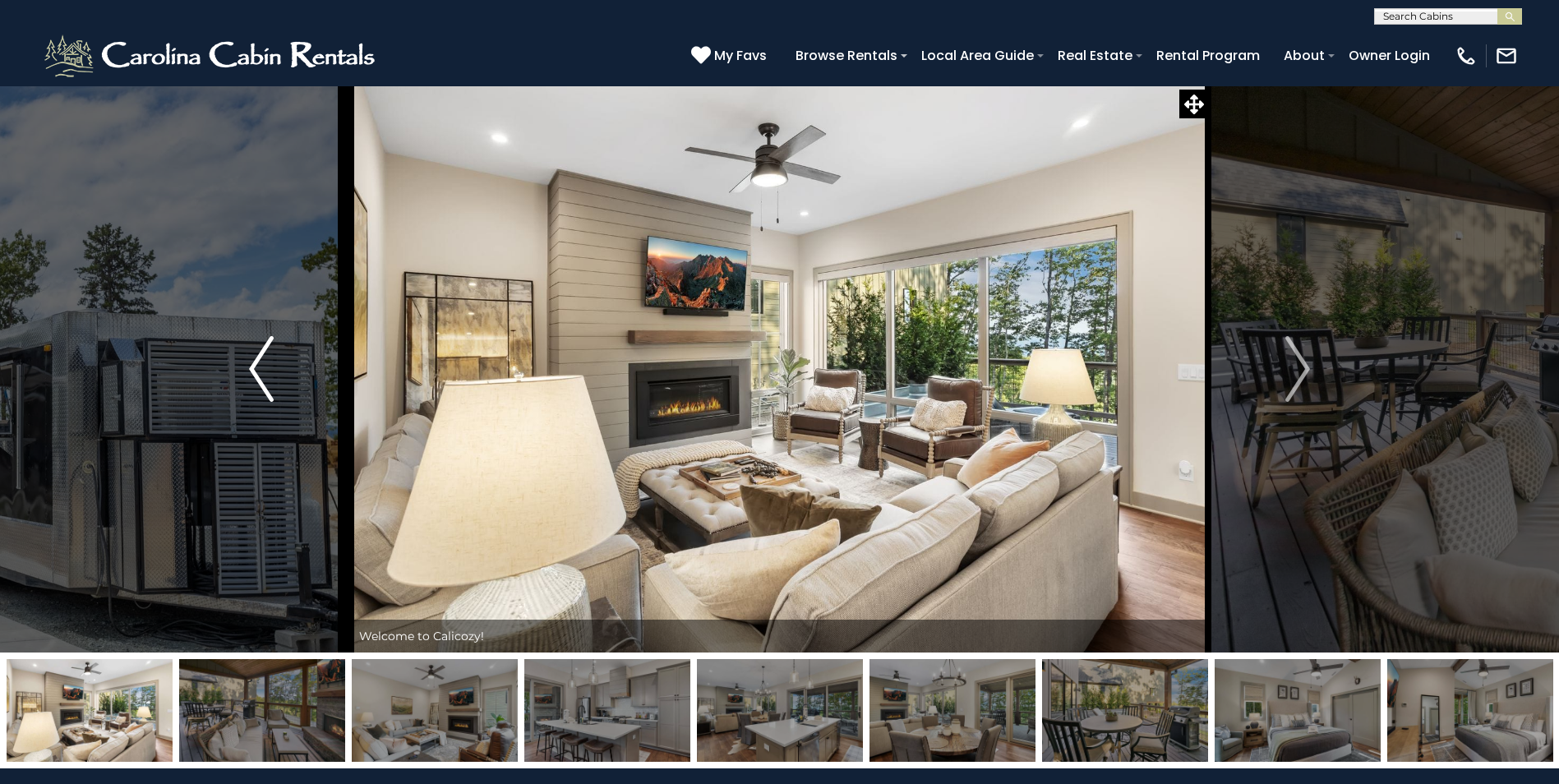
click at [261, 362] on img "Previous" at bounding box center [261, 369] width 24 height 66
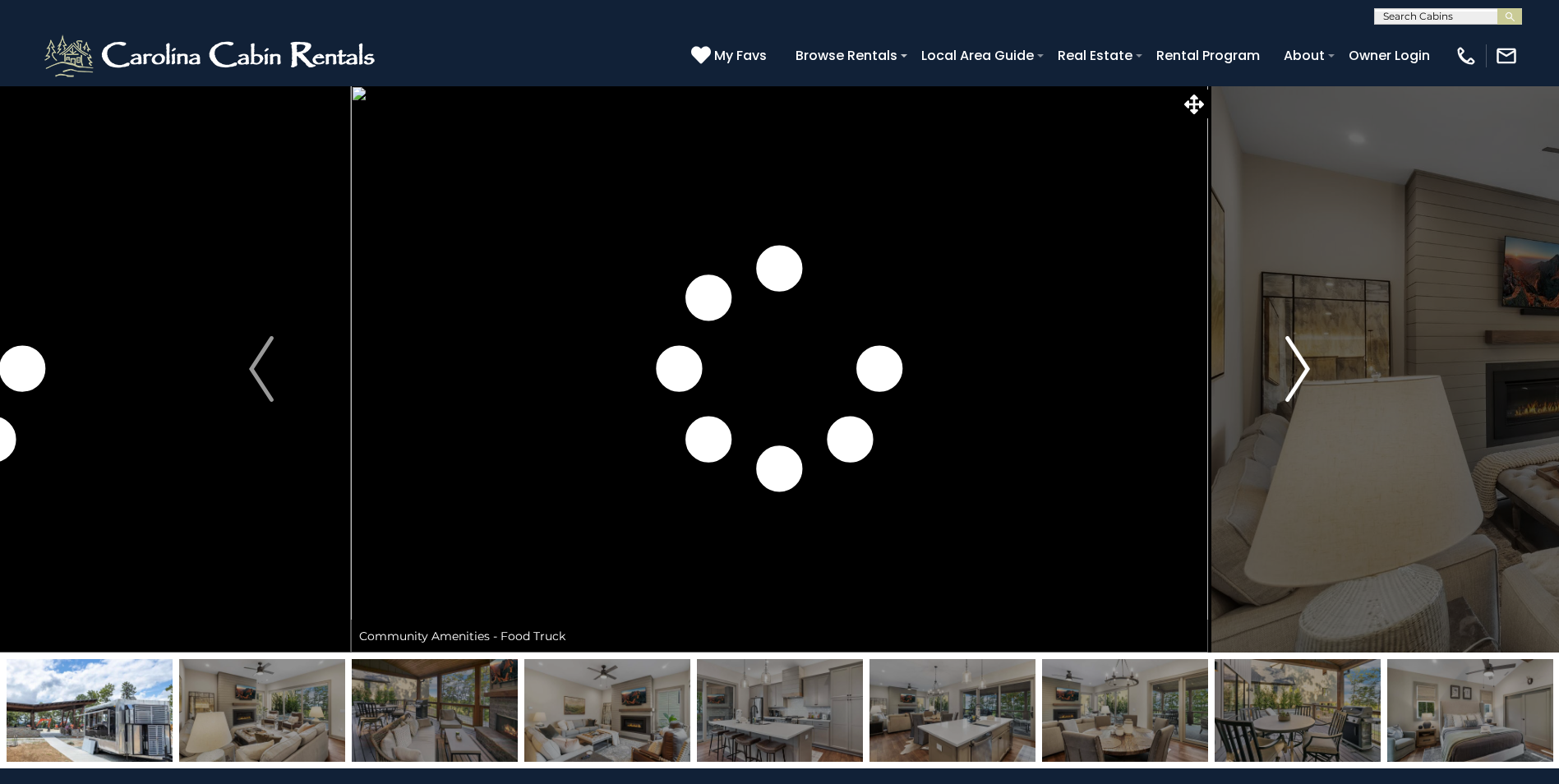
click at [1304, 367] on img "Next" at bounding box center [1298, 369] width 24 height 66
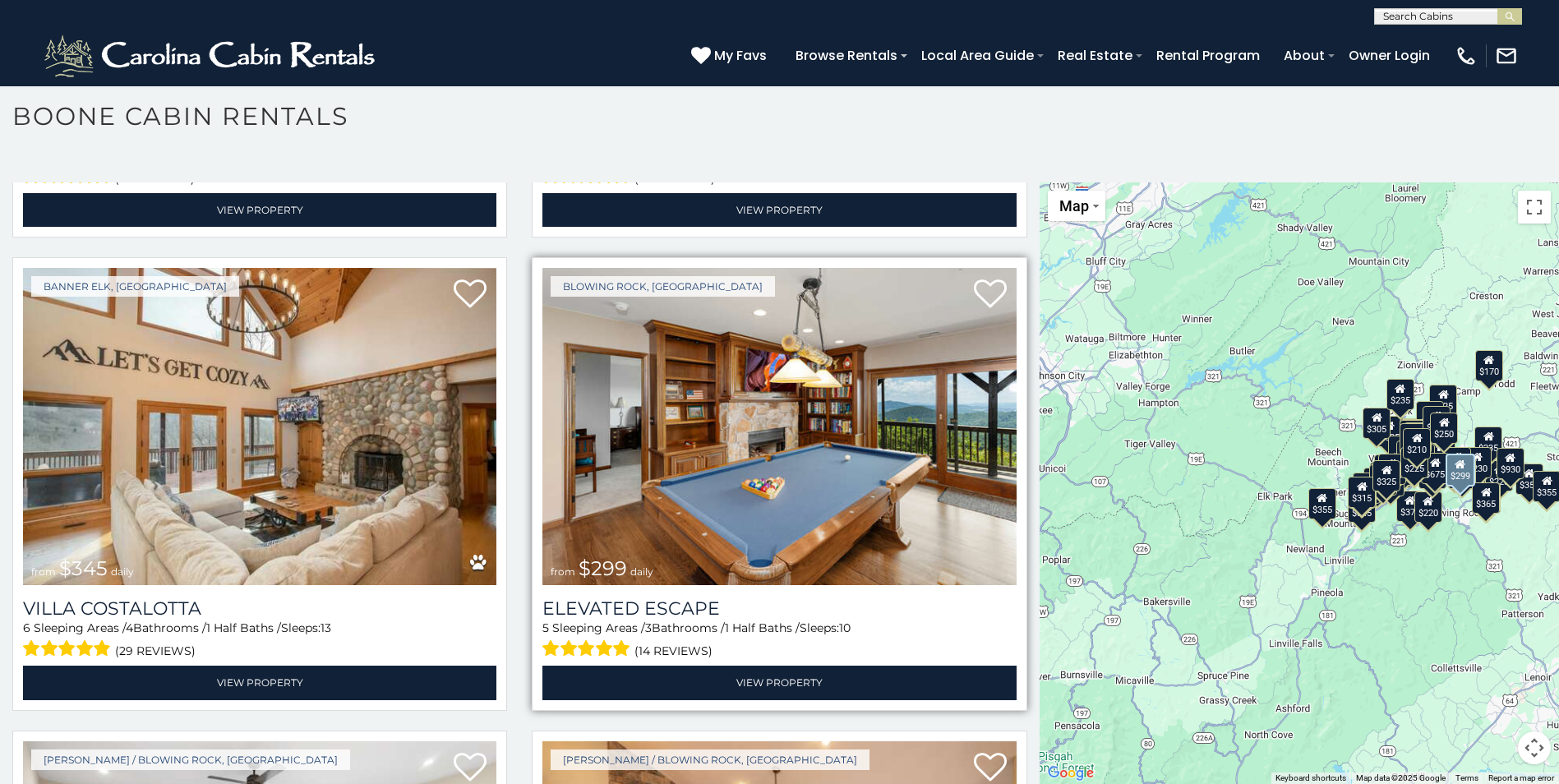
scroll to position [7772, 0]
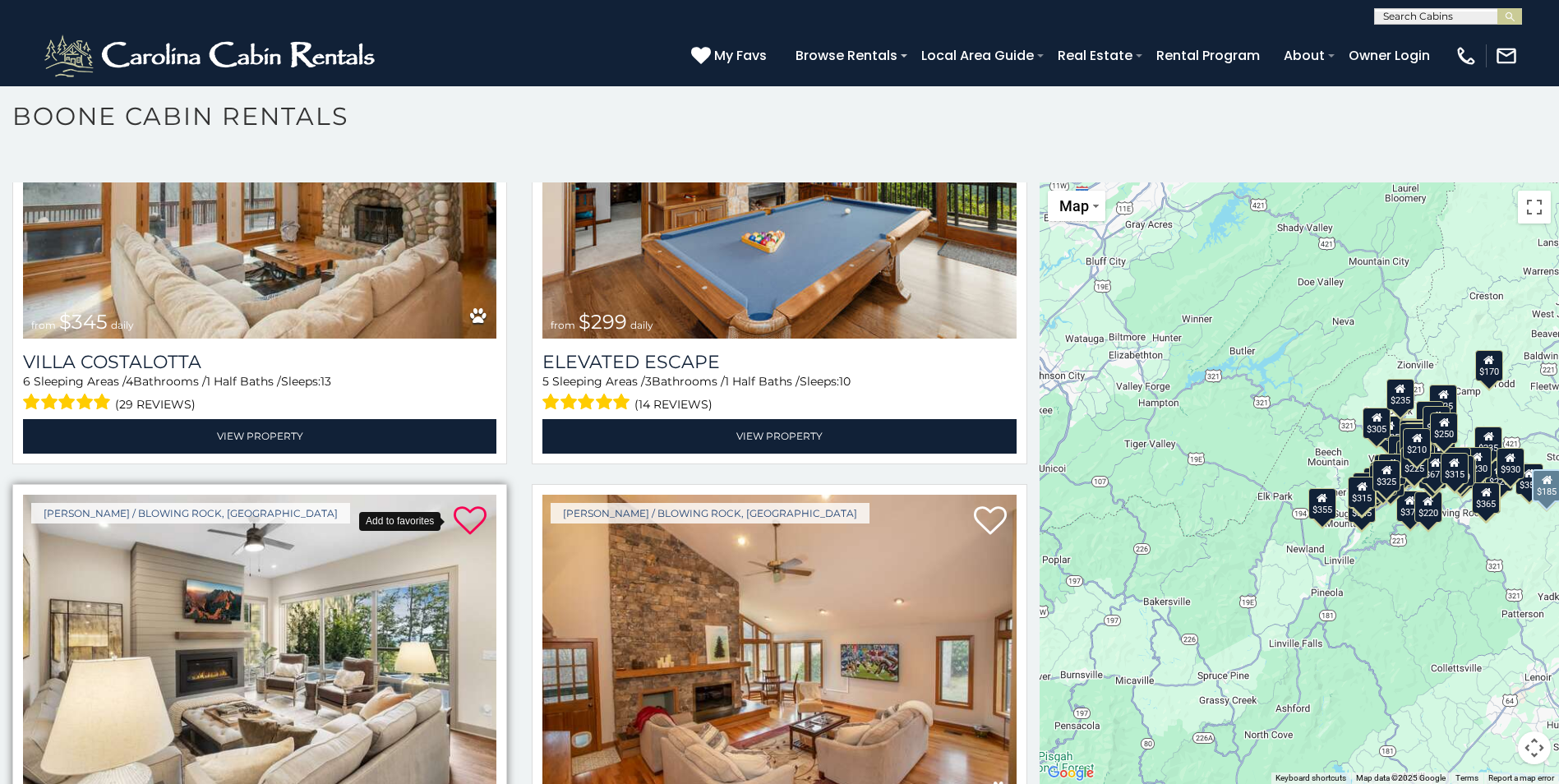
click at [462, 505] on icon at bounding box center [470, 521] width 33 height 33
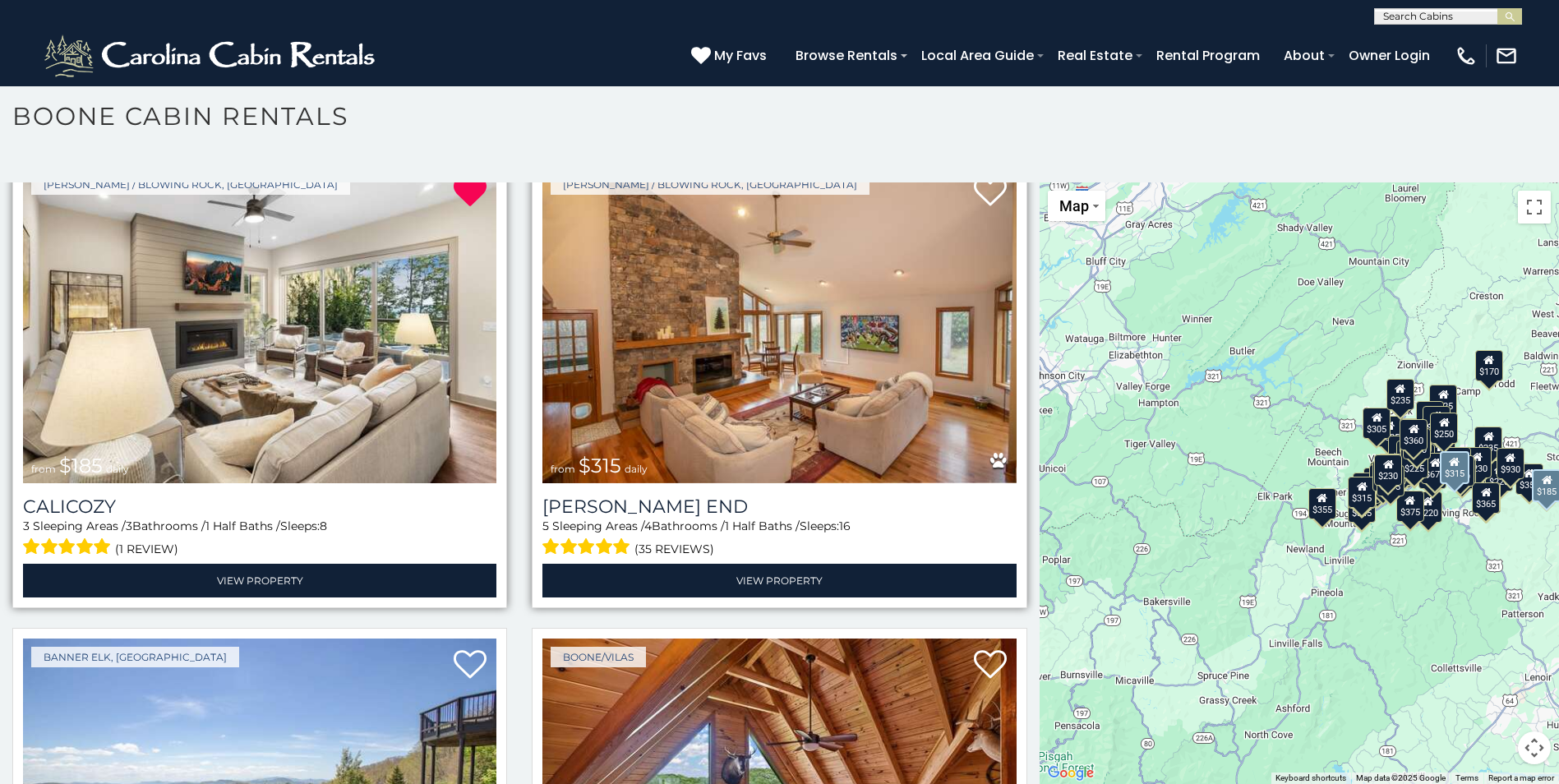
scroll to position [8019, 0]
